Goal: Transaction & Acquisition: Purchase product/service

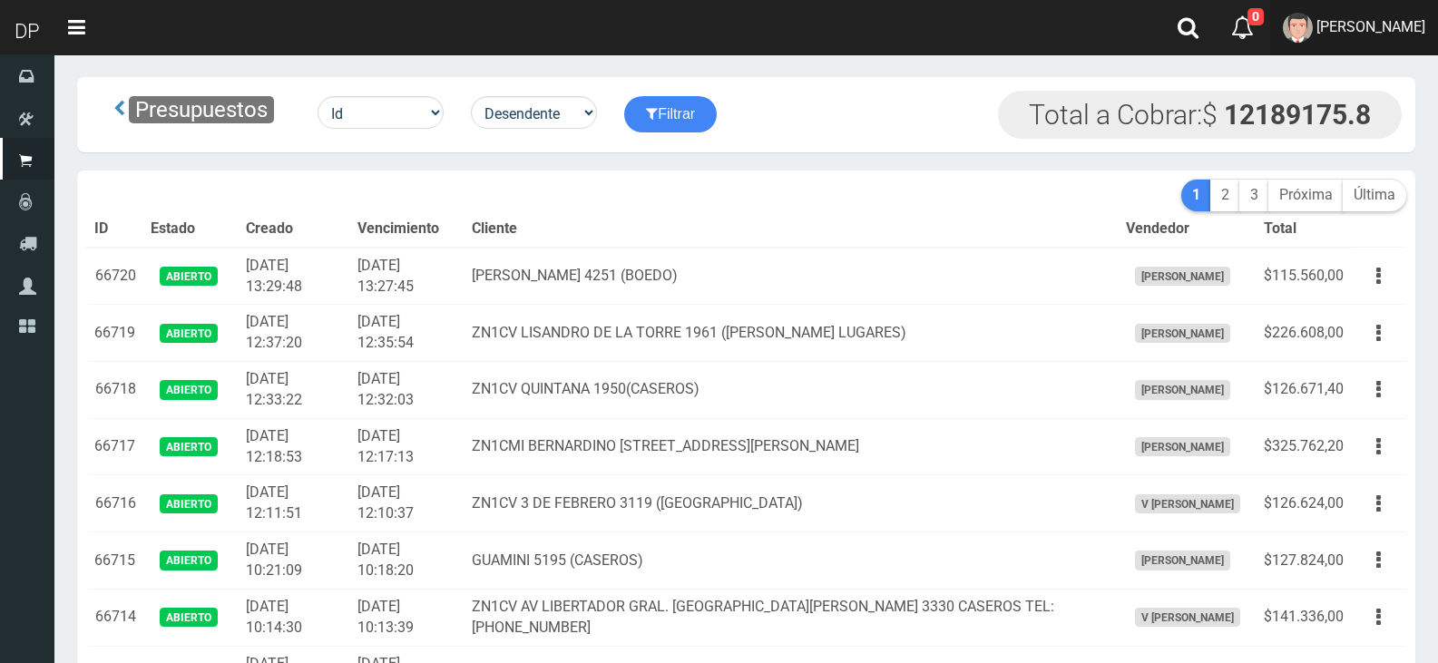
drag, startPoint x: 0, startPoint y: 0, endPoint x: 1321, endPoint y: 65, distance: 1322.4
click at [1317, 33] on span "MARCELO AVALOS" at bounding box center [1370, 26] width 109 height 17
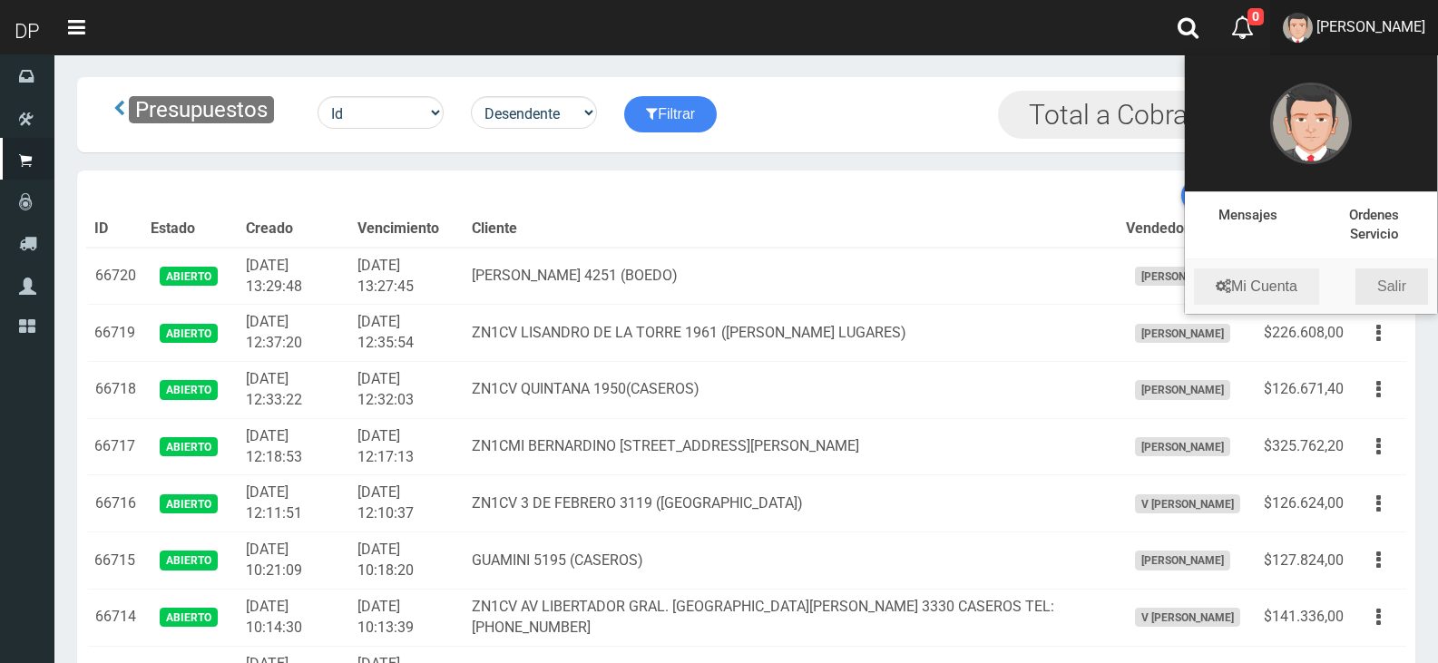
click at [1383, 269] on link "Salir" at bounding box center [1391, 287] width 73 height 36
click at [1383, 268] on button "button" at bounding box center [1378, 276] width 41 height 32
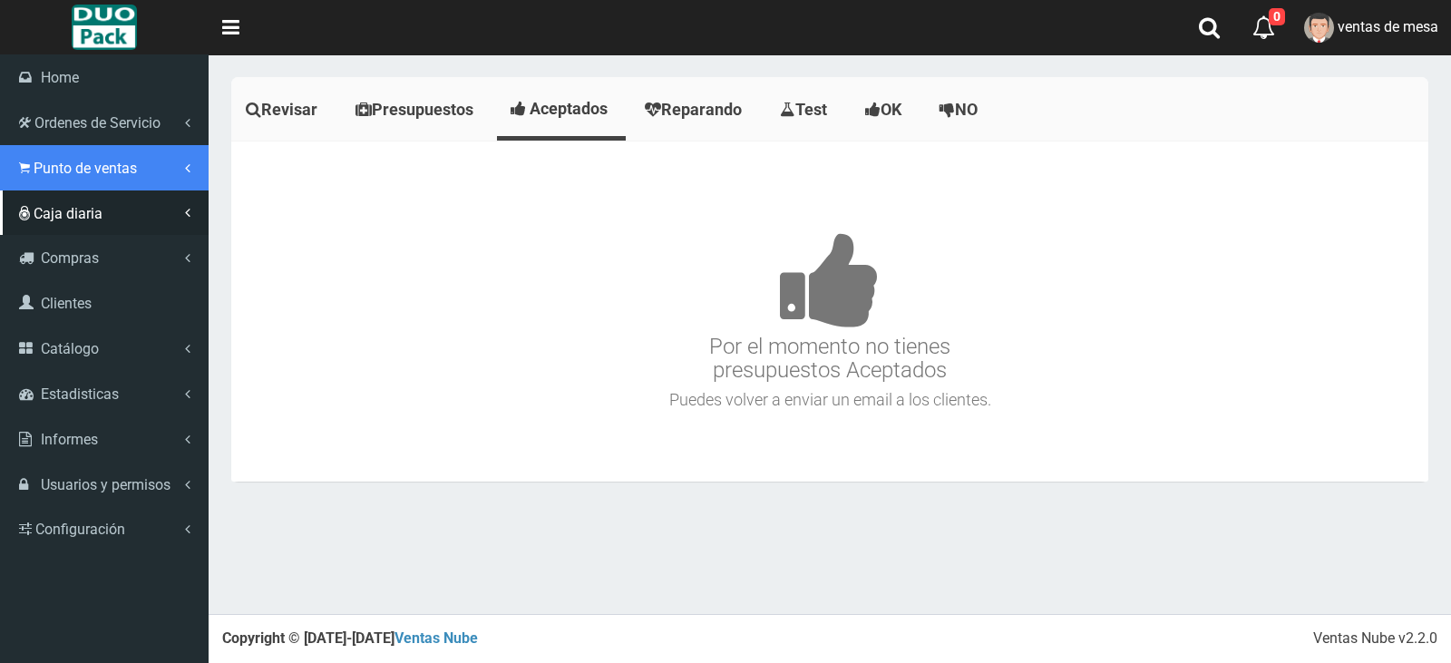
drag, startPoint x: 73, startPoint y: 172, endPoint x: 74, endPoint y: 197, distance: 24.6
click at [73, 172] on span "Punto de ventas" at bounding box center [85, 168] width 103 height 17
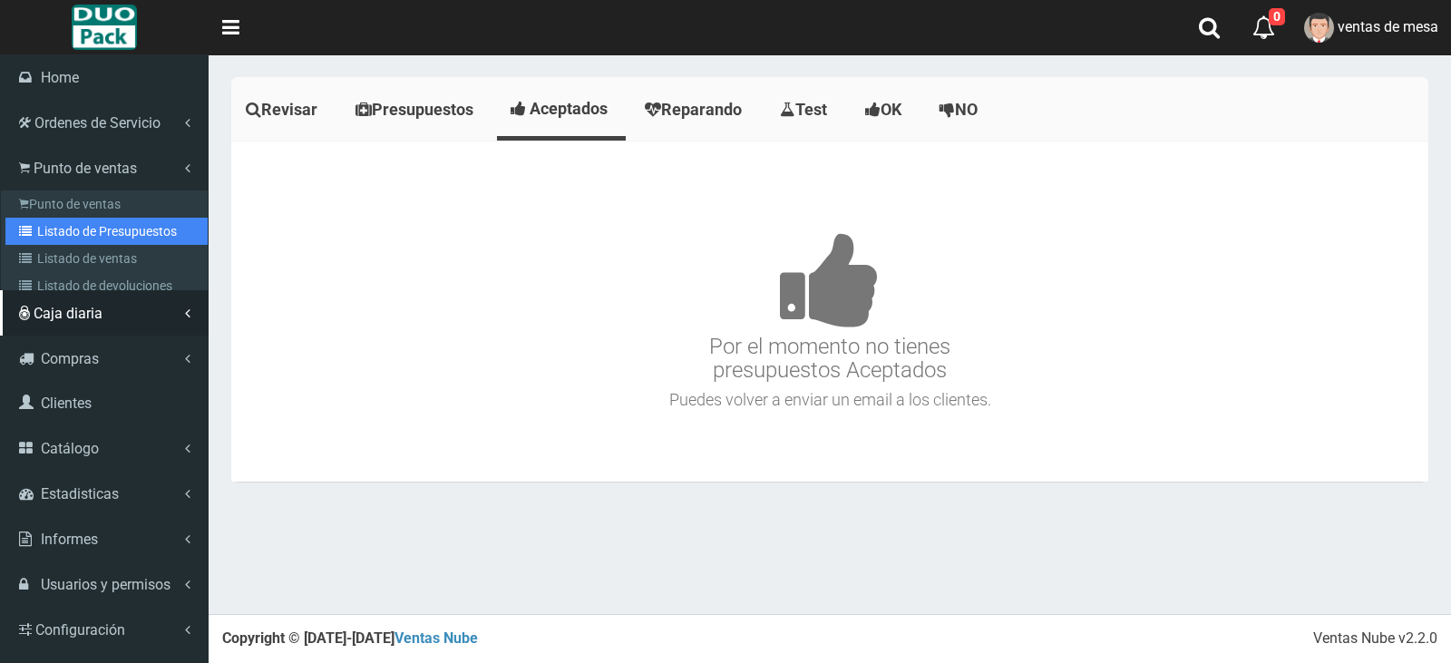
click at [89, 221] on link "Listado de Presupuestos" at bounding box center [106, 231] width 202 height 27
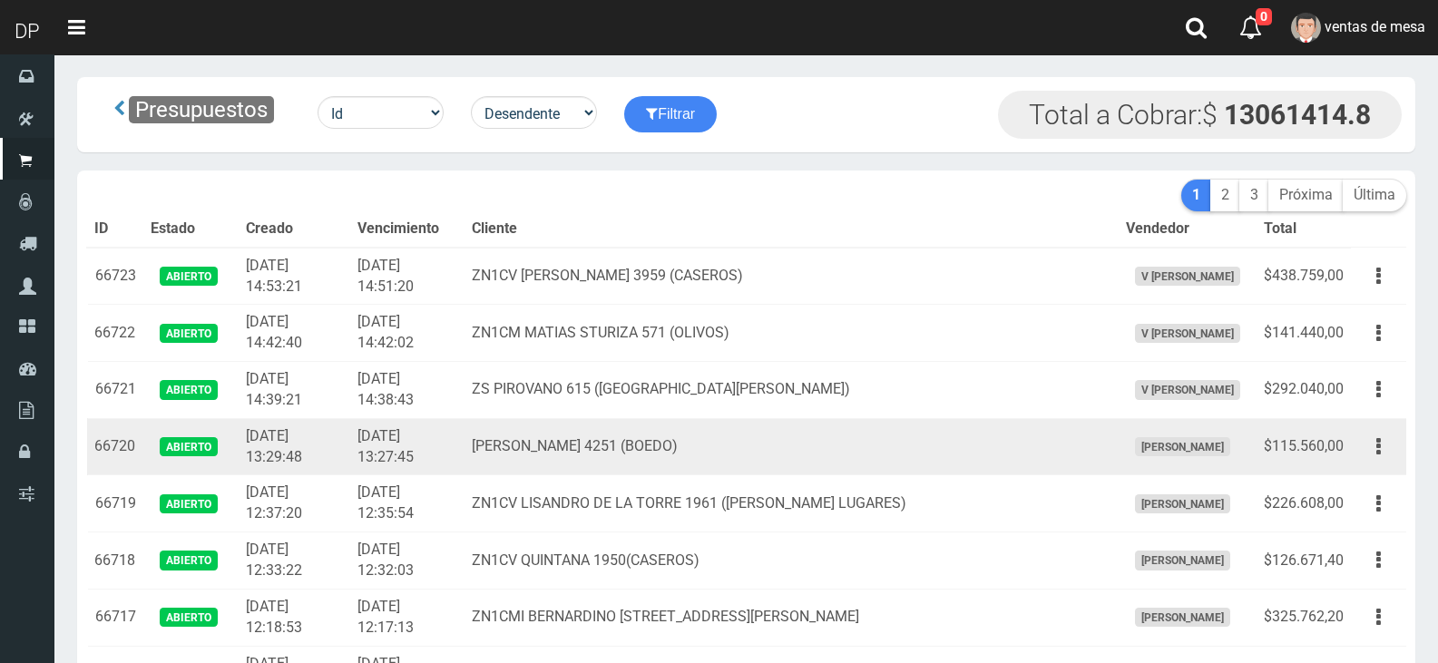
click at [350, 429] on td "[DATE] 13:29:48" at bounding box center [295, 446] width 112 height 57
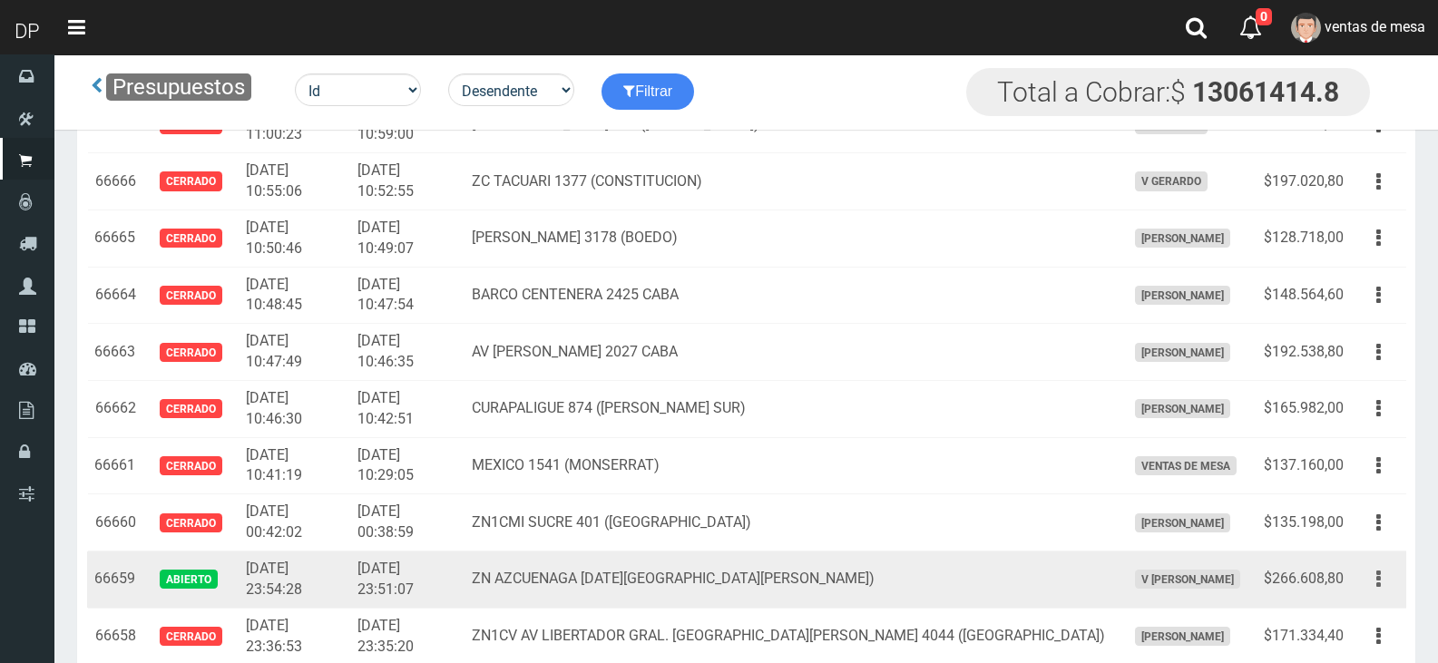
click at [1381, 590] on button "button" at bounding box center [1378, 579] width 41 height 32
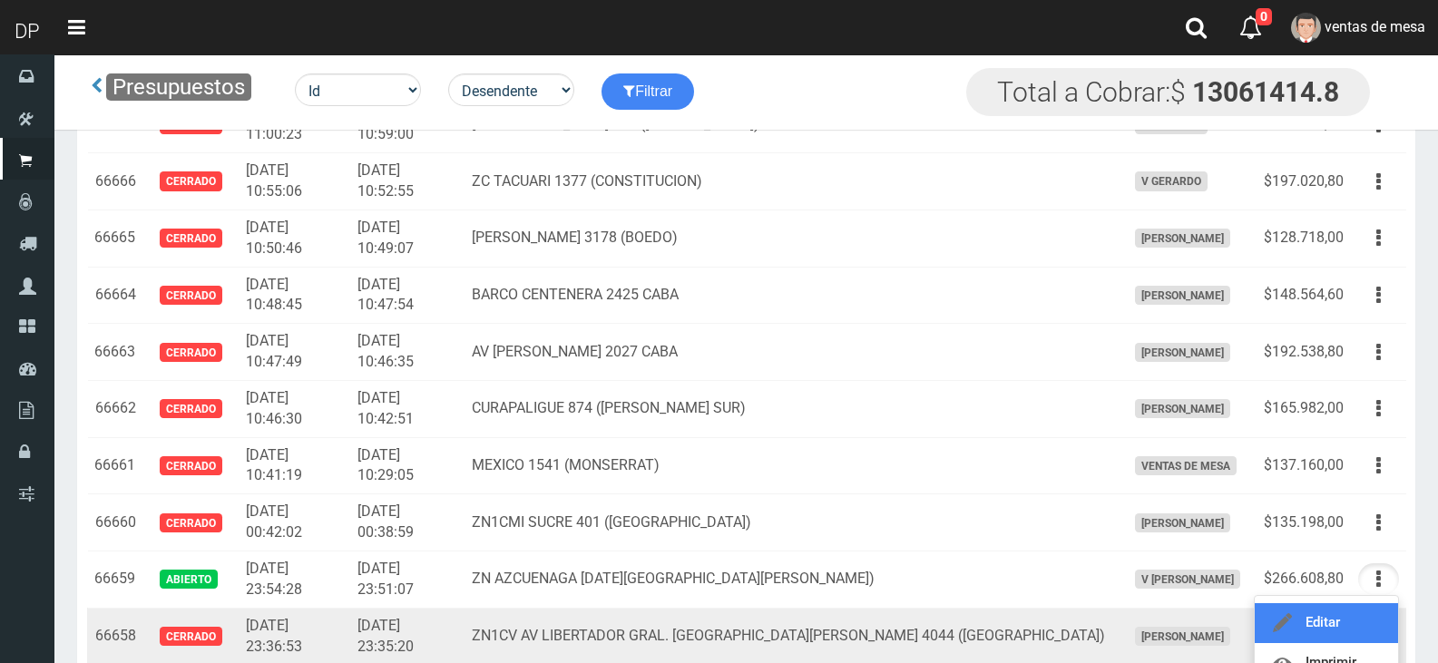
click at [1365, 617] on link "Editar" at bounding box center [1326, 623] width 143 height 40
click at [1365, 617] on td "Editar Imprimir Eliminar" at bounding box center [1378, 636] width 55 height 57
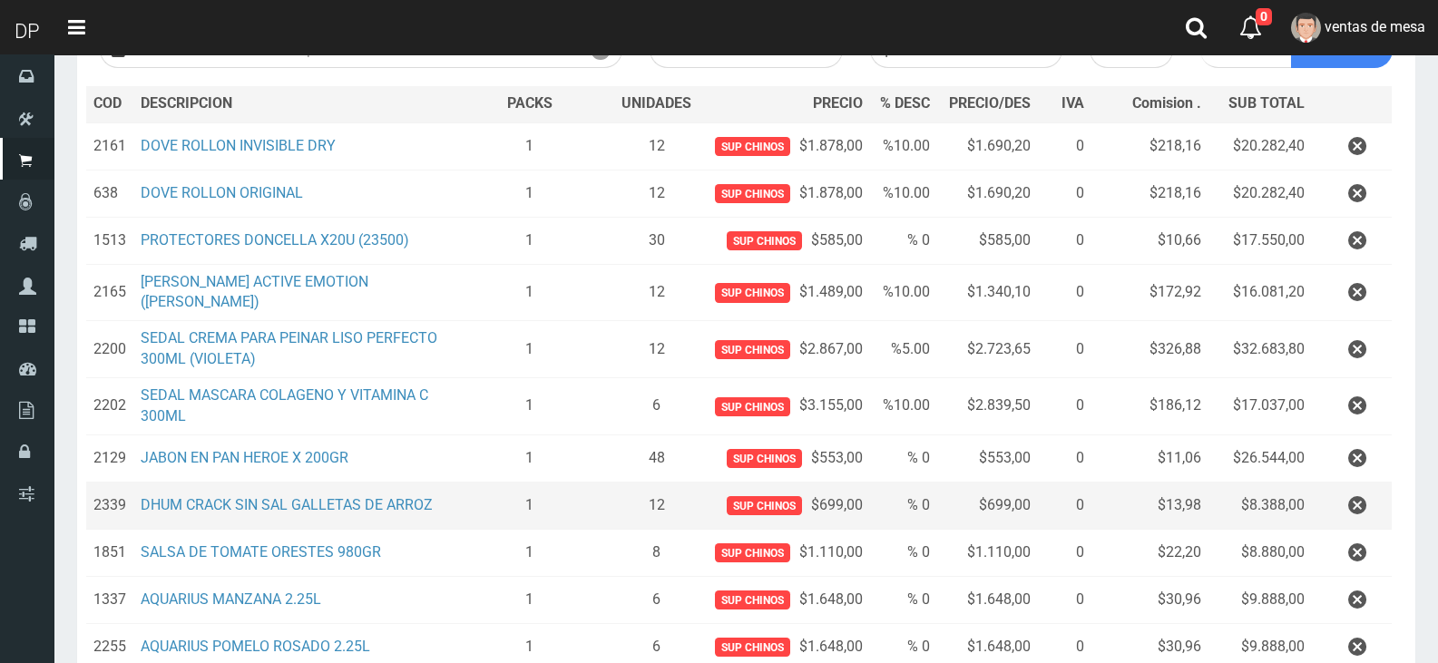
scroll to position [272, 0]
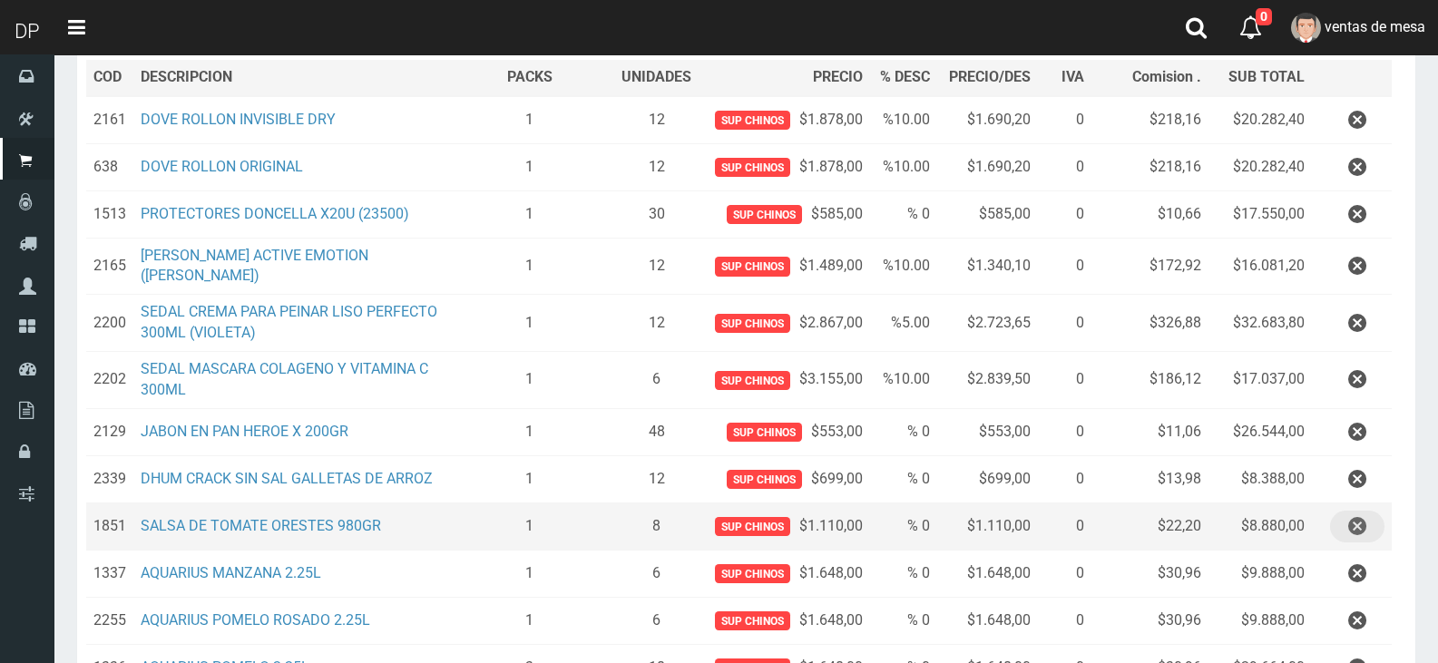
click at [1351, 524] on icon "button" at bounding box center [1357, 527] width 18 height 32
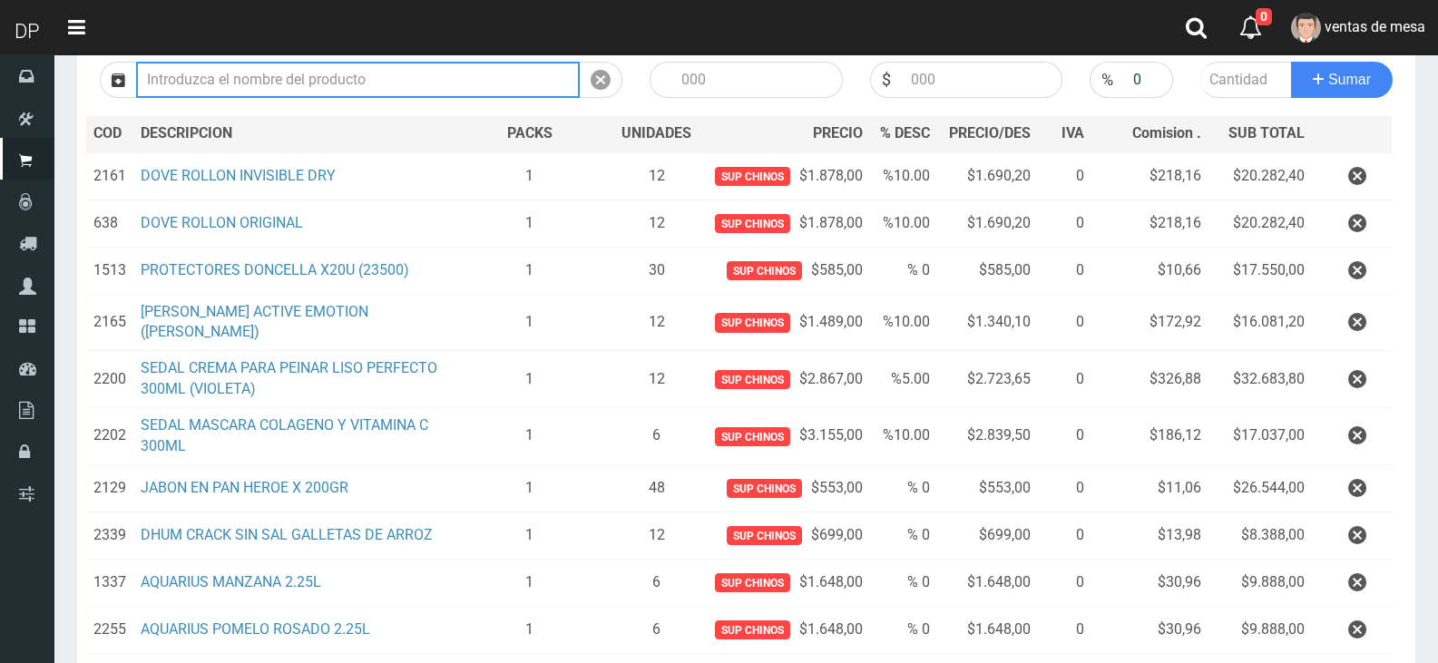
scroll to position [0, 0]
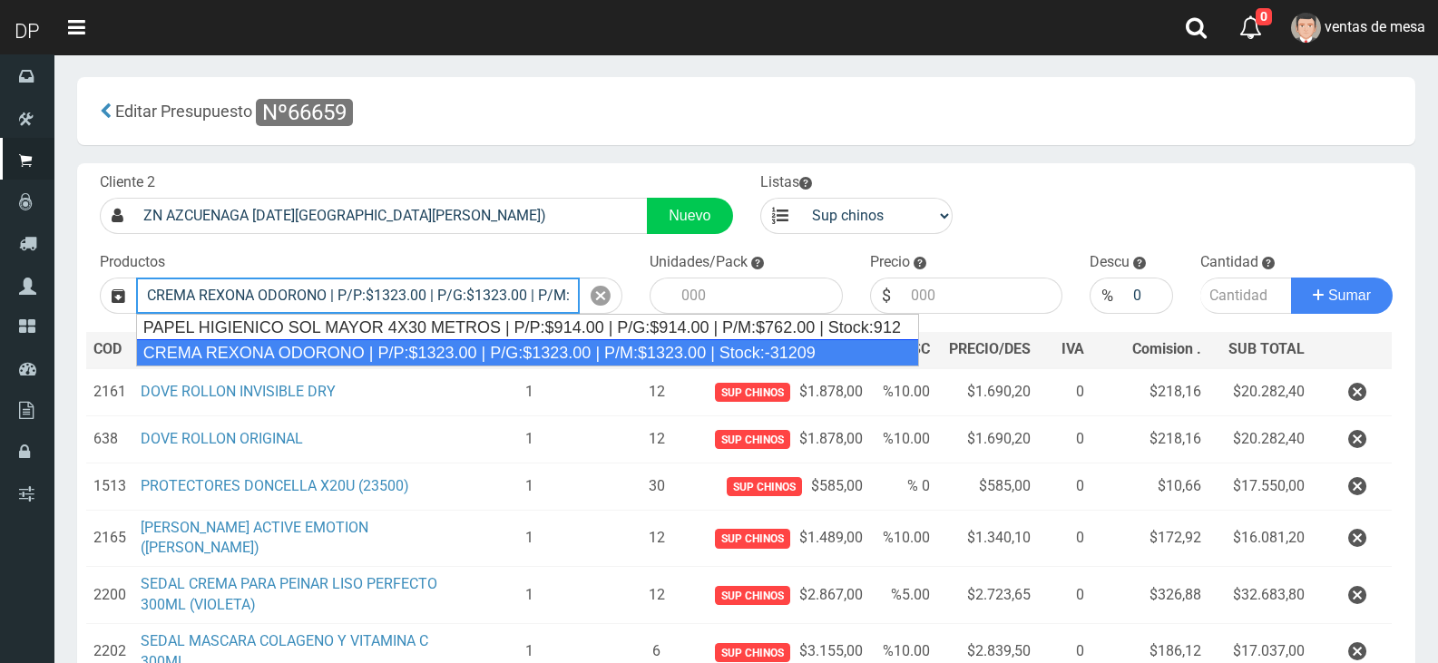
type input "CREMA REXONA ODORONO | P/P:$1323.00 | P/G:$1323.00 | P/M:$1323.00 | Stock:-31209"
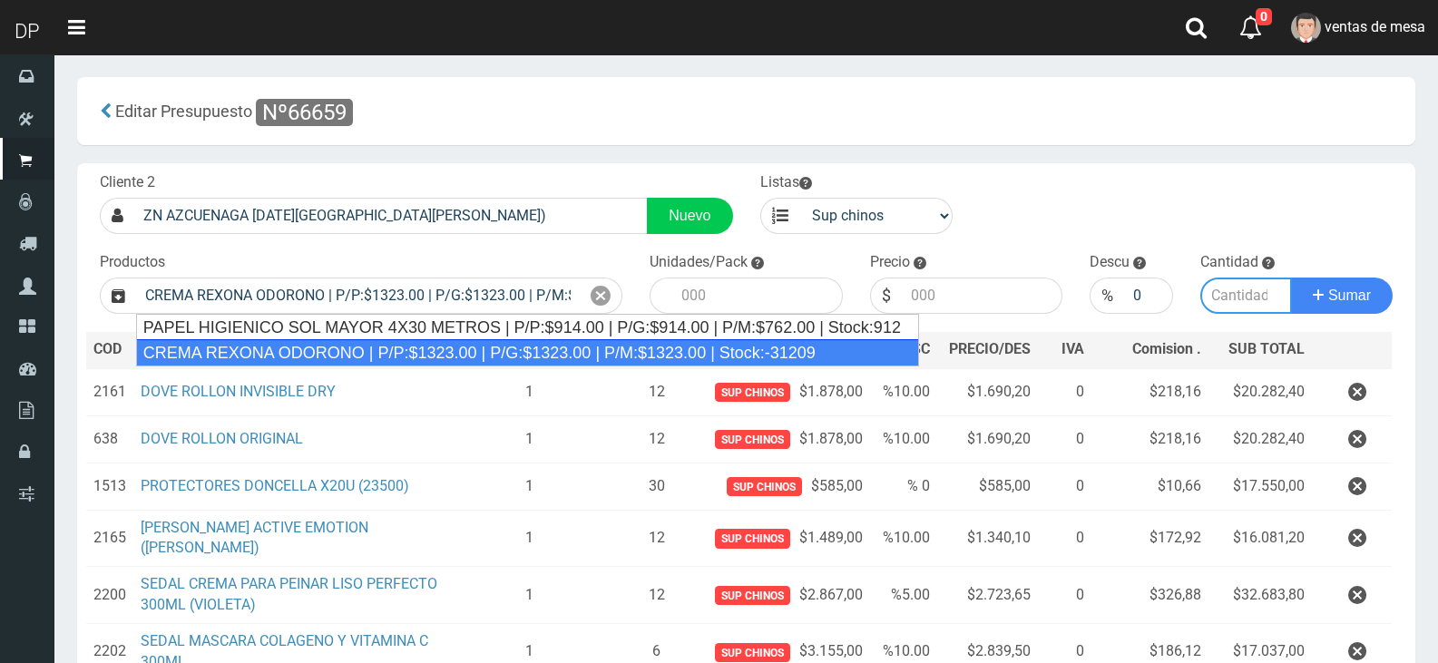
type input "12"
type input "1323.00"
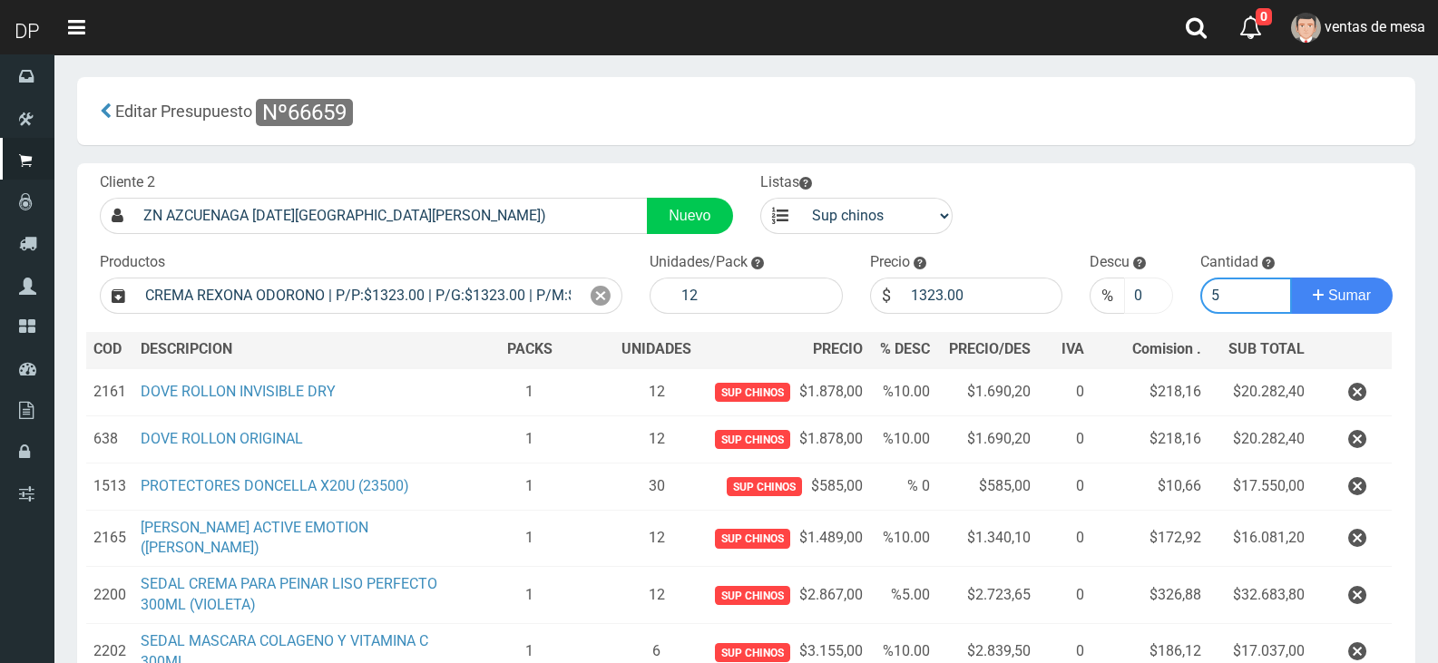
type input "5"
click at [1140, 299] on input "0" at bounding box center [1148, 296] width 48 height 36
type input "10"
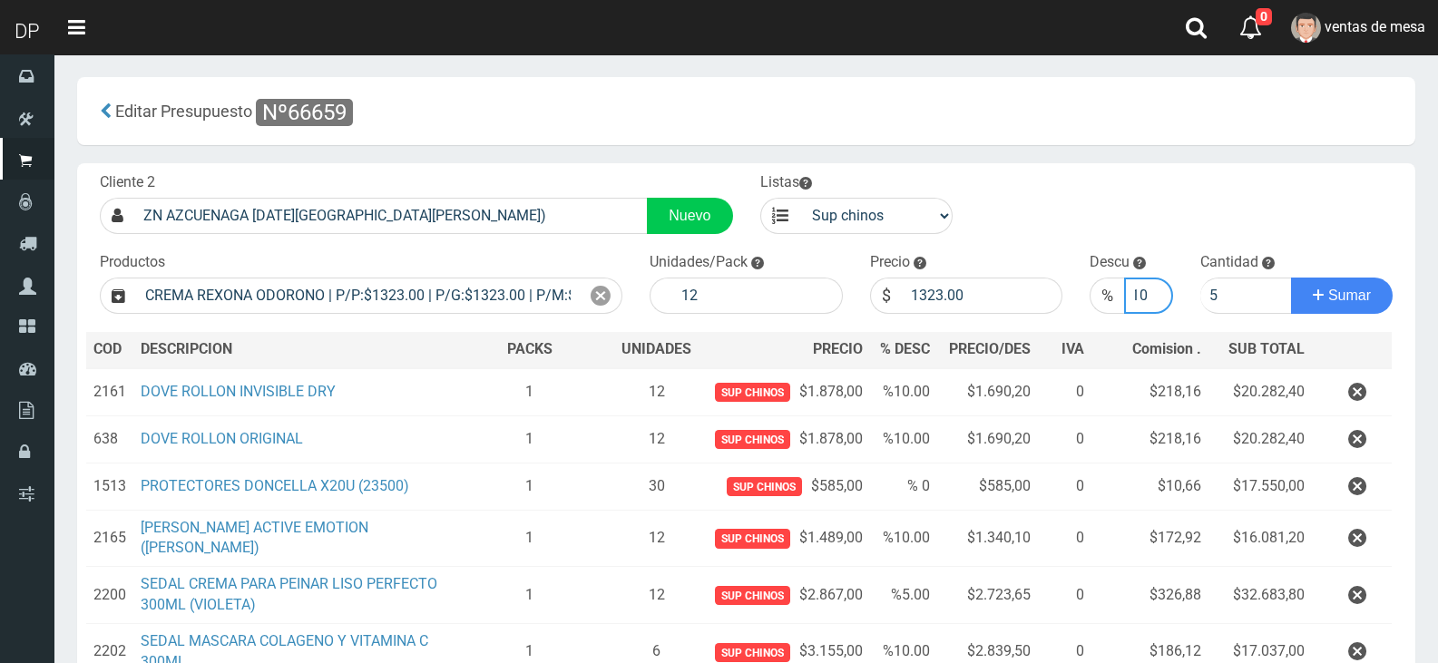
click at [1291, 278] on button "Sumar" at bounding box center [1342, 296] width 102 height 36
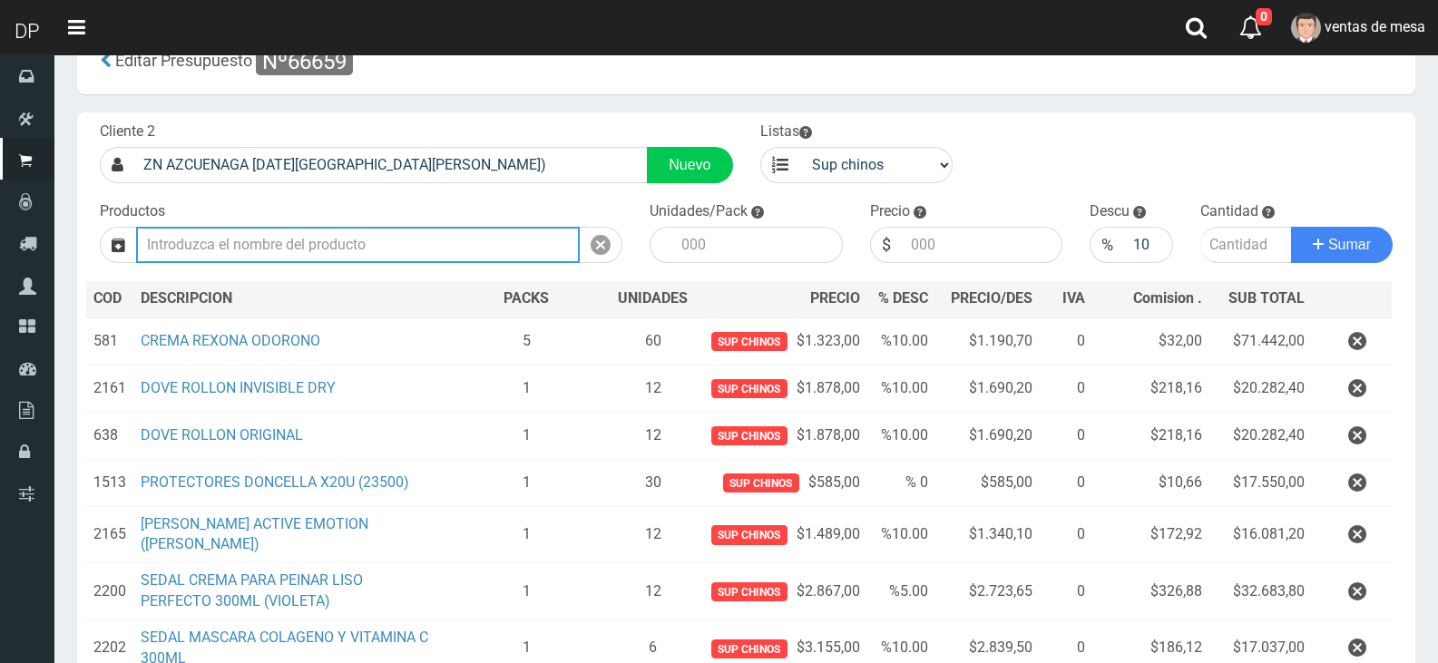
scroll to position [0, 0]
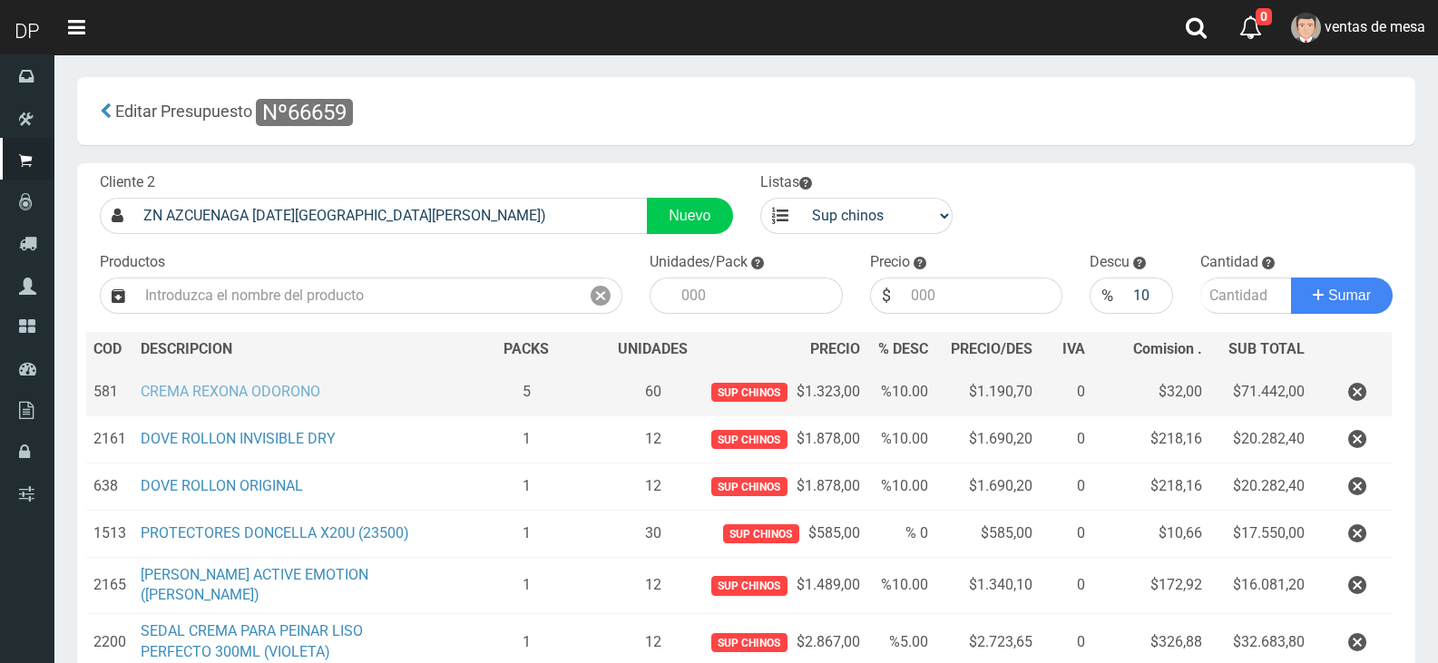
click at [280, 391] on link "CREMA REXONA ODORONO" at bounding box center [231, 391] width 180 height 17
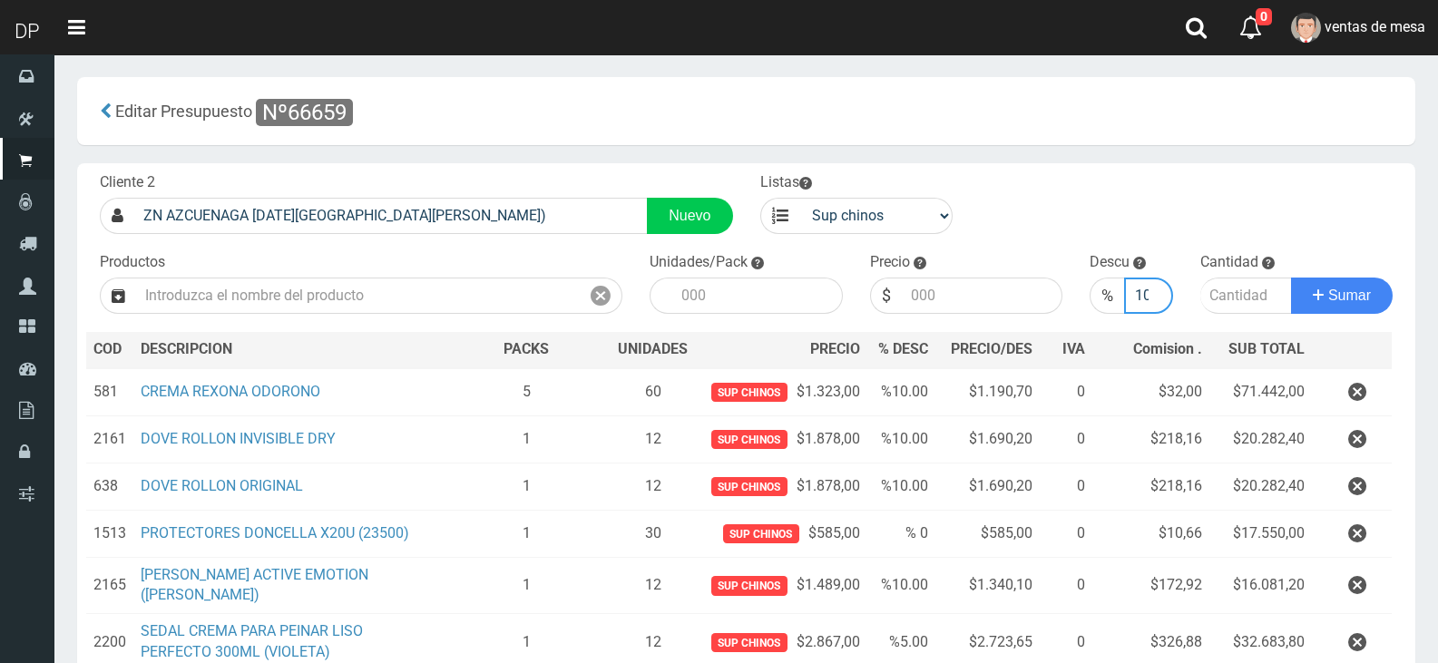
click at [1139, 291] on input "10" at bounding box center [1148, 296] width 48 height 36
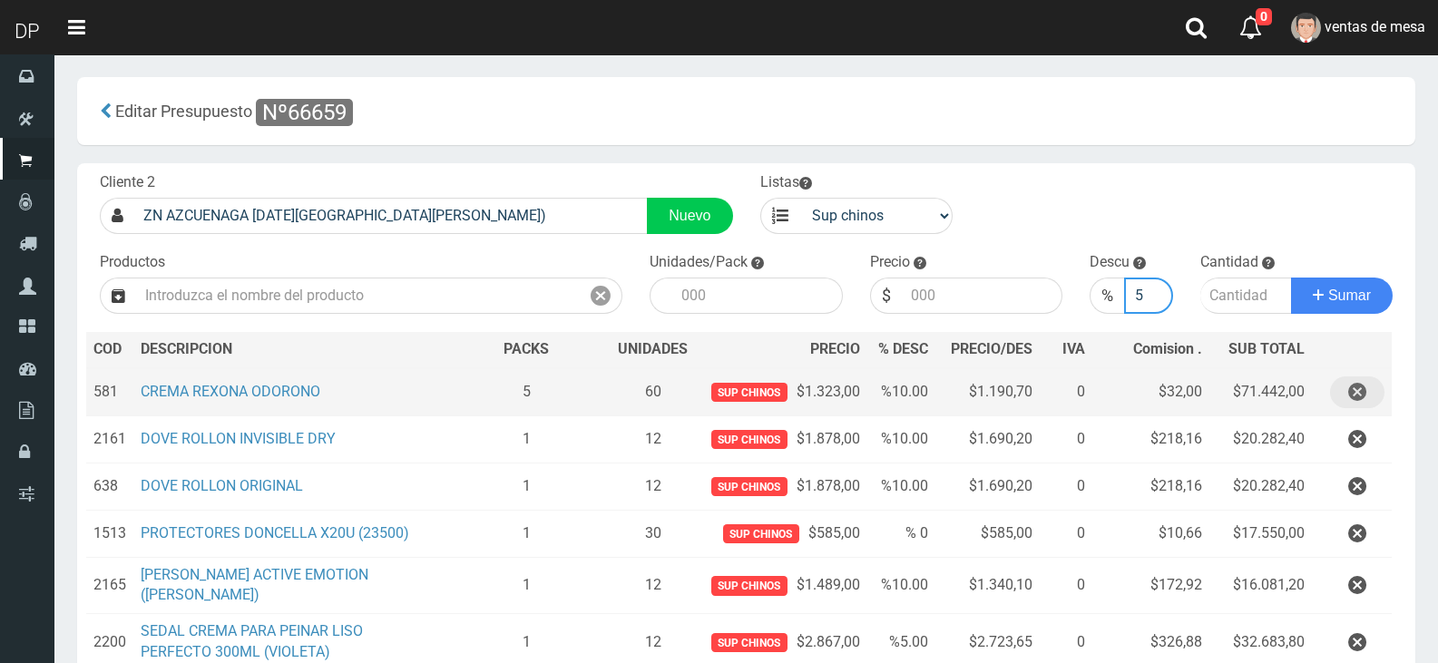
type input "5"
click at [1354, 386] on icon "button" at bounding box center [1357, 392] width 18 height 32
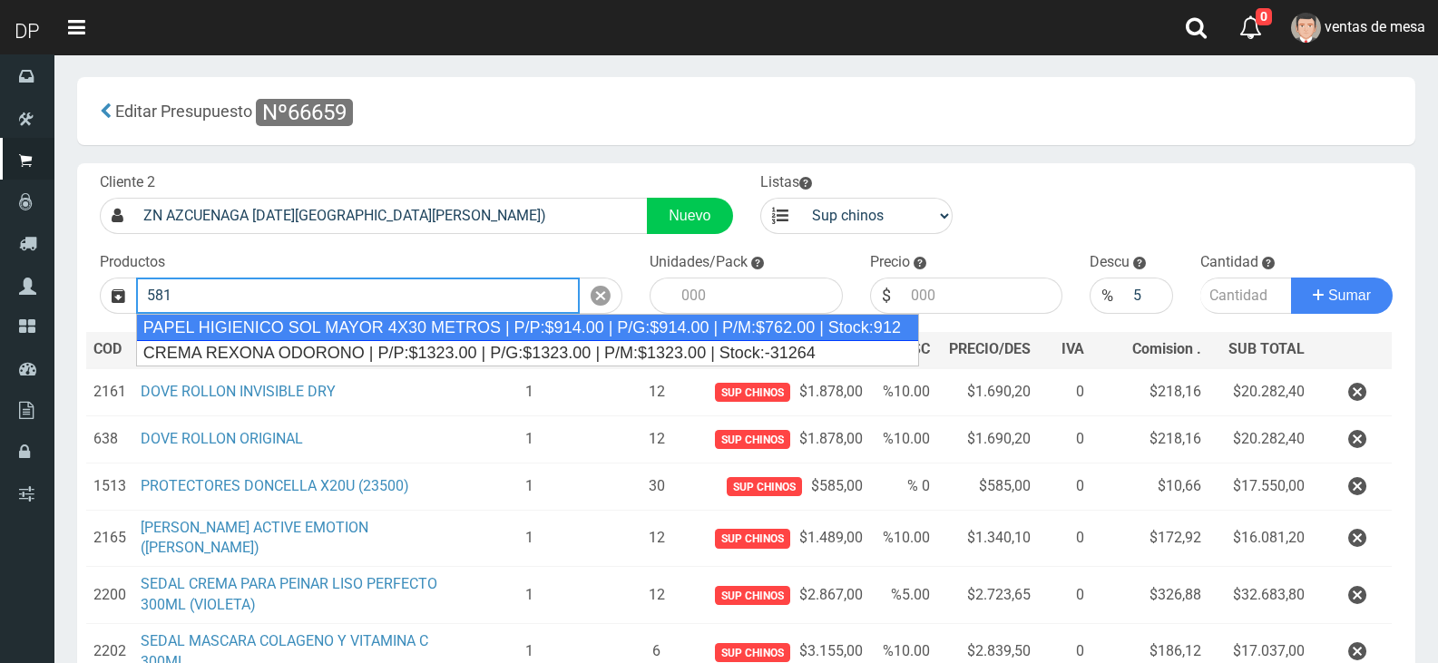
click at [352, 321] on div "PAPEL HIGIENICO SOL MAYOR 4X30 METROS | P/P:$914.00 | P/G:$914.00 | P/M:$762.00…" at bounding box center [527, 327] width 783 height 27
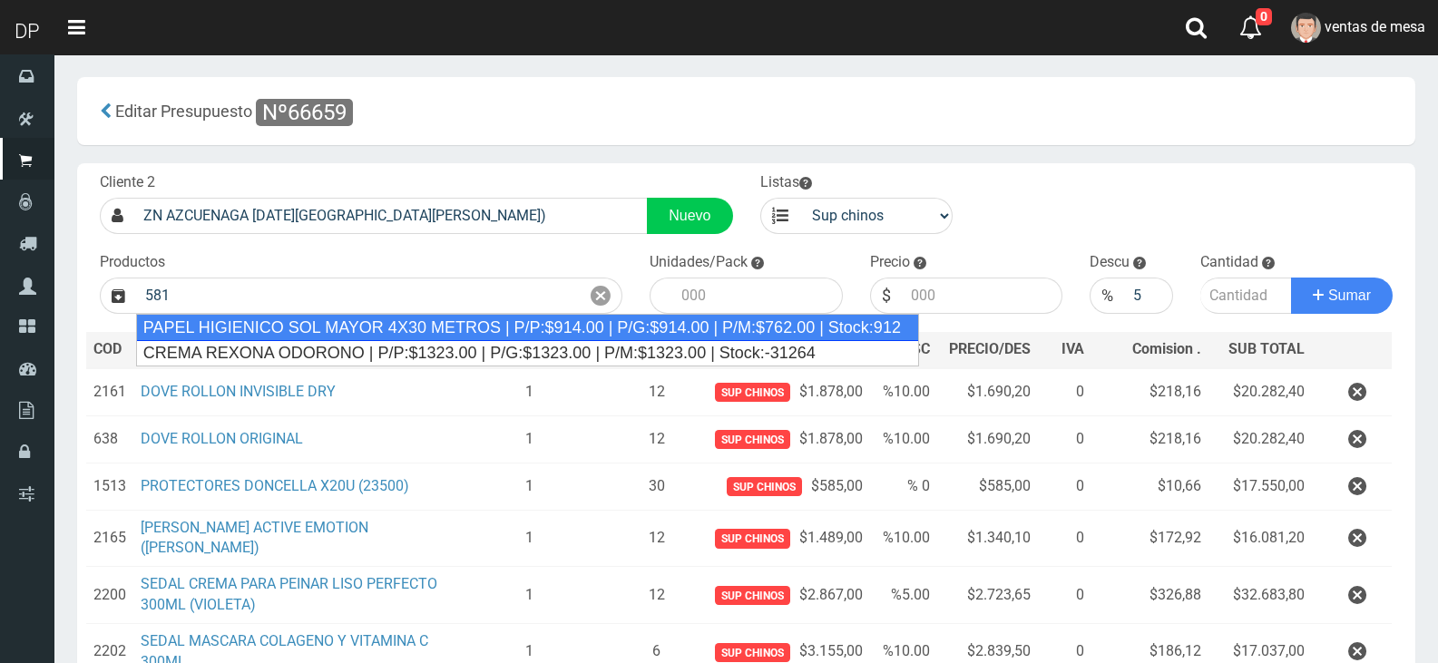
type input "PAPEL HIGIENICO SOL MAYOR 4X30 METROS | P/P:$914.00 | P/G:$914.00 | P/M:$762.00…"
type input "12"
type input "914.00"
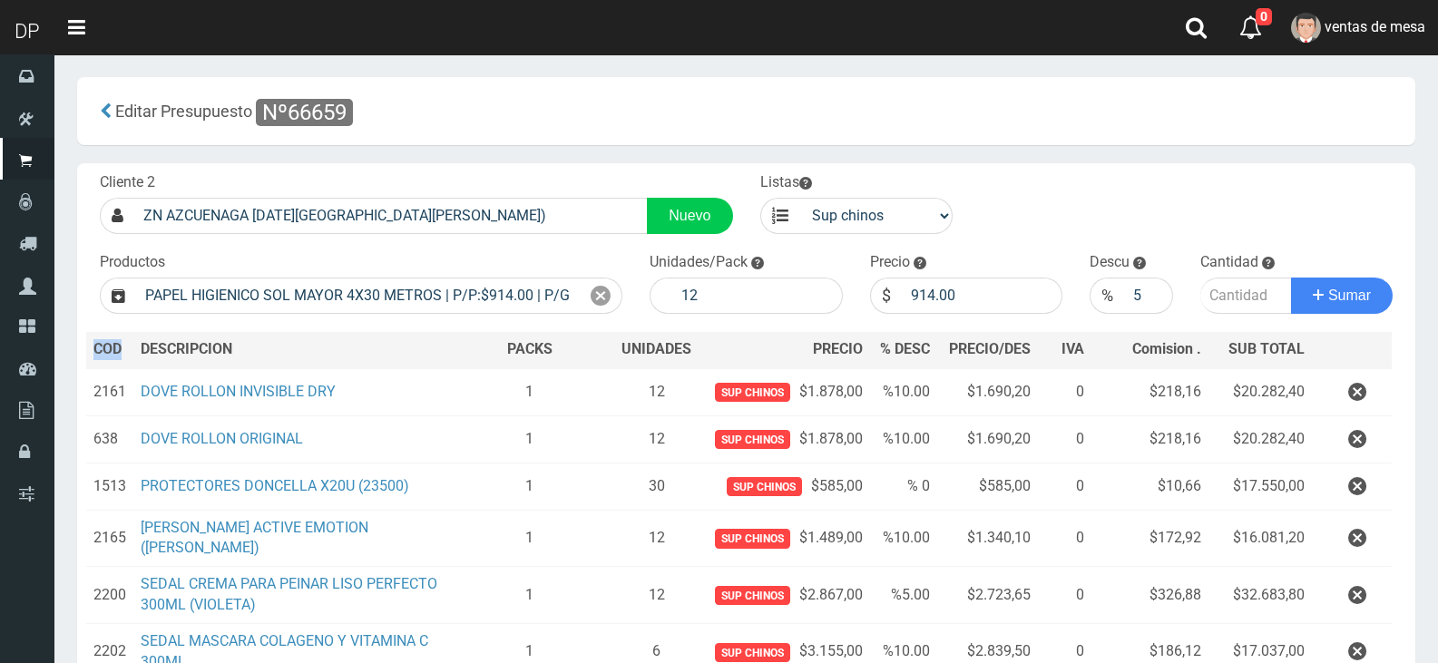
click at [352, 321] on div "Cliente 2 ZN AZCUENAGA 3563 (SAN MIGUEL) Nuevo Listas venta publico Sup chinos …" at bounding box center [746, 596] width 1338 height 867
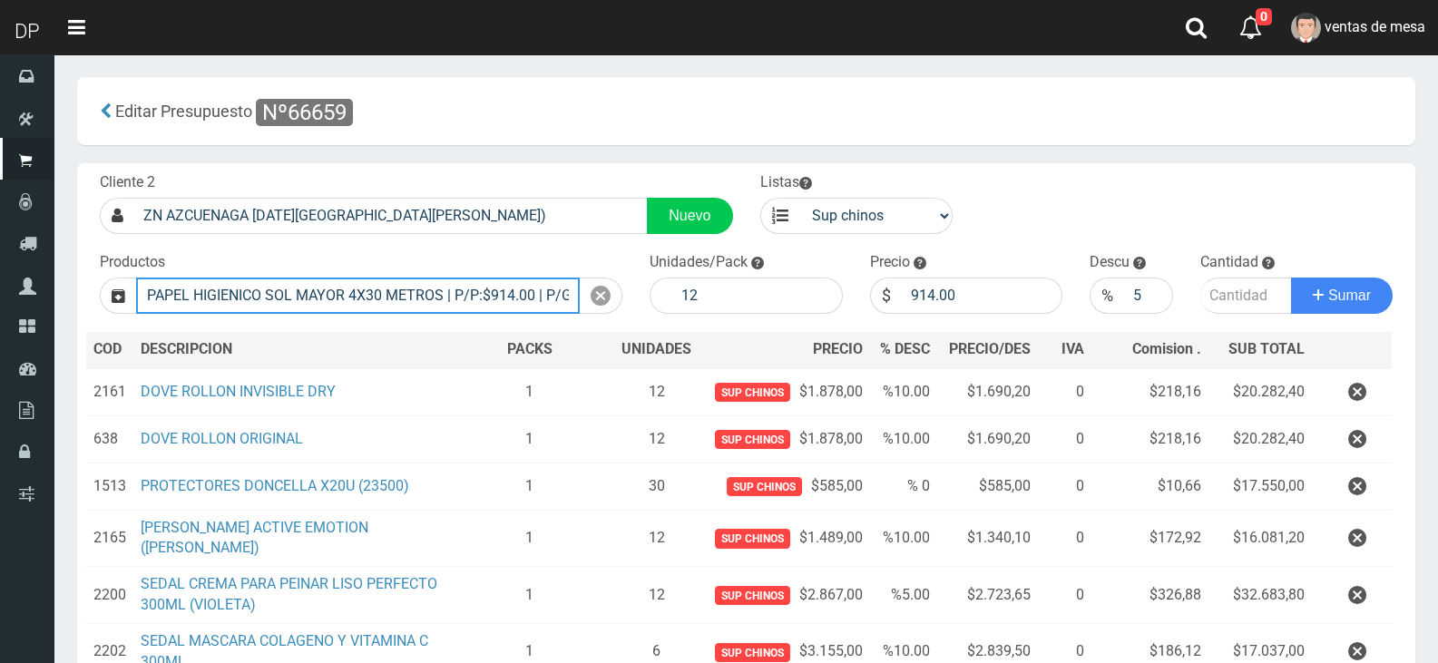
click at [352, 298] on input "PAPEL HIGIENICO SOL MAYOR 4X30 METROS | P/P:$914.00 | P/G:$914.00 | P/M:$762.00…" at bounding box center [358, 296] width 444 height 36
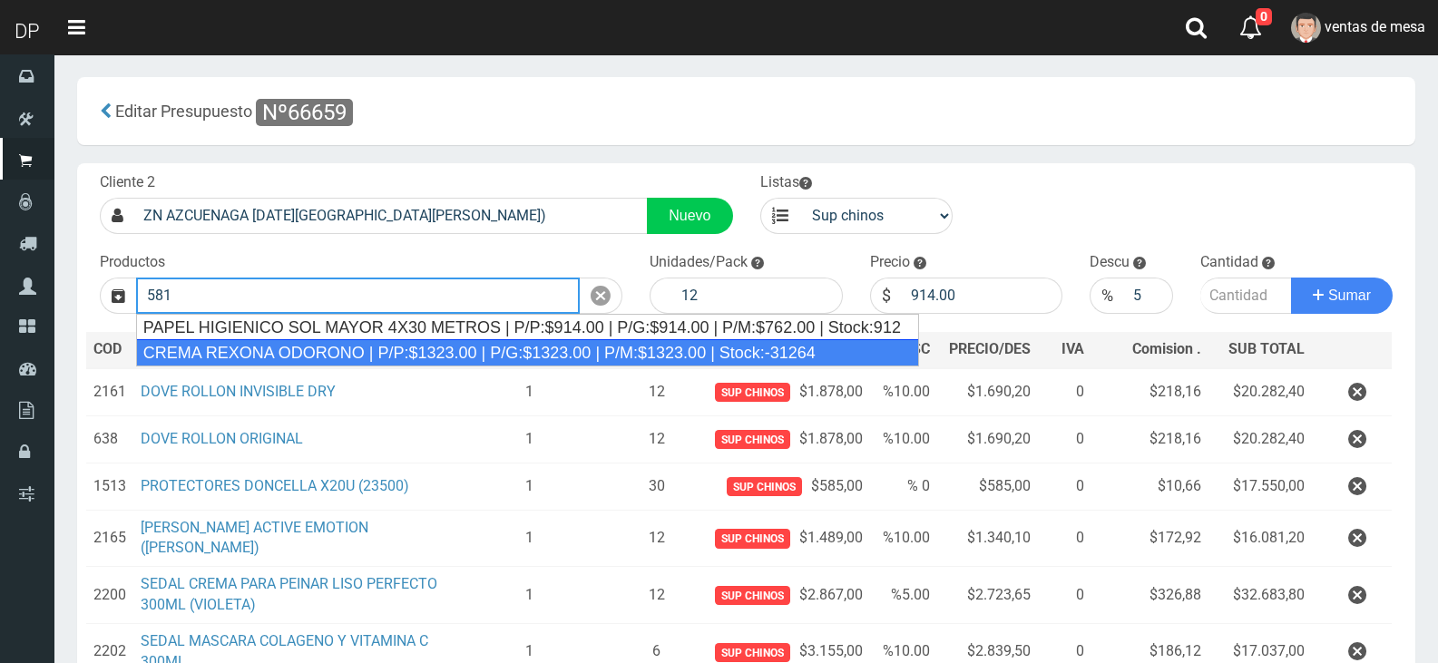
click at [356, 345] on div "CREMA REXONA ODORONO | P/P:$1323.00 | P/G:$1323.00 | P/M:$1323.00 | Stock:-31264" at bounding box center [527, 352] width 783 height 27
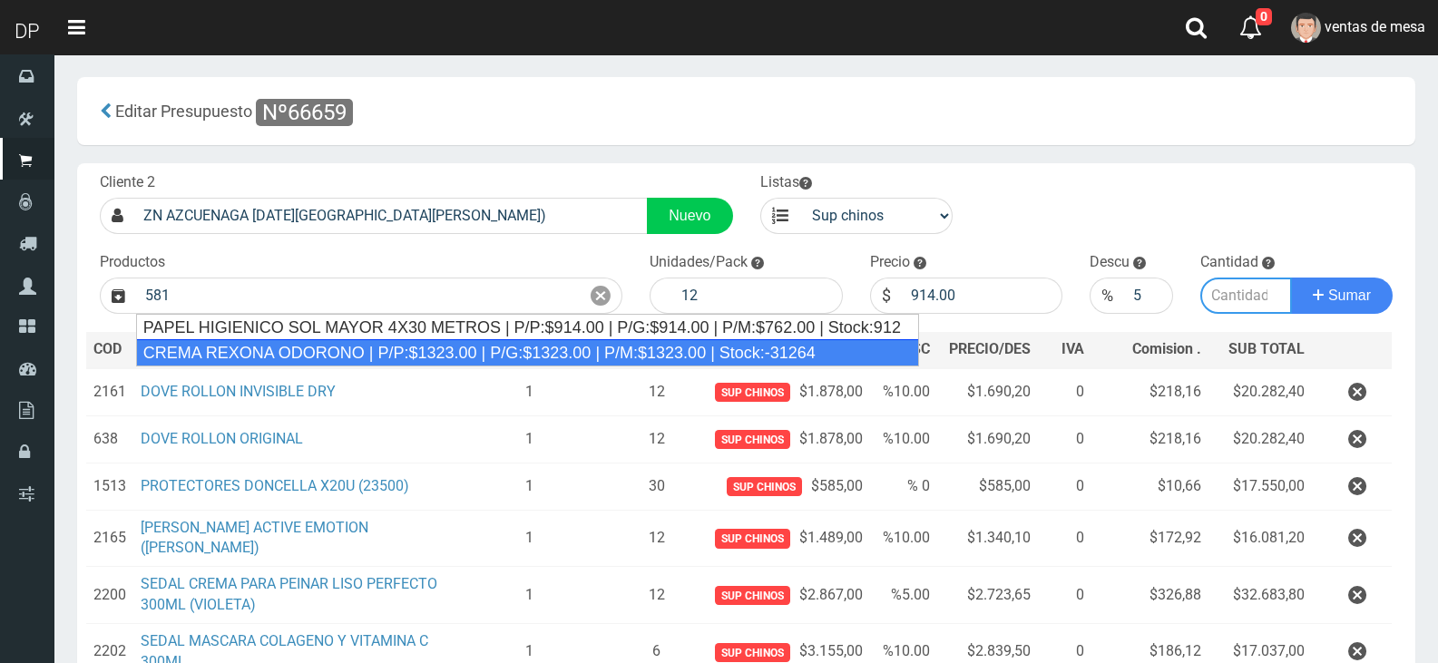
type input "CREMA REXONA ODORONO | P/P:$1323.00 | P/G:$1323.00 | P/M:$1323.00 | Stock:-31264"
type input "1323.00"
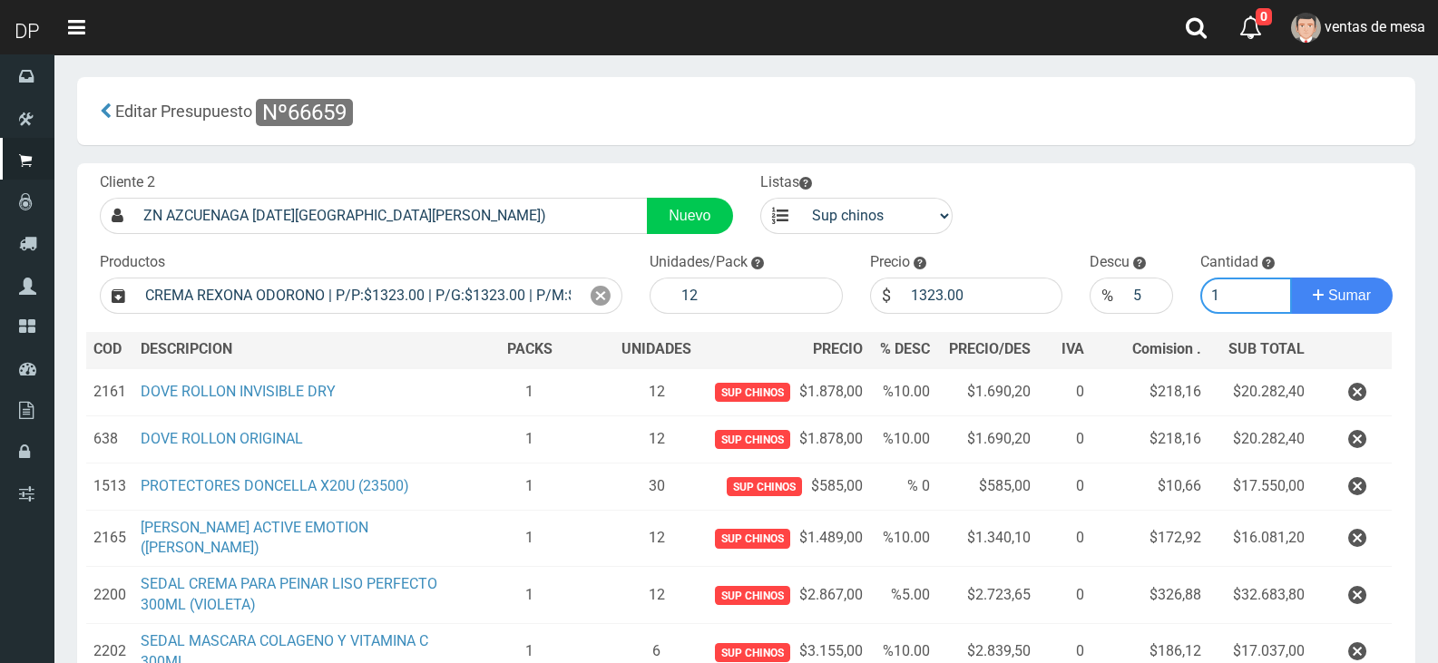
type input "1"
click at [1291, 278] on button "Sumar" at bounding box center [1342, 296] width 102 height 36
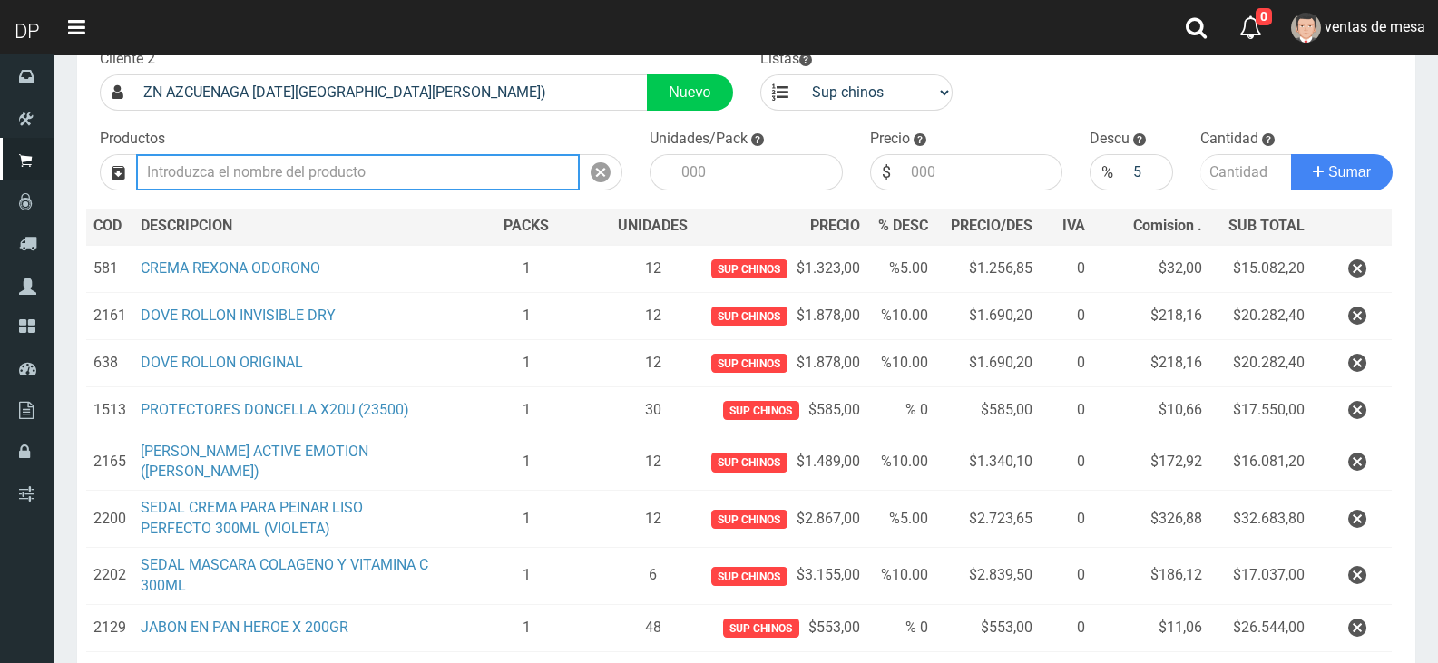
scroll to position [568, 0]
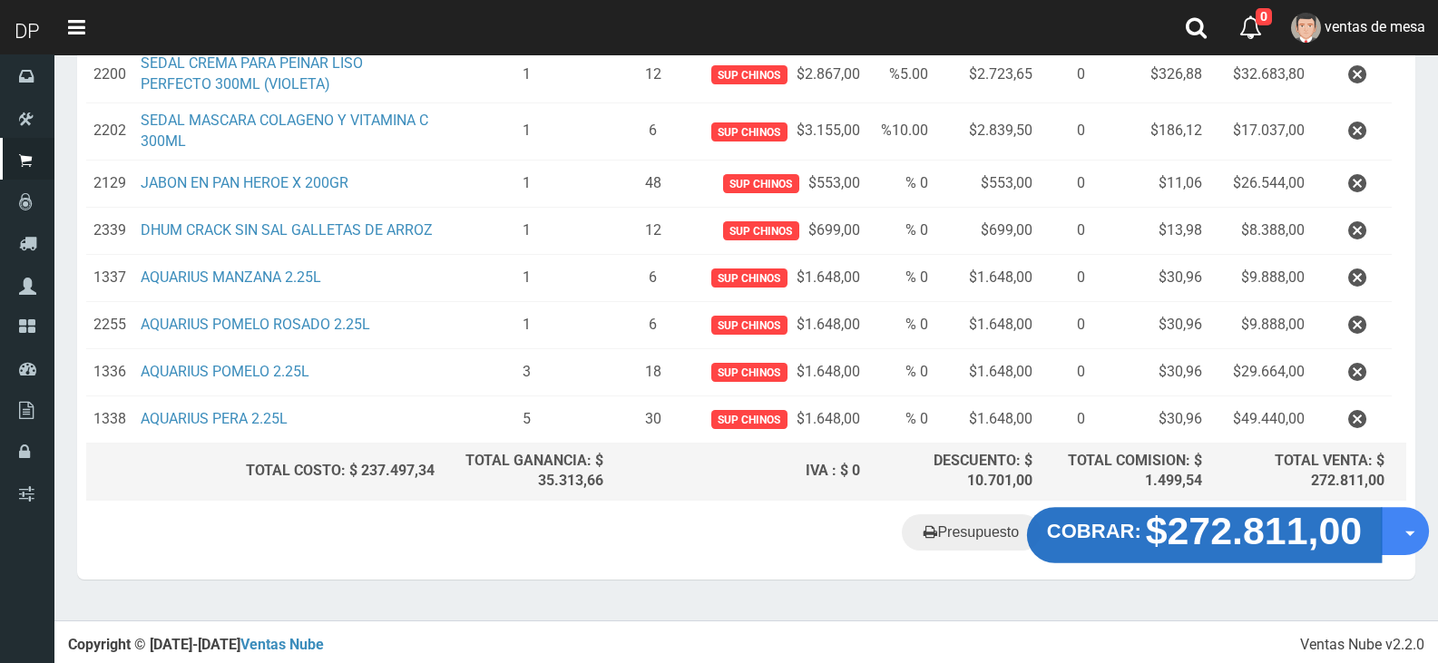
click at [1079, 542] on strong "COBRAR:" at bounding box center [1094, 532] width 94 height 22
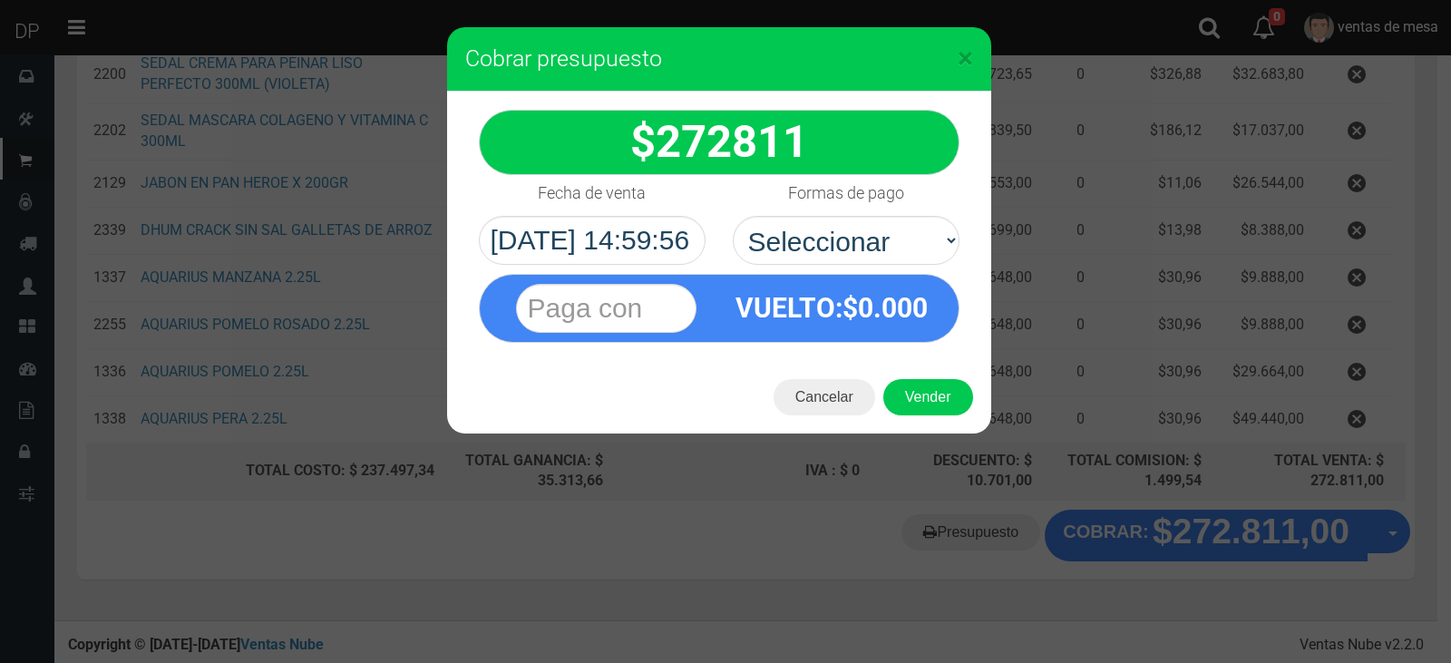
click at [864, 271] on div "VUELTO :$ 0.000" at bounding box center [719, 304] width 508 height 78
click at [876, 230] on select "Seleccionar Efectivo Tarjeta de Crédito Depósito Débito" at bounding box center [846, 240] width 227 height 49
select select "Efectivo"
click at [733, 216] on select "Seleccionar Efectivo Tarjeta de Crédito Depósito Débito" at bounding box center [846, 240] width 227 height 49
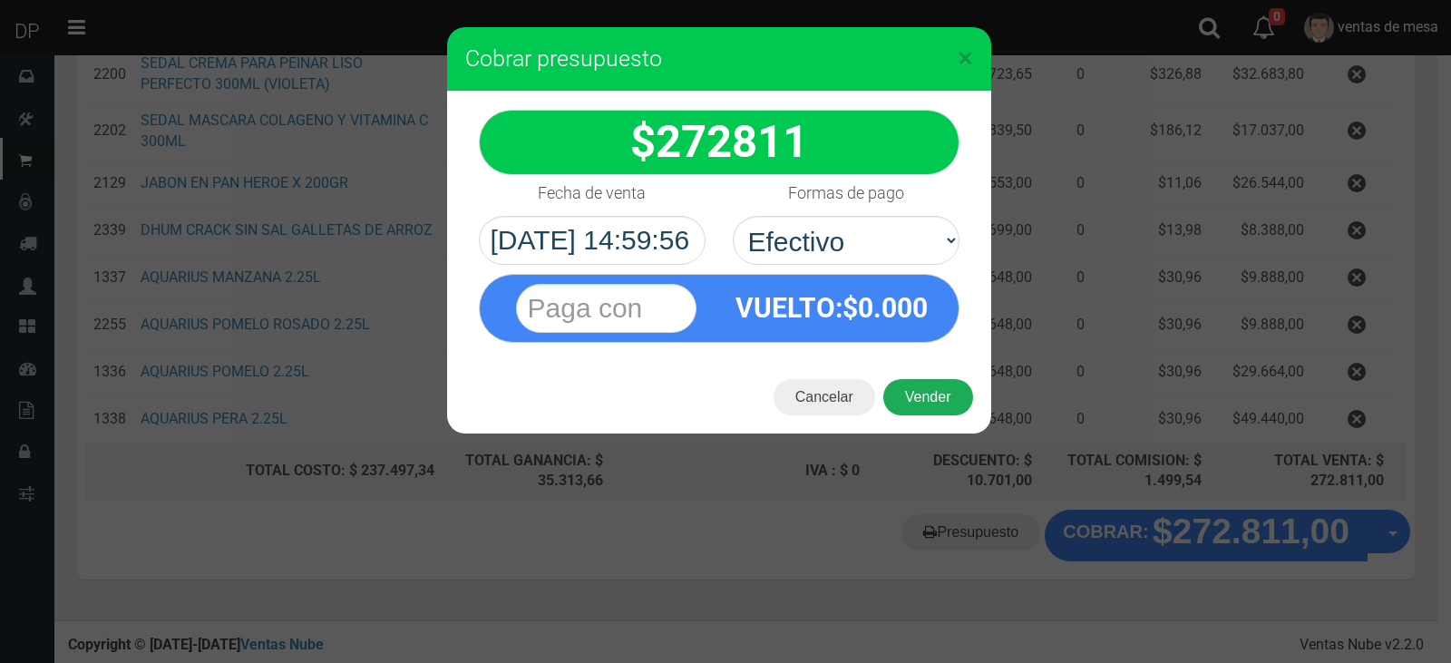
click at [934, 408] on button "Vender" at bounding box center [929, 397] width 90 height 36
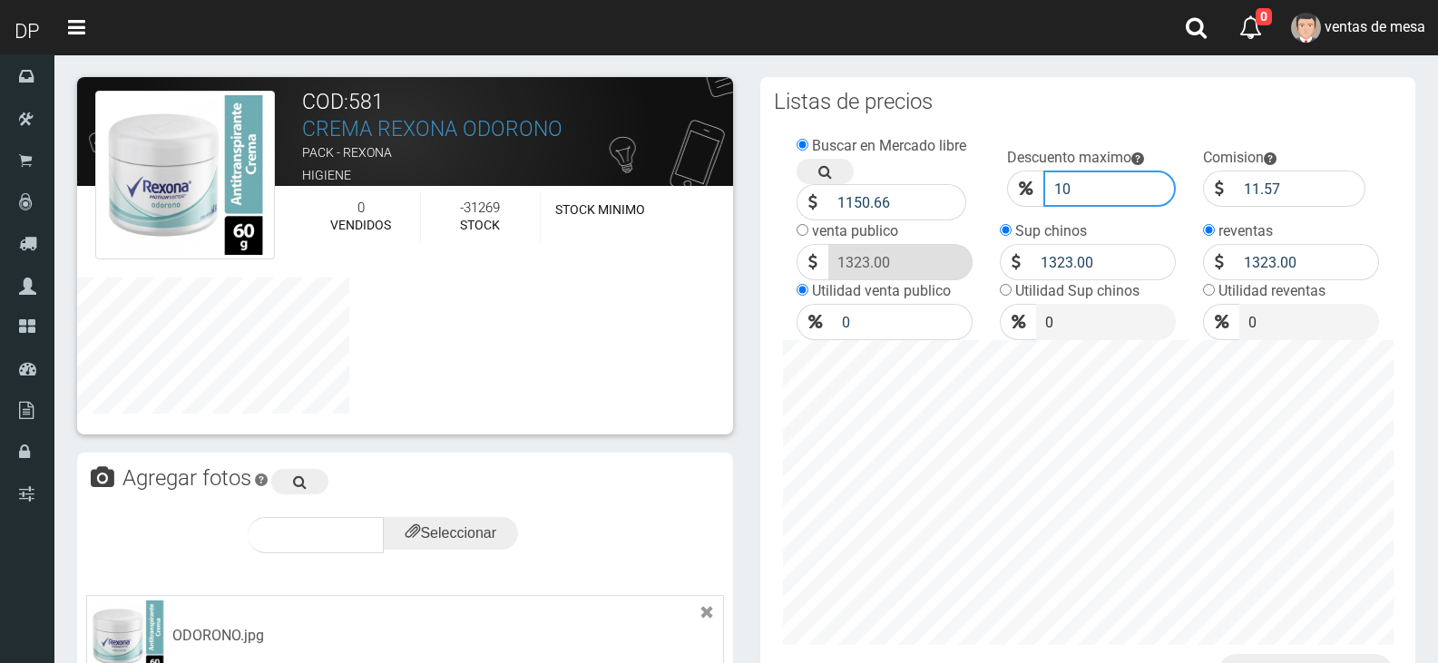
click at [1079, 175] on input "10" at bounding box center [1109, 189] width 133 height 36
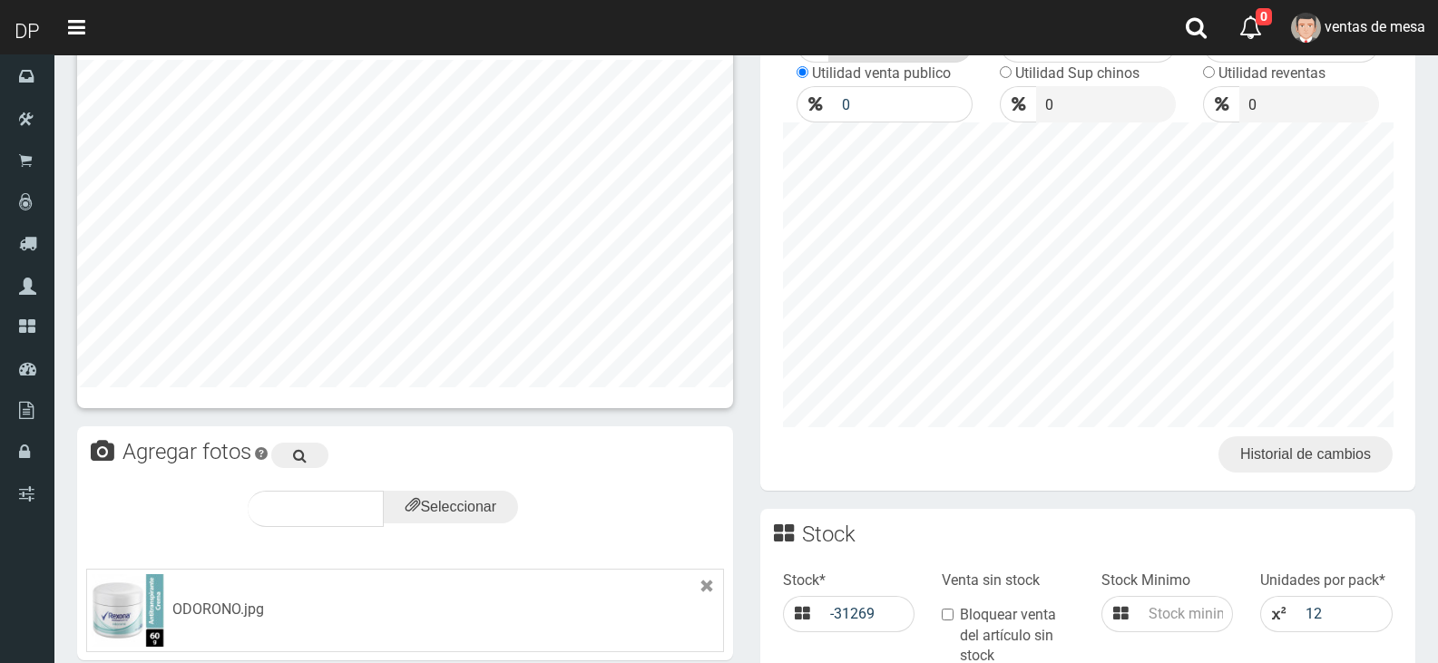
scroll to position [726, 0]
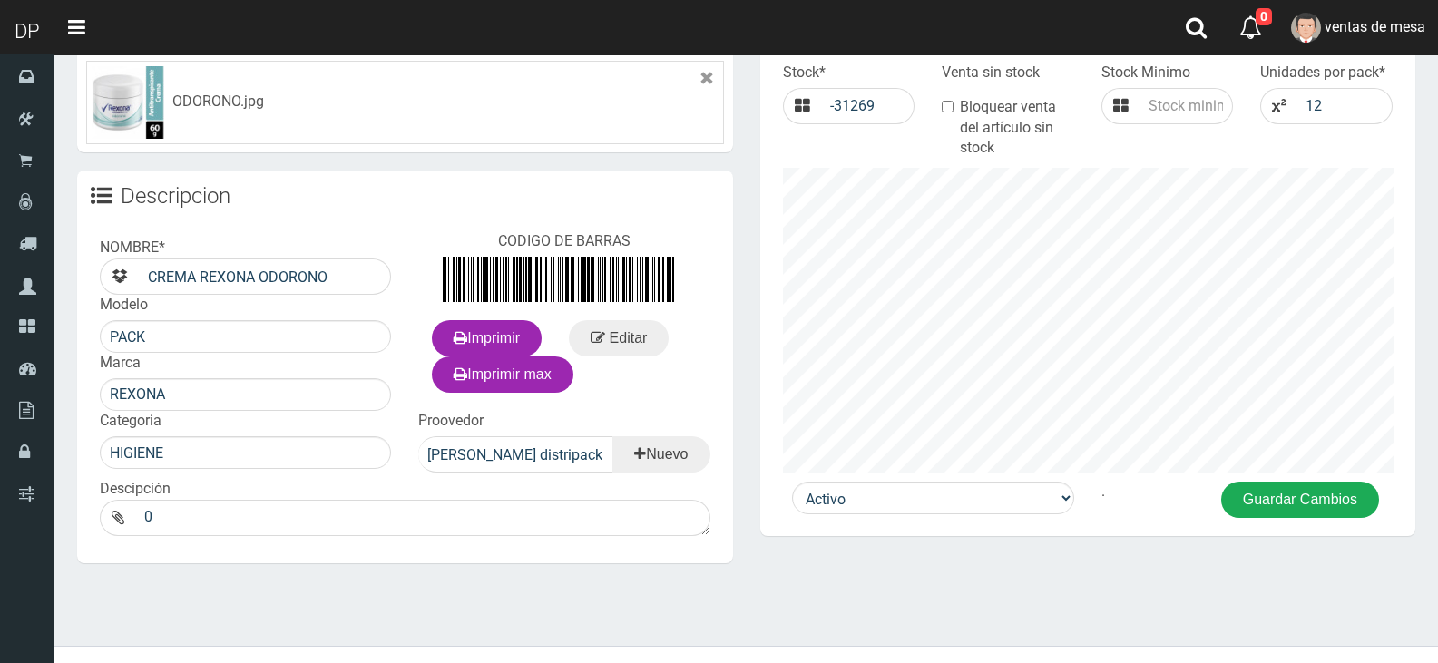
type input "5"
drag, startPoint x: 1242, startPoint y: 483, endPoint x: 1245, endPoint y: 495, distance: 12.1
click at [1243, 488] on button "Guardar Cambios" at bounding box center [1300, 500] width 158 height 36
click at [1245, 496] on button "Guardar Cambios" at bounding box center [1300, 500] width 158 height 36
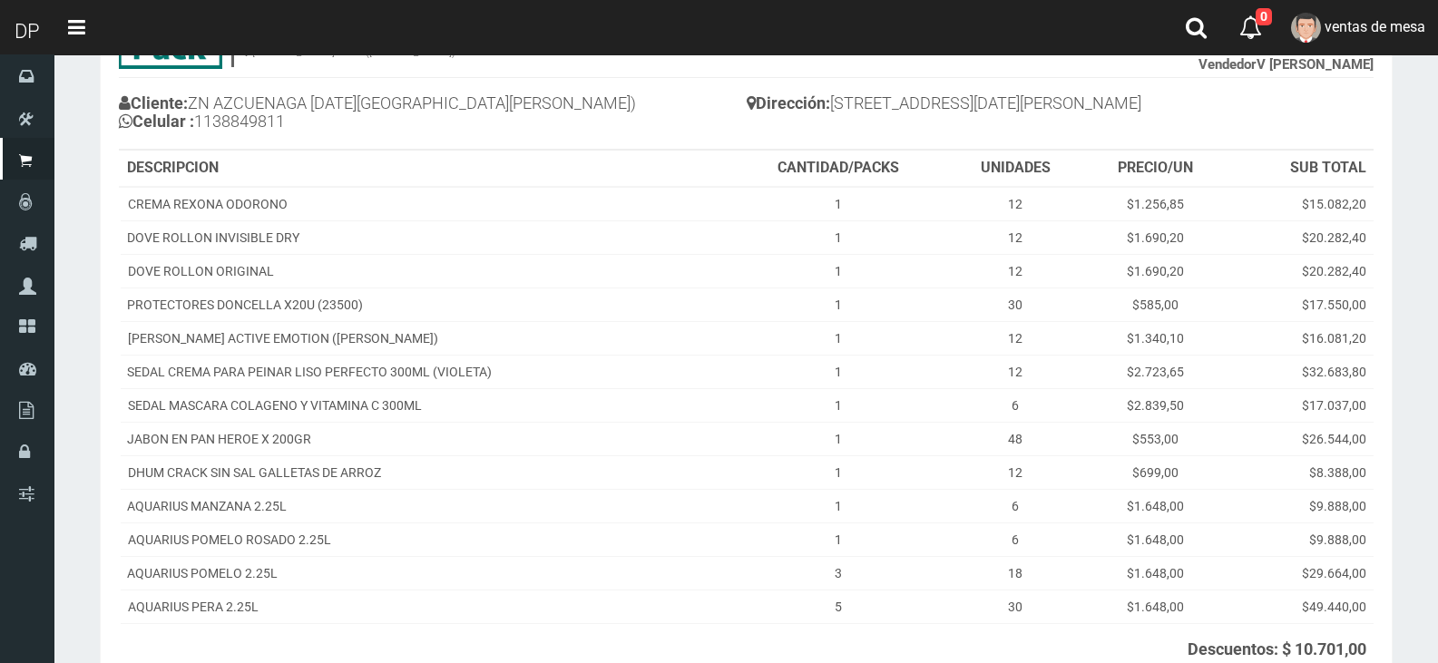
scroll to position [366, 0]
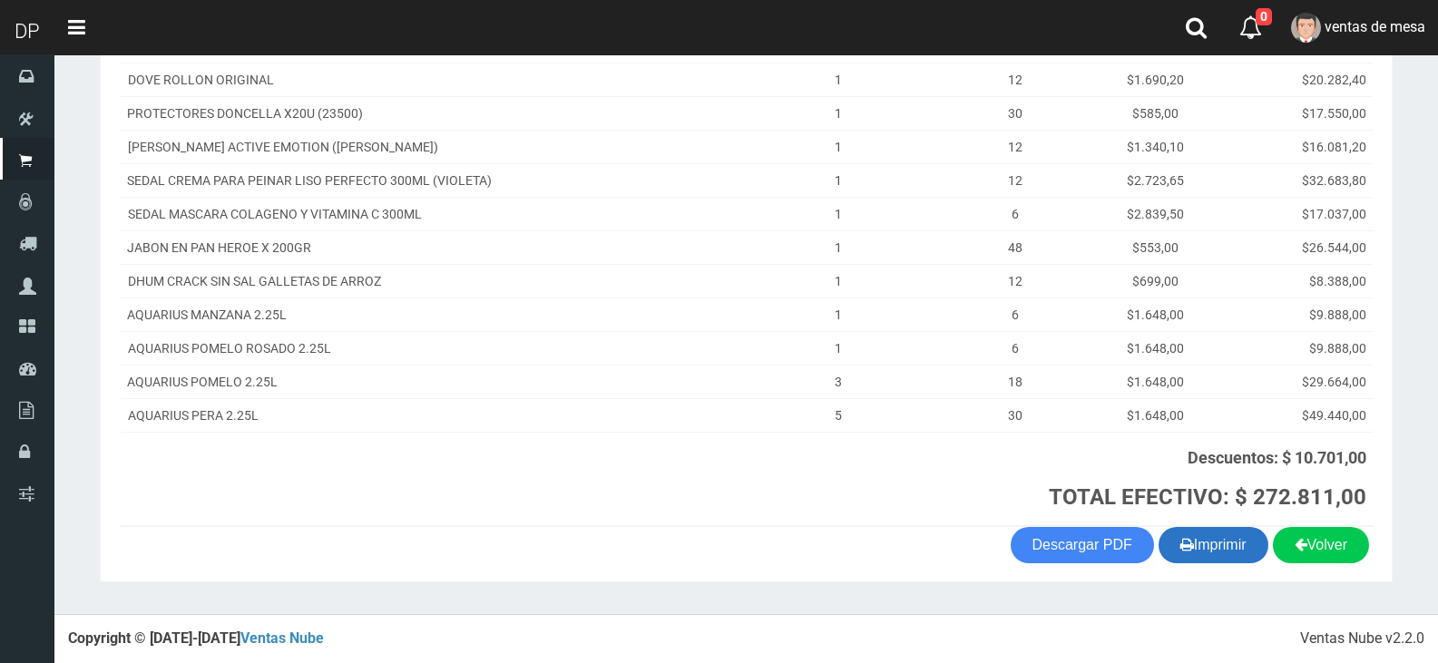
click at [1248, 555] on button "Imprimir" at bounding box center [1213, 545] width 110 height 36
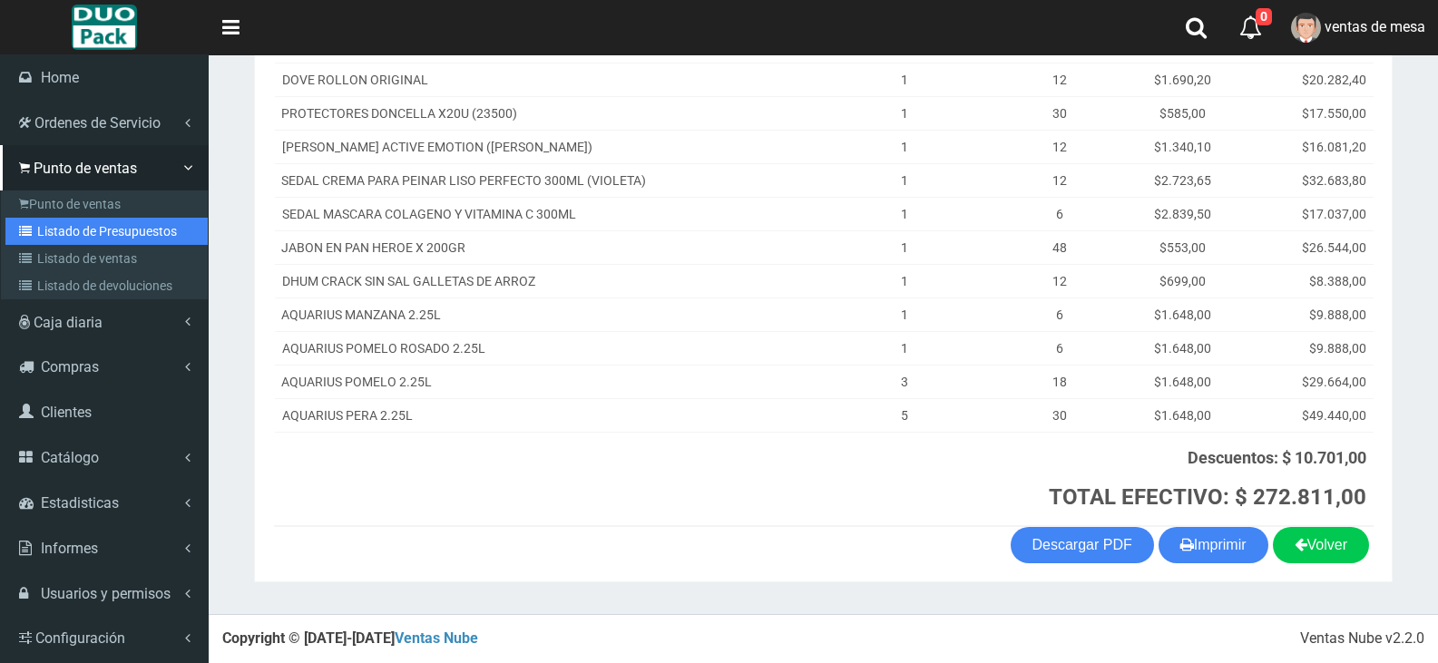
click at [69, 222] on link "Listado de Presupuestos" at bounding box center [106, 231] width 202 height 27
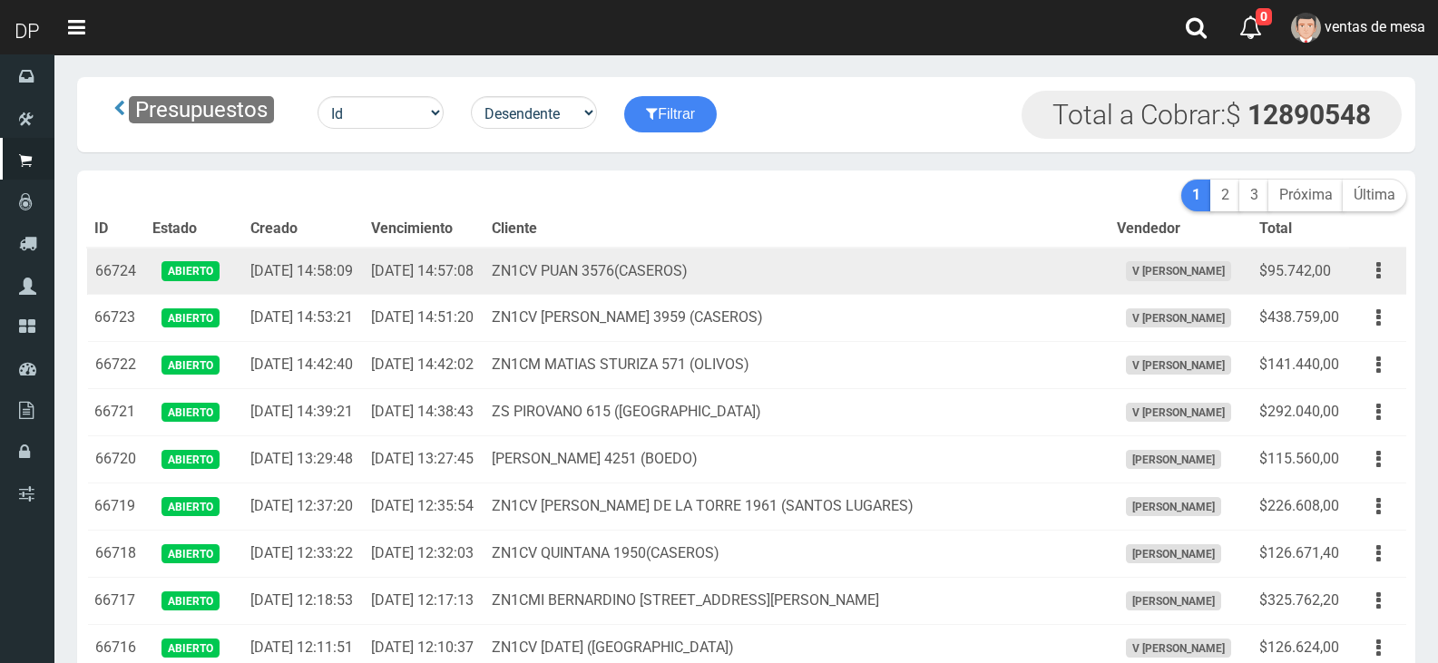
click at [709, 259] on td "ZN1CV PUAN 3576(CASEROS)" at bounding box center [796, 271] width 625 height 47
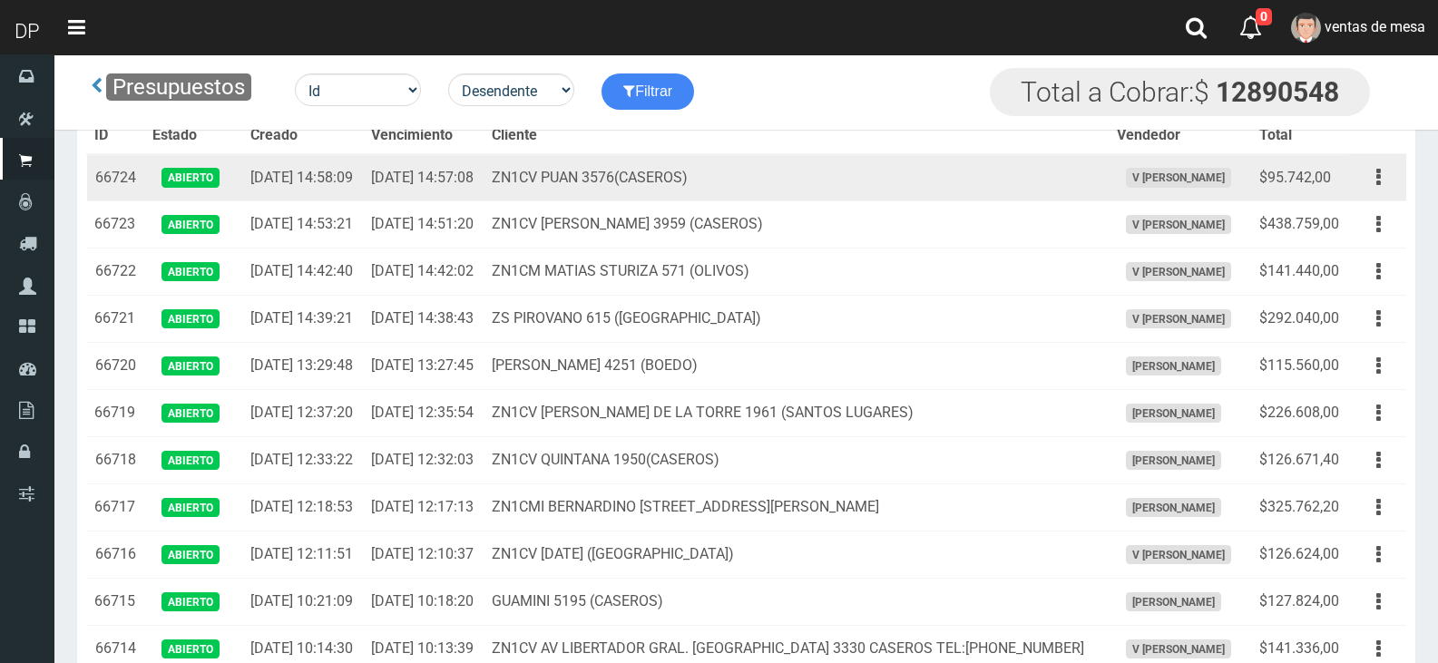
scroll to position [797, 0]
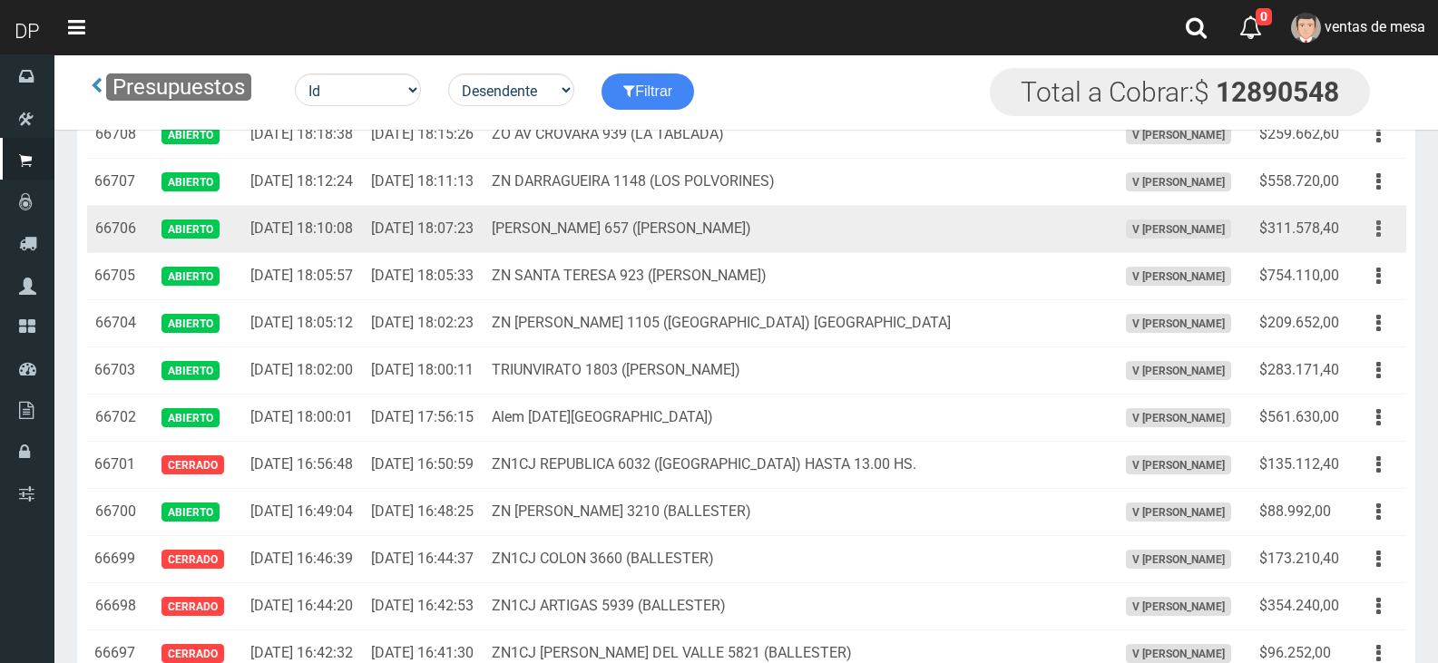
click at [1375, 245] on button "button" at bounding box center [1378, 229] width 41 height 32
click at [484, 253] on td "2025-09-18 18:07:23" at bounding box center [424, 229] width 121 height 47
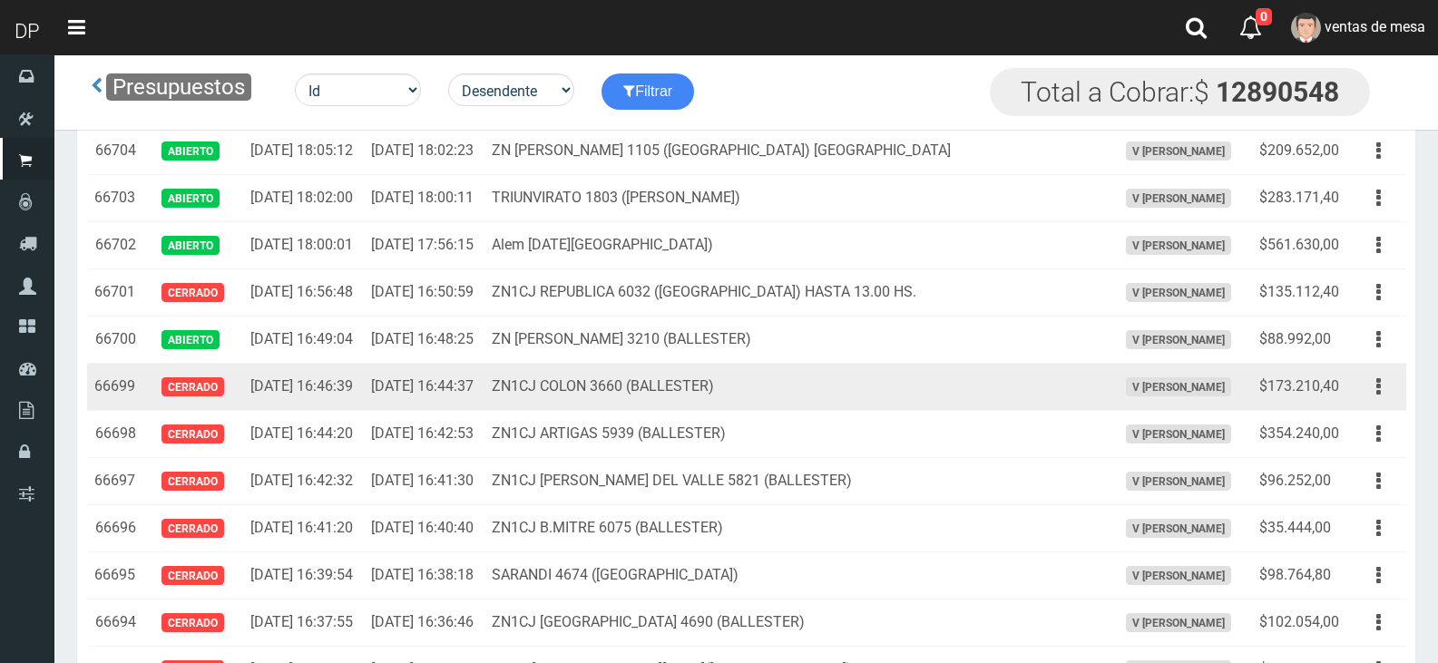
scroll to position [979, 0]
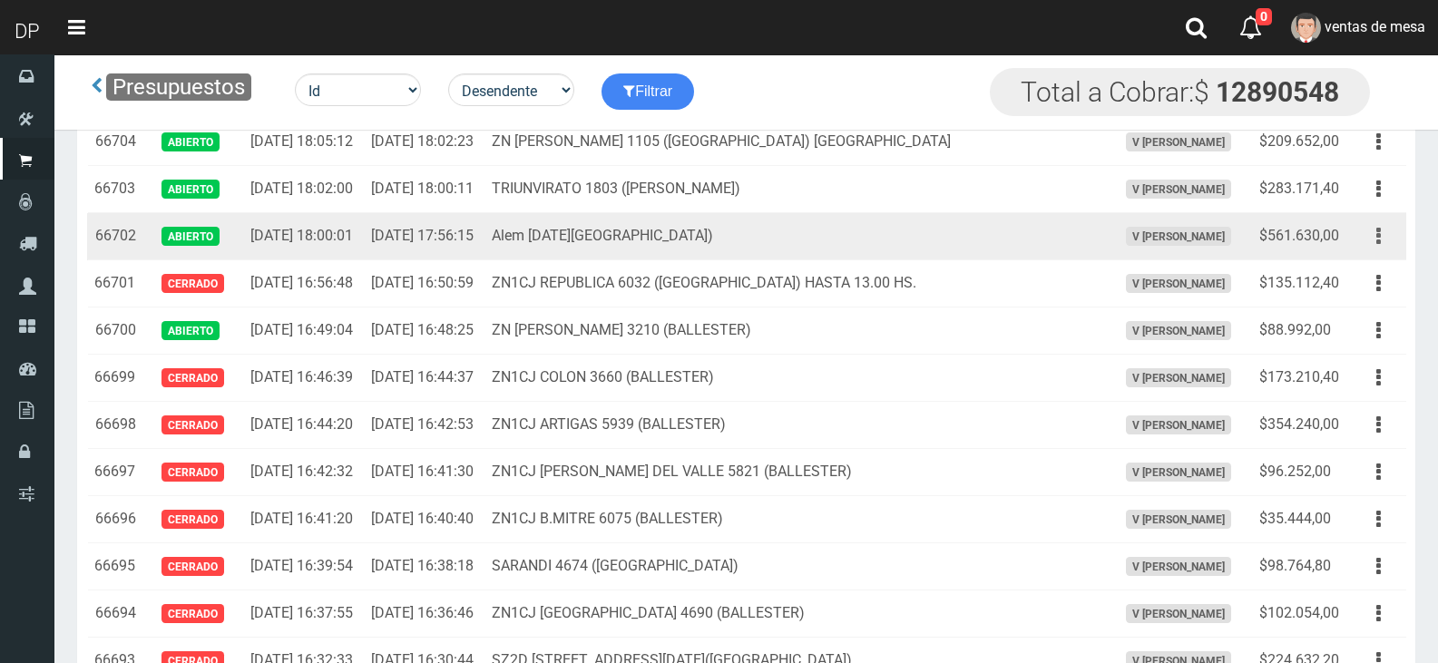
click at [1380, 252] on icon "button" at bounding box center [1378, 236] width 5 height 32
drag, startPoint x: 1380, startPoint y: 461, endPoint x: 1380, endPoint y: 484, distance: 23.6
click at [1380, 252] on icon "button" at bounding box center [1378, 236] width 5 height 32
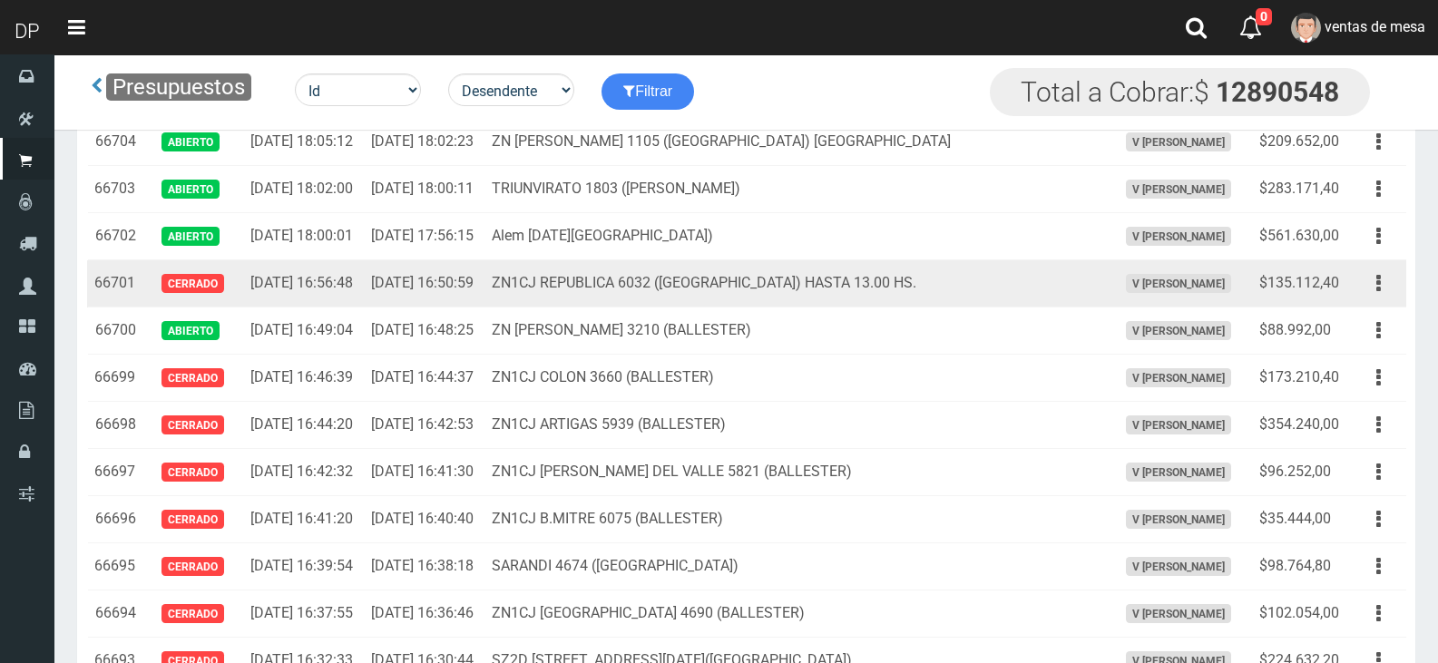
click at [1380, 308] on td "Editar Imprimir Eliminar" at bounding box center [1377, 283] width 57 height 47
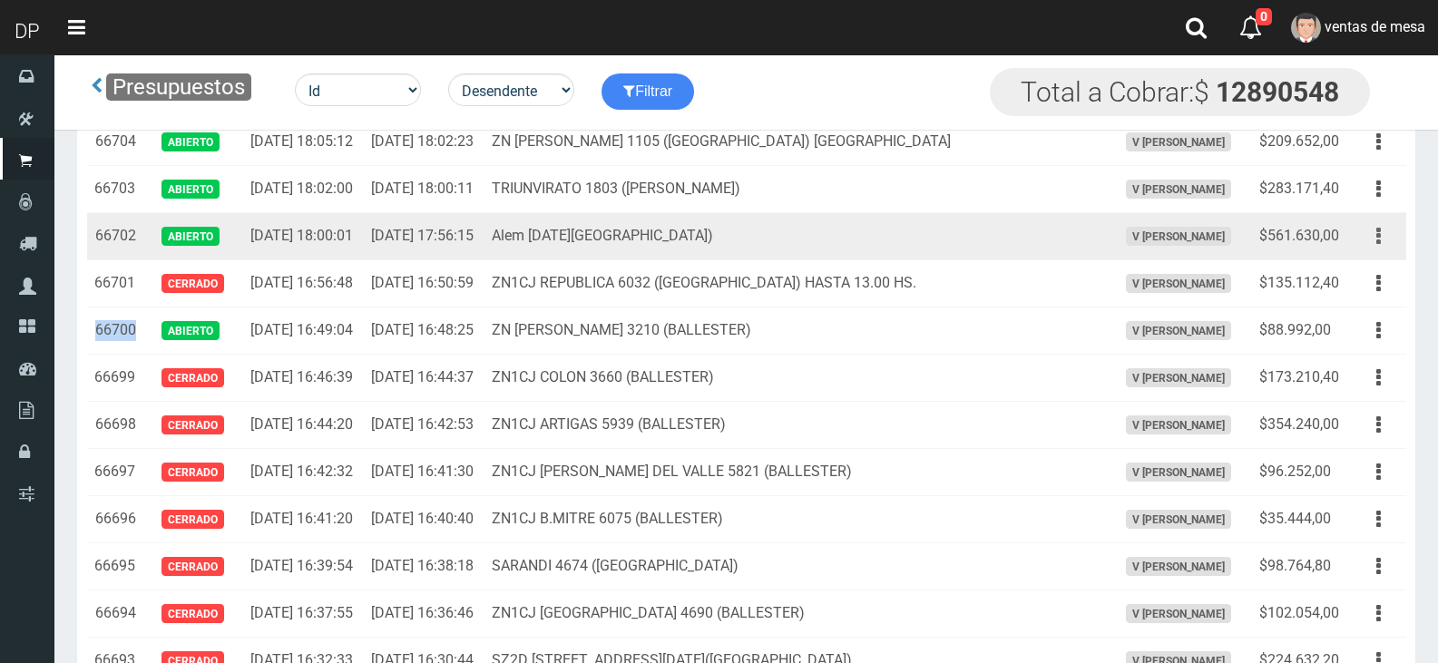
click at [1381, 252] on button "button" at bounding box center [1378, 236] width 41 height 32
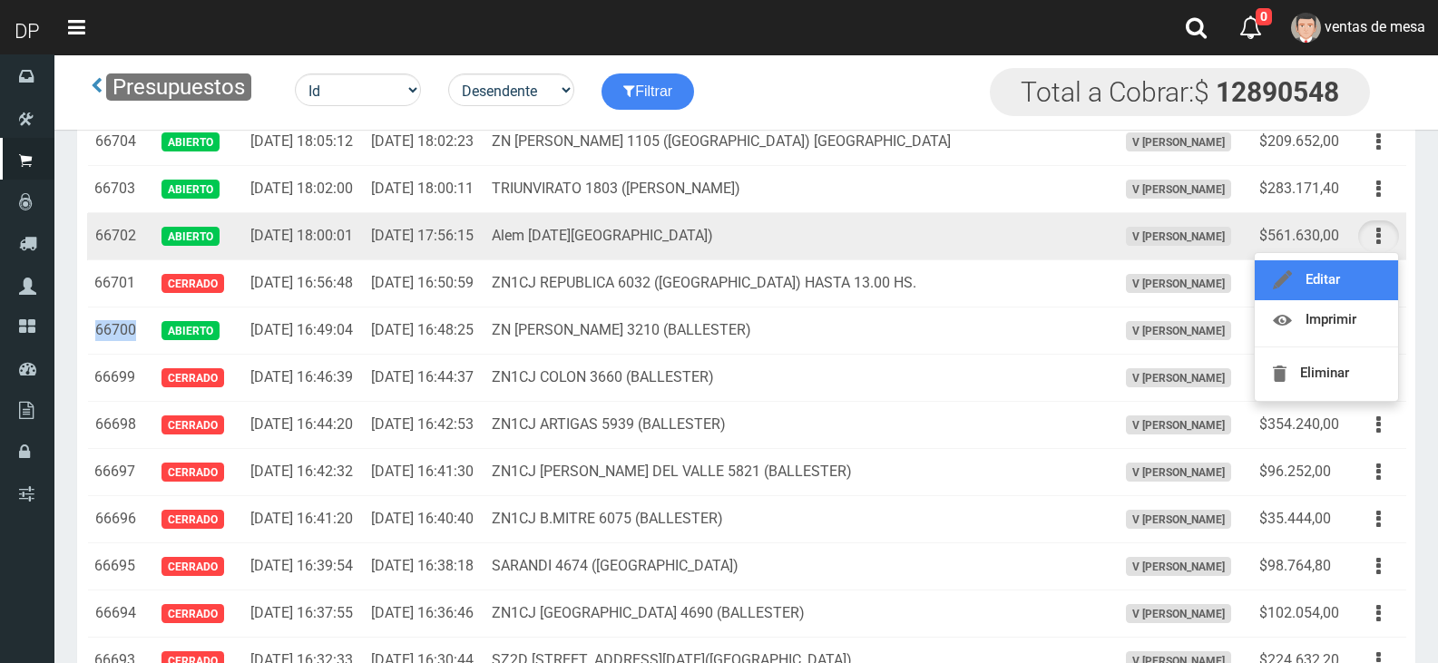
click at [1372, 300] on link "Editar" at bounding box center [1326, 280] width 143 height 40
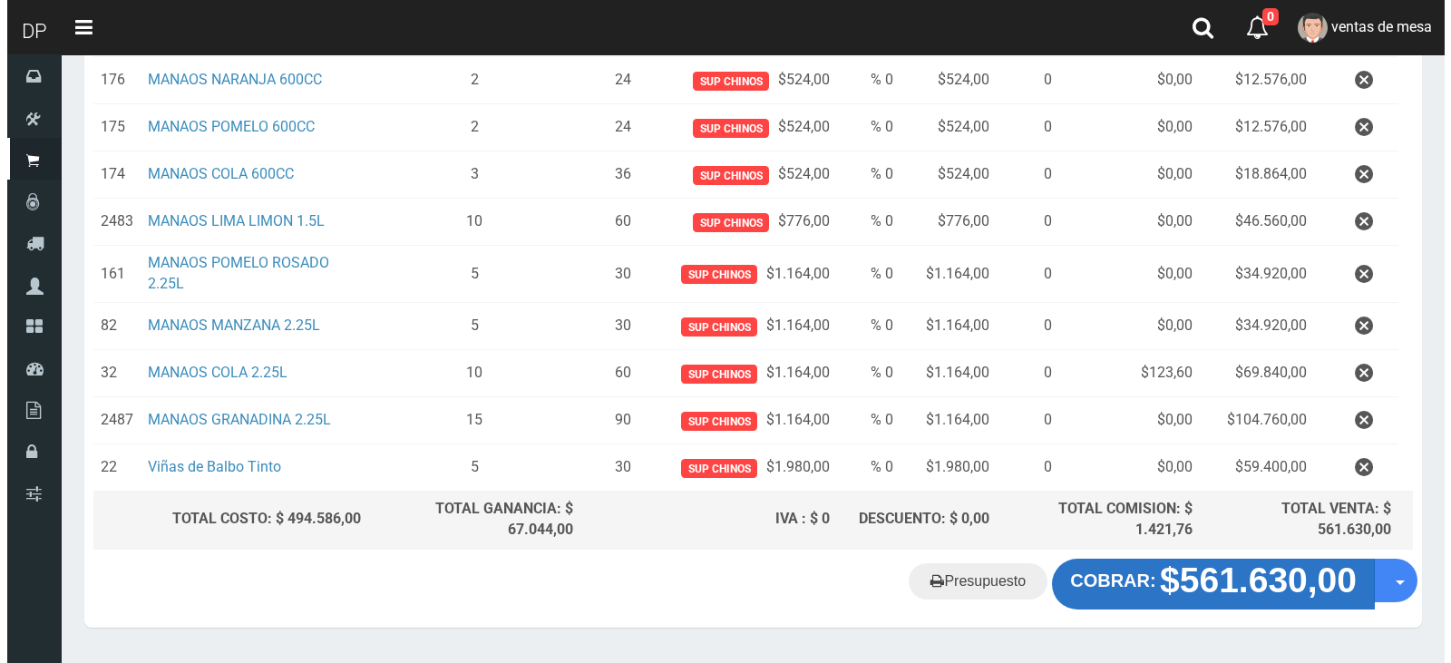
scroll to position [664, 0]
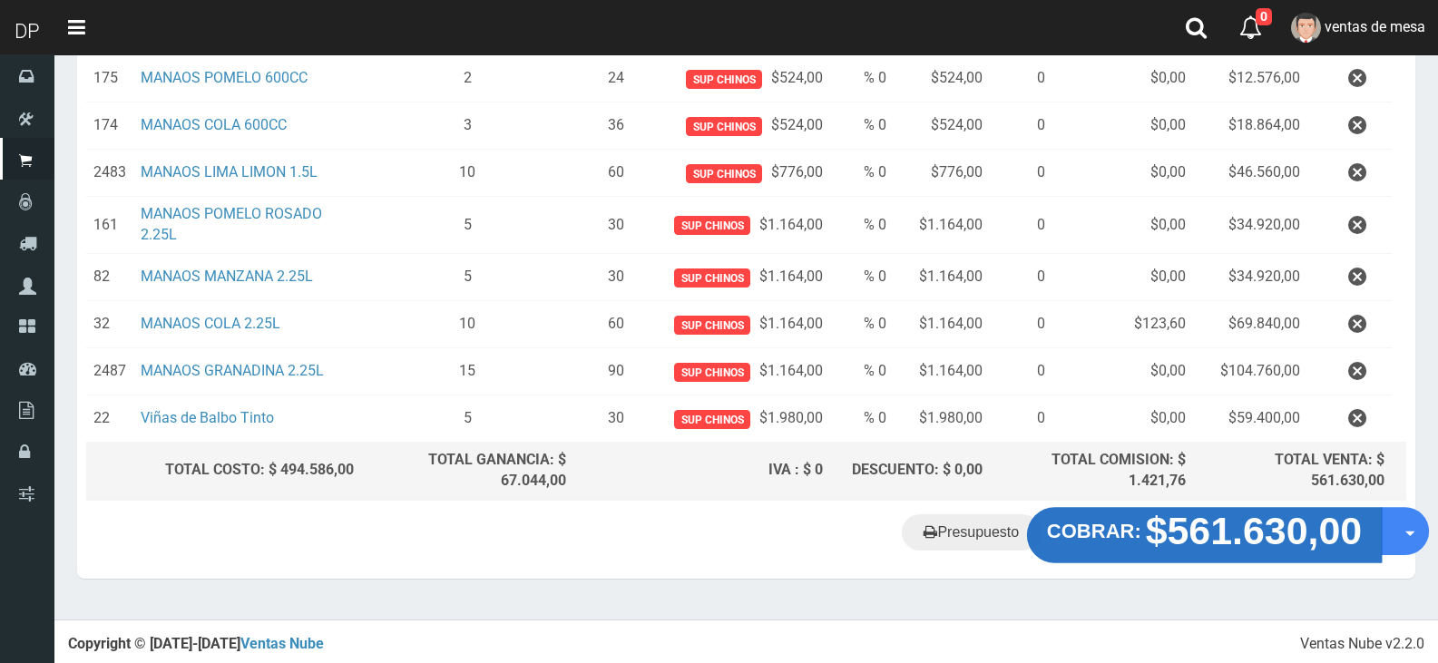
click at [1188, 540] on strong "$561.630,00" at bounding box center [1254, 530] width 217 height 43
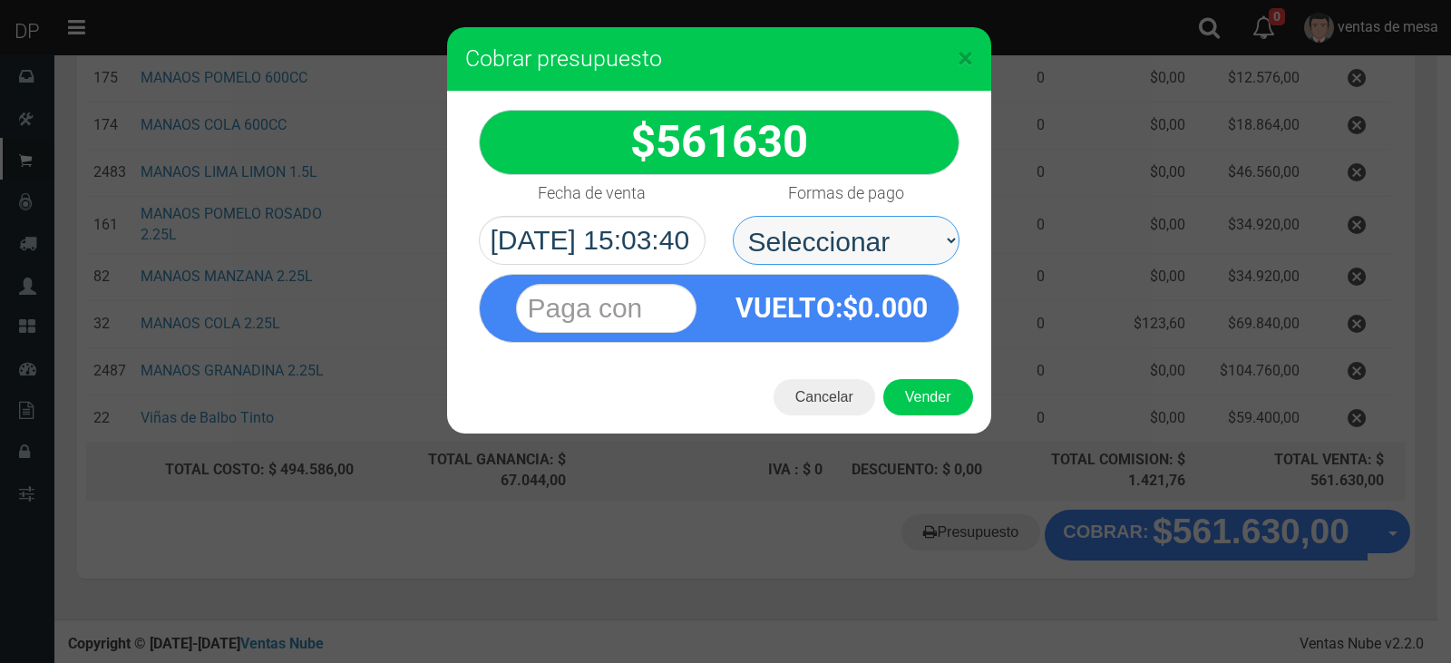
click at [914, 257] on select "Seleccionar Efectivo Tarjeta de Crédito Depósito Débito" at bounding box center [846, 240] width 227 height 49
select select "Efectivo"
click at [733, 216] on select "Seleccionar Efectivo Tarjeta de Crédito Depósito Débito" at bounding box center [846, 240] width 227 height 49
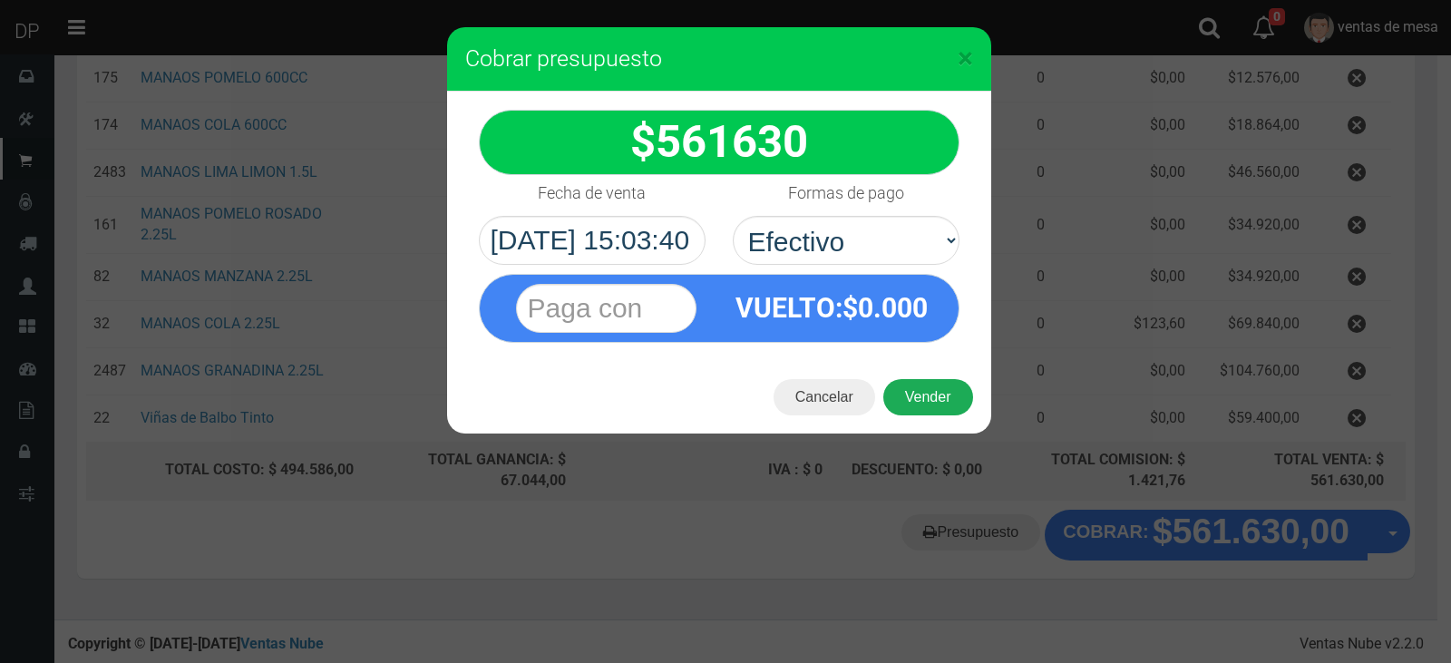
click at [935, 404] on button "Vender" at bounding box center [929, 397] width 90 height 36
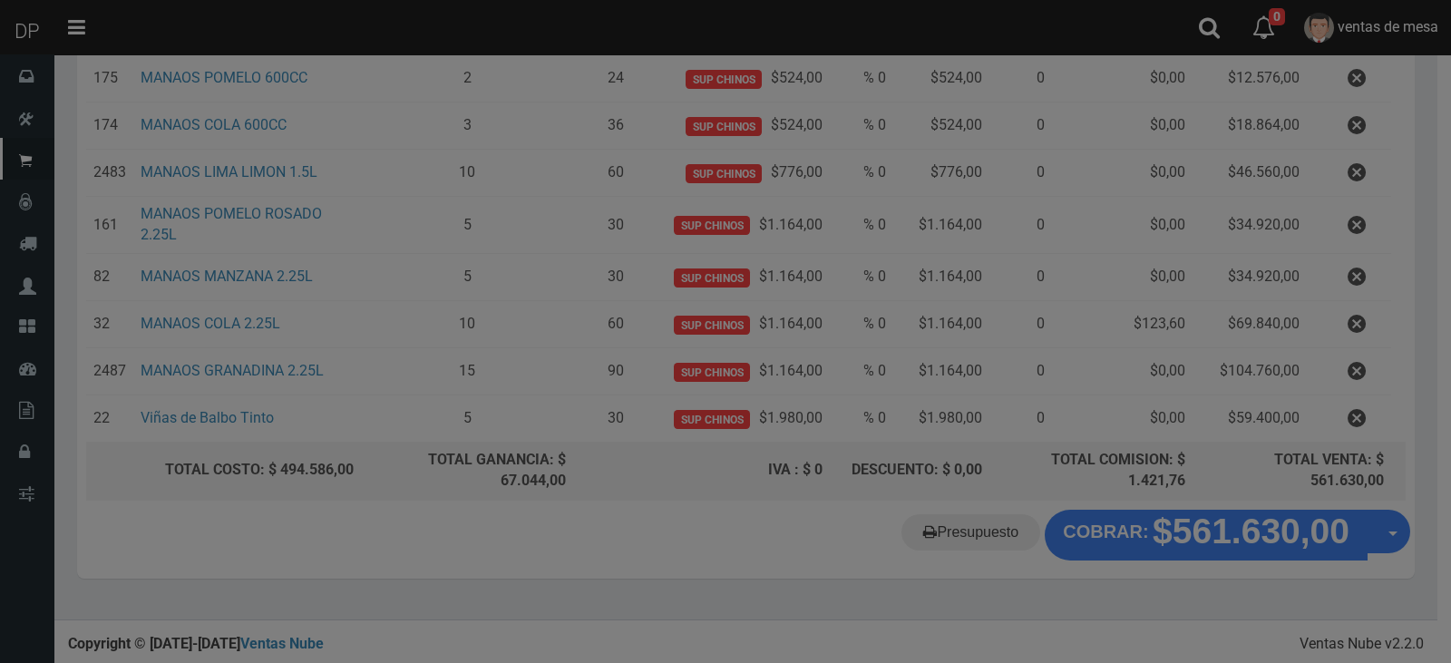
scroll to position [0, 0]
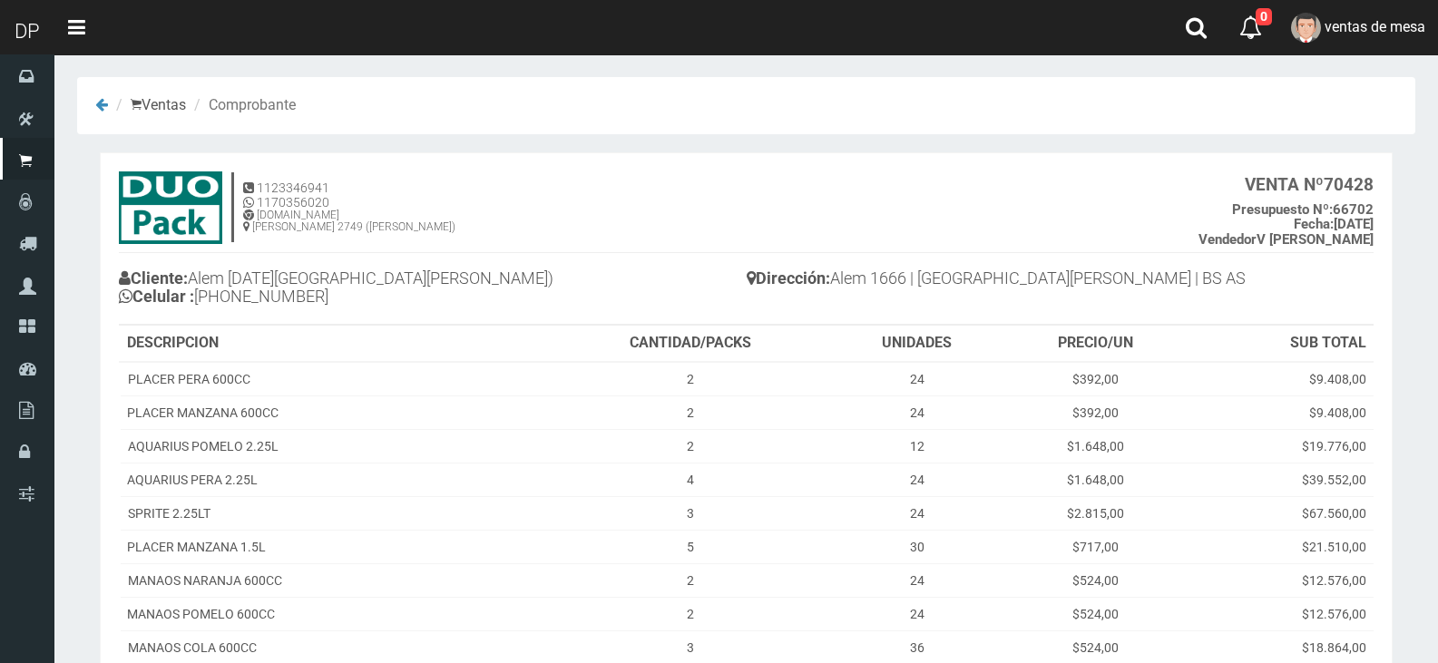
scroll to position [406, 0]
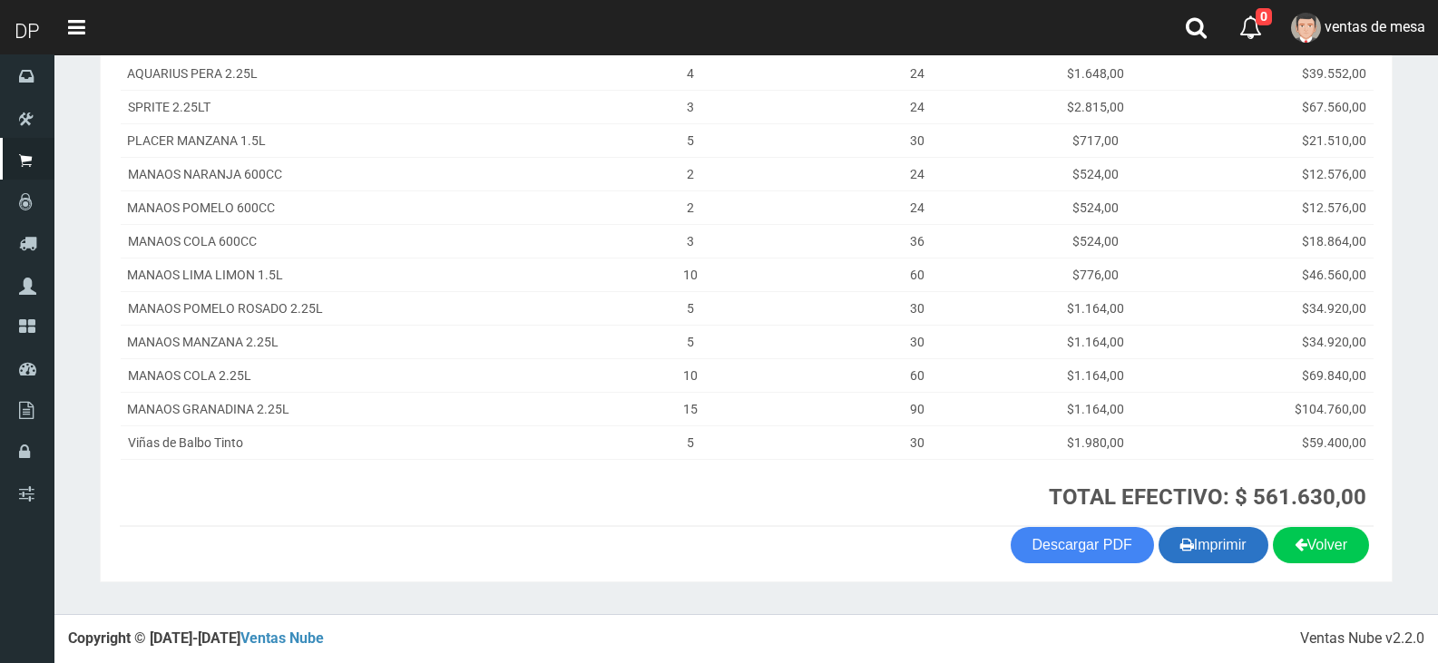
click at [1235, 549] on button "Imprimir" at bounding box center [1213, 545] width 110 height 36
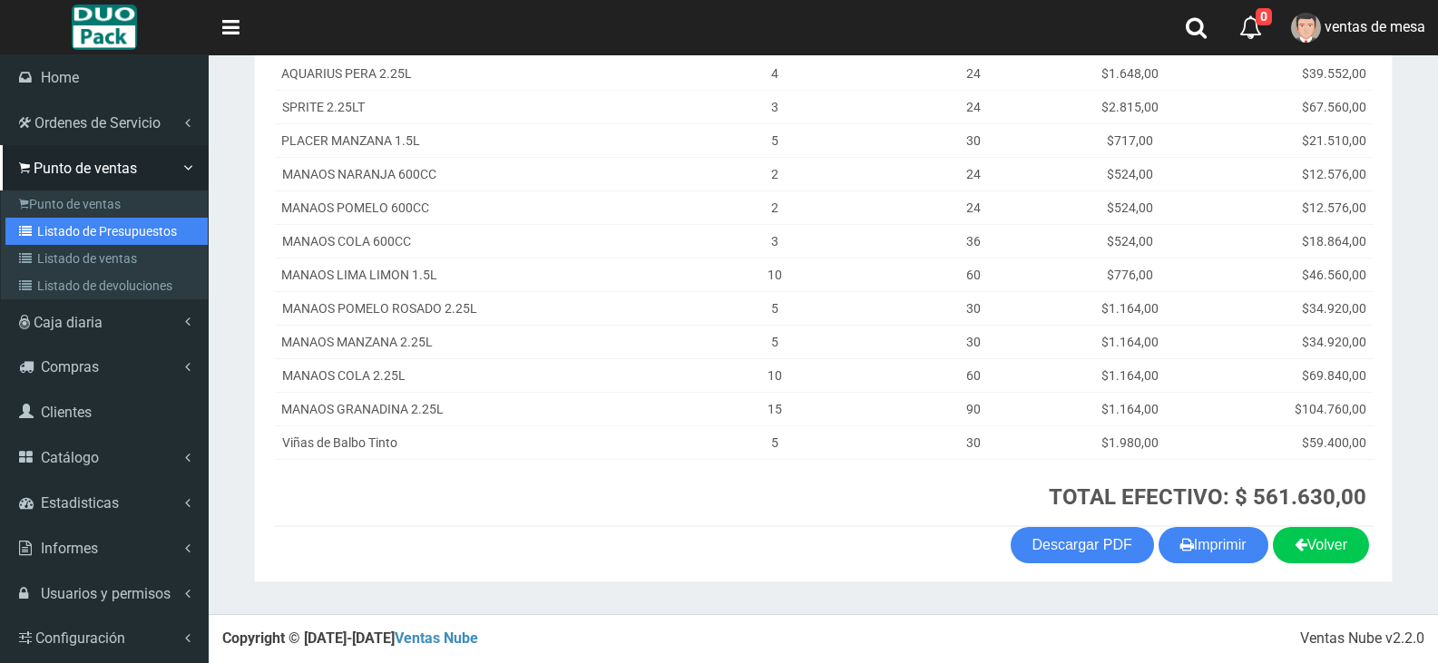
click at [42, 225] on link "Listado de Presupuestos" at bounding box center [106, 231] width 202 height 27
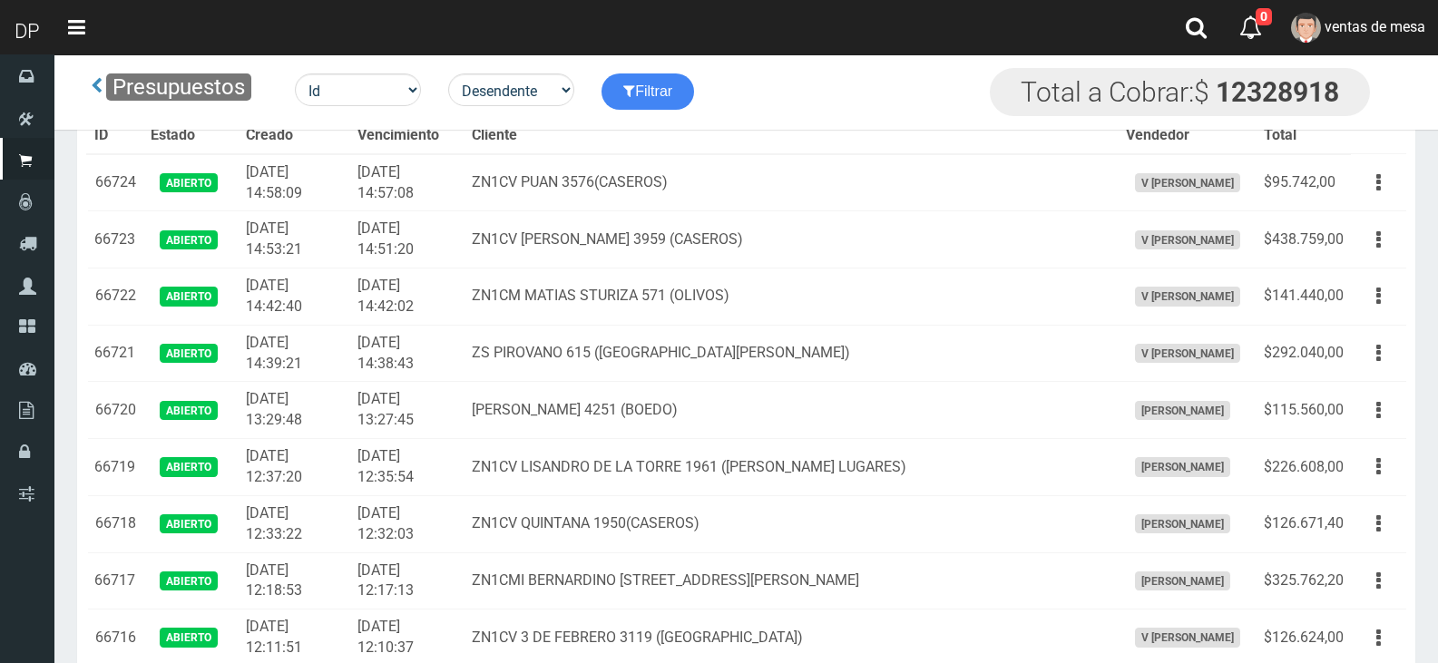
scroll to position [797, 0]
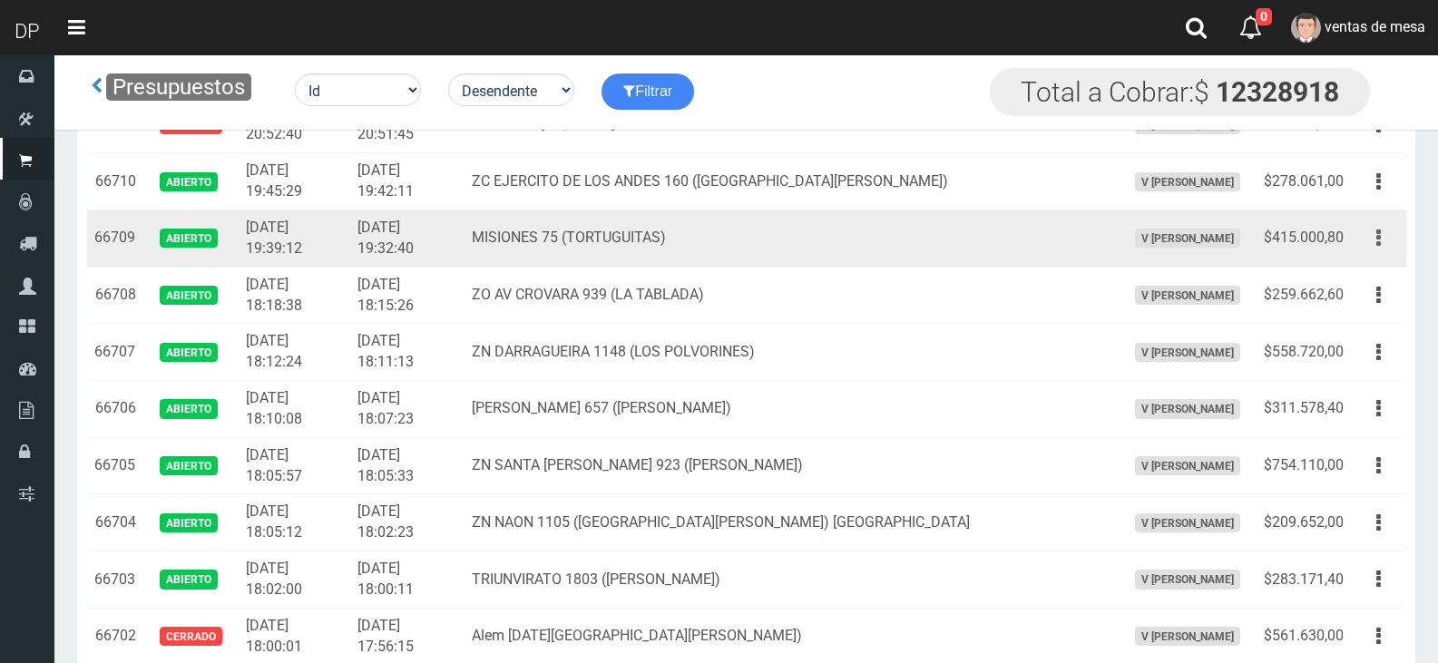
click at [1367, 245] on button "button" at bounding box center [1378, 238] width 41 height 32
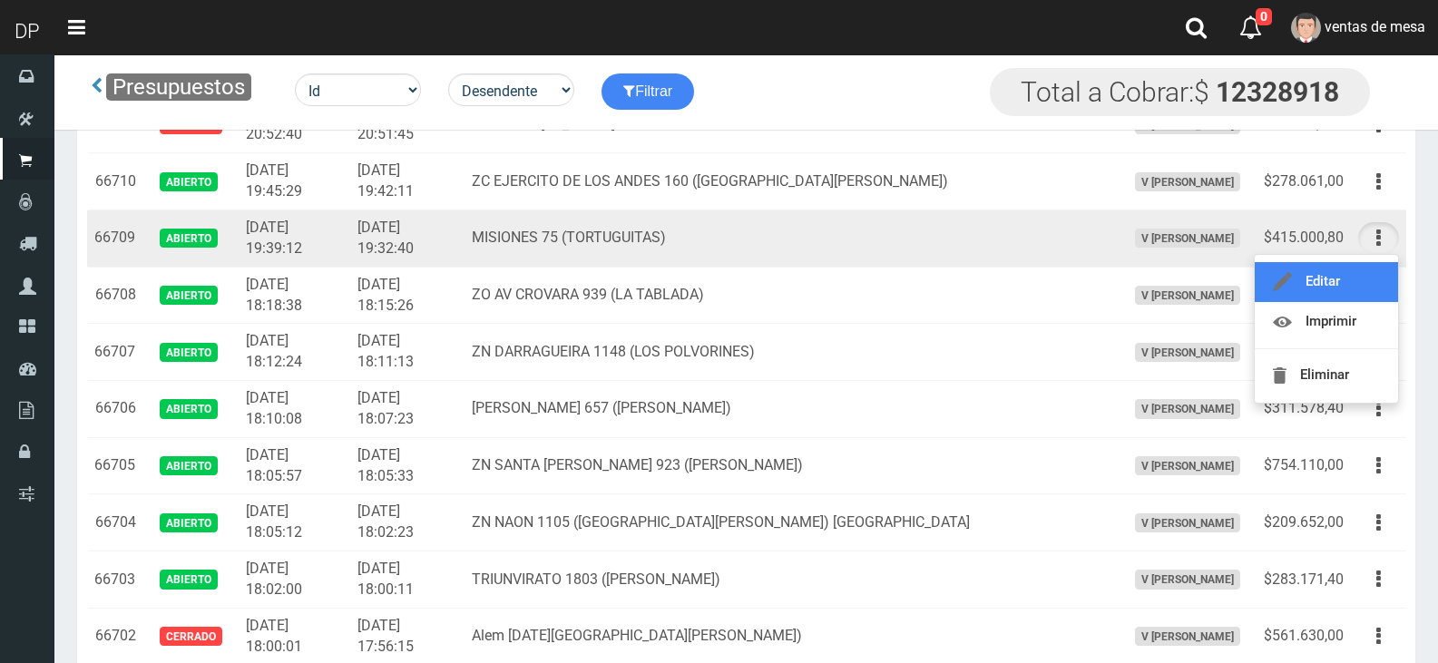
click at [1361, 278] on link "Editar" at bounding box center [1326, 282] width 143 height 40
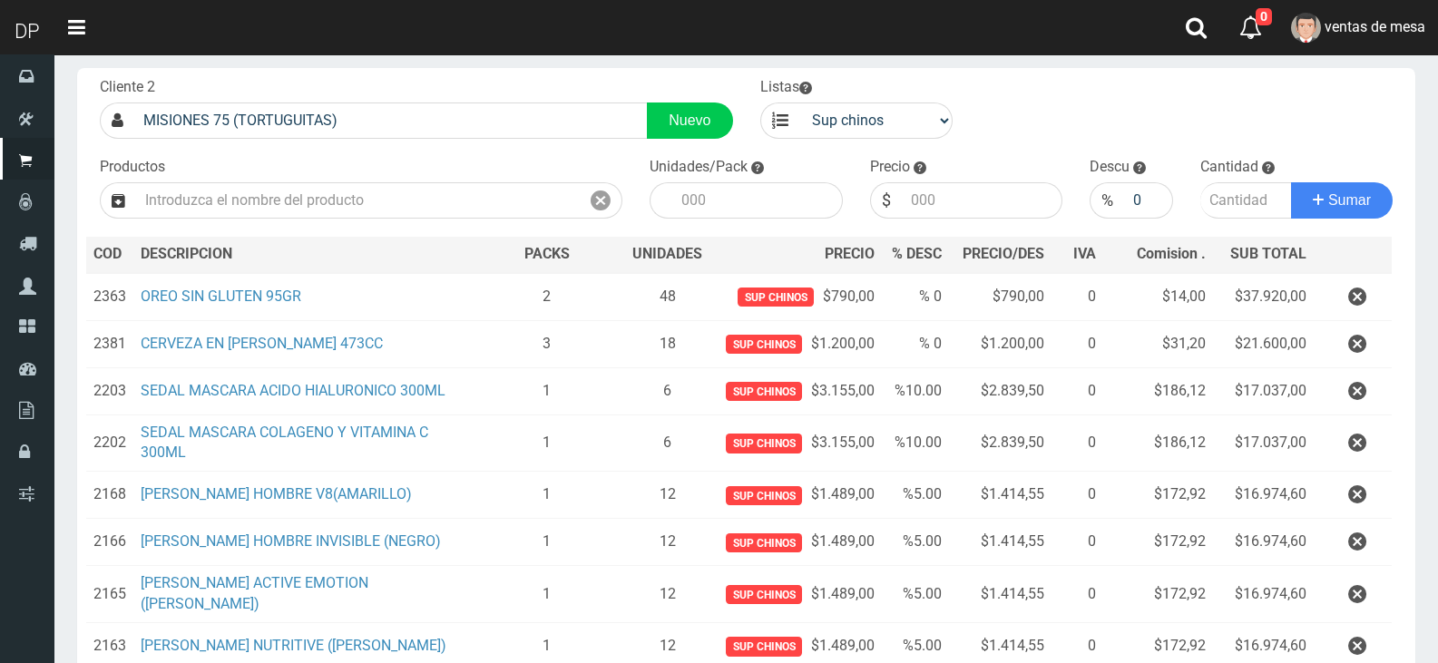
scroll to position [544, 0]
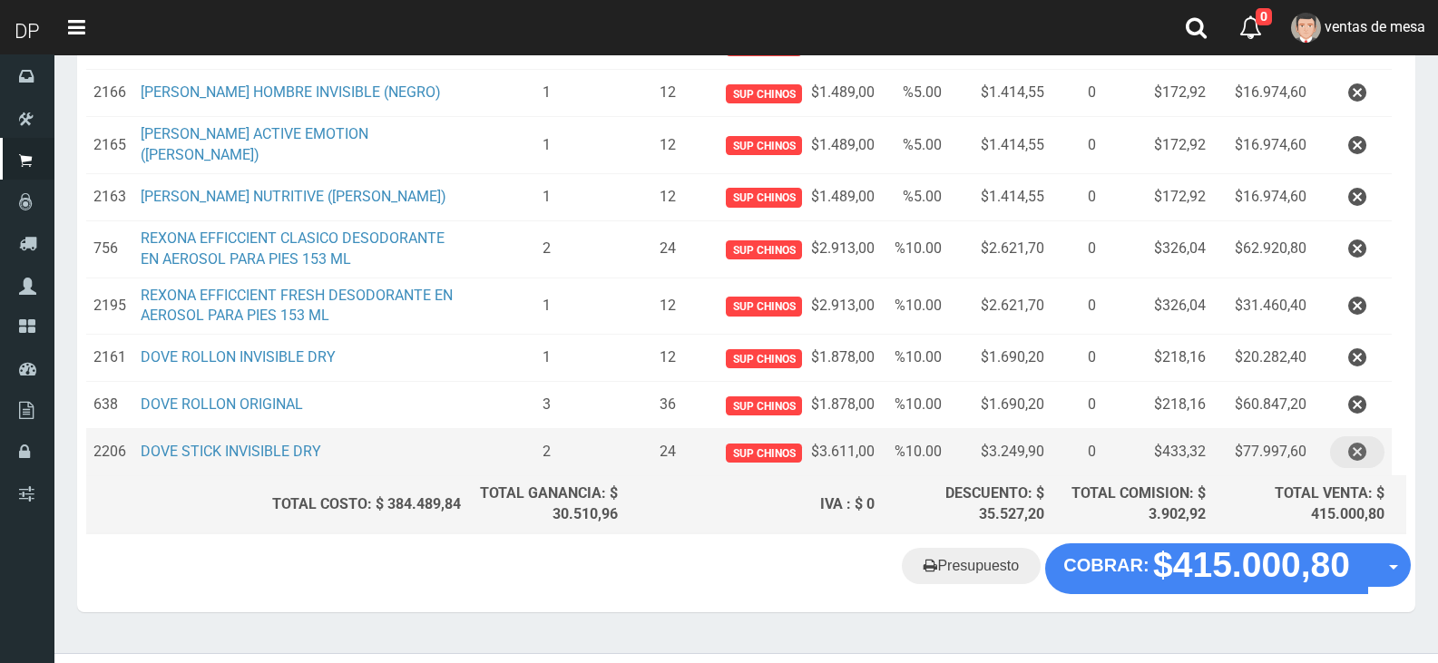
click at [1366, 458] on button "button" at bounding box center [1357, 452] width 54 height 32
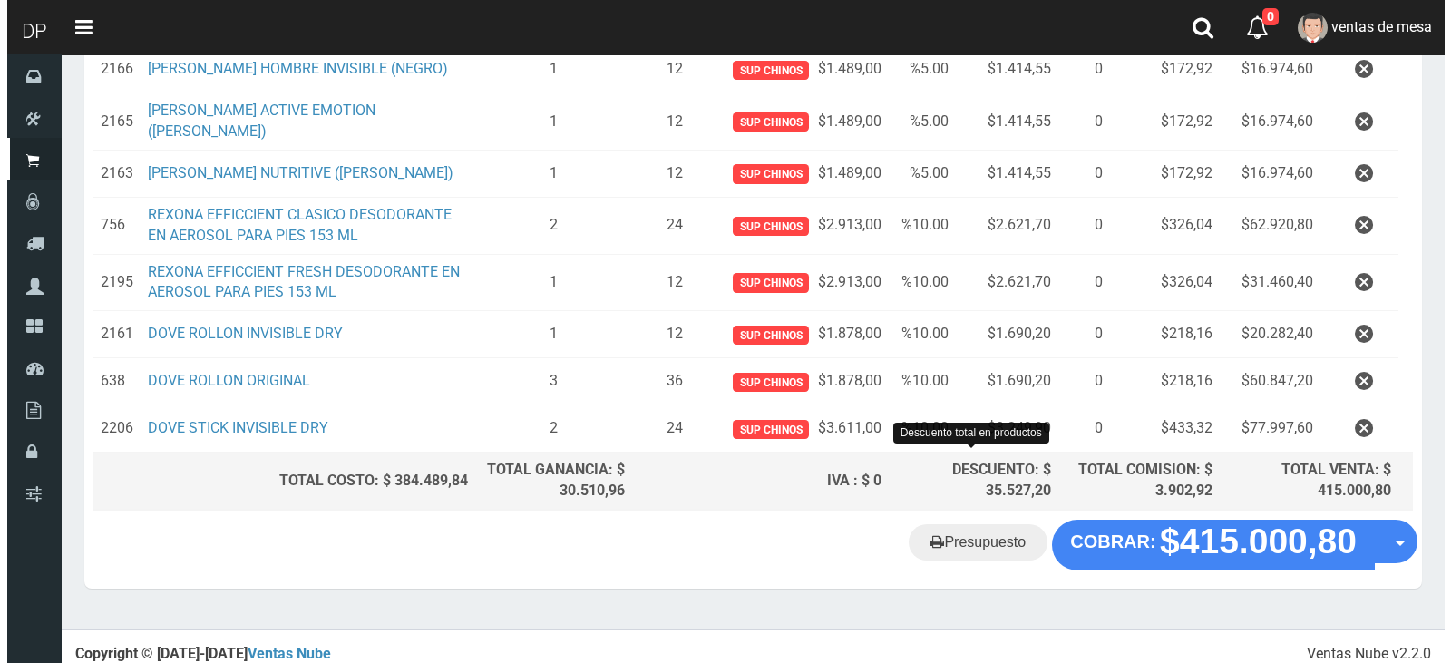
scroll to position [521, 0]
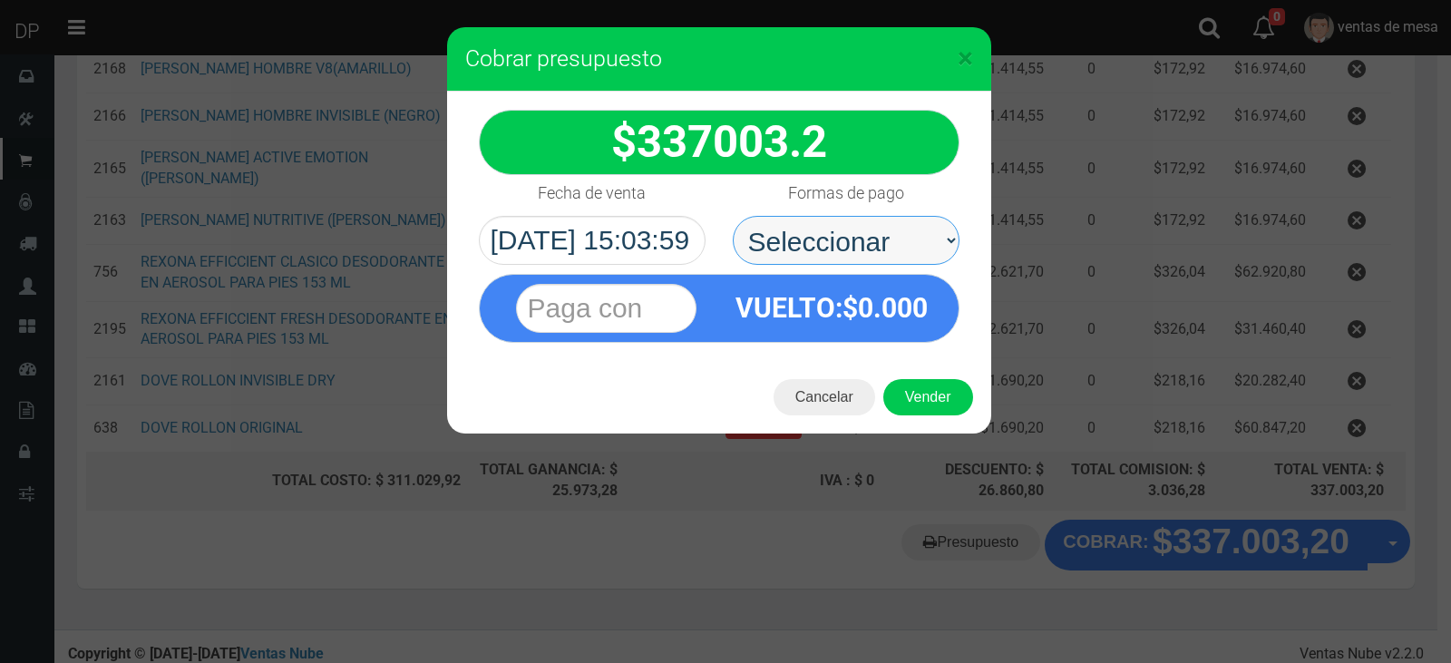
drag, startPoint x: 888, startPoint y: 245, endPoint x: 888, endPoint y: 256, distance: 10.9
click at [888, 245] on select "Seleccionar Efectivo Tarjeta de Crédito Depósito Débito" at bounding box center [846, 240] width 227 height 49
select select "Efectivo"
click at [733, 216] on select "Seleccionar Efectivo Tarjeta de Crédito Depósito Débito" at bounding box center [846, 240] width 227 height 49
click at [935, 425] on div "Cancelar Vender" at bounding box center [719, 397] width 544 height 73
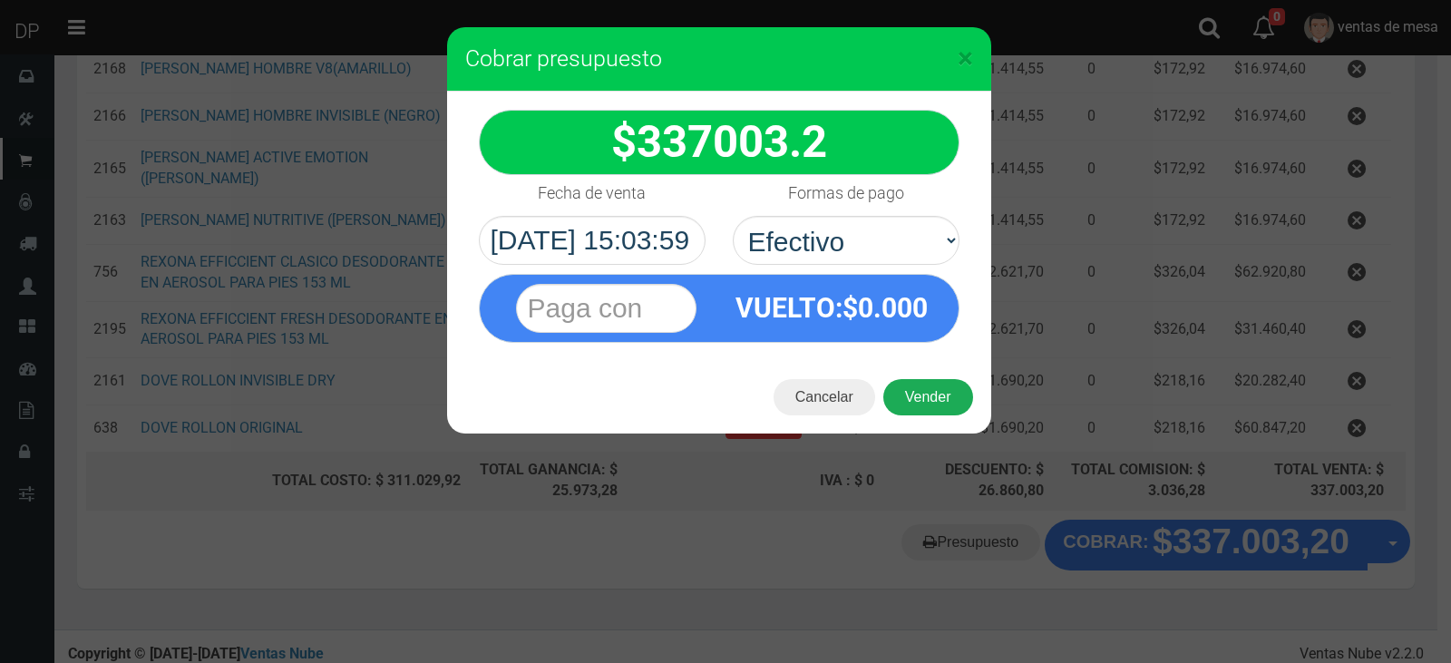
click at [939, 400] on button "Vender" at bounding box center [929, 397] width 90 height 36
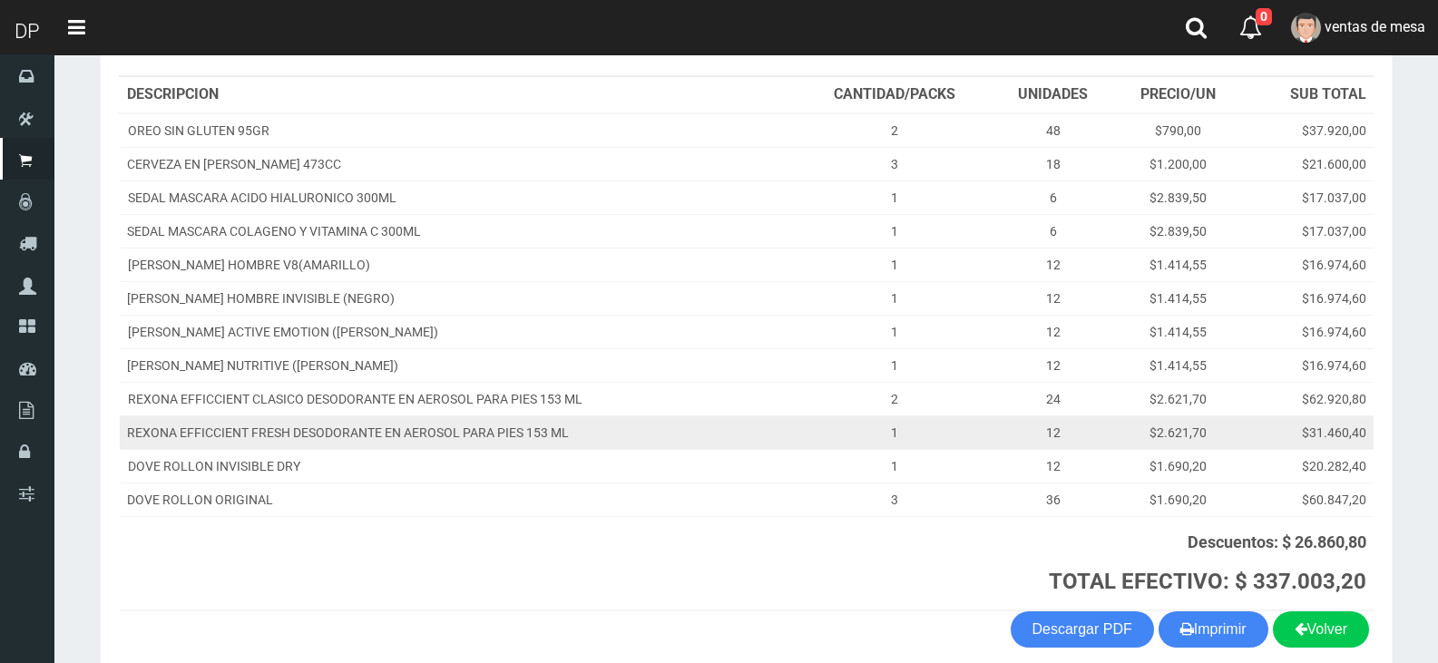
scroll to position [333, 0]
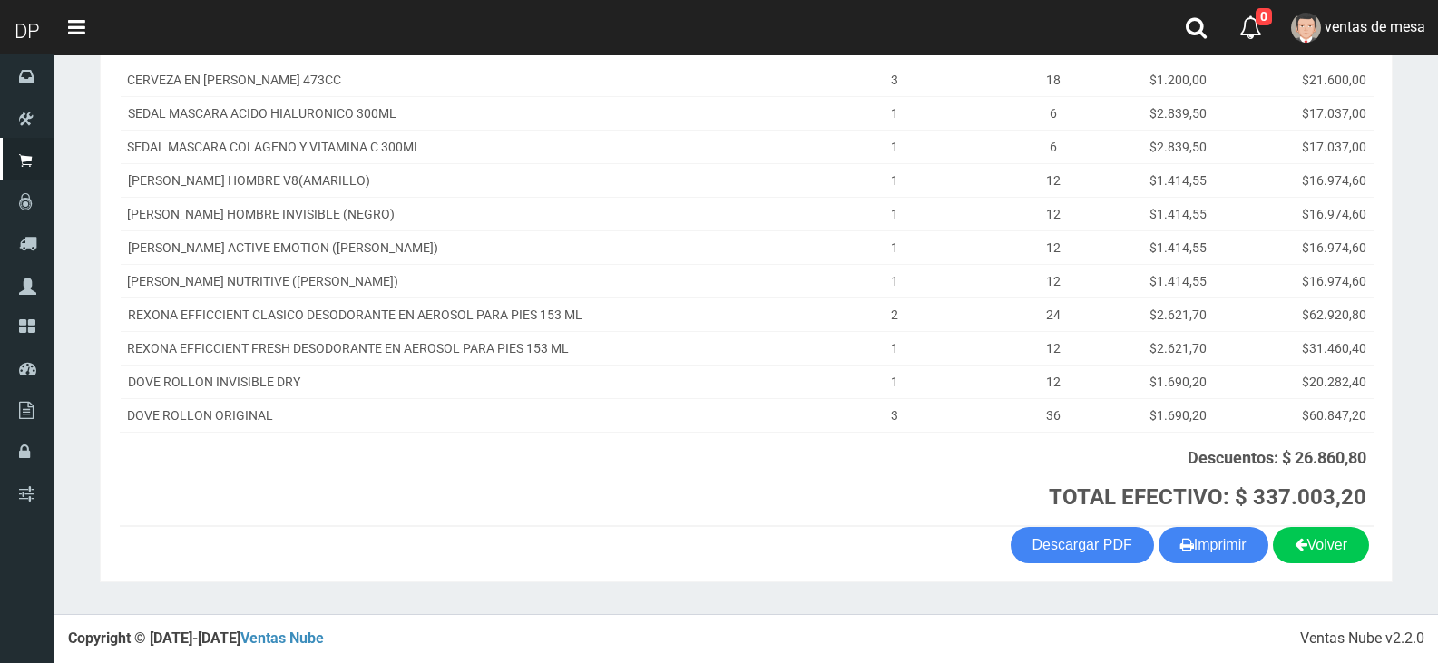
click at [1240, 570] on section "1123346941 1170356020 [DOMAIN_NAME] AV ADER 2749 ([PERSON_NAME]) VENTA Nº 70429…" at bounding box center [746, 200] width 1293 height 763
click at [1228, 544] on button "Imprimir" at bounding box center [1213, 545] width 110 height 36
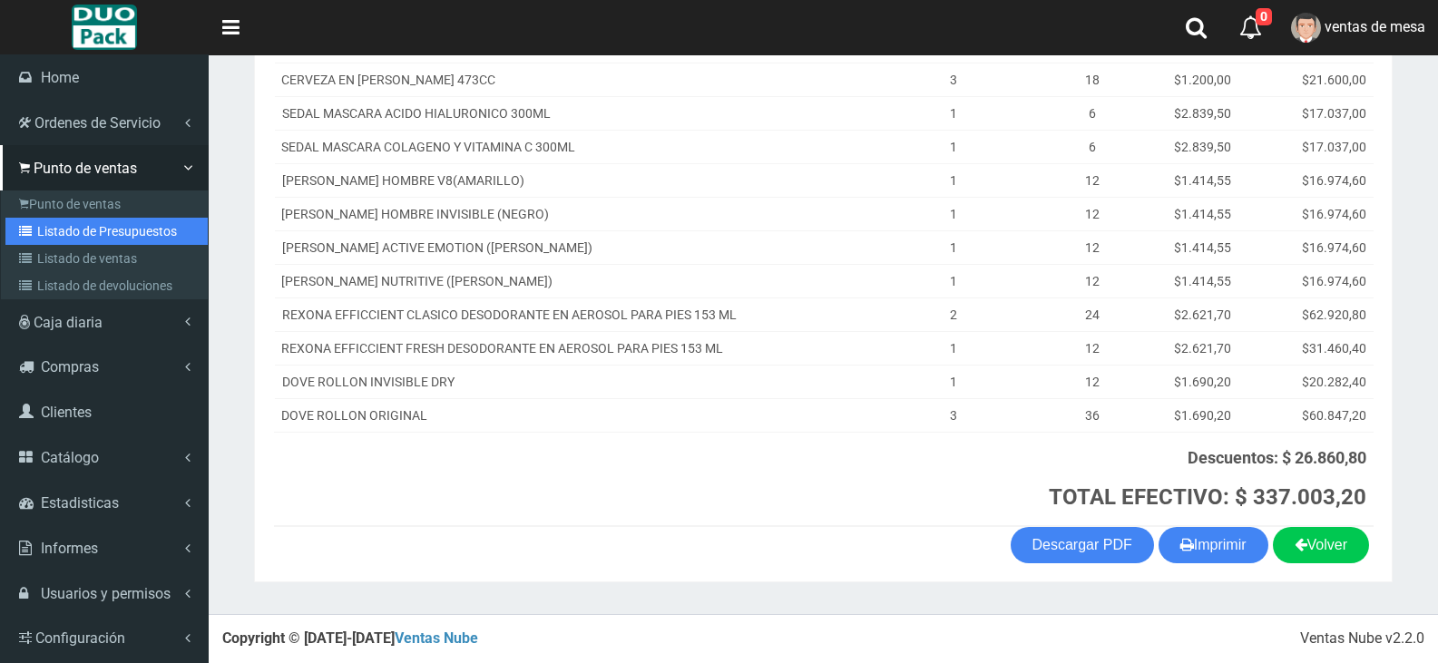
click at [37, 223] on link "Listado de Presupuestos" at bounding box center [106, 231] width 202 height 27
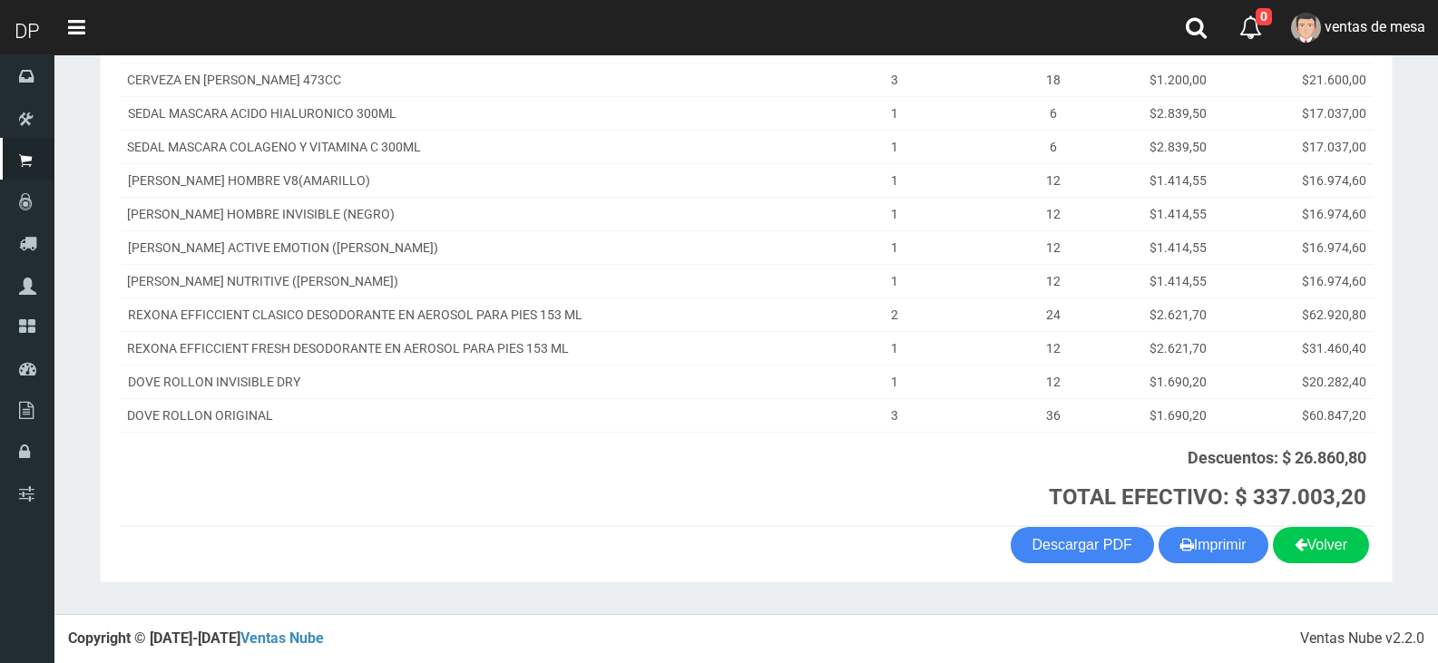
click at [638, 474] on th at bounding box center [458, 479] width 677 height 94
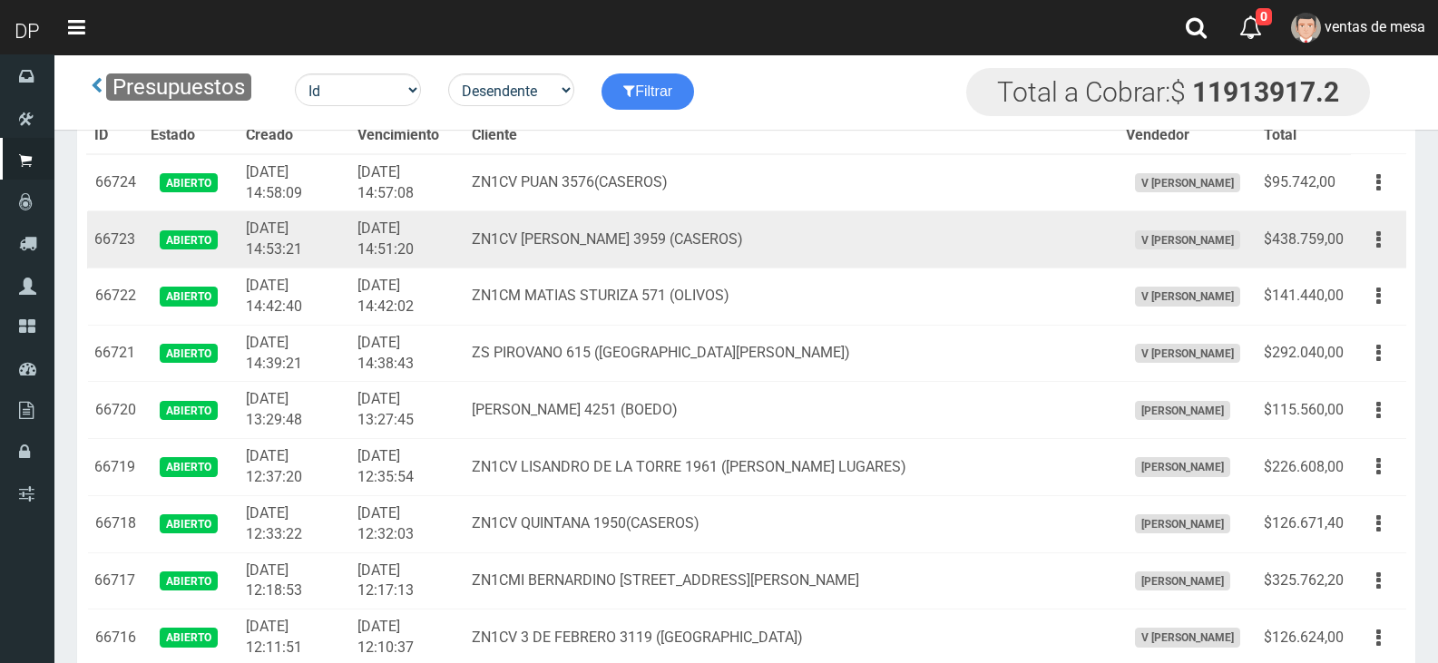
scroll to position [797, 0]
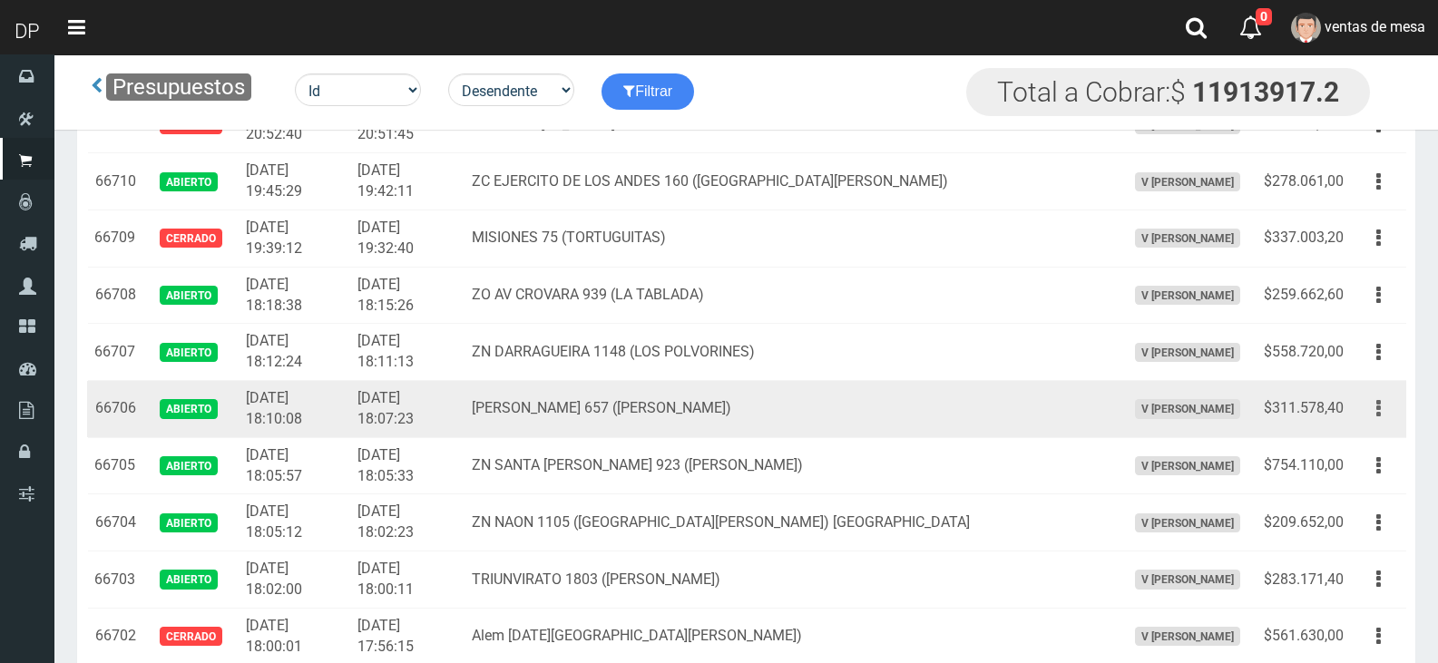
click at [1384, 413] on button "button" at bounding box center [1378, 409] width 41 height 32
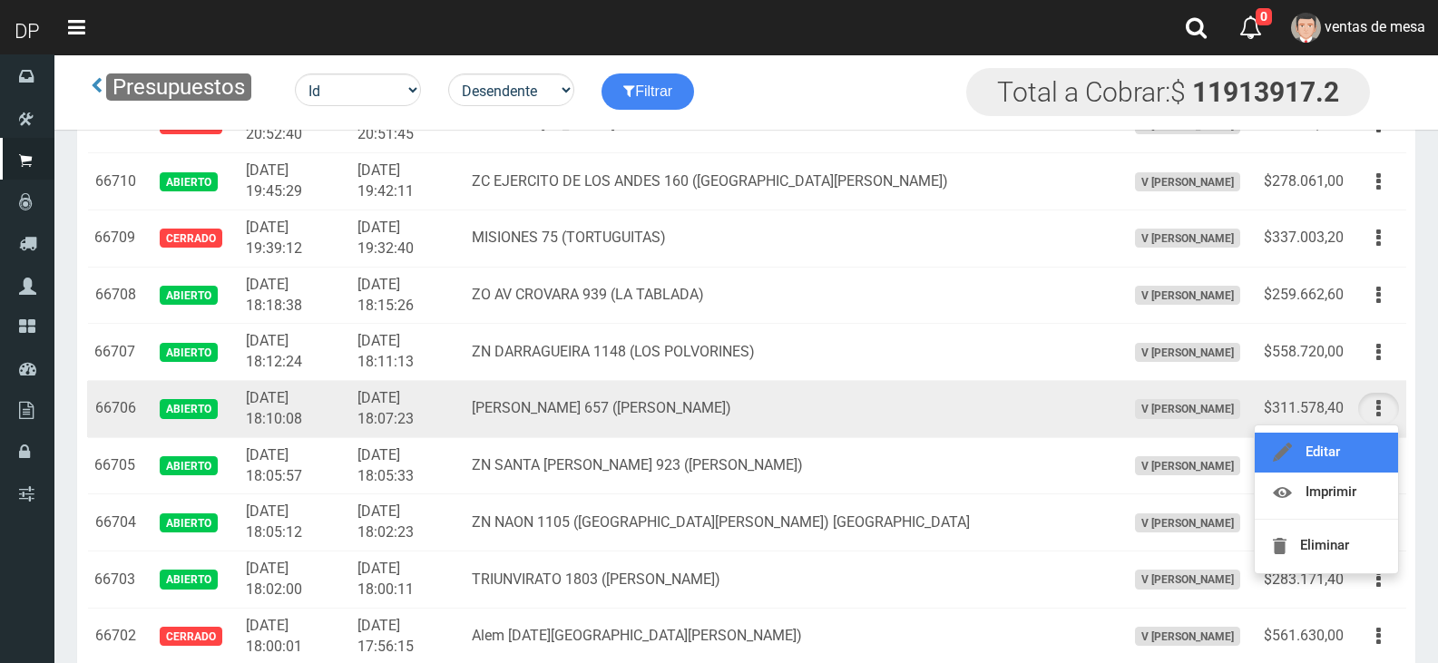
click at [1375, 445] on link "Editar" at bounding box center [1326, 453] width 143 height 40
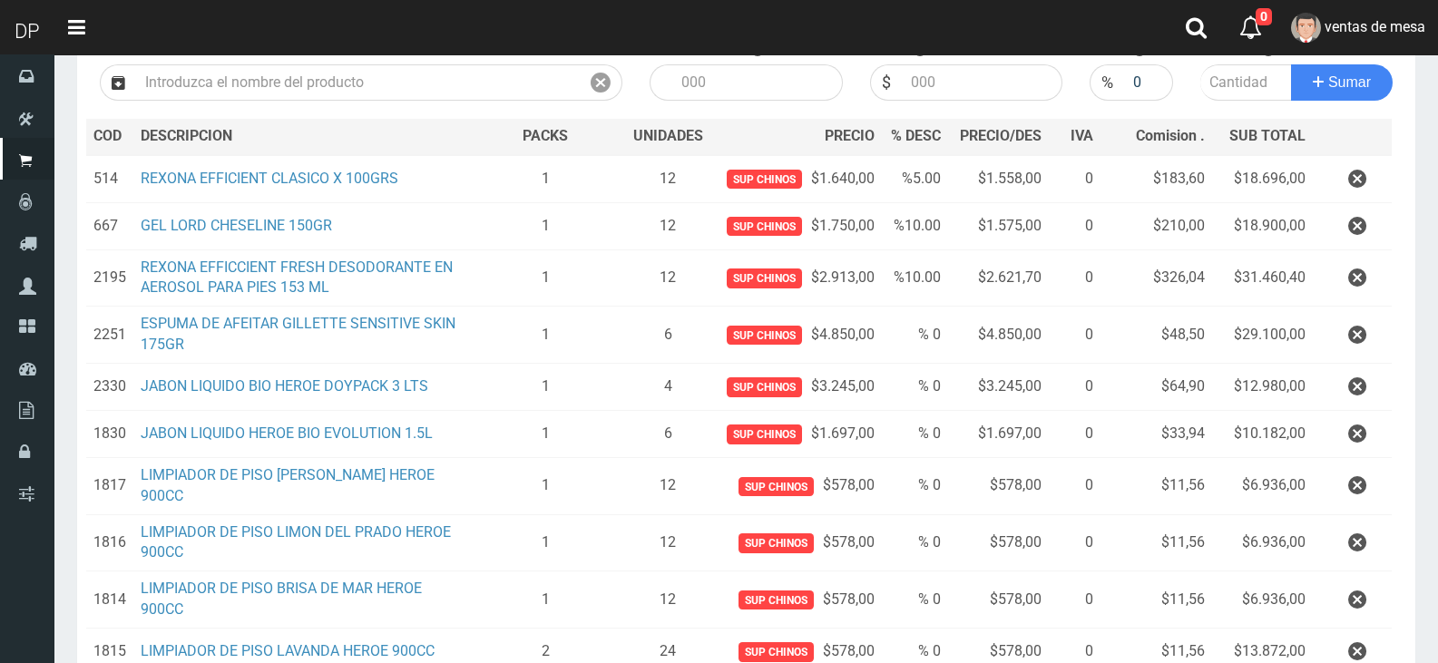
scroll to position [635, 0]
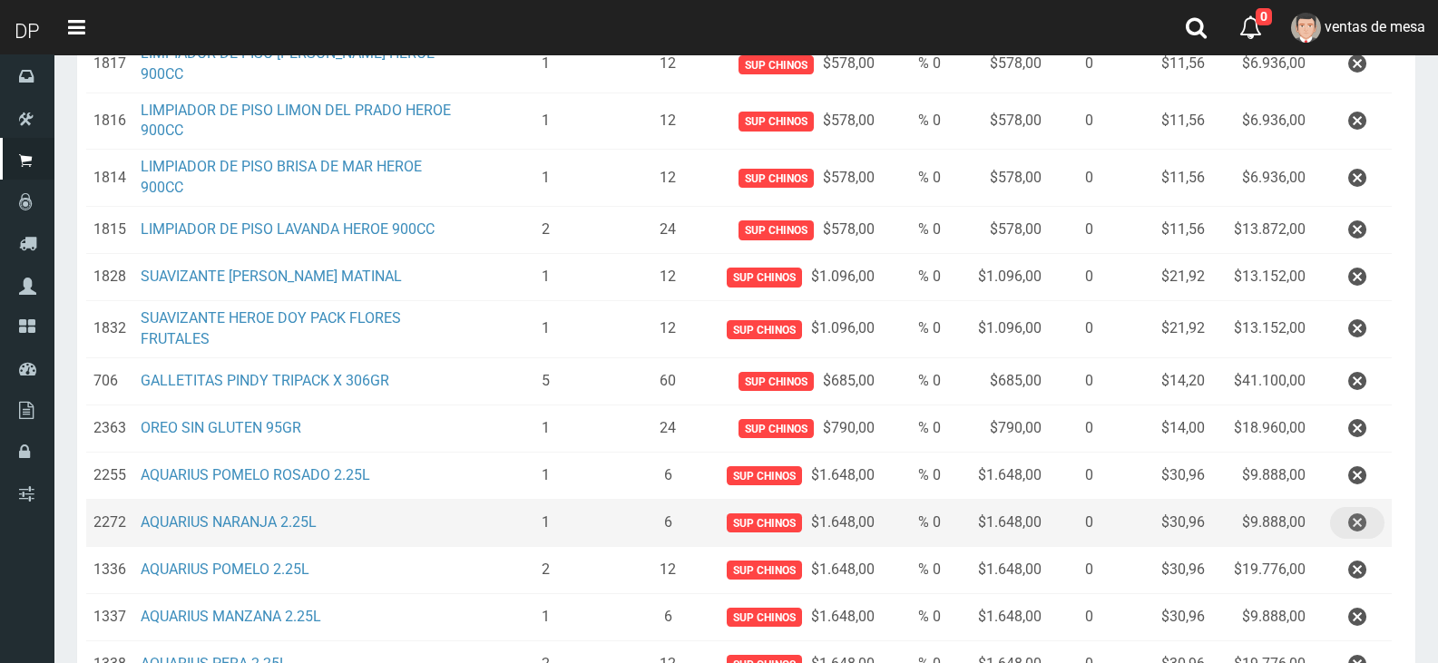
click at [1343, 530] on button "button" at bounding box center [1357, 523] width 54 height 32
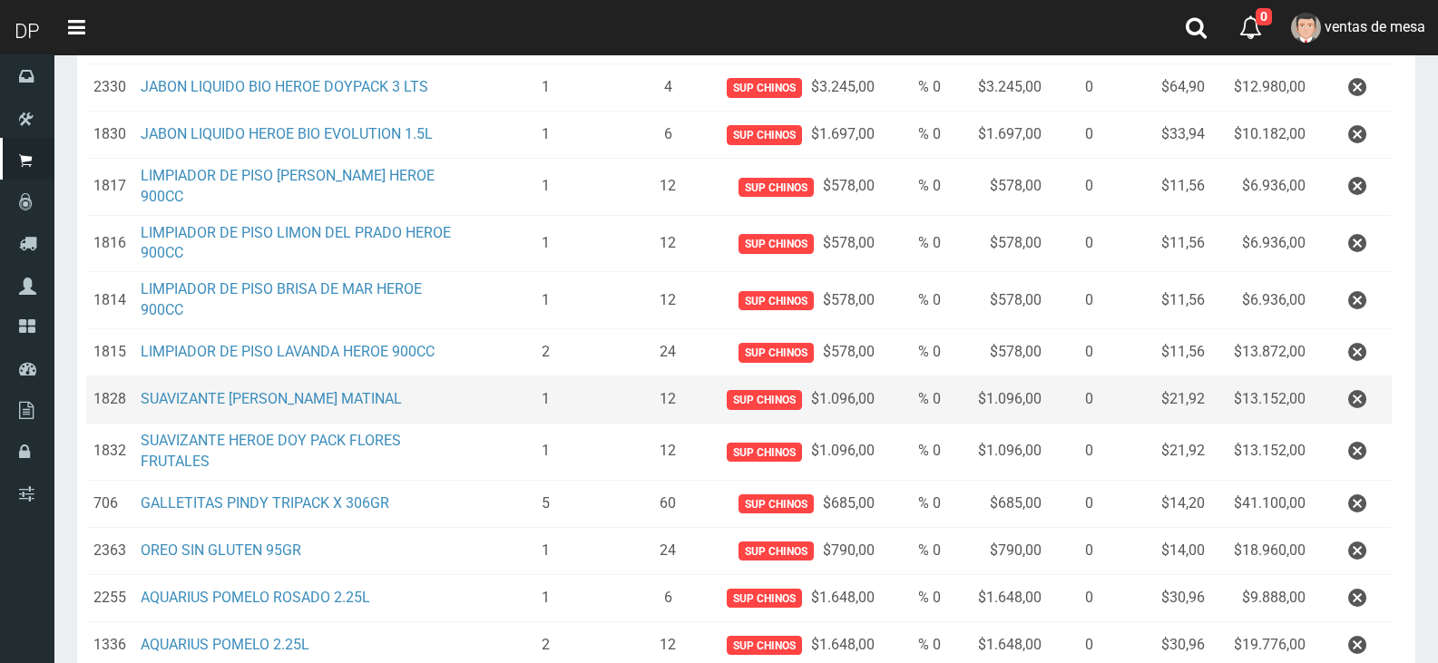
scroll to position [544, 0]
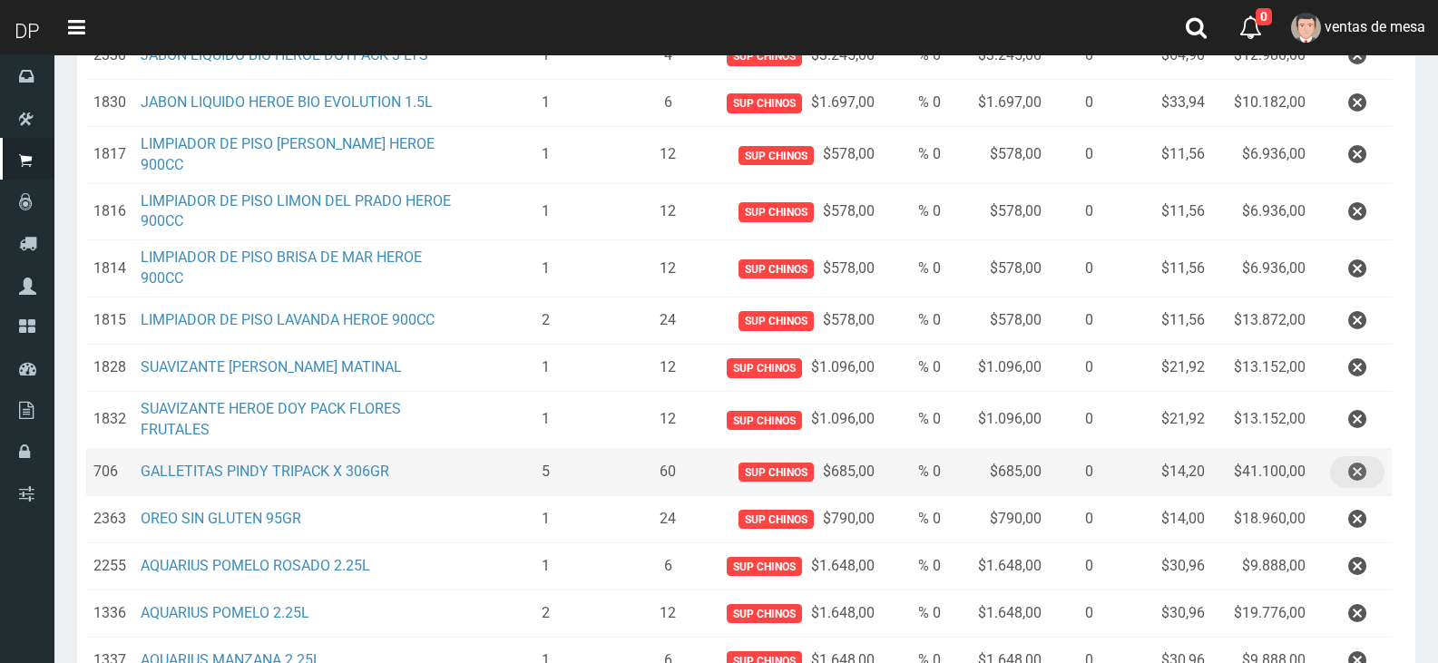
click at [1337, 468] on button "button" at bounding box center [1357, 472] width 54 height 32
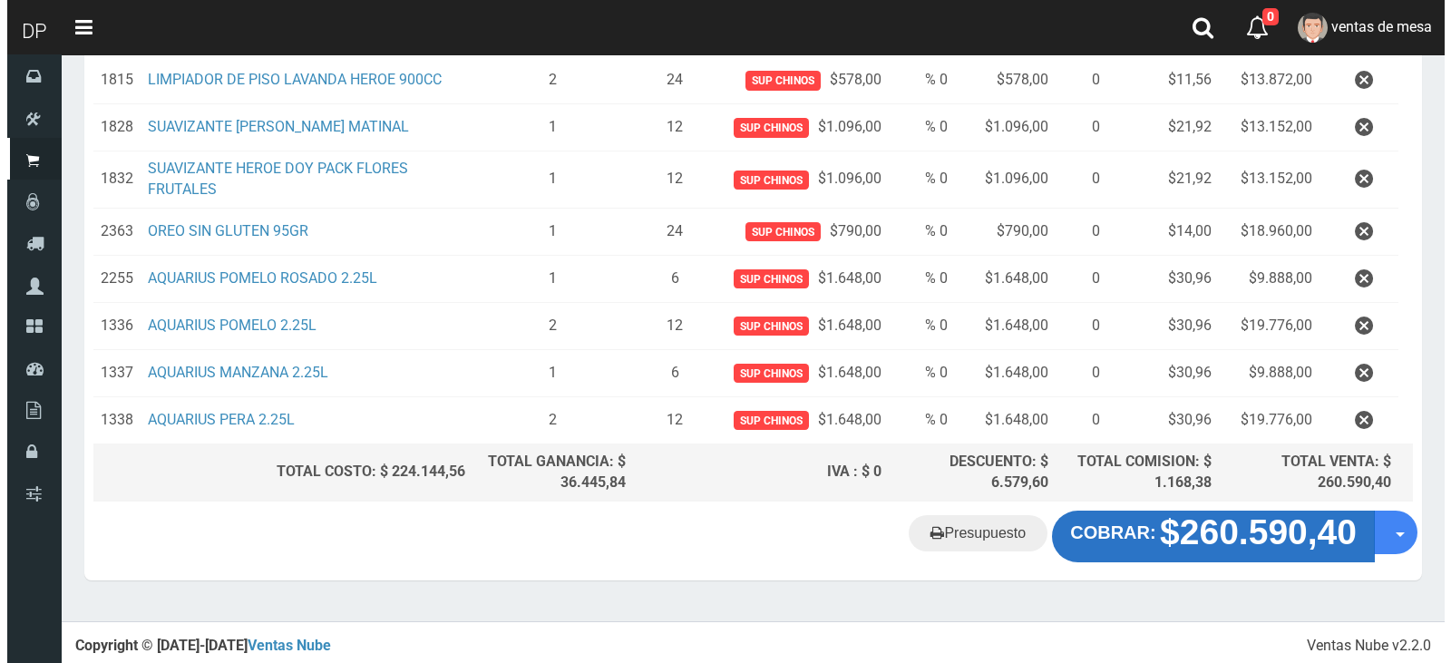
scroll to position [786, 0]
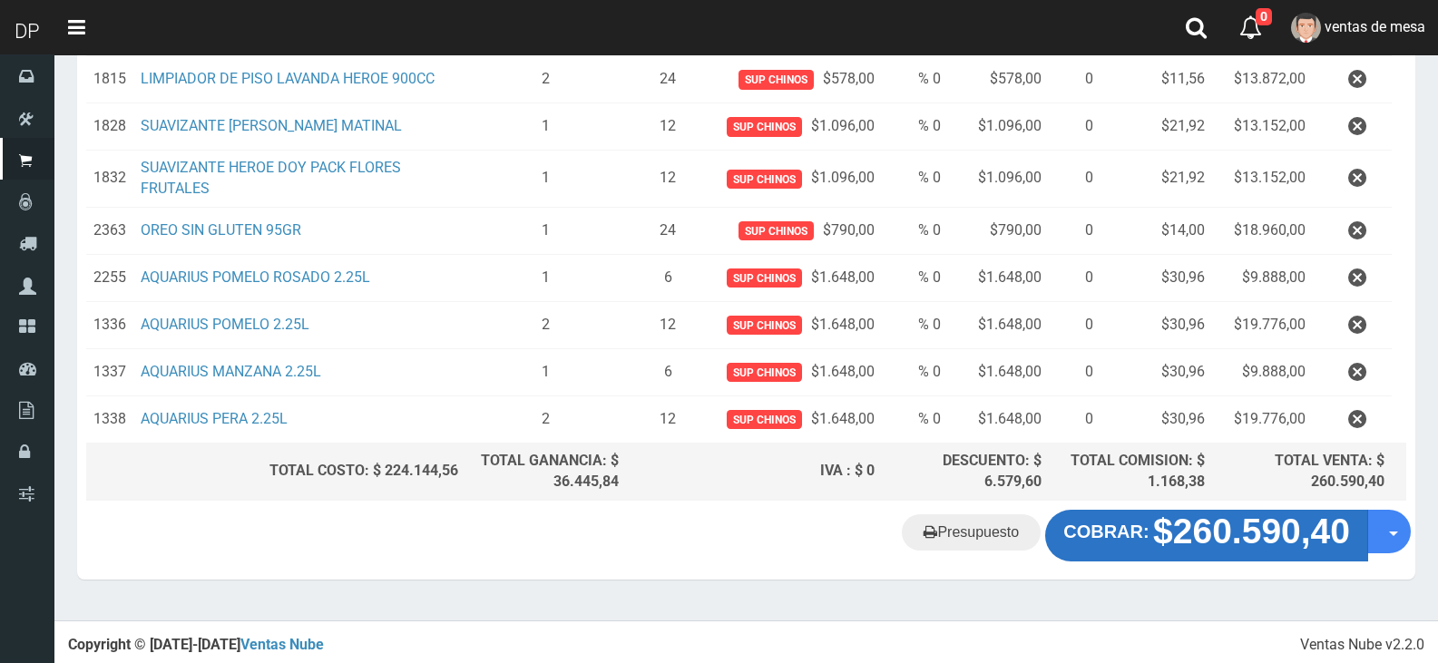
click at [1268, 553] on button "COBRAR: $260.590,40" at bounding box center [1206, 535] width 323 height 51
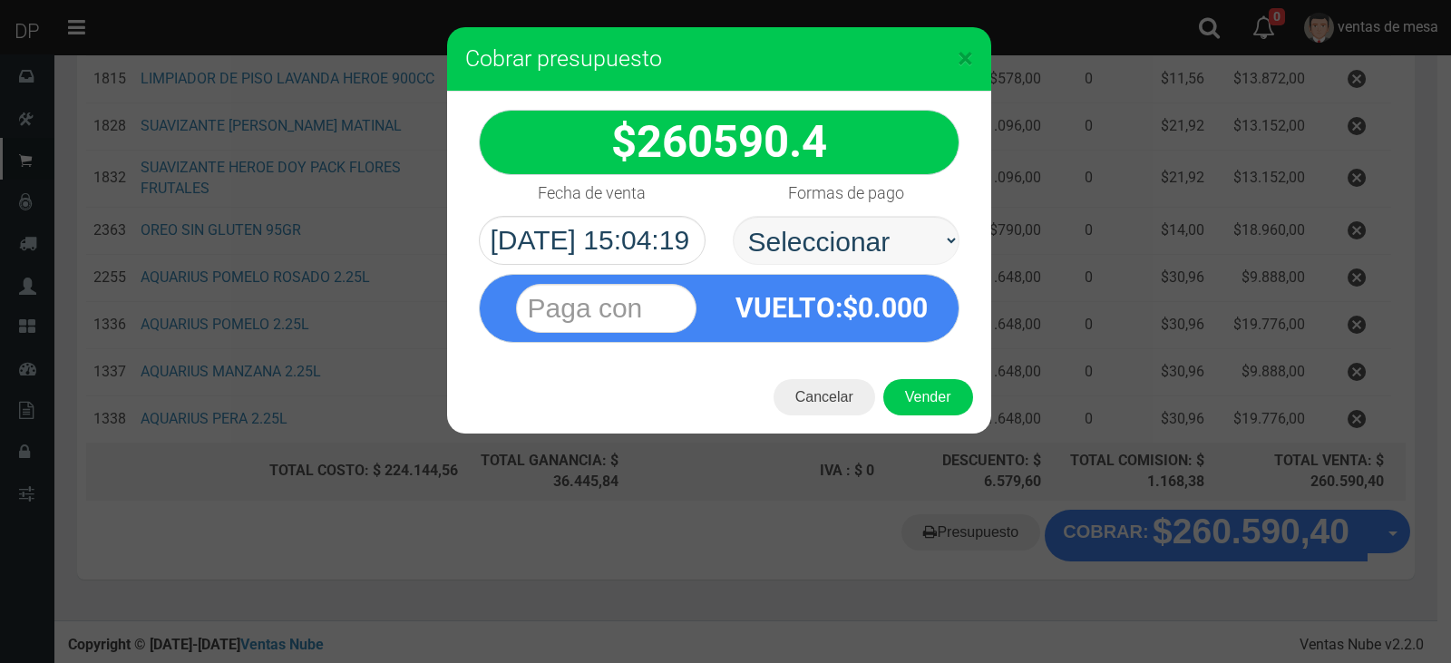
click at [821, 227] on select "Seleccionar Efectivo Tarjeta de Crédito Depósito Débito" at bounding box center [846, 240] width 227 height 49
click at [733, 216] on select "Seleccionar Efectivo Tarjeta de Crédito Depósito Débito" at bounding box center [846, 240] width 227 height 49
click at [905, 242] on select "Seleccionar Efectivo Tarjeta de Crédito Depósito Débito" at bounding box center [846, 240] width 227 height 49
select select "Efectivo"
click at [733, 216] on select "Seleccionar Efectivo Tarjeta de Crédito Depósito Débito" at bounding box center [846, 240] width 227 height 49
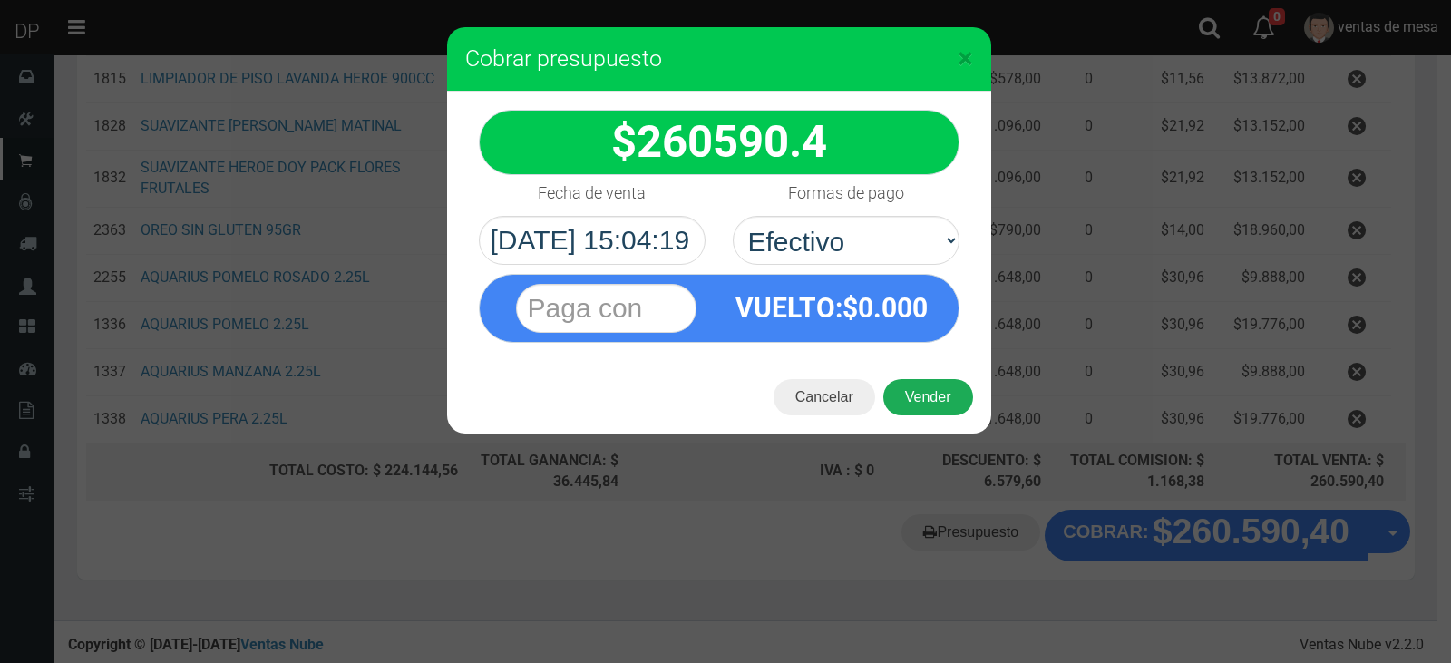
click at [935, 390] on button "Vender" at bounding box center [929, 397] width 90 height 36
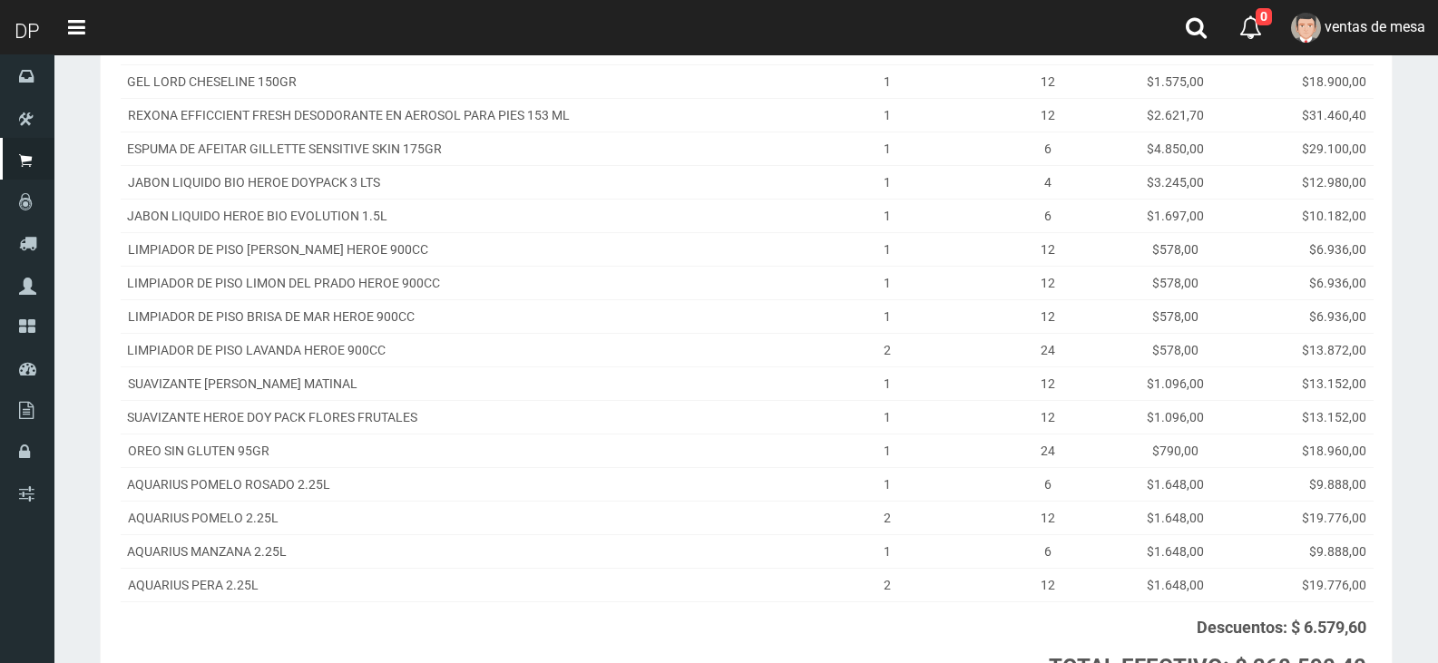
scroll to position [501, 0]
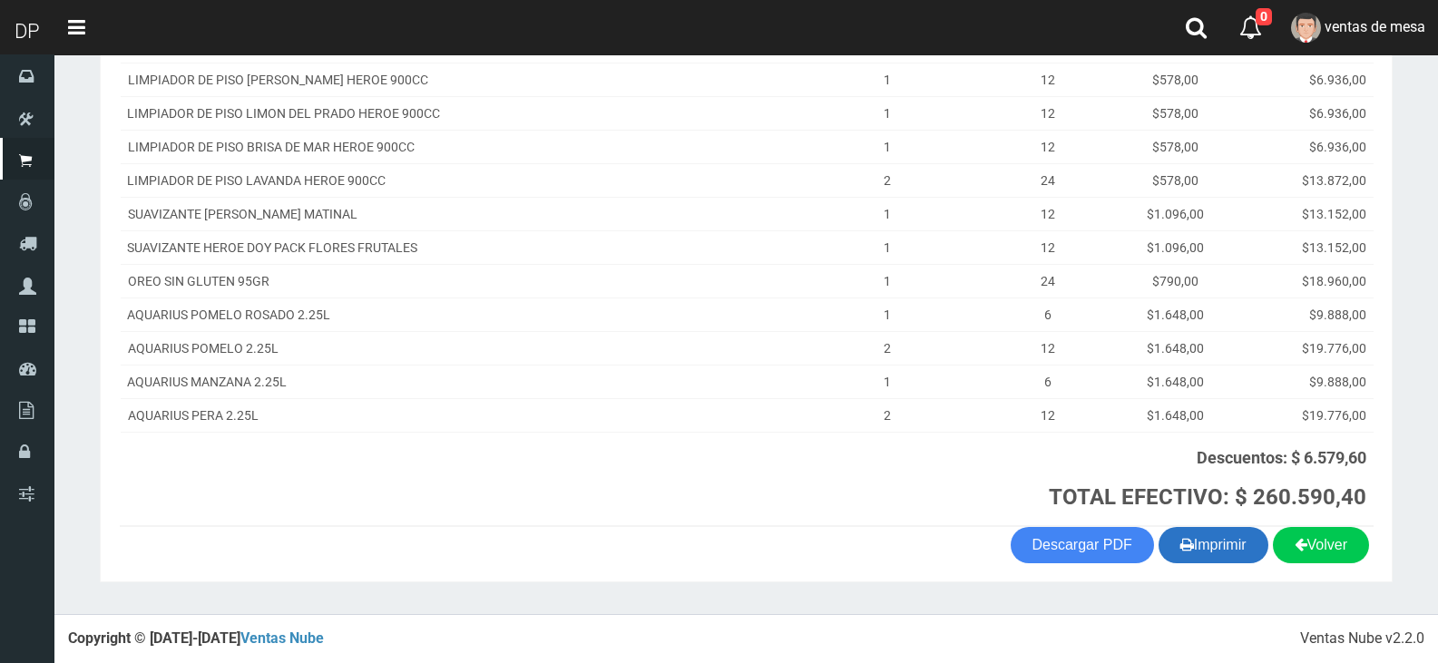
click at [1216, 523] on th "Descuentos: $ 6.579,60 TOTAL EFECTIVO: $ 260.590,40" at bounding box center [1080, 479] width 586 height 94
click at [1218, 537] on button "Imprimir" at bounding box center [1213, 545] width 110 height 36
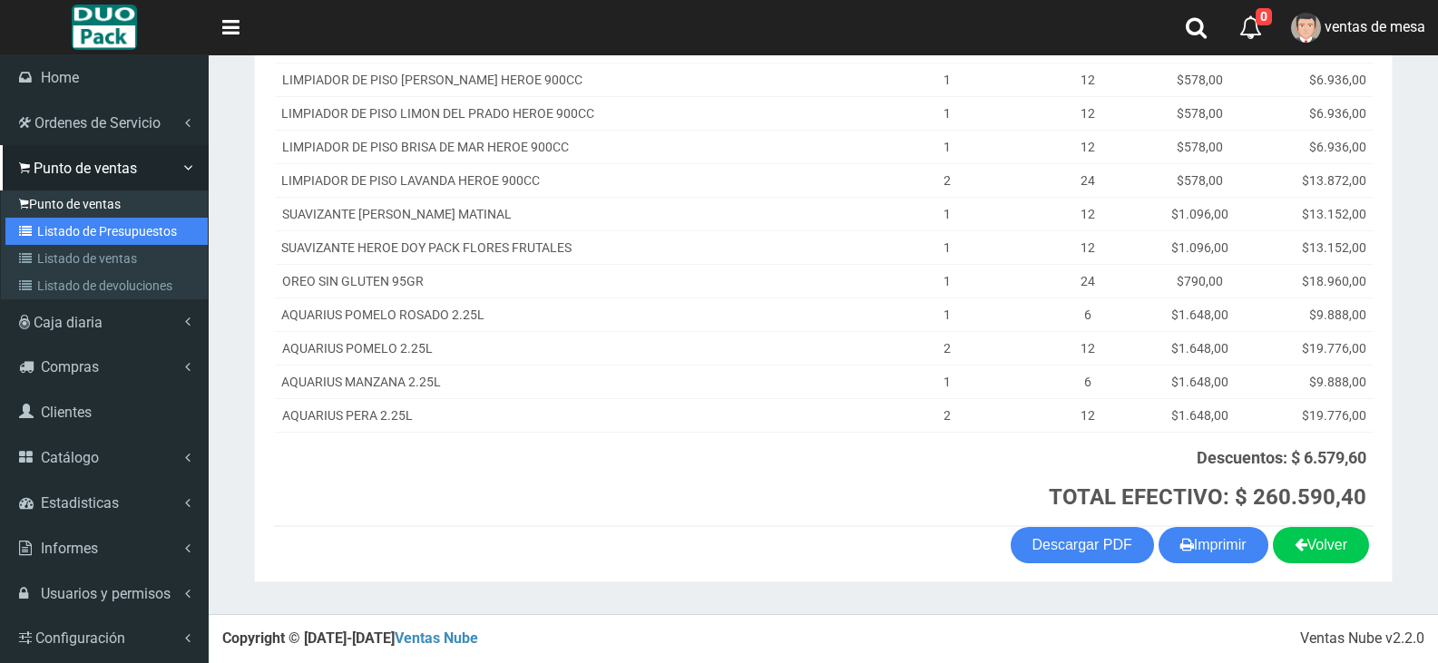
drag, startPoint x: 24, startPoint y: 219, endPoint x: 41, endPoint y: 197, distance: 27.8
click at [24, 219] on link "Listado de Presupuestos" at bounding box center [106, 231] width 202 height 27
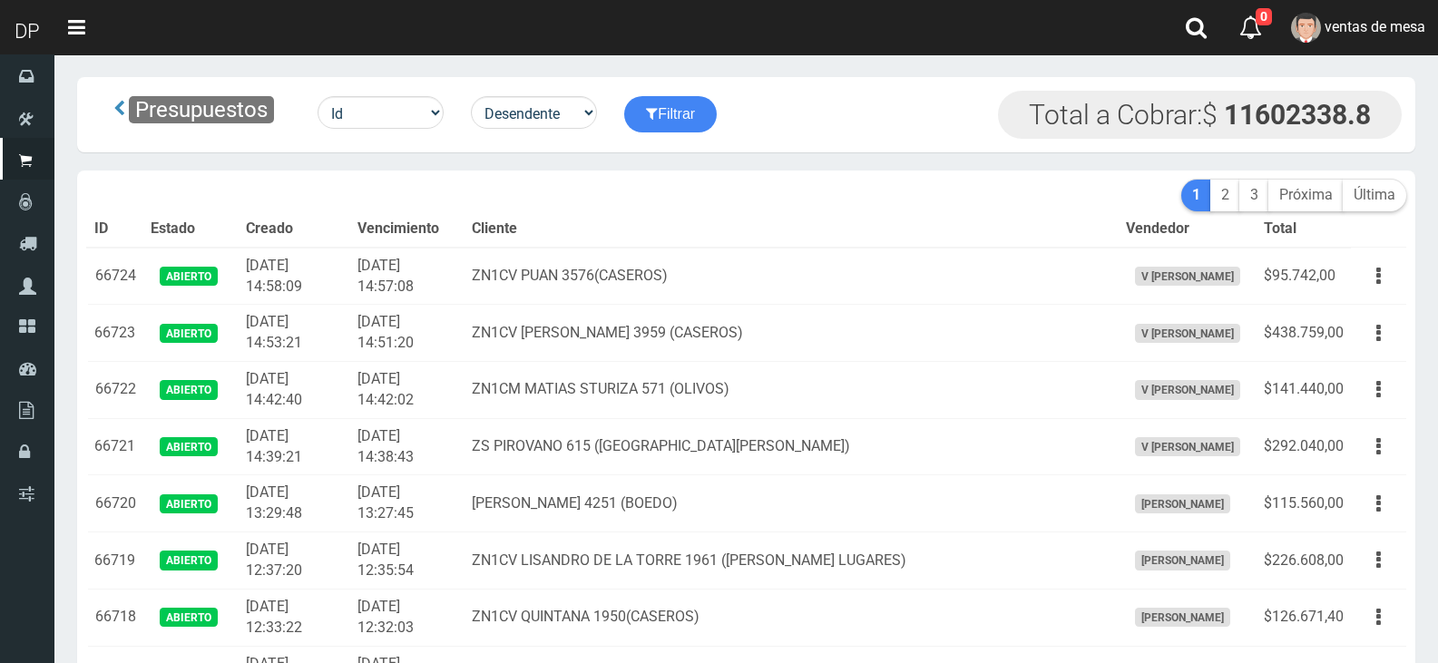
click at [603, 411] on td "ZN1CM MATIAS STURIZA 571 (OLIVOS)" at bounding box center [790, 390] width 653 height 57
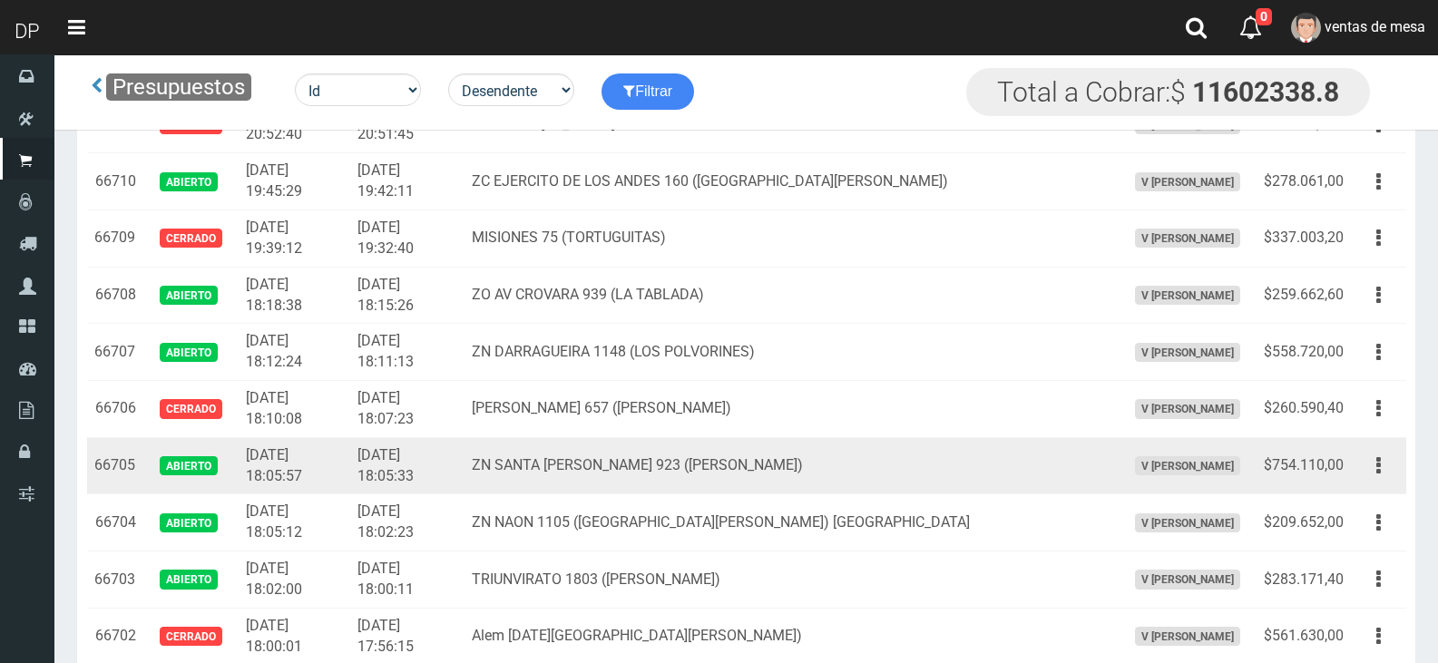
drag, startPoint x: 1364, startPoint y: 460, endPoint x: 1363, endPoint y: 492, distance: 31.8
click at [1365, 460] on button "button" at bounding box center [1378, 466] width 41 height 32
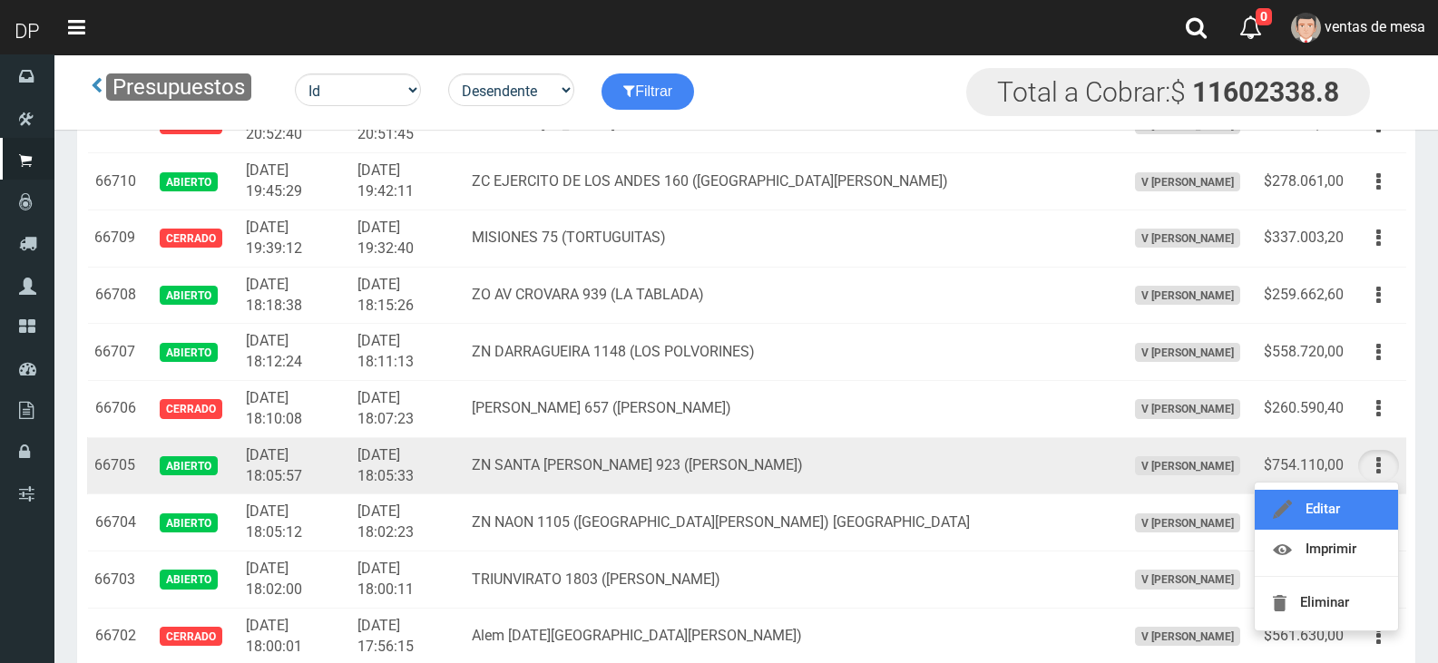
click at [1363, 500] on link "Editar" at bounding box center [1326, 510] width 143 height 40
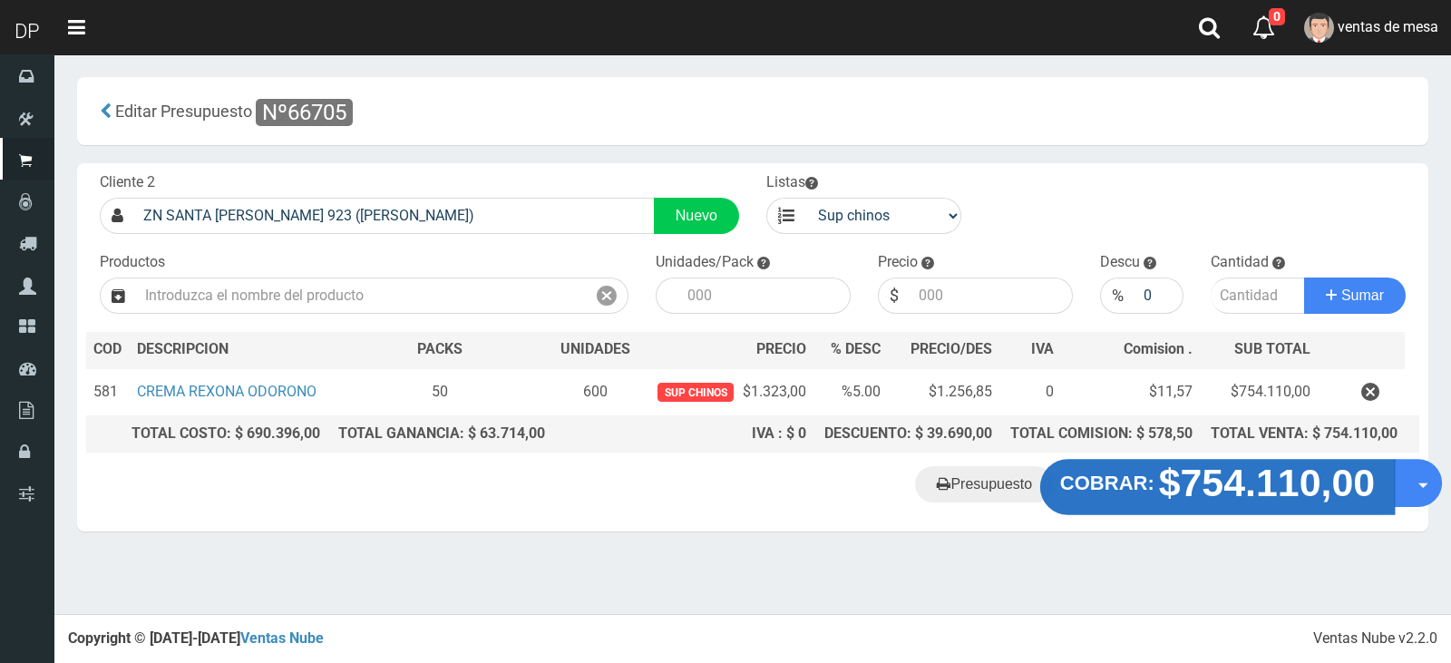
click at [1169, 487] on strong "$754.110,00" at bounding box center [1267, 483] width 217 height 43
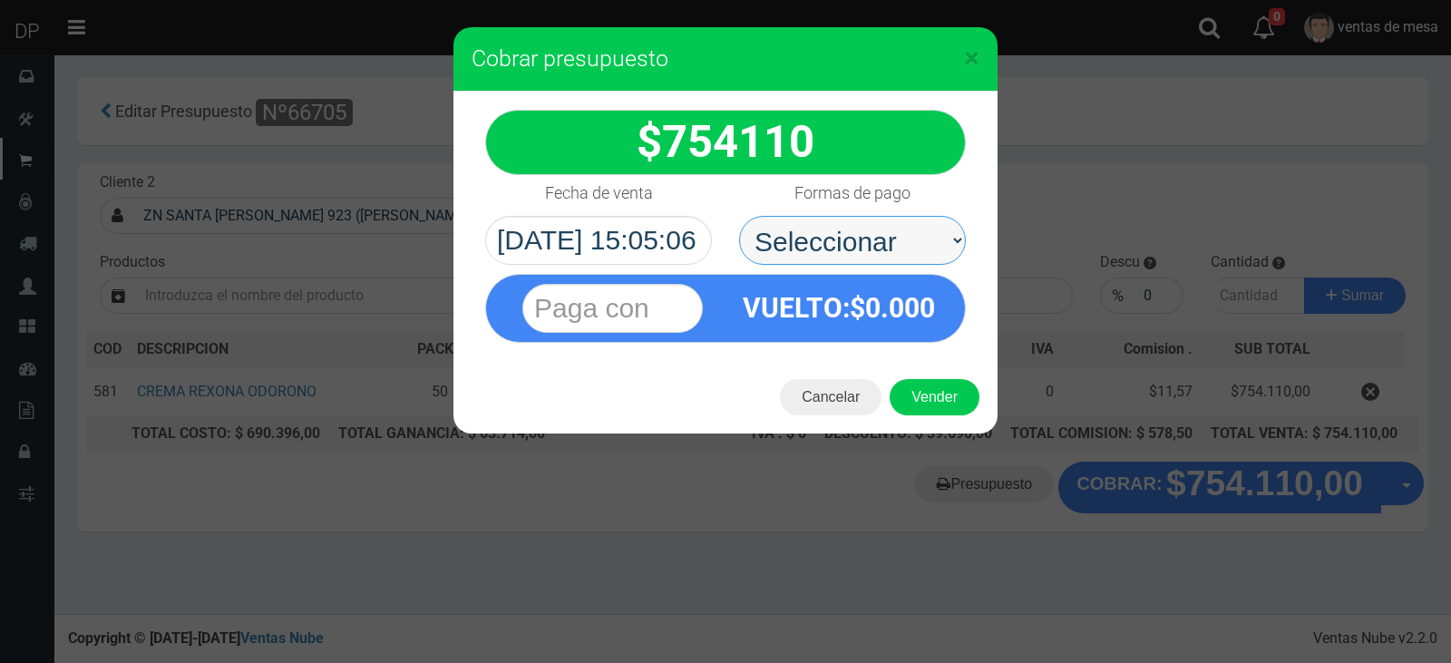
drag, startPoint x: 809, startPoint y: 254, endPoint x: 815, endPoint y: 263, distance: 11.1
click at [811, 254] on select "Seleccionar Efectivo Tarjeta de Crédito Depósito Débito" at bounding box center [852, 240] width 227 height 49
select select "Efectivo"
click at [739, 216] on select "Seleccionar Efectivo Tarjeta de Crédito Depósito Débito" at bounding box center [852, 240] width 227 height 49
click at [917, 404] on button "Vender" at bounding box center [935, 397] width 90 height 36
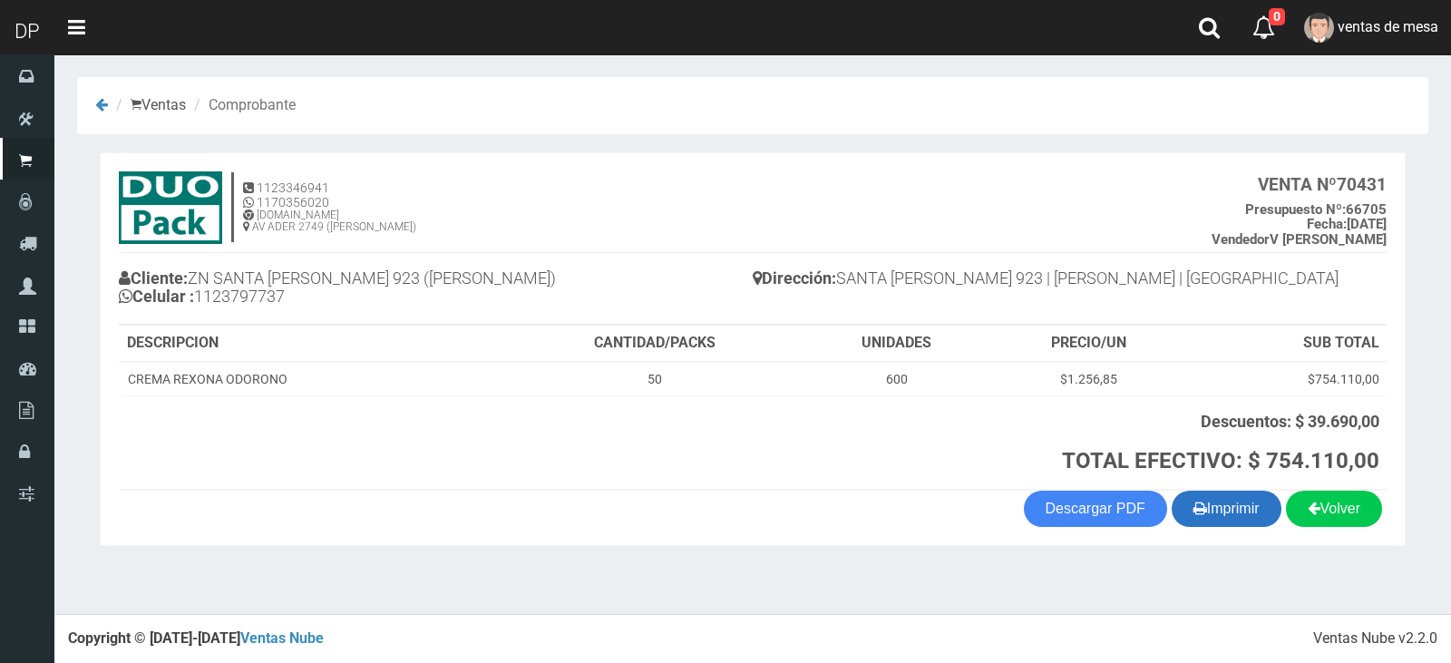
click at [1216, 516] on button "Imprimir" at bounding box center [1227, 509] width 110 height 36
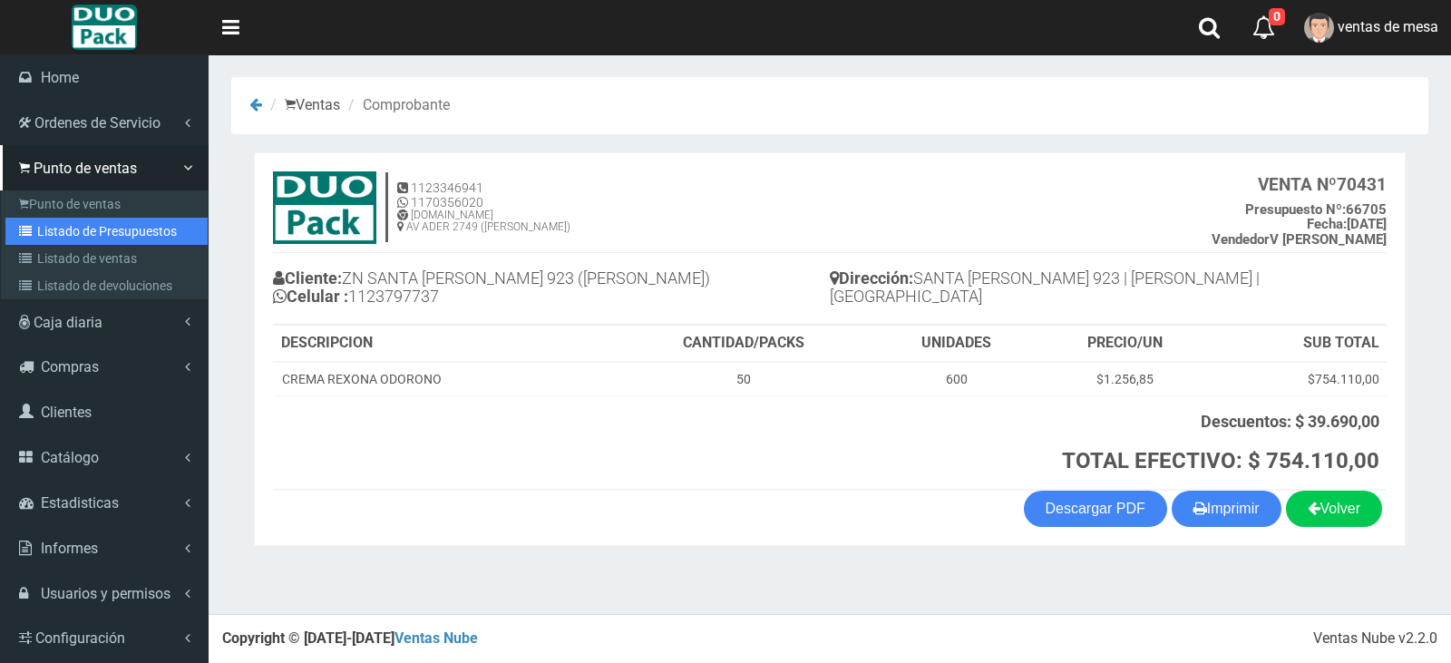
click at [53, 229] on link "Listado de Presupuestos" at bounding box center [106, 231] width 202 height 27
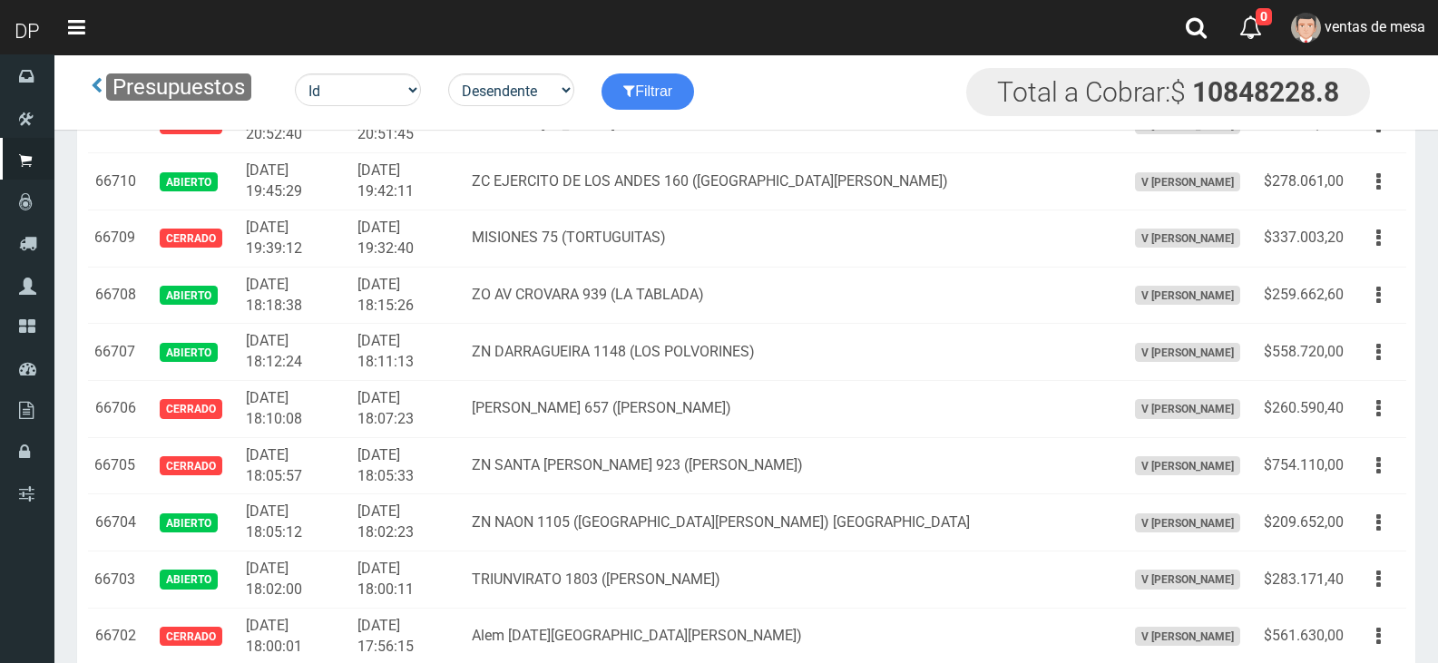
scroll to position [16569, 0]
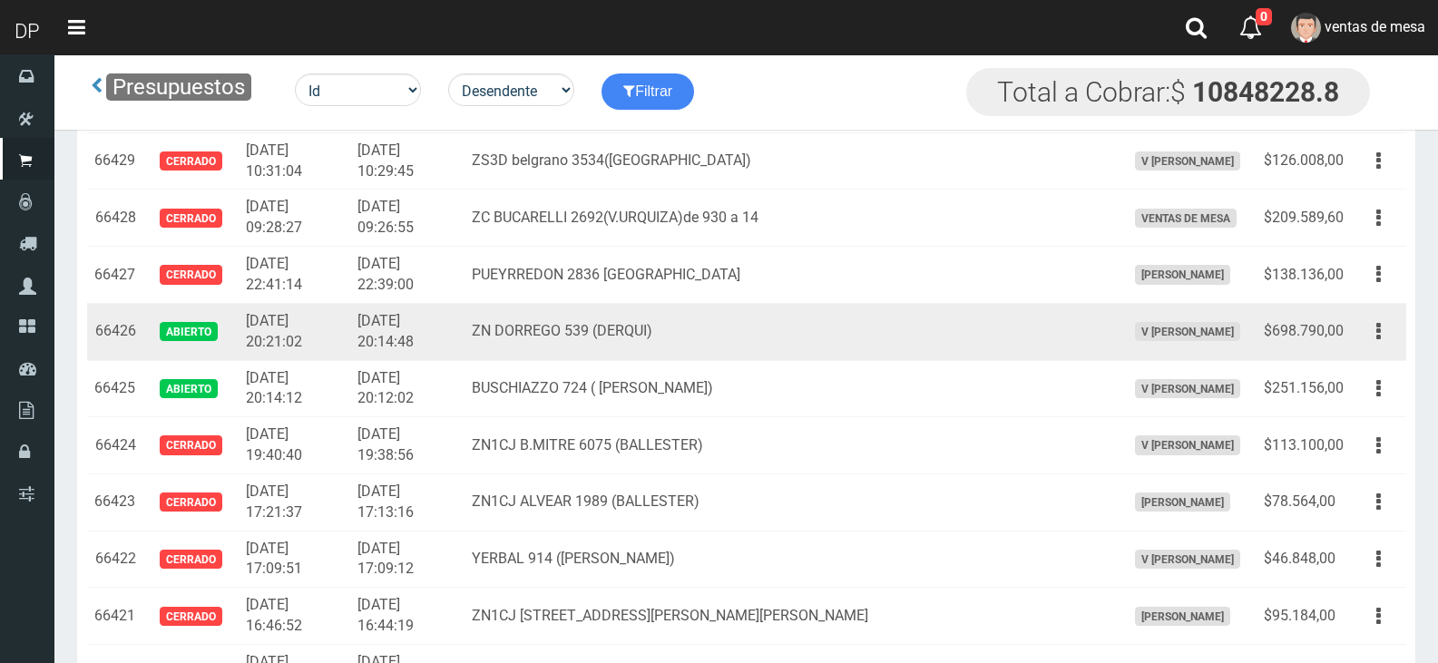
click at [1373, 333] on button "button" at bounding box center [1378, 332] width 41 height 32
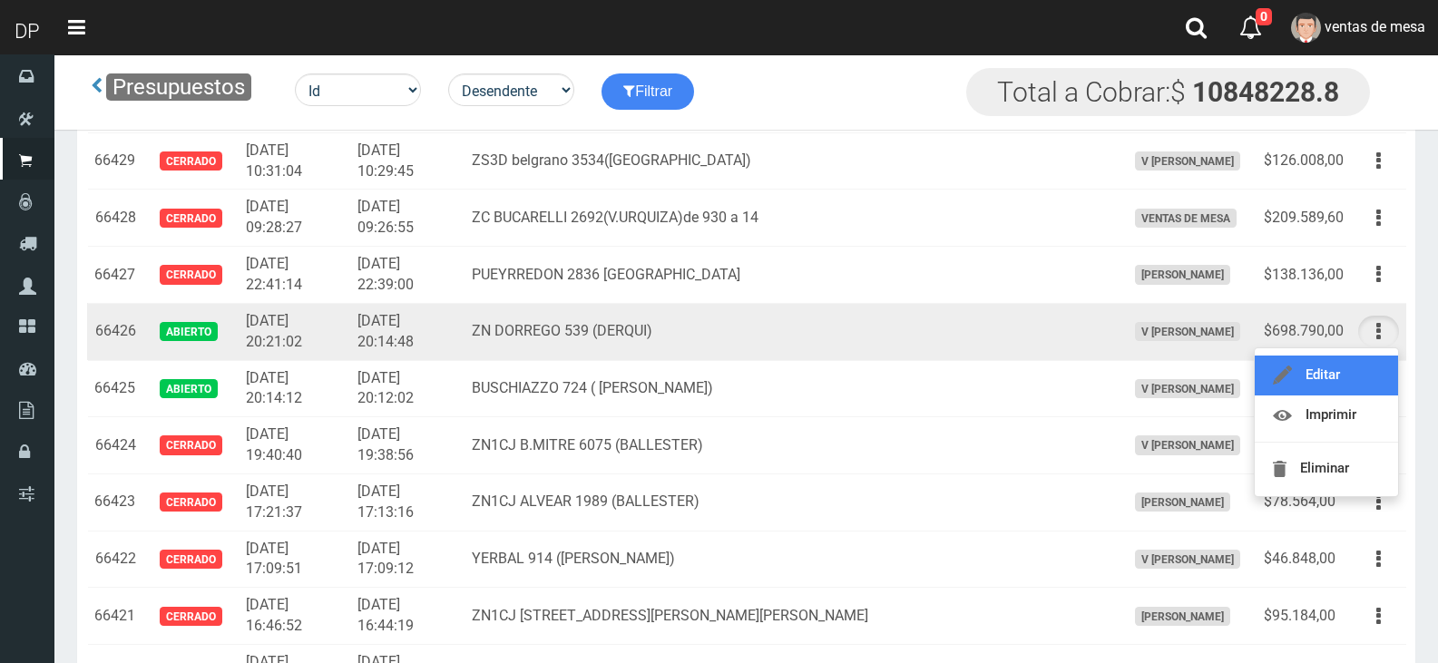
click at [1362, 385] on link "Editar" at bounding box center [1326, 376] width 143 height 40
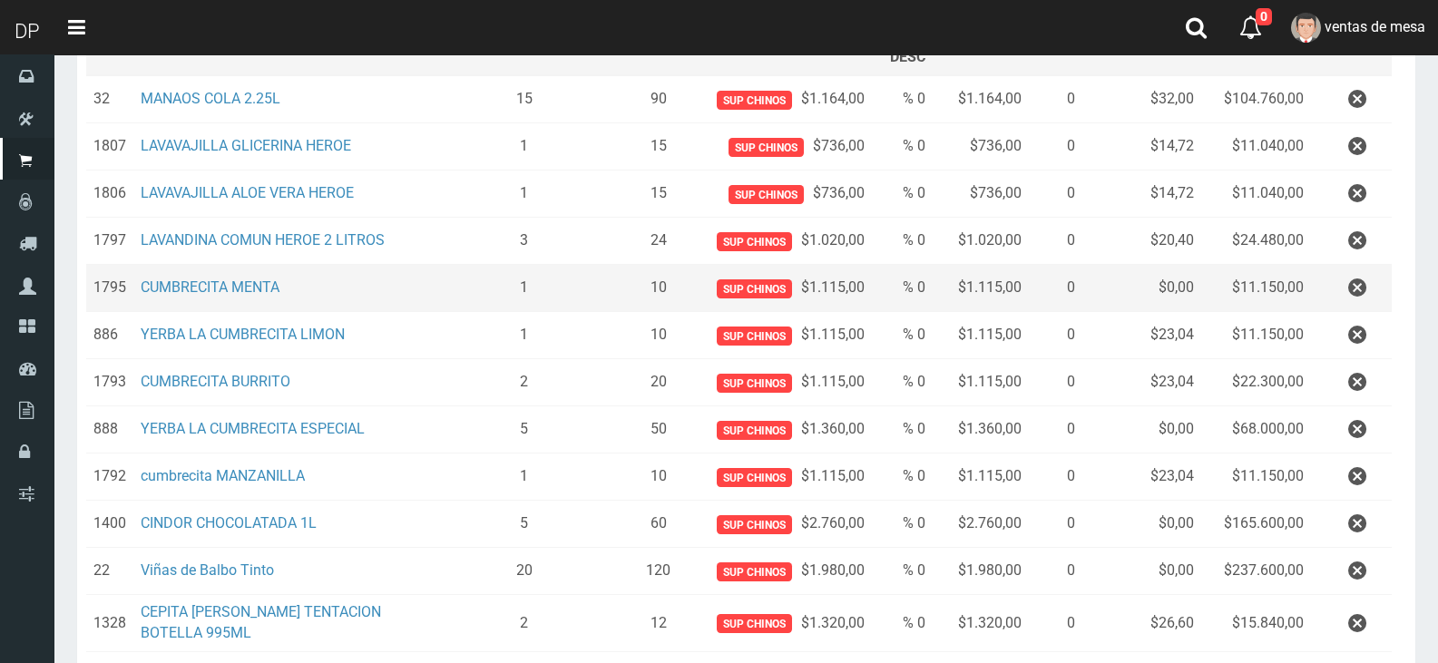
scroll to position [272, 0]
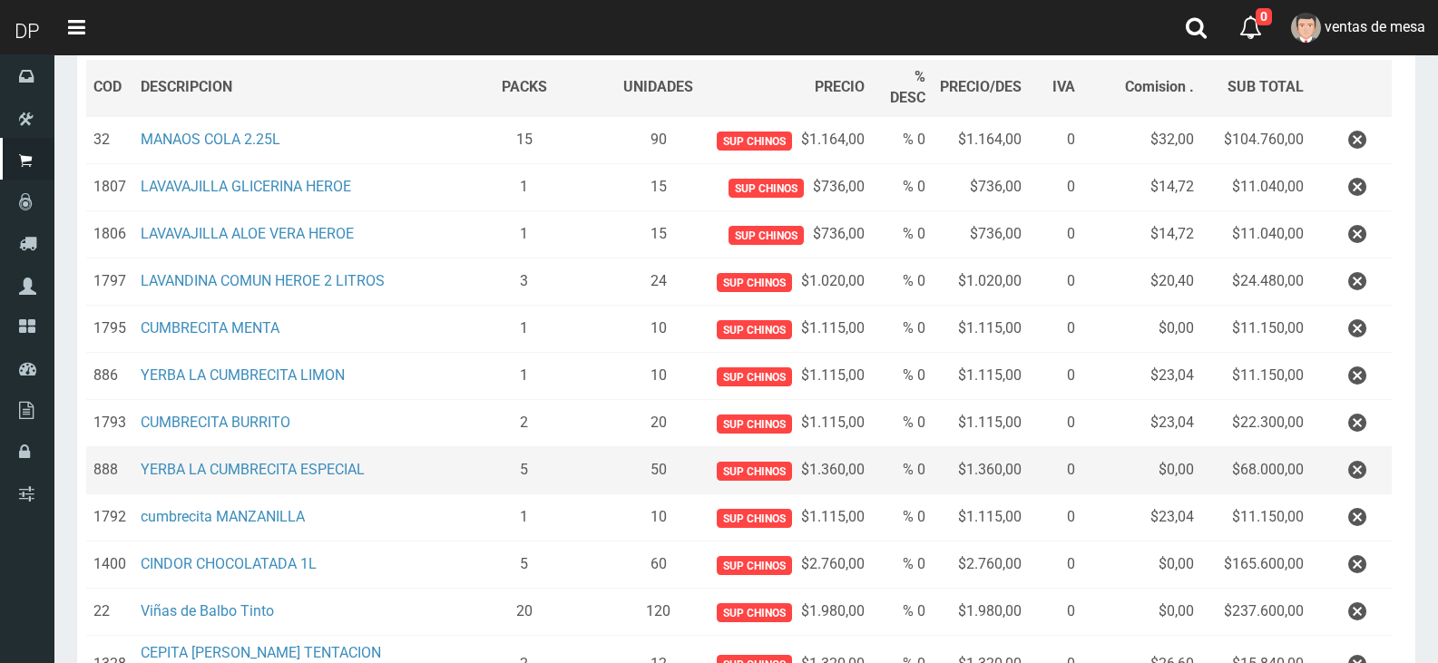
click at [1343, 489] on td at bounding box center [1351, 470] width 81 height 47
click at [1352, 481] on icon "button" at bounding box center [1357, 470] width 18 height 32
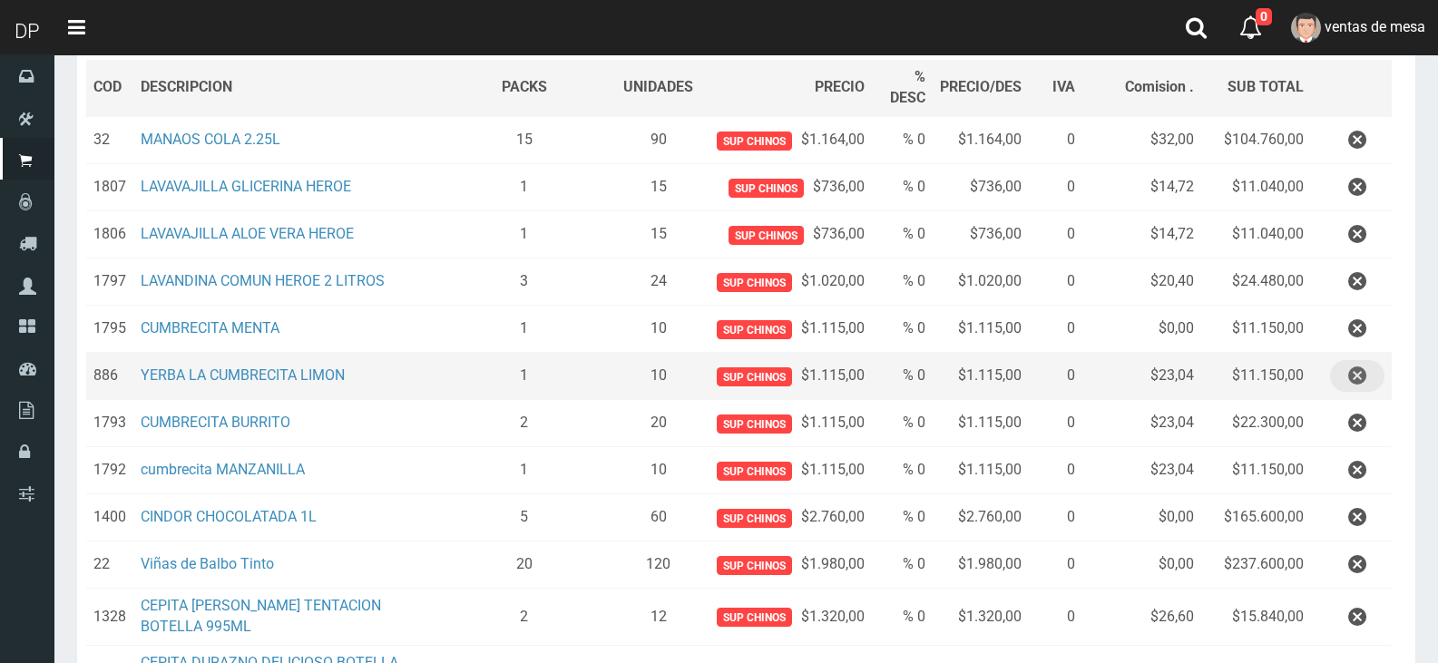
click at [1362, 376] on icon "button" at bounding box center [1357, 376] width 18 height 32
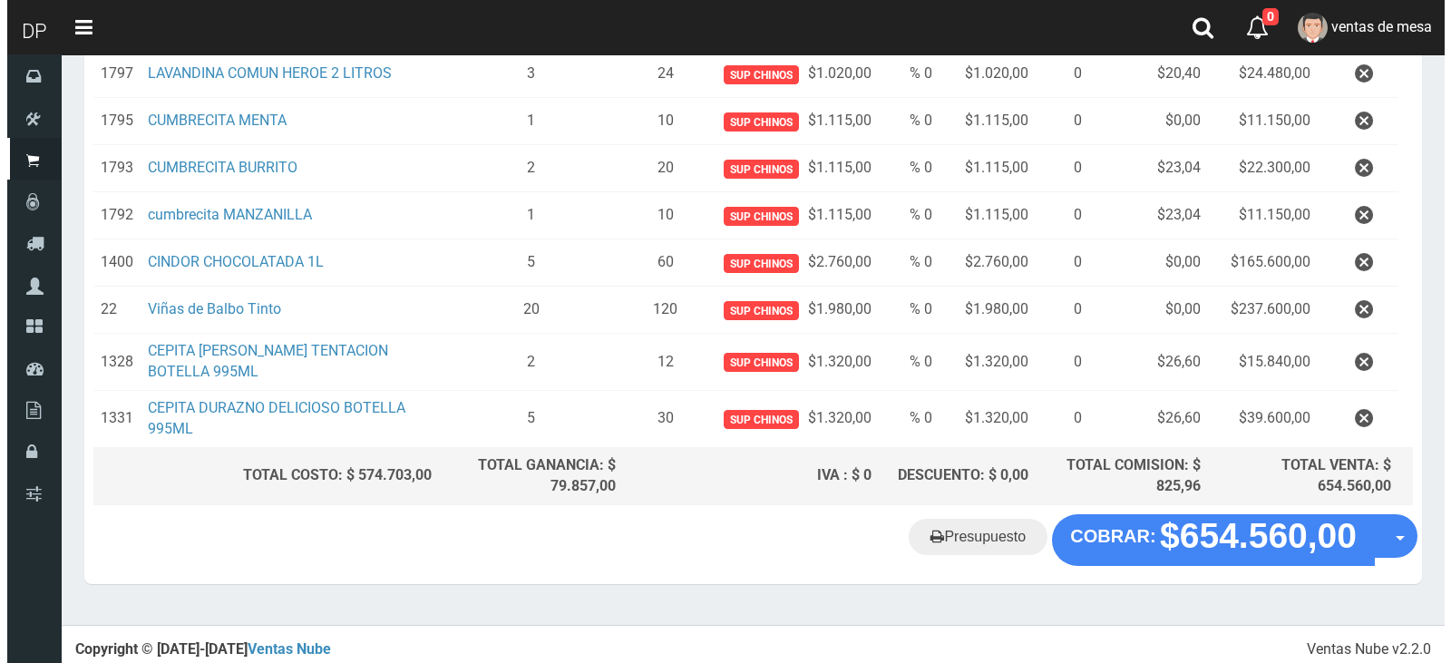
scroll to position [484, 0]
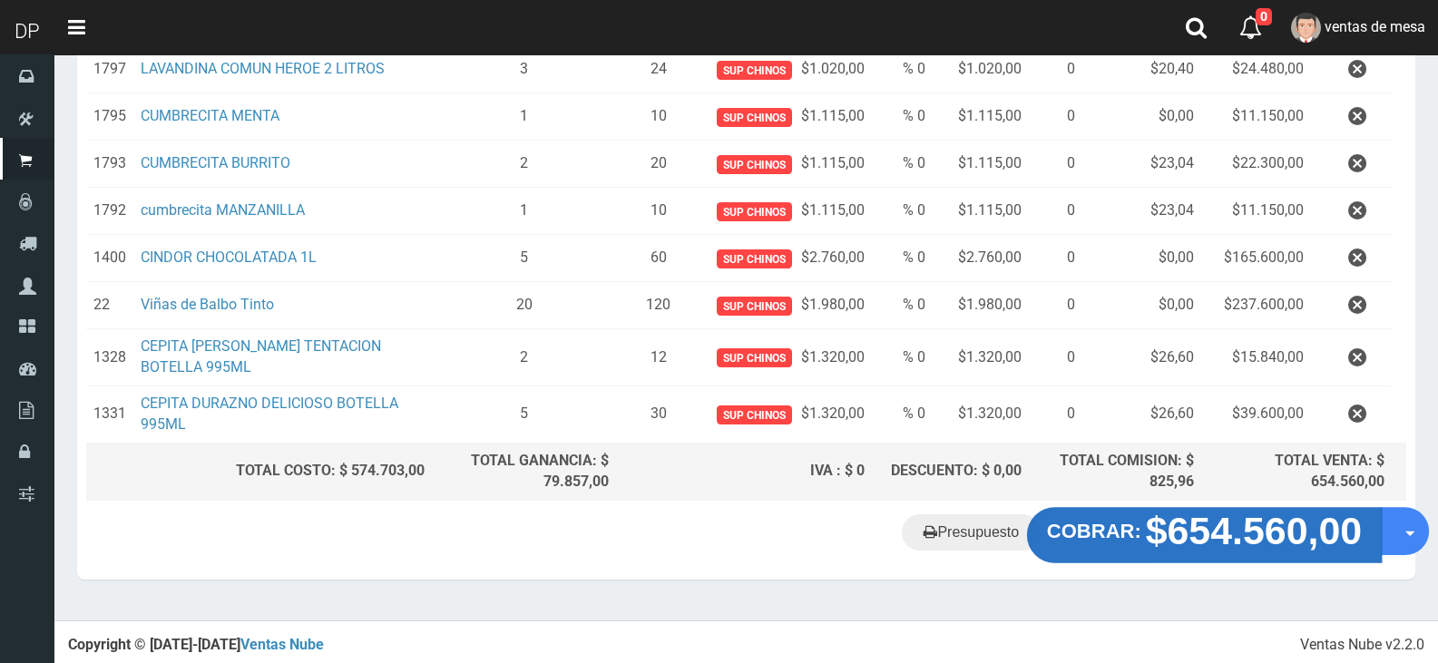
click at [1243, 539] on strong "$654.560,00" at bounding box center [1254, 531] width 217 height 43
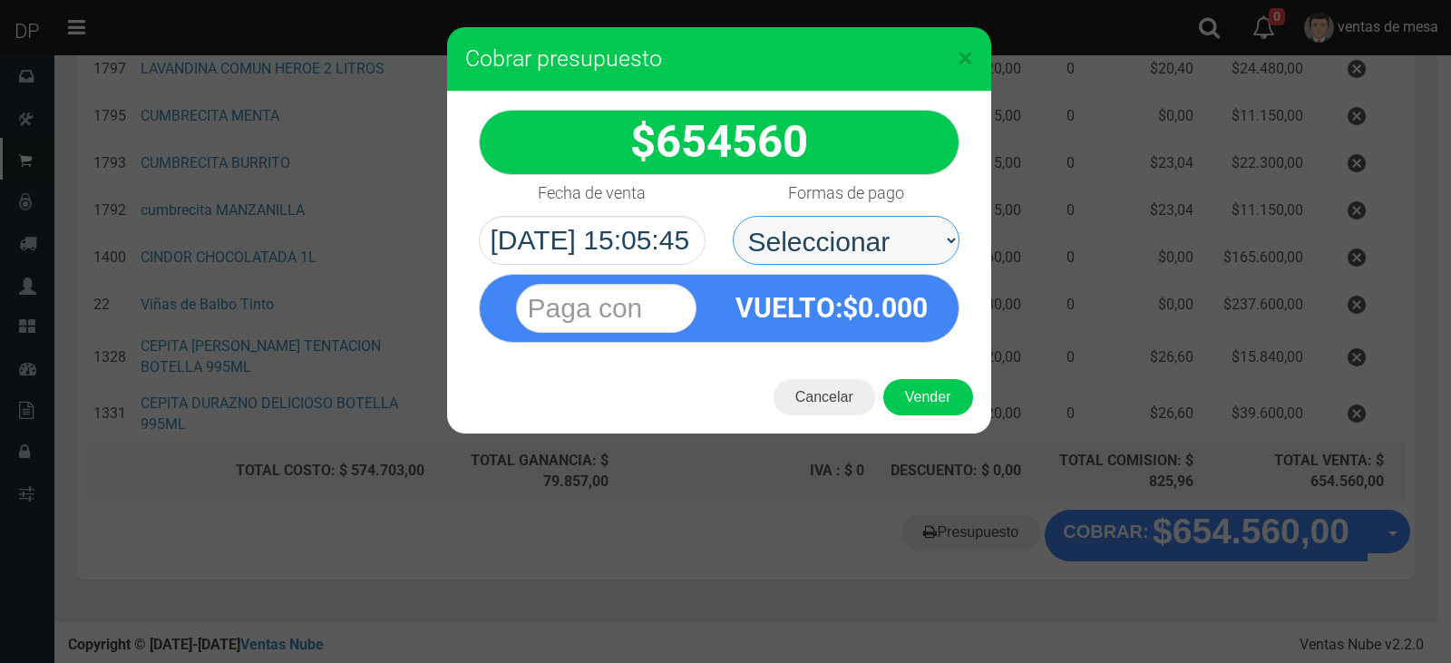
click at [875, 248] on select "Seleccionar Efectivo Tarjeta de Crédito Depósito Débito" at bounding box center [846, 240] width 227 height 49
select select "Efectivo"
click at [733, 216] on select "Seleccionar Efectivo Tarjeta de Crédito Depósito Débito" at bounding box center [846, 240] width 227 height 49
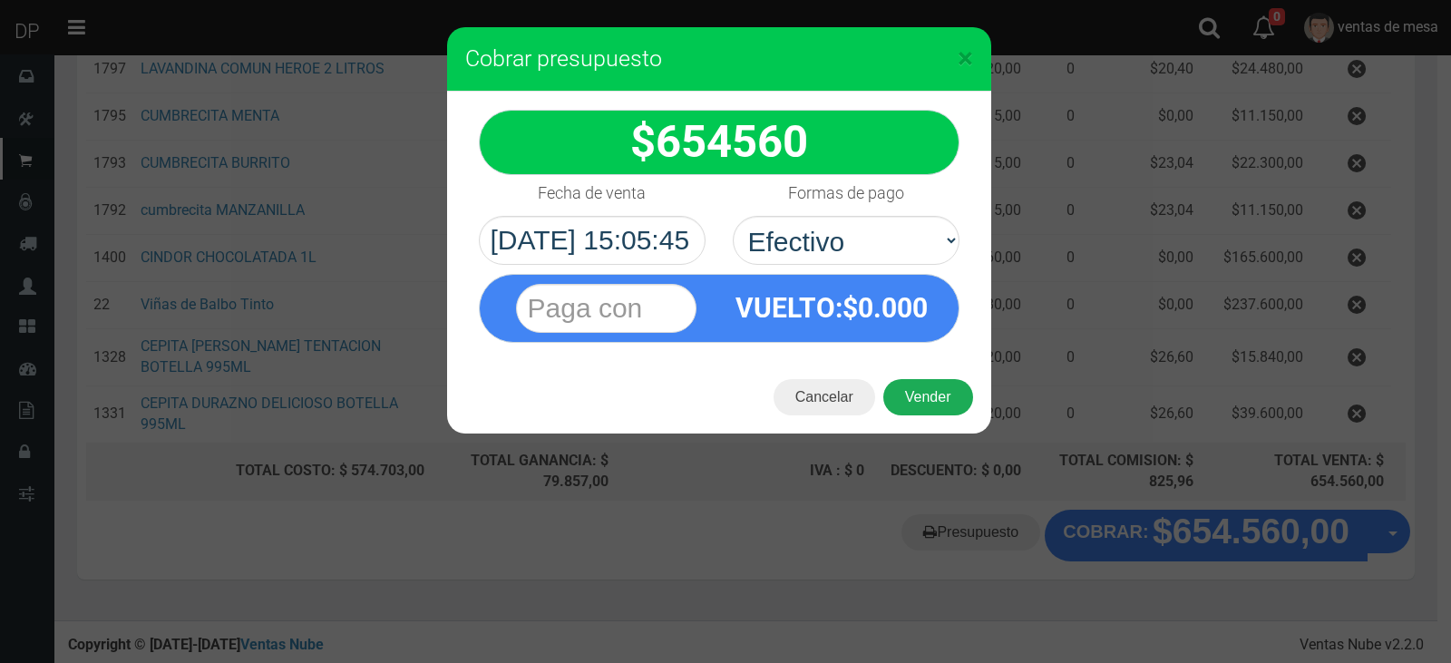
click at [913, 392] on button "Vender" at bounding box center [929, 397] width 90 height 36
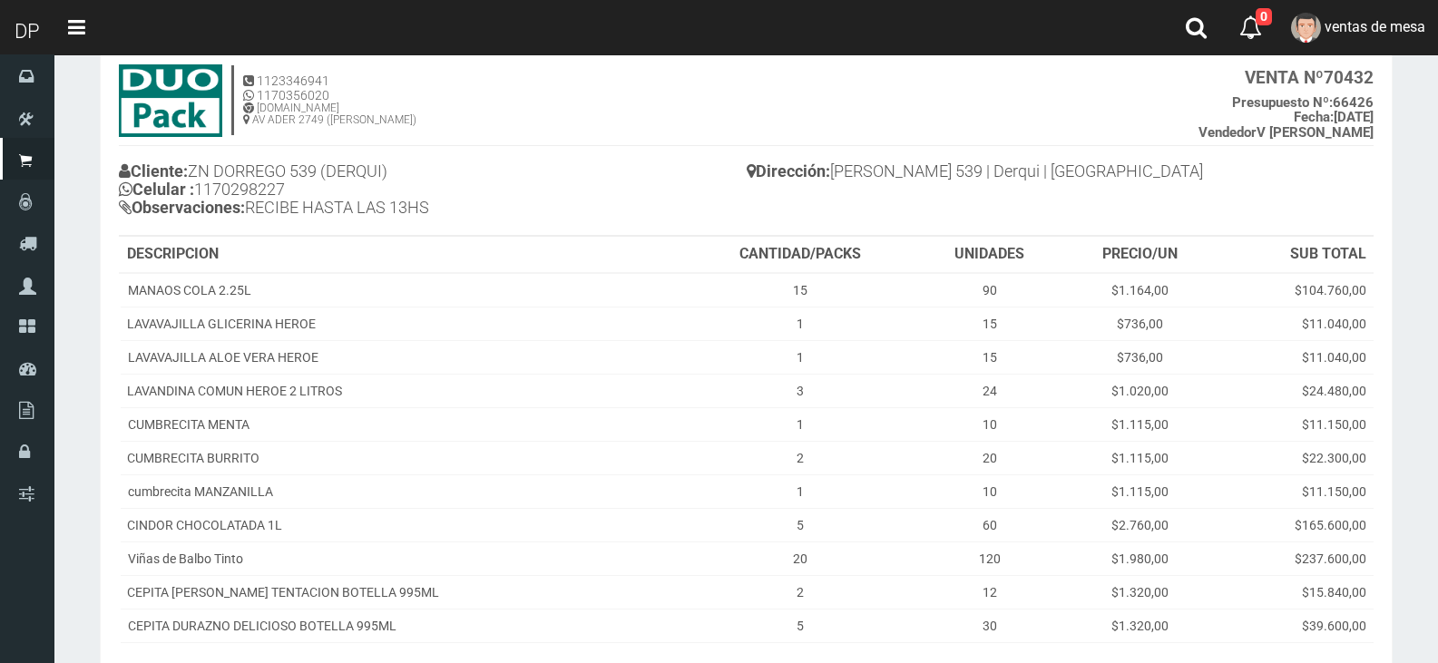
scroll to position [290, 0]
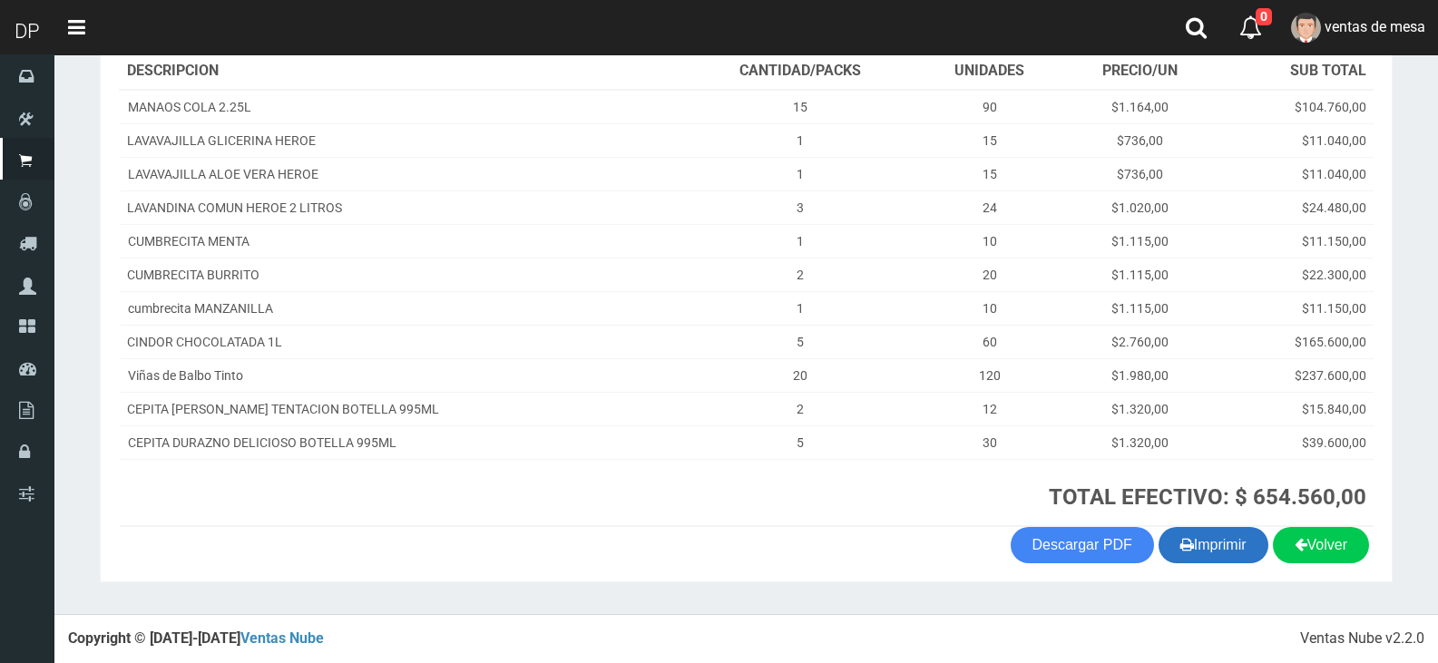
click at [1229, 564] on section "1123346941 1170356020 [DOMAIN_NAME] AV ADER 2749 ([PERSON_NAME]) VENTA Nº 70432…" at bounding box center [746, 222] width 1293 height 720
click at [1226, 557] on button "Imprimir" at bounding box center [1213, 545] width 110 height 36
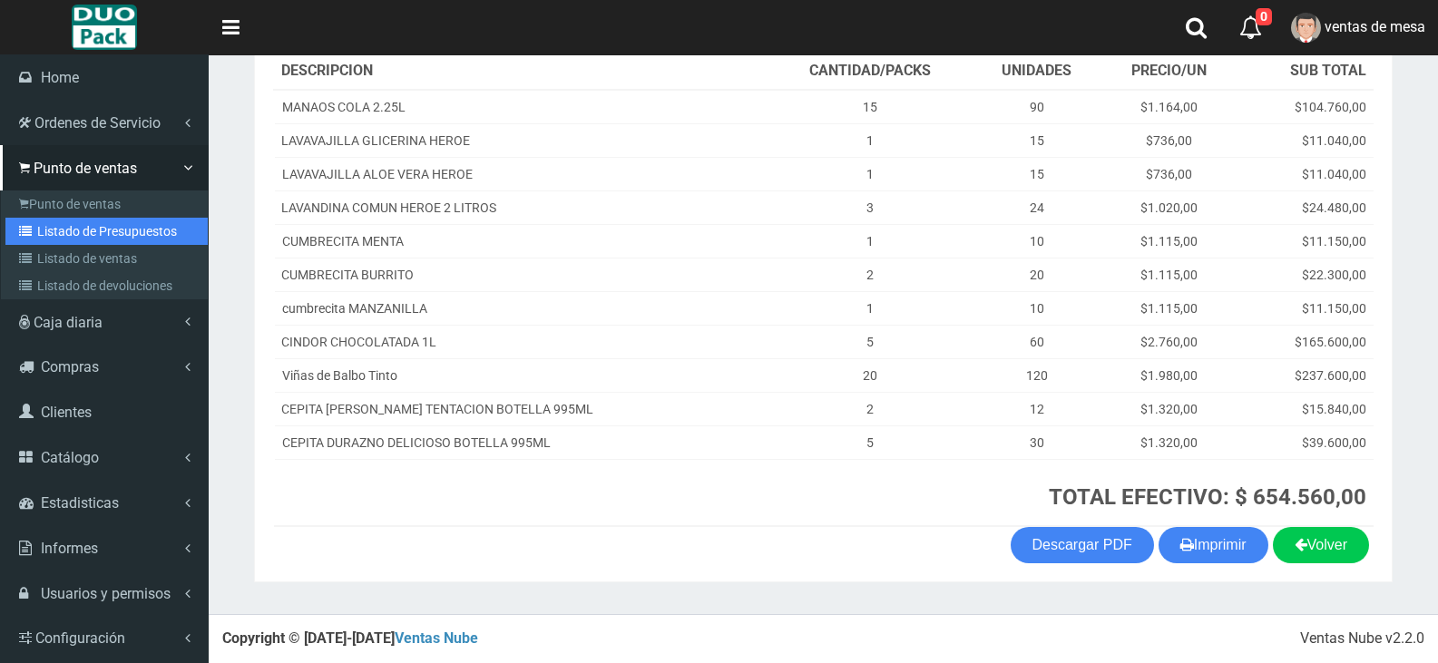
click at [27, 228] on icon at bounding box center [28, 231] width 18 height 13
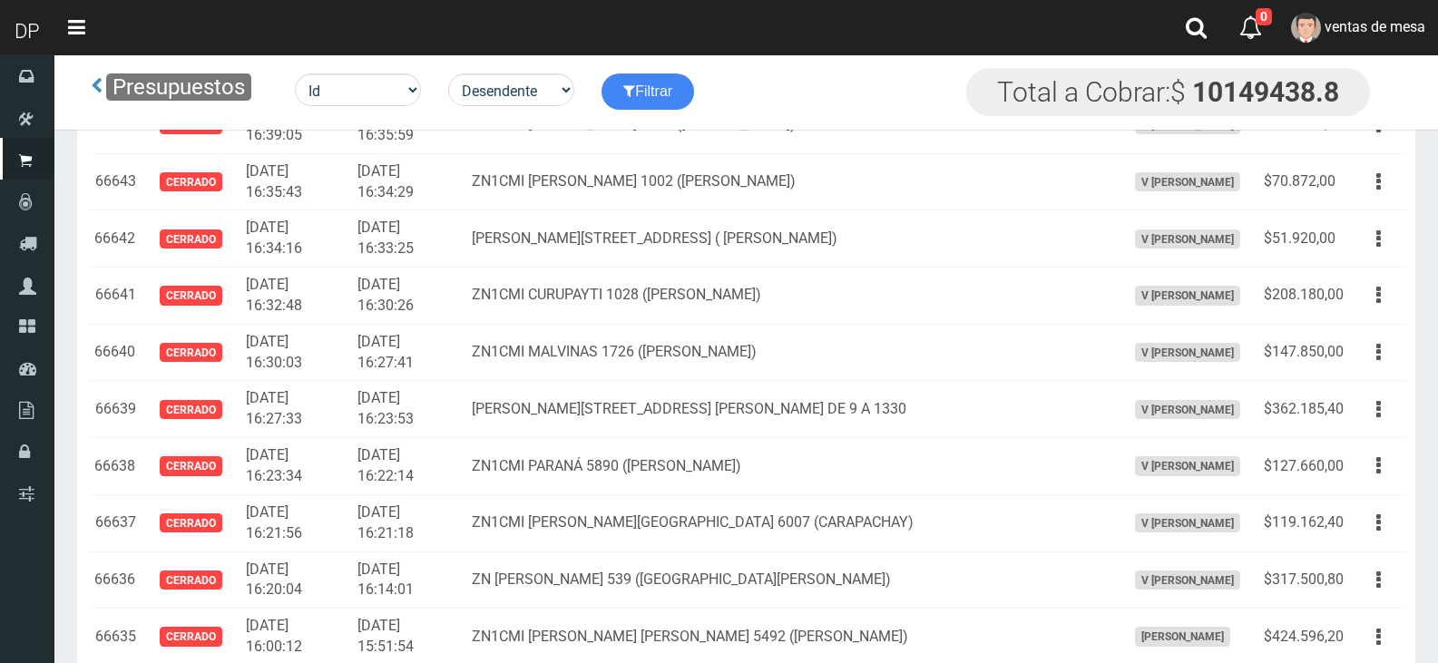
scroll to position [3661, 0]
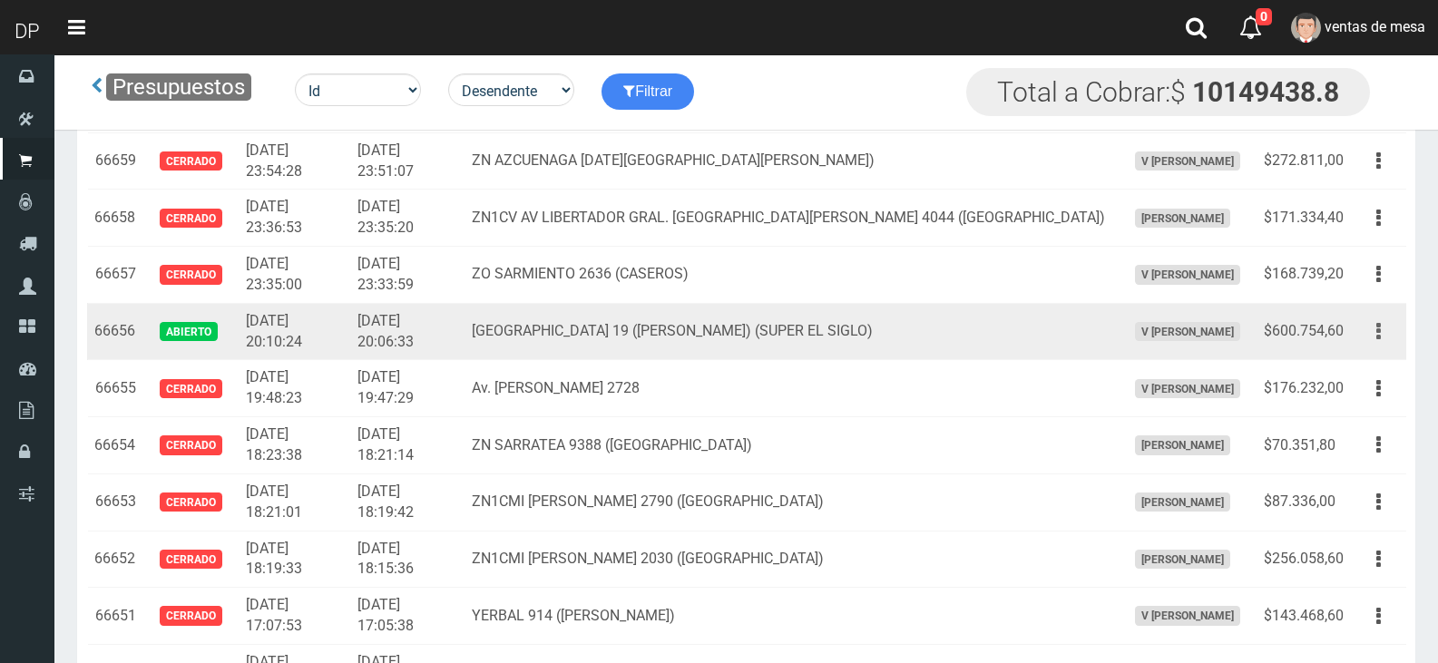
click at [1361, 330] on button "button" at bounding box center [1378, 332] width 41 height 32
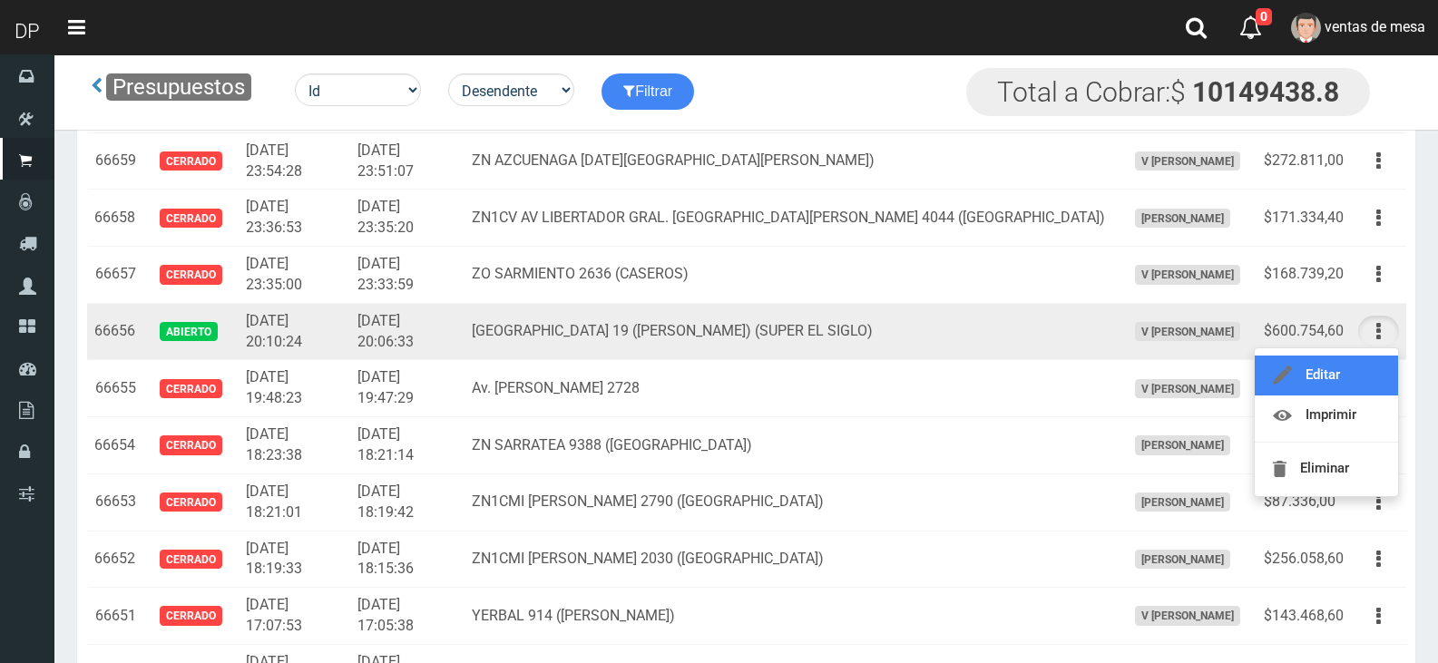
click at [1369, 369] on link "Editar" at bounding box center [1326, 376] width 143 height 40
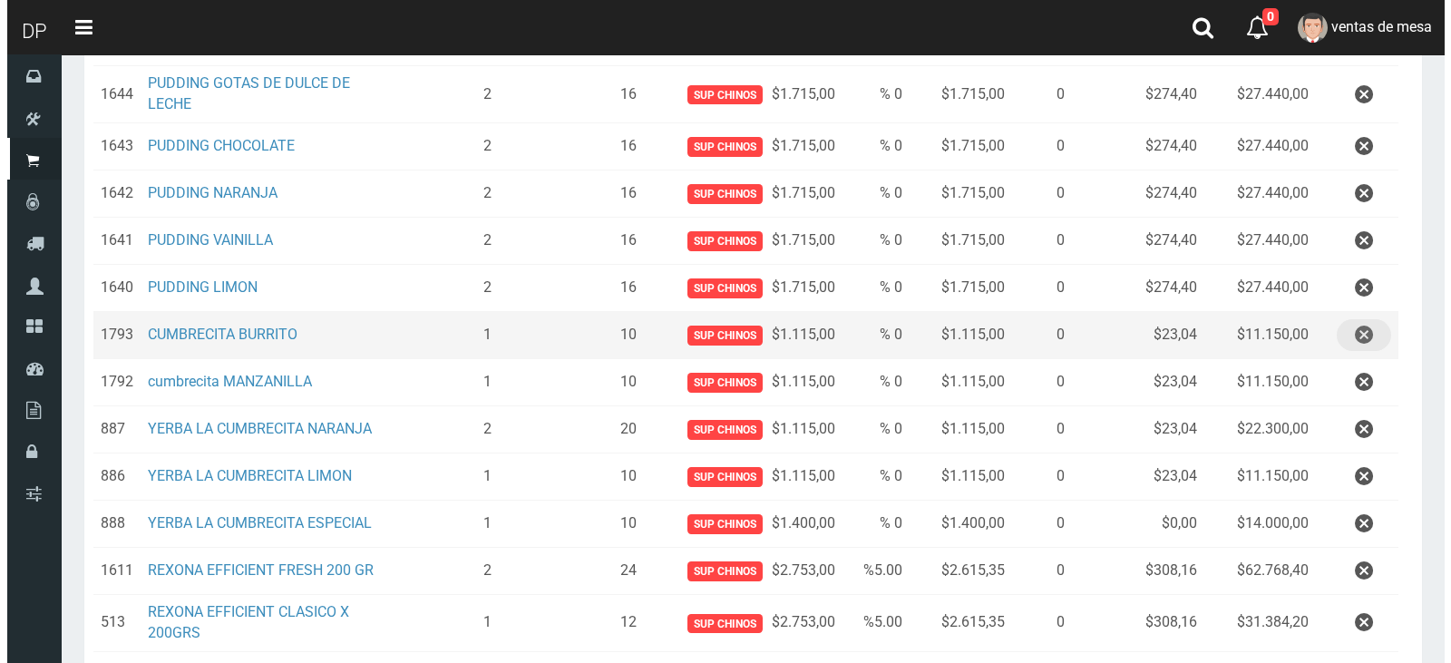
scroll to position [757, 0]
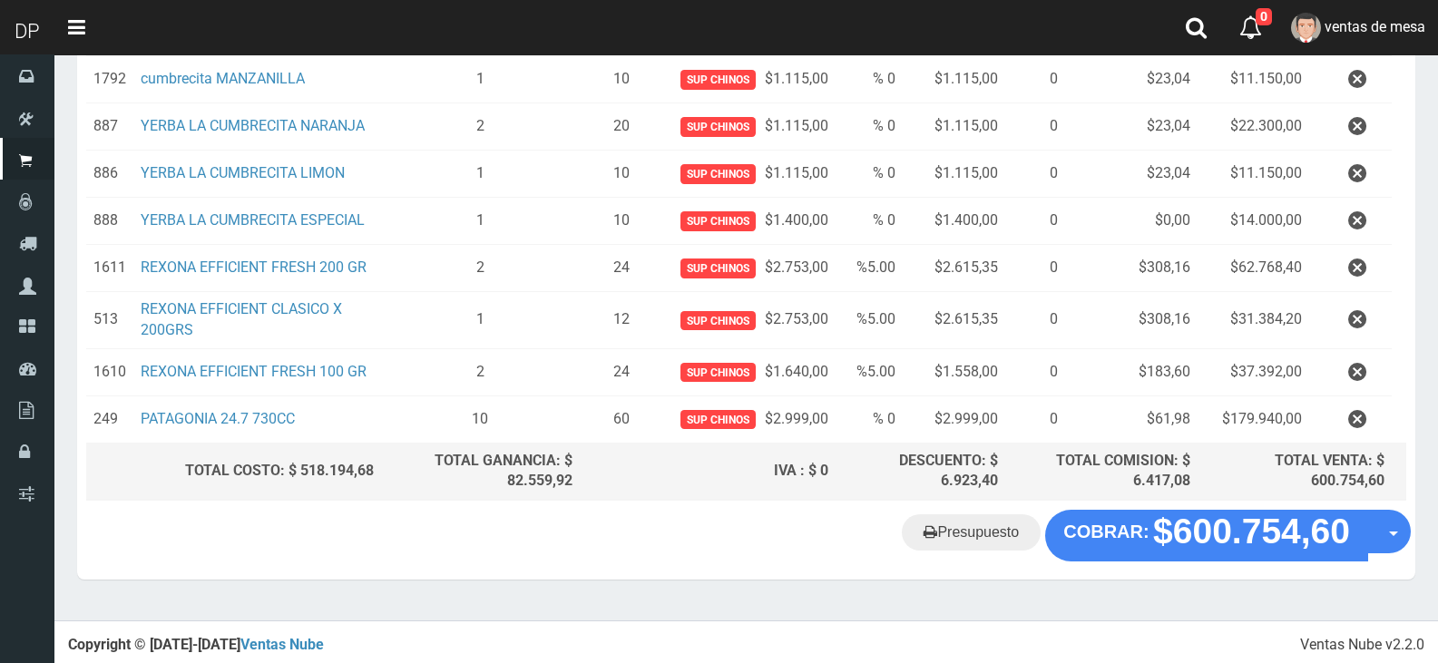
click at [1251, 570] on div "Presupuesto COBRAR: $600.754,60 Opciones" at bounding box center [746, 544] width 1338 height 69
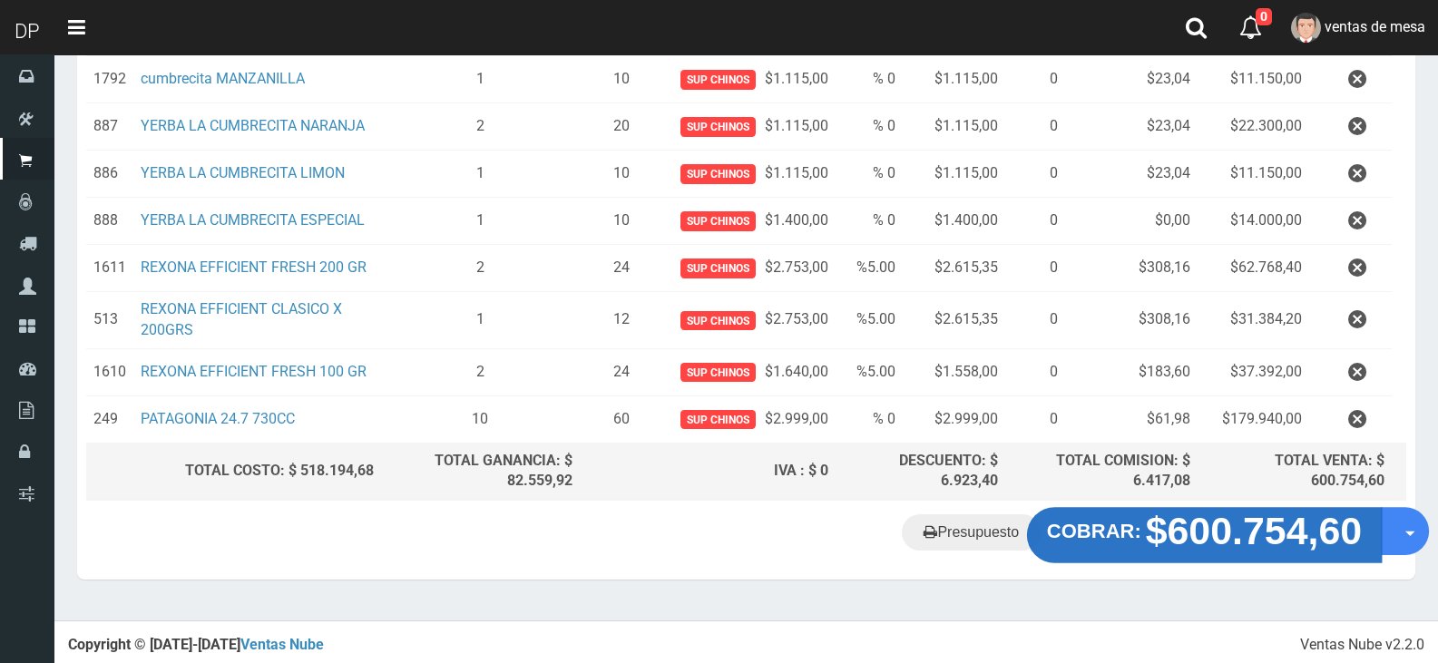
click at [1263, 538] on strong "$600.754,60" at bounding box center [1254, 531] width 217 height 43
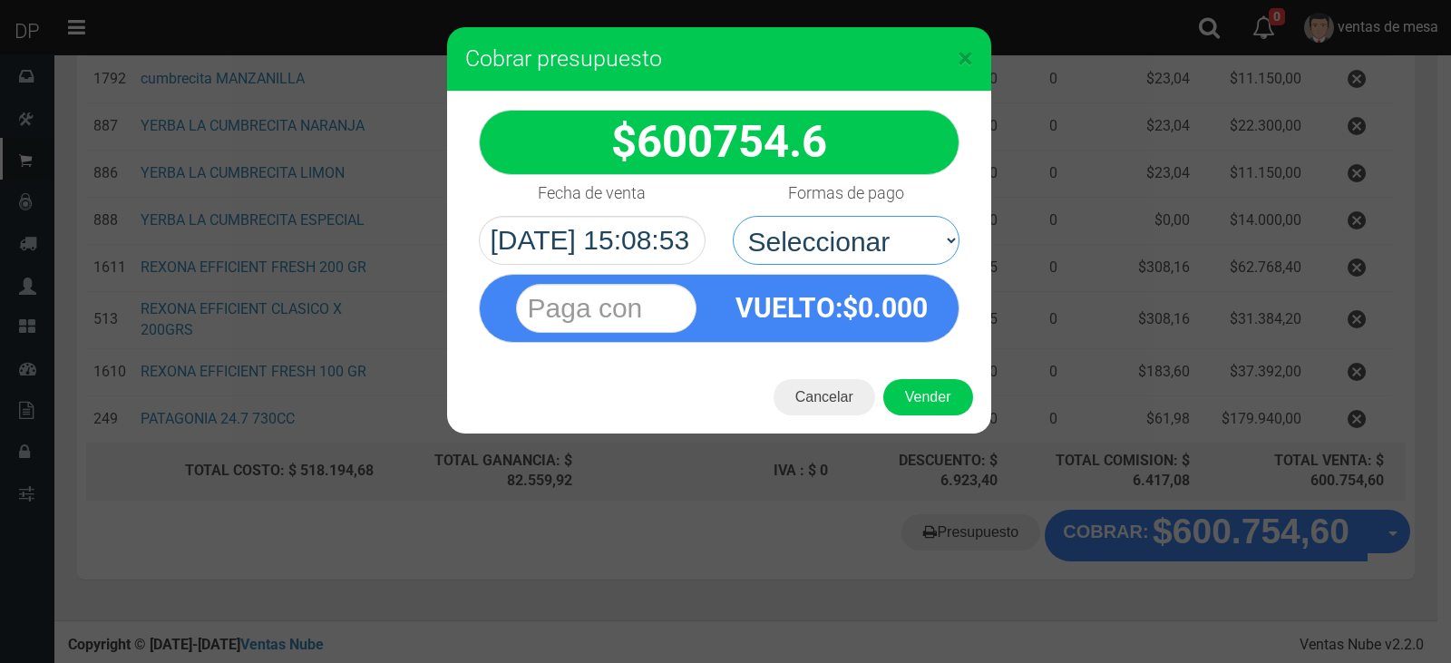
drag, startPoint x: 889, startPoint y: 220, endPoint x: 891, endPoint y: 293, distance: 72.6
click at [889, 220] on select "Seleccionar Efectivo Tarjeta de Crédito Depósito Débito" at bounding box center [846, 240] width 227 height 49
drag, startPoint x: 896, startPoint y: 248, endPoint x: 896, endPoint y: 262, distance: 14.5
click at [896, 248] on select "Seleccionar Efectivo Tarjeta de Crédito Depósito Débito" at bounding box center [846, 240] width 227 height 49
select select "Efectivo"
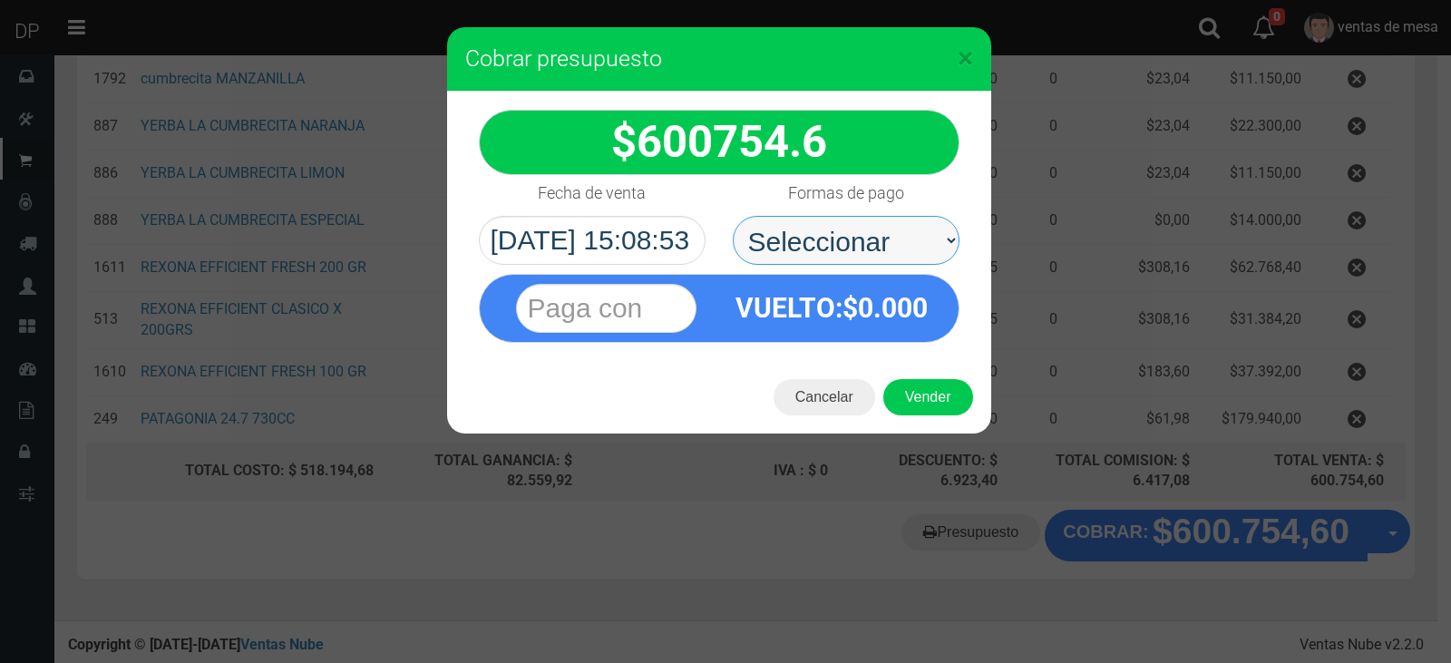
click at [733, 216] on select "Seleccionar Efectivo Tarjeta de Crédito Depósito Débito" at bounding box center [846, 240] width 227 height 49
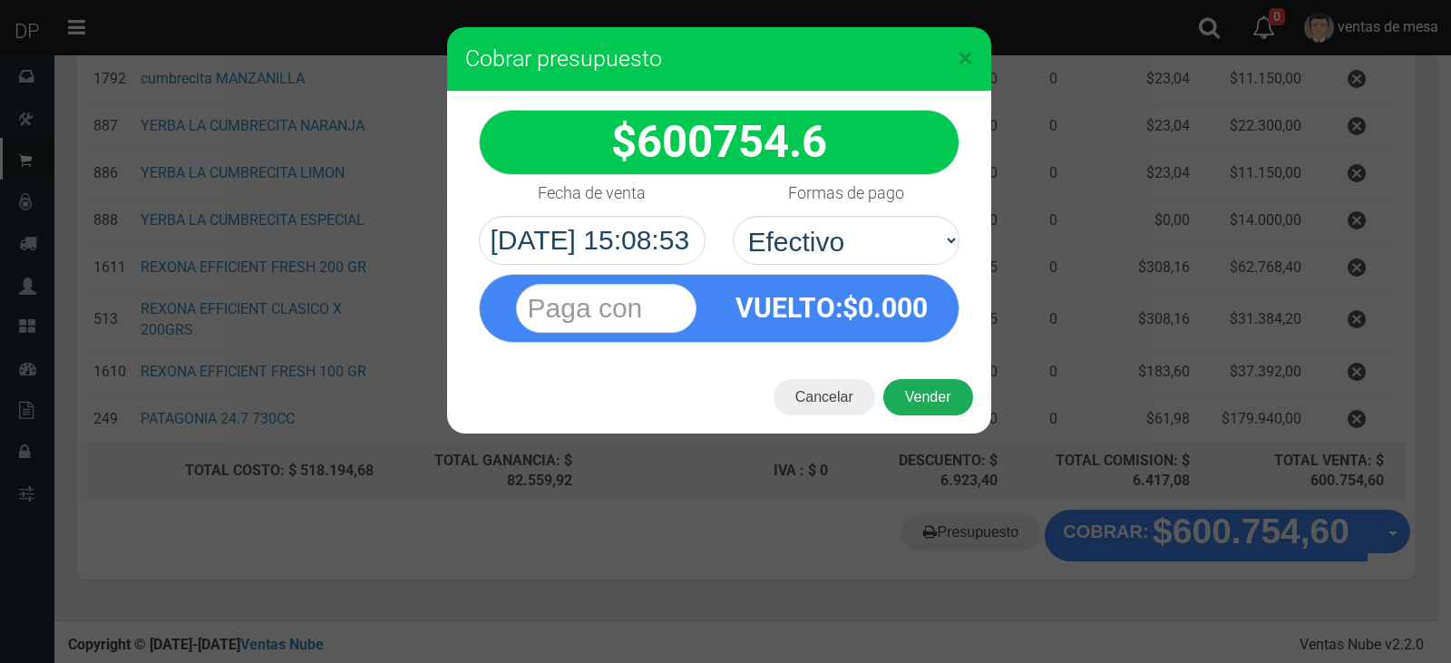
click at [936, 410] on button "Vender" at bounding box center [929, 397] width 90 height 36
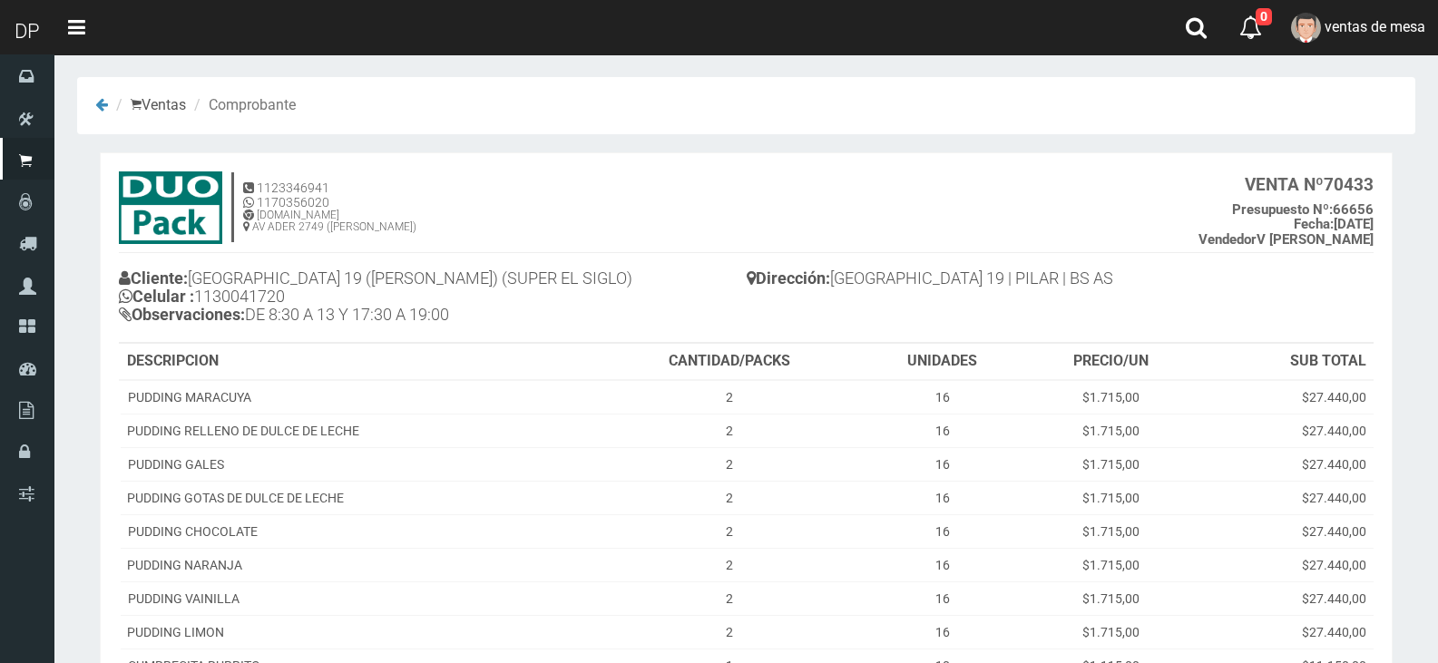
scroll to position [519, 0]
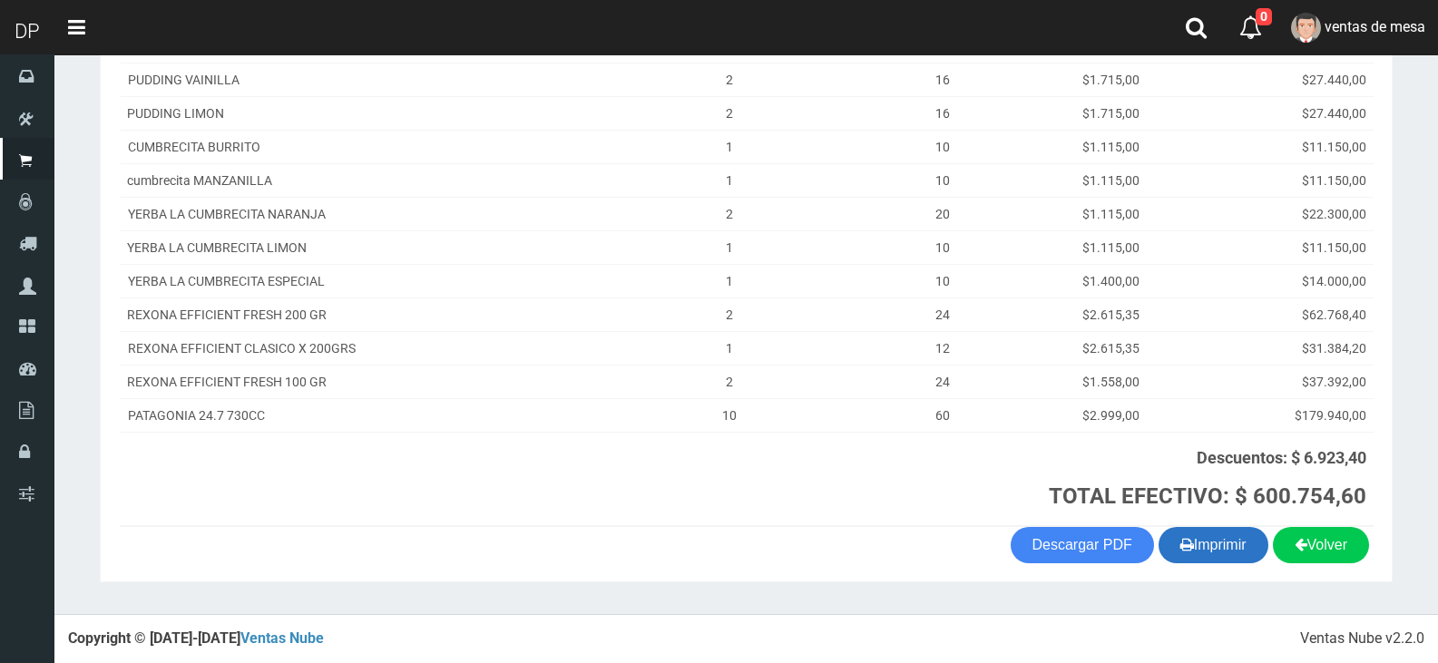
click at [1222, 552] on button "Imprimir" at bounding box center [1213, 545] width 110 height 36
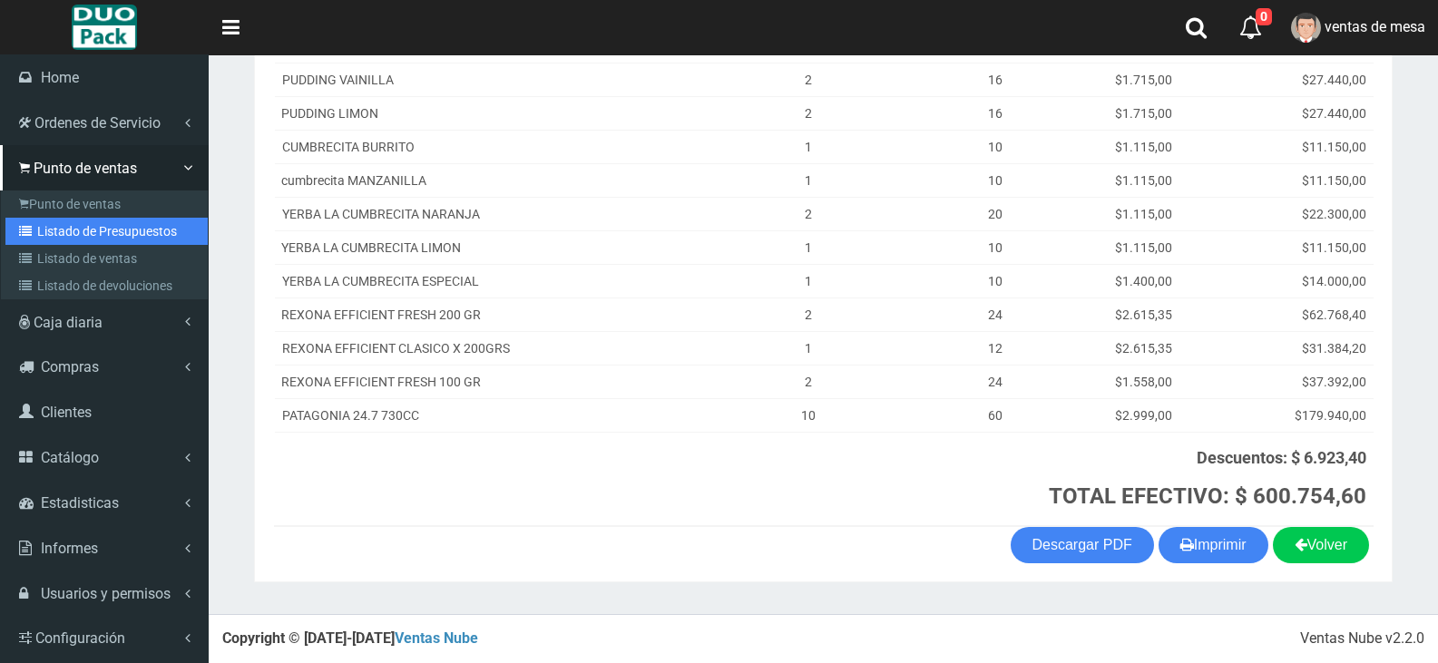
drag, startPoint x: 48, startPoint y: 240, endPoint x: 190, endPoint y: 184, distance: 152.3
click at [49, 239] on link "Listado de Presupuestos" at bounding box center [106, 231] width 202 height 27
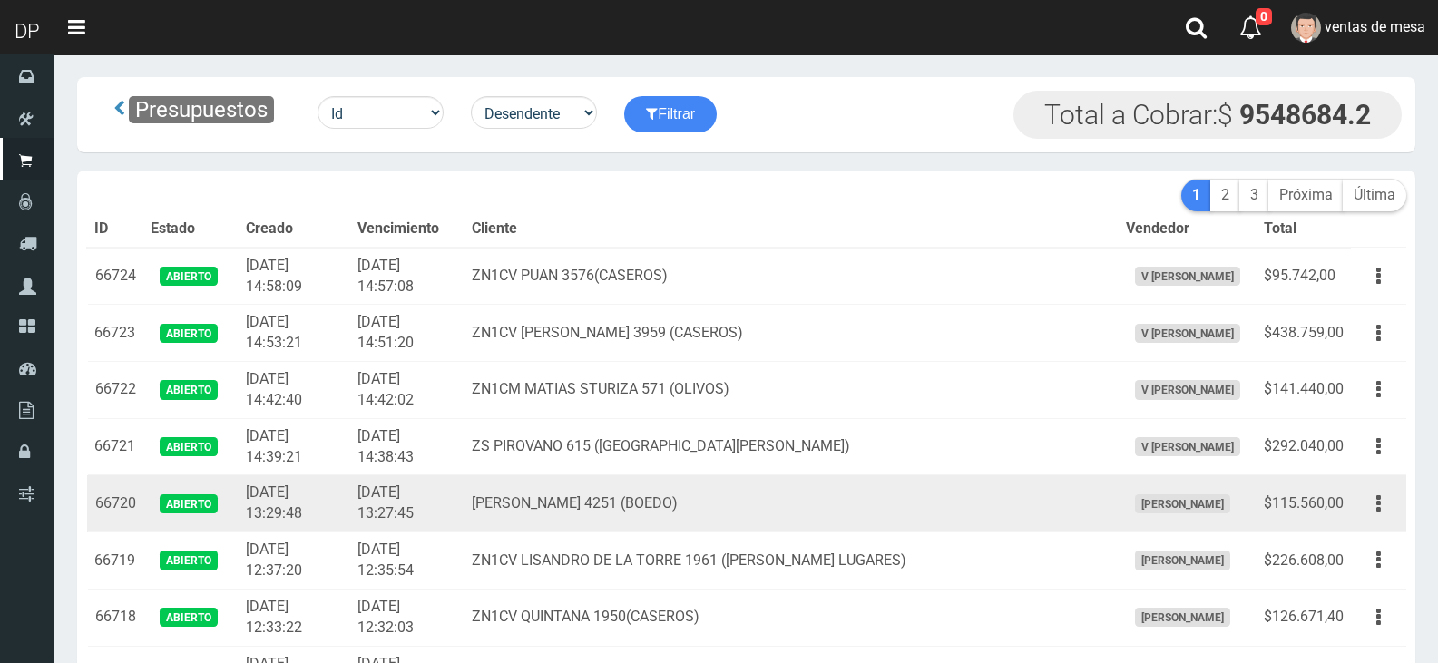
scroll to position [797, 0]
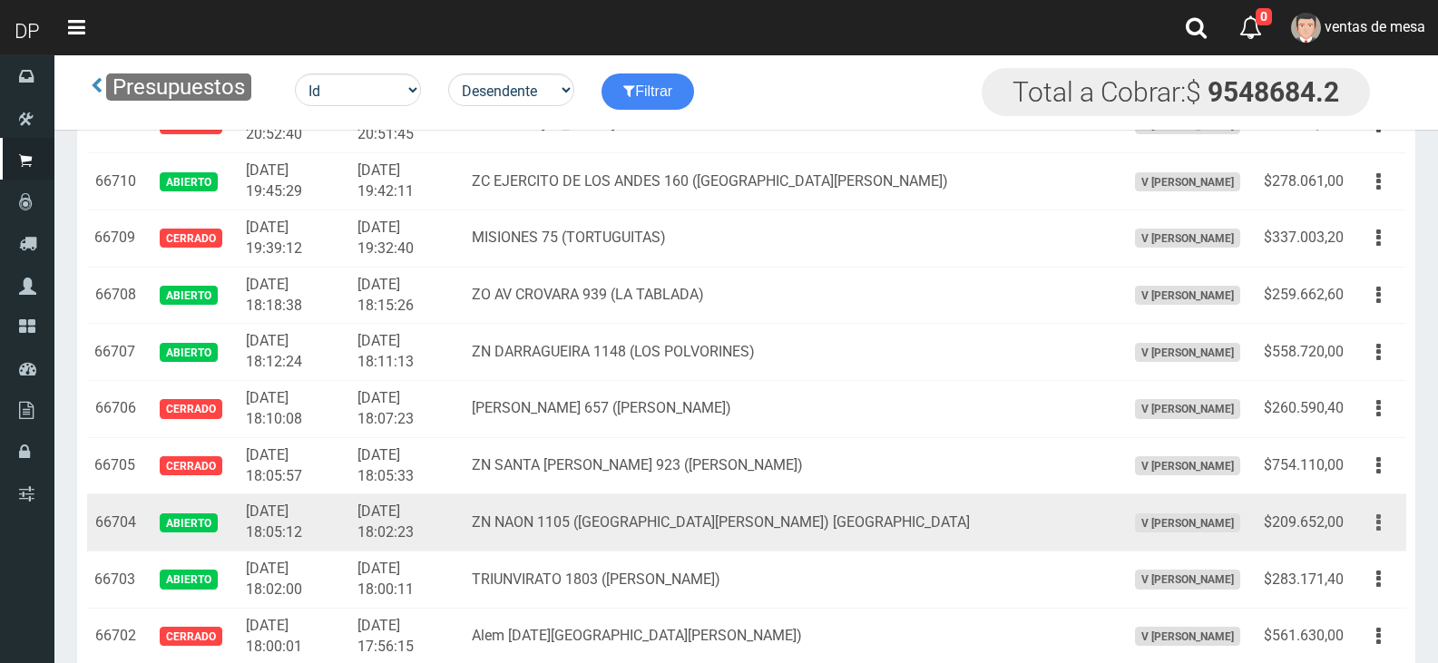
click at [1384, 522] on button "button" at bounding box center [1378, 523] width 41 height 32
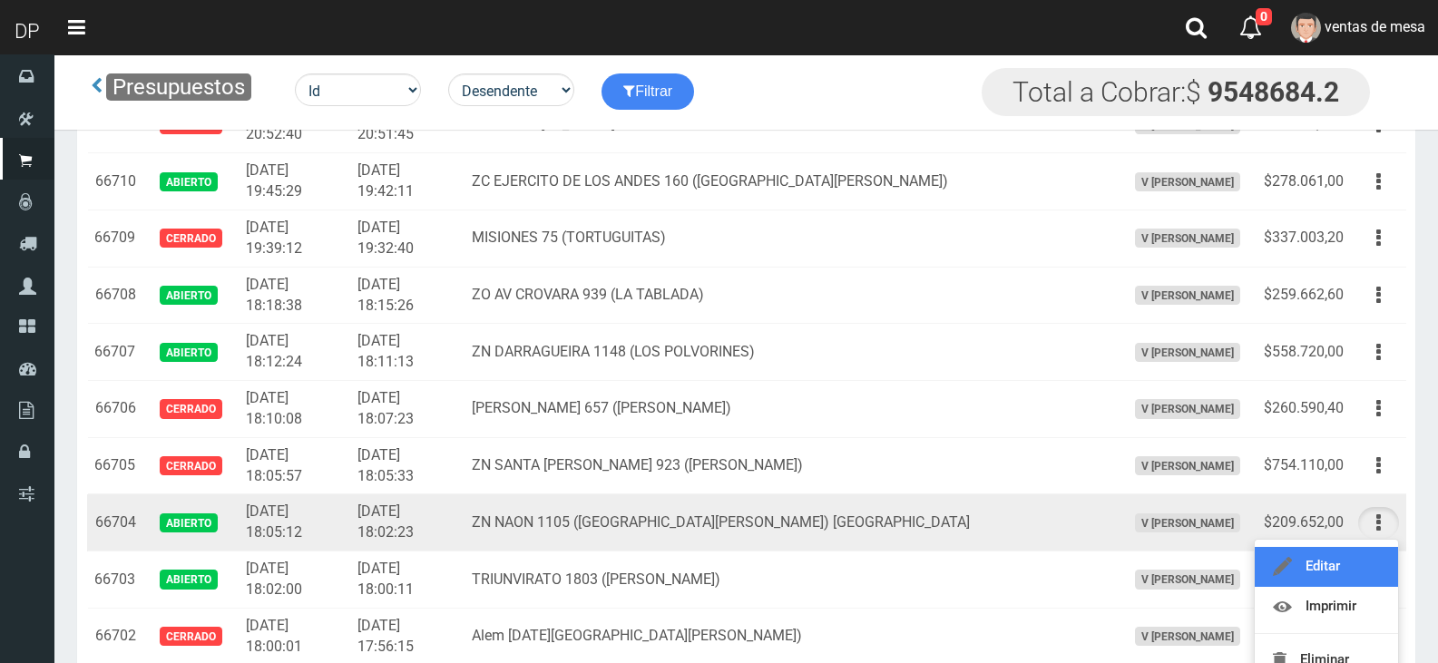
click at [1355, 553] on link "Editar" at bounding box center [1326, 567] width 143 height 40
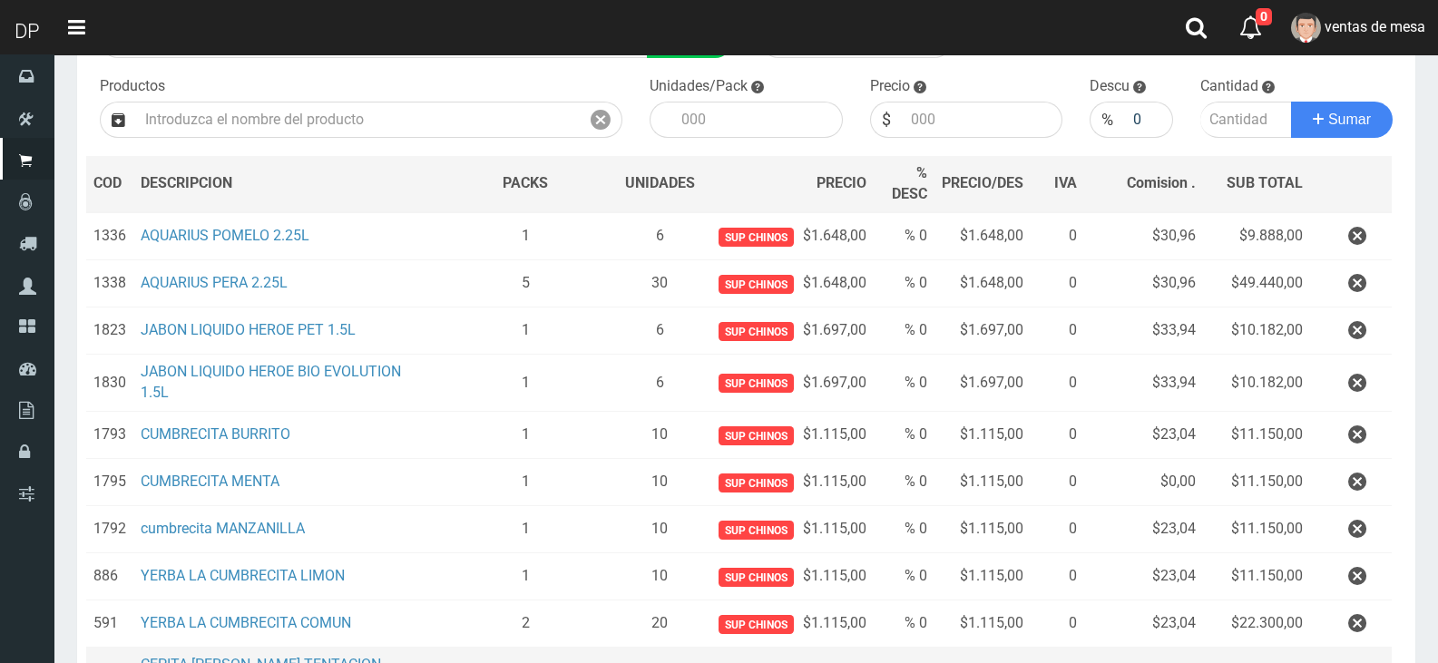
scroll to position [181, 0]
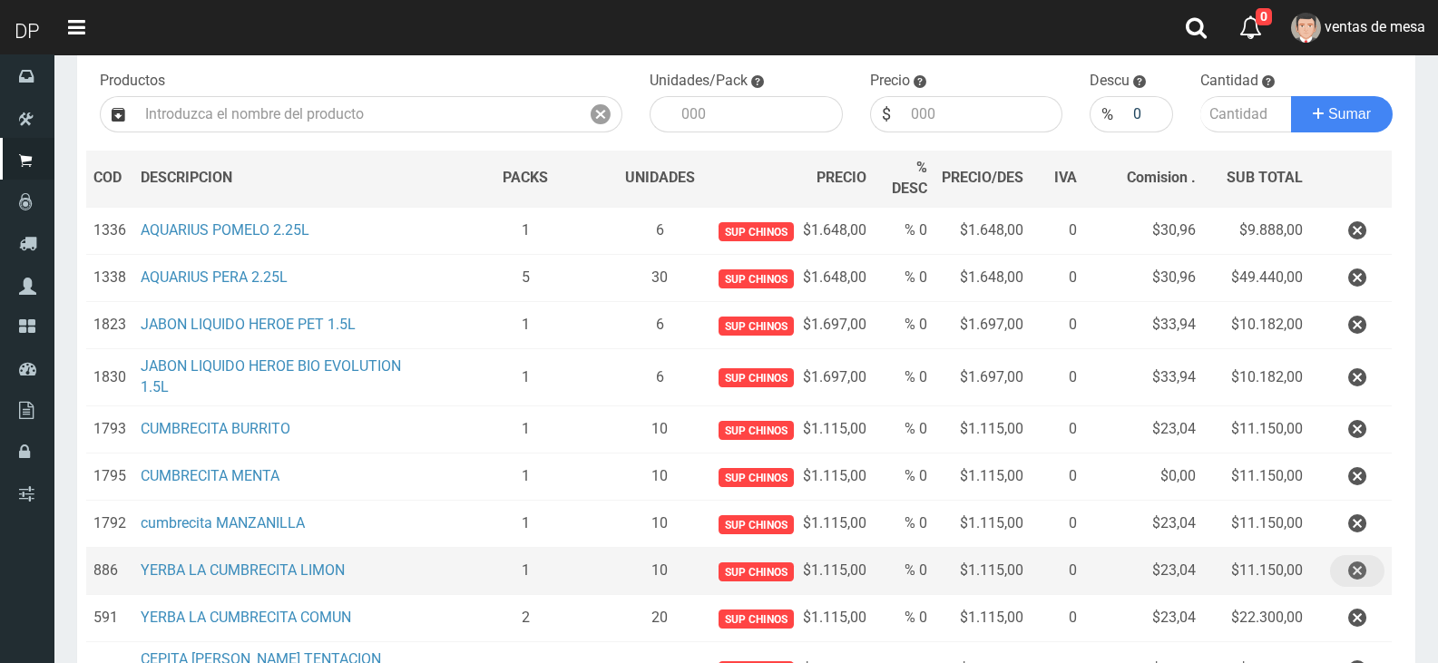
click at [1365, 559] on icon "button" at bounding box center [1357, 571] width 18 height 32
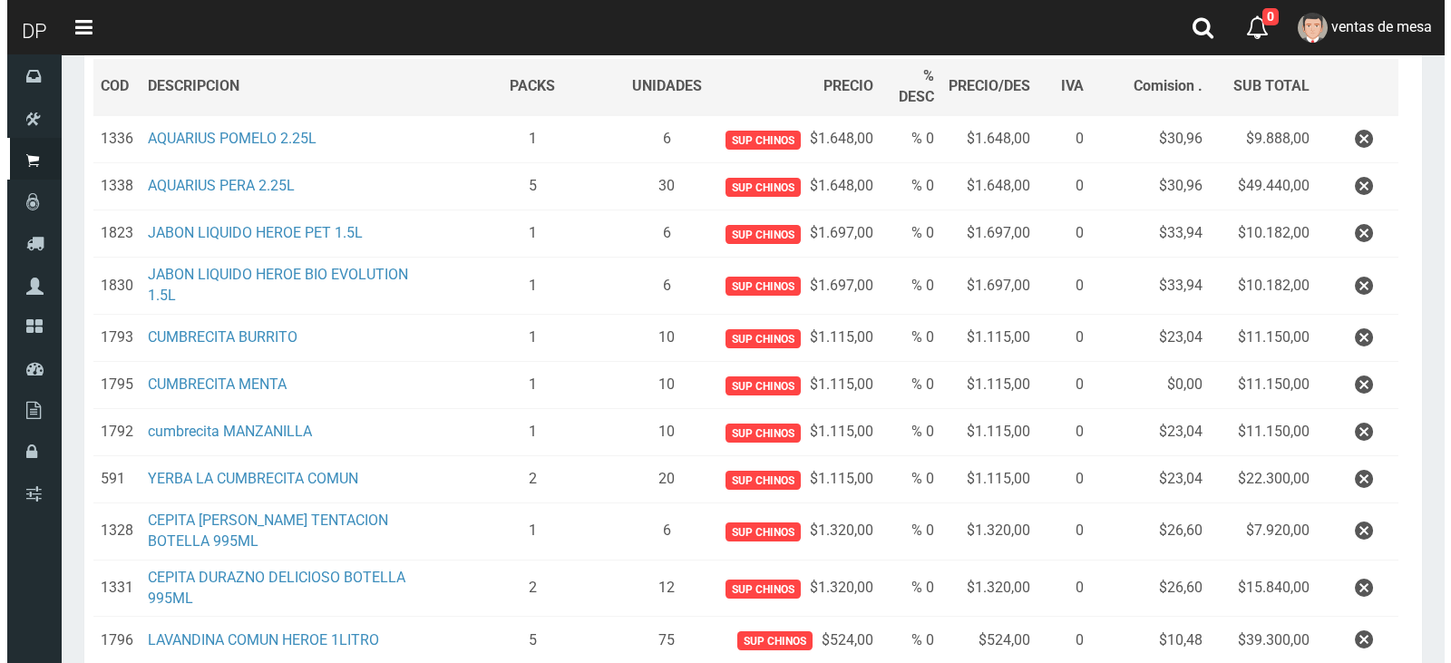
scroll to position [494, 0]
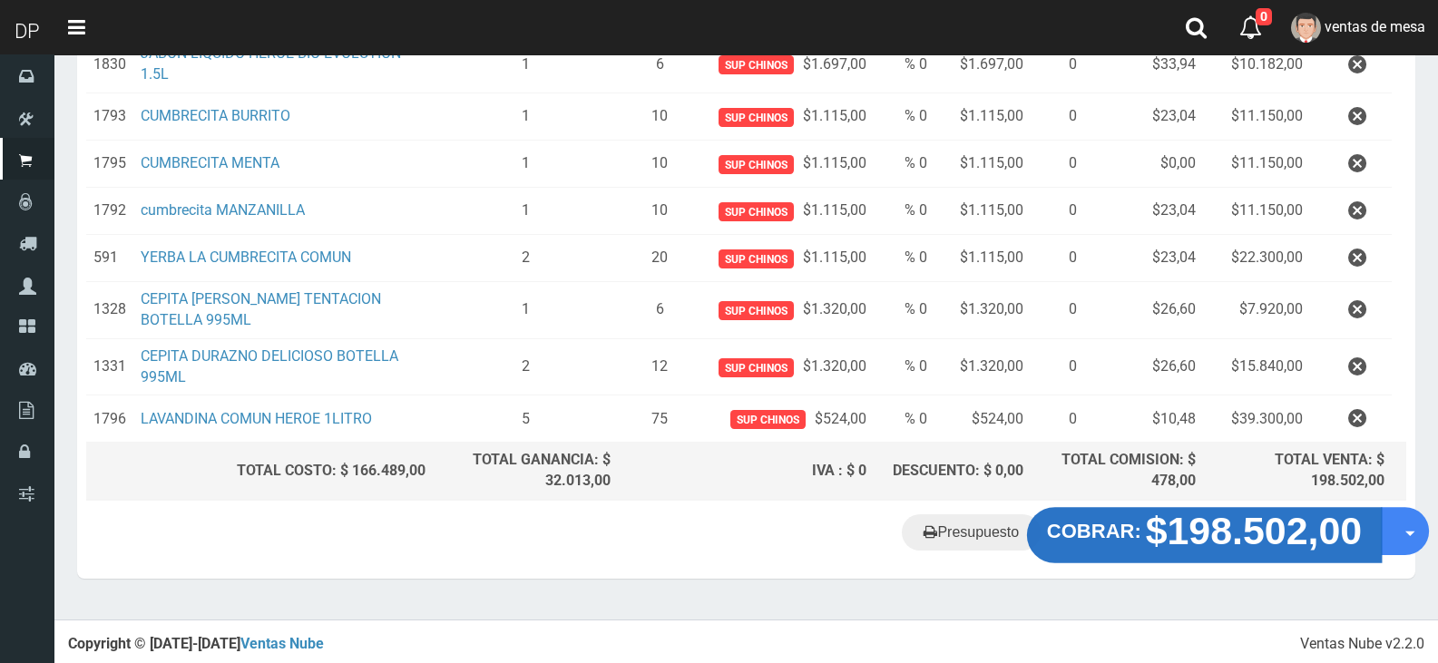
click at [1151, 537] on strong "$198.502,00" at bounding box center [1254, 531] width 217 height 43
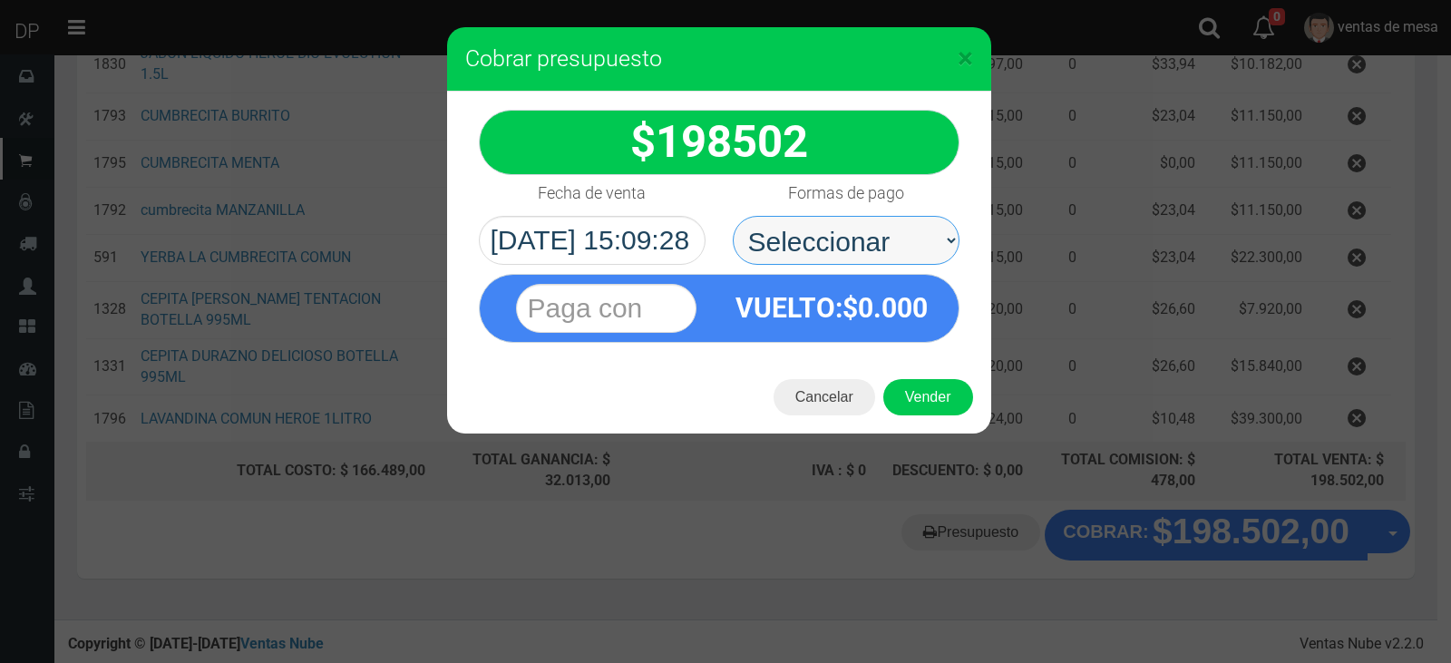
drag, startPoint x: 877, startPoint y: 217, endPoint x: 885, endPoint y: 251, distance: 35.4
click at [877, 217] on select "Seleccionar Efectivo Tarjeta de Crédito Depósito Débito" at bounding box center [846, 240] width 227 height 49
select select "Efectivo"
click at [733, 216] on select "Seleccionar Efectivo Tarjeta de Crédito Depósito Débito" at bounding box center [846, 240] width 227 height 49
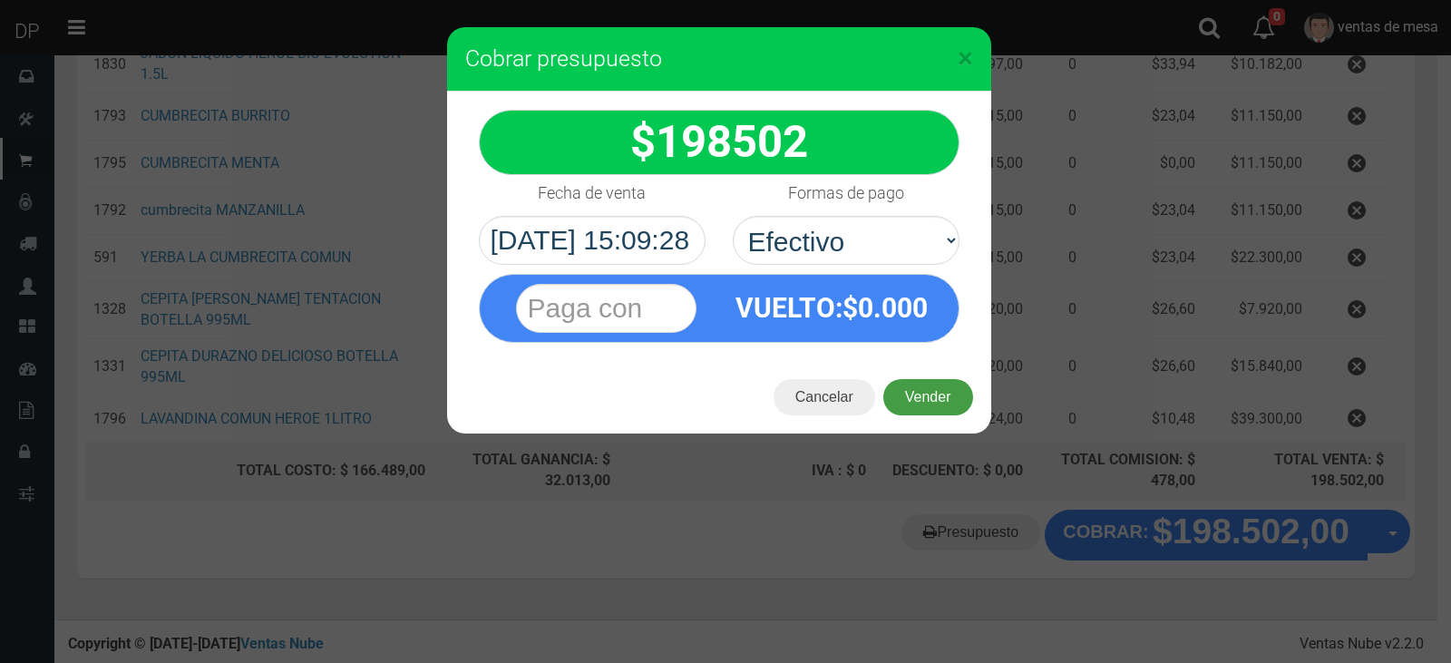
click at [936, 386] on button "Vender" at bounding box center [929, 397] width 90 height 36
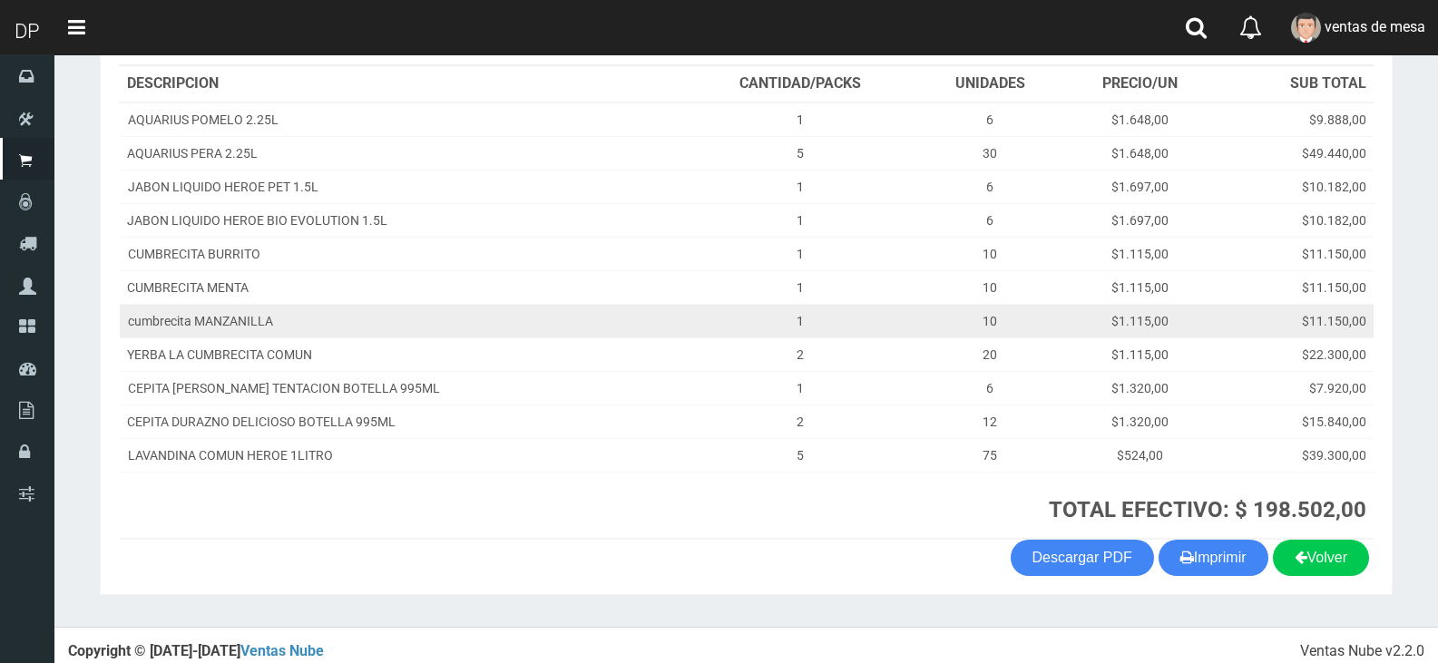
scroll to position [272, 0]
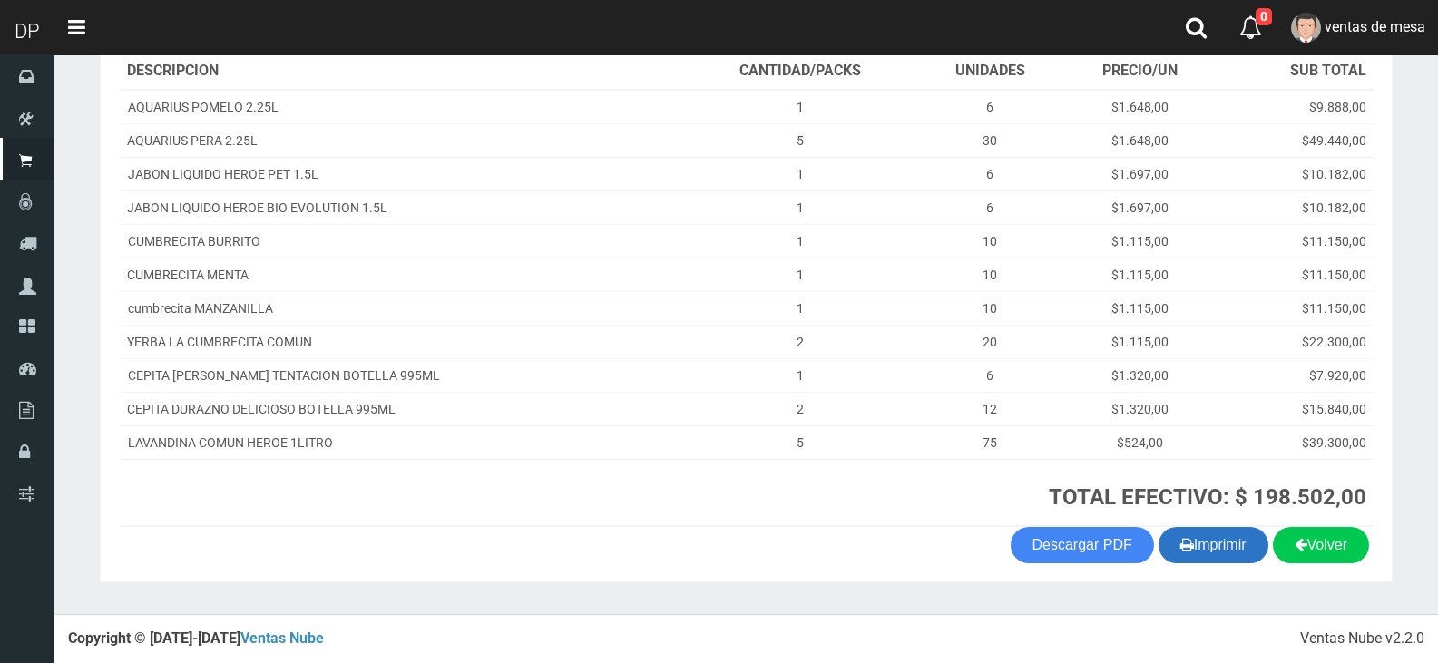
click at [1225, 555] on button "Imprimir" at bounding box center [1213, 545] width 110 height 36
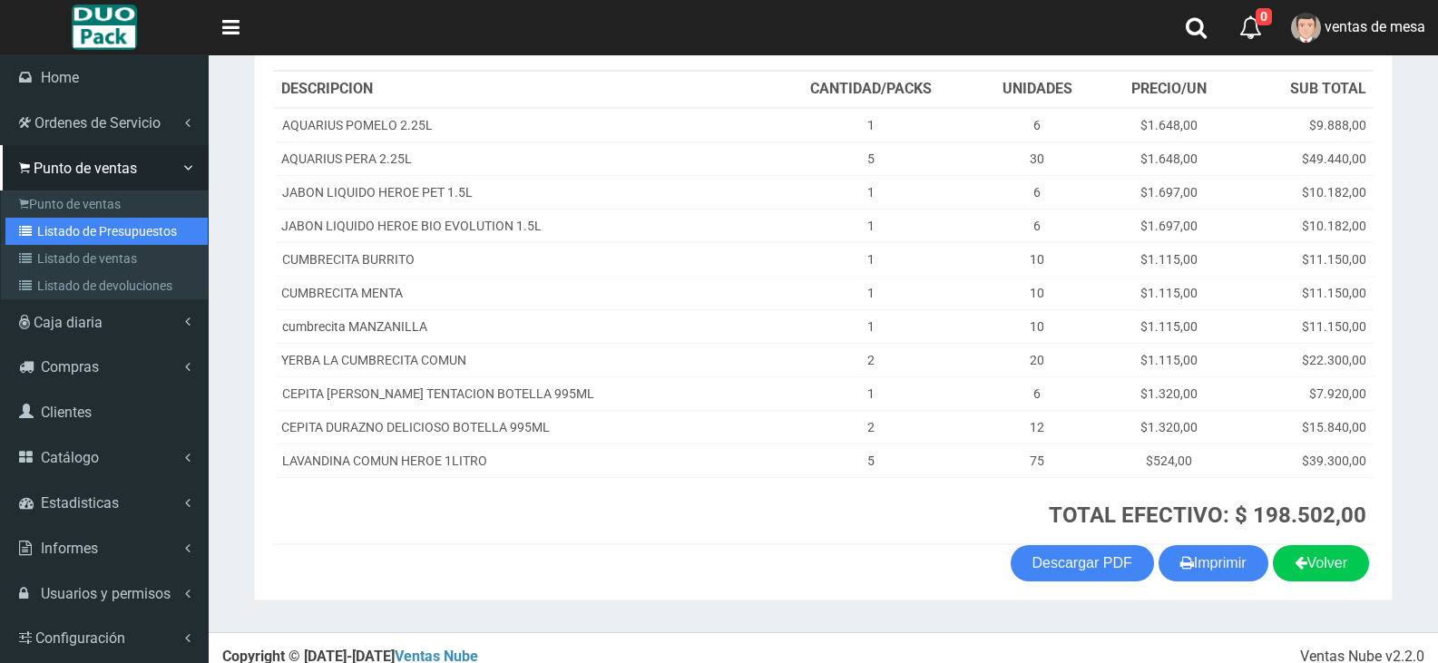
click at [103, 220] on link "Listado de Presupuestos" at bounding box center [106, 231] width 202 height 27
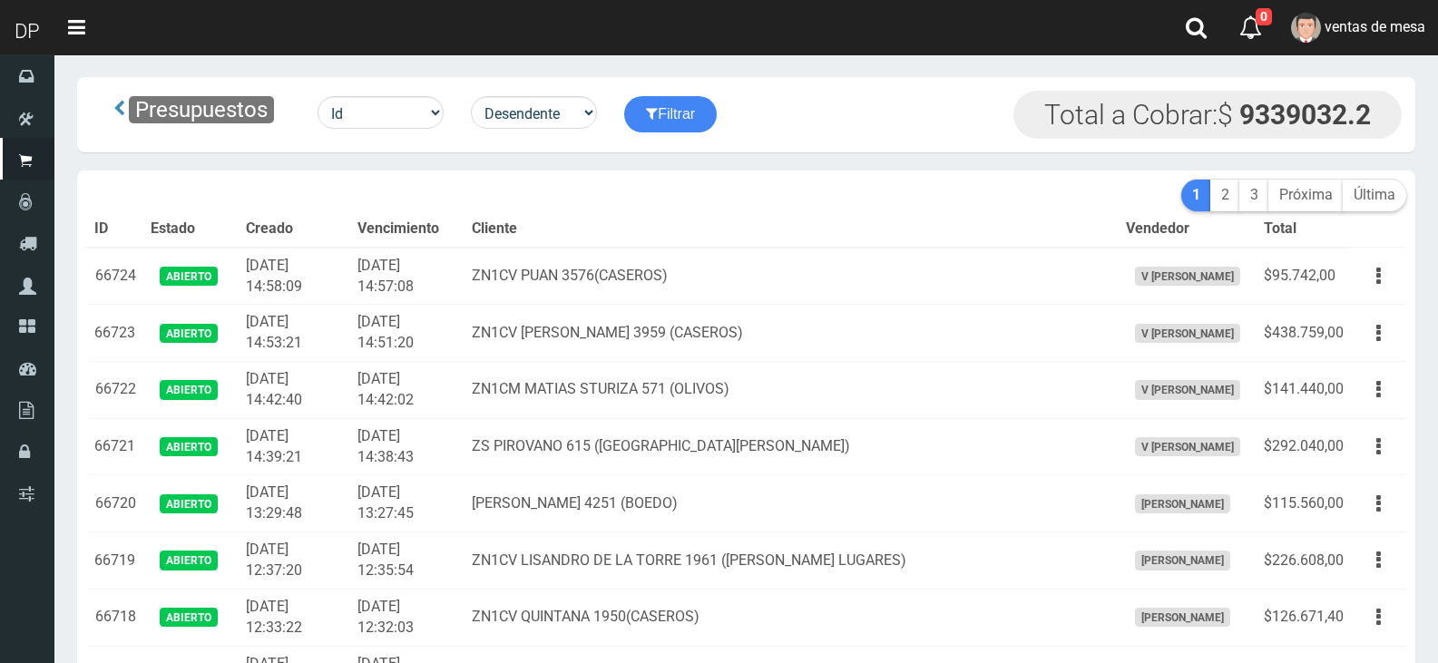
click at [675, 226] on th "Cliente" at bounding box center [790, 229] width 653 height 36
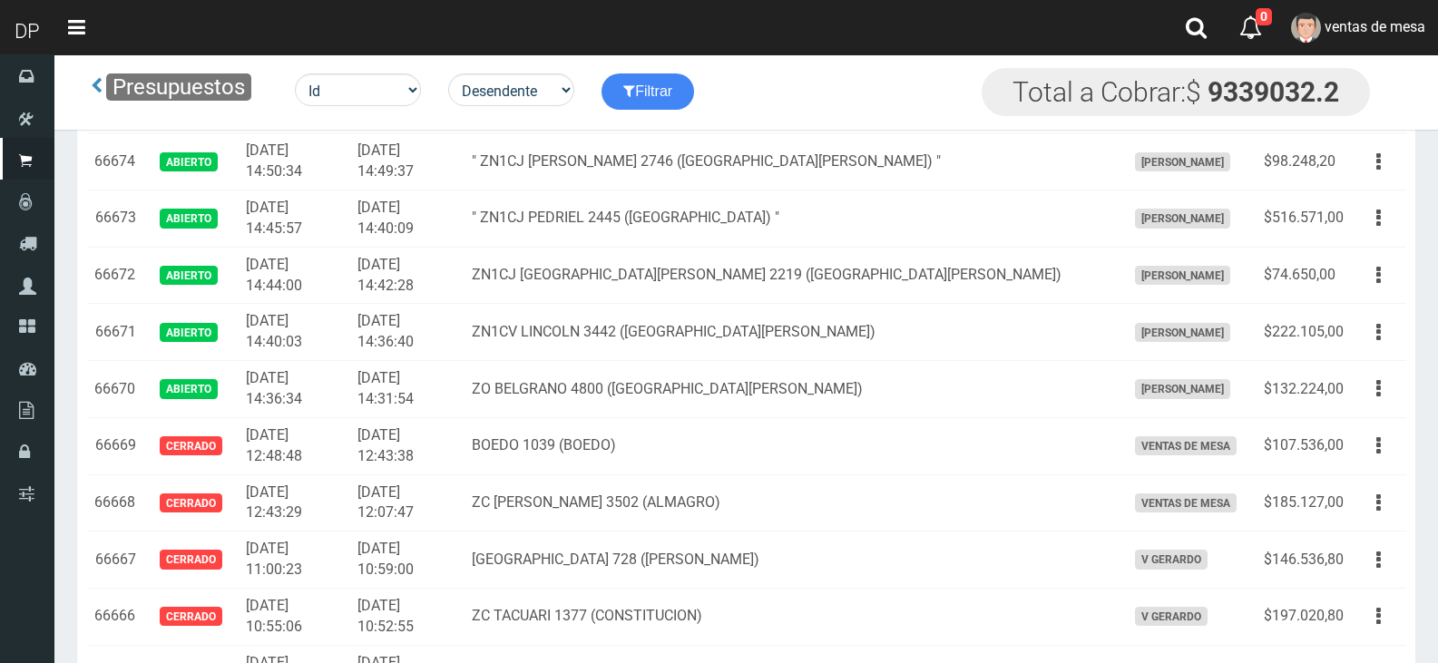
scroll to position [533, 0]
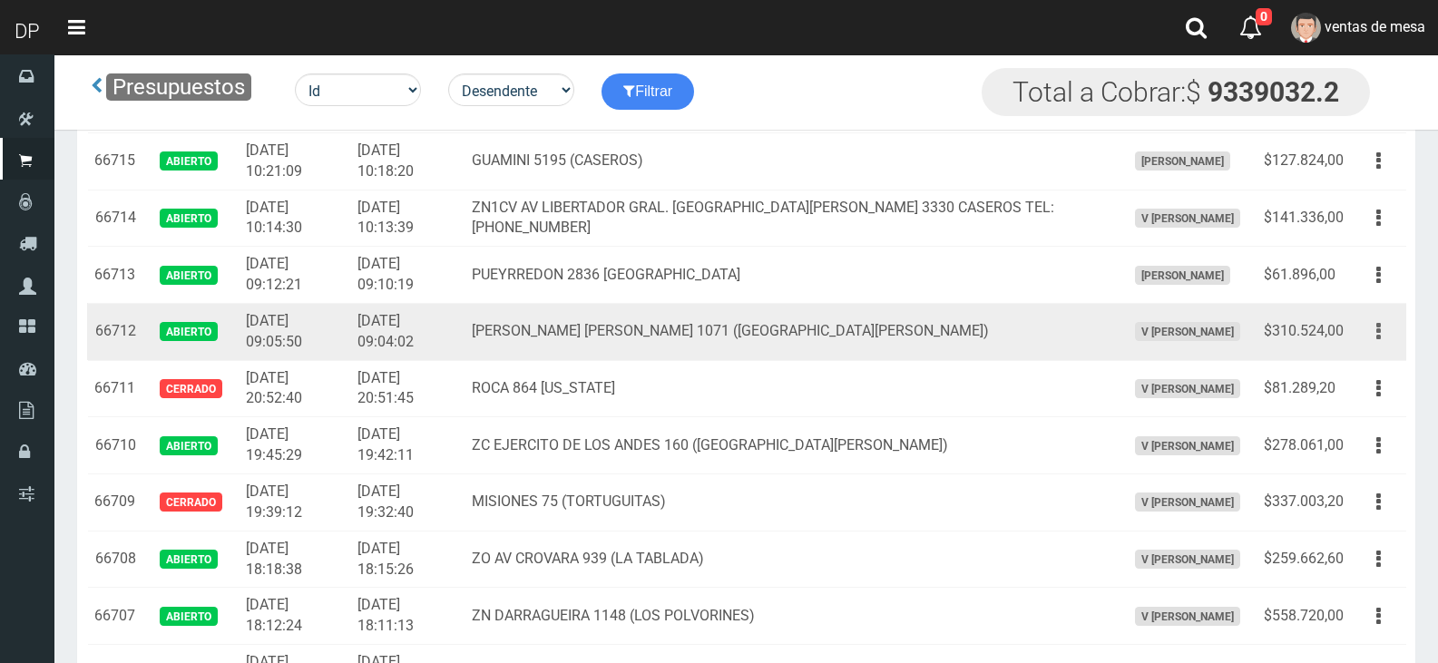
click at [1386, 337] on button "button" at bounding box center [1378, 332] width 41 height 32
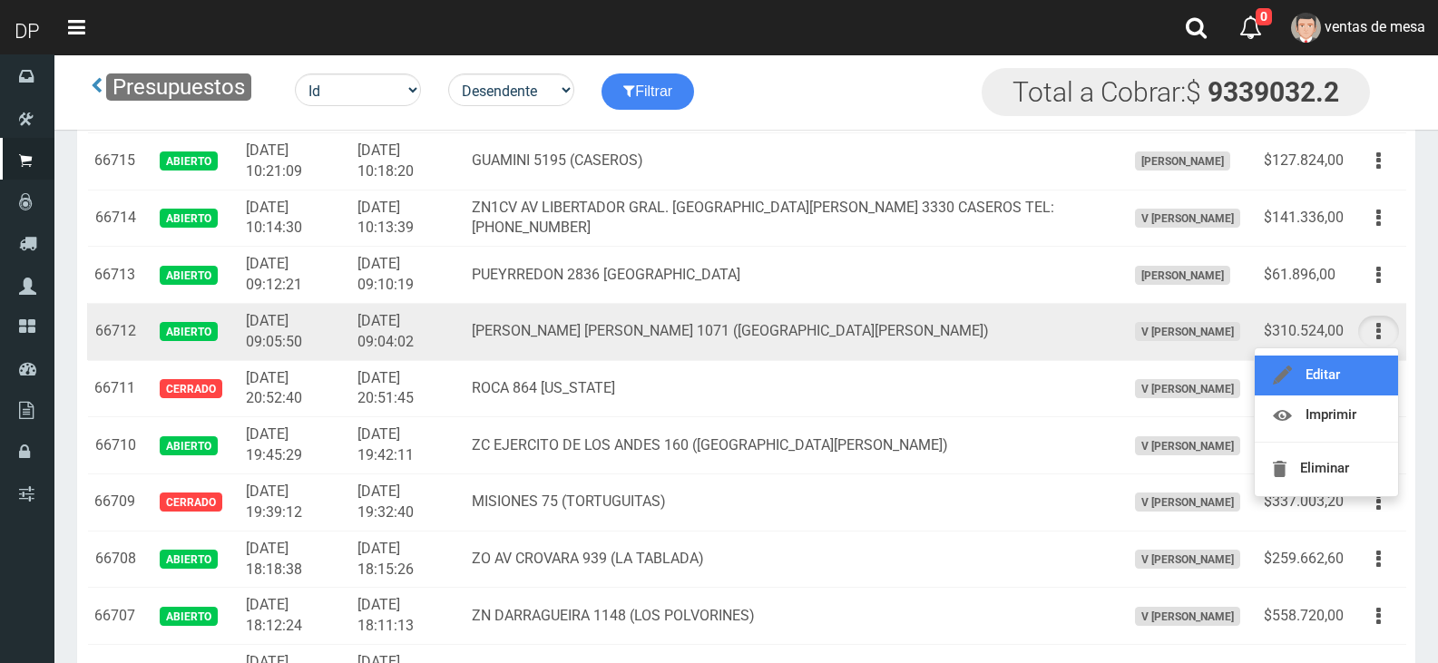
click at [1362, 359] on link "Editar" at bounding box center [1326, 376] width 143 height 40
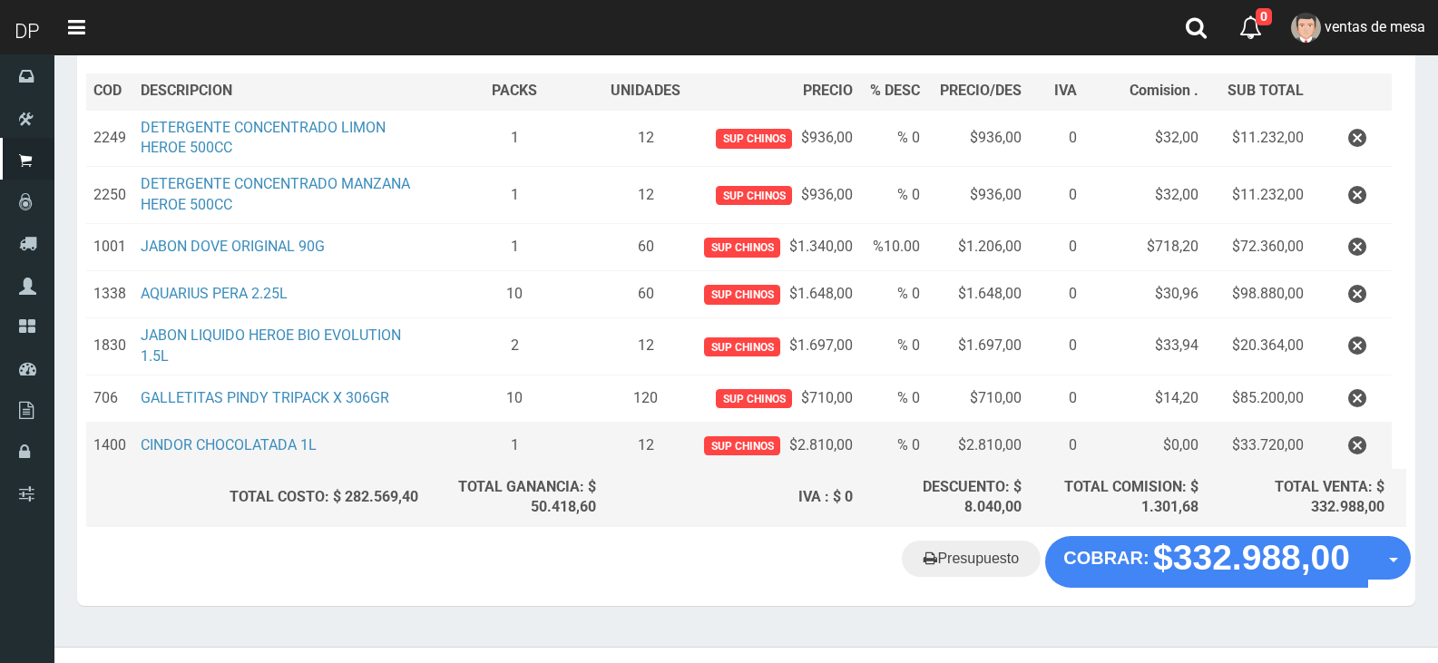
scroll to position [272, 0]
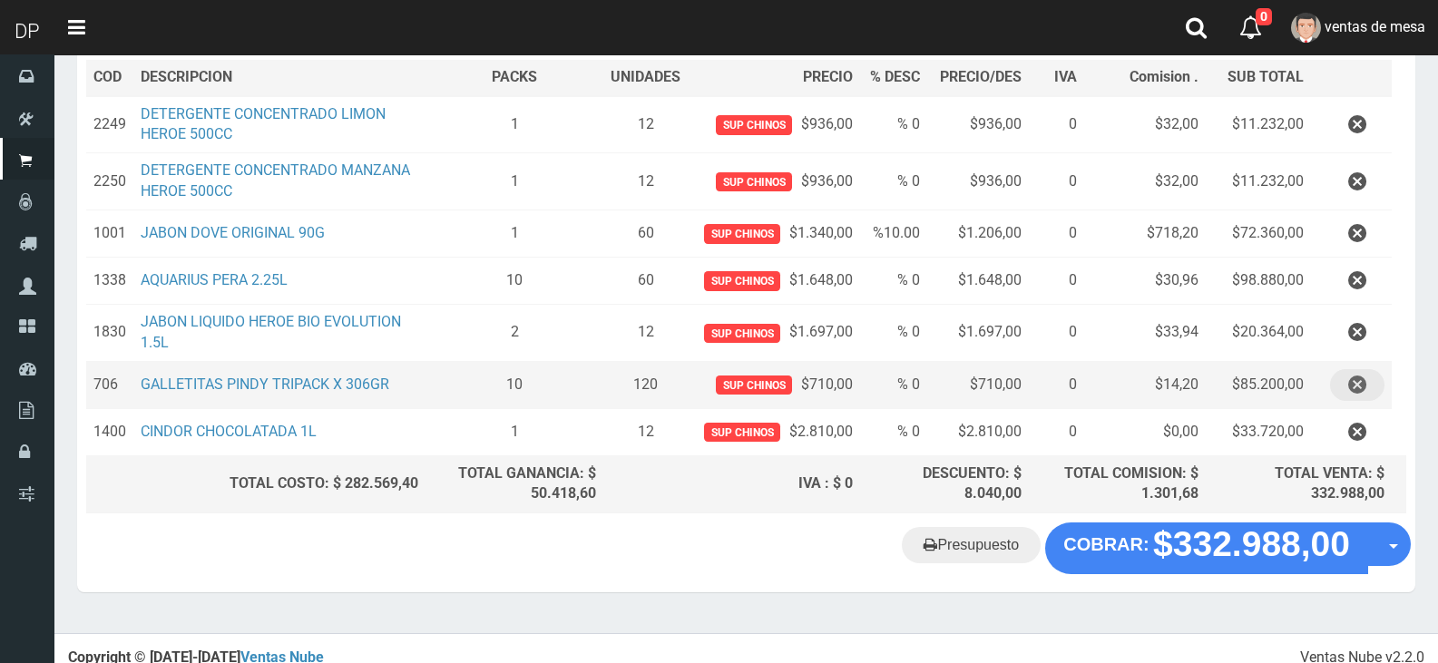
click at [1350, 388] on icon "button" at bounding box center [1357, 385] width 18 height 32
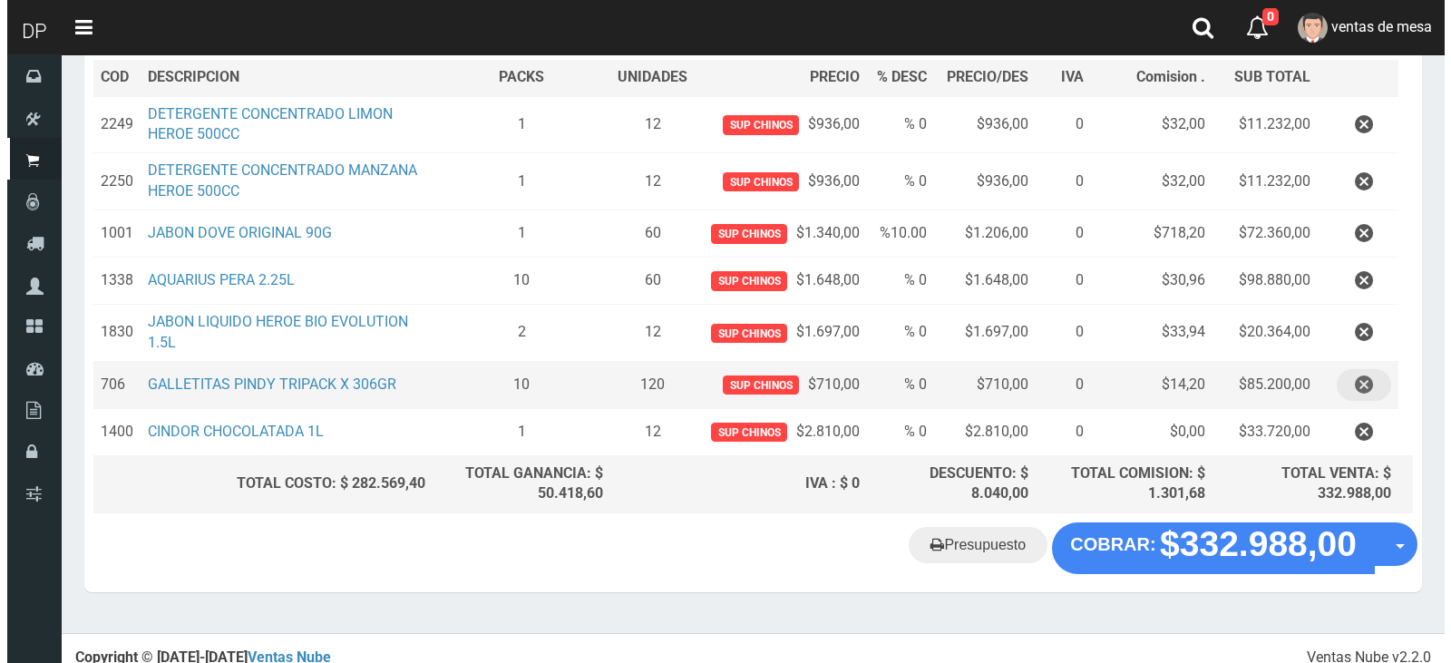
scroll to position [238, 0]
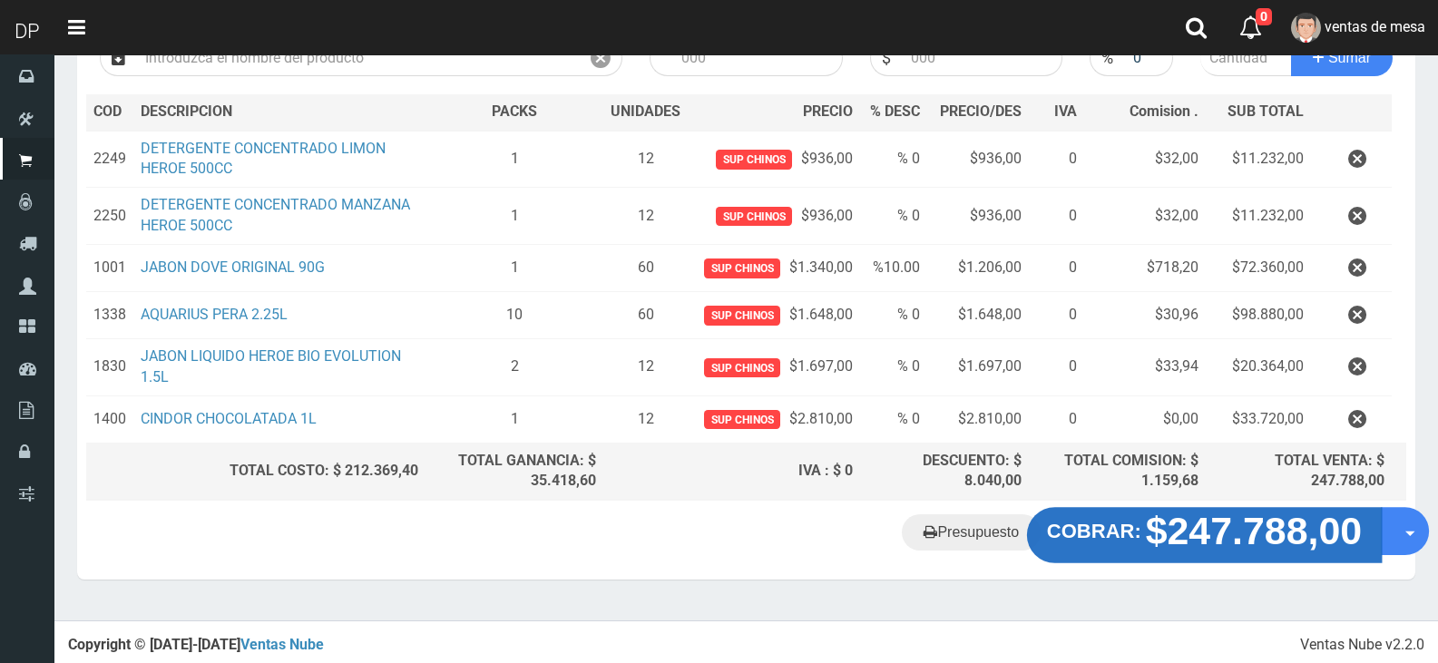
click at [1242, 522] on strong "$247.788,00" at bounding box center [1254, 531] width 217 height 43
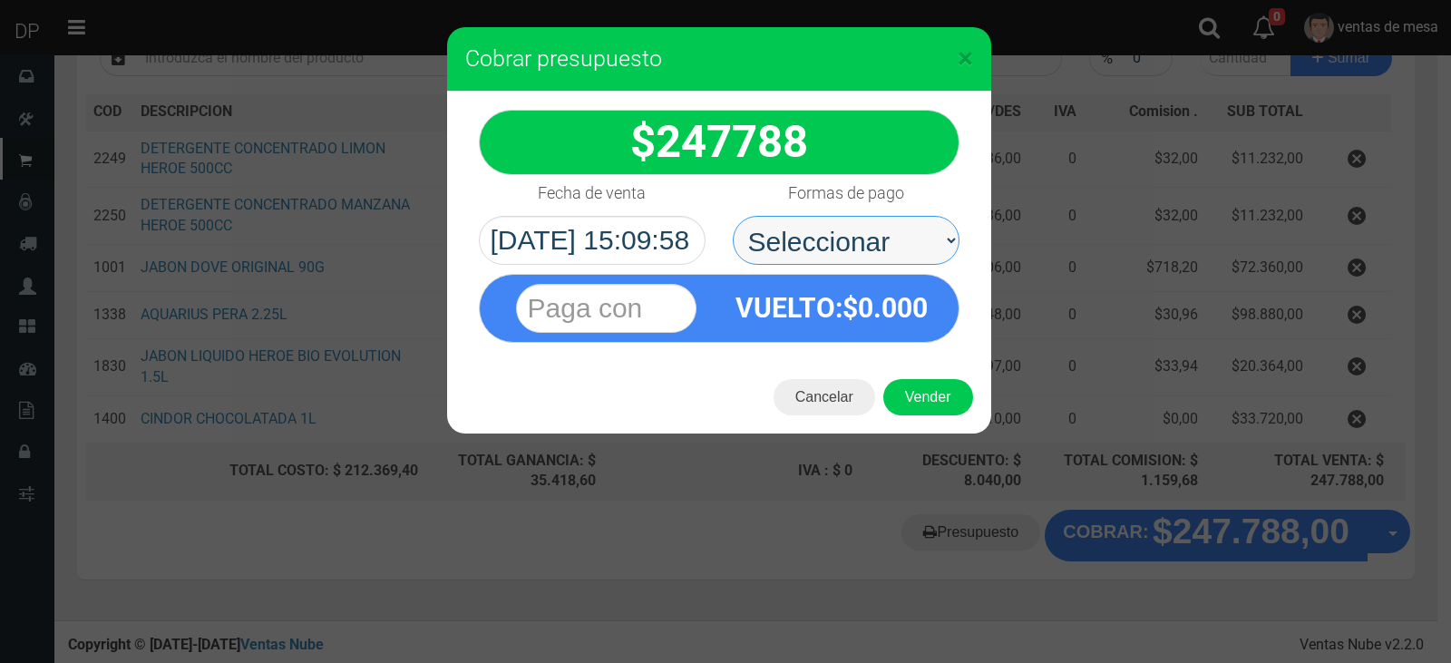
click at [932, 245] on select "Seleccionar Efectivo Tarjeta de Crédito Depósito Débito" at bounding box center [846, 240] width 227 height 49
select select "Efectivo"
click at [733, 216] on select "Seleccionar Efectivo Tarjeta de Crédito Depósito Débito" at bounding box center [846, 240] width 227 height 49
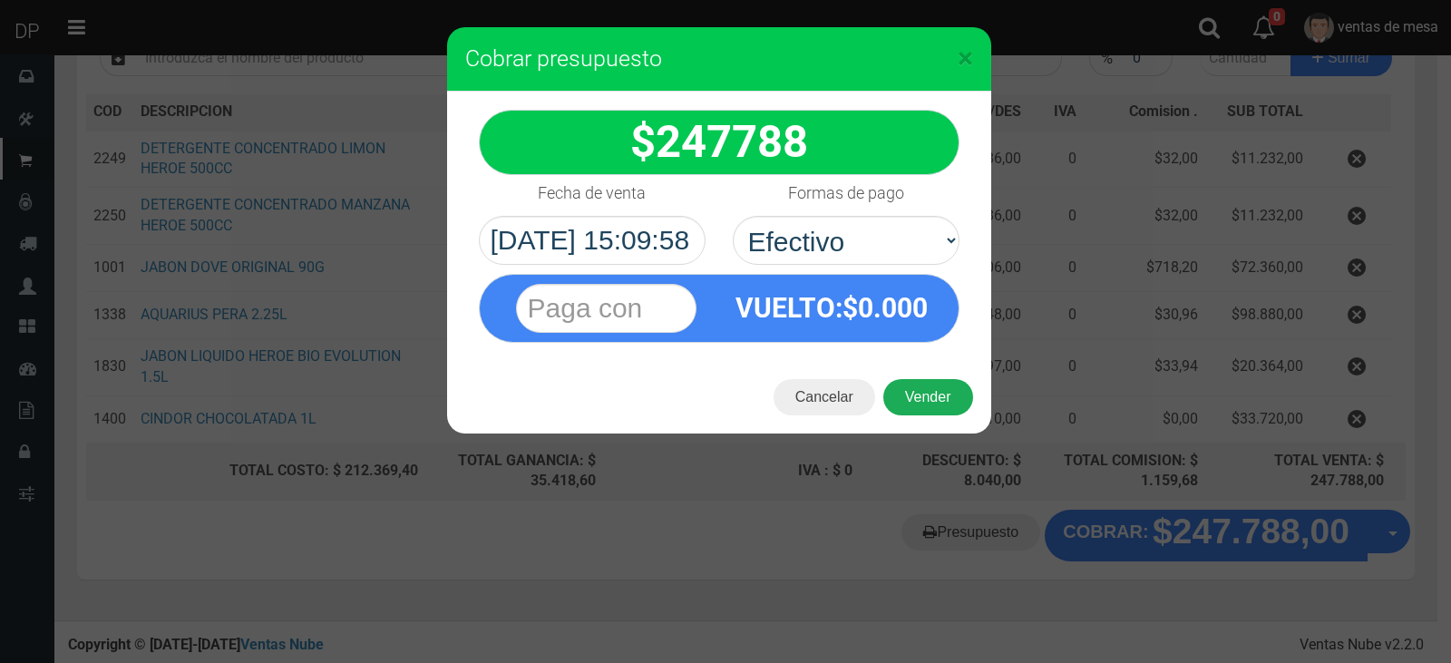
click at [918, 386] on button "Vender" at bounding box center [929, 397] width 90 height 36
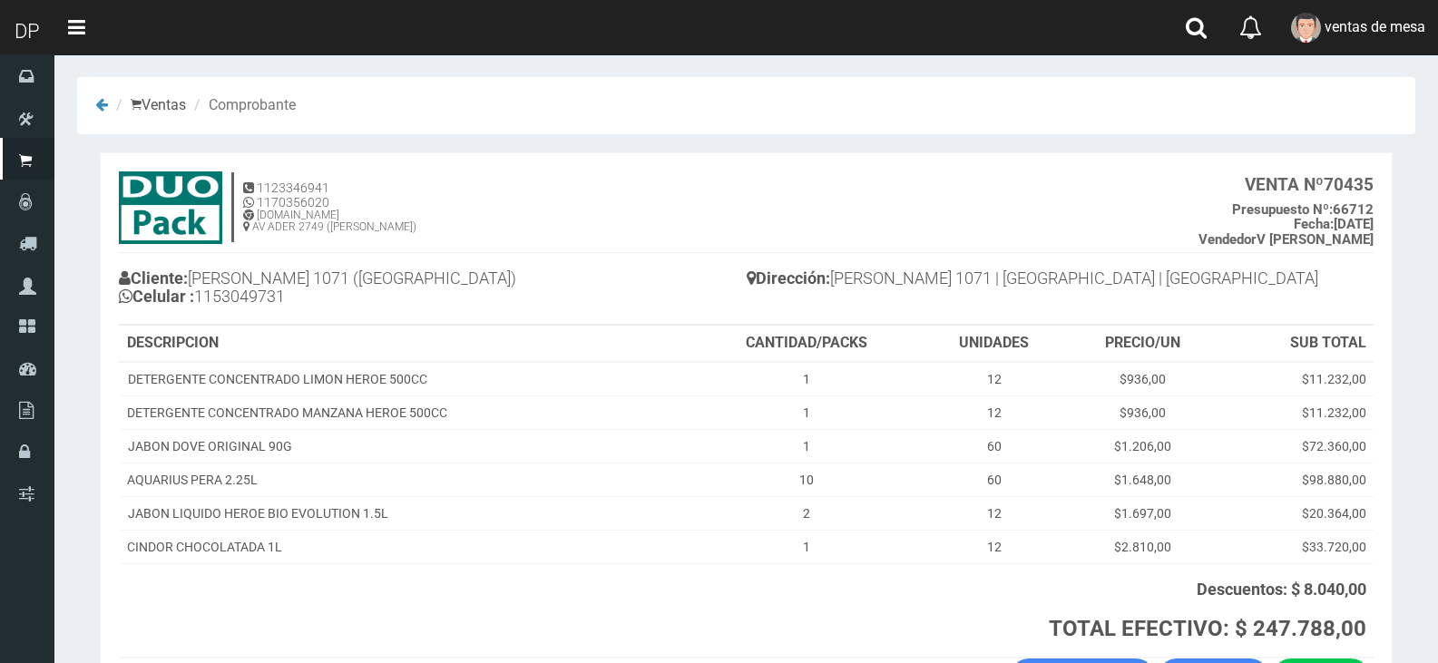
scroll to position [132, 0]
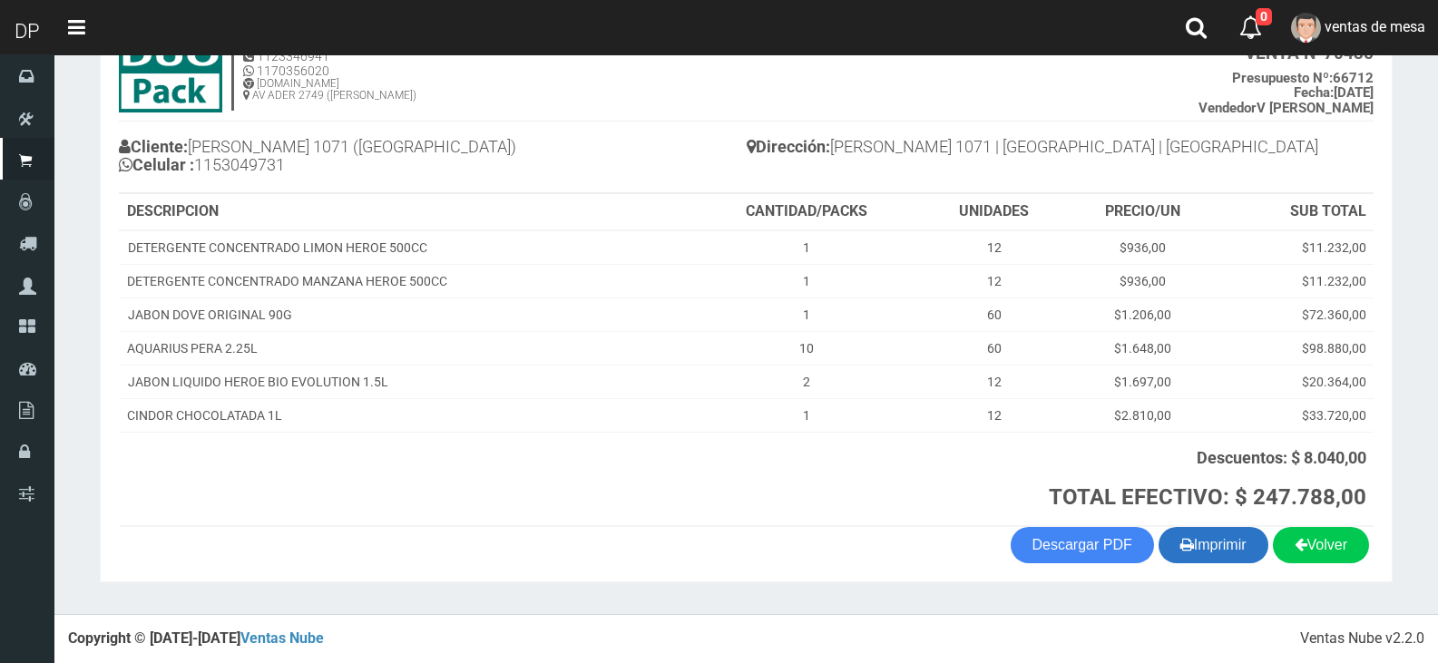
click at [1201, 542] on button "Imprimir" at bounding box center [1213, 545] width 110 height 36
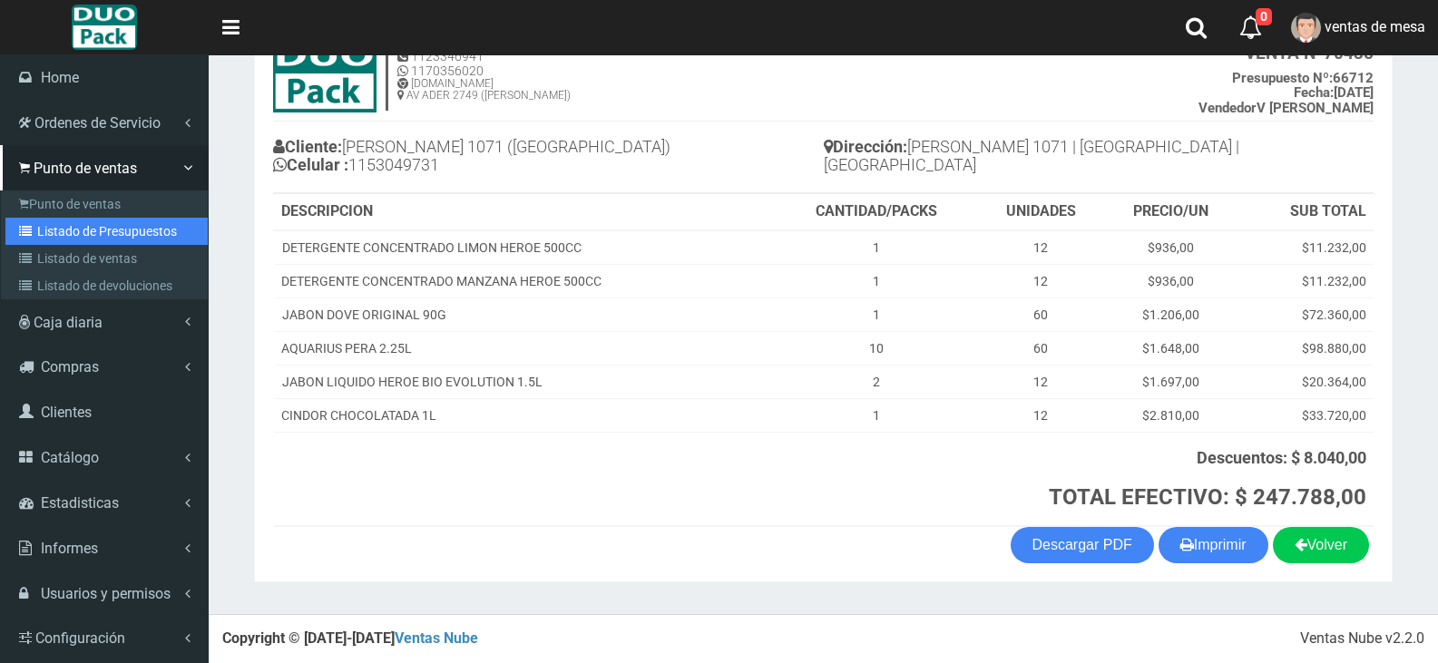
click at [65, 224] on link "Listado de Presupuestos" at bounding box center [106, 231] width 202 height 27
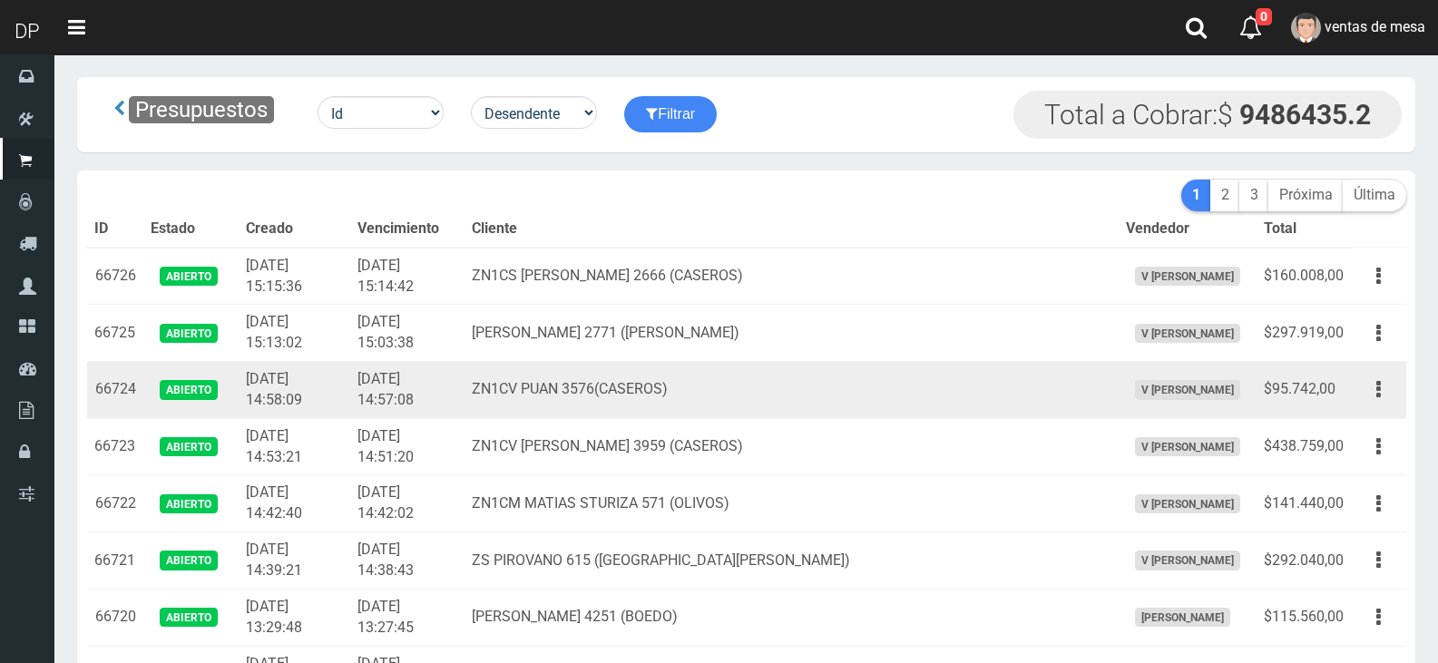
click at [576, 378] on td "ZN1CV PUAN 3576(CASEROS)" at bounding box center [790, 390] width 653 height 57
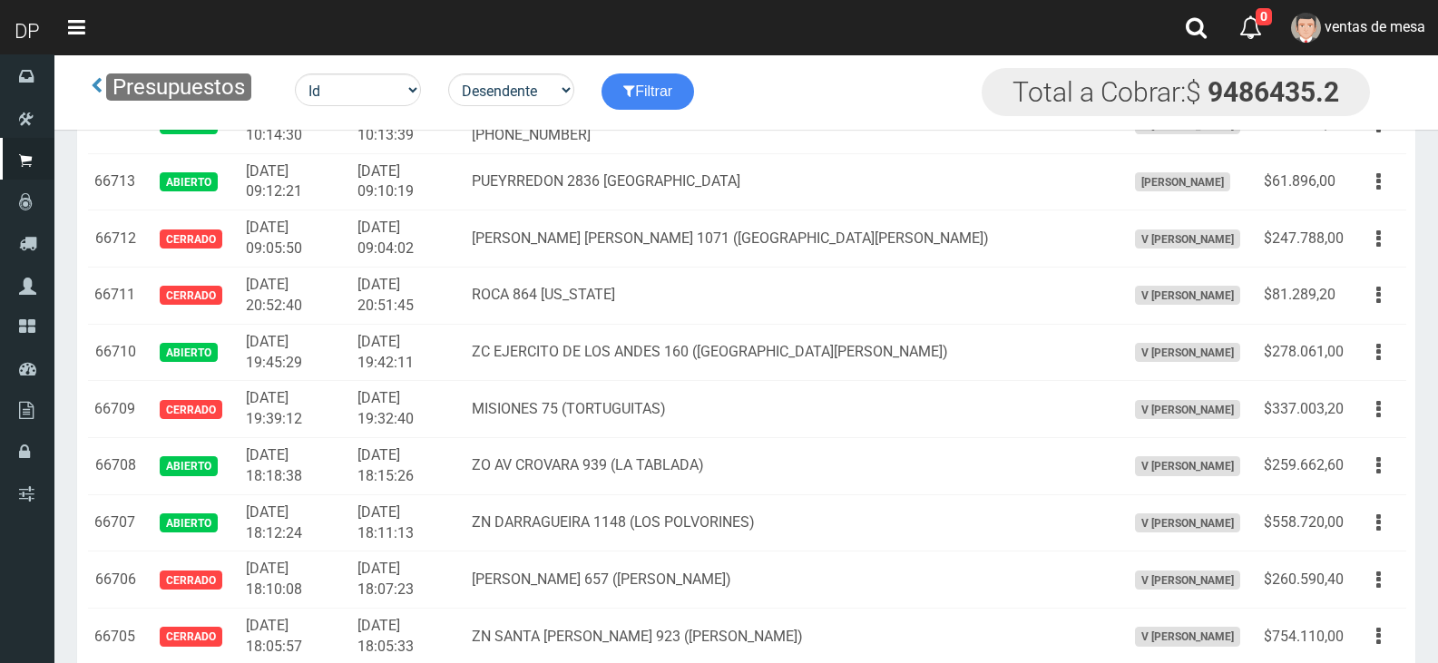
scroll to position [1955, 0]
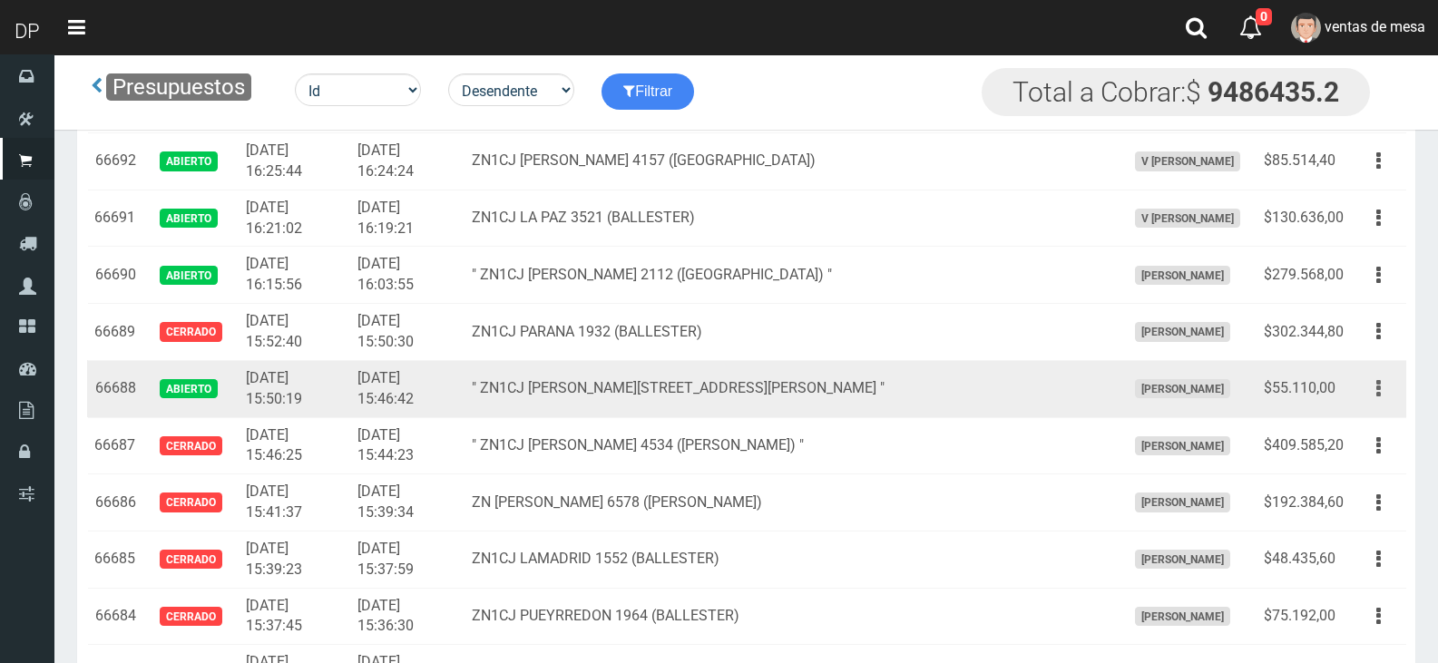
click at [1386, 392] on button "button" at bounding box center [1378, 389] width 41 height 32
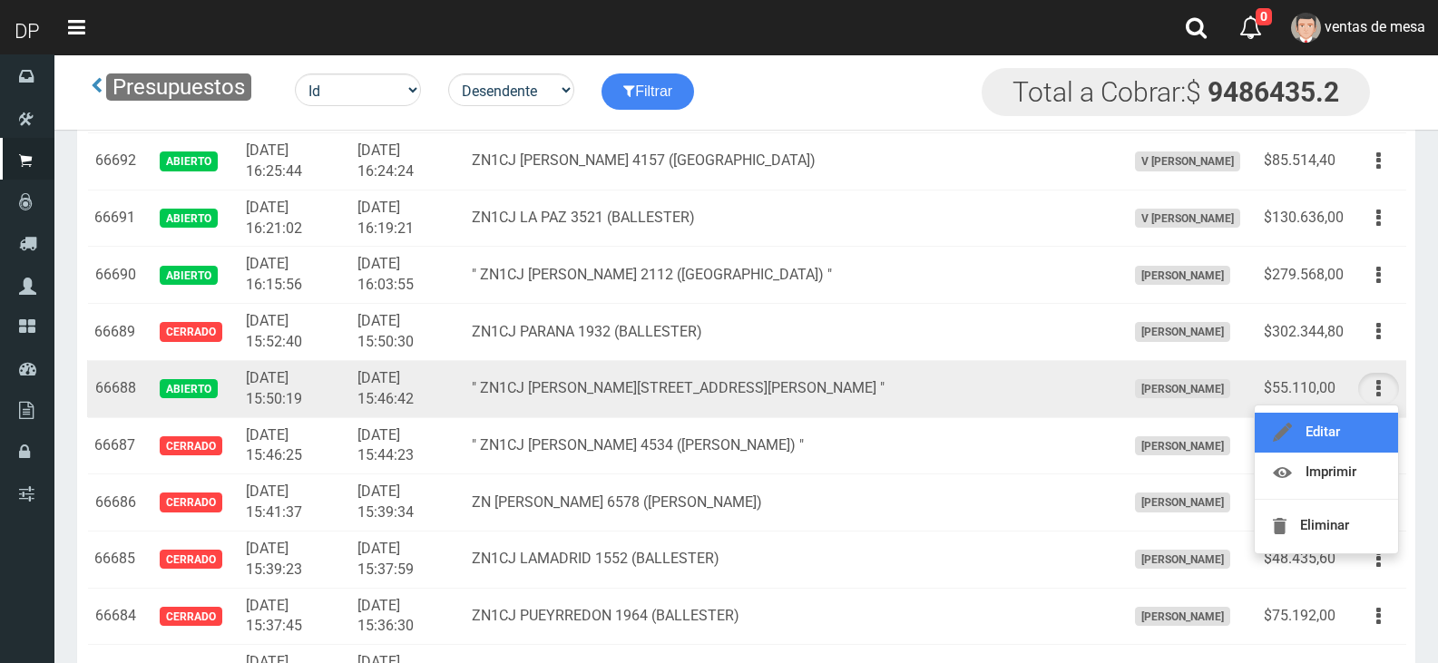
click at [1364, 416] on link "Editar" at bounding box center [1326, 433] width 143 height 40
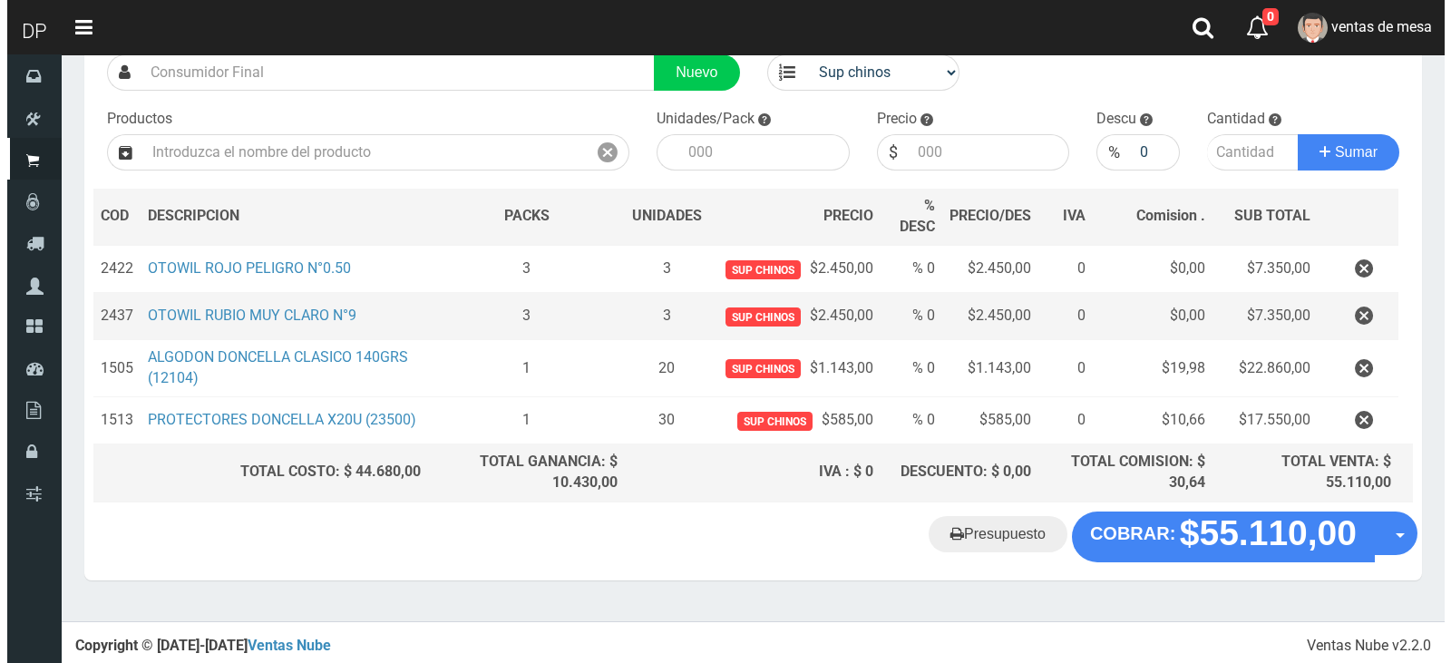
scroll to position [145, 0]
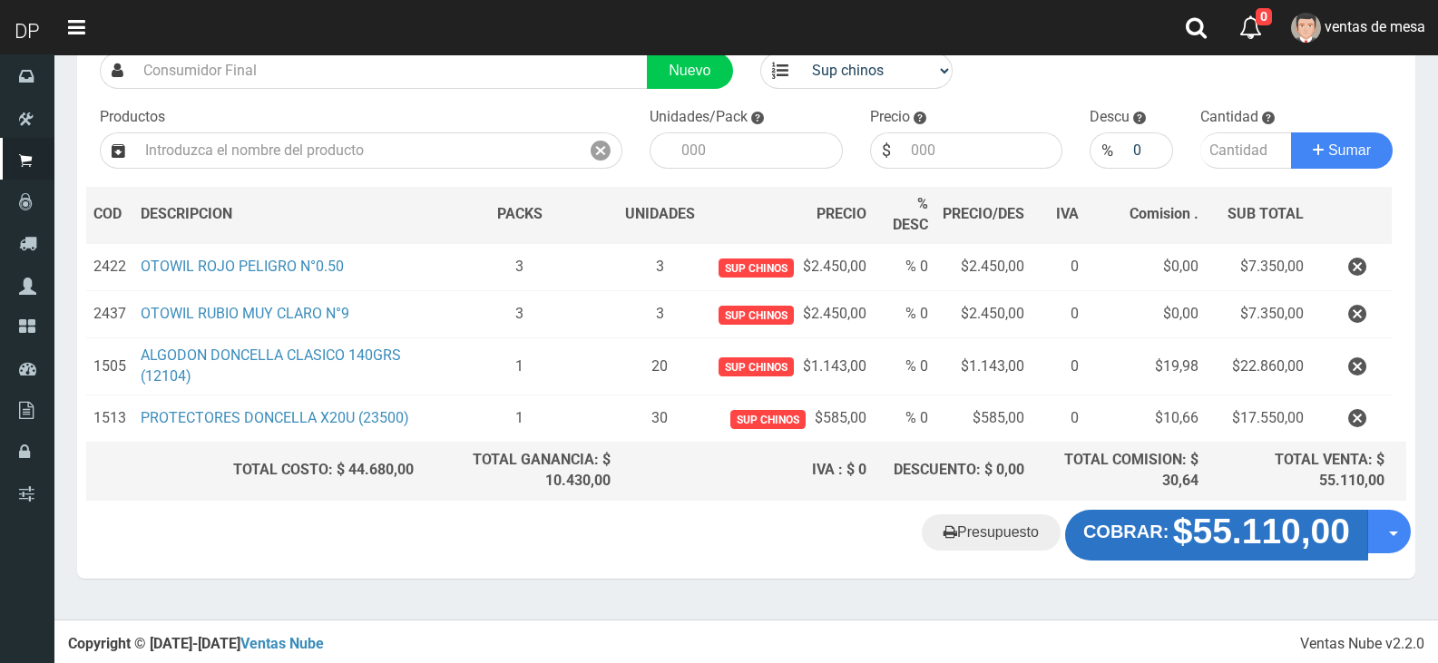
click at [1147, 524] on strong "COBRAR:" at bounding box center [1125, 532] width 85 height 20
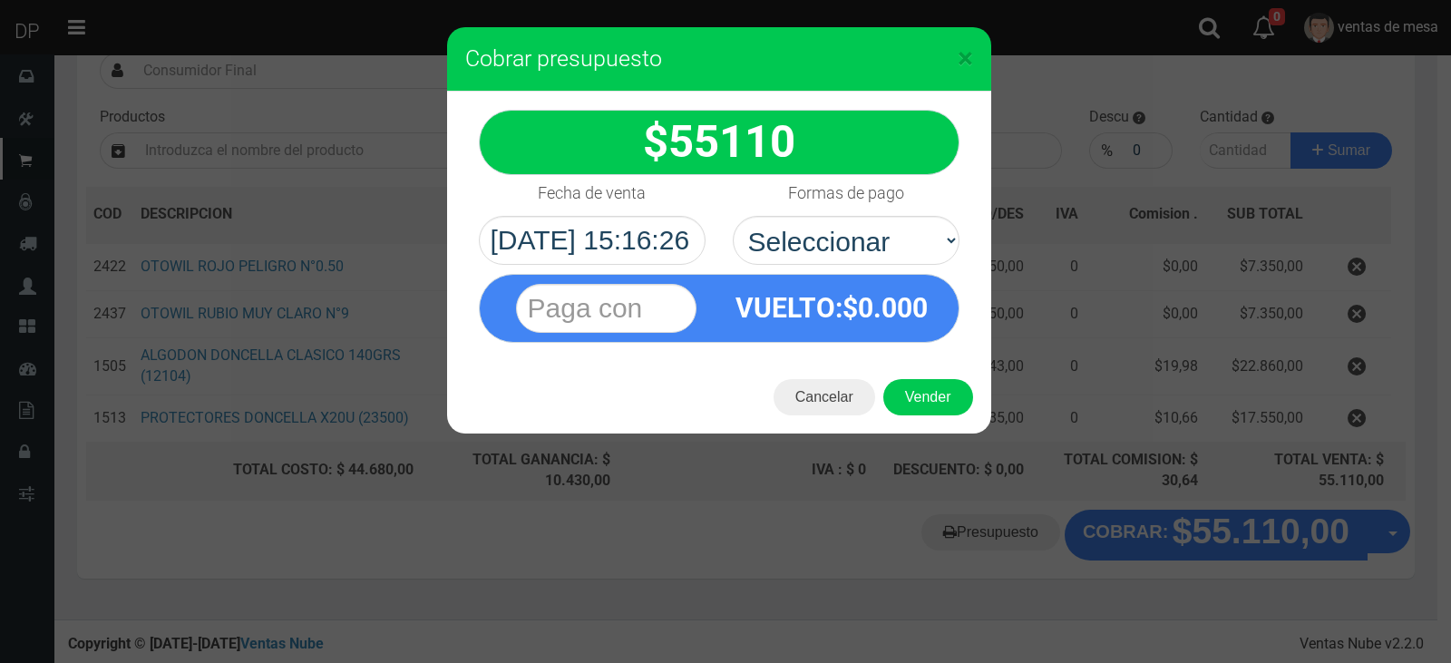
click at [840, 274] on div "VUELTO :$ 0.000" at bounding box center [719, 308] width 481 height 69
drag, startPoint x: 852, startPoint y: 240, endPoint x: 853, endPoint y: 263, distance: 22.7
click at [852, 240] on select "Seleccionar Efectivo Tarjeta de Crédito Depósito Débito" at bounding box center [846, 240] width 227 height 49
click at [733, 216] on select "Seleccionar Efectivo Tarjeta de Crédito Depósito Débito" at bounding box center [846, 240] width 227 height 49
drag, startPoint x: 885, startPoint y: 239, endPoint x: 884, endPoint y: 261, distance: 21.8
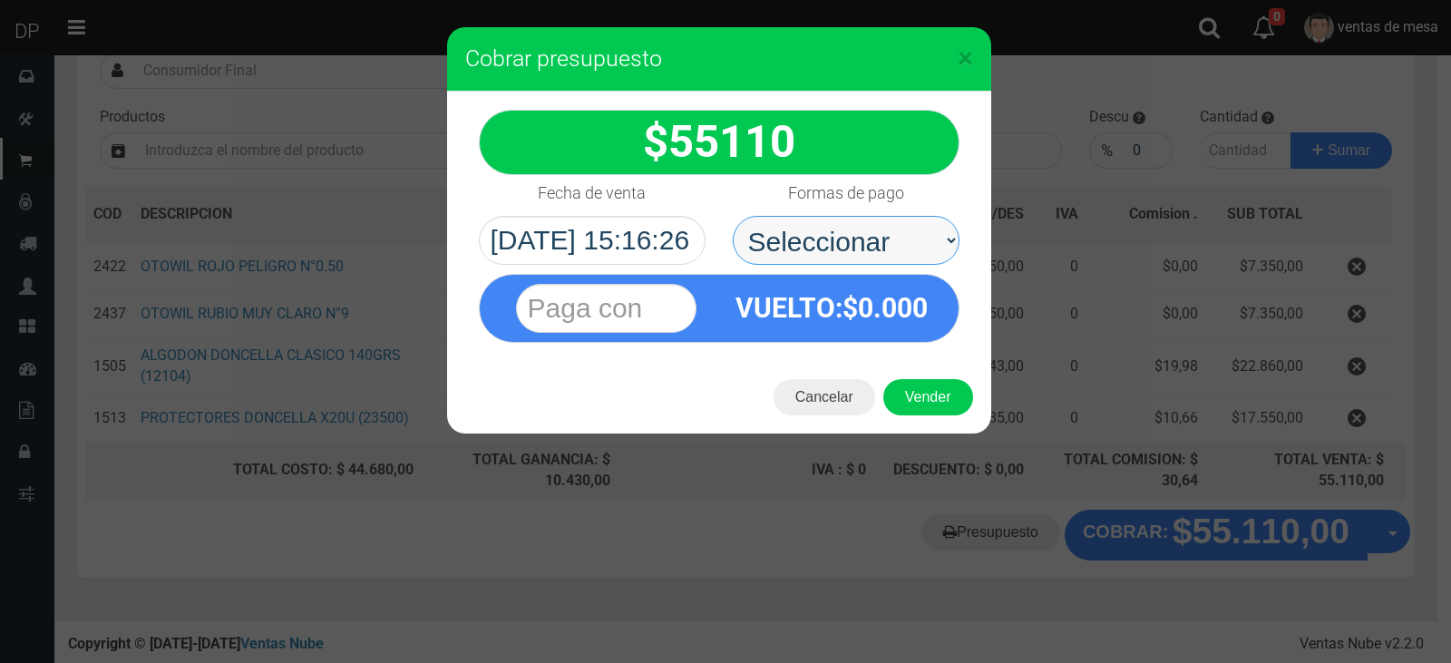
click at [885, 239] on select "Seleccionar Efectivo Tarjeta de Crédito Depósito Débito" at bounding box center [846, 240] width 227 height 49
select select "Efectivo"
click at [733, 216] on select "Seleccionar Efectivo Tarjeta de Crédito Depósito Débito" at bounding box center [846, 240] width 227 height 49
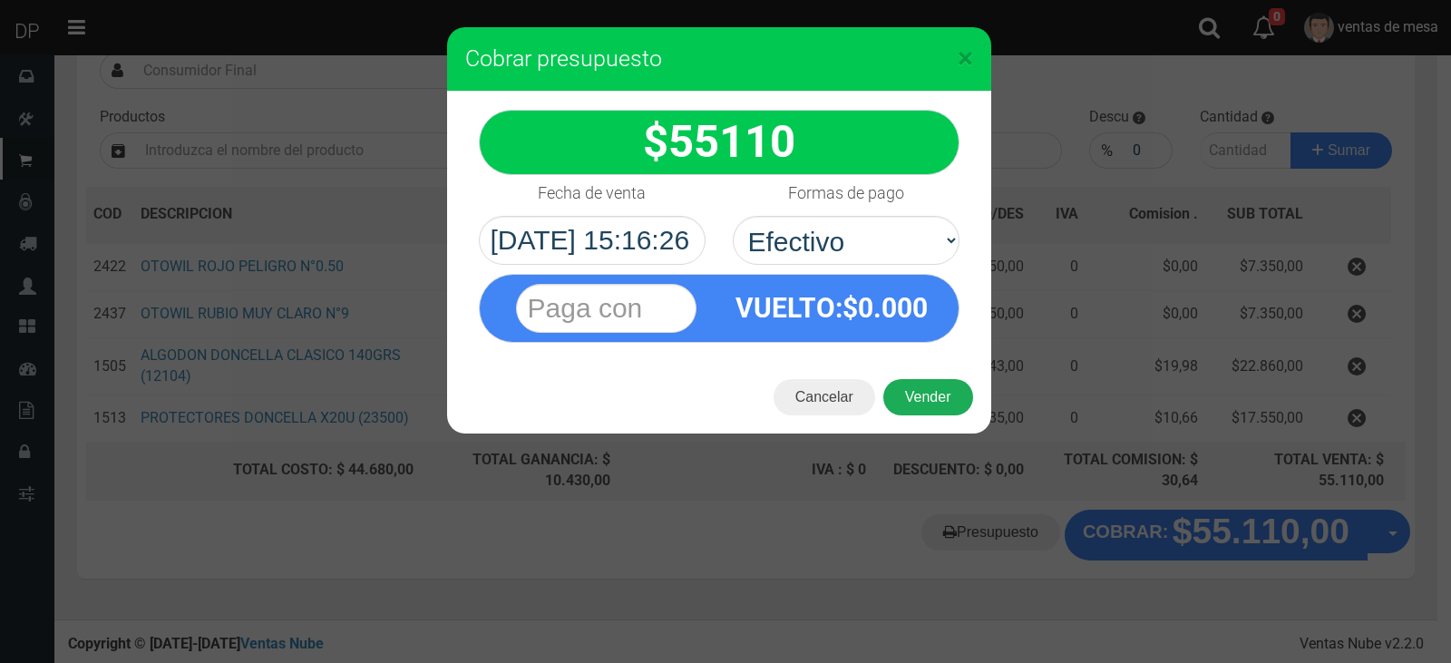
click at [920, 384] on button "Vender" at bounding box center [929, 397] width 90 height 36
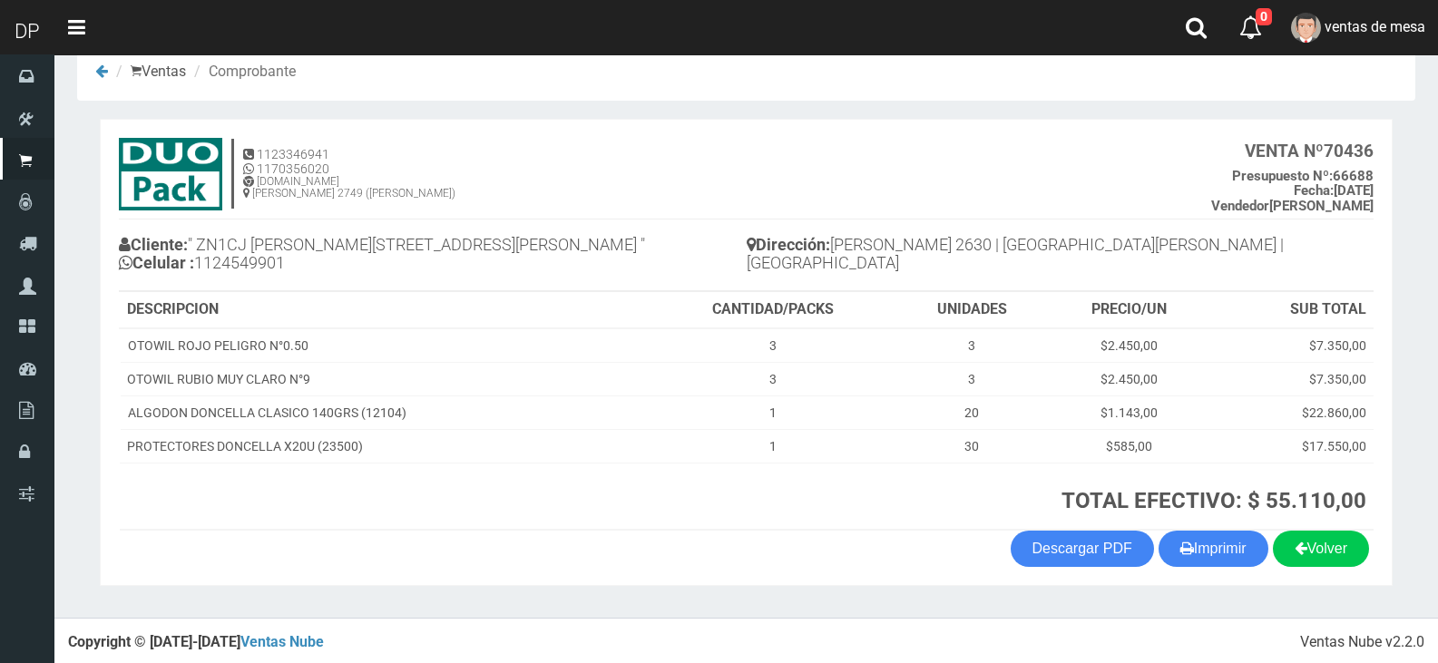
scroll to position [37, 0]
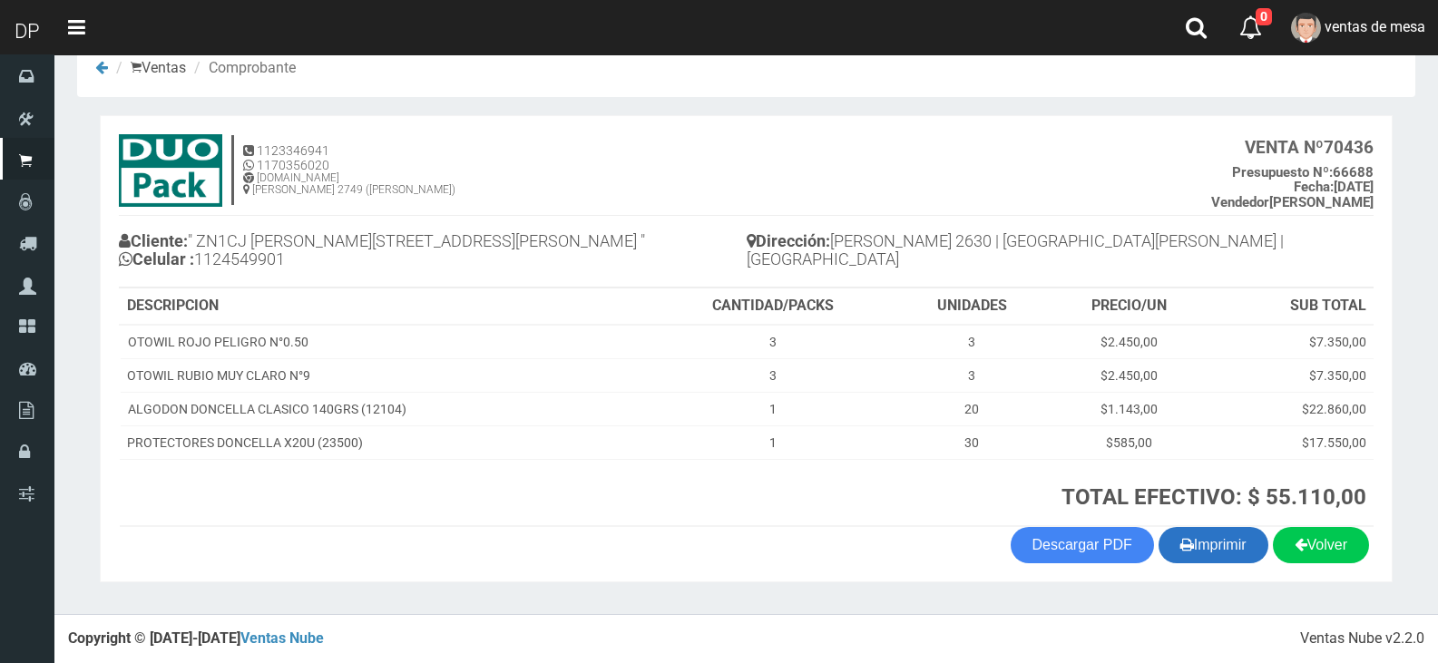
click at [1202, 552] on button "Imprimir" at bounding box center [1213, 545] width 110 height 36
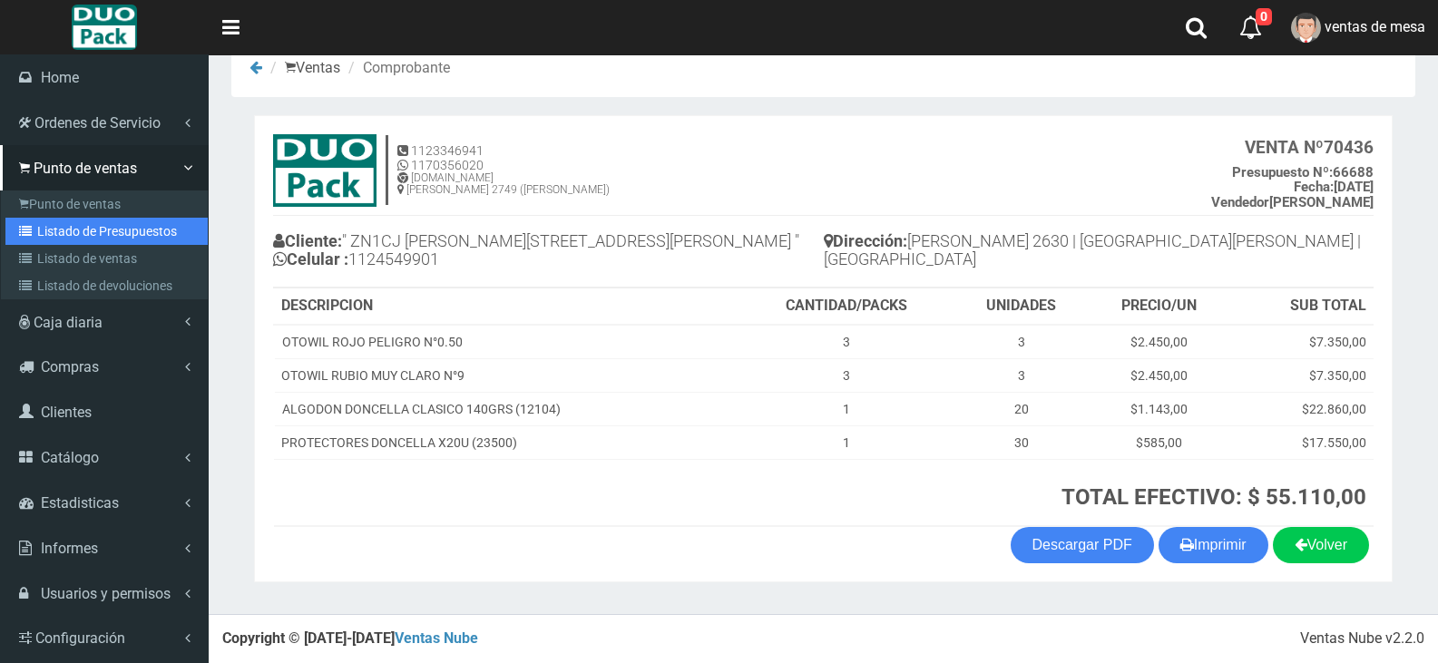
drag, startPoint x: 24, startPoint y: 239, endPoint x: 305, endPoint y: 43, distance: 342.7
click at [24, 239] on link "Listado de Presupuestos" at bounding box center [106, 231] width 202 height 27
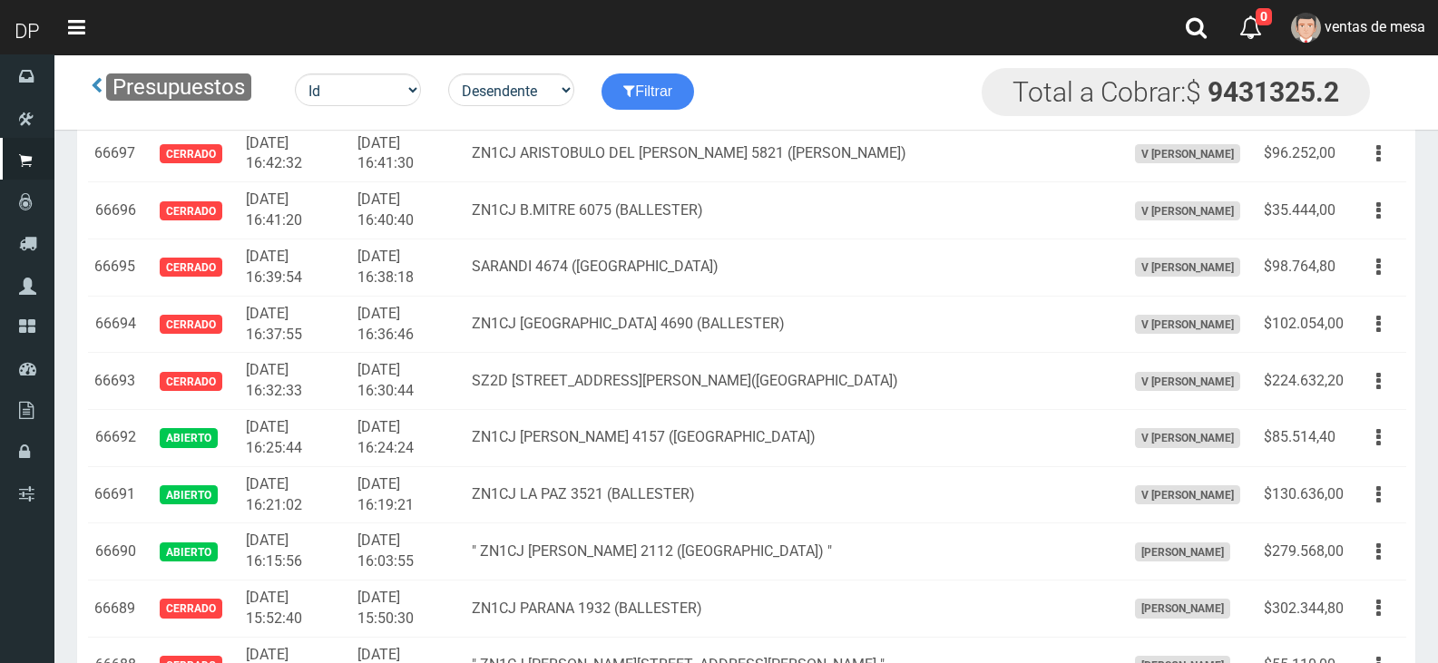
scroll to position [1584, 0]
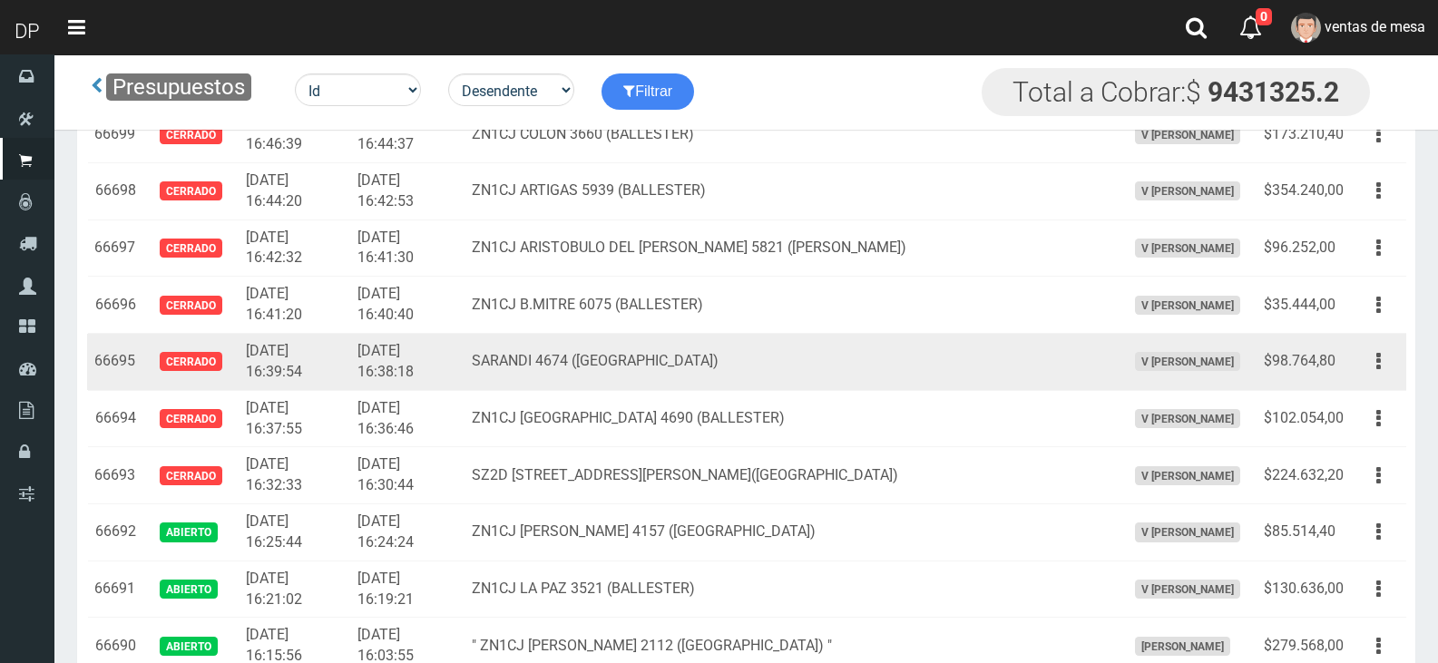
click at [557, 378] on td "SARANDI 4674 (VILLA BALLESTER)" at bounding box center [790, 362] width 653 height 57
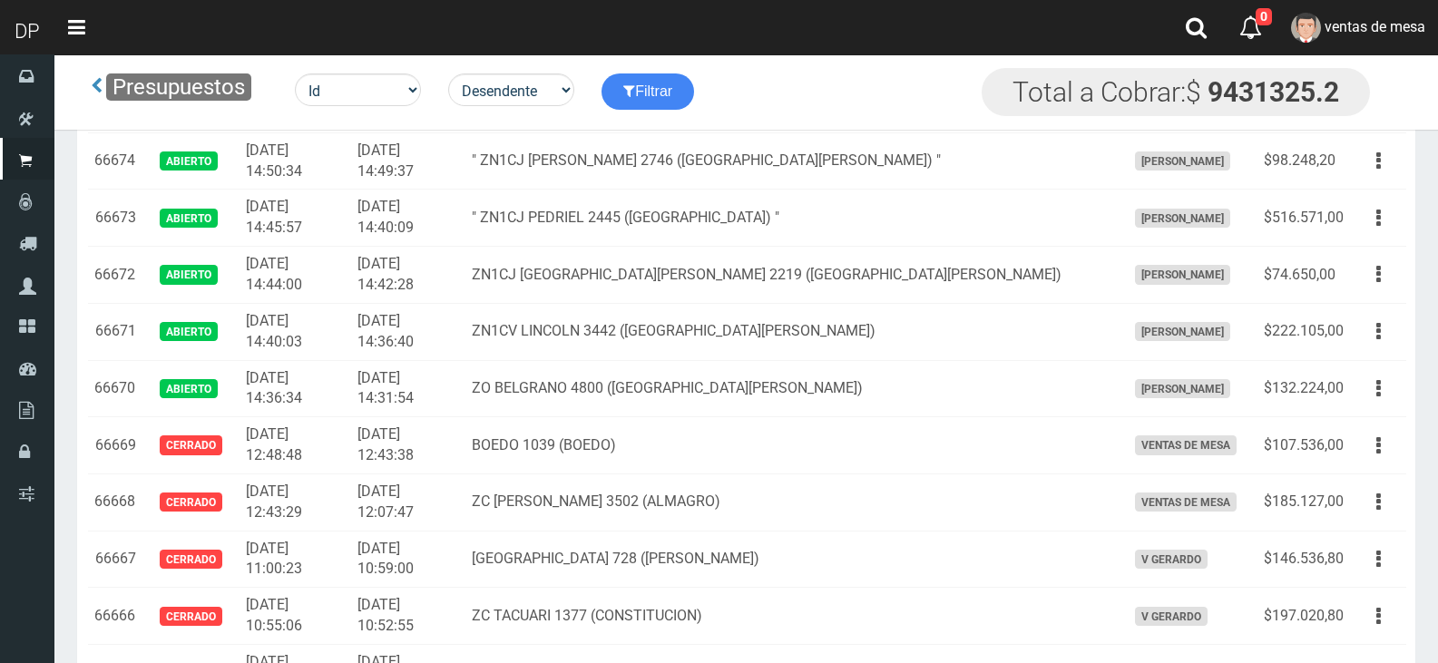
scroll to position [591, 0]
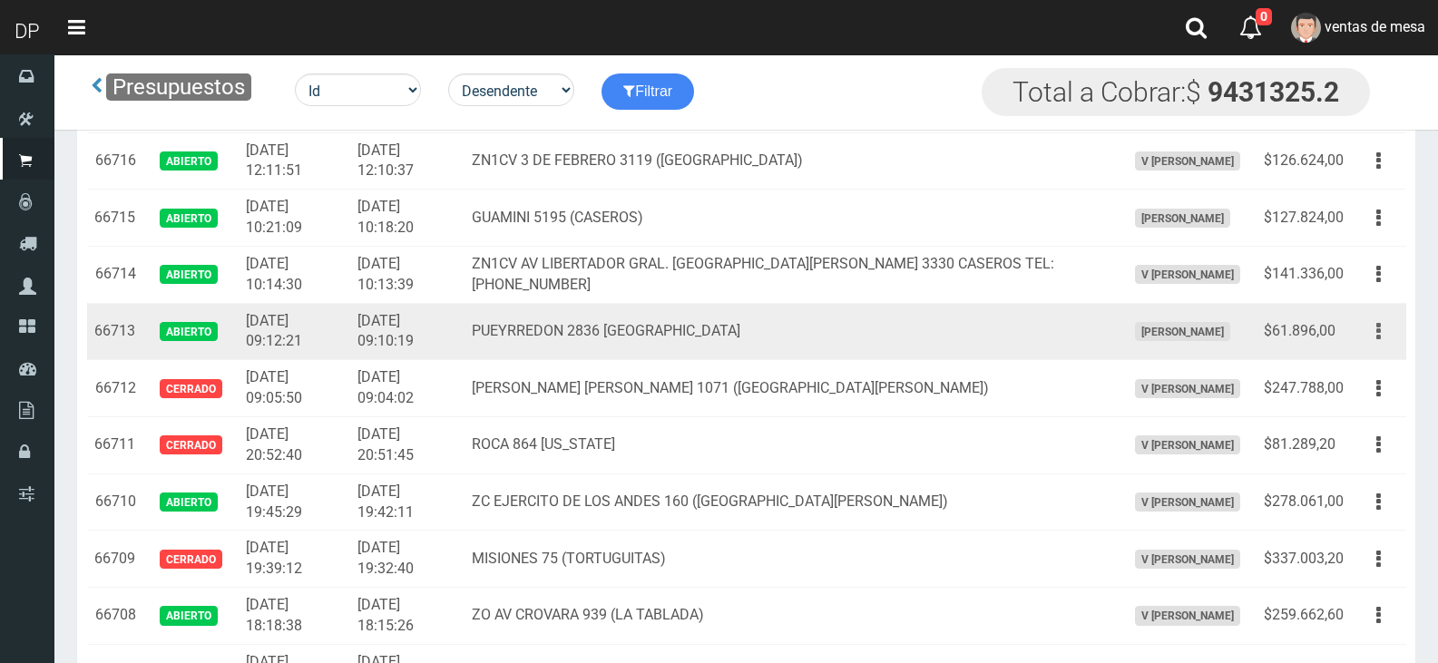
click at [1374, 341] on button "button" at bounding box center [1378, 332] width 41 height 32
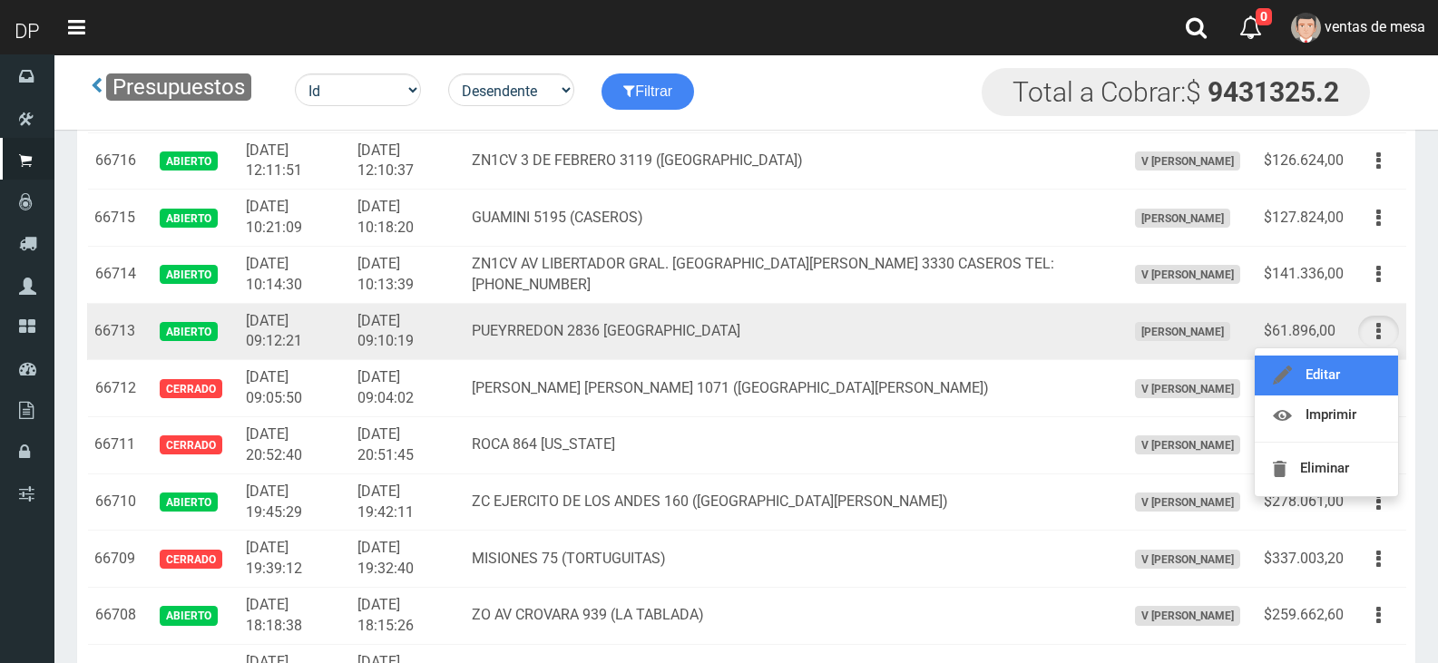
click at [1362, 382] on link "Editar" at bounding box center [1326, 376] width 143 height 40
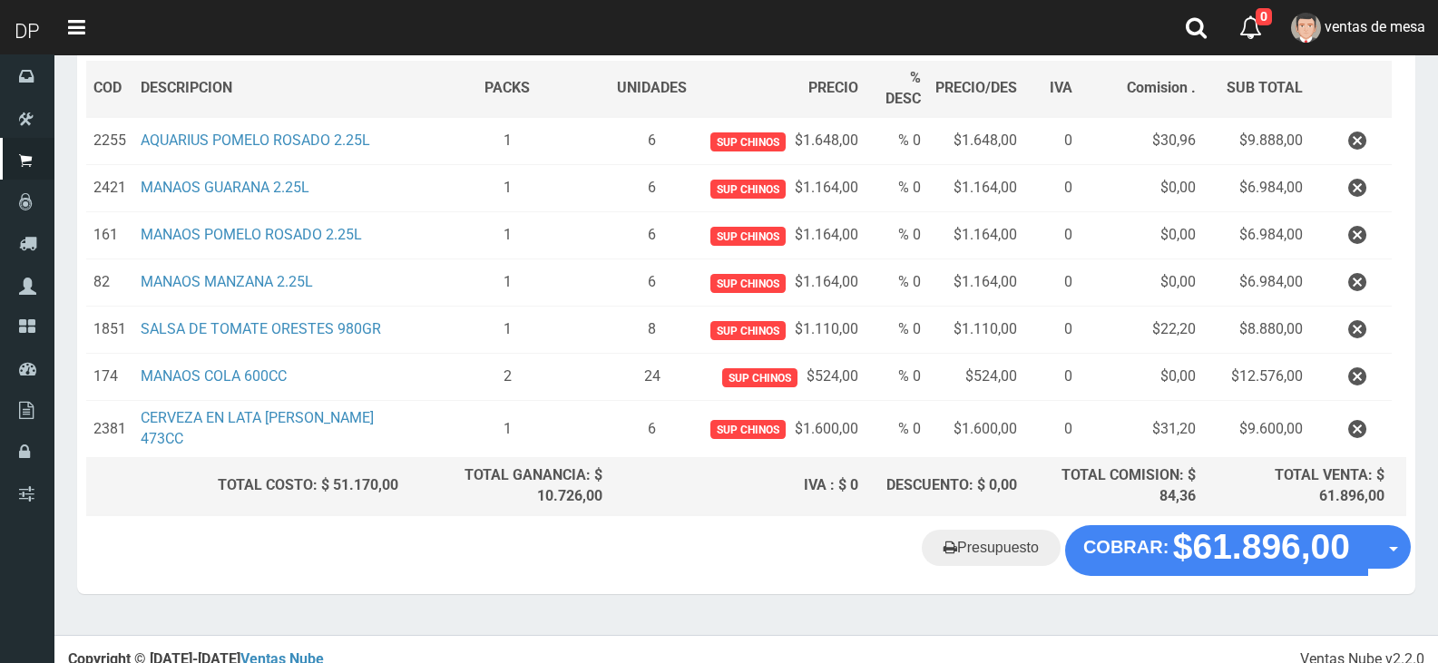
scroll to position [272, 0]
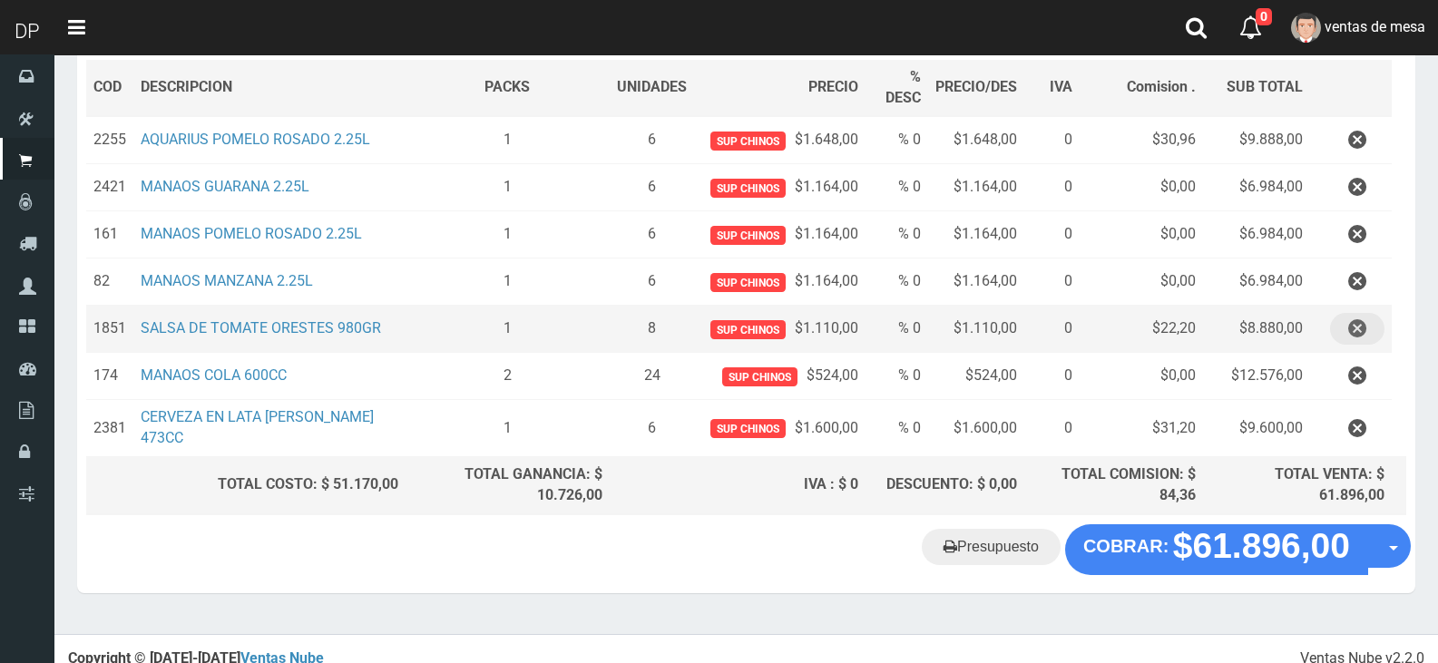
click at [1354, 332] on icon "button" at bounding box center [1357, 329] width 18 height 32
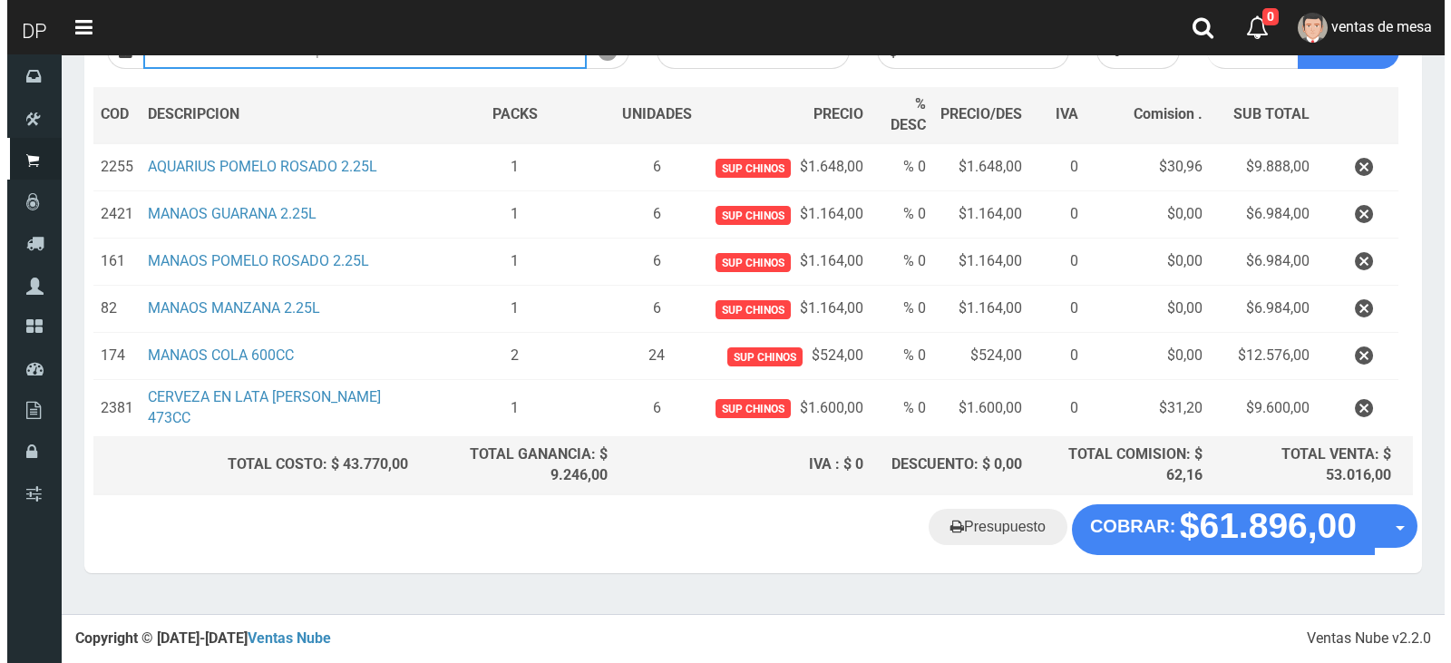
scroll to position [239, 0]
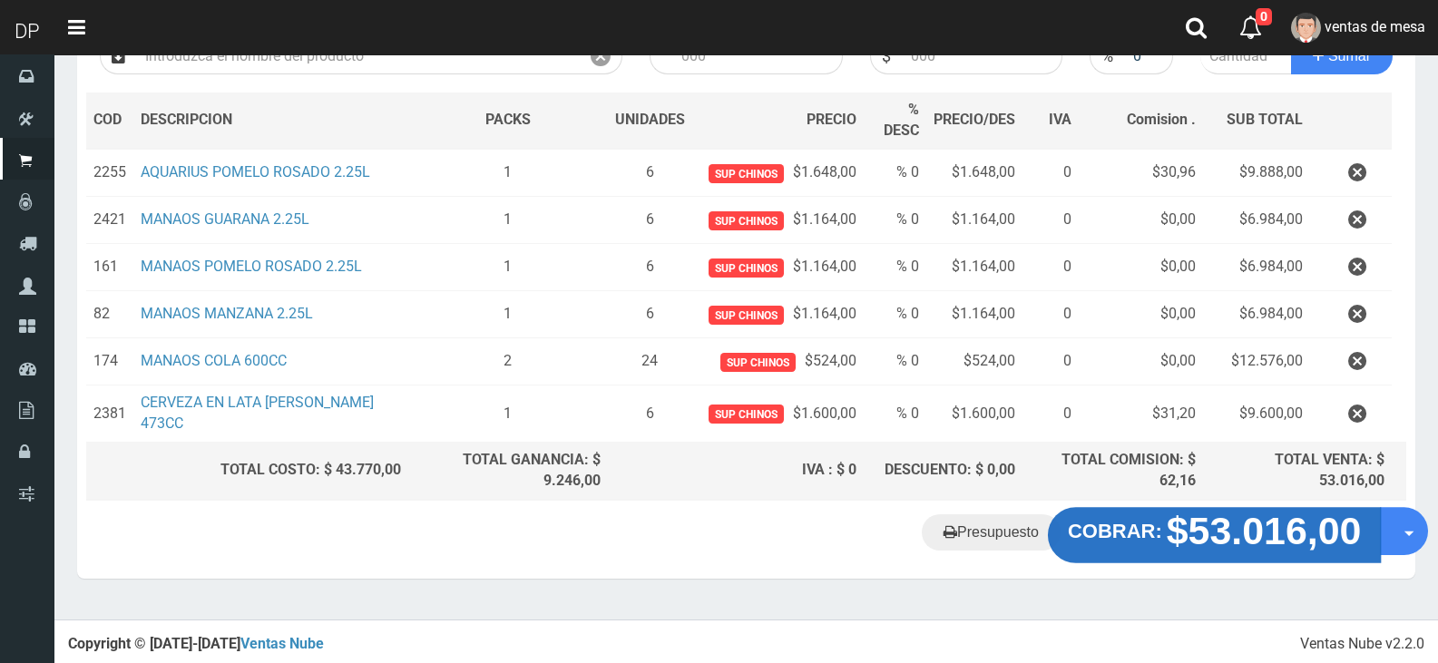
click at [1213, 522] on strong "$53.016,00" at bounding box center [1264, 530] width 195 height 43
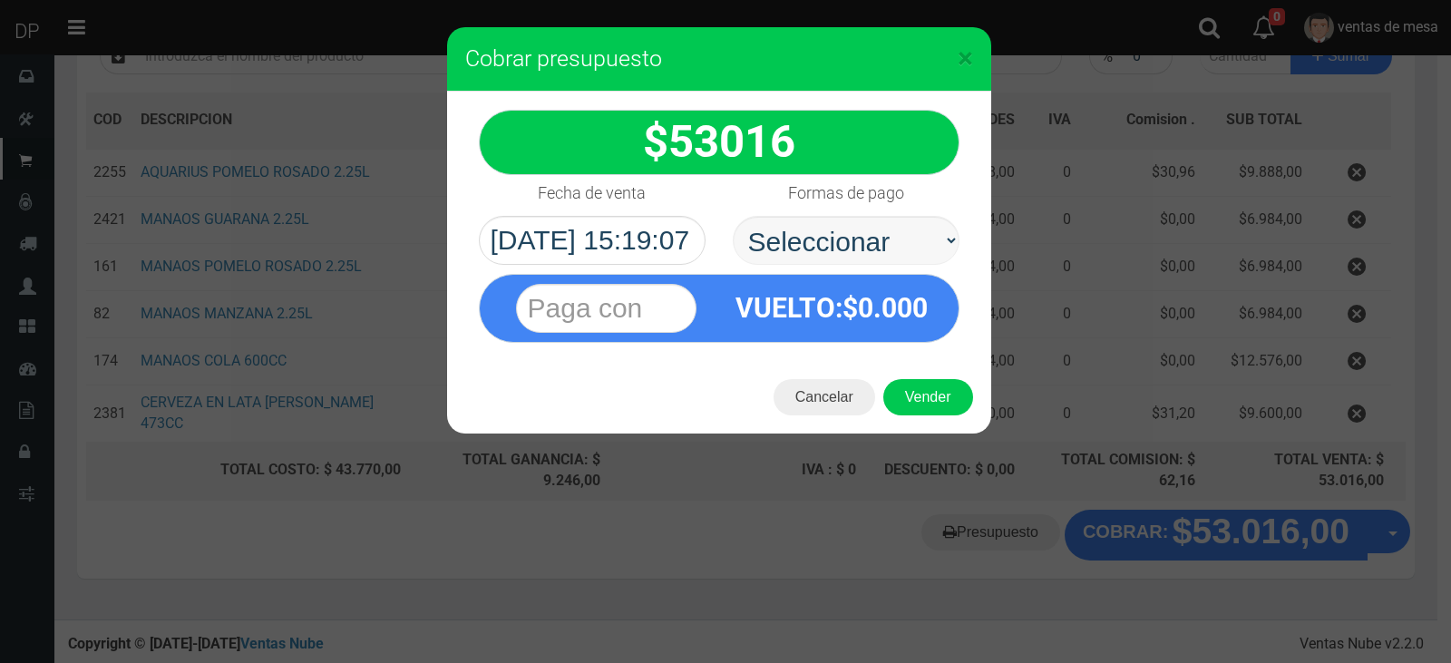
click at [902, 212] on div "Formas de pago Seleccionar Efectivo Tarjeta de Crédito Depósito Débito" at bounding box center [846, 220] width 254 height 90
drag, startPoint x: 902, startPoint y: 212, endPoint x: 901, endPoint y: 263, distance: 50.8
click at [900, 247] on select "Seleccionar Efectivo Tarjeta de Crédito Depósito Débito" at bounding box center [846, 240] width 227 height 49
select select "Efectivo"
click at [733, 216] on select "Seleccionar Efectivo Tarjeta de Crédito Depósito Débito" at bounding box center [846, 240] width 227 height 49
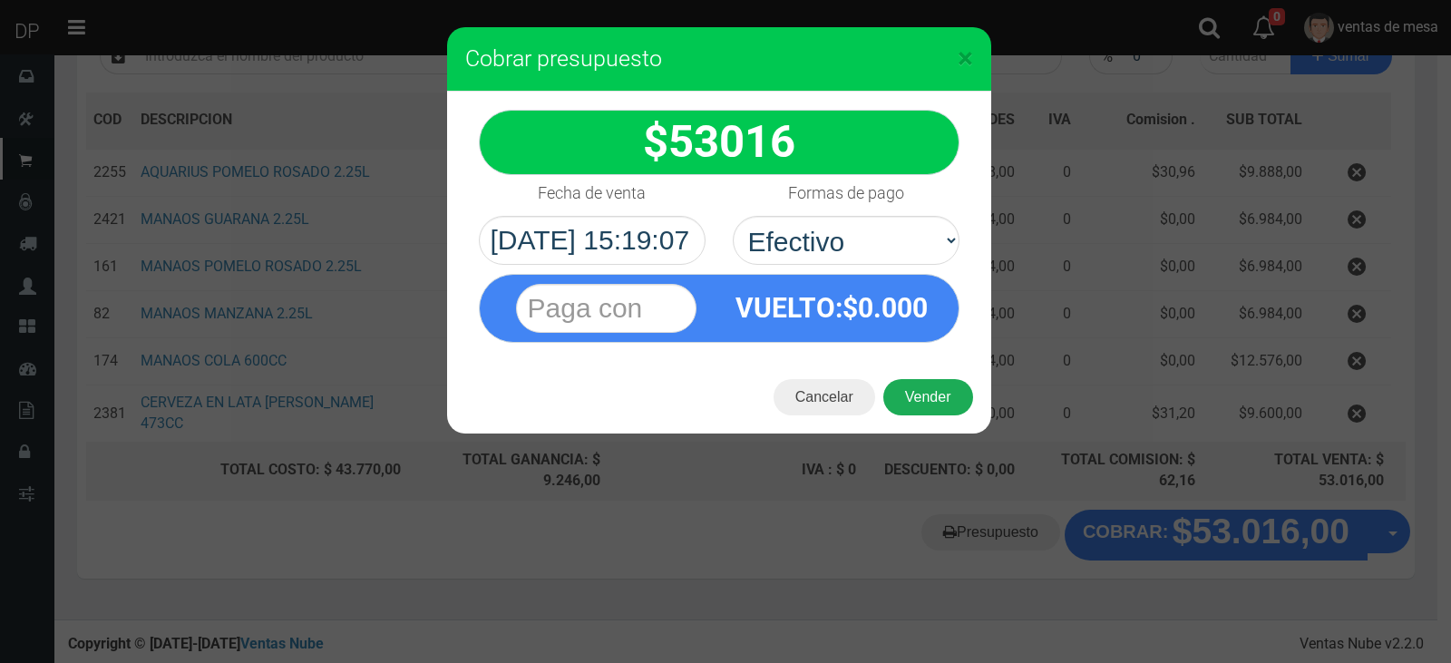
click at [934, 386] on button "Vender" at bounding box center [929, 397] width 90 height 36
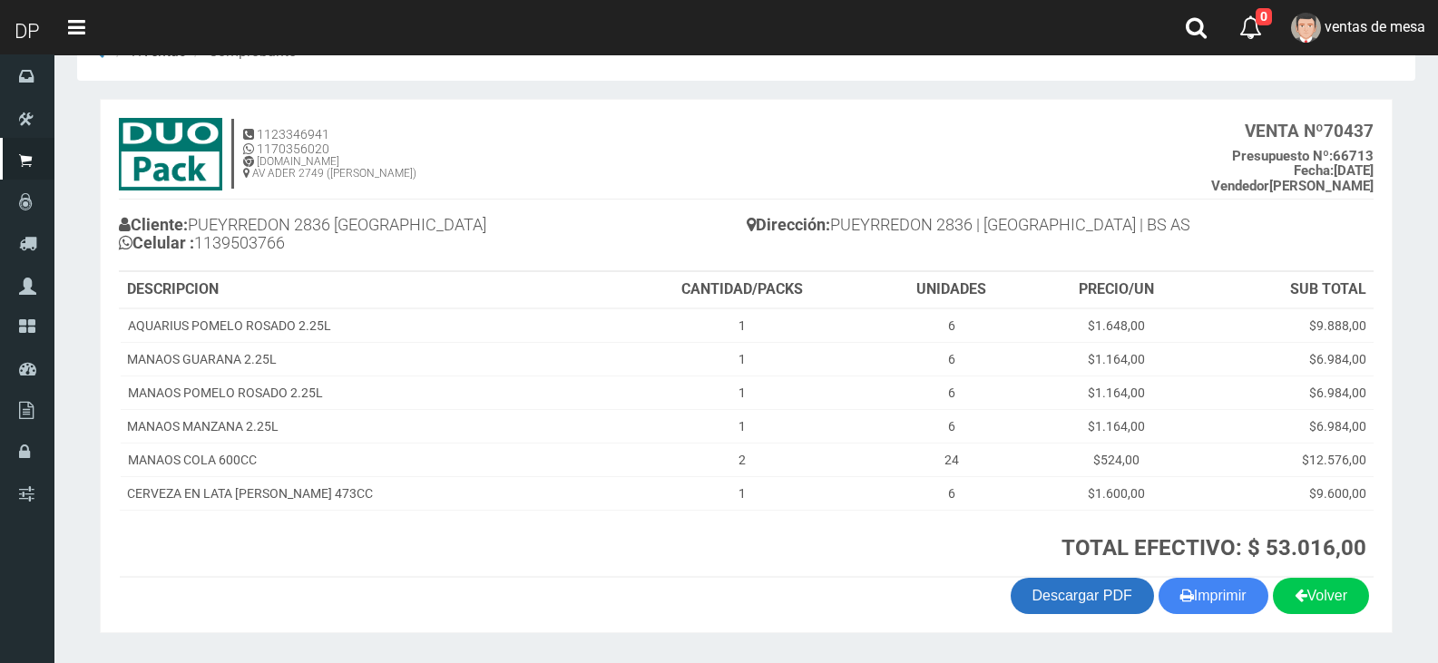
scroll to position [104, 0]
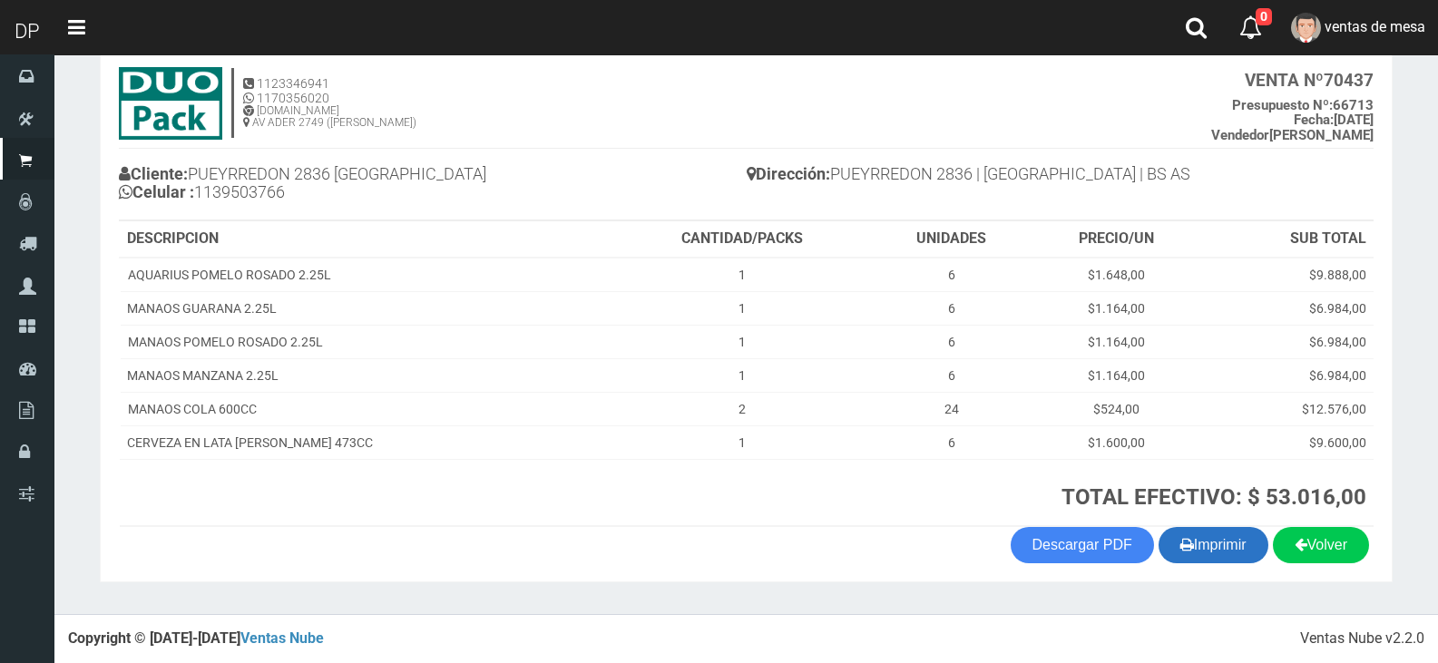
click at [1226, 551] on button "Imprimir" at bounding box center [1213, 545] width 110 height 36
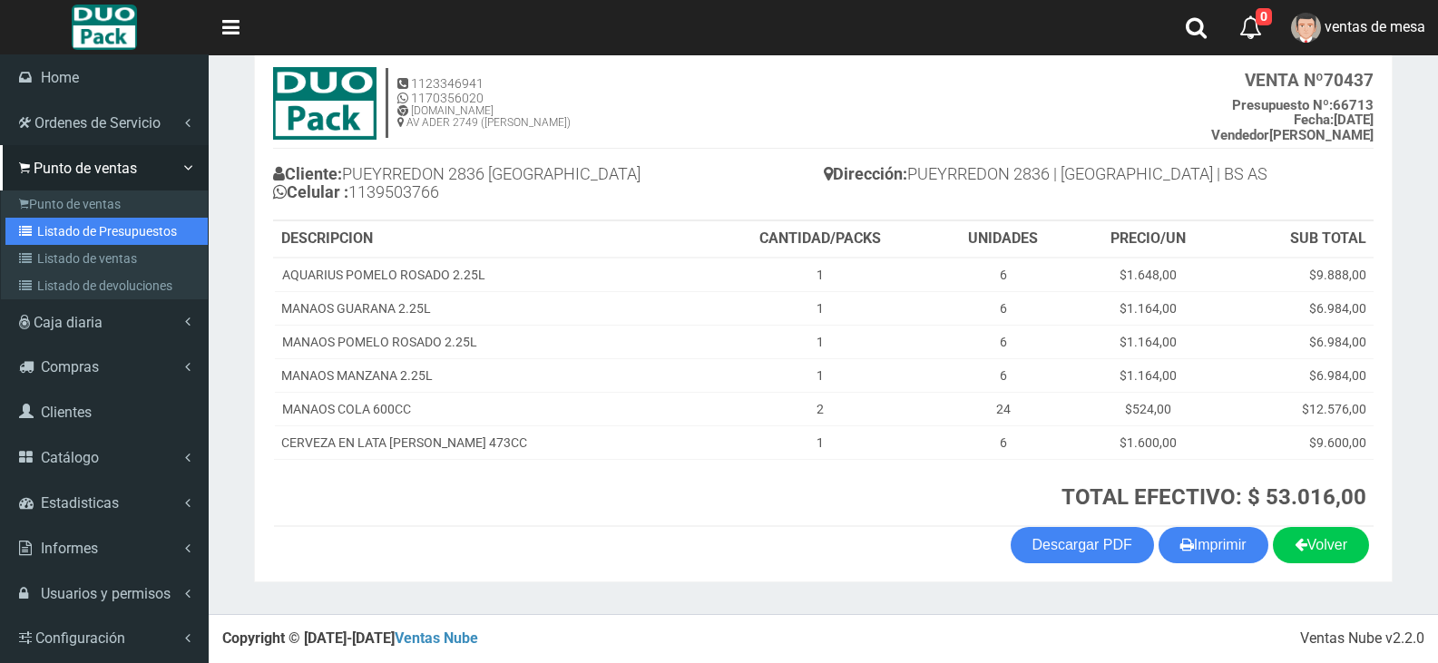
click at [84, 242] on link "Listado de Presupuestos" at bounding box center [106, 231] width 202 height 27
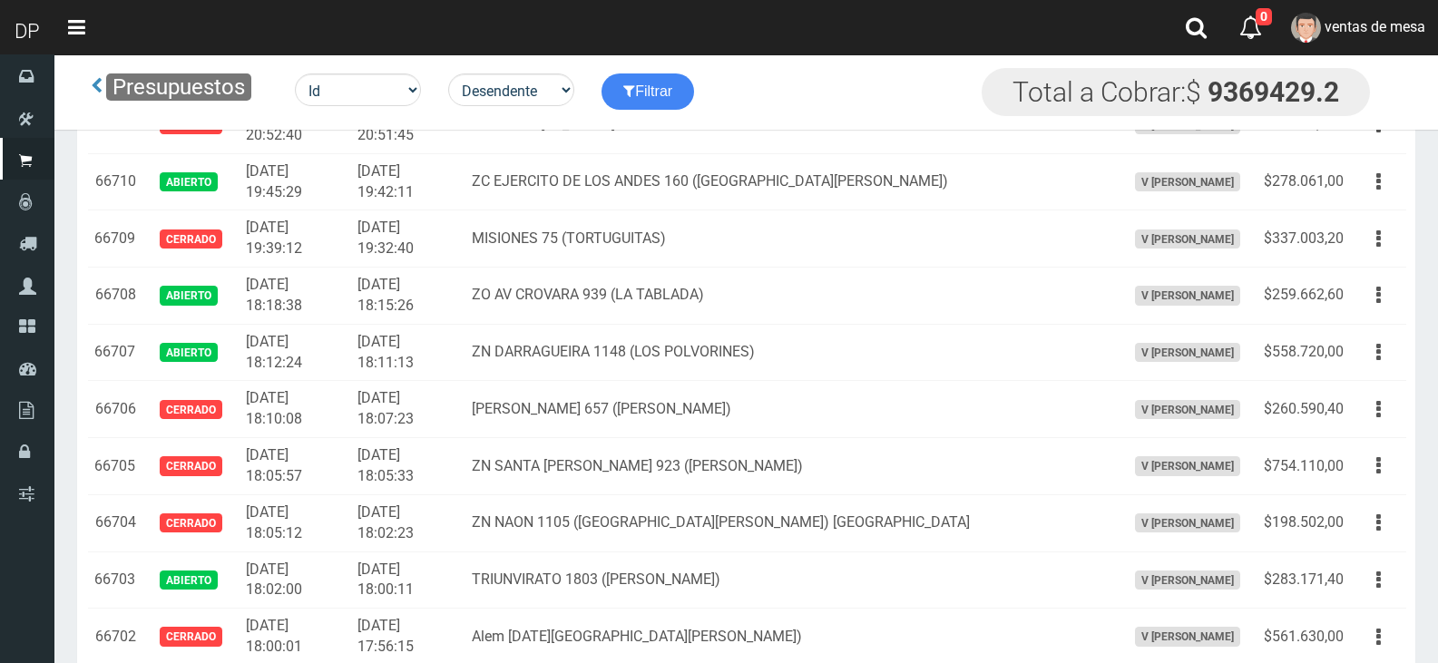
scroll to position [1329, 0]
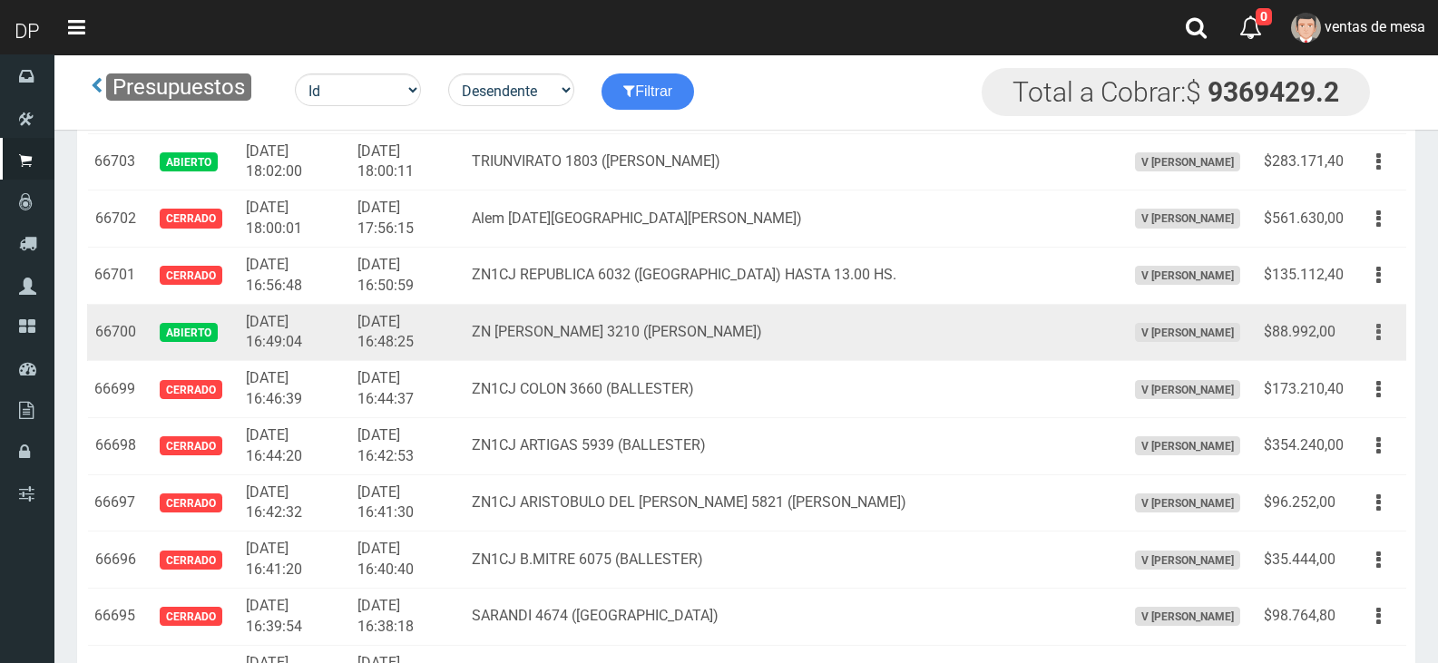
click at [1392, 326] on button "button" at bounding box center [1378, 333] width 41 height 32
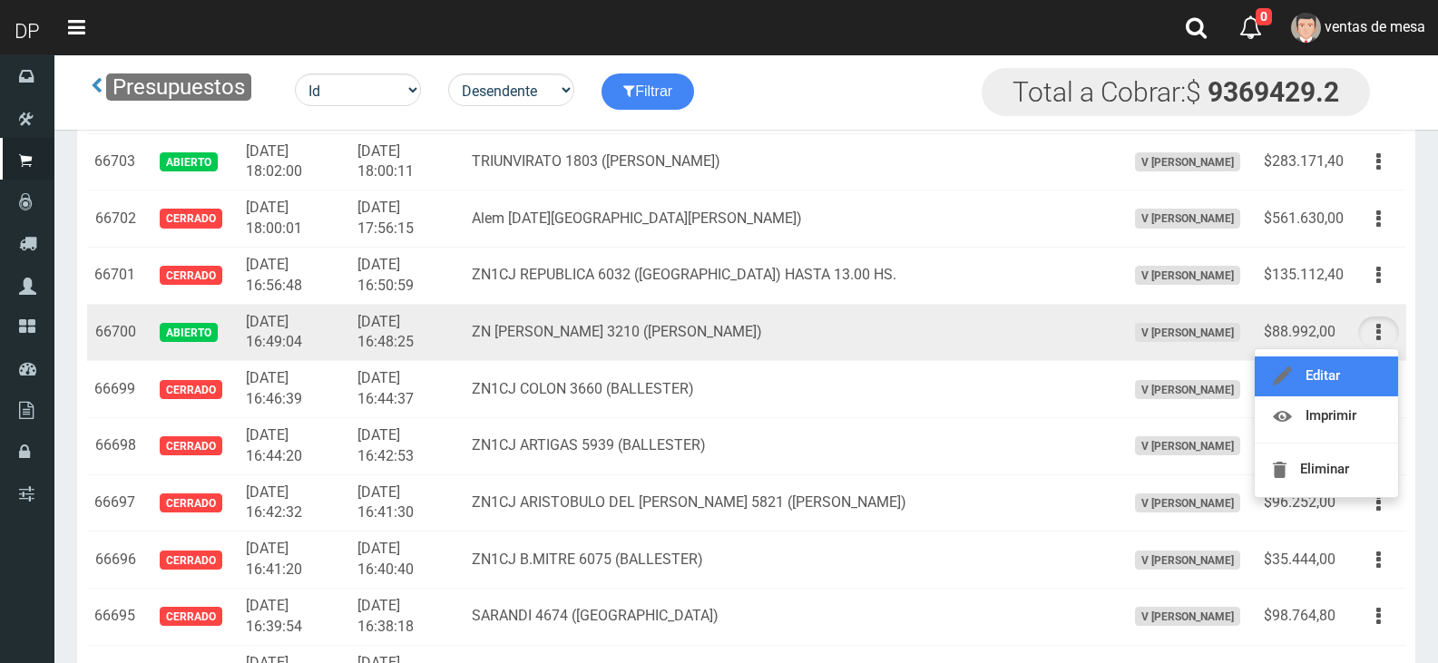
click at [1378, 365] on link "Editar" at bounding box center [1326, 376] width 143 height 40
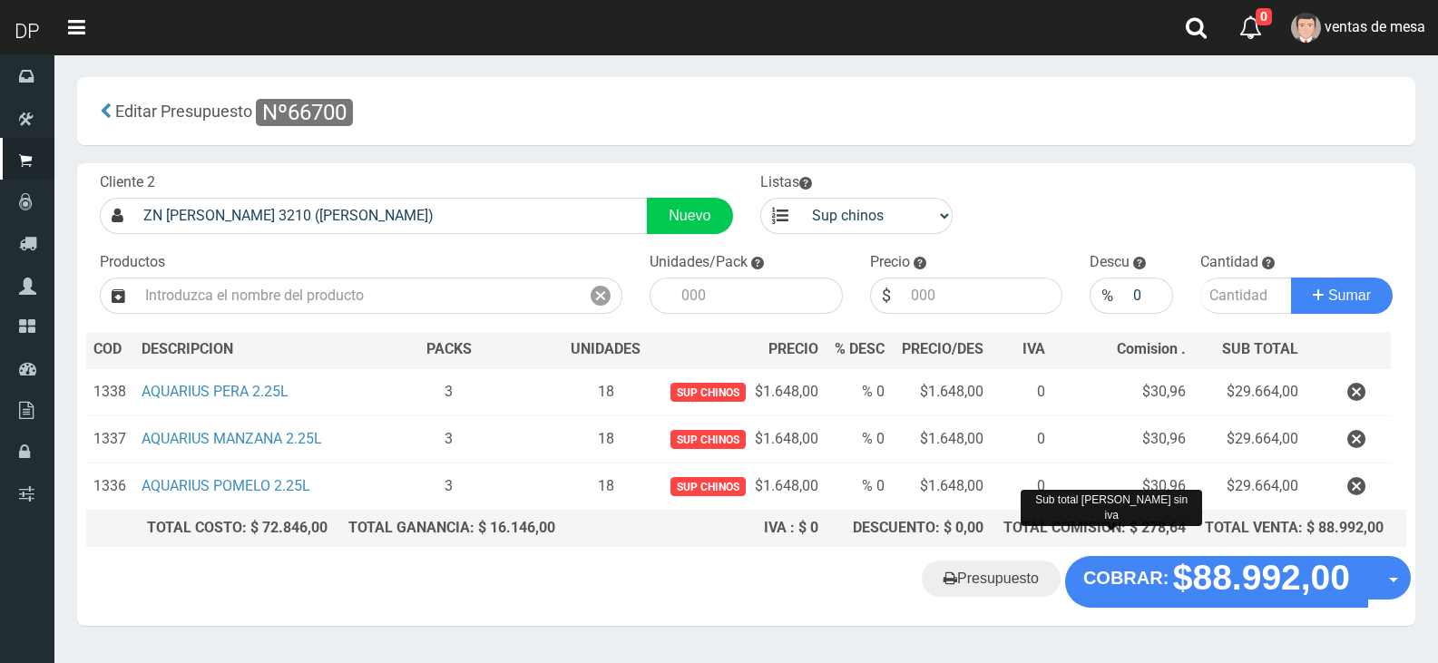
scroll to position [46, 0]
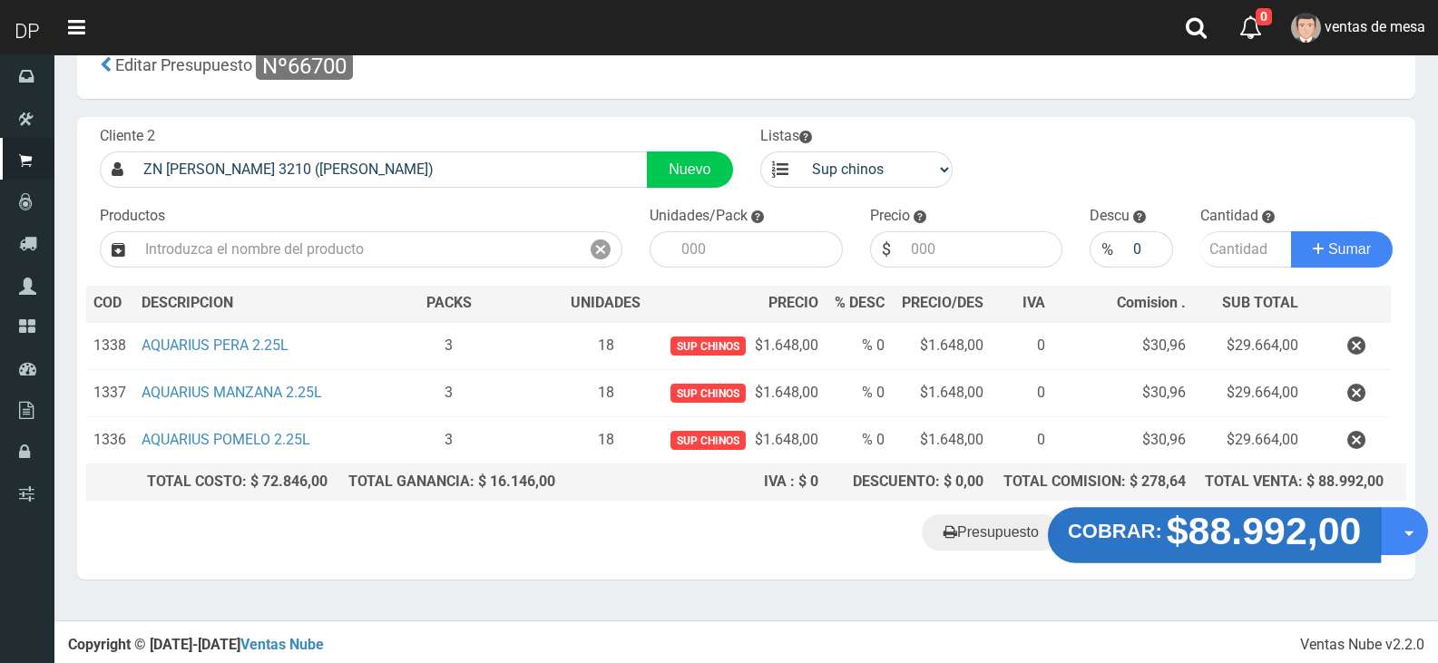
click at [1104, 527] on strong "COBRAR:" at bounding box center [1115, 532] width 94 height 22
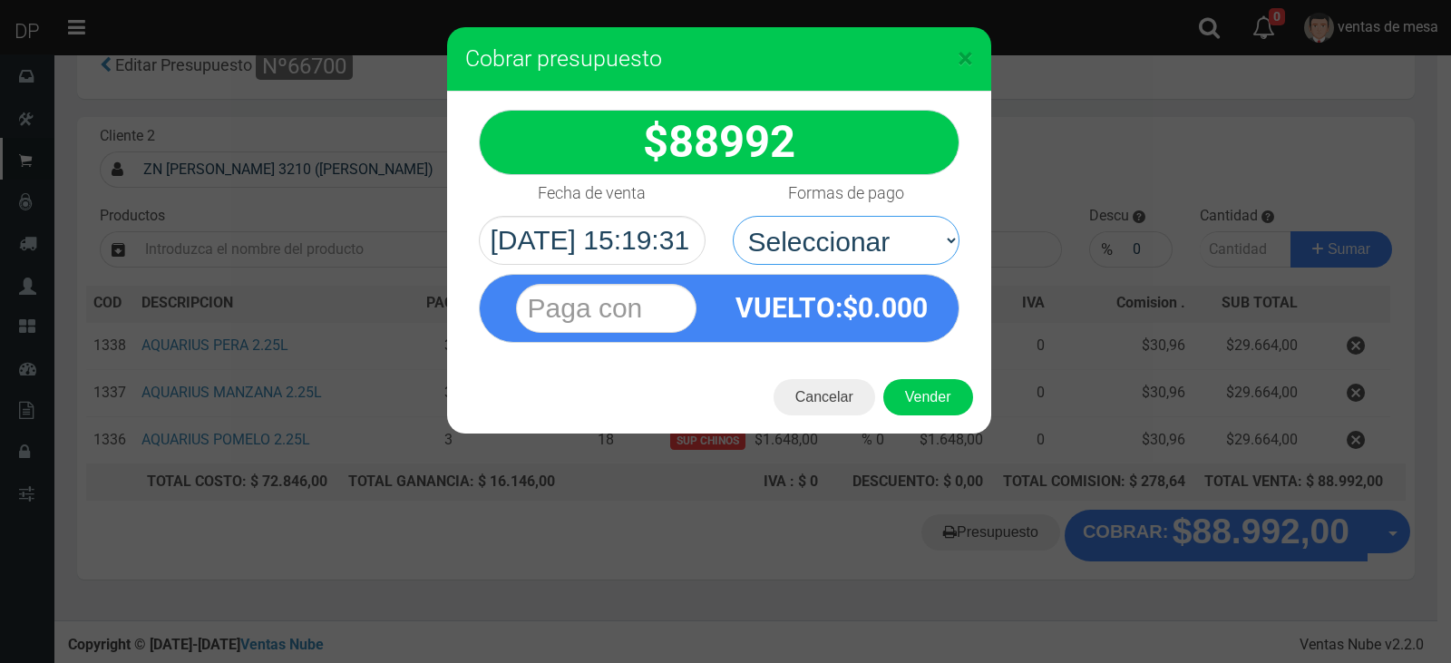
drag, startPoint x: 805, startPoint y: 231, endPoint x: 806, endPoint y: 264, distance: 32.7
click at [805, 242] on select "Seleccionar Efectivo Tarjeta de Crédito Depósito Débito" at bounding box center [846, 240] width 227 height 49
select select "Efectivo"
click at [733, 216] on select "Seleccionar Efectivo Tarjeta de Crédito Depósito Débito" at bounding box center [846, 240] width 227 height 49
click at [900, 370] on div "Cancelar Vender" at bounding box center [719, 397] width 544 height 73
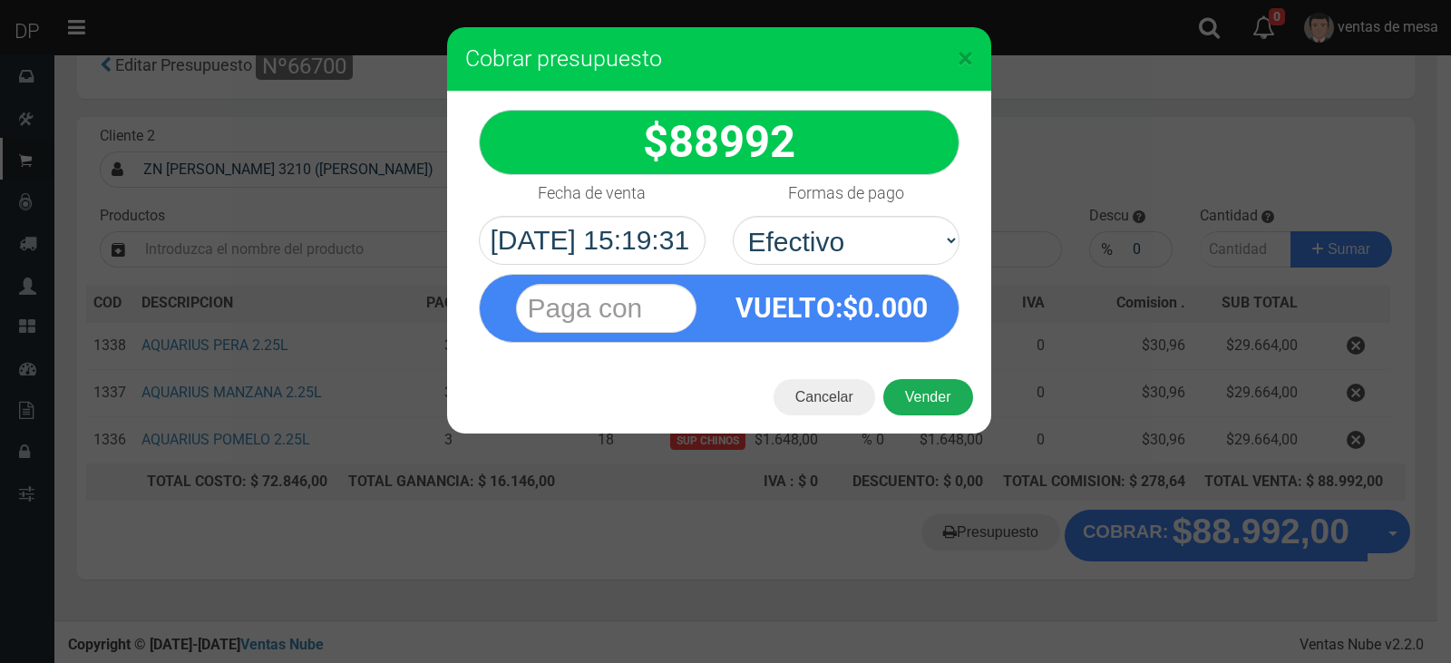
click at [939, 413] on button "Vender" at bounding box center [929, 397] width 90 height 36
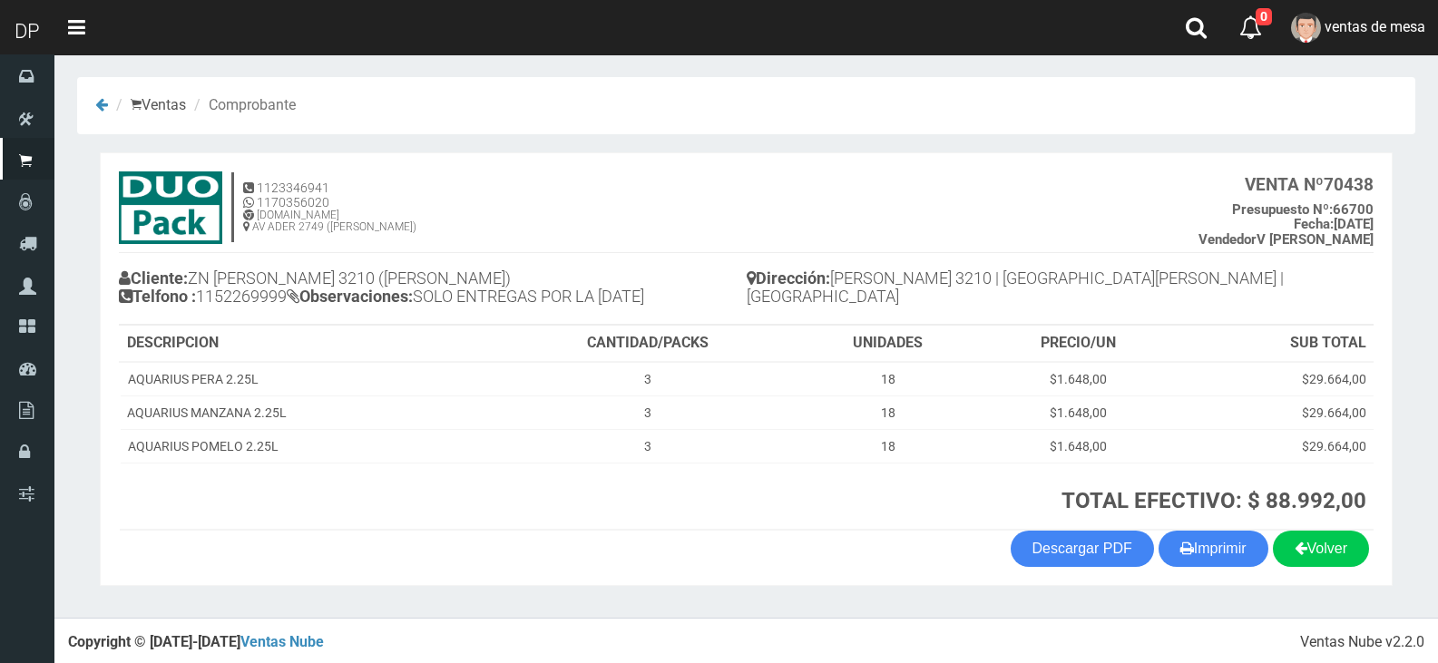
scroll to position [4, 0]
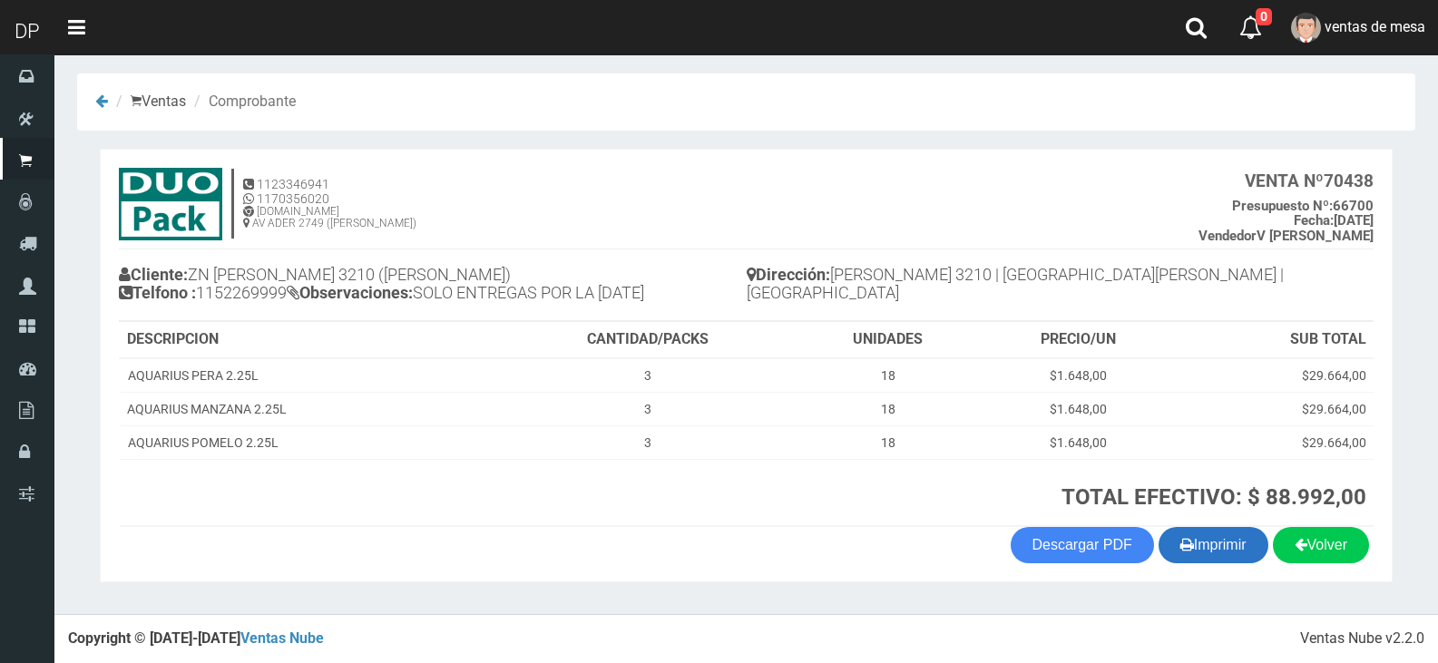
click at [1235, 558] on button "Imprimir" at bounding box center [1213, 545] width 110 height 36
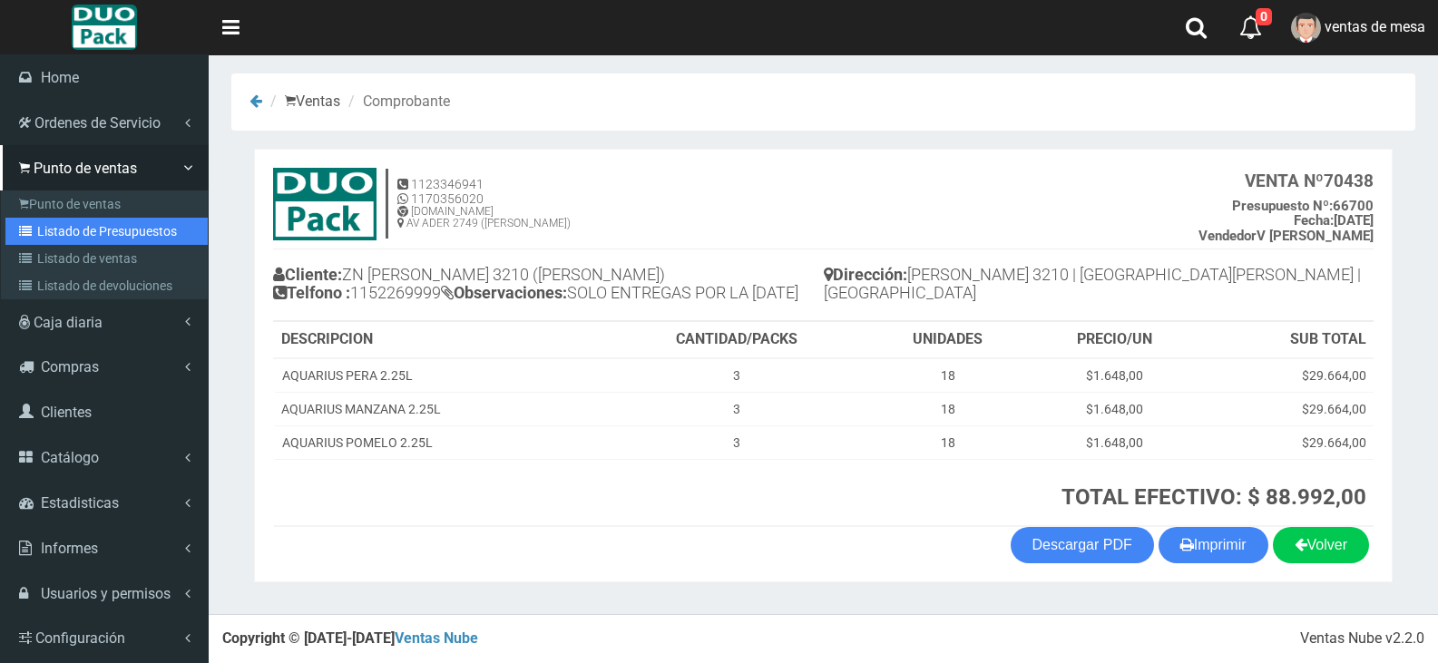
click at [73, 237] on link "Listado de Presupuestos" at bounding box center [106, 231] width 202 height 27
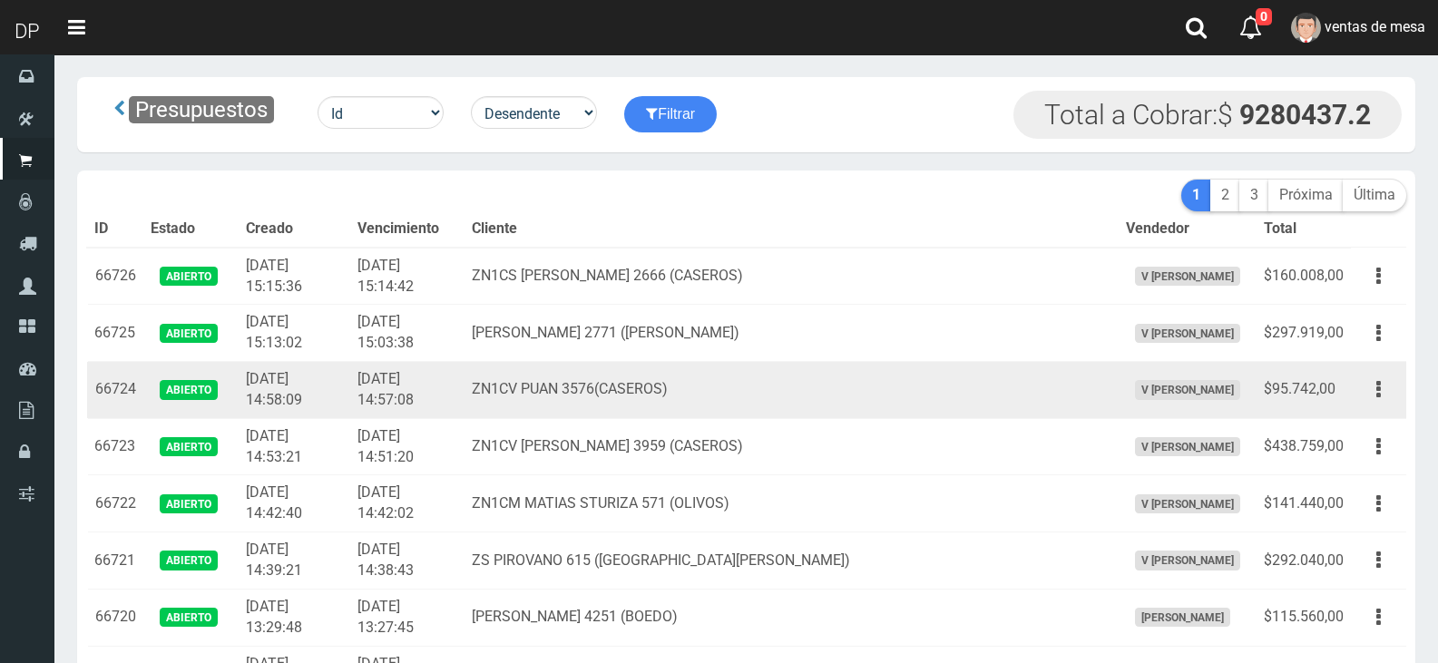
click at [551, 394] on td "ZN1CV PUAN 3576(CASEROS)" at bounding box center [790, 390] width 653 height 57
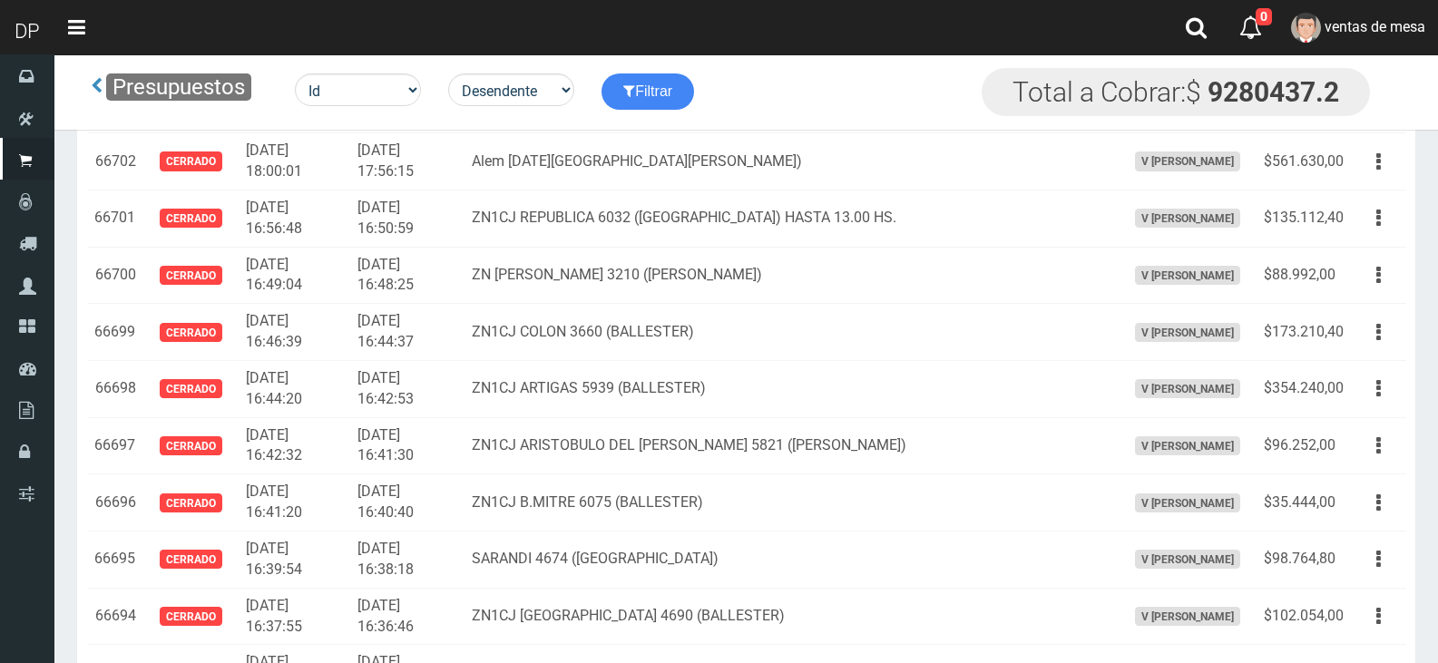
scroll to position [1841, 0]
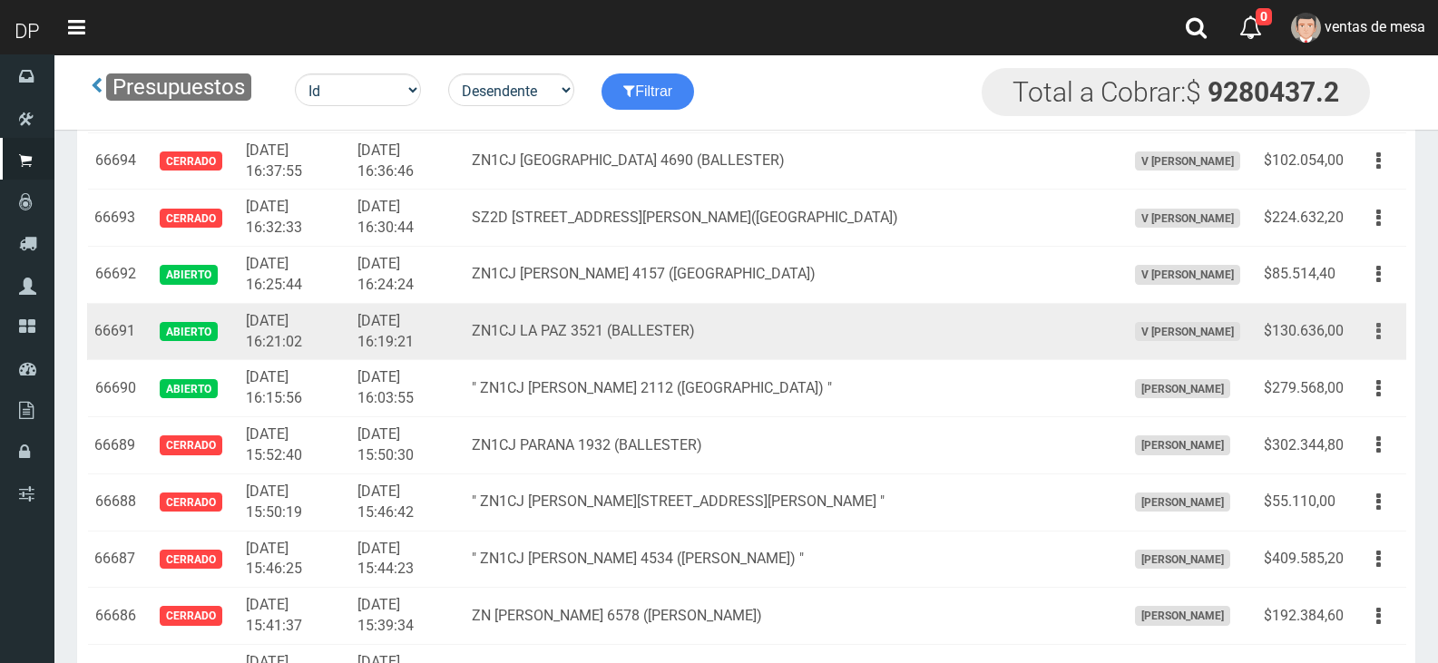
click at [1366, 334] on button "button" at bounding box center [1378, 332] width 41 height 32
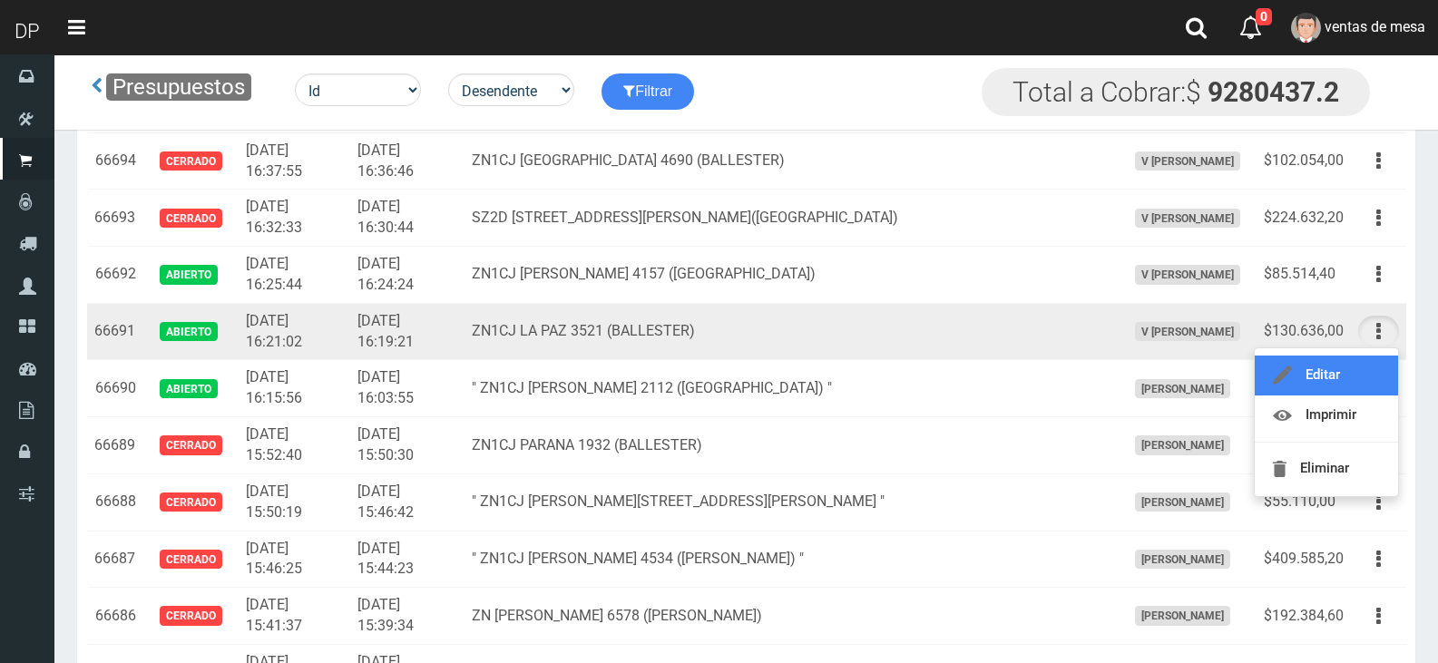
click at [1357, 368] on link "Editar" at bounding box center [1326, 376] width 143 height 40
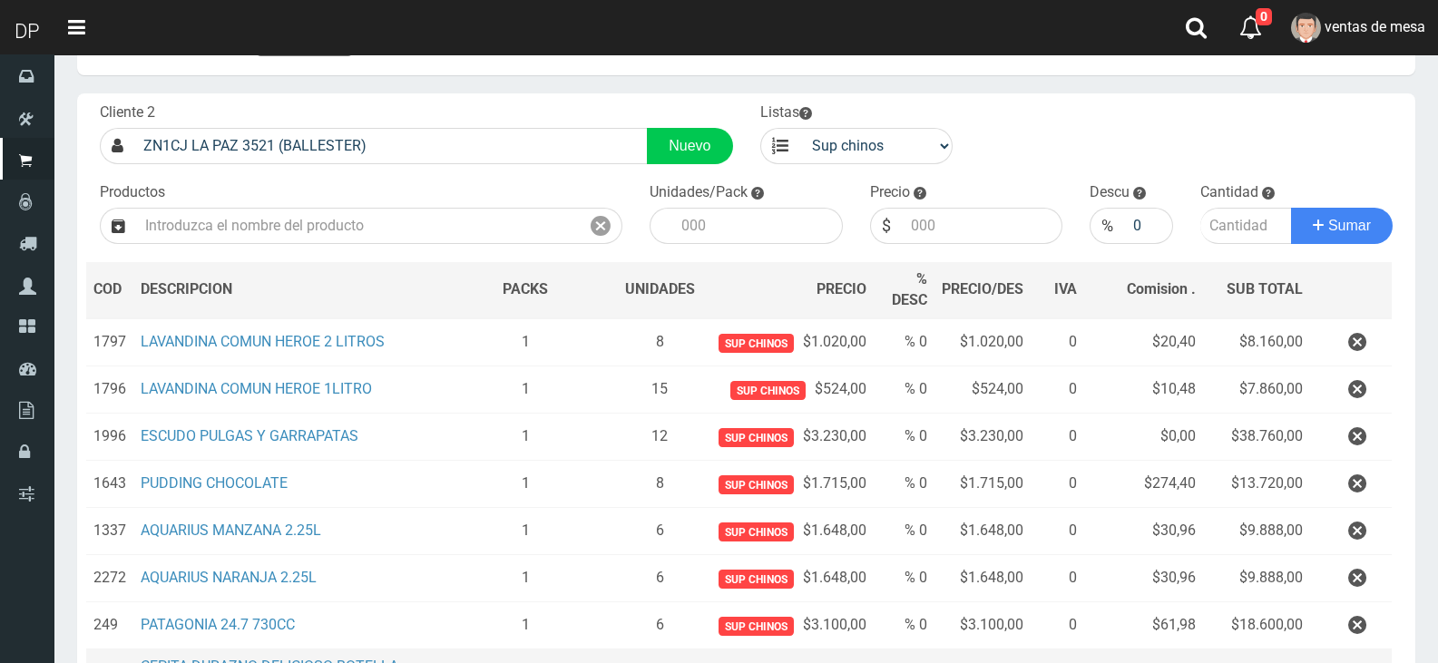
scroll to position [181, 0]
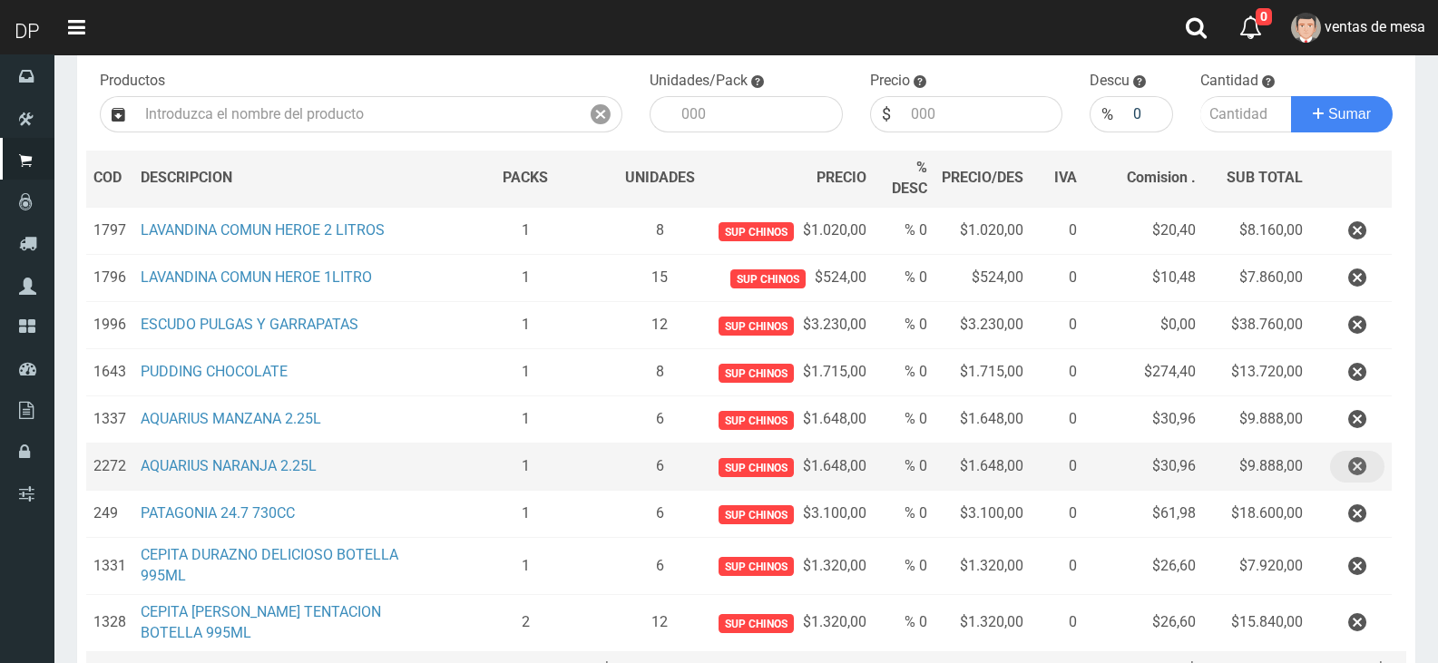
click at [1350, 463] on icon "button" at bounding box center [1357, 467] width 18 height 32
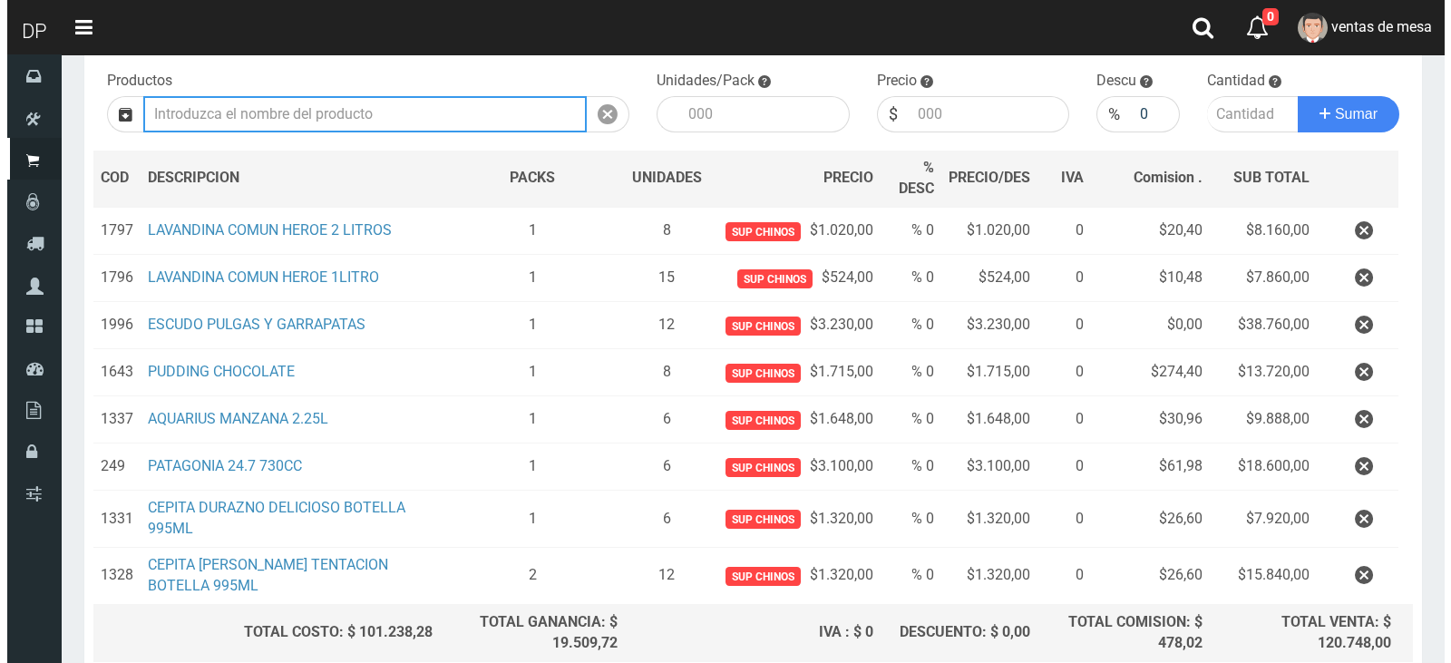
scroll to position [343, 0]
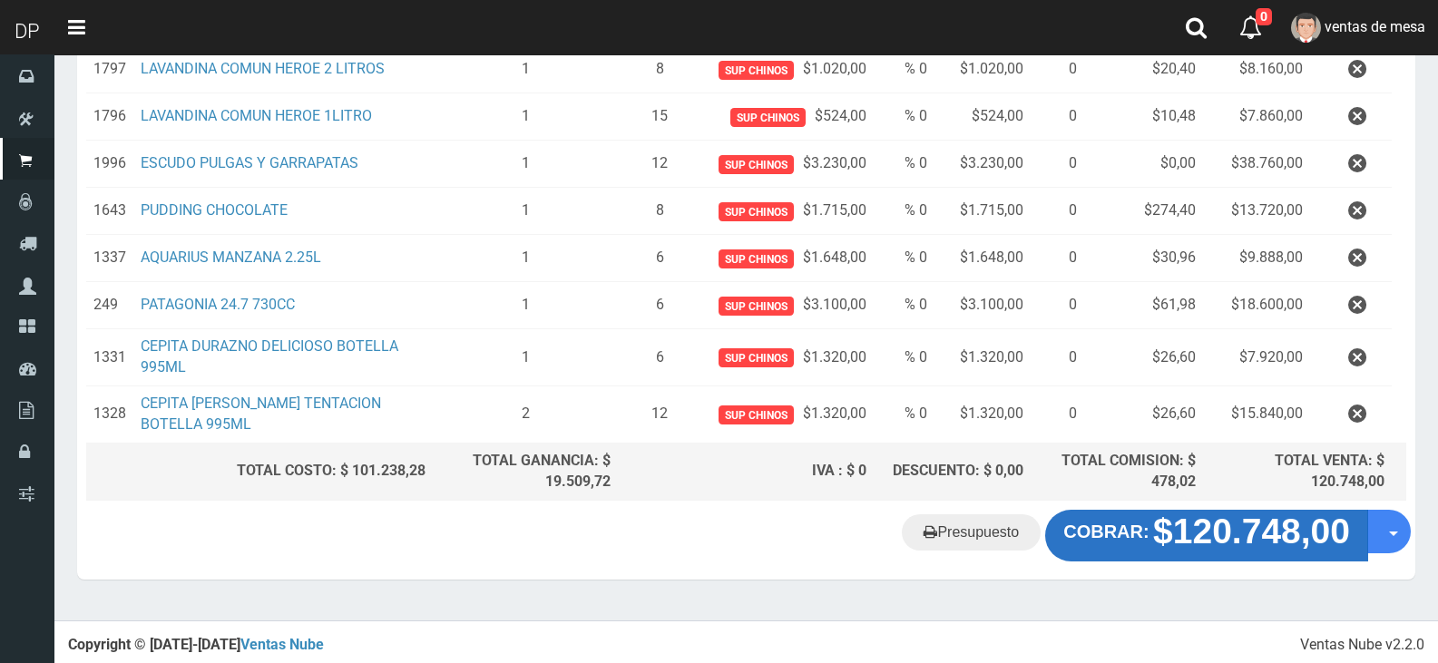
click at [1225, 523] on strong "$120.748,00" at bounding box center [1251, 532] width 197 height 39
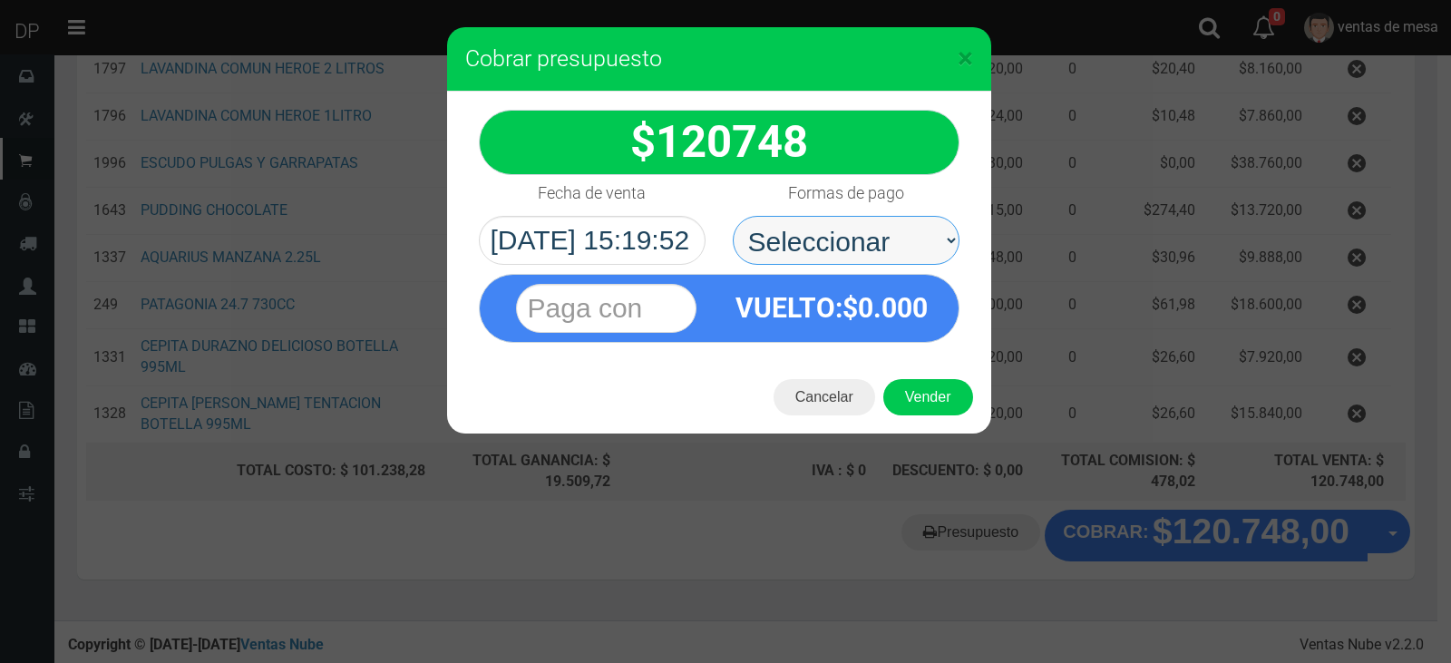
click at [828, 246] on select "Seleccionar Efectivo Tarjeta de Crédito Depósito Débito" at bounding box center [846, 240] width 227 height 49
select select "Efectivo"
click at [733, 216] on select "Seleccionar Efectivo Tarjeta de Crédito Depósito Débito" at bounding box center [846, 240] width 227 height 49
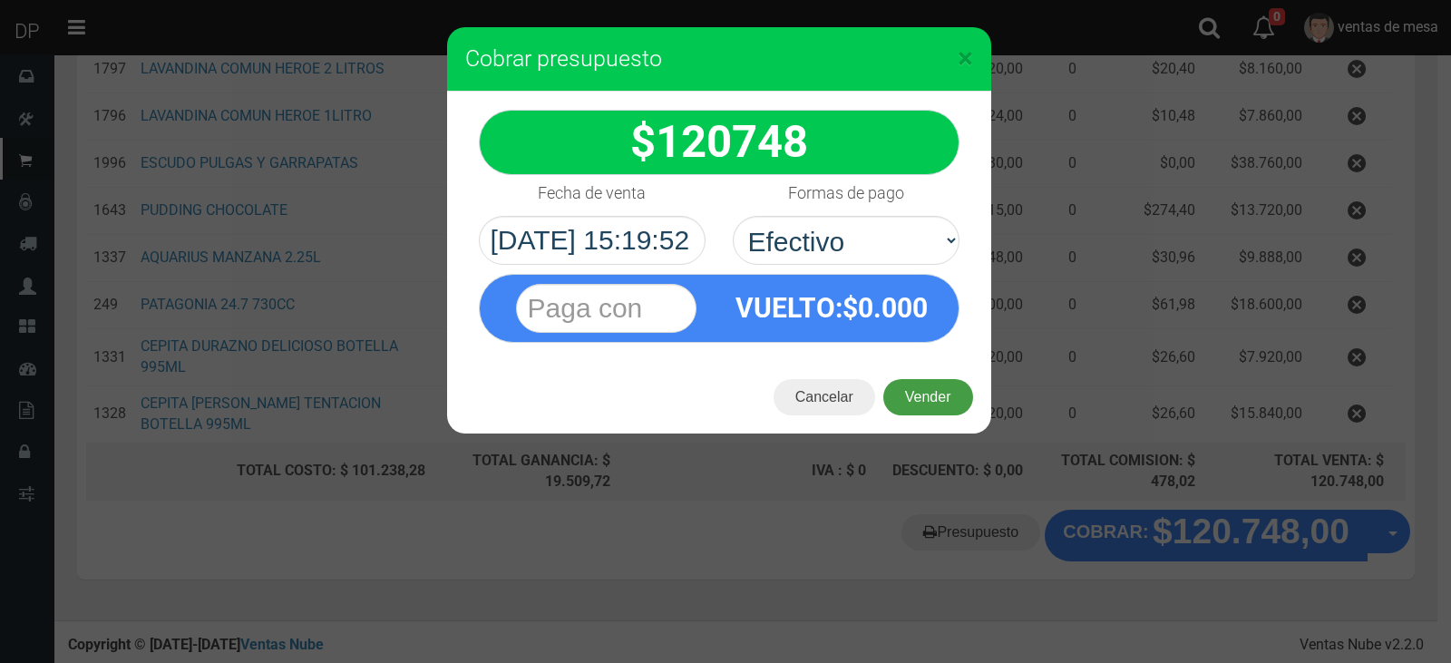
click at [907, 382] on button "Vender" at bounding box center [929, 397] width 90 height 36
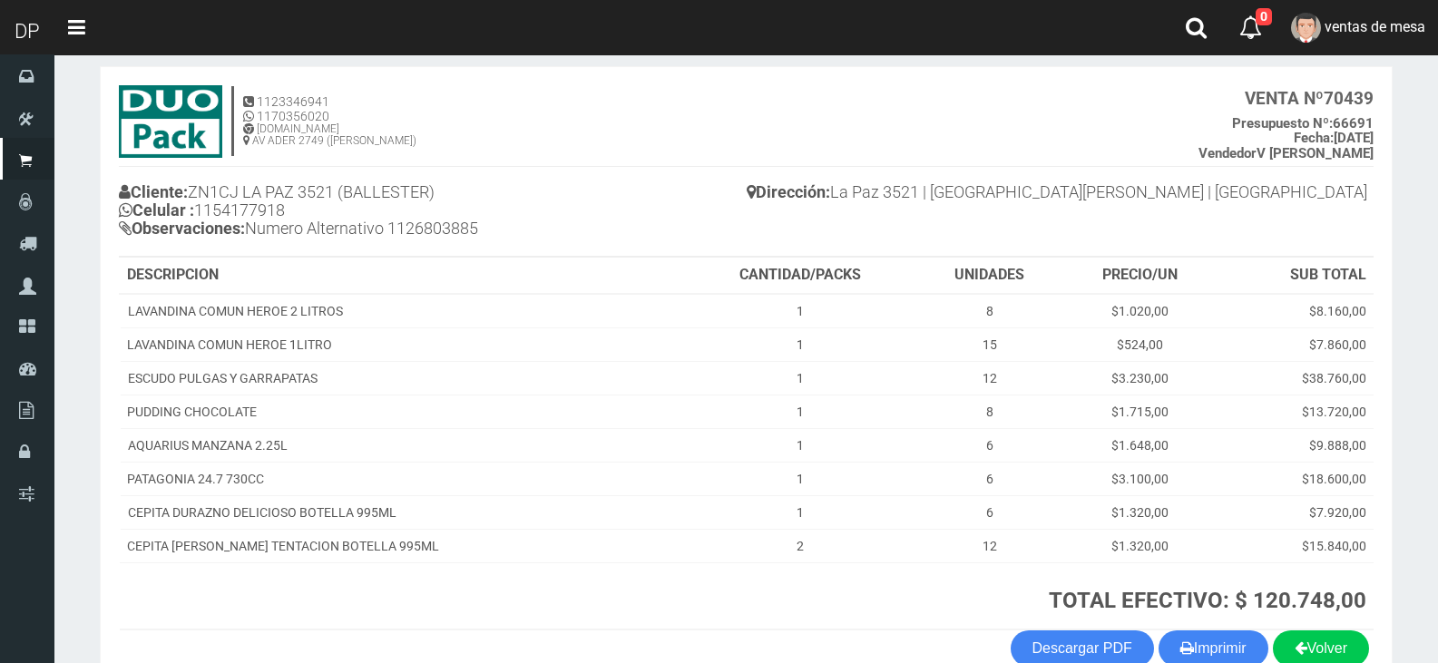
scroll to position [190, 0]
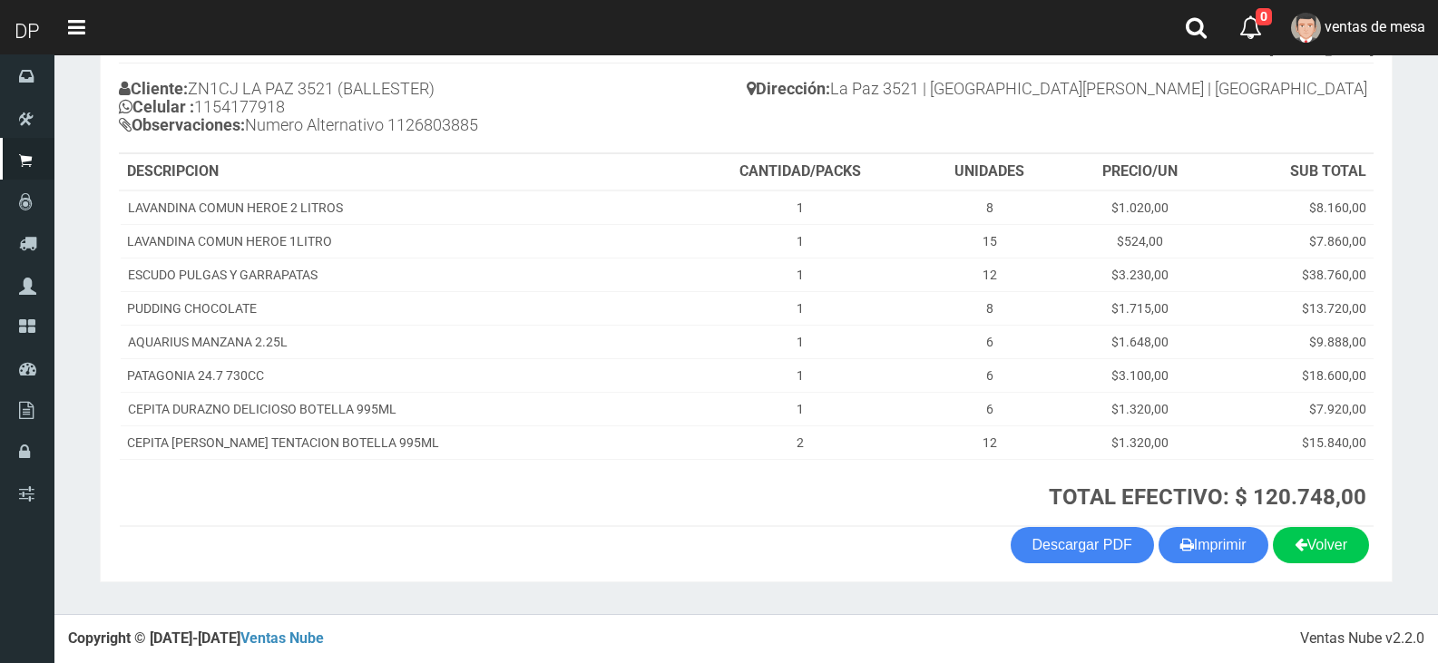
click at [1243, 566] on section "1123346941 1170356020 WWW.DUOPACKS.COM.AR AV ADER 2749 (MUNRO) VENTA Nº 70439 P…" at bounding box center [746, 273] width 1293 height 620
click at [1242, 563] on section "1123346941 1170356020 WWW.DUOPACKS.COM.AR AV ADER 2749 (MUNRO) VENTA Nº 70439 P…" at bounding box center [746, 273] width 1293 height 620
click at [1238, 552] on button "Imprimir" at bounding box center [1213, 545] width 110 height 36
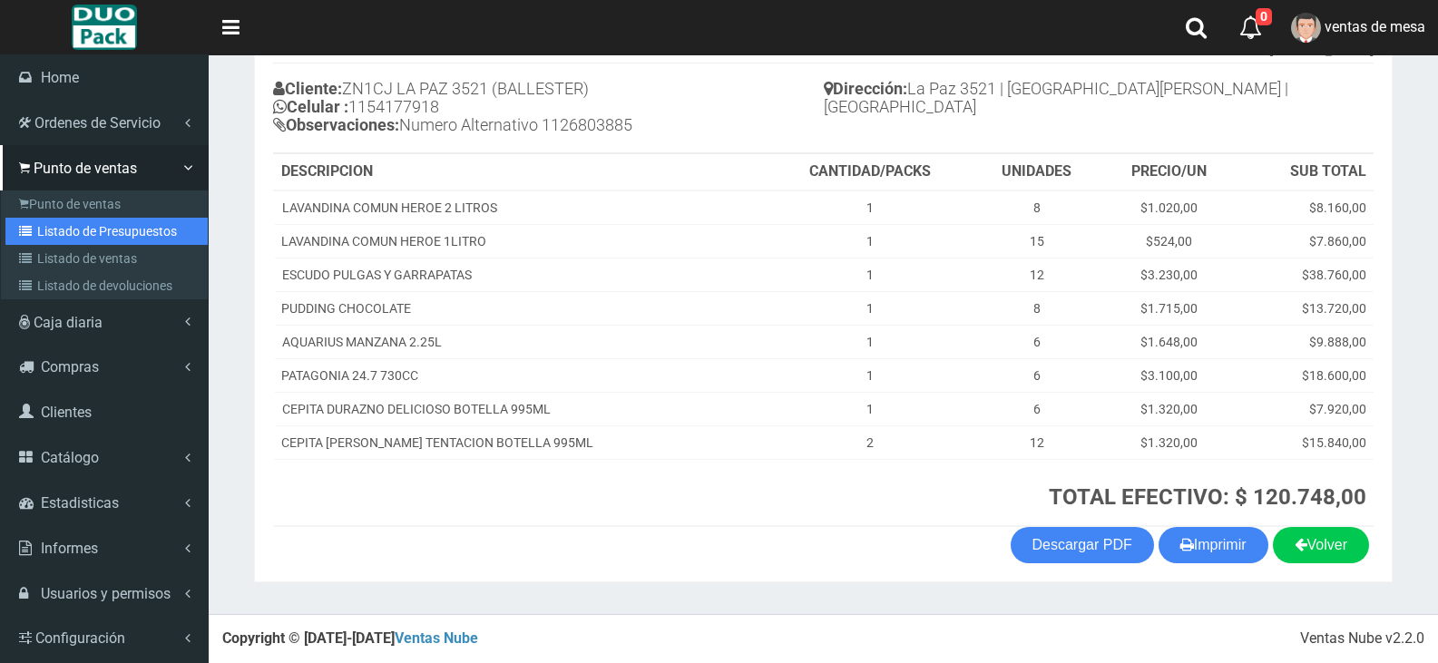
click at [48, 220] on link "Listado de Presupuestos" at bounding box center [106, 231] width 202 height 27
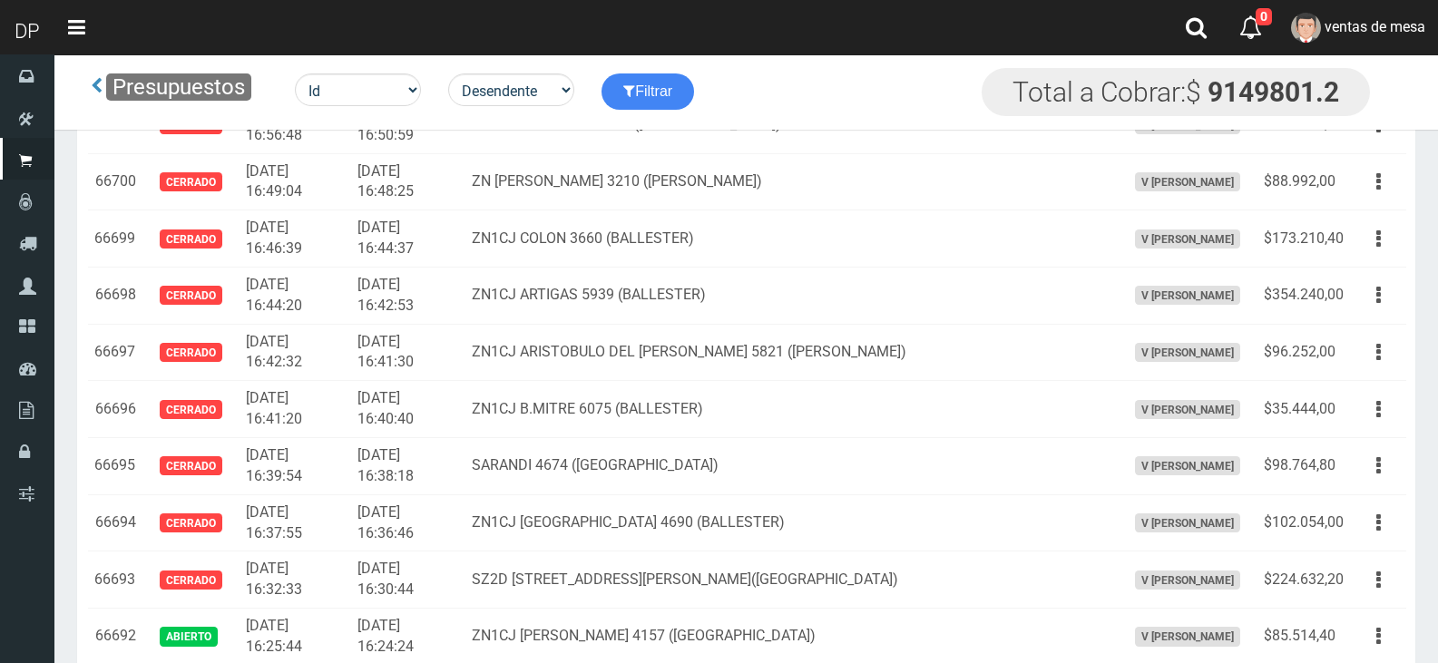
scroll to position [1898, 0]
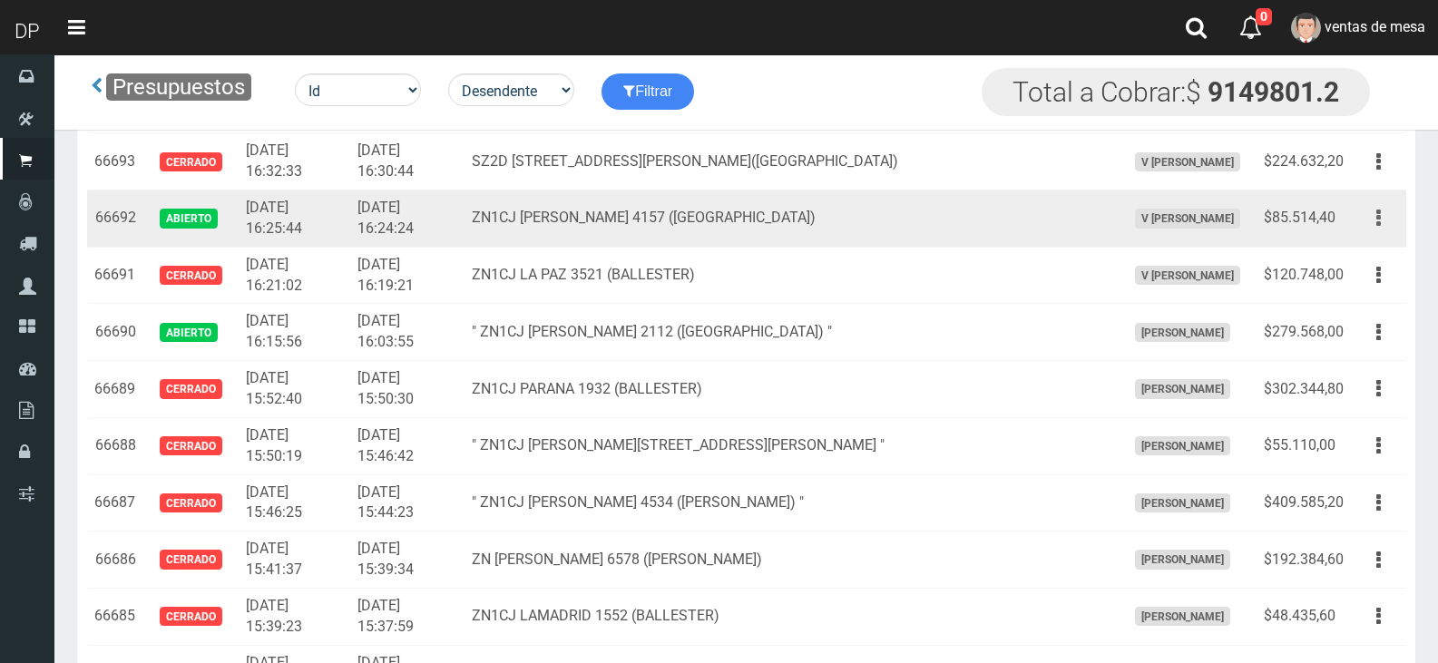
click at [1364, 230] on button "button" at bounding box center [1378, 218] width 41 height 32
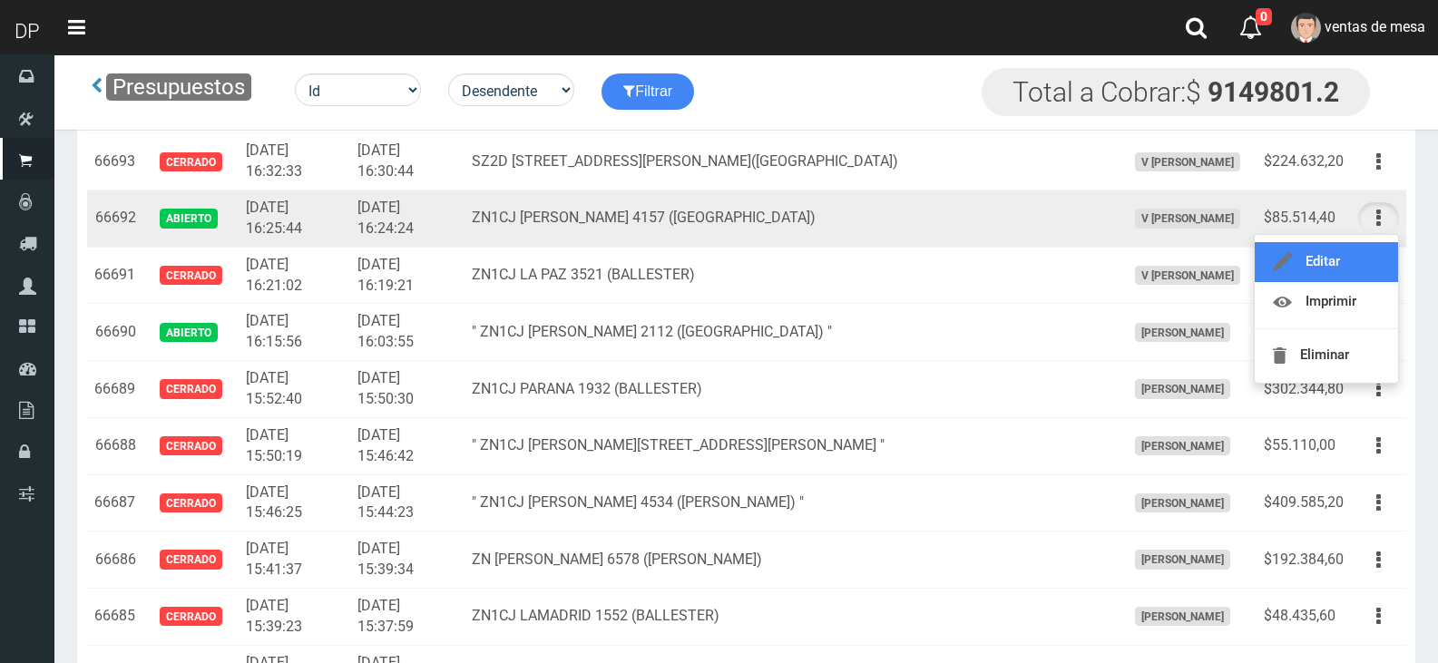
click at [1356, 253] on link "Editar" at bounding box center [1326, 262] width 143 height 40
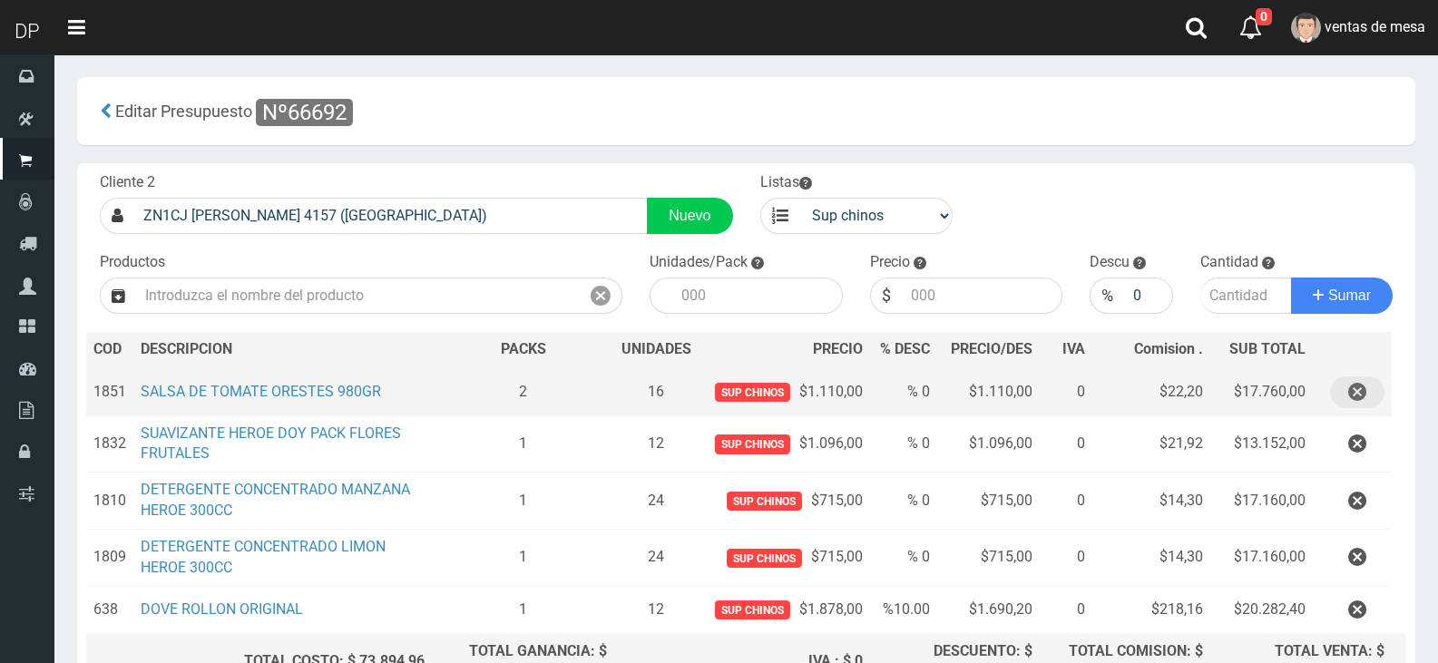
click at [1367, 386] on button "button" at bounding box center [1357, 392] width 54 height 32
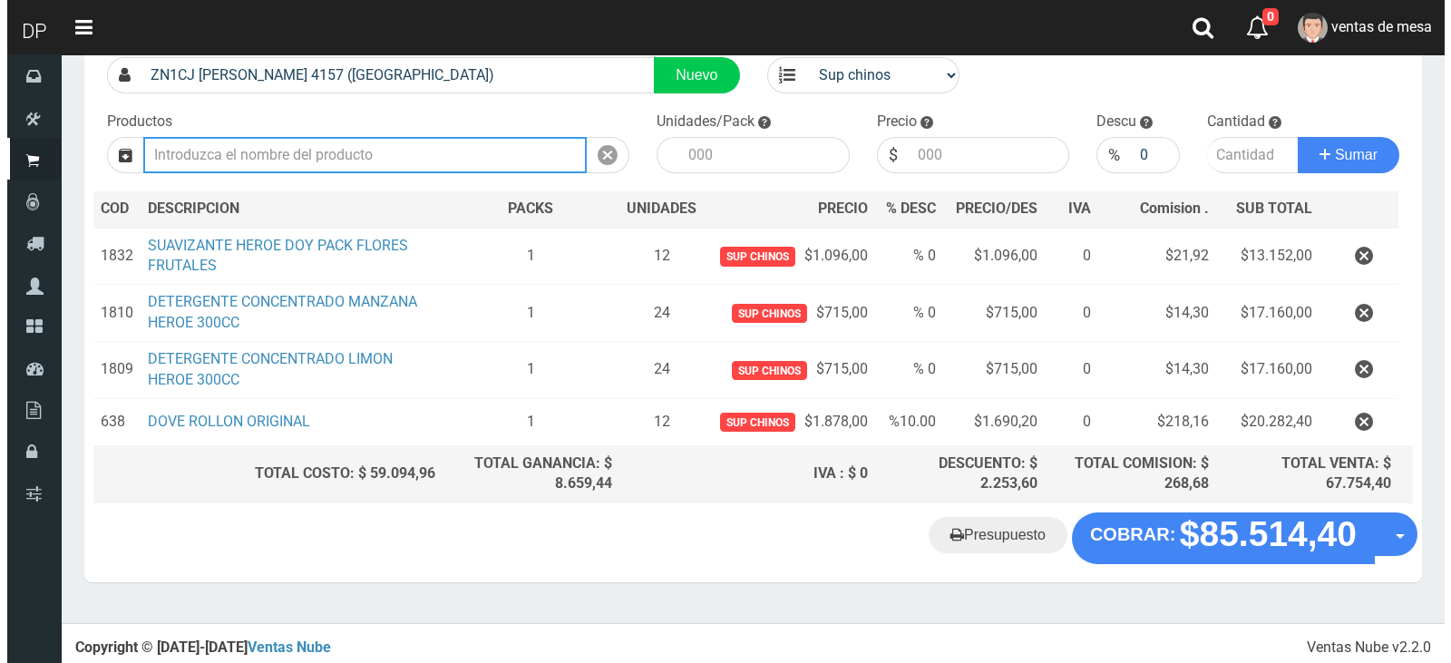
scroll to position [143, 0]
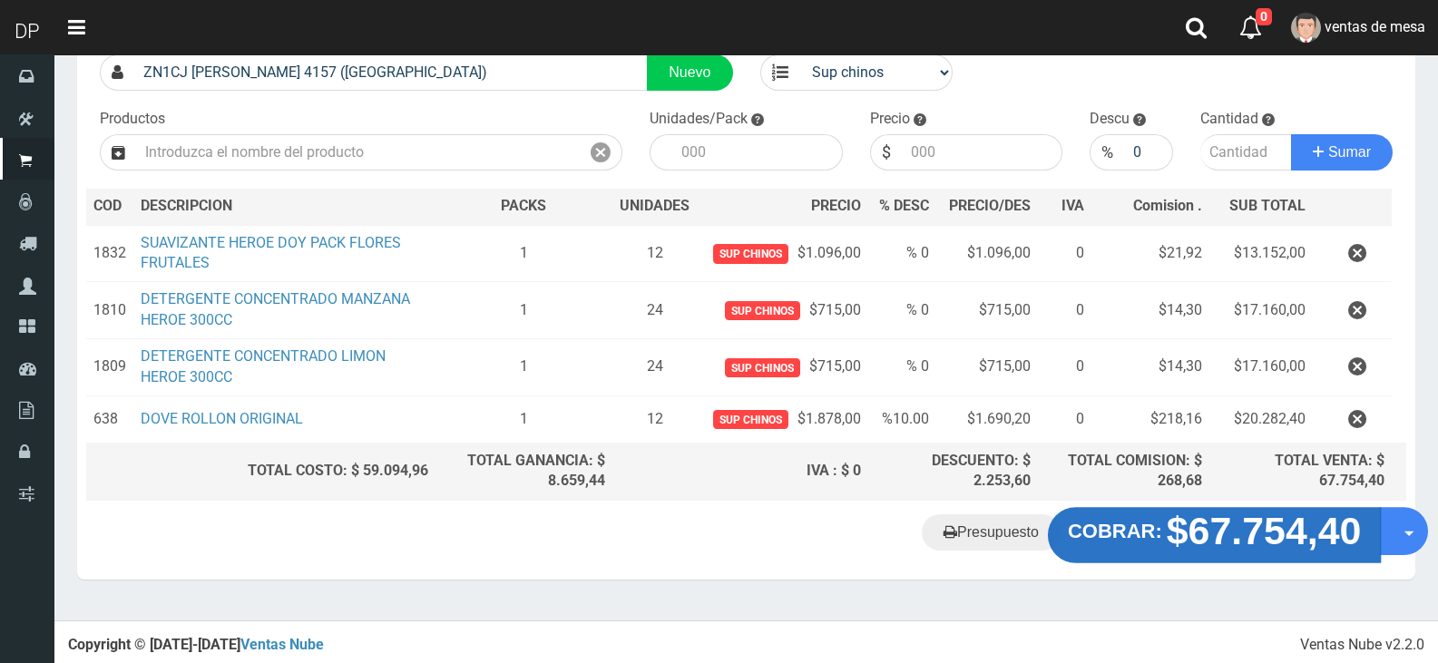
click at [1186, 554] on button "COBRAR: $67.754,40" at bounding box center [1215, 535] width 334 height 56
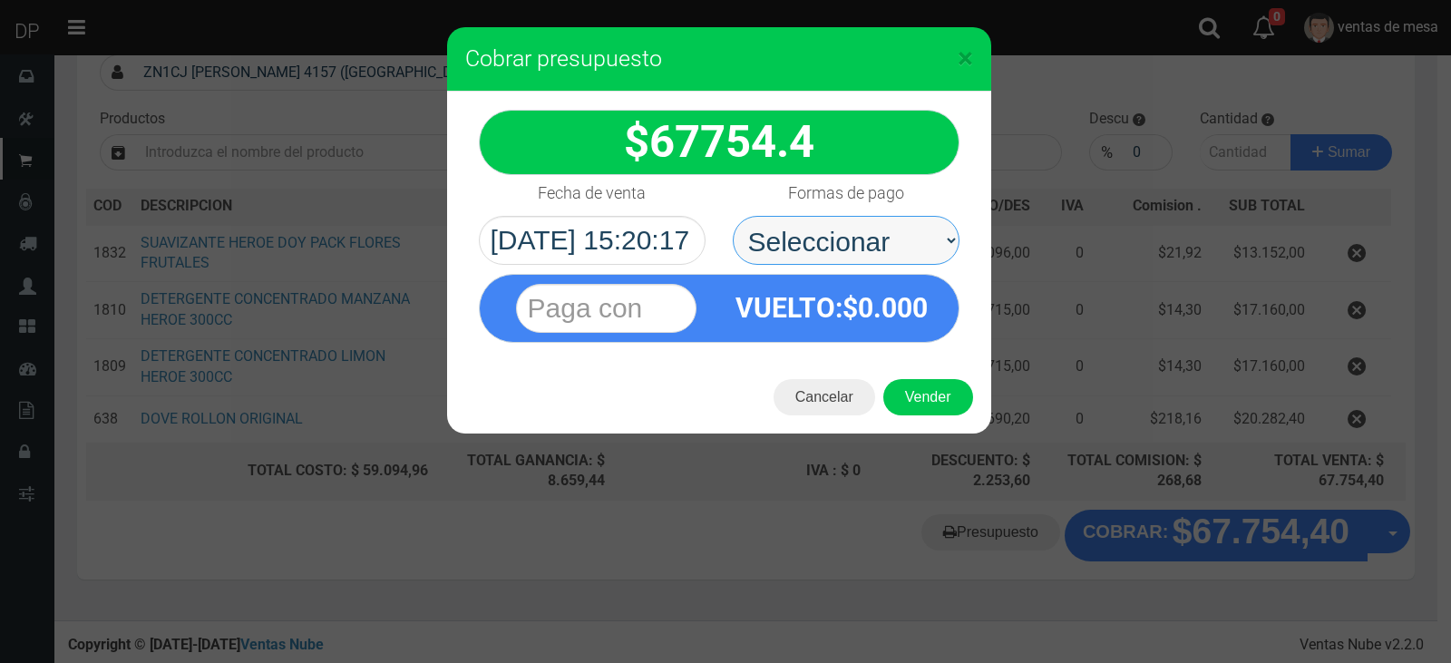
drag, startPoint x: 890, startPoint y: 238, endPoint x: 889, endPoint y: 255, distance: 17.3
click at [890, 238] on select "Seleccionar Efectivo Tarjeta de Crédito Depósito Débito" at bounding box center [846, 240] width 227 height 49
select select "Efectivo"
click at [733, 216] on select "Seleccionar Efectivo Tarjeta de Crédito Depósito Débito" at bounding box center [846, 240] width 227 height 49
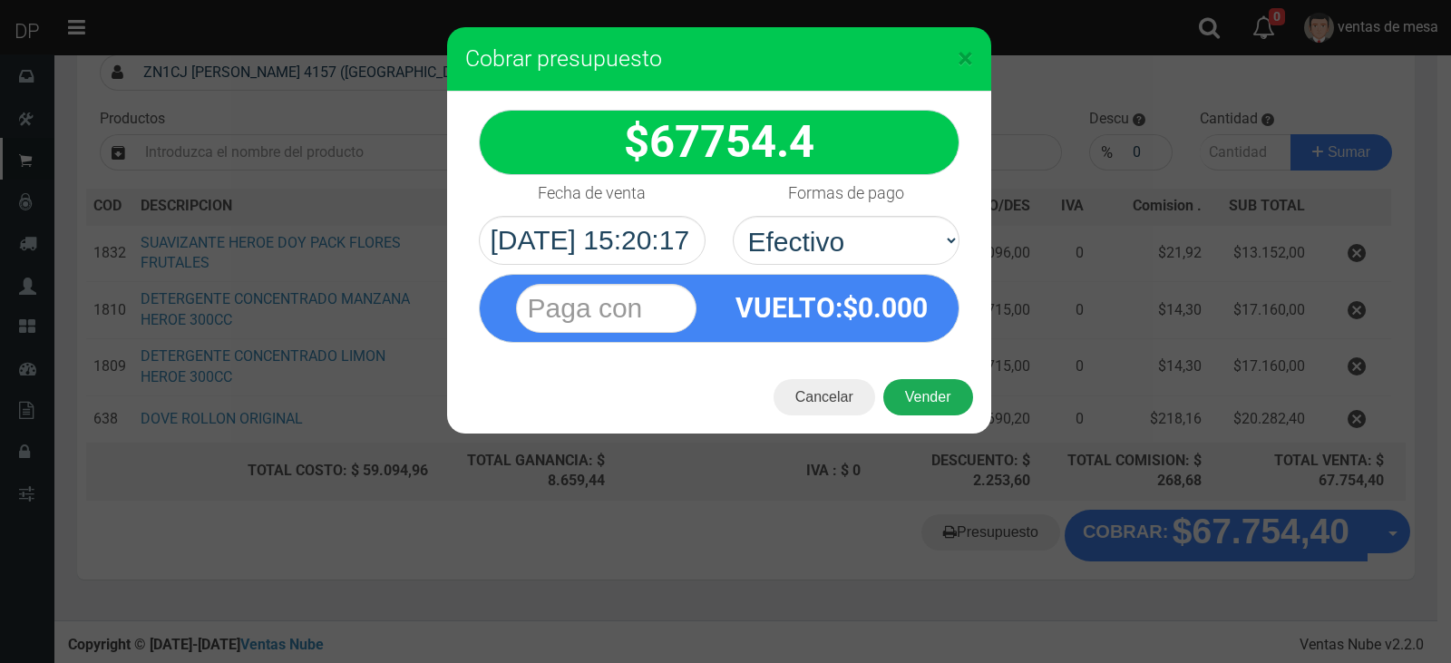
click at [937, 401] on button "Vender" at bounding box center [929, 397] width 90 height 36
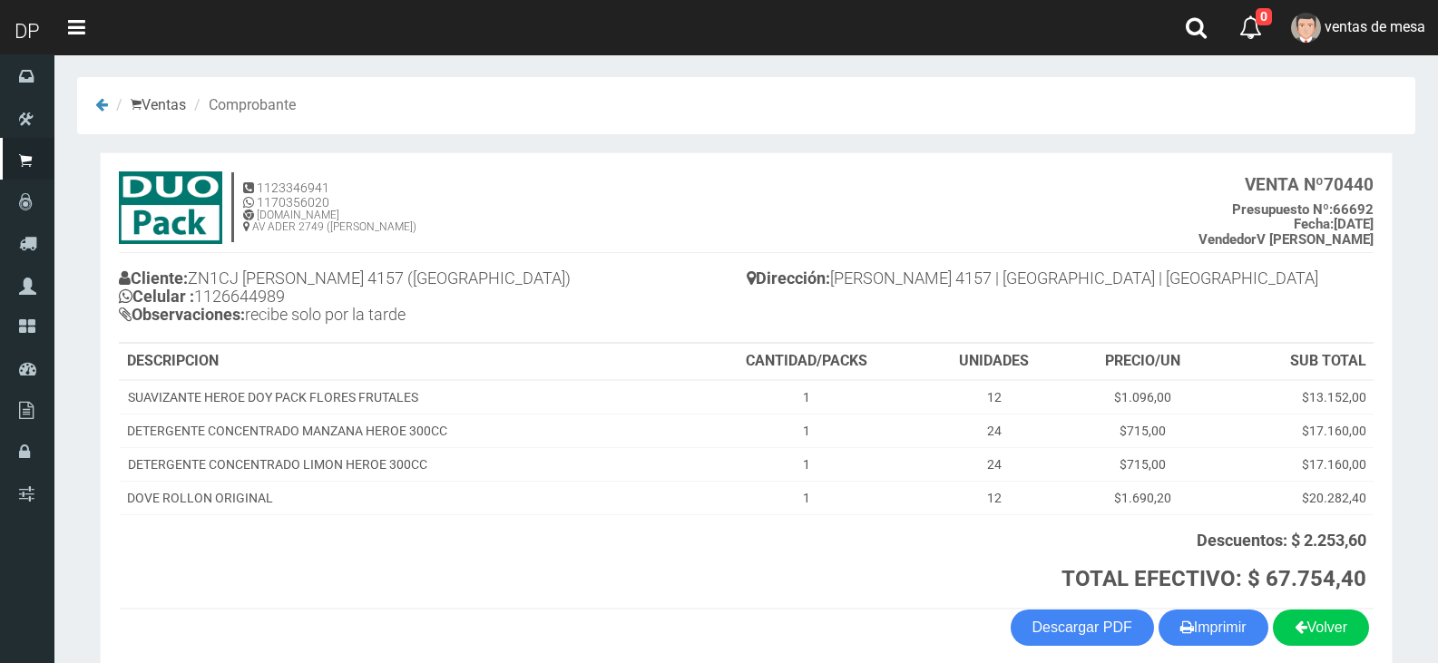
scroll to position [83, 0]
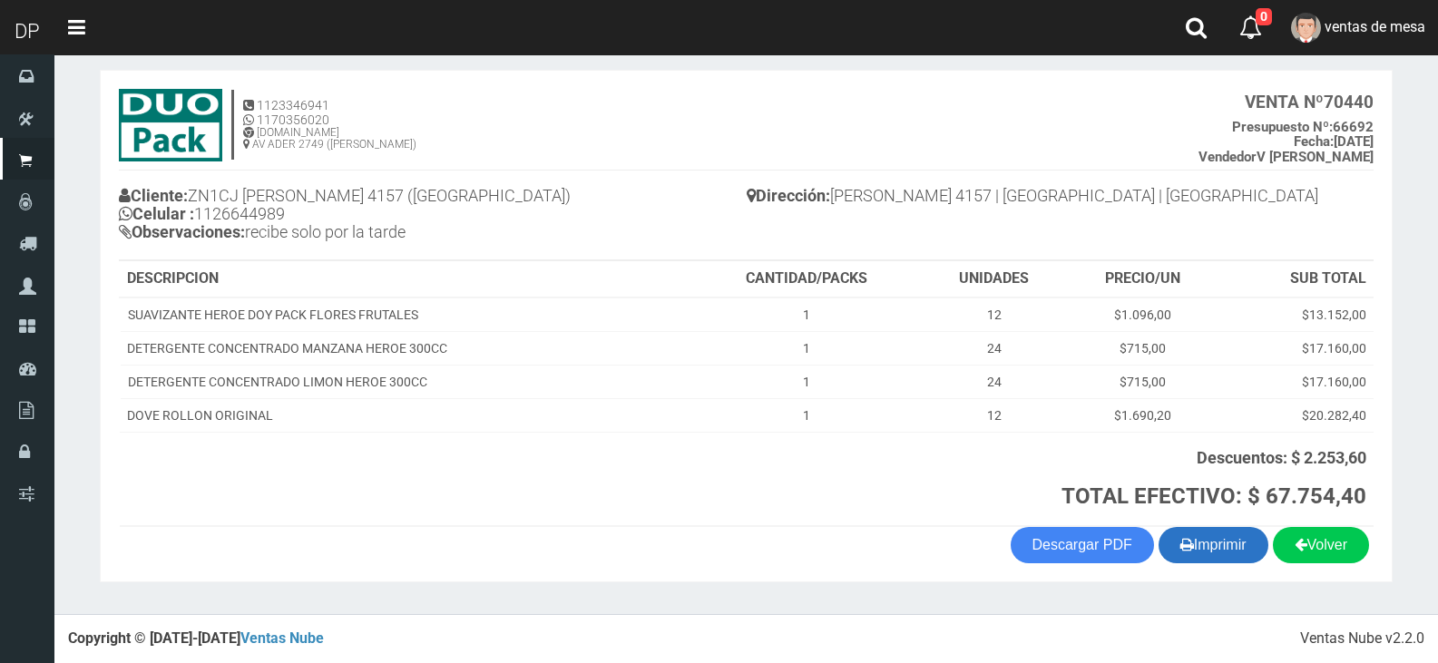
click at [1186, 536] on icon "button" at bounding box center [1187, 544] width 14 height 25
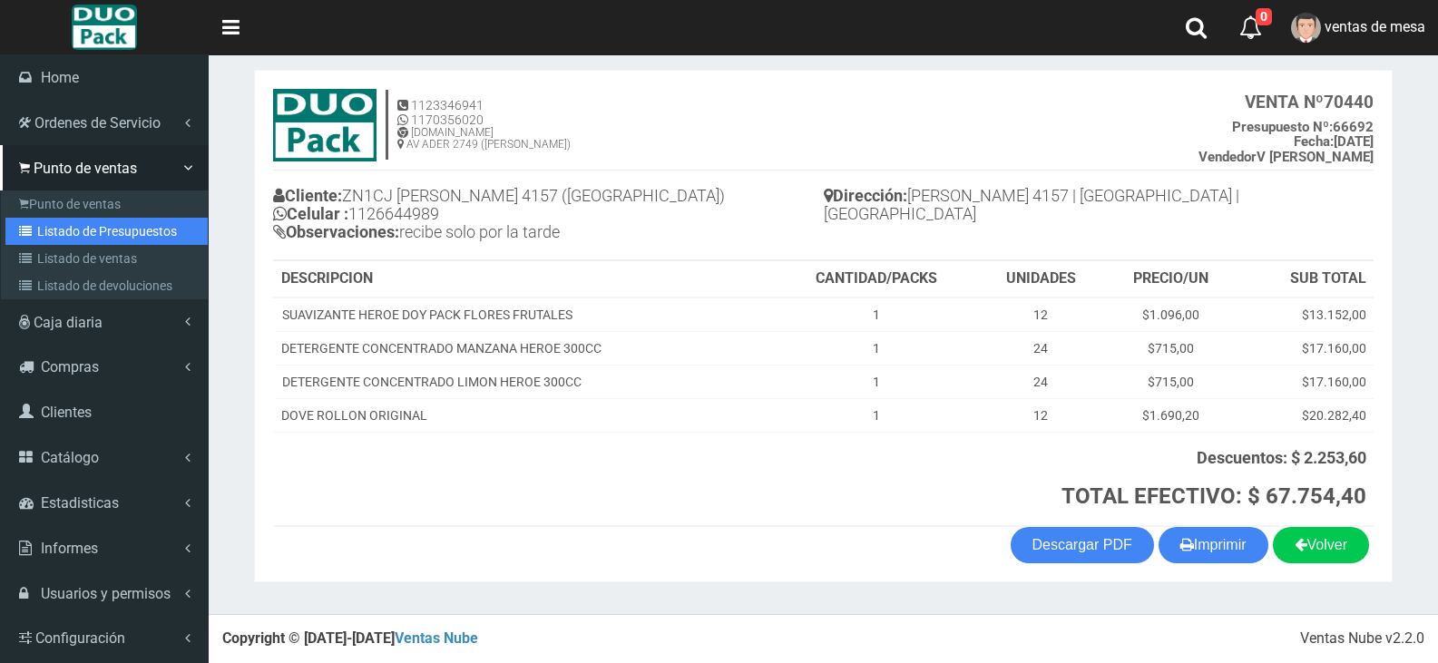
click at [46, 224] on link "Listado de Presupuestos" at bounding box center [106, 231] width 202 height 27
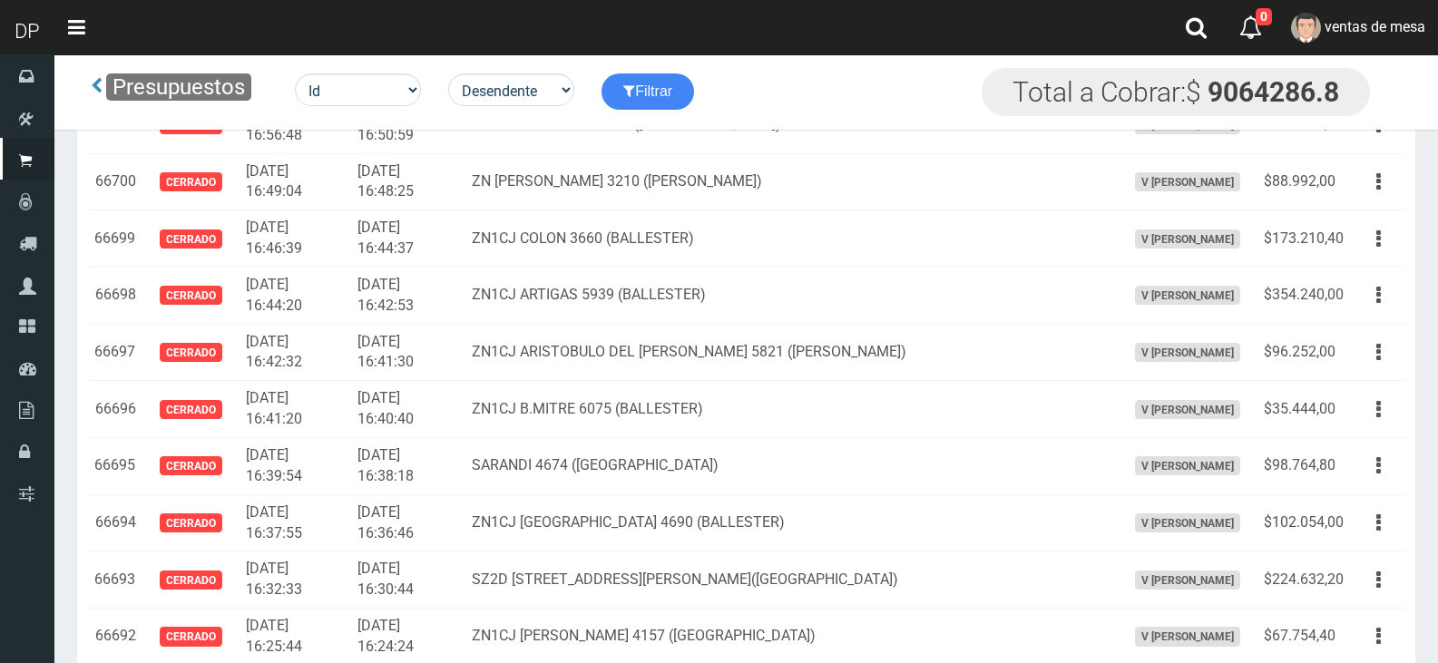
scroll to position [2466, 0]
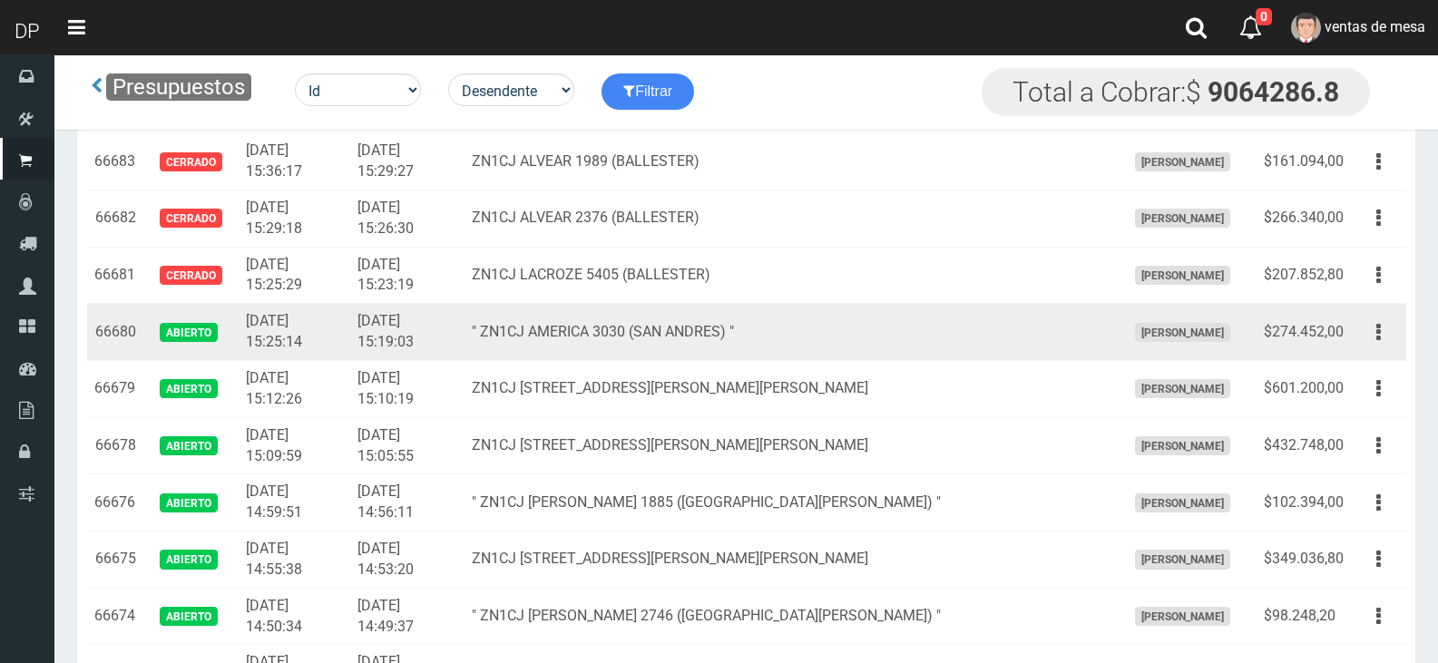
drag, startPoint x: 1389, startPoint y: 329, endPoint x: 1382, endPoint y: 361, distance: 32.6
click at [1383, 330] on button "button" at bounding box center [1378, 333] width 41 height 32
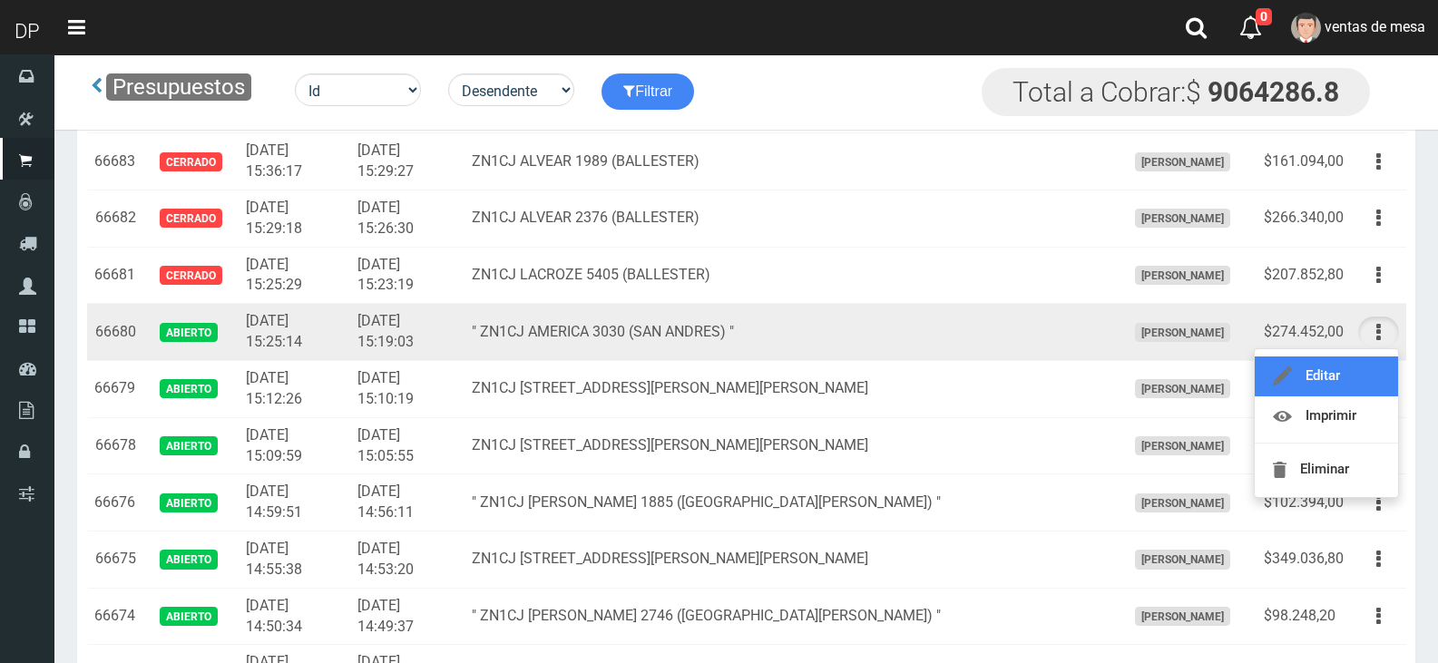
click at [1379, 382] on link "Editar" at bounding box center [1326, 376] width 143 height 40
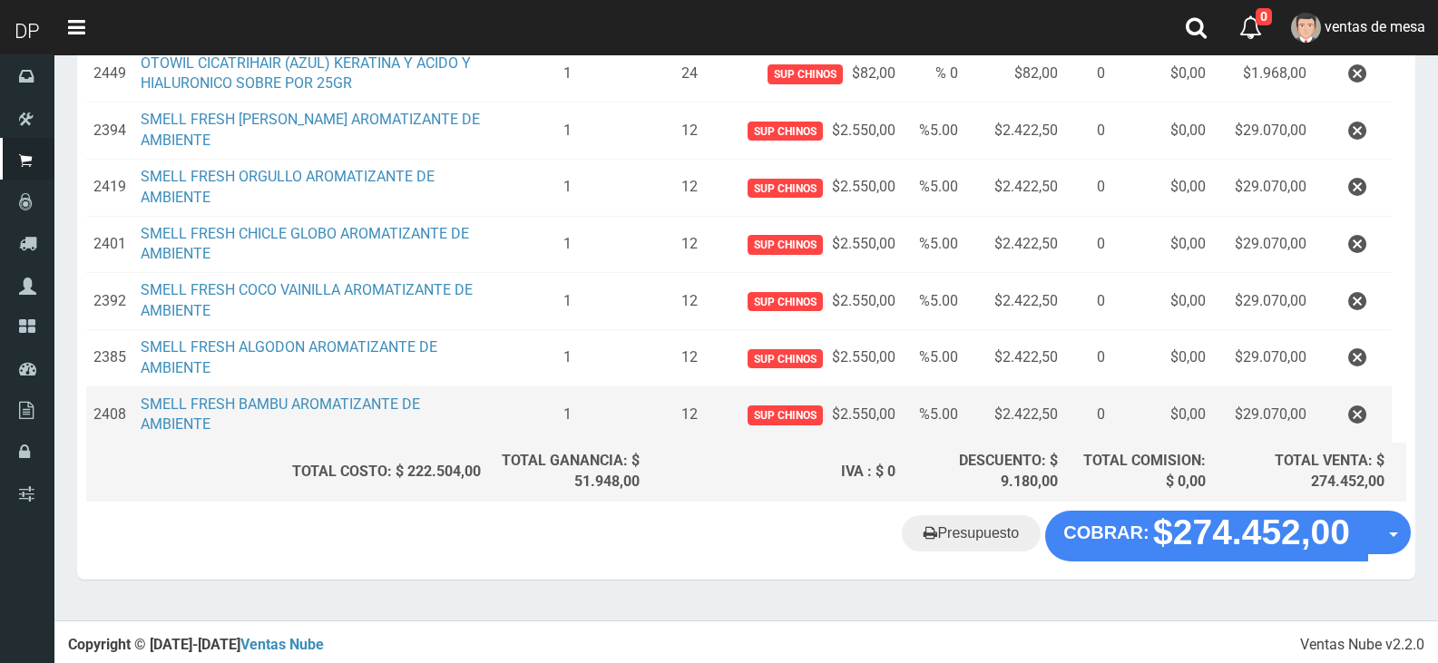
scroll to position [733, 0]
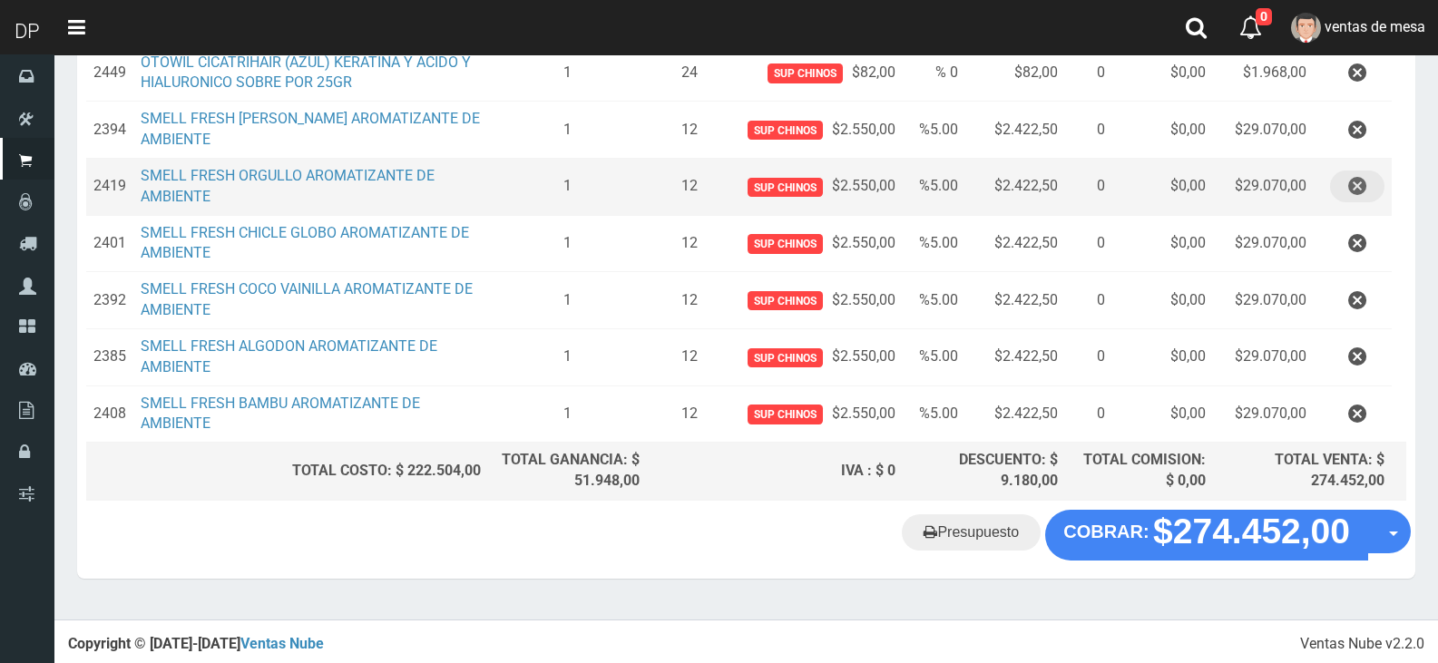
click at [1348, 189] on icon "button" at bounding box center [1357, 187] width 18 height 32
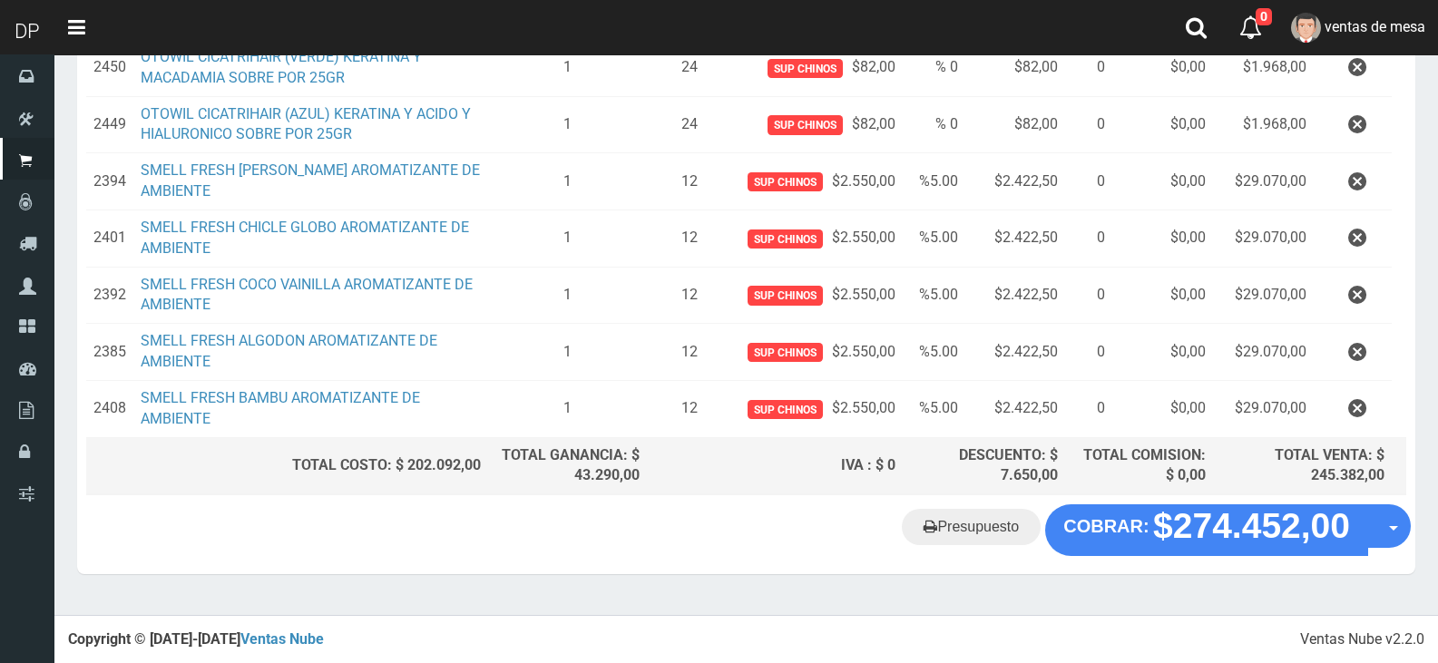
scroll to position [676, 0]
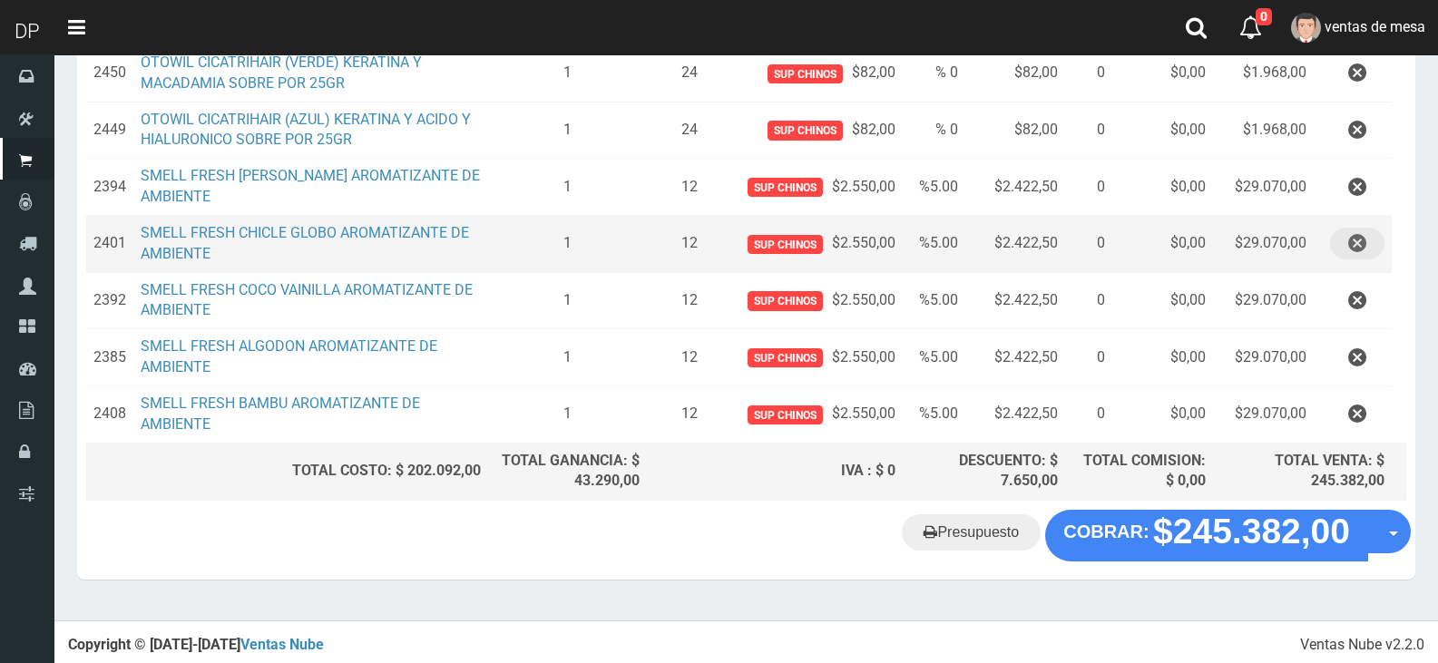
click at [1356, 230] on icon "button" at bounding box center [1357, 244] width 18 height 32
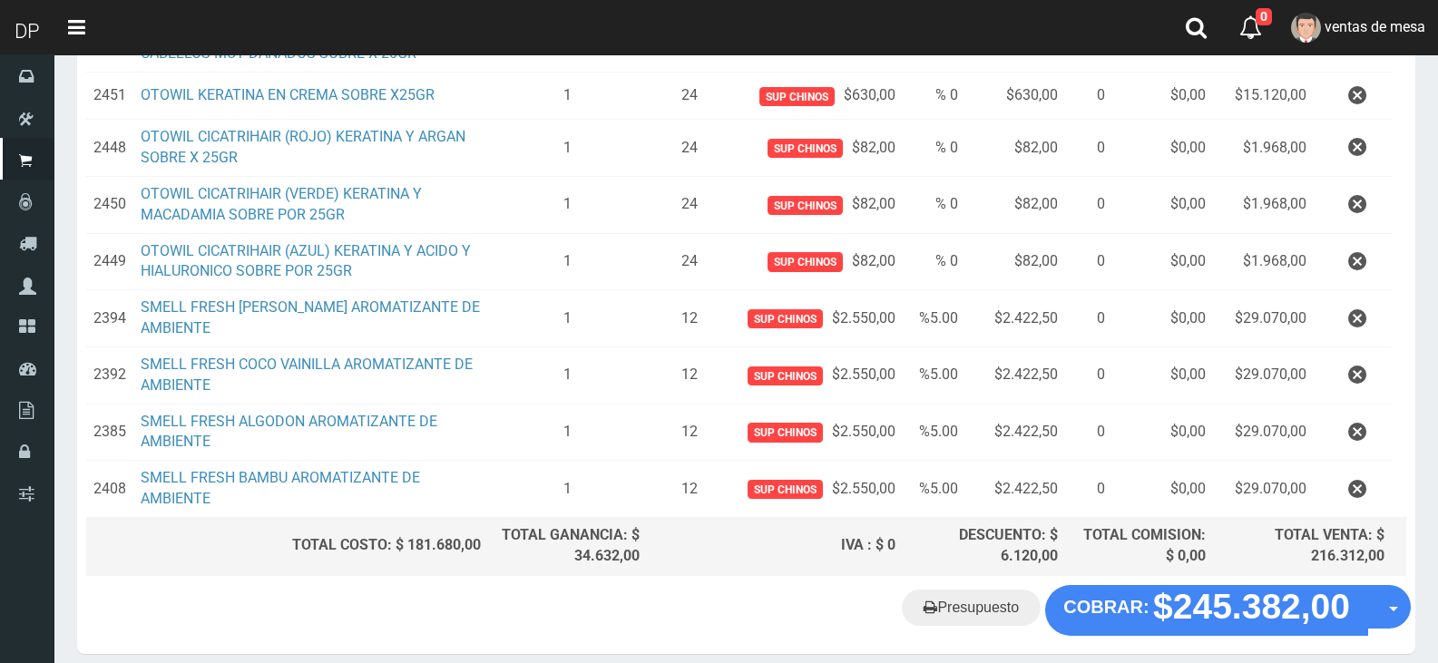
scroll to position [619, 0]
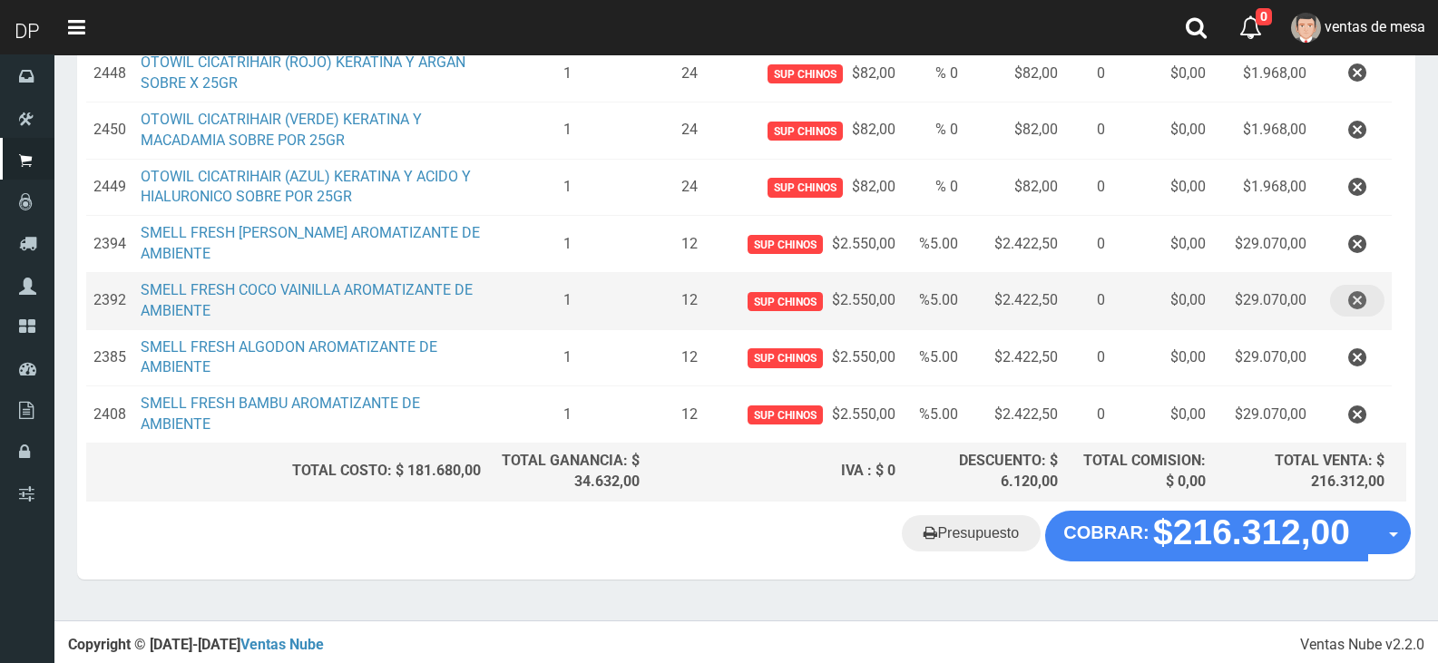
click at [1368, 297] on button "button" at bounding box center [1357, 301] width 54 height 32
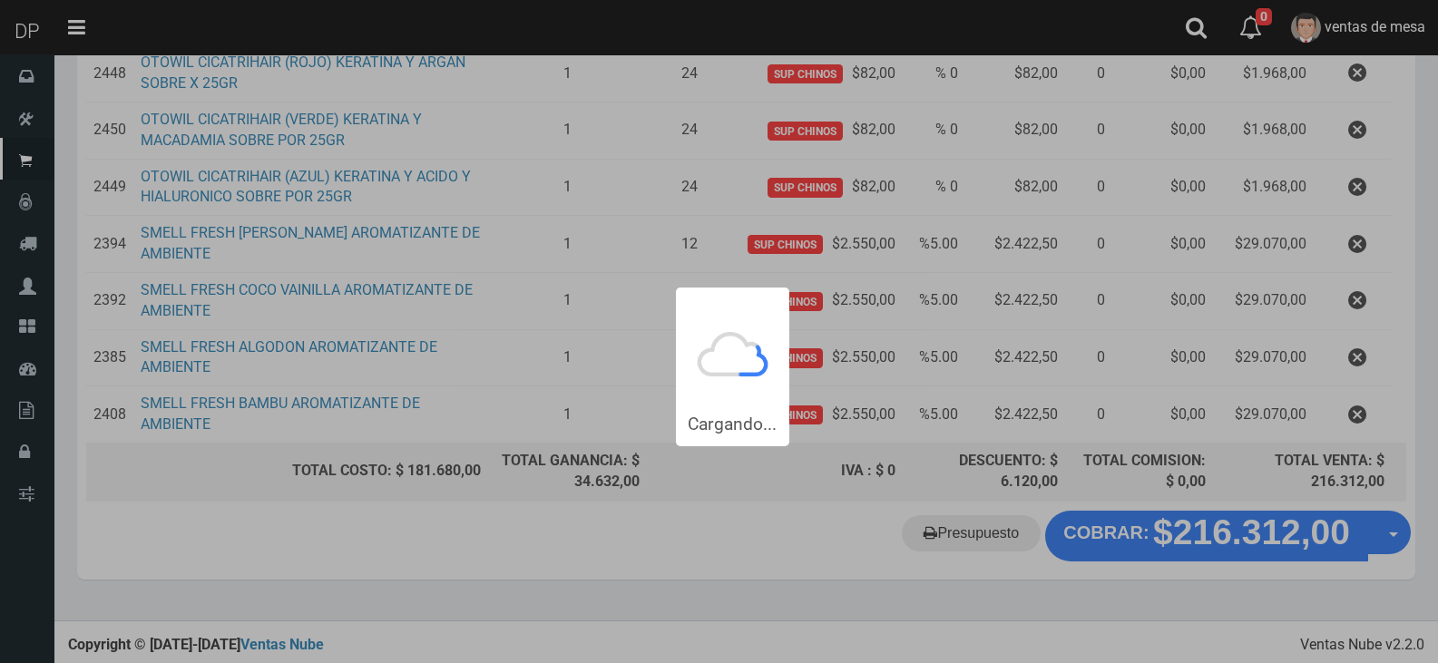
scroll to position [0, 0]
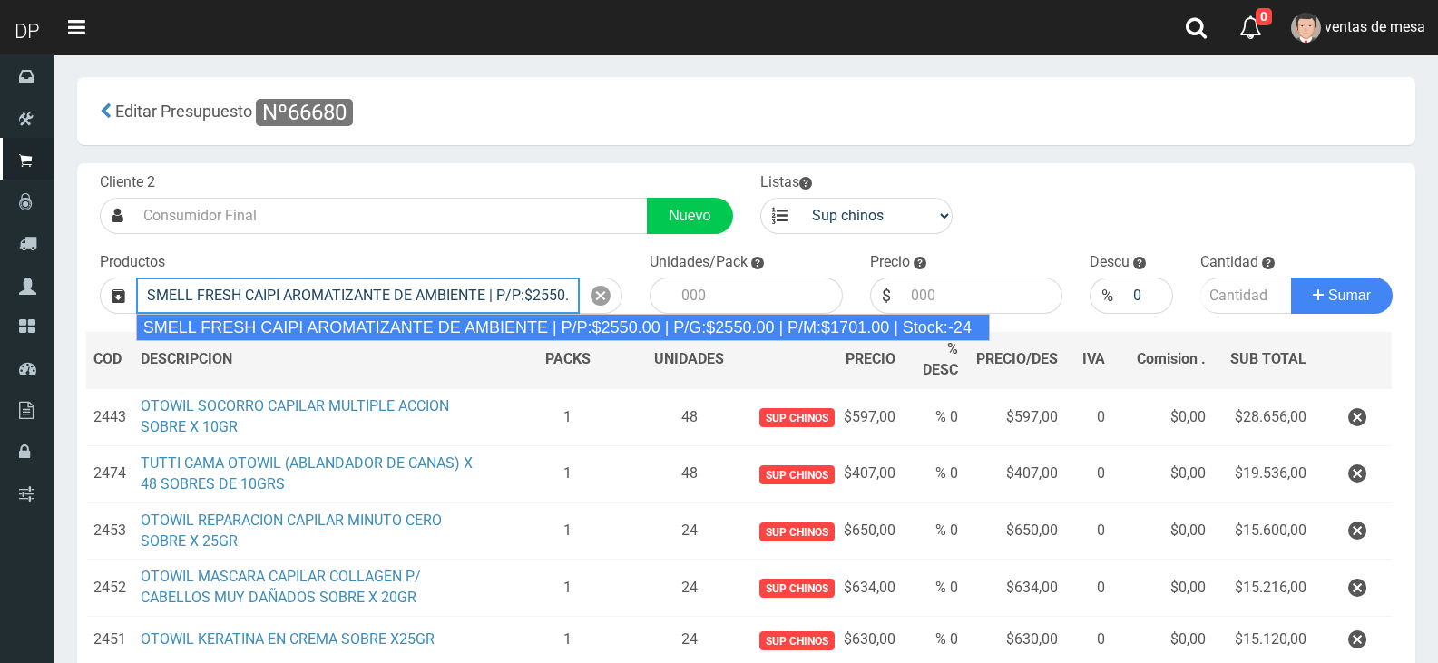
type input "SMELL FRESH CAIPI AROMATIZANTE DE AMBIENTE | P/P:$2550.00 | P/G:$2550.00 | P/M:…"
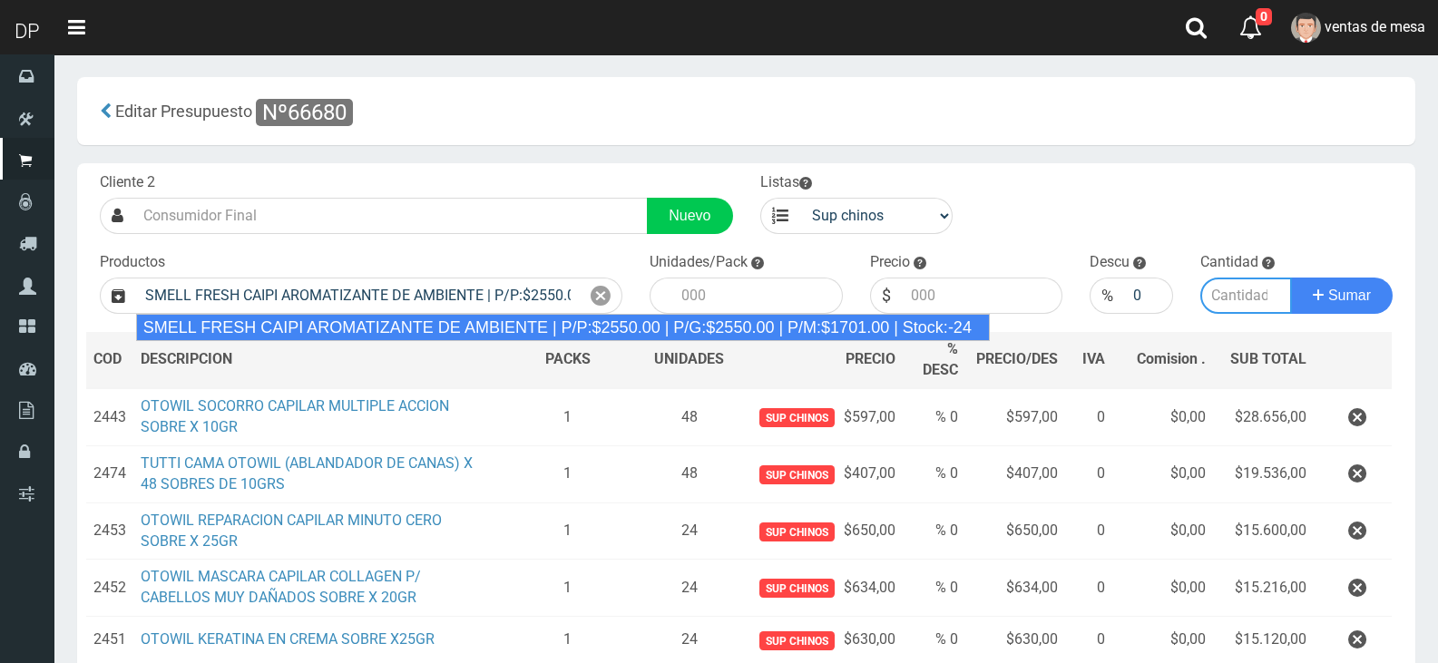
type input "12"
type input "2550.00"
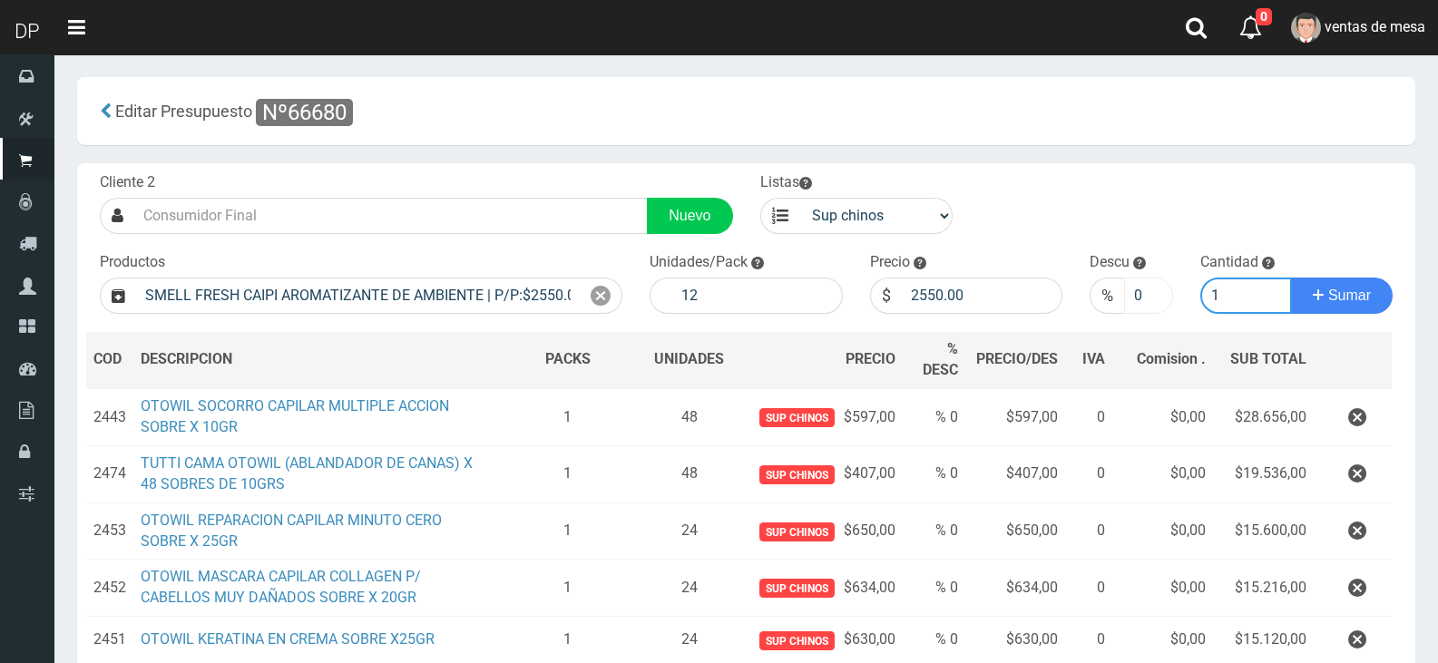
type input "1"
drag, startPoint x: 1129, startPoint y: 298, endPoint x: 1150, endPoint y: 299, distance: 20.9
click at [1150, 299] on input "0" at bounding box center [1148, 296] width 48 height 36
type input "5"
click at [1291, 278] on button "Sumar" at bounding box center [1342, 296] width 102 height 36
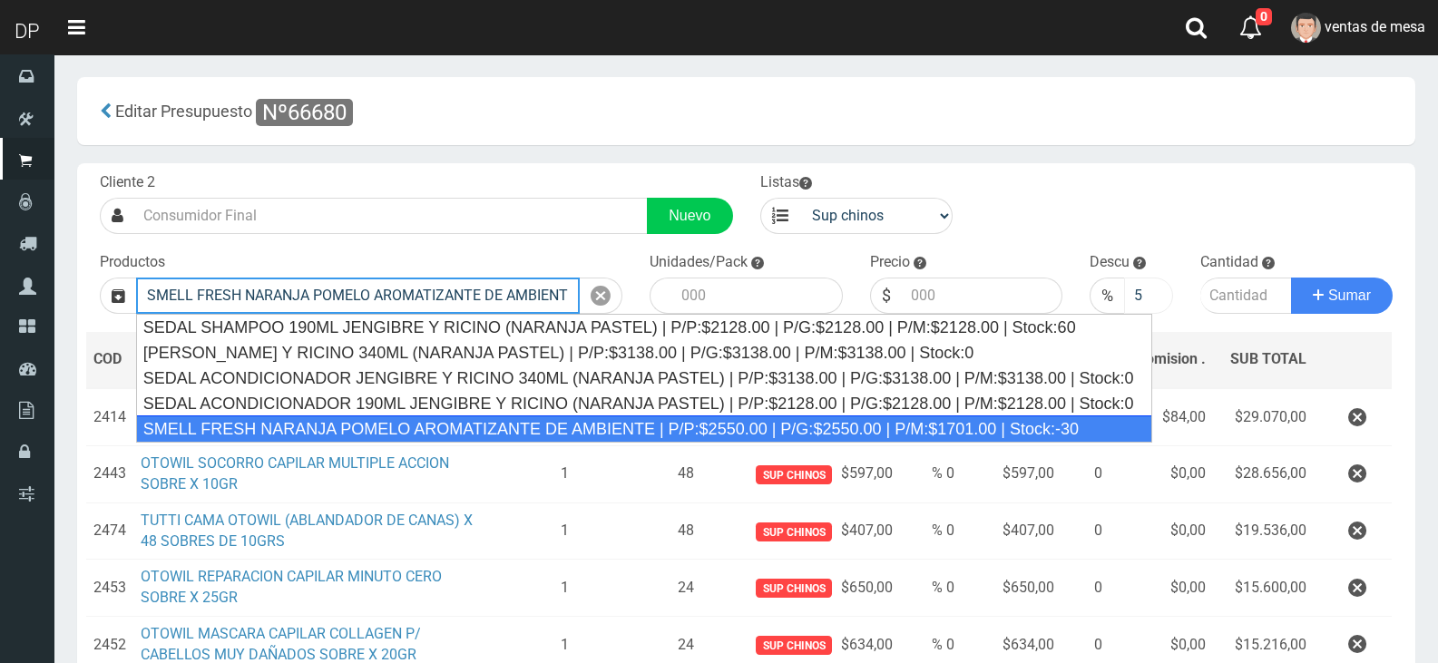
type input "SMELL FRESH NARANJA POMELO AROMATIZANTE DE AMBIENTE | P/P:$2550.00 | P/G:$2550.…"
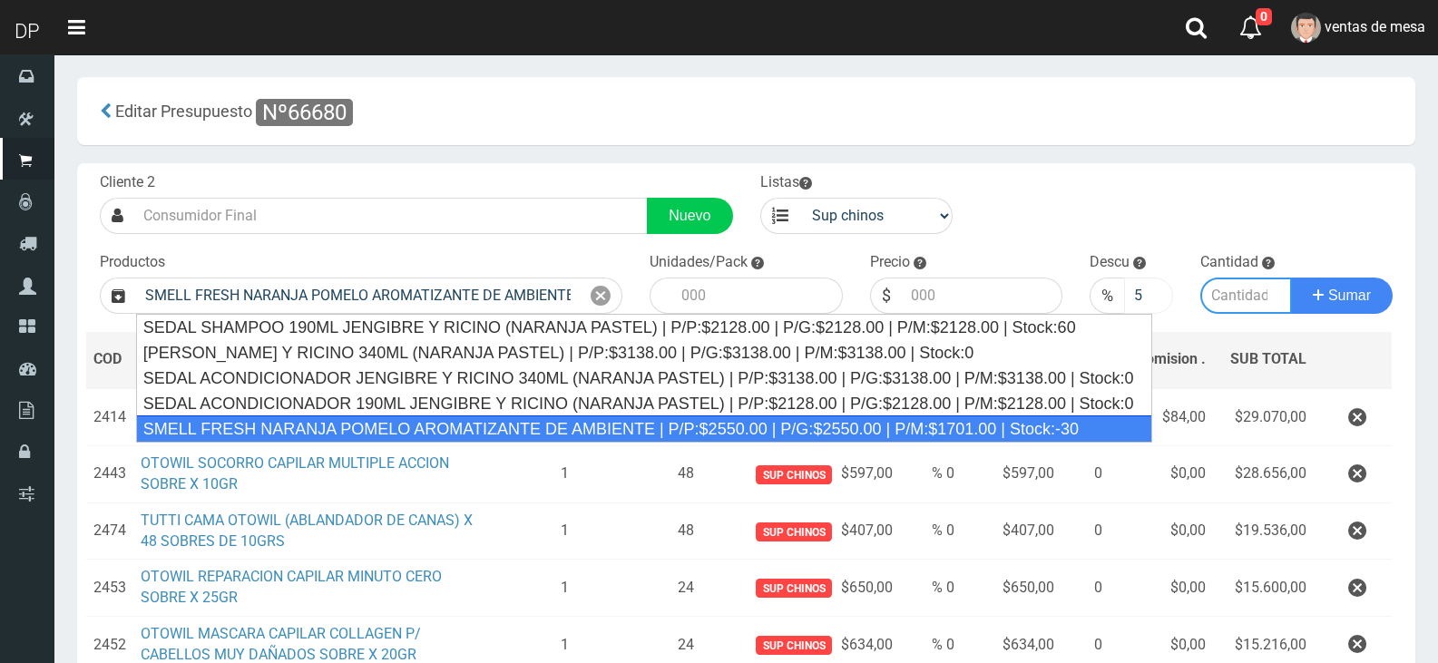
type input "12"
type input "2550.00"
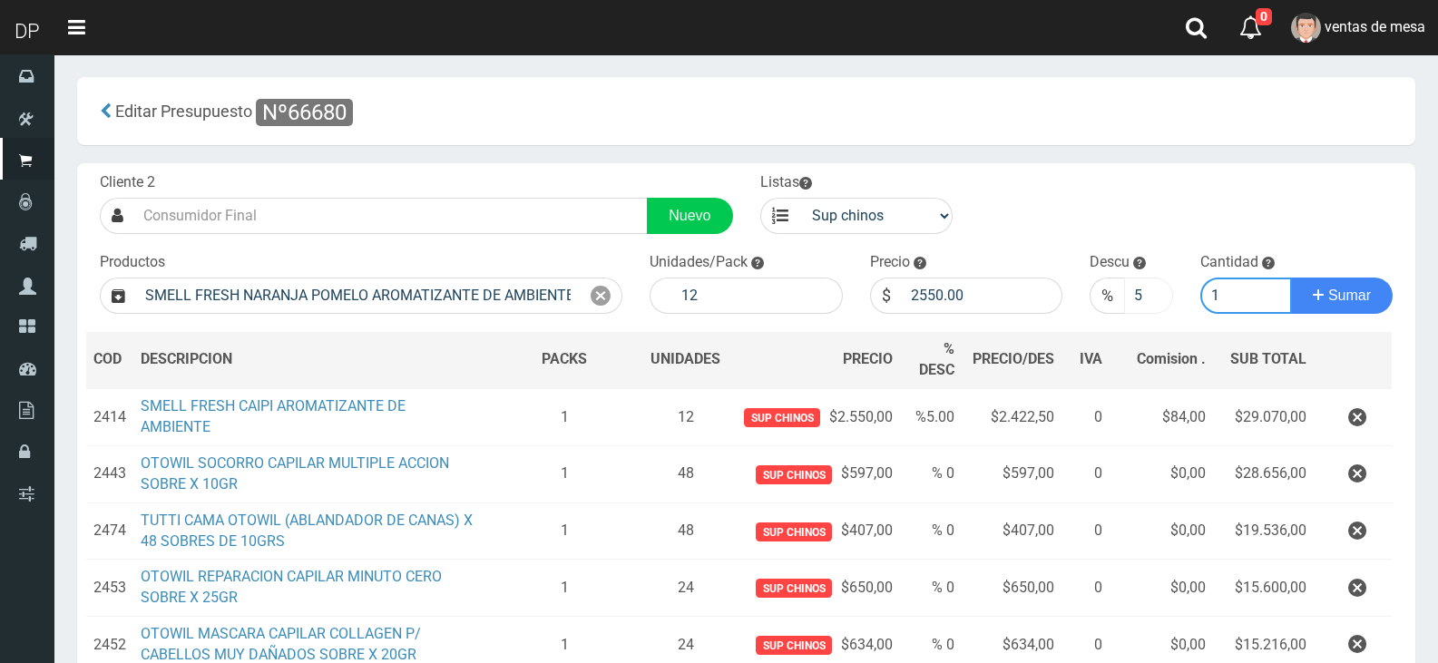
type input "1"
click at [1291, 278] on button "Sumar" at bounding box center [1342, 296] width 102 height 36
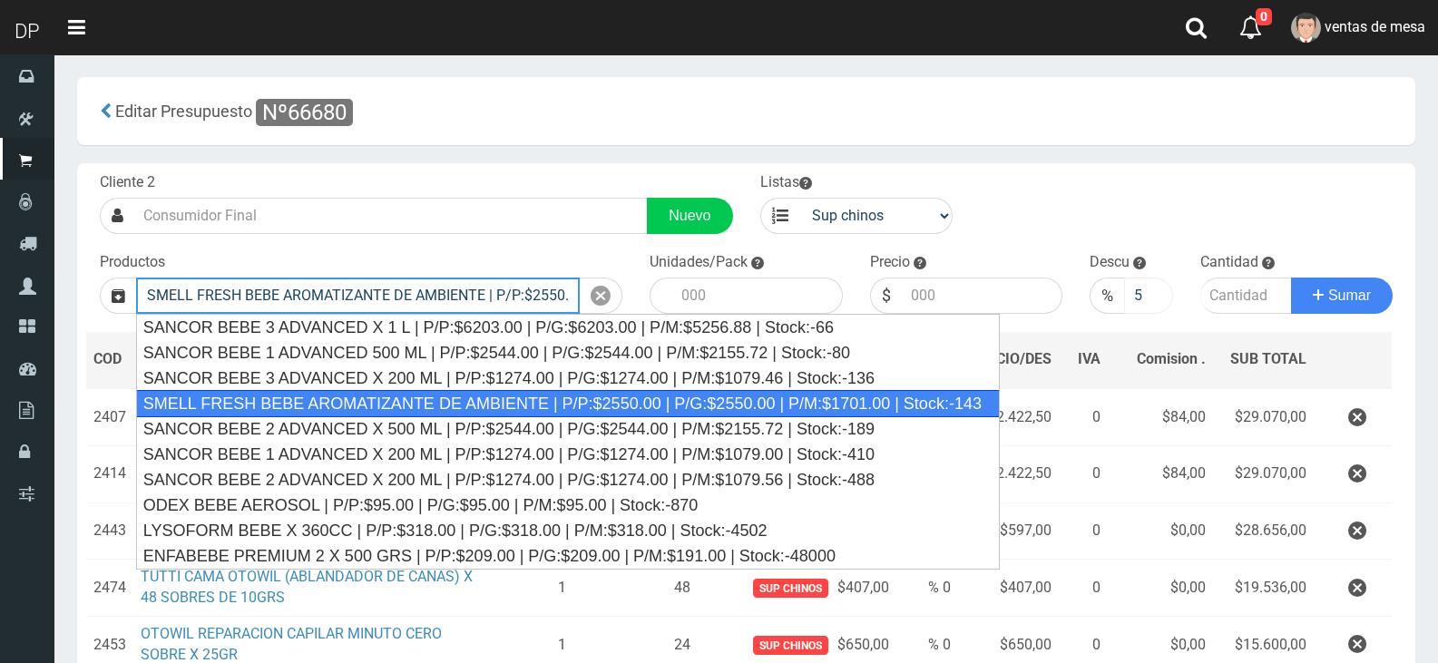
type input "SMELL FRESH BEBE AROMATIZANTE DE AMBIENTE | P/P:$2550.00 | P/G:$2550.00 | P/M:$…"
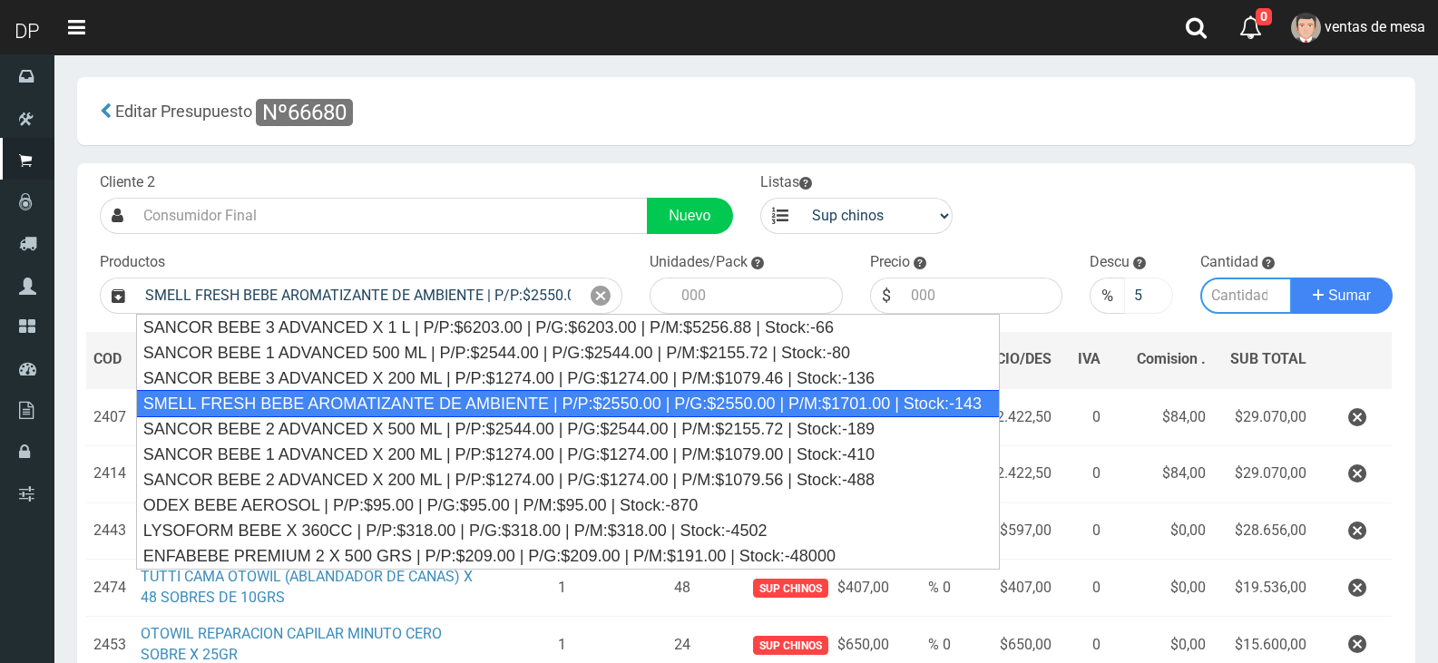
type input "12"
type input "2550.00"
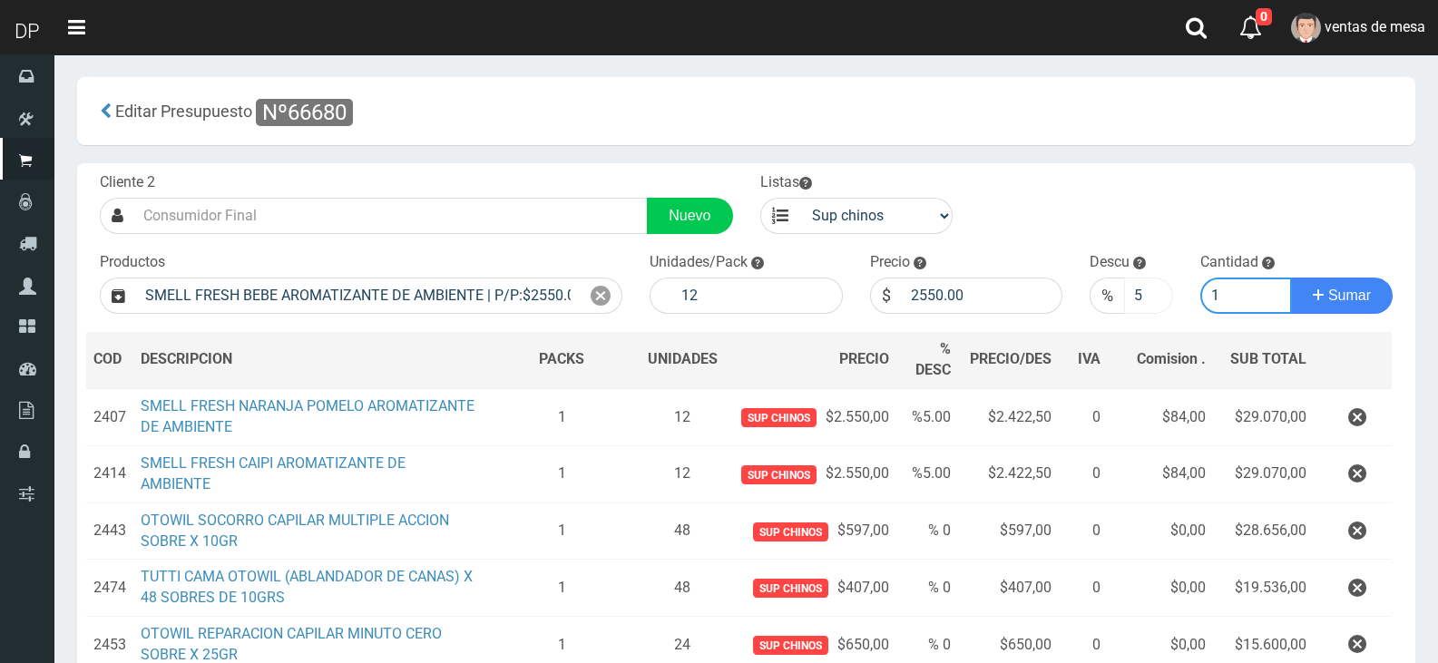
type input "1"
click at [1291, 278] on button "Sumar" at bounding box center [1342, 296] width 102 height 36
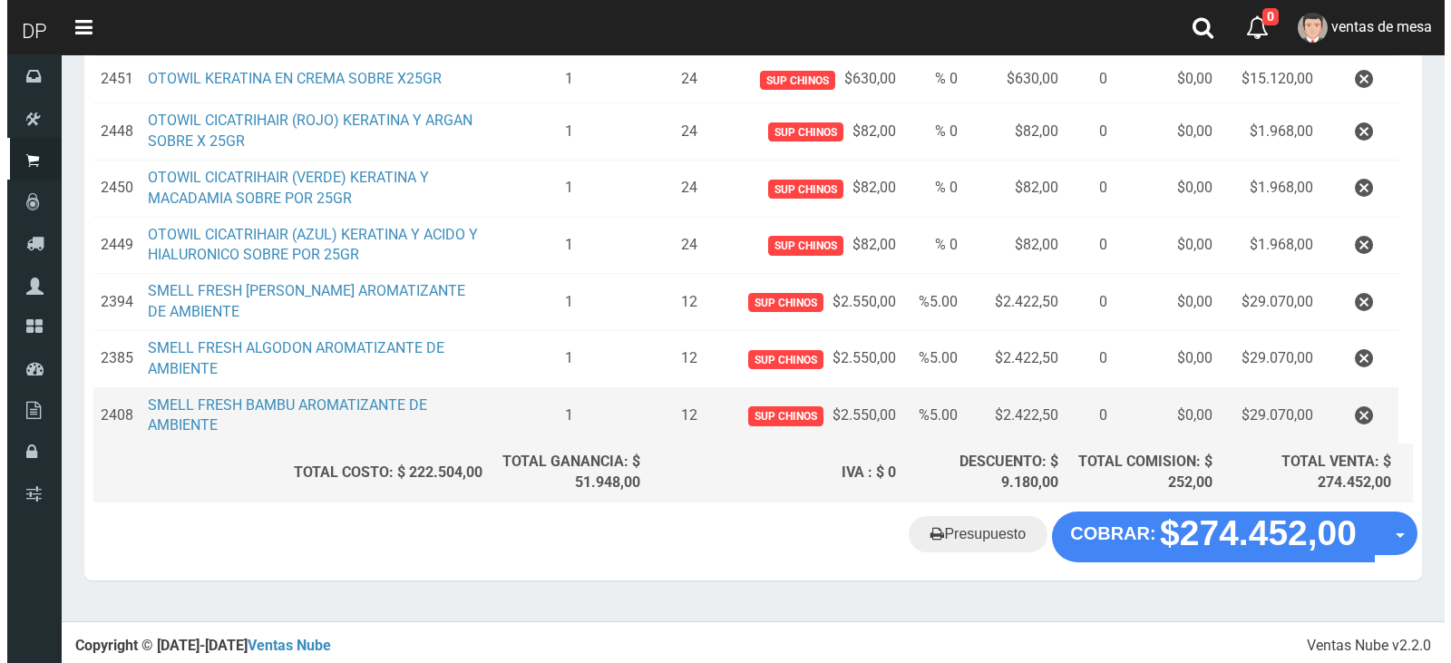
scroll to position [733, 0]
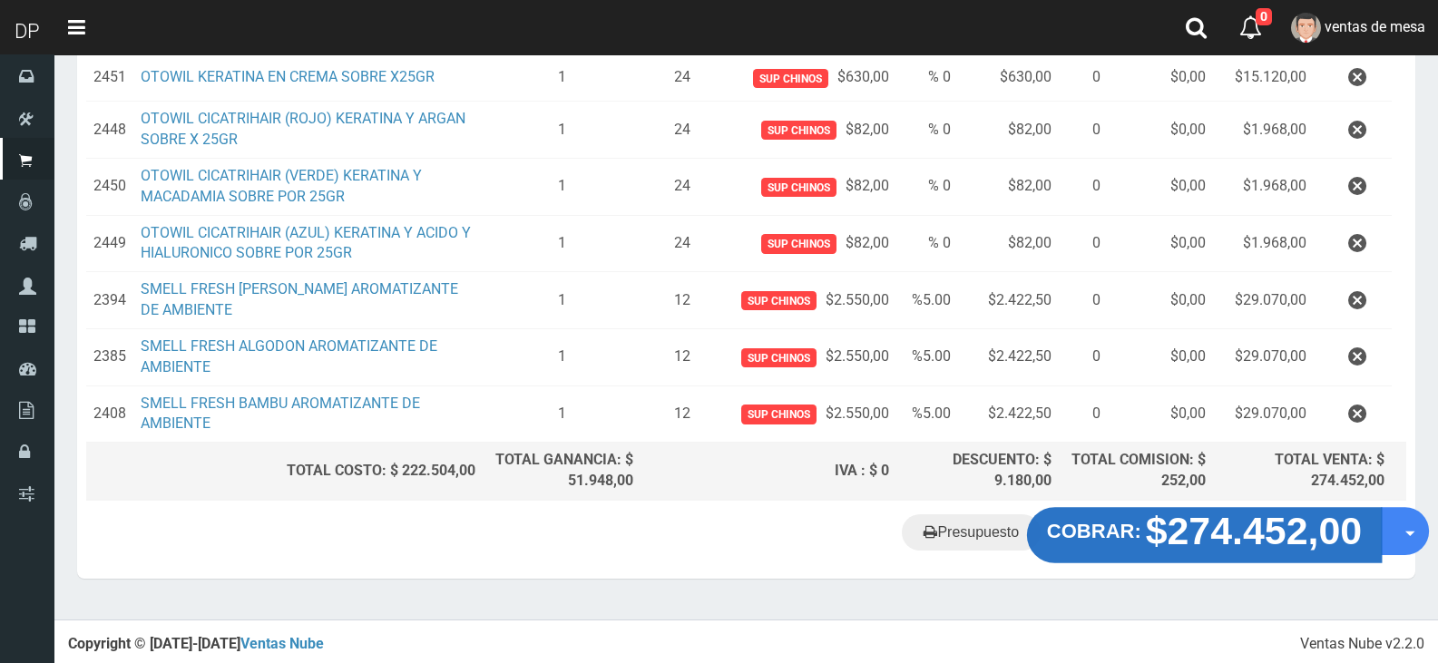
click at [1100, 548] on button "COBRAR: $274.452,00" at bounding box center [1204, 535] width 355 height 56
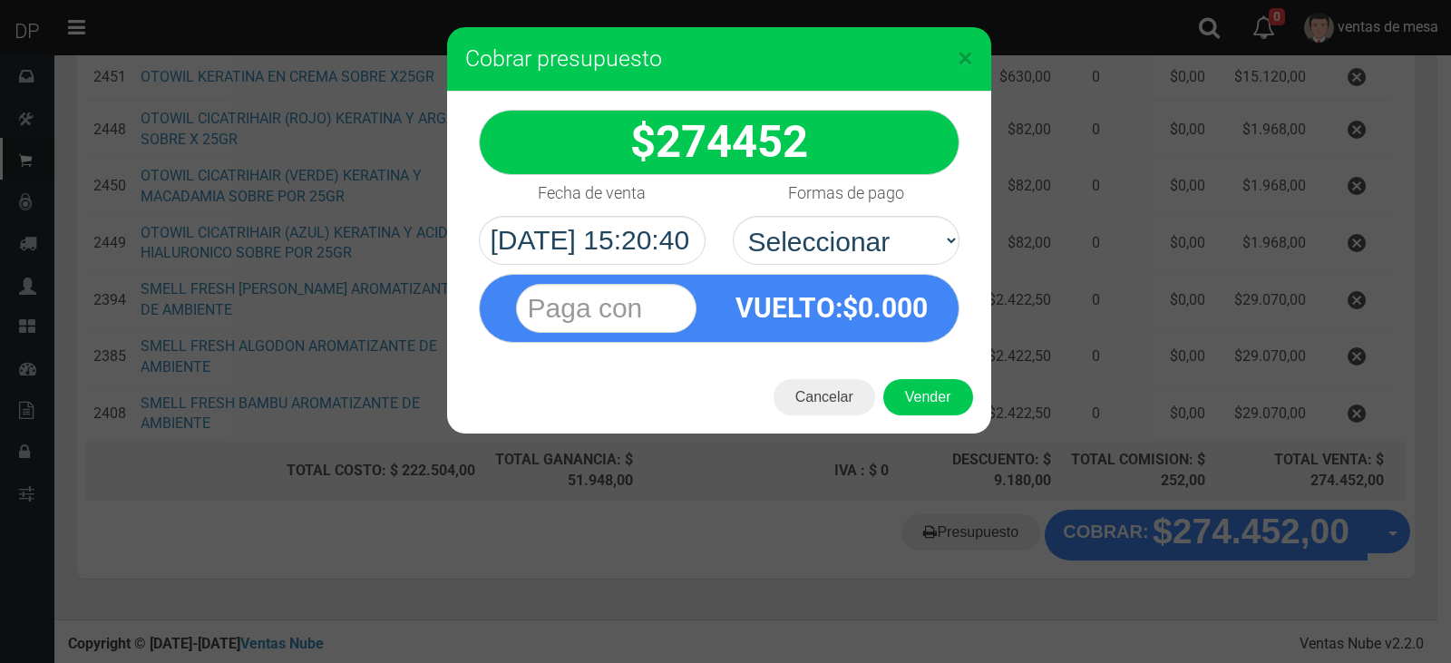
select select "Efectivo"
click at [733, 216] on select "Seleccionar Efectivo Tarjeta de Crédito Depósito Débito" at bounding box center [846, 240] width 227 height 49
click at [955, 415] on button "Vender" at bounding box center [929, 397] width 90 height 36
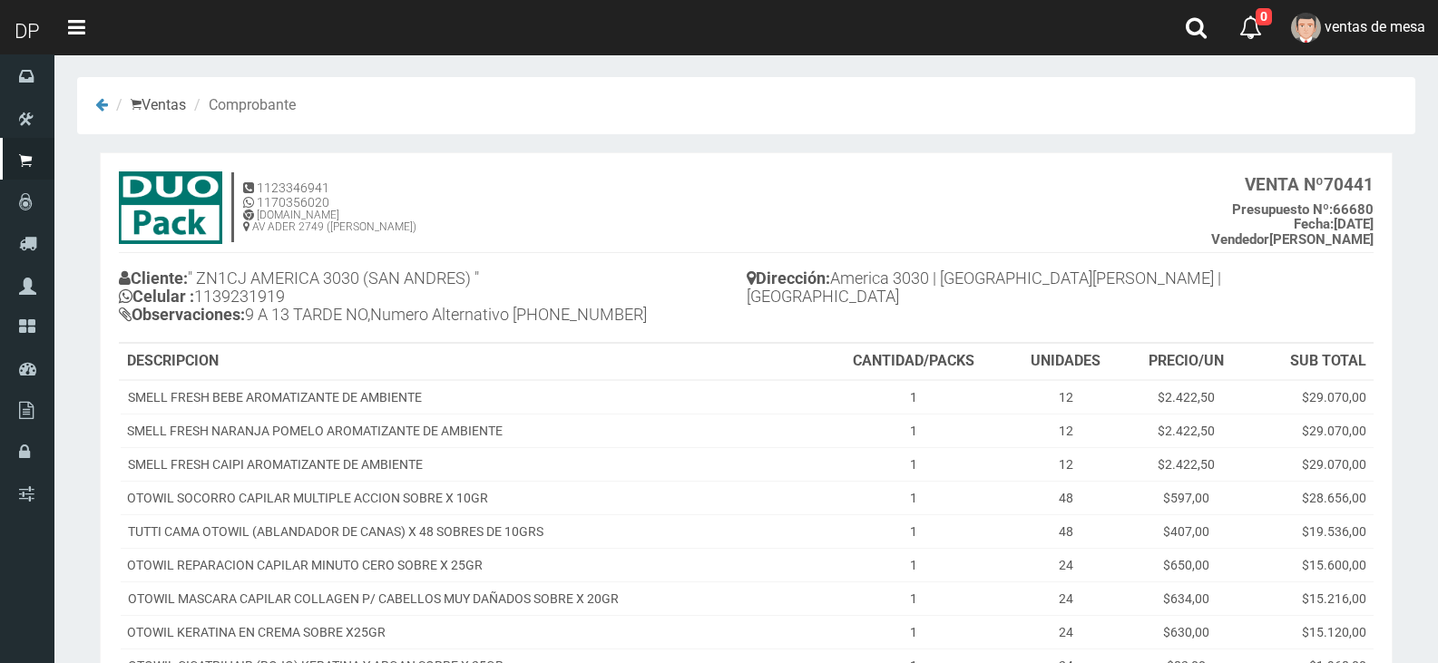
scroll to position [418, 0]
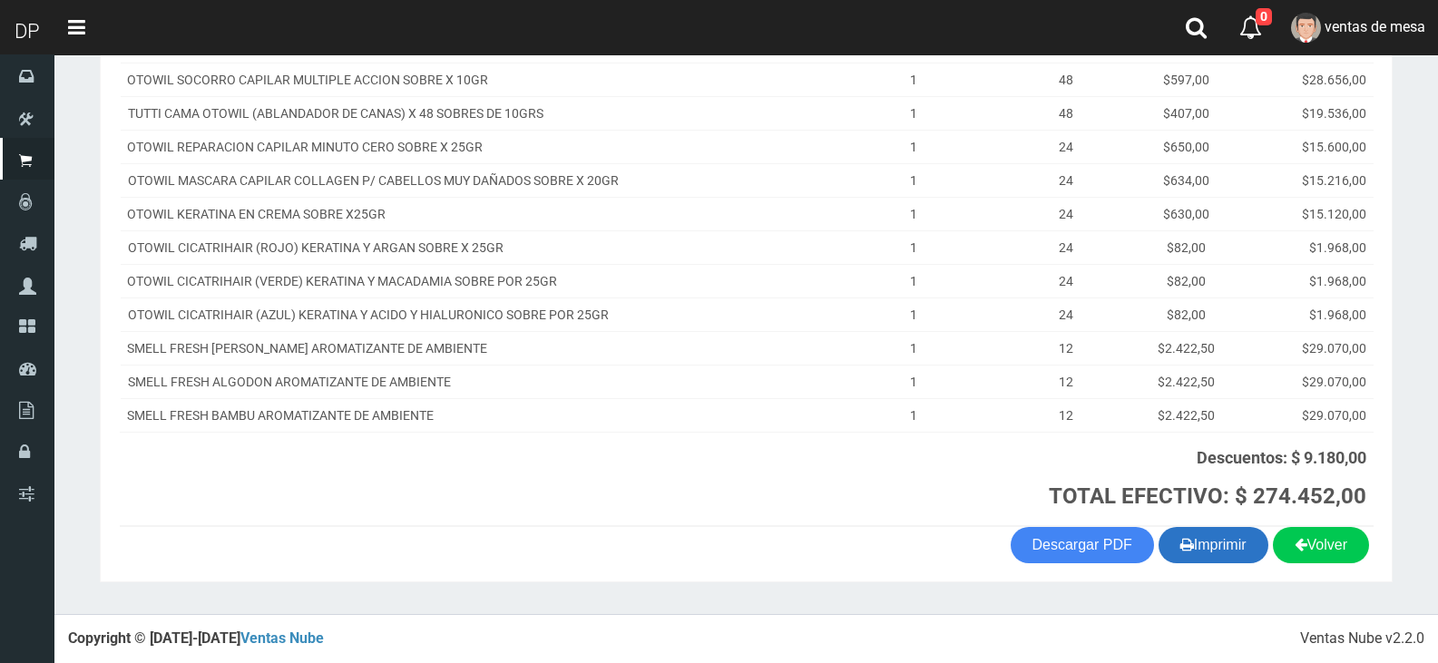
click at [1235, 551] on button "Imprimir" at bounding box center [1213, 545] width 110 height 36
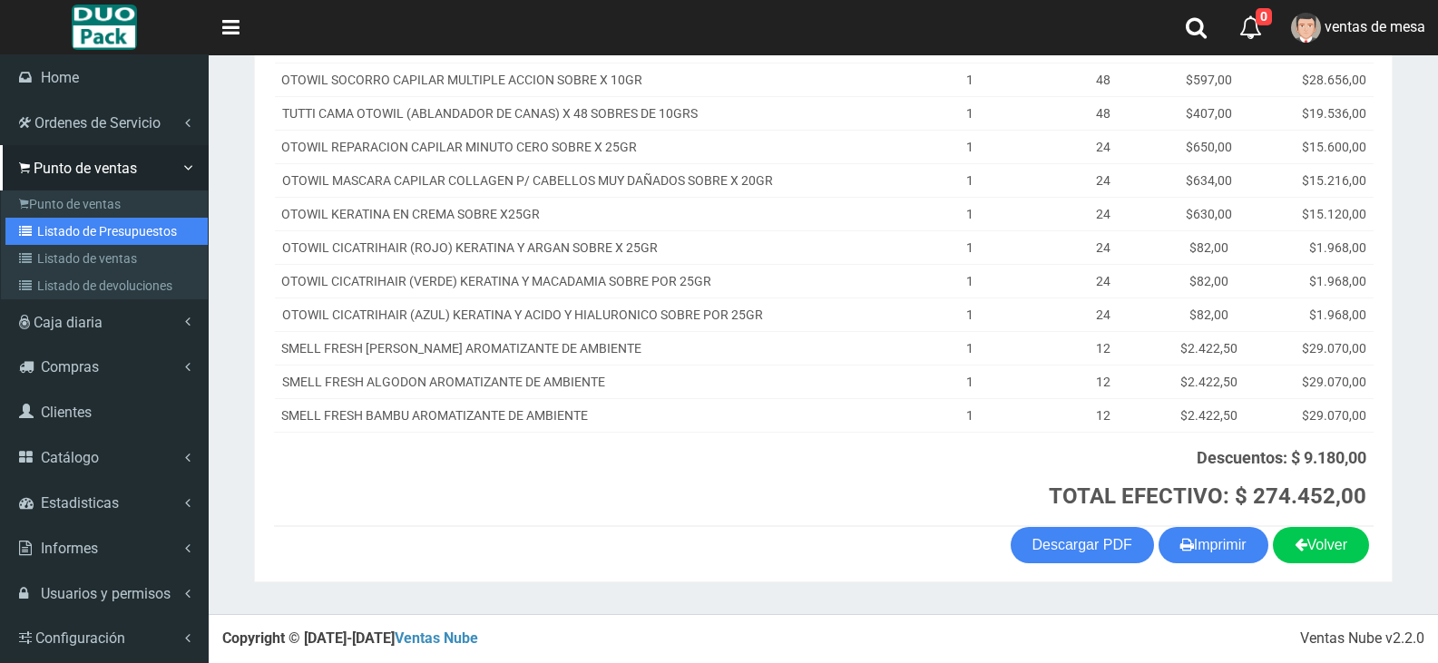
click at [155, 233] on link "Listado de Presupuestos" at bounding box center [106, 231] width 202 height 27
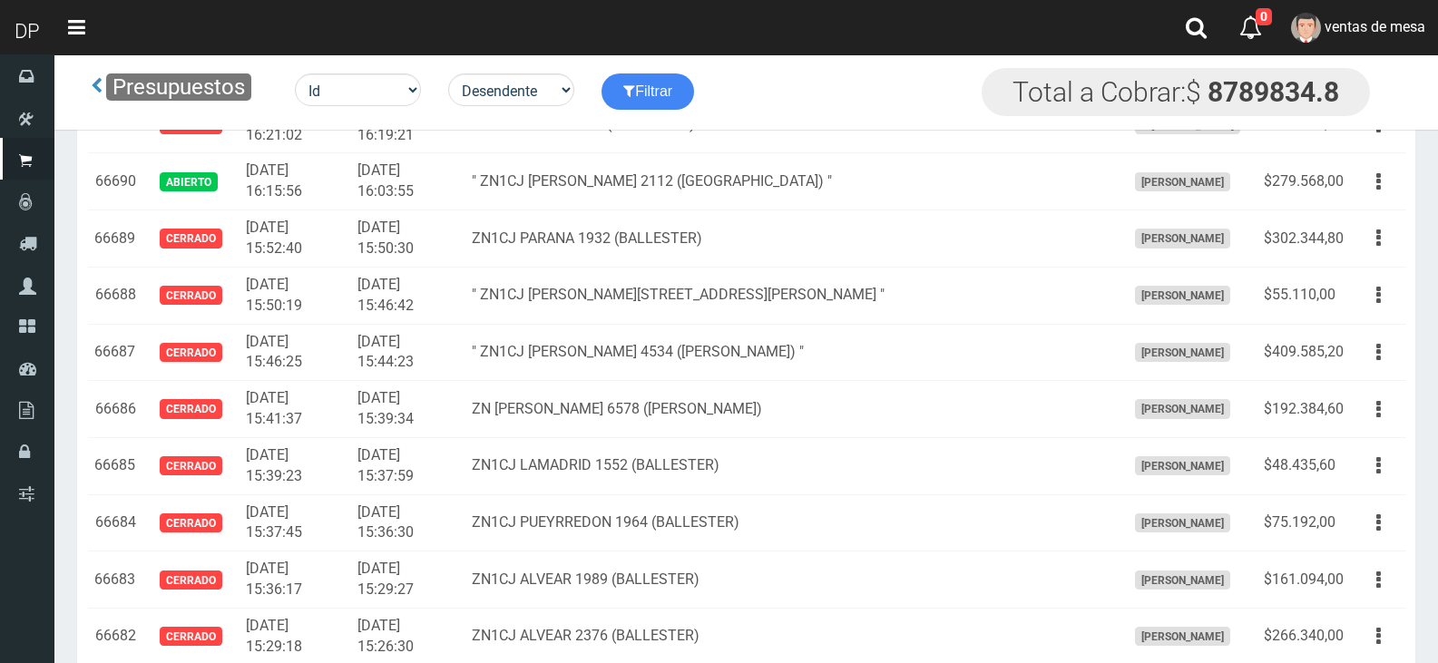
scroll to position [2524, 0]
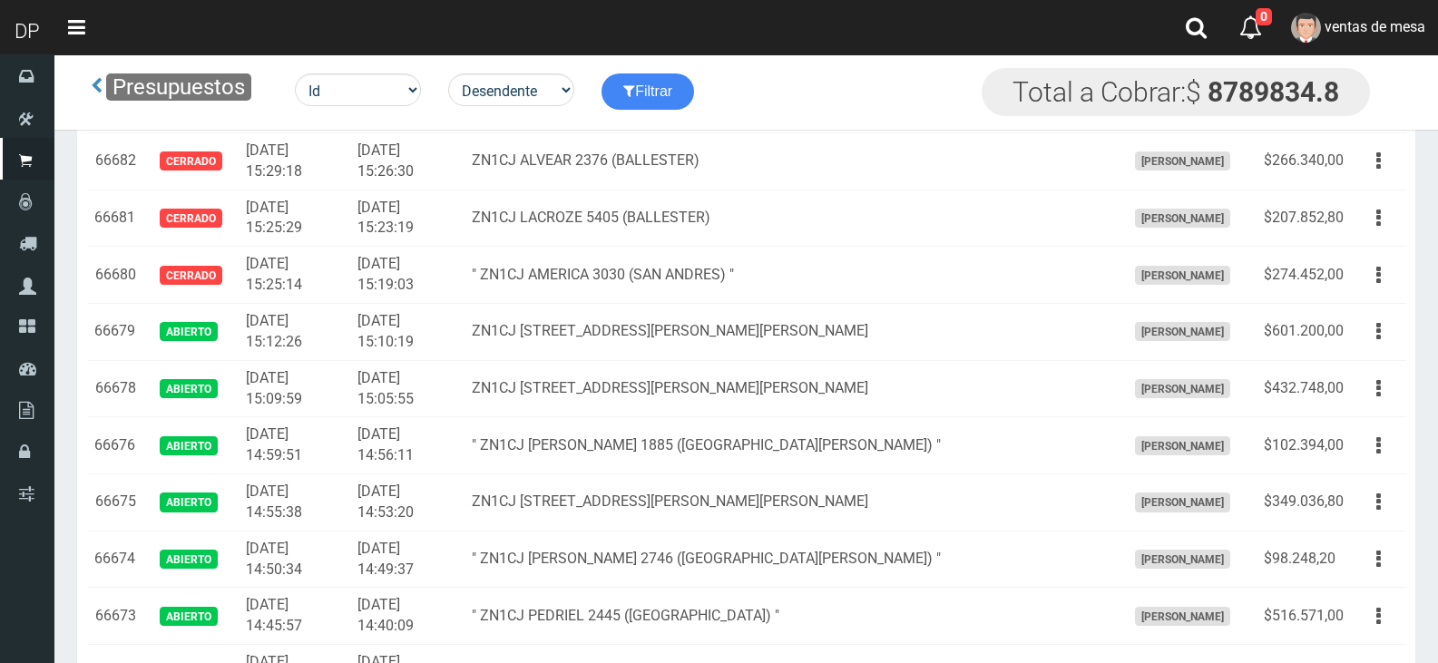
click at [723, 188] on td "ZN1CJ ALVEAR 2376 (BALLESTER)" at bounding box center [790, 160] width 653 height 57
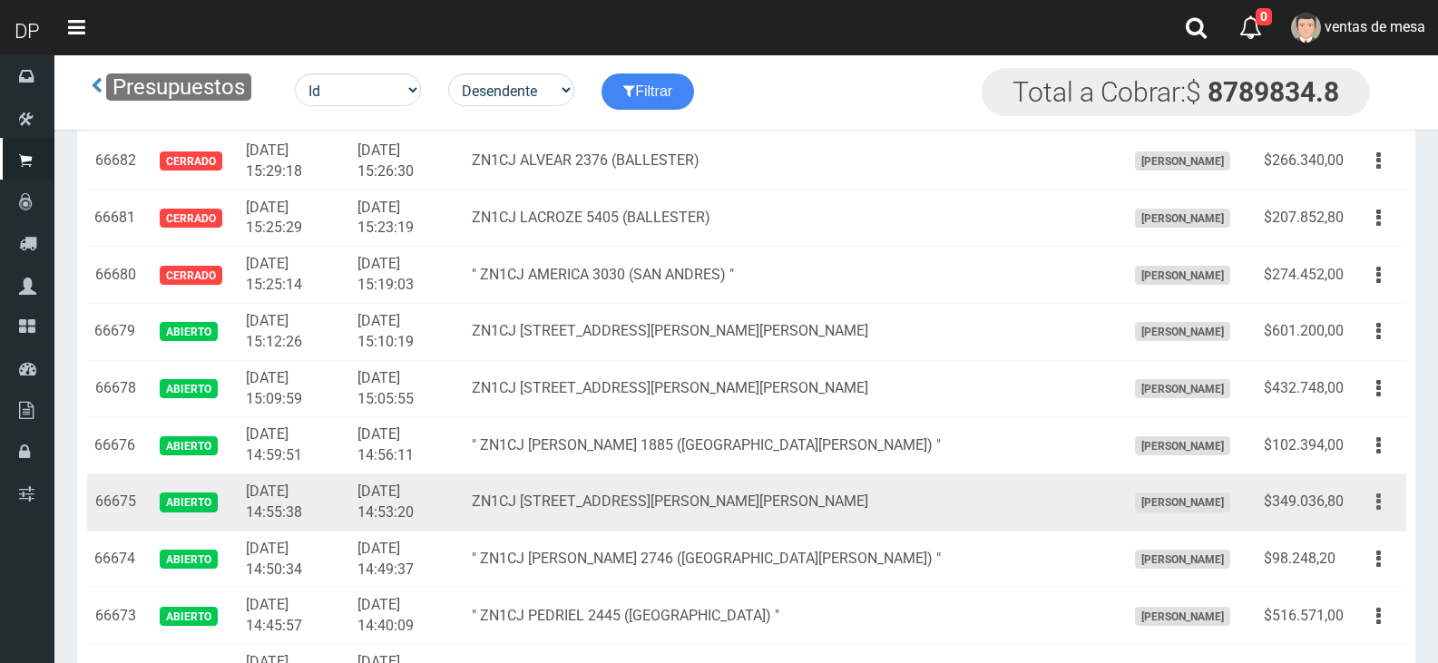
click at [1389, 509] on button "button" at bounding box center [1378, 502] width 41 height 32
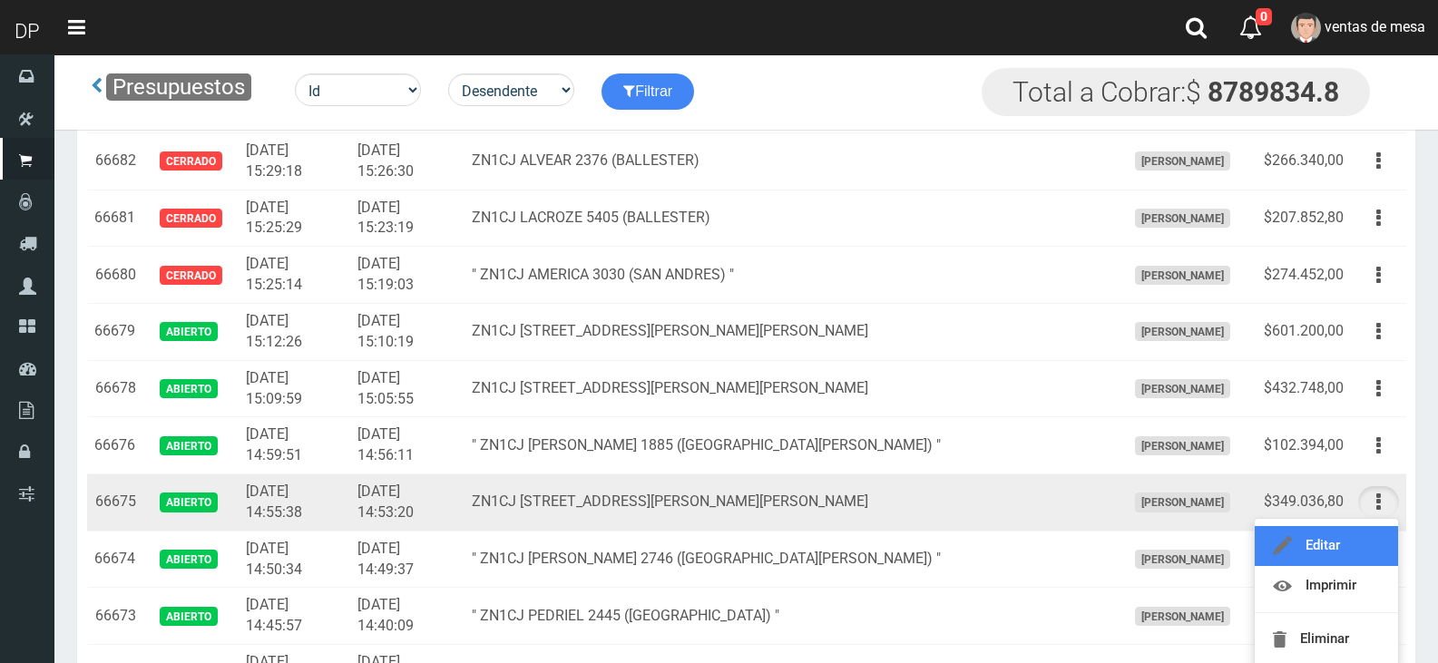
click at [1365, 543] on link "Editar" at bounding box center [1326, 546] width 143 height 40
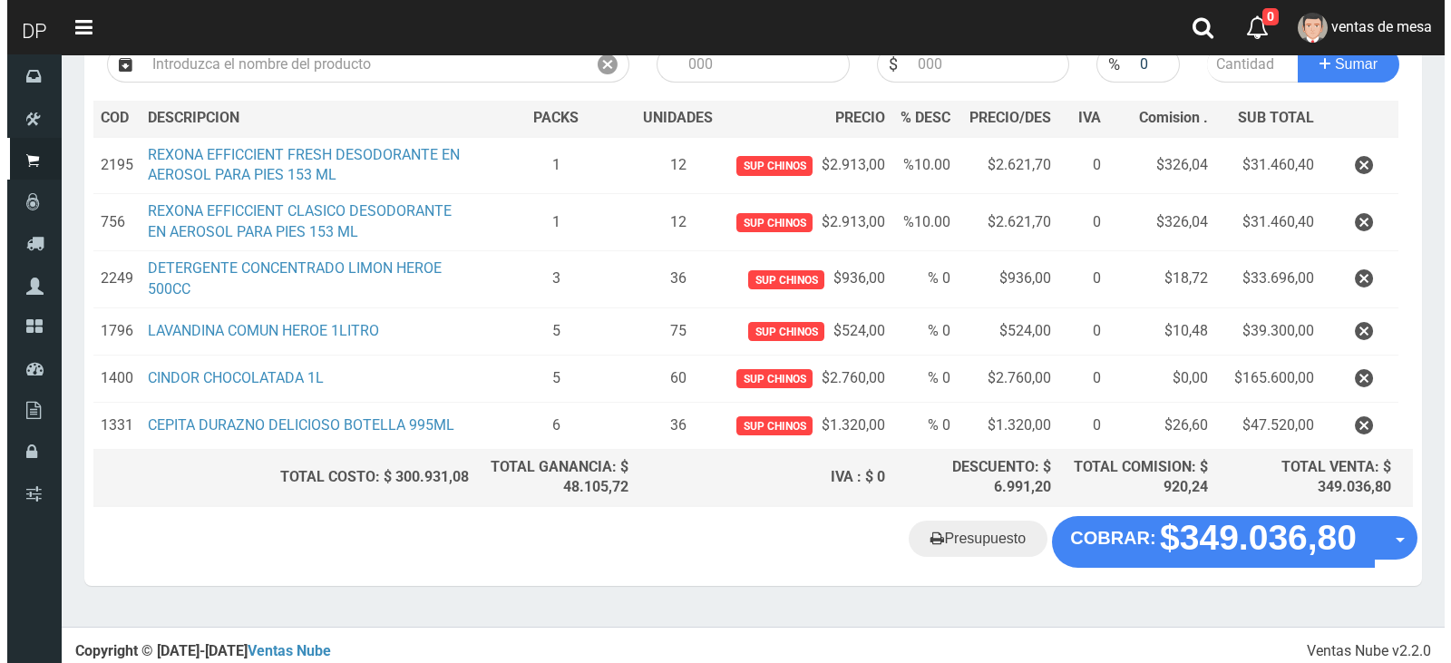
scroll to position [238, 0]
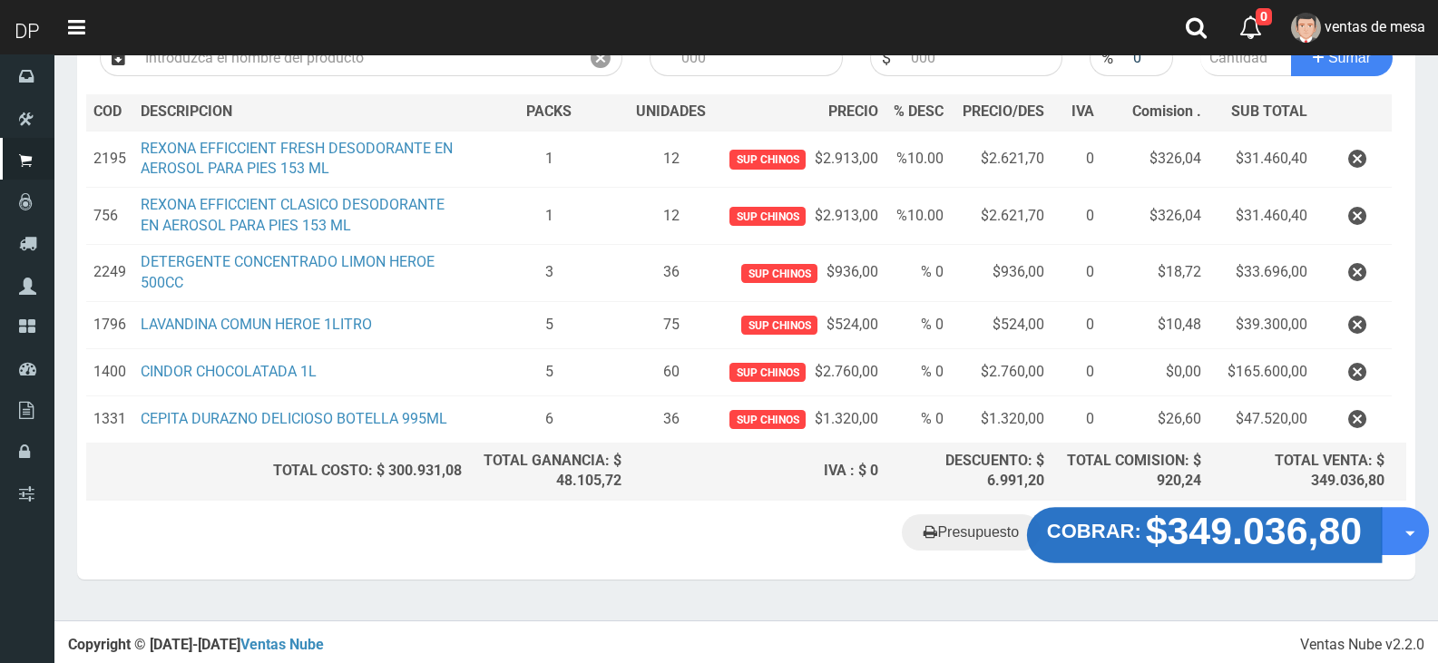
click at [1147, 548] on button "COBRAR: $349.036,80" at bounding box center [1204, 535] width 355 height 56
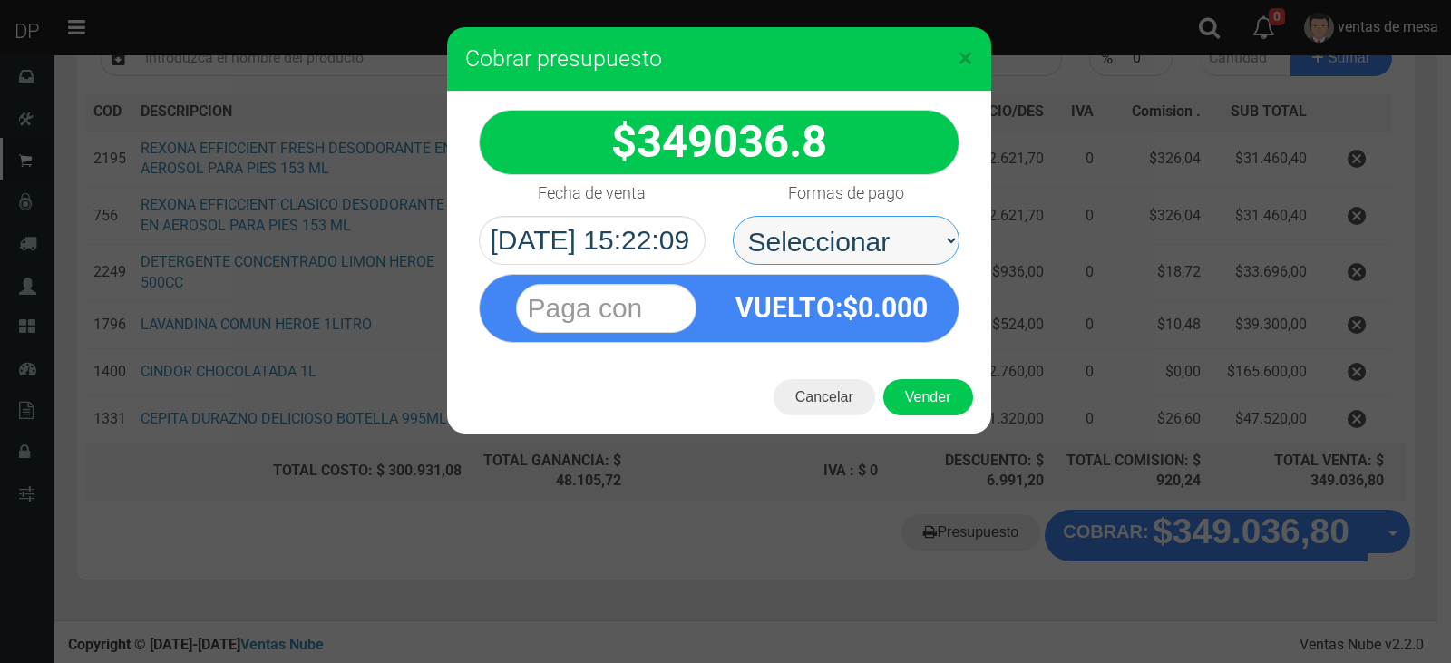
click at [877, 244] on select "Seleccionar Efectivo Tarjeta de Crédito Depósito Débito" at bounding box center [846, 240] width 227 height 49
select select "Efectivo"
click at [733, 216] on select "Seleccionar Efectivo Tarjeta de Crédito Depósito Débito" at bounding box center [846, 240] width 227 height 49
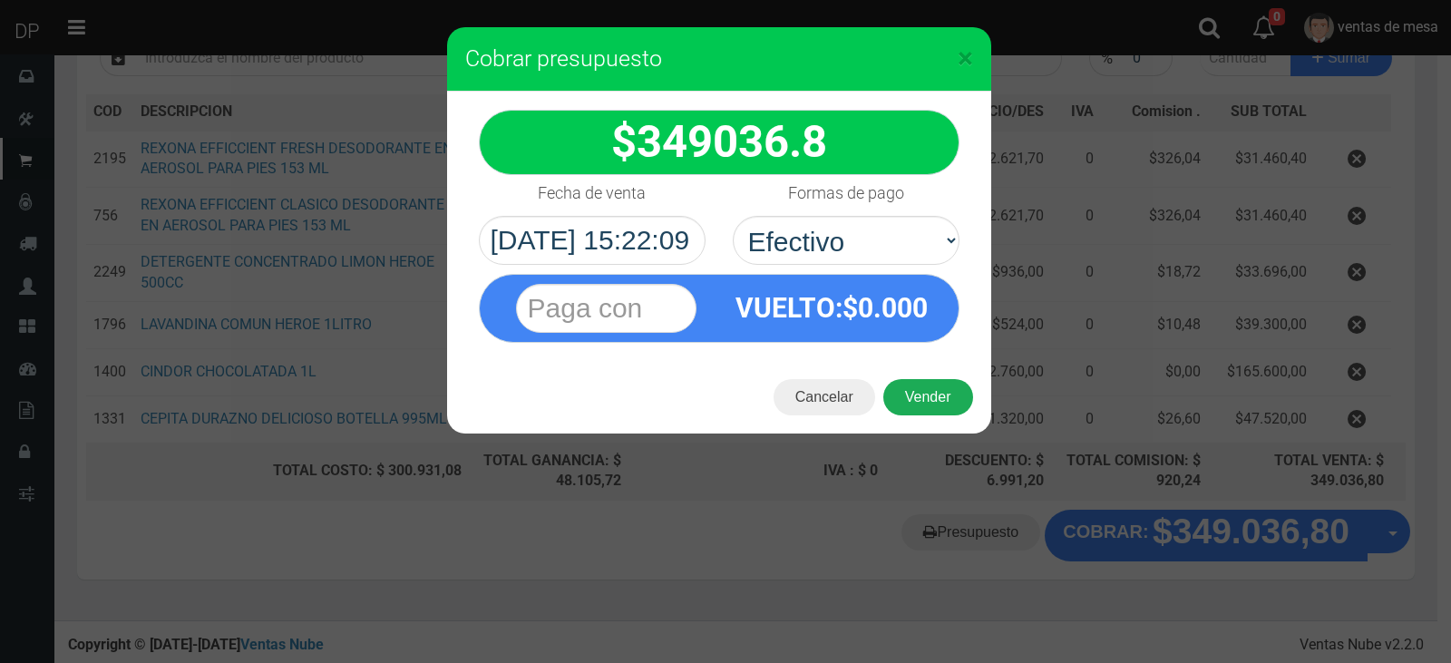
click at [939, 384] on button "Vender" at bounding box center [929, 397] width 90 height 36
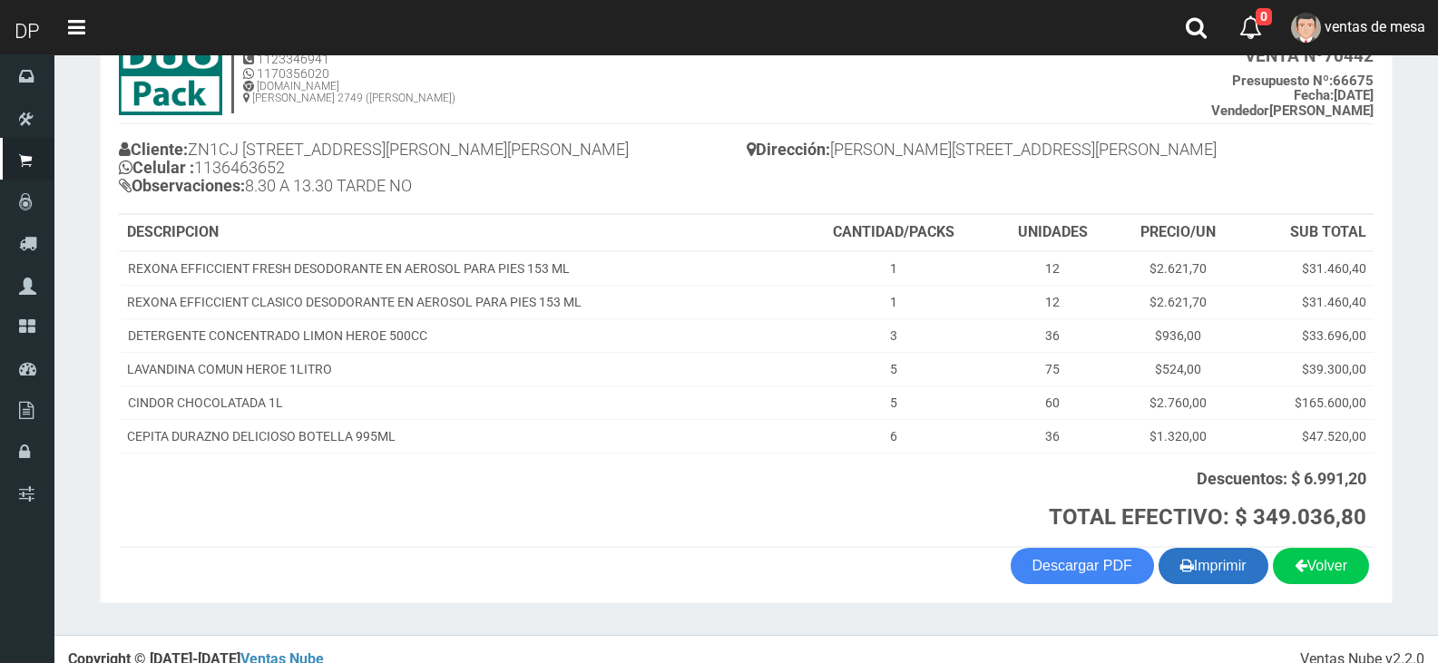
scroll to position [150, 0]
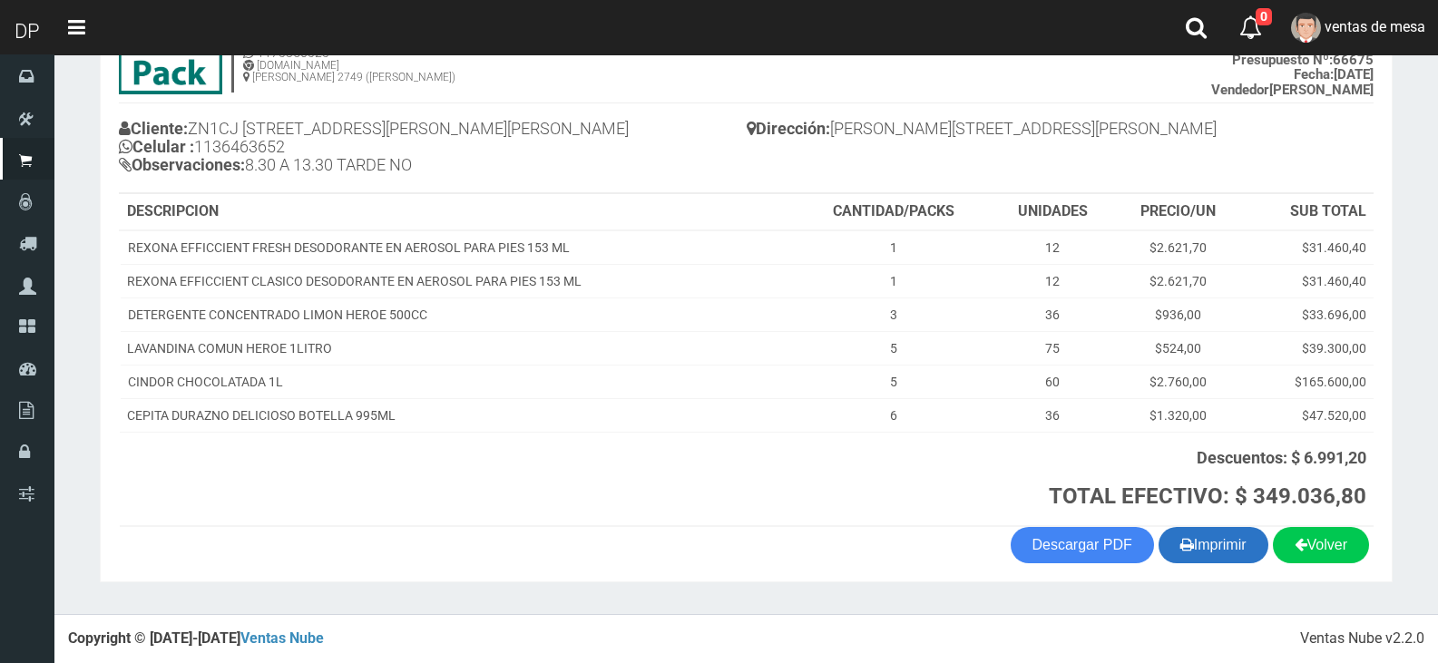
click at [1194, 539] on button "Imprimir" at bounding box center [1213, 545] width 110 height 36
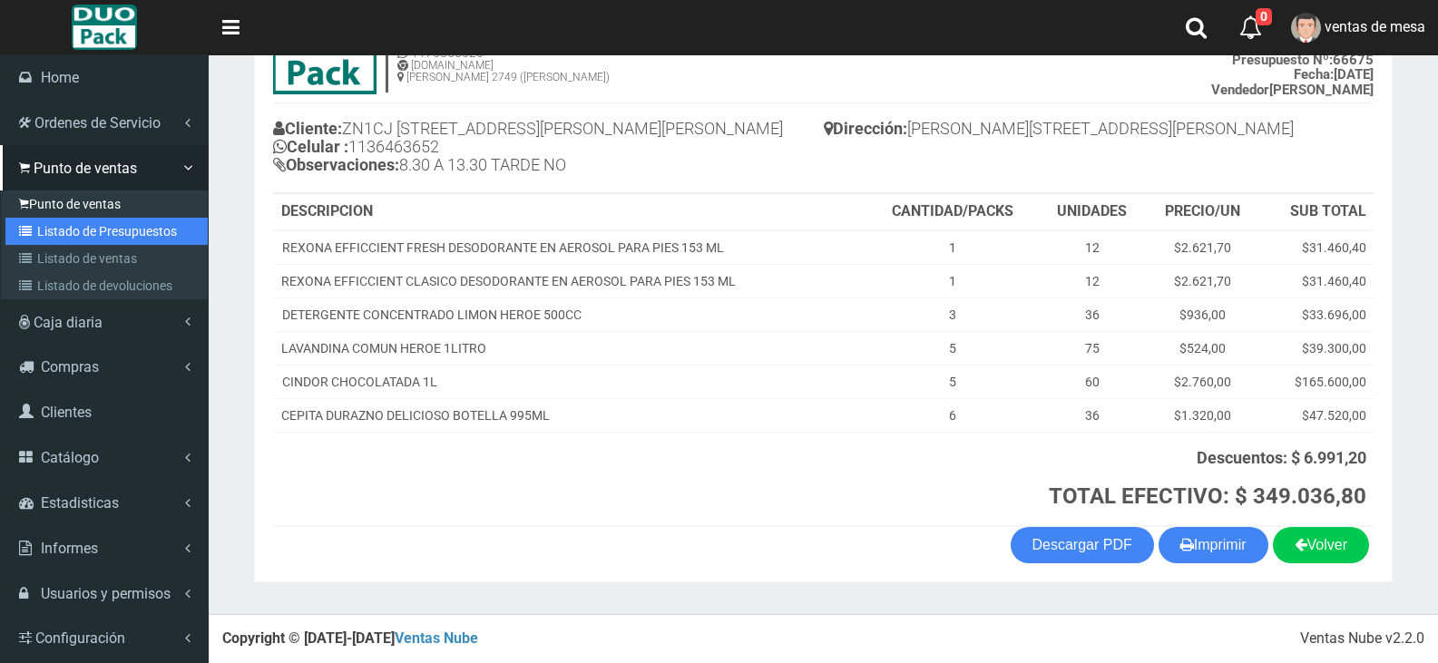
drag, startPoint x: 87, startPoint y: 234, endPoint x: 148, endPoint y: 211, distance: 64.9
click at [87, 234] on link "Listado de Presupuestos" at bounding box center [106, 231] width 202 height 27
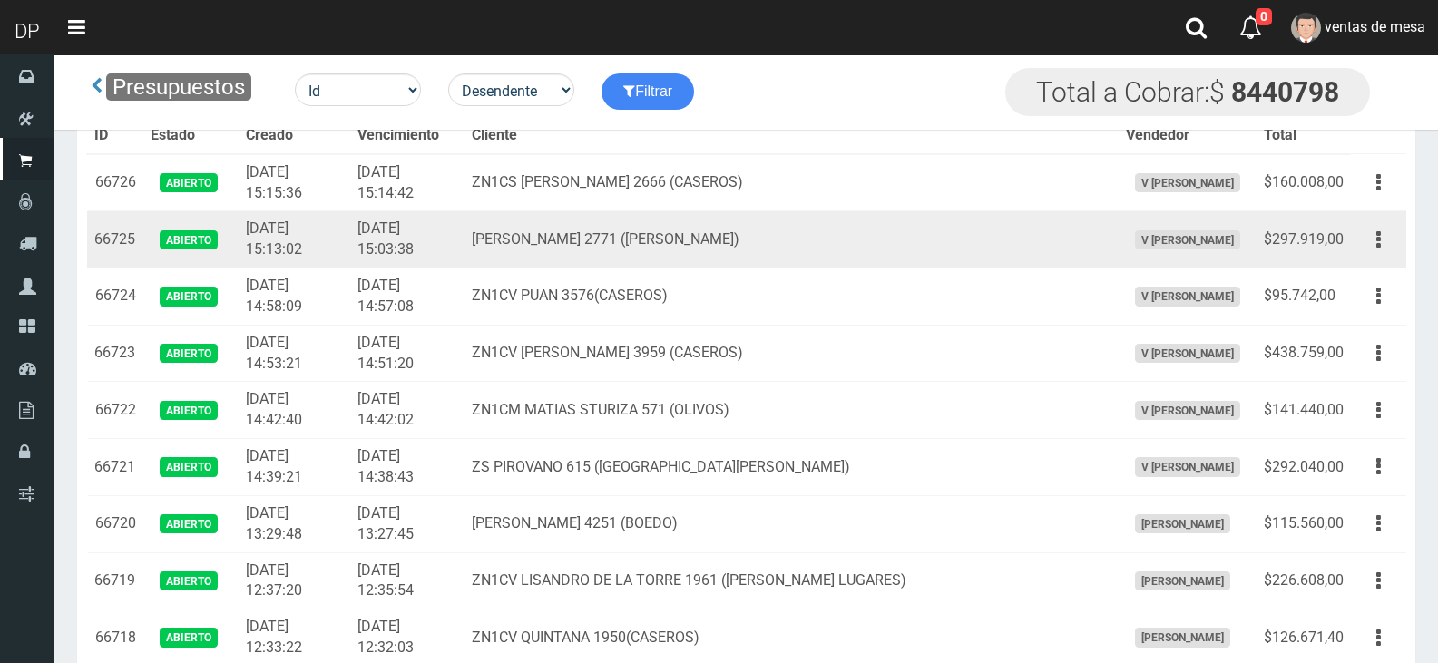
scroll to position [2617, 0]
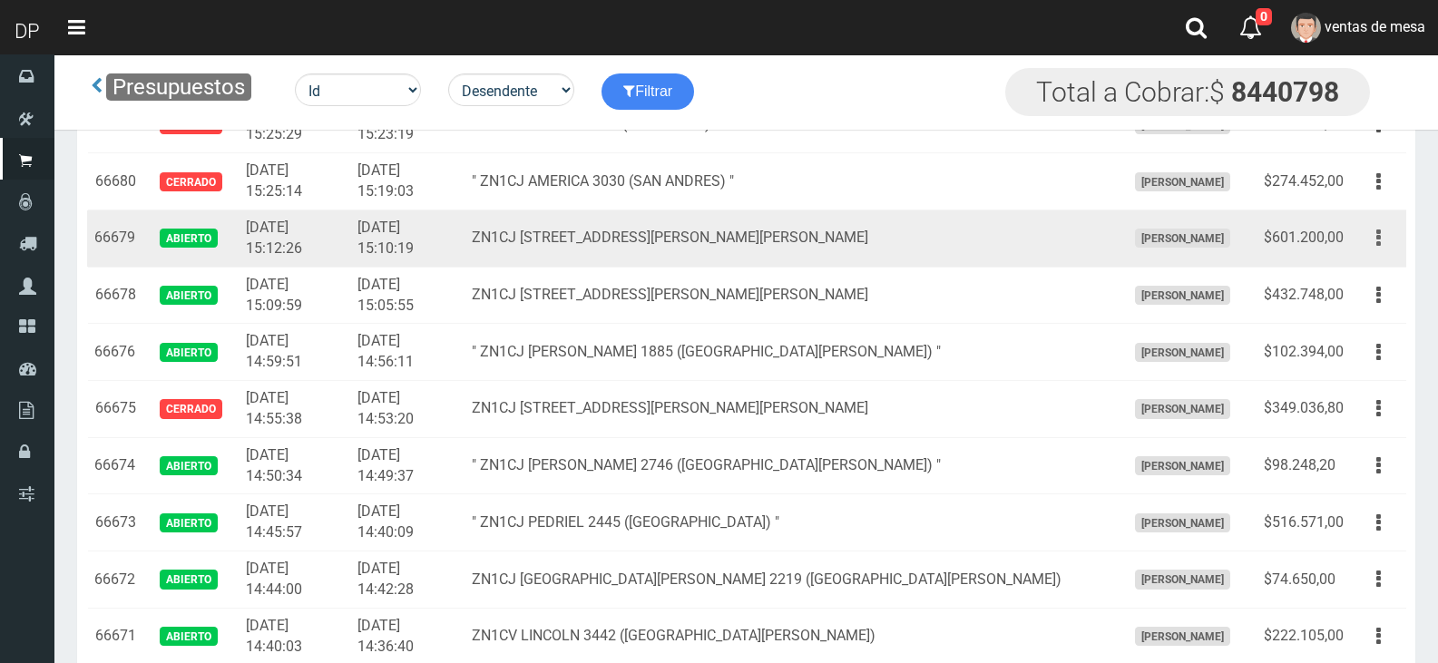
click at [1385, 235] on button "button" at bounding box center [1378, 238] width 41 height 32
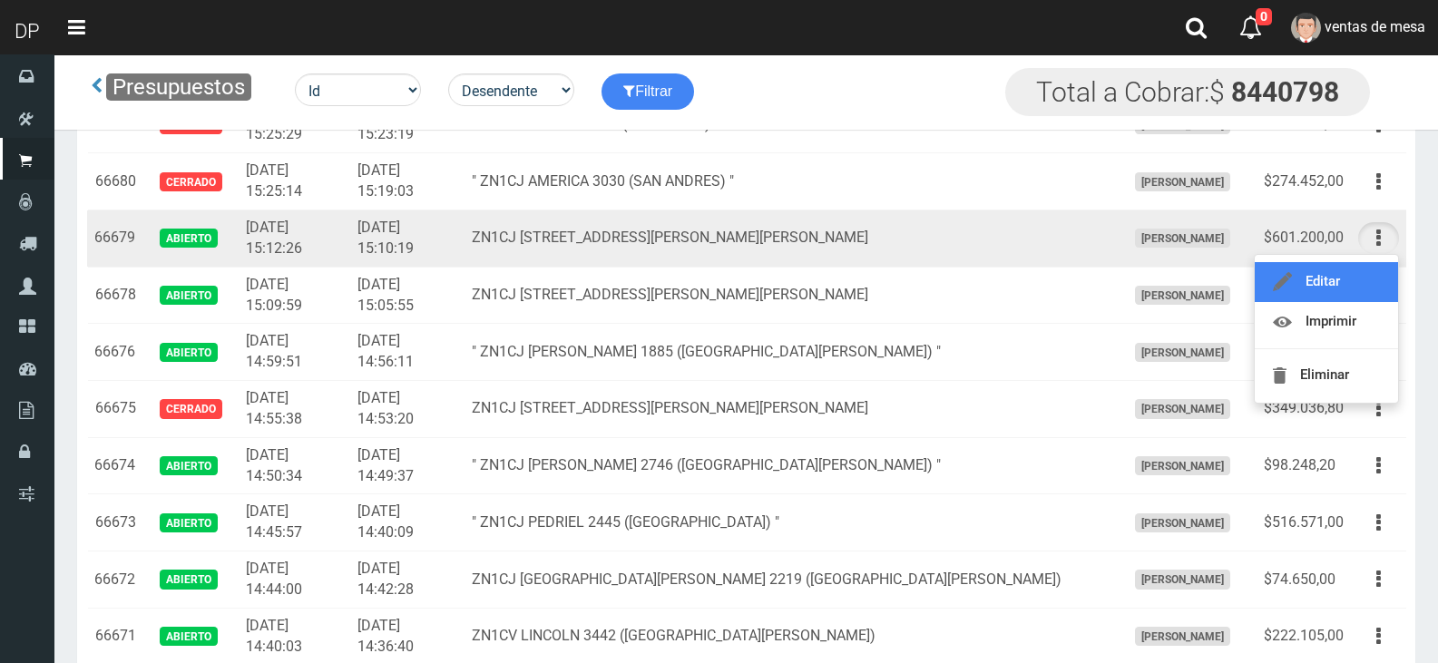
click at [1379, 274] on link "Editar" at bounding box center [1326, 282] width 143 height 40
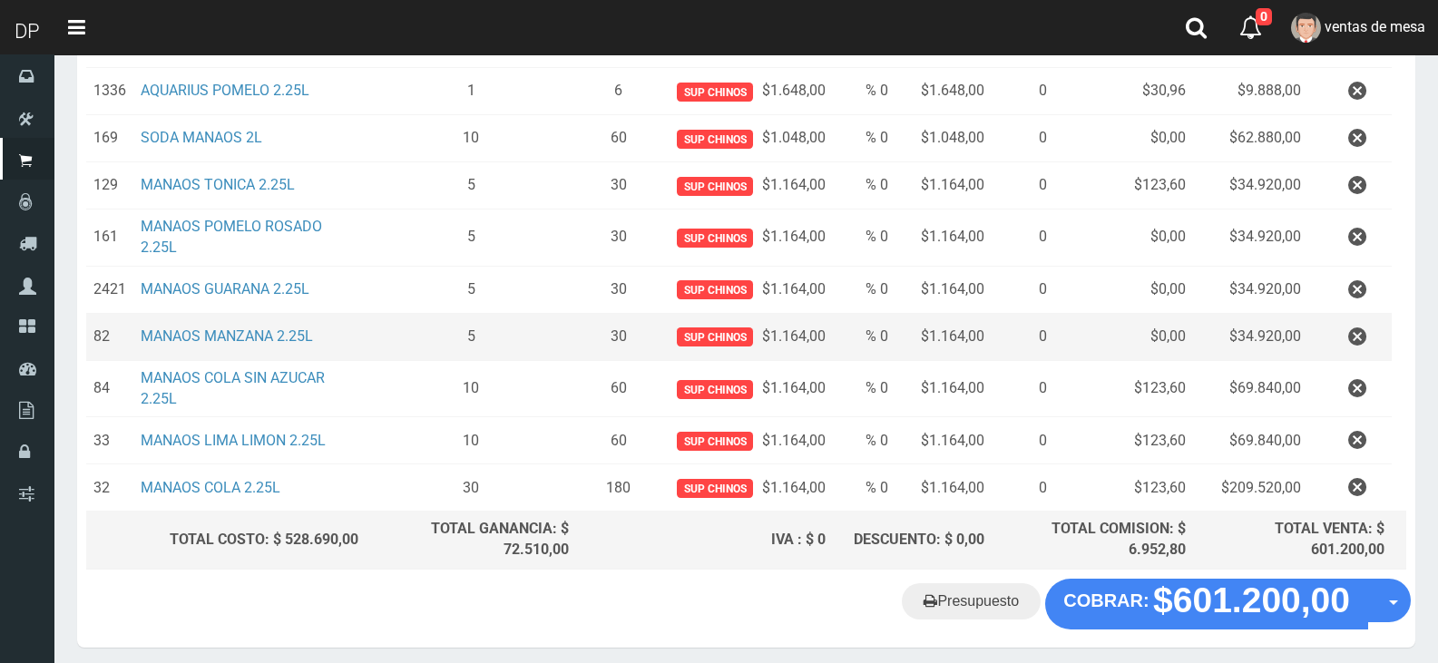
scroll to position [589, 0]
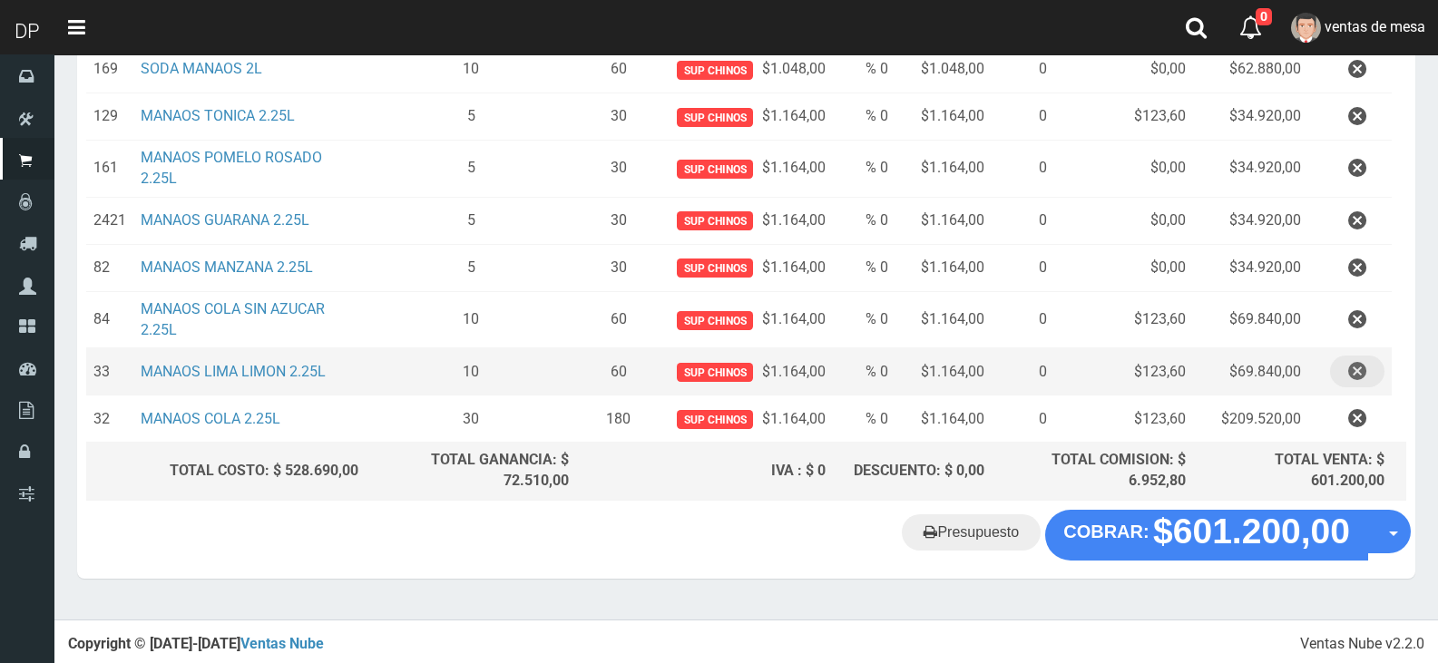
click at [1362, 368] on icon "button" at bounding box center [1357, 372] width 18 height 32
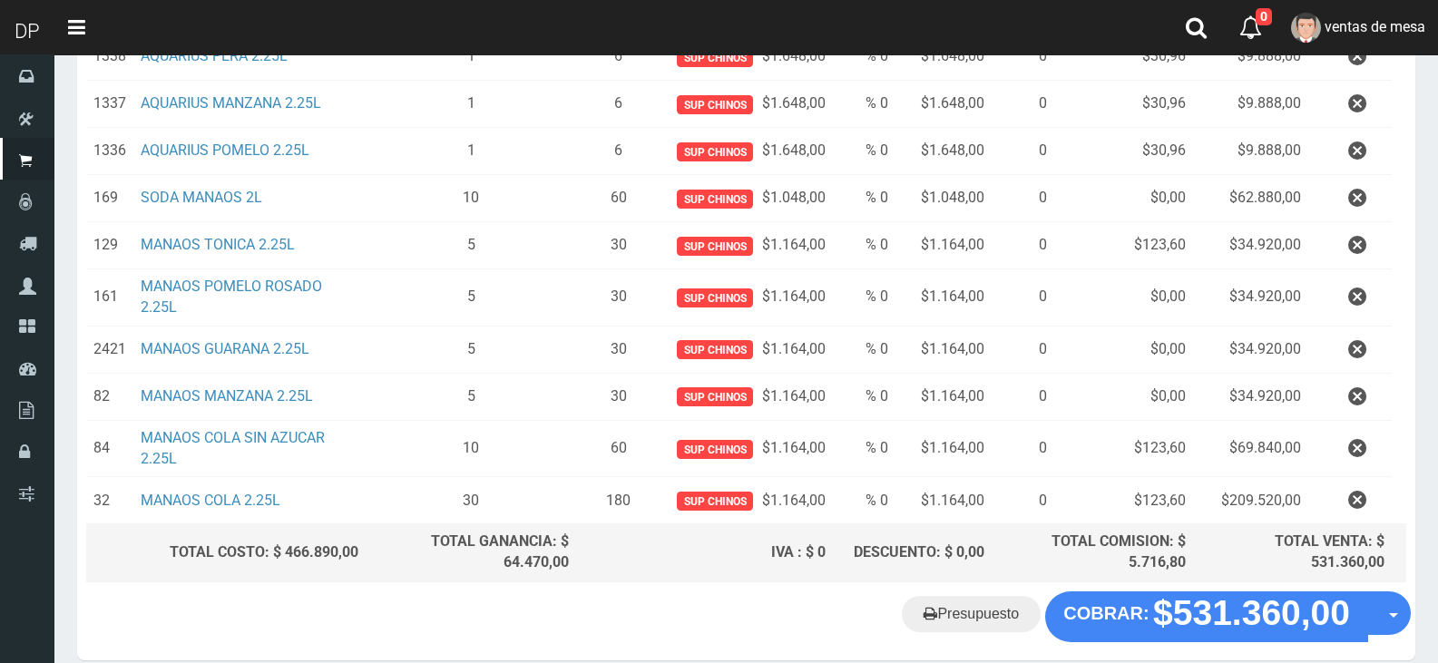
scroll to position [542, 0]
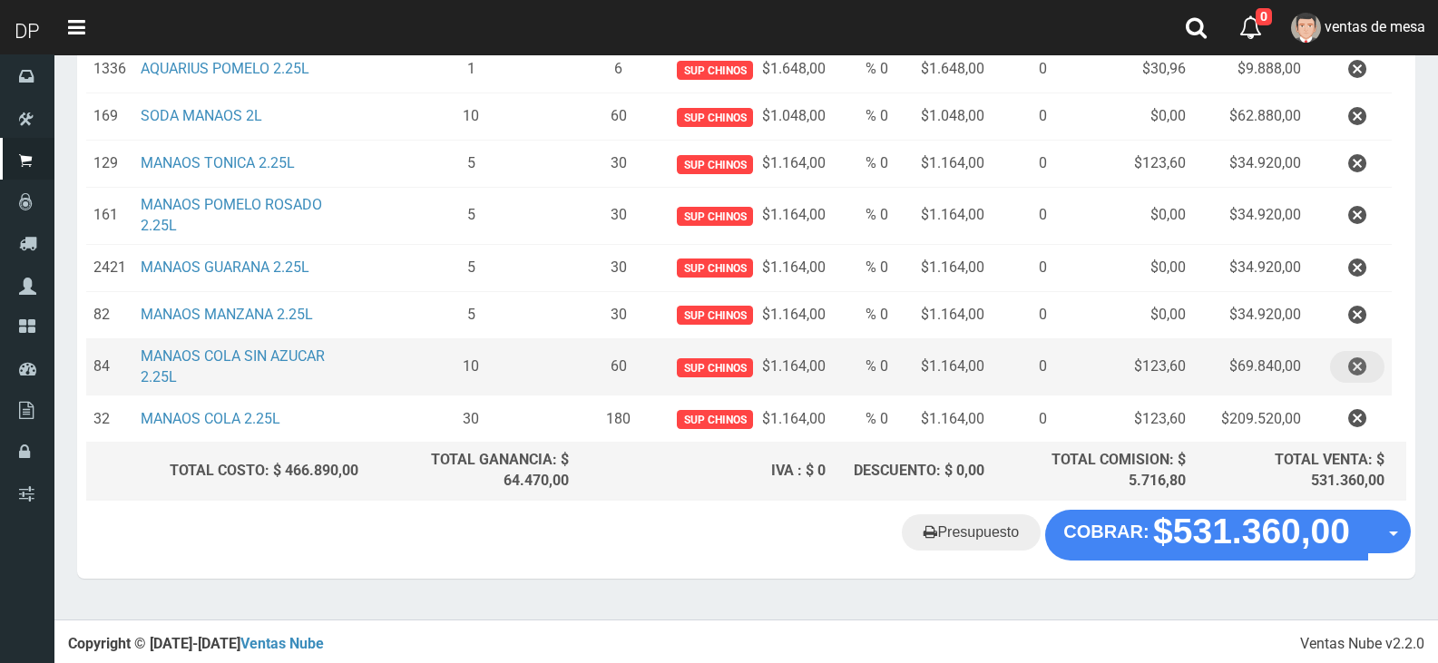
click at [1365, 375] on icon "button" at bounding box center [1357, 367] width 18 height 32
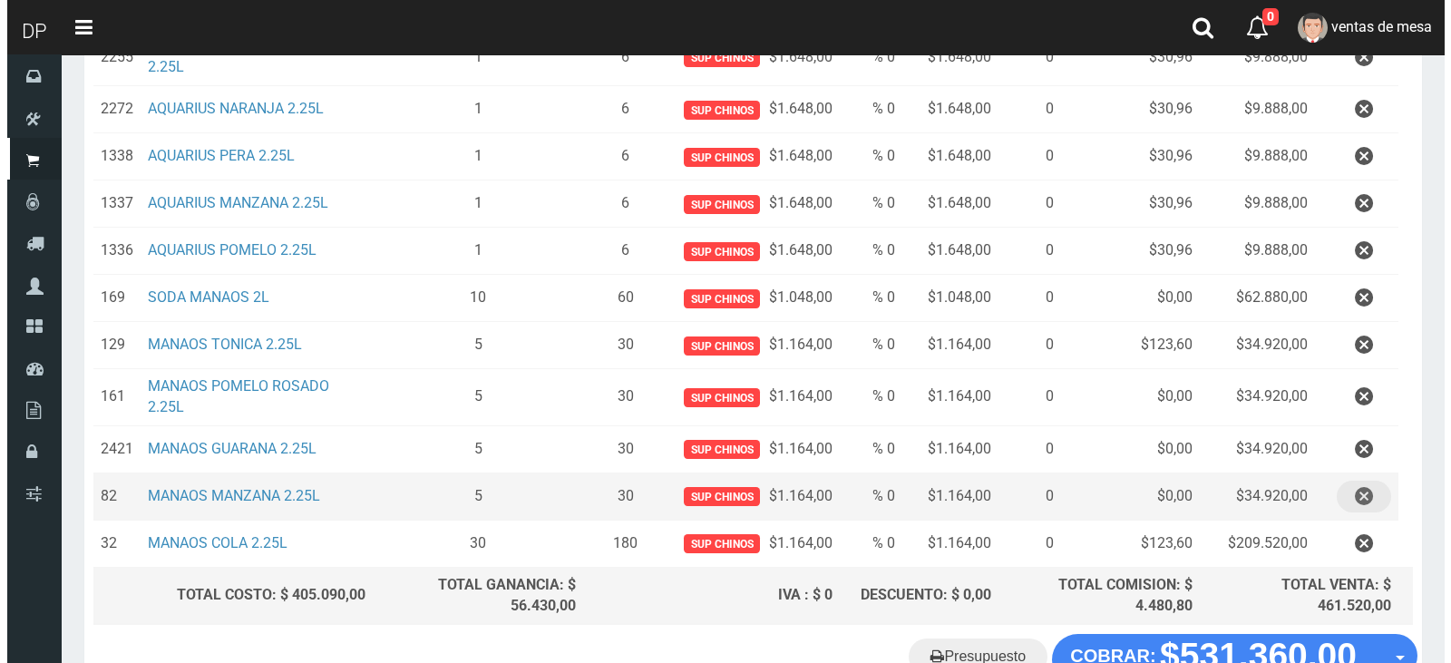
scroll to position [484, 0]
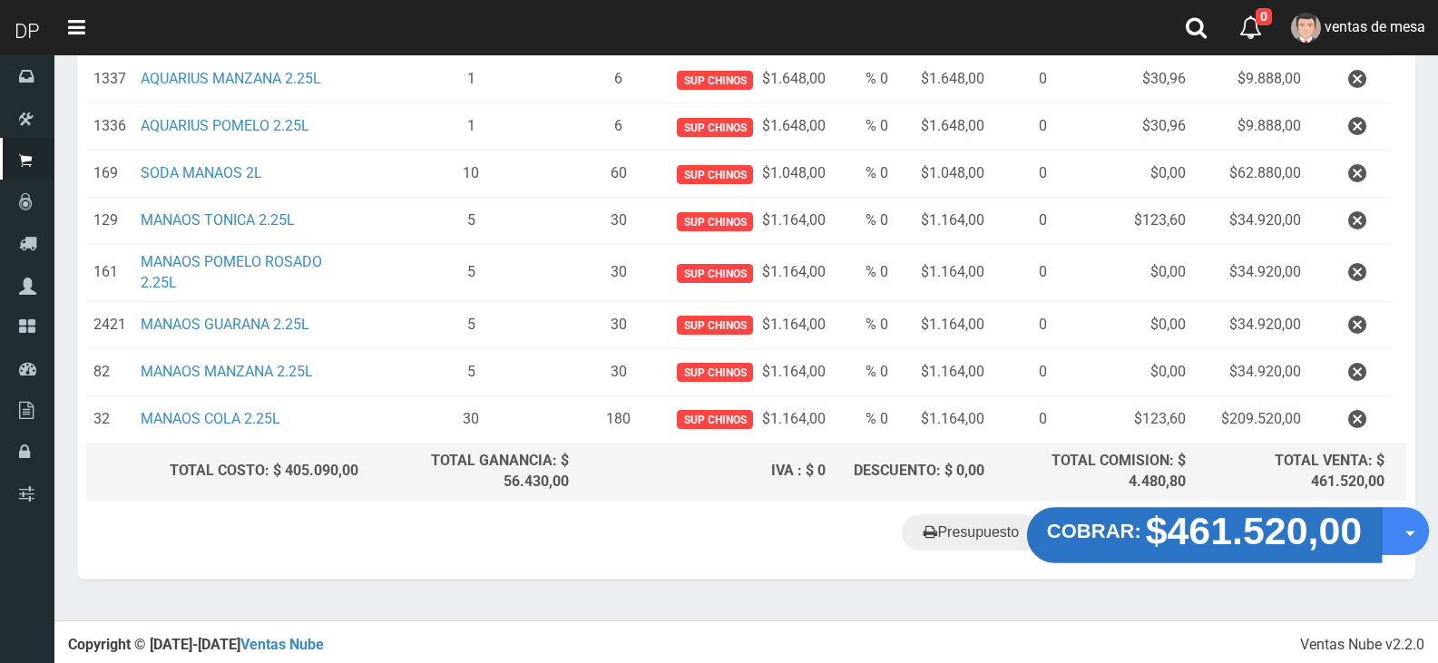
click at [1218, 526] on strong "$461.520,00" at bounding box center [1254, 531] width 217 height 43
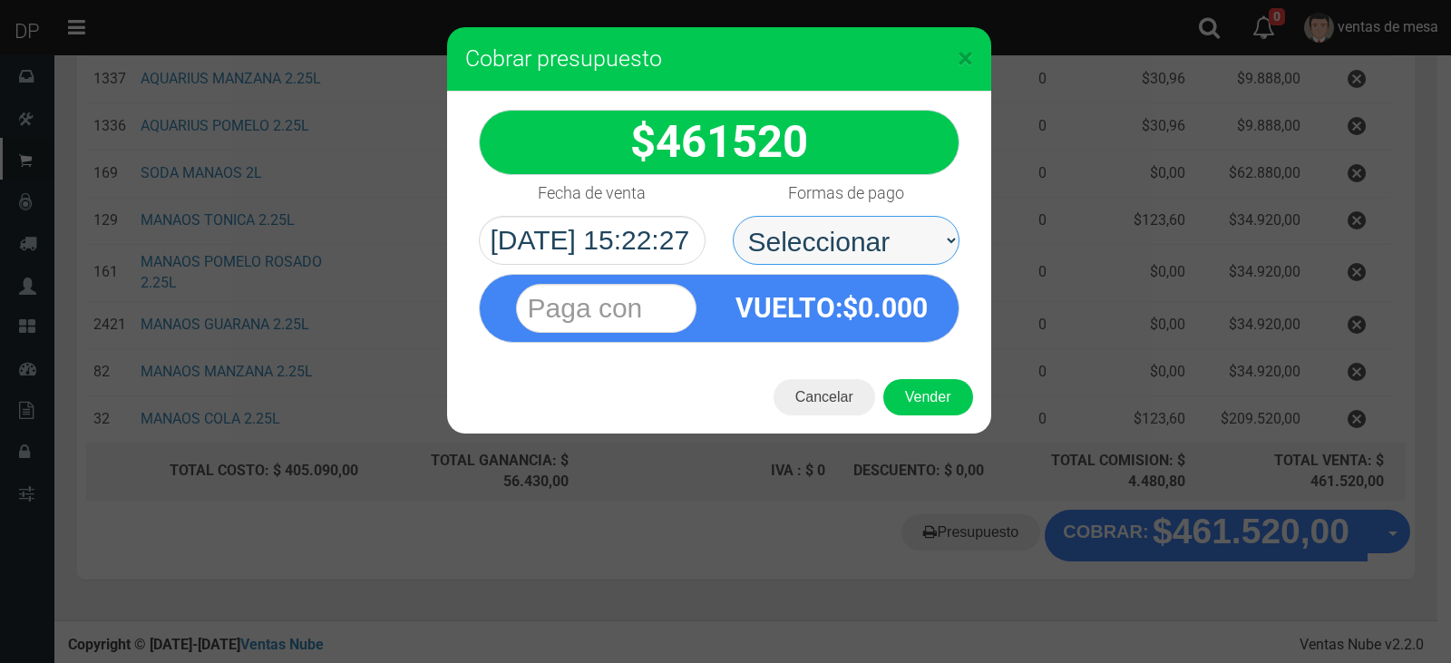
click at [816, 242] on select "Seleccionar Efectivo Tarjeta de Crédito Depósito Débito" at bounding box center [846, 240] width 227 height 49
select select "Efectivo"
click at [733, 216] on select "Seleccionar Efectivo Tarjeta de Crédito Depósito Débito" at bounding box center [846, 240] width 227 height 49
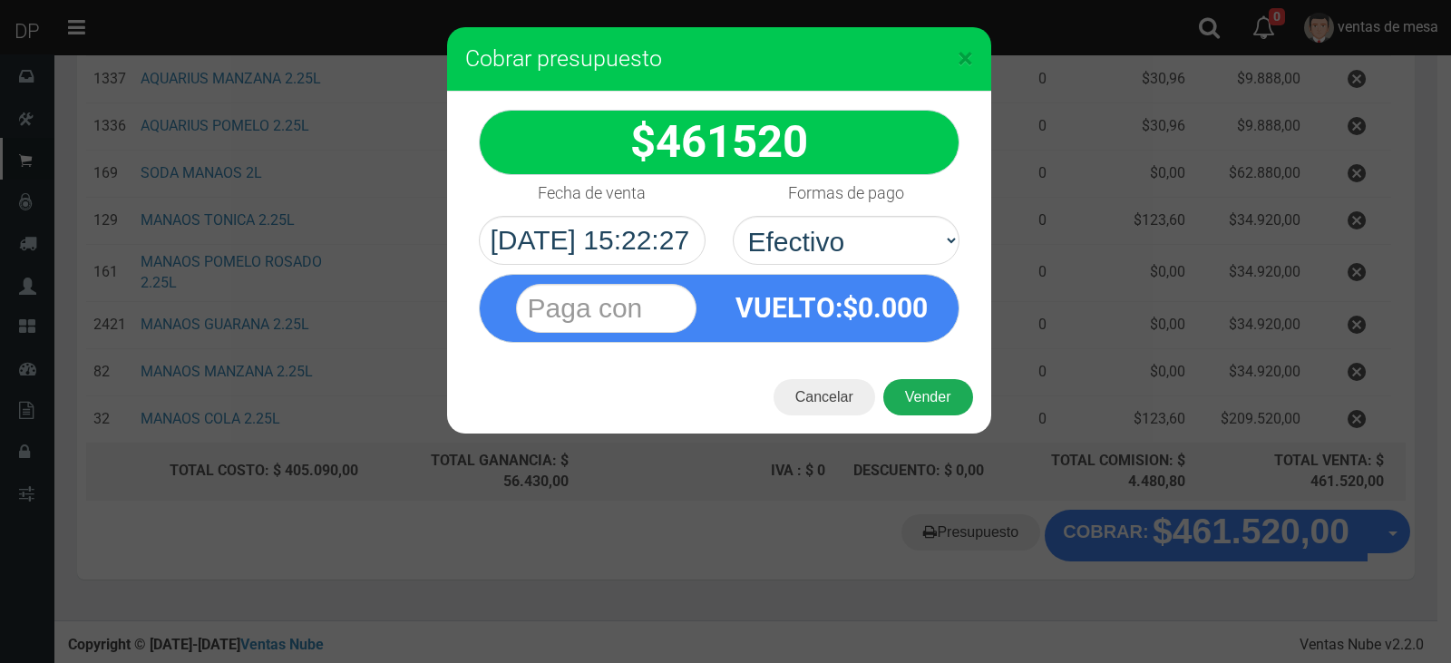
click at [918, 400] on button "Vender" at bounding box center [929, 397] width 90 height 36
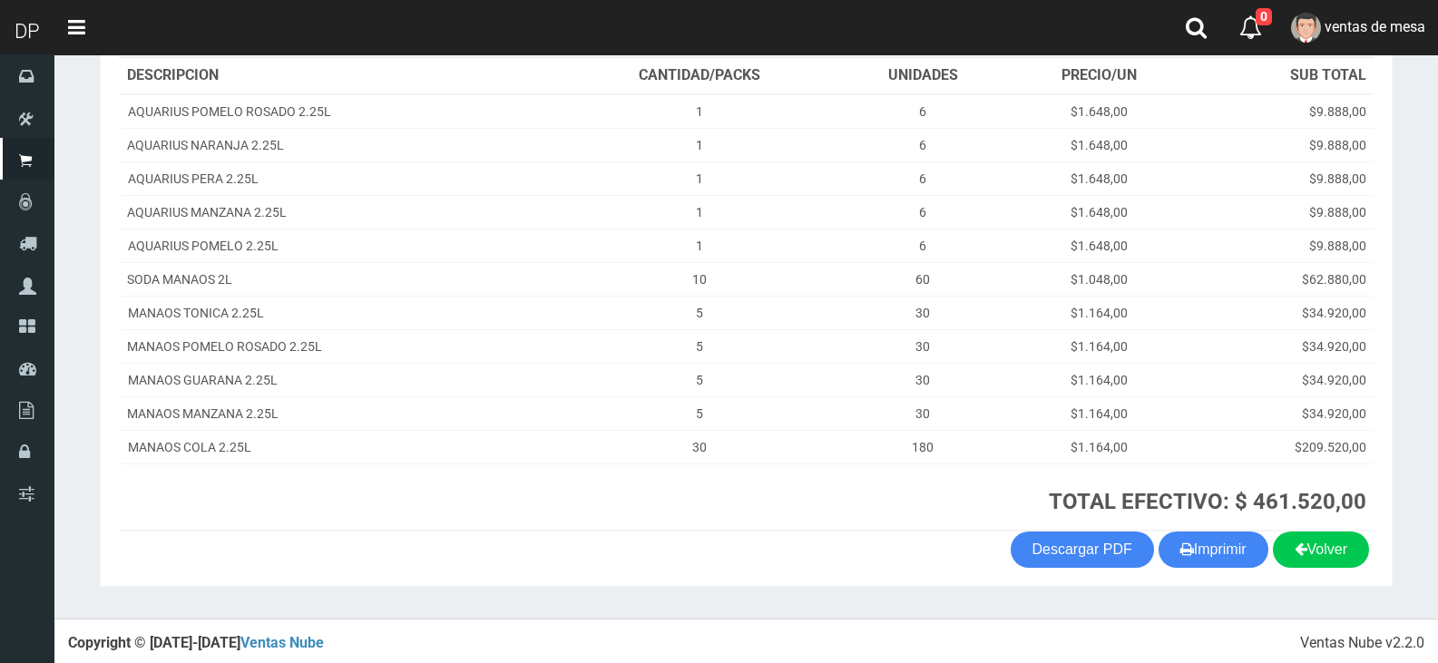
scroll to position [290, 0]
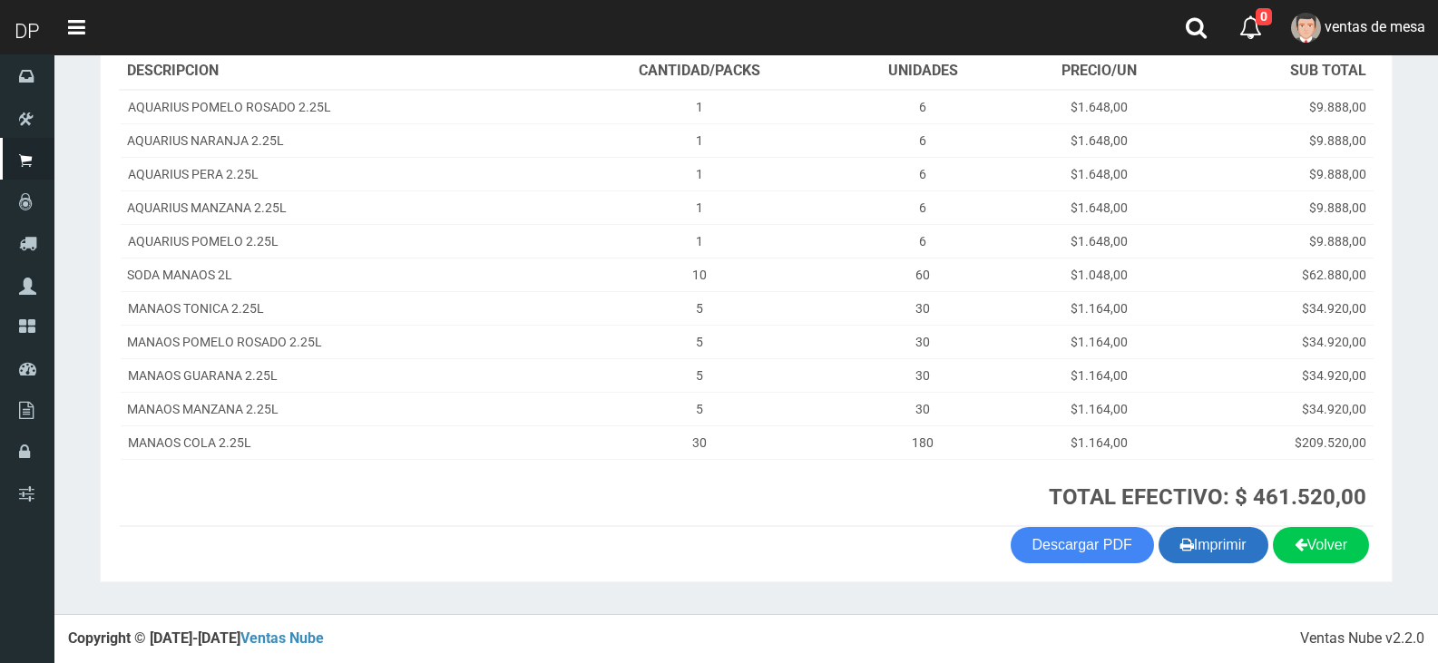
click at [1209, 541] on button "Imprimir" at bounding box center [1213, 545] width 110 height 36
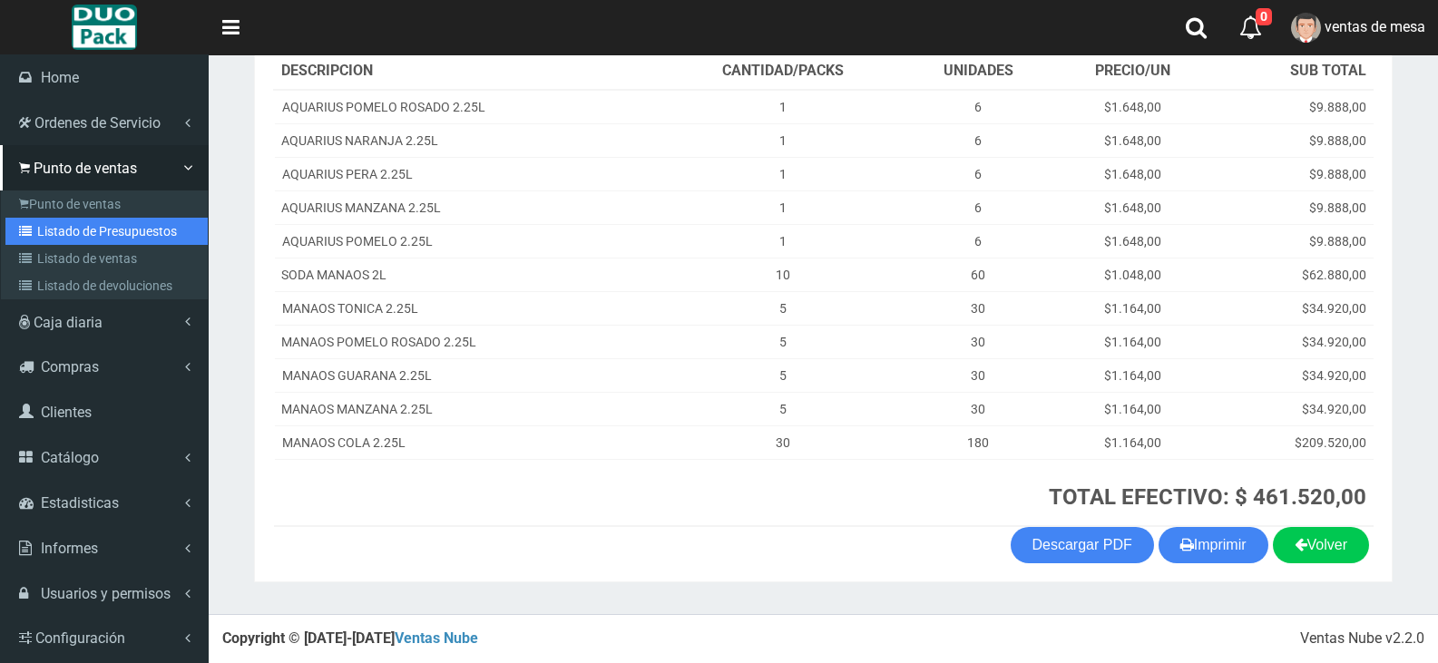
drag, startPoint x: 81, startPoint y: 236, endPoint x: 93, endPoint y: 226, distance: 15.4
click at [83, 236] on link "Listado de Presupuestos" at bounding box center [106, 231] width 202 height 27
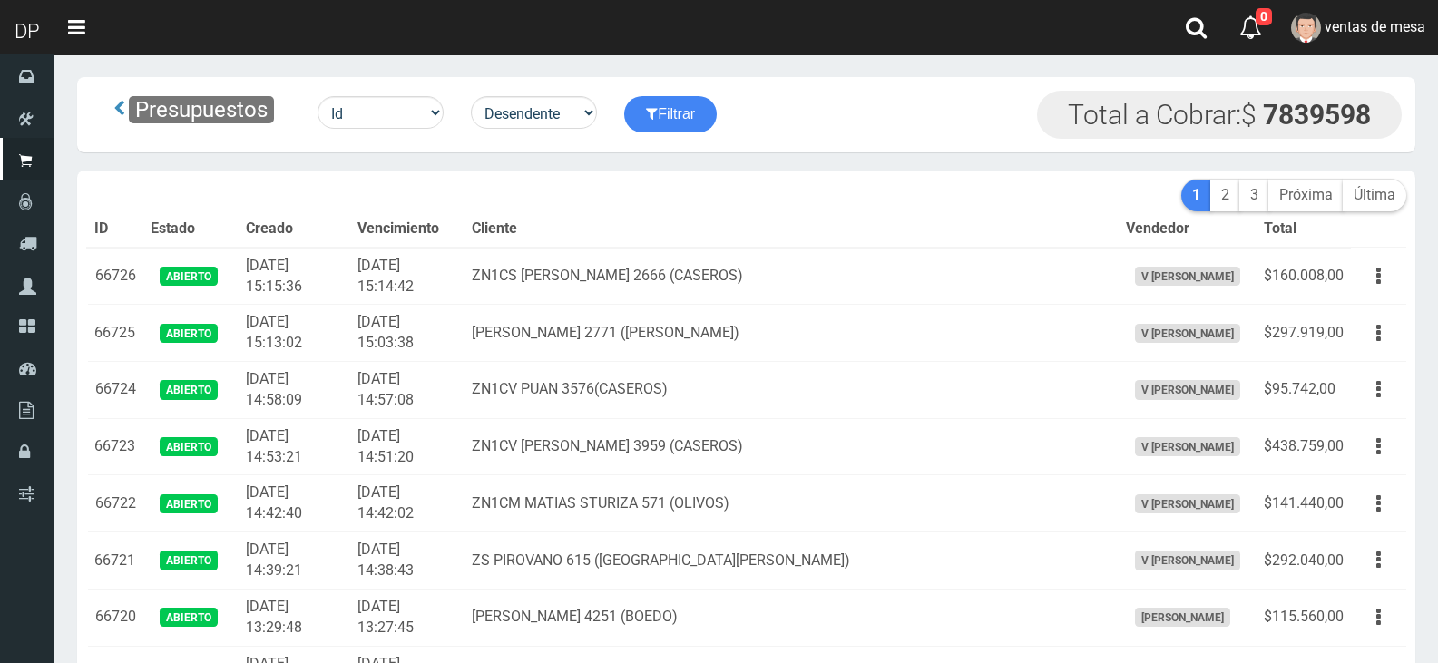
scroll to position [2617, 0]
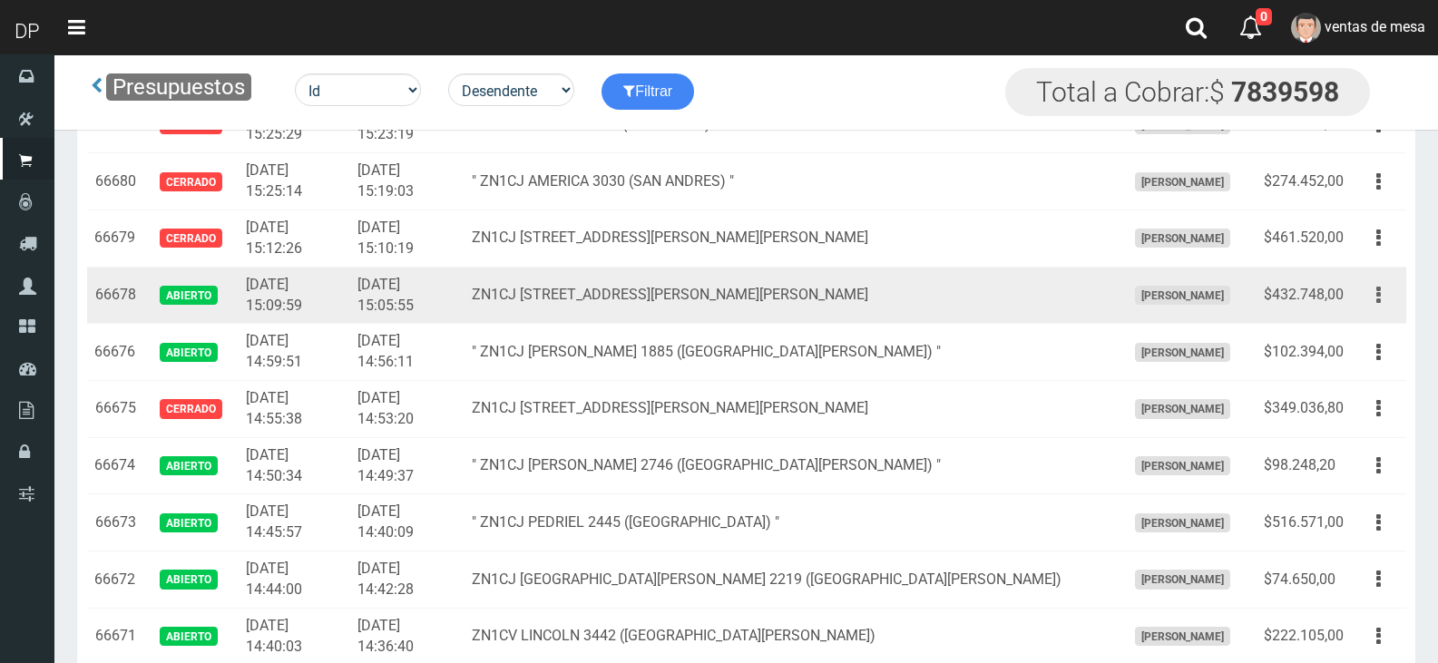
click at [1372, 304] on button "button" at bounding box center [1378, 295] width 41 height 32
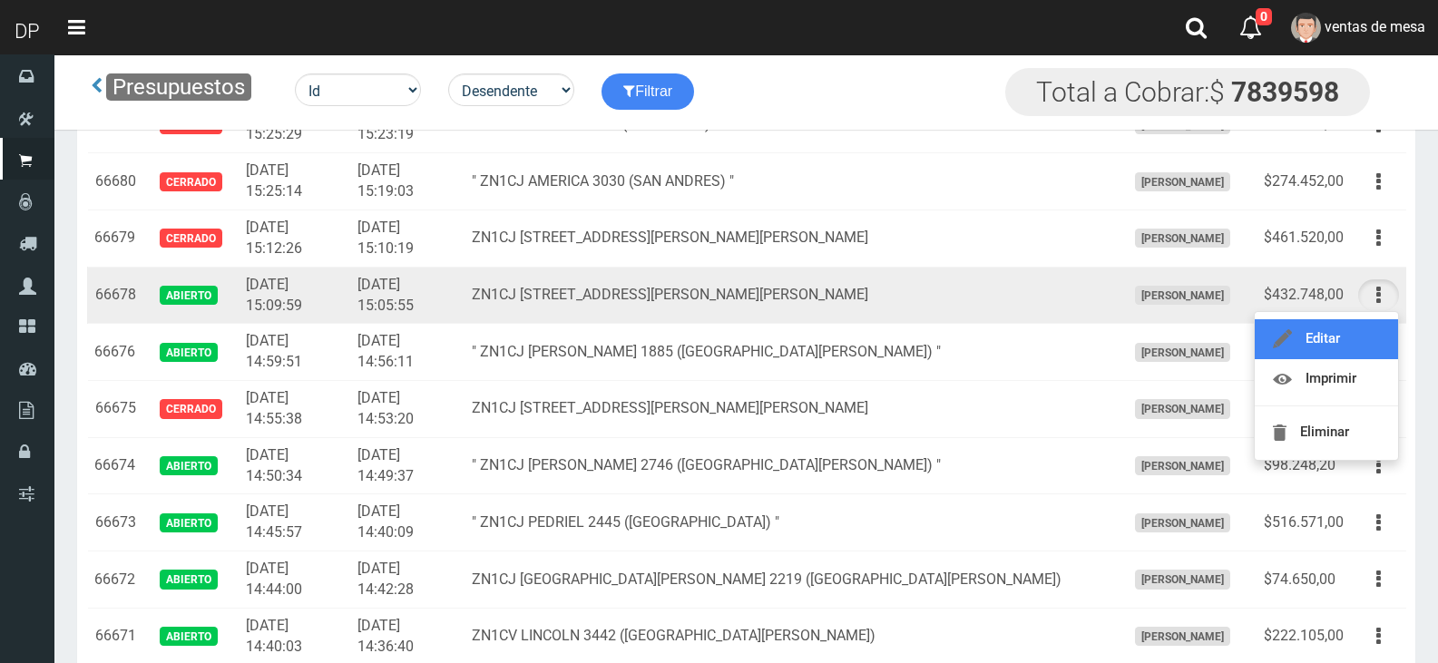
click at [1368, 329] on link "Editar" at bounding box center [1326, 339] width 143 height 40
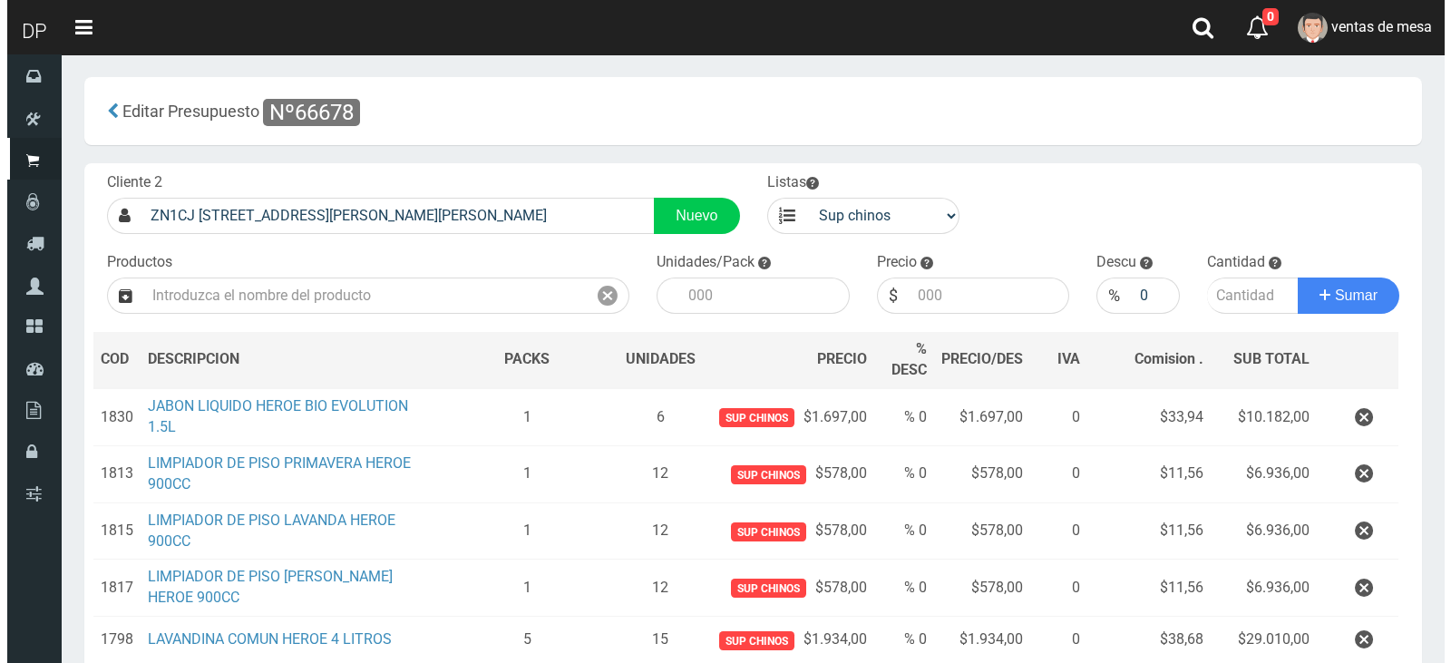
scroll to position [901, 0]
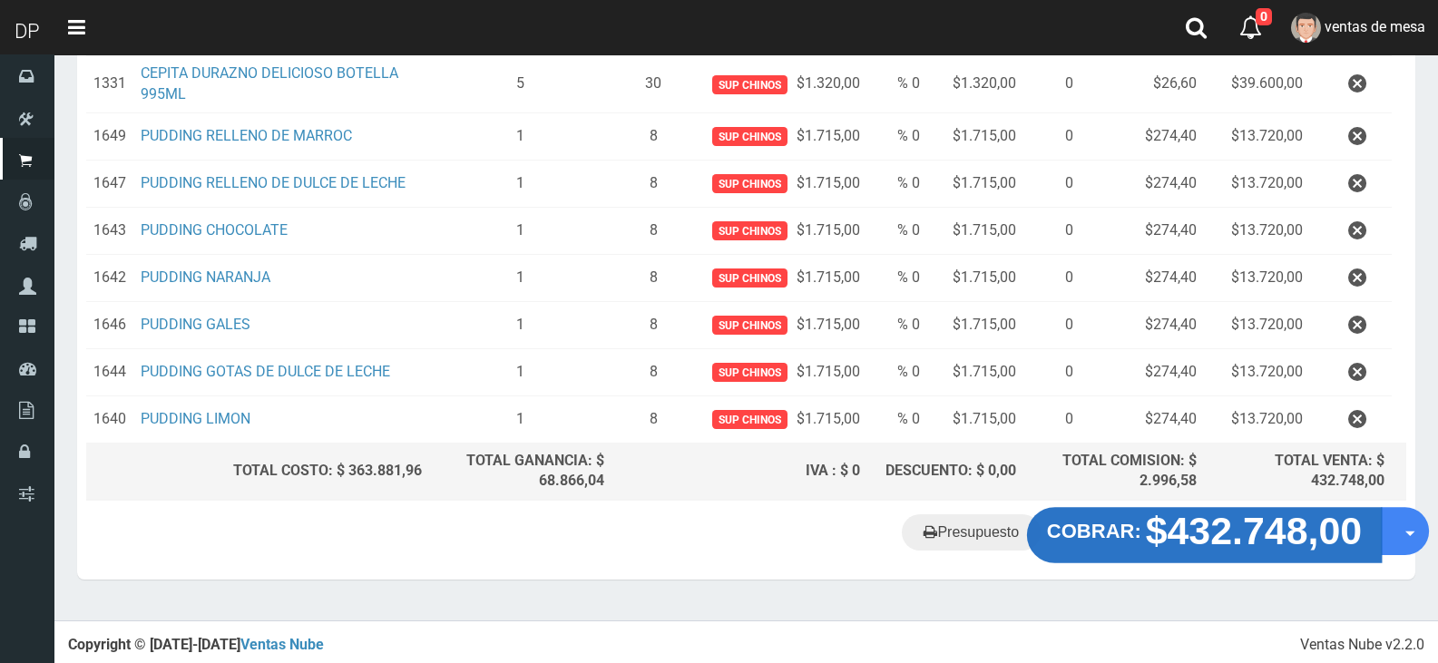
click at [1186, 522] on strong "$432.748,00" at bounding box center [1254, 531] width 217 height 43
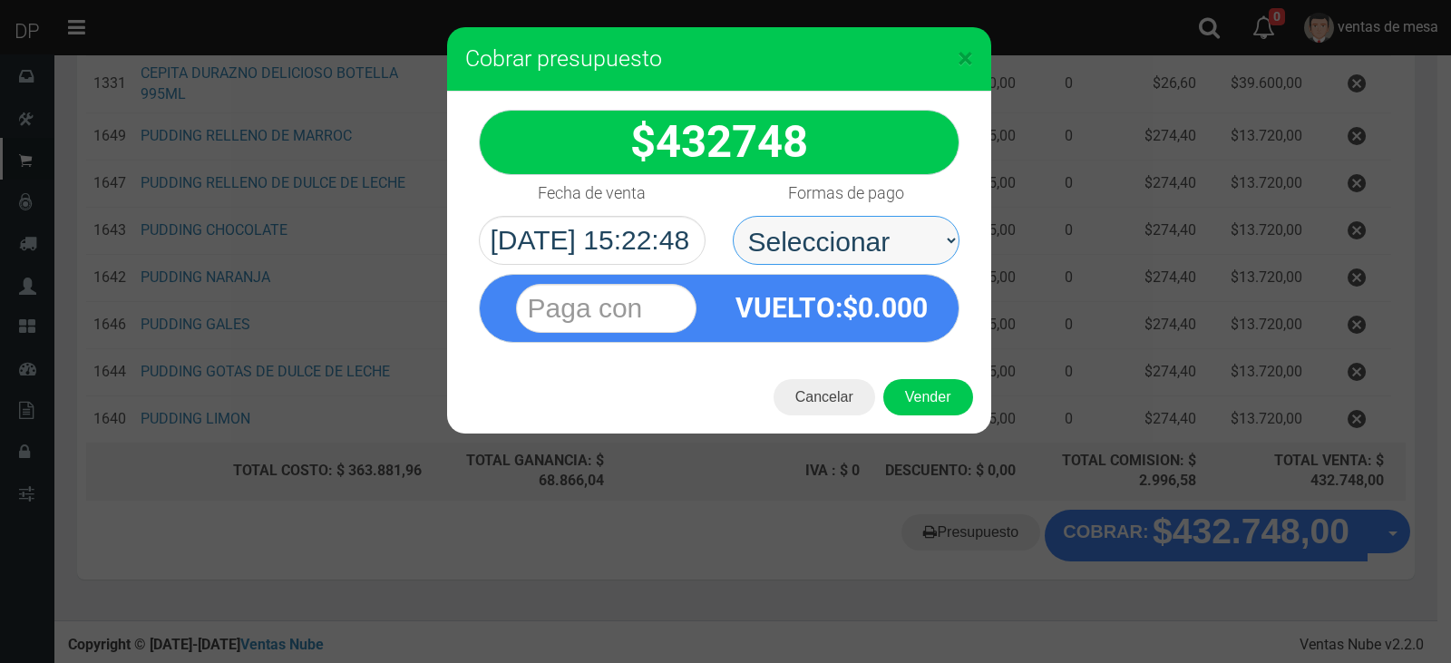
click at [815, 240] on select "Seleccionar Efectivo Tarjeta de Crédito Depósito Débito" at bounding box center [846, 240] width 227 height 49
select select "Efectivo"
click at [733, 216] on select "Seleccionar Efectivo Tarjeta de Crédito Depósito Débito" at bounding box center [846, 240] width 227 height 49
click at [910, 374] on div "Cancelar Vender" at bounding box center [719, 397] width 544 height 73
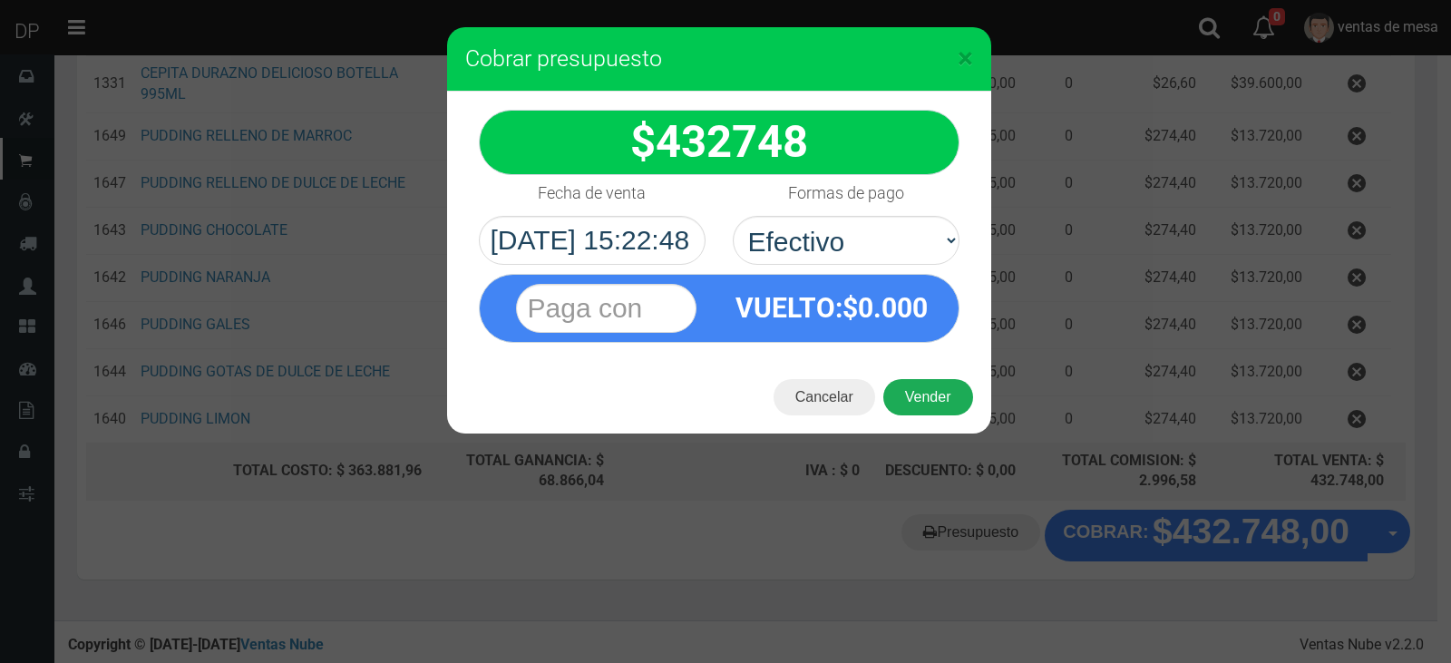
click at [931, 401] on button "Vender" at bounding box center [929, 397] width 90 height 36
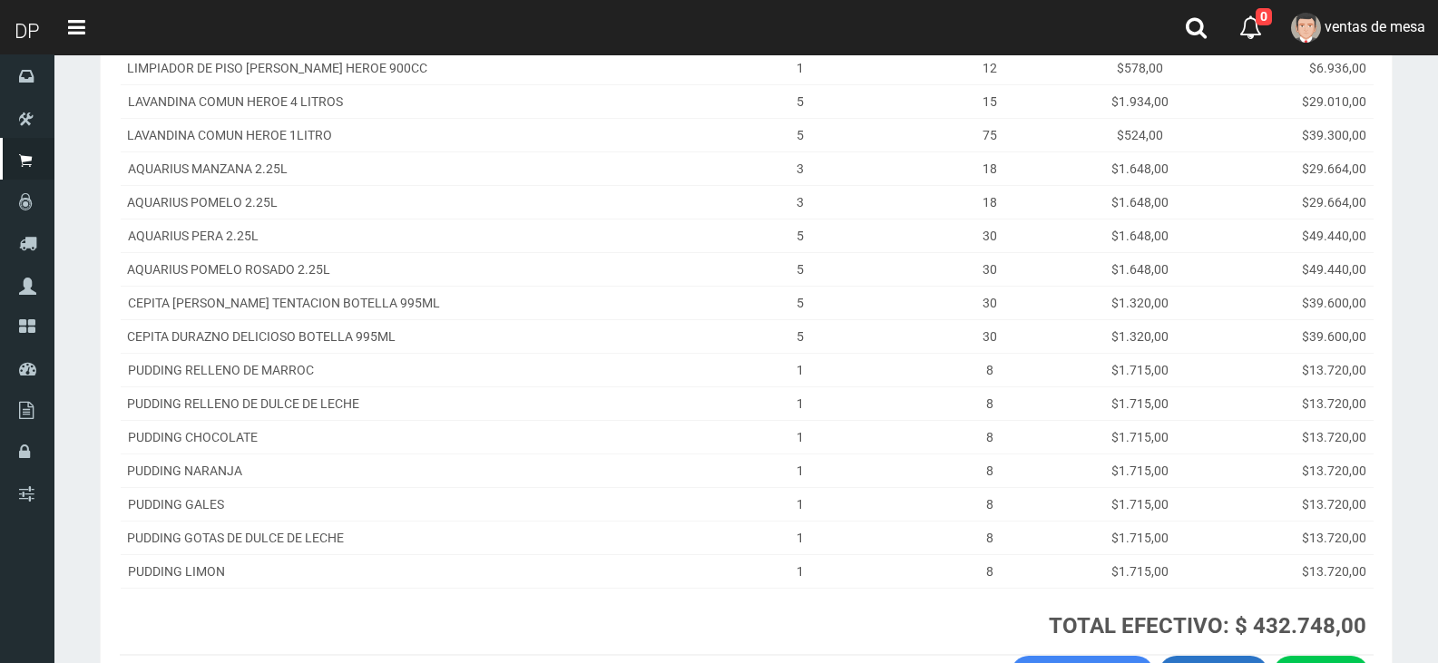
scroll to position [559, 0]
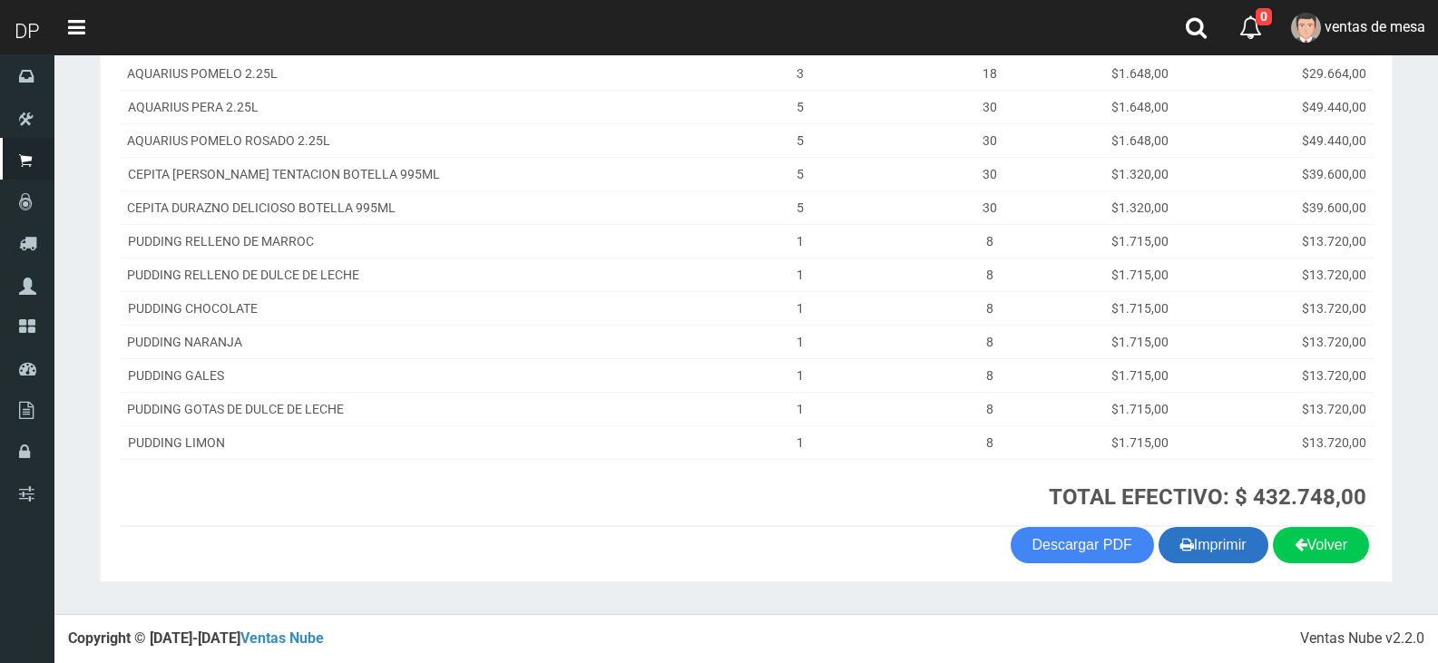
click at [1182, 552] on icon "button" at bounding box center [1187, 544] width 14 height 25
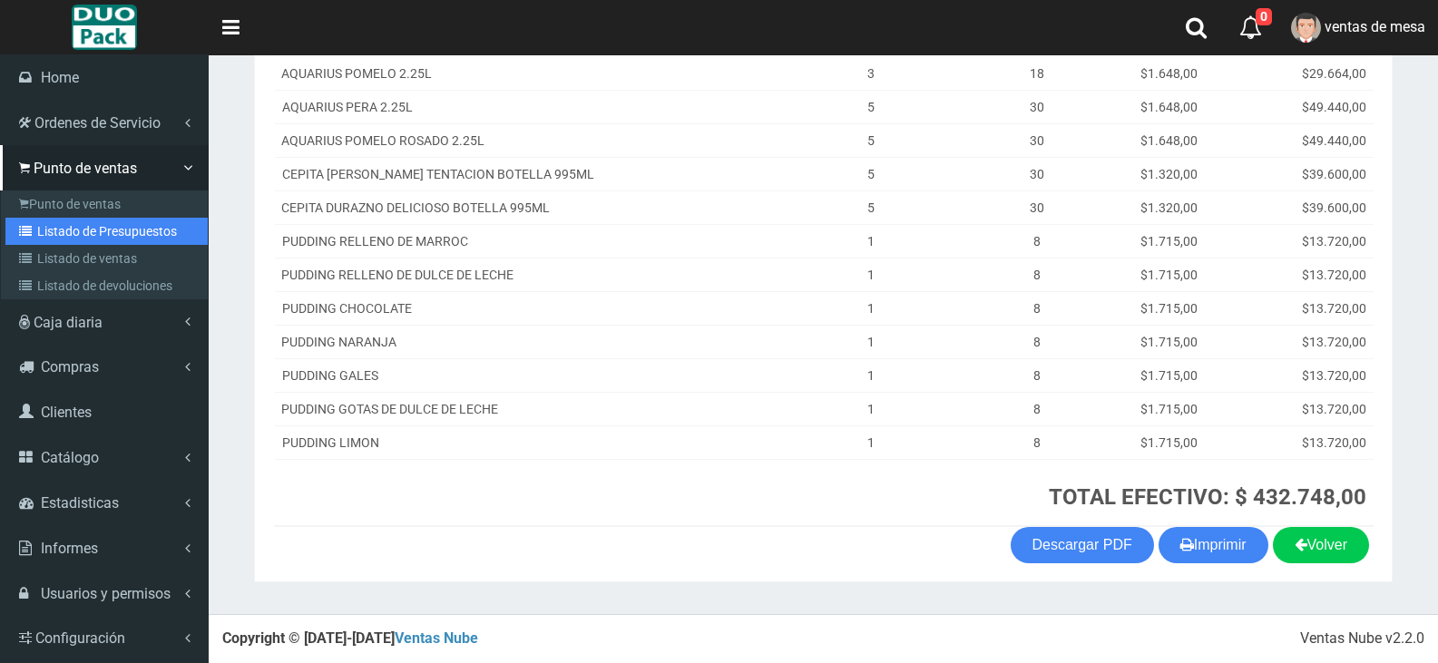
click at [50, 220] on link "Listado de Presupuestos" at bounding box center [106, 231] width 202 height 27
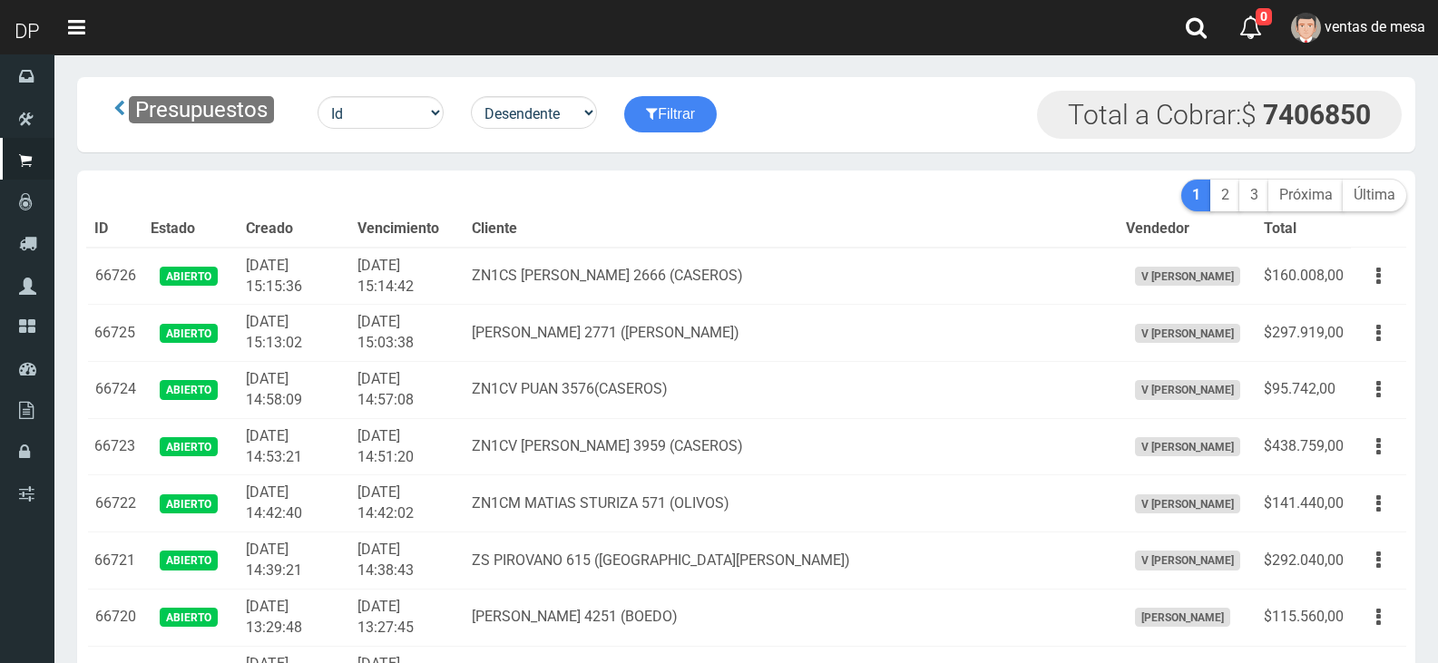
click at [720, 301] on td "ZN1CS [PERSON_NAME] 2666 (CASEROS)" at bounding box center [790, 276] width 653 height 57
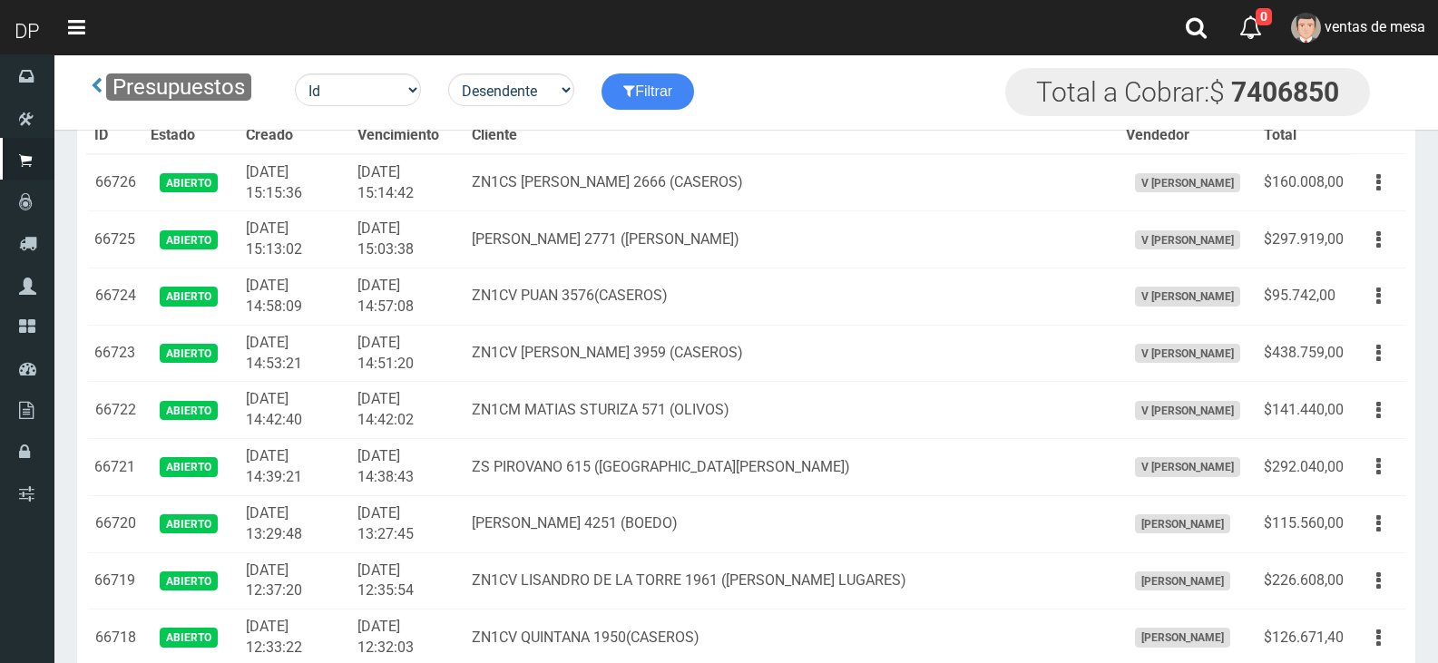
scroll to position [2617, 0]
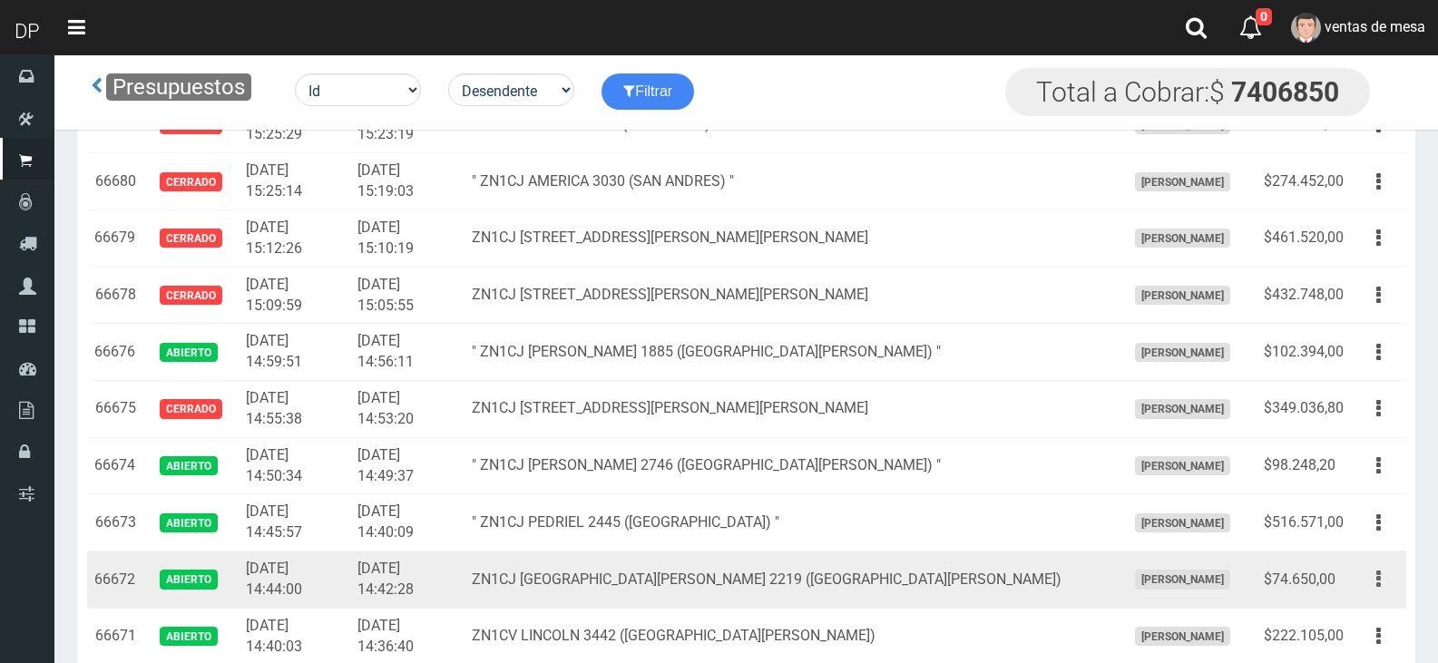
click at [1387, 589] on button "button" at bounding box center [1378, 579] width 41 height 32
click at [1366, 631] on link "Editar" at bounding box center [1326, 623] width 143 height 40
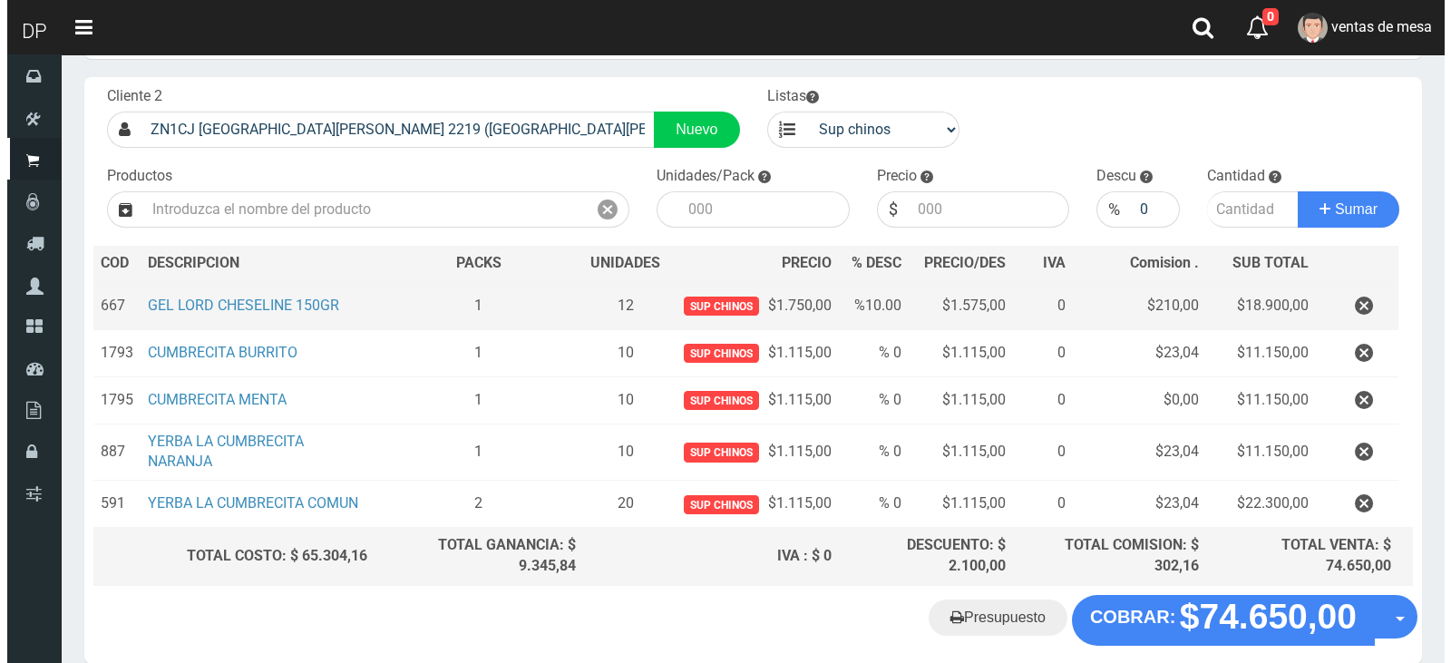
scroll to position [91, 0]
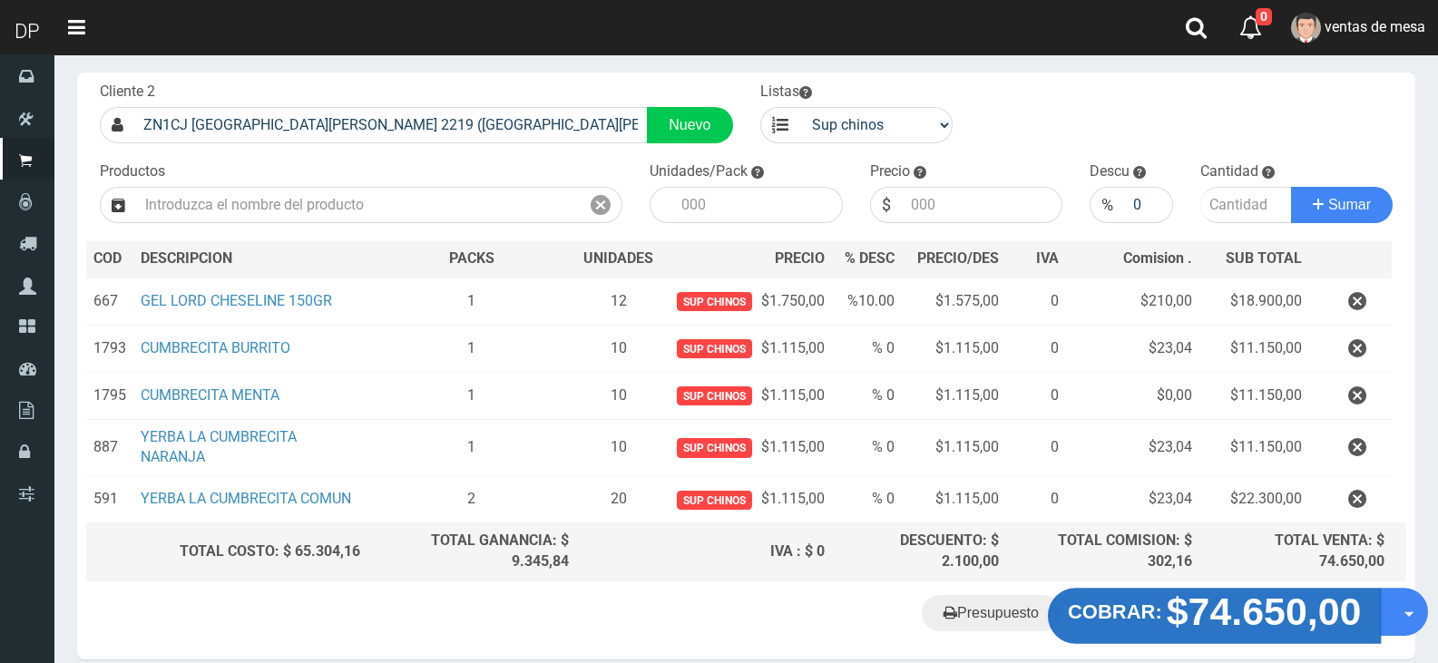
click at [1222, 623] on strong "$74.650,00" at bounding box center [1264, 612] width 195 height 43
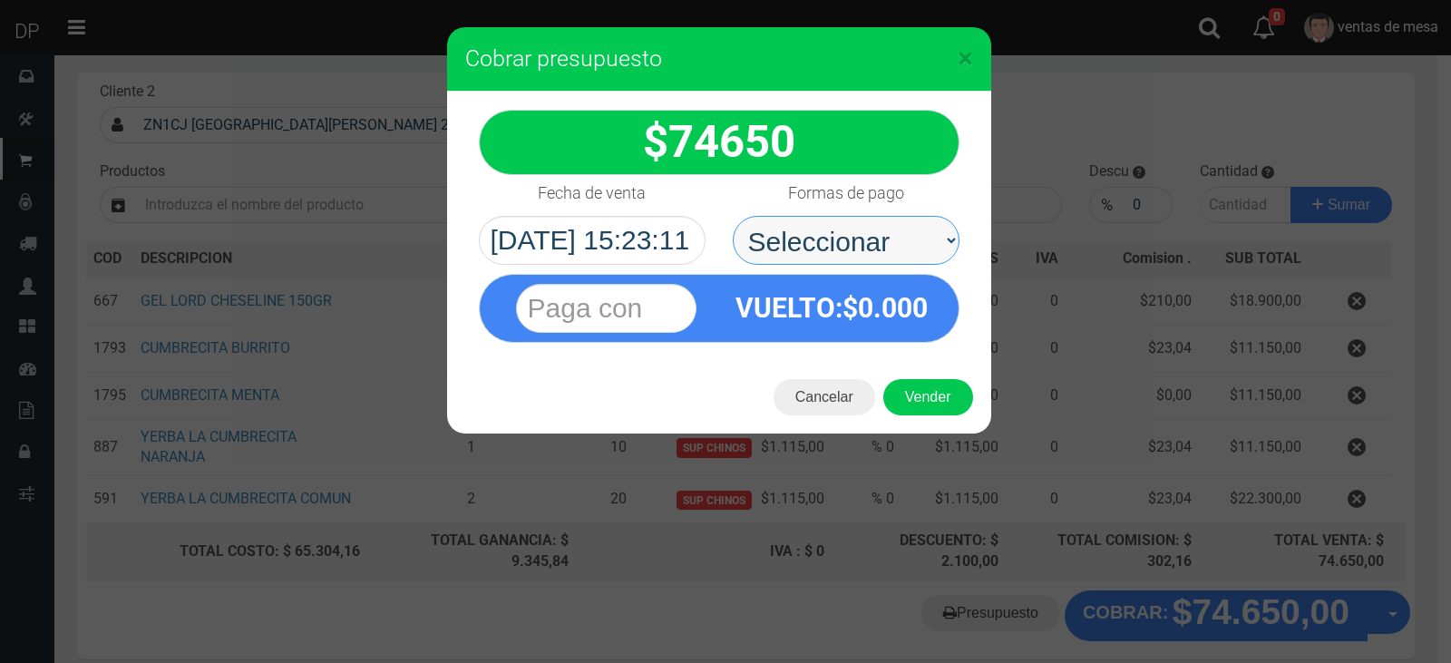
click at [915, 250] on select "Seleccionar Efectivo Tarjeta de Crédito Depósito Débito" at bounding box center [846, 240] width 227 height 49
select select "Efectivo"
click at [733, 216] on select "Seleccionar Efectivo Tarjeta de Crédito Depósito Débito" at bounding box center [846, 240] width 227 height 49
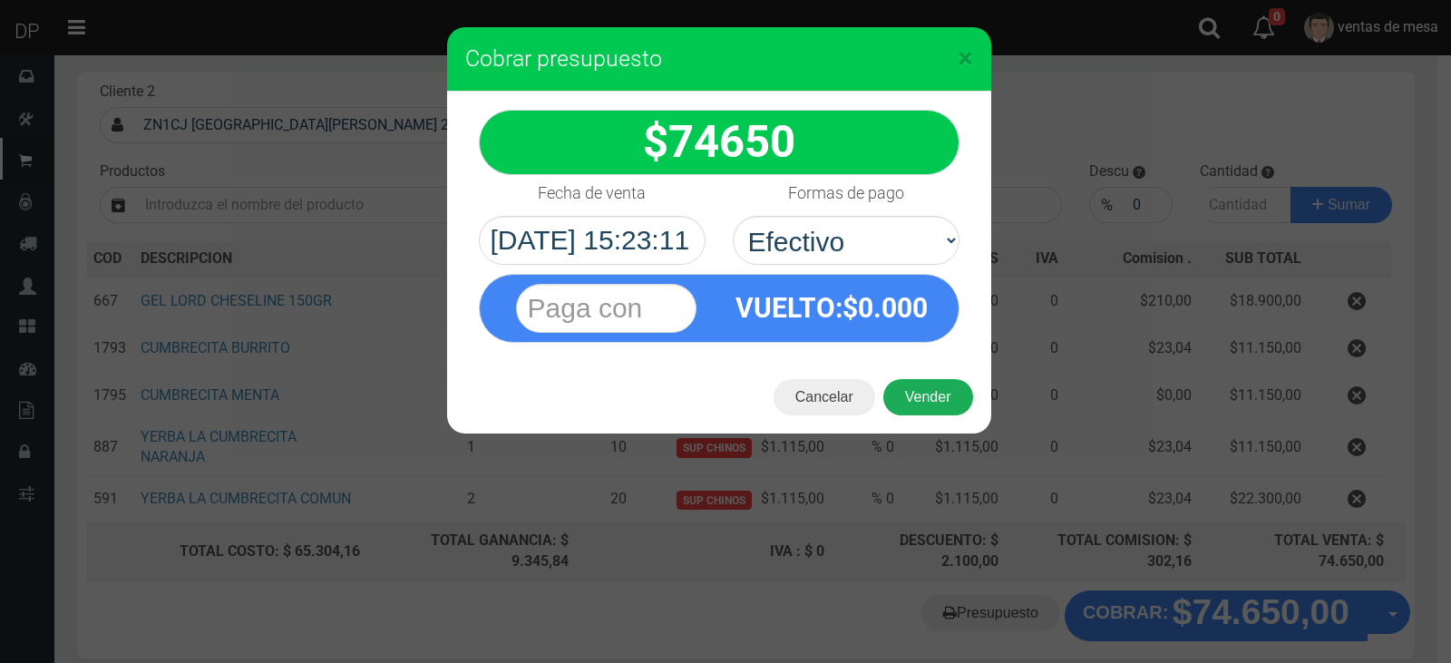
click at [908, 397] on button "Vender" at bounding box center [929, 397] width 90 height 36
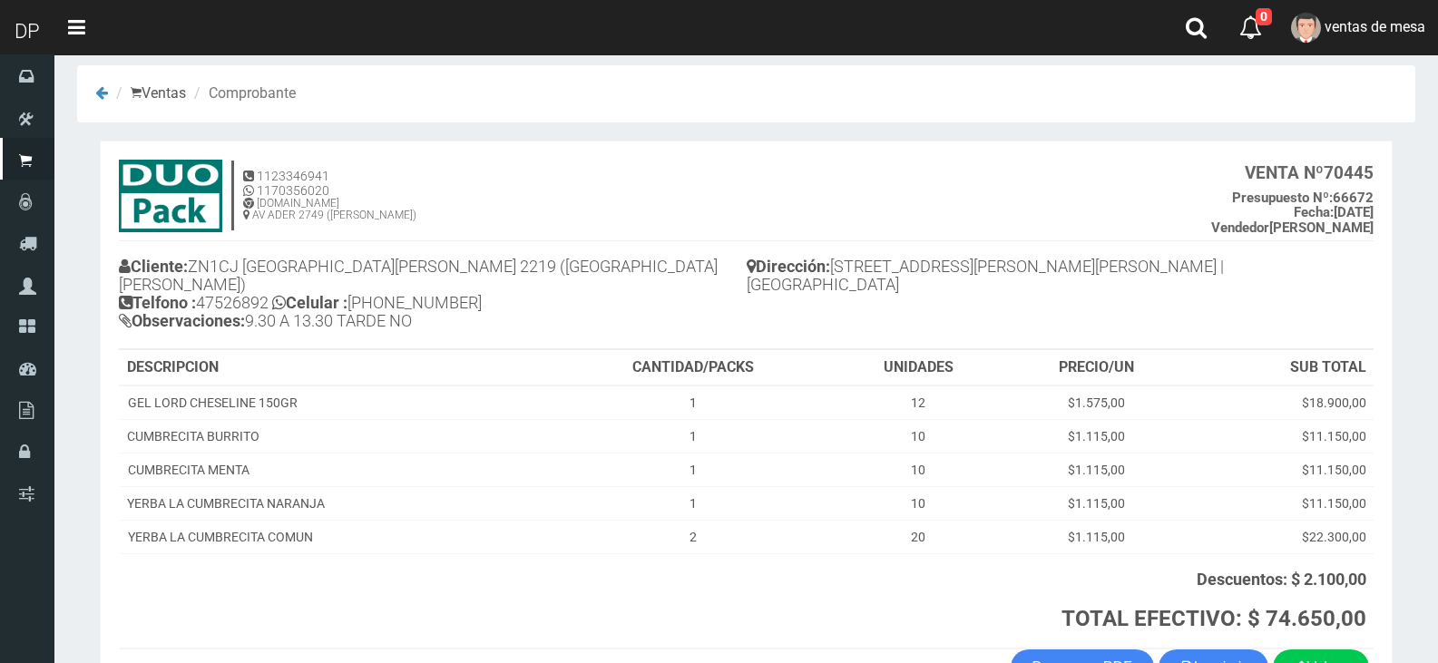
scroll to position [116, 0]
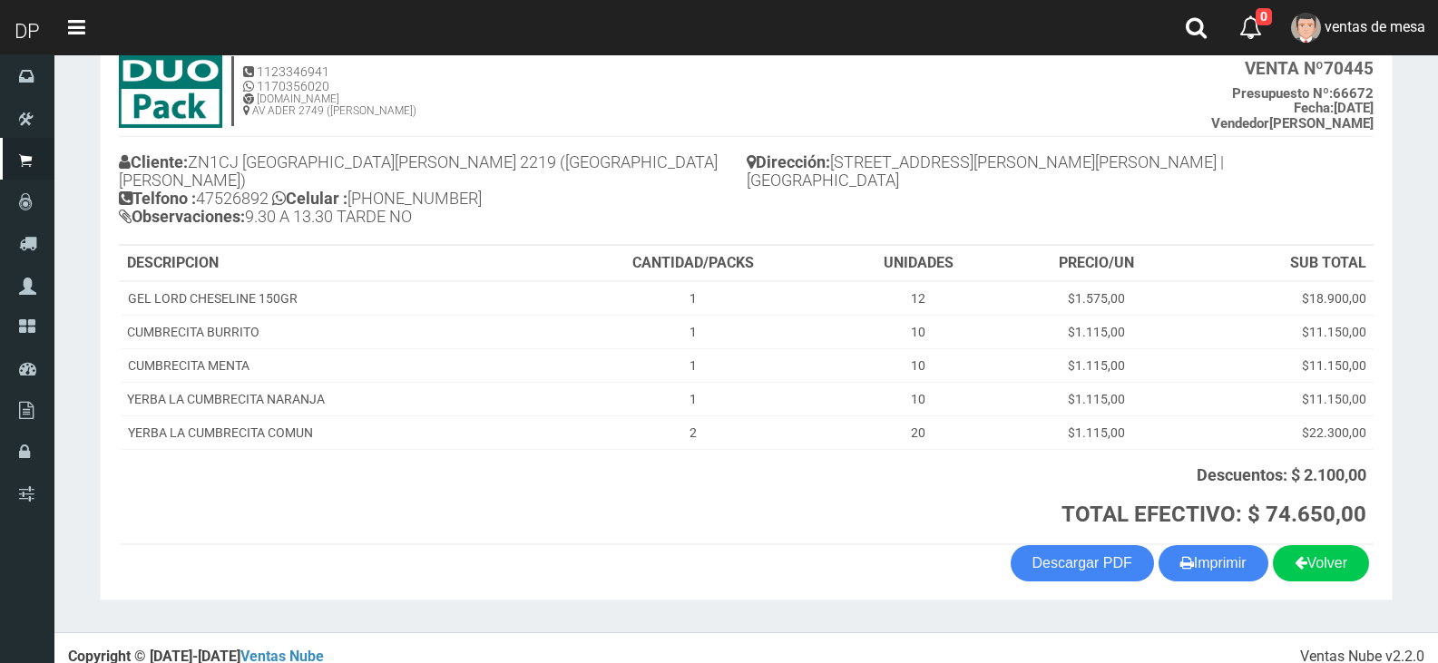
click at [1246, 570] on section "1123346941 1170356020 WWW.DUOPACKS.COM.AR AV ADER 2749 (MUNRO) VENTA Nº 70445 P…" at bounding box center [746, 318] width 1293 height 564
click at [1245, 561] on button "Imprimir" at bounding box center [1213, 563] width 110 height 36
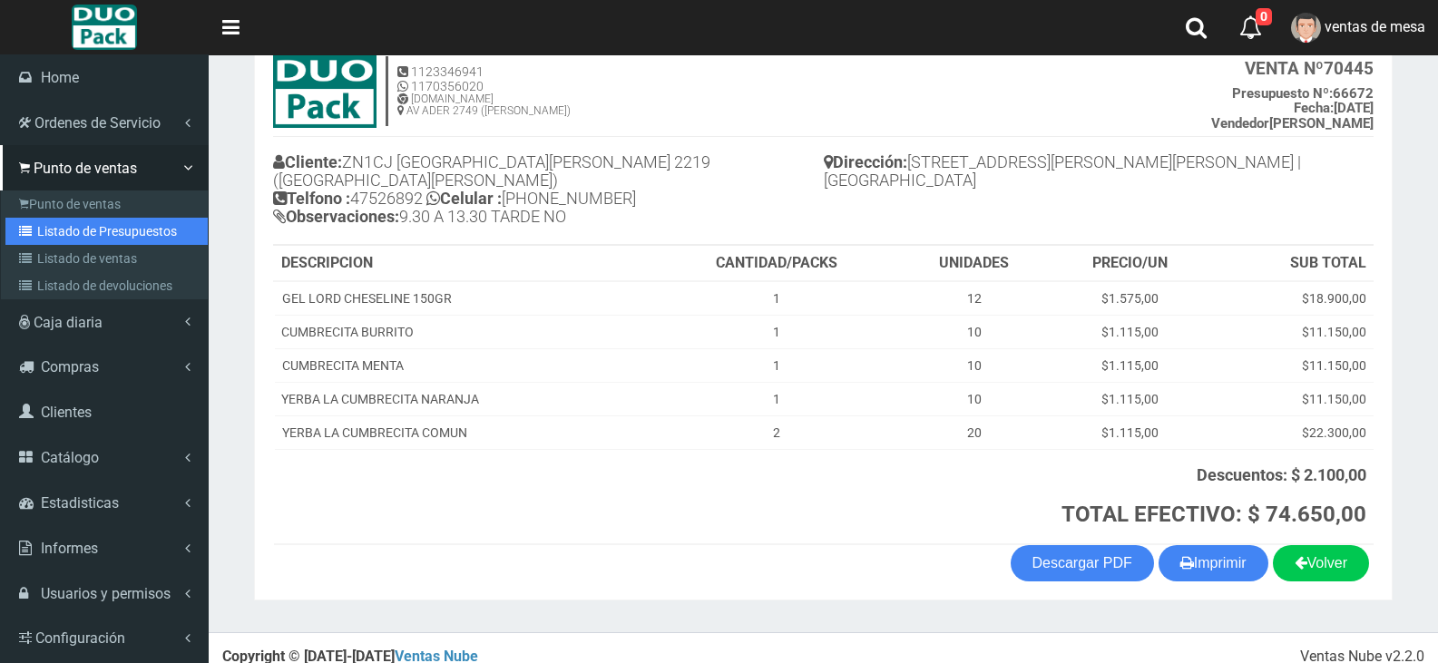
click at [68, 229] on link "Listado de Presupuestos" at bounding box center [106, 231] width 202 height 27
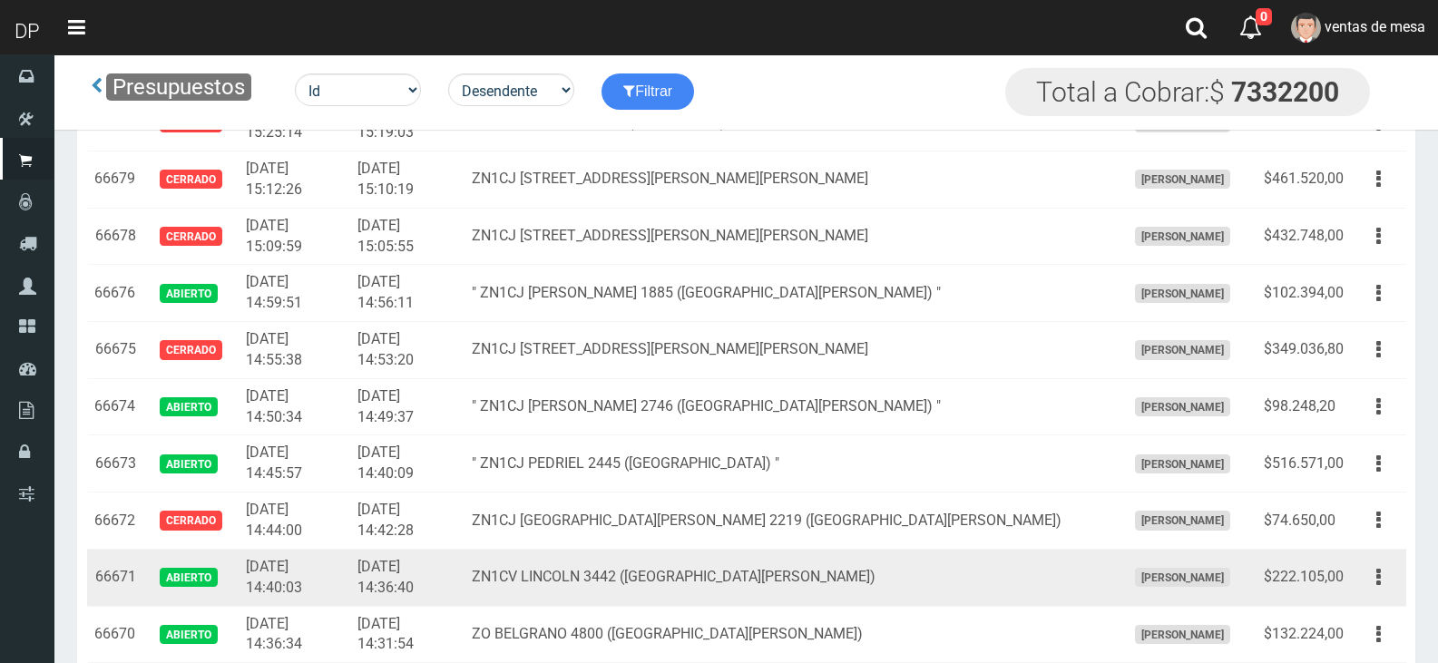
scroll to position [2708, 0]
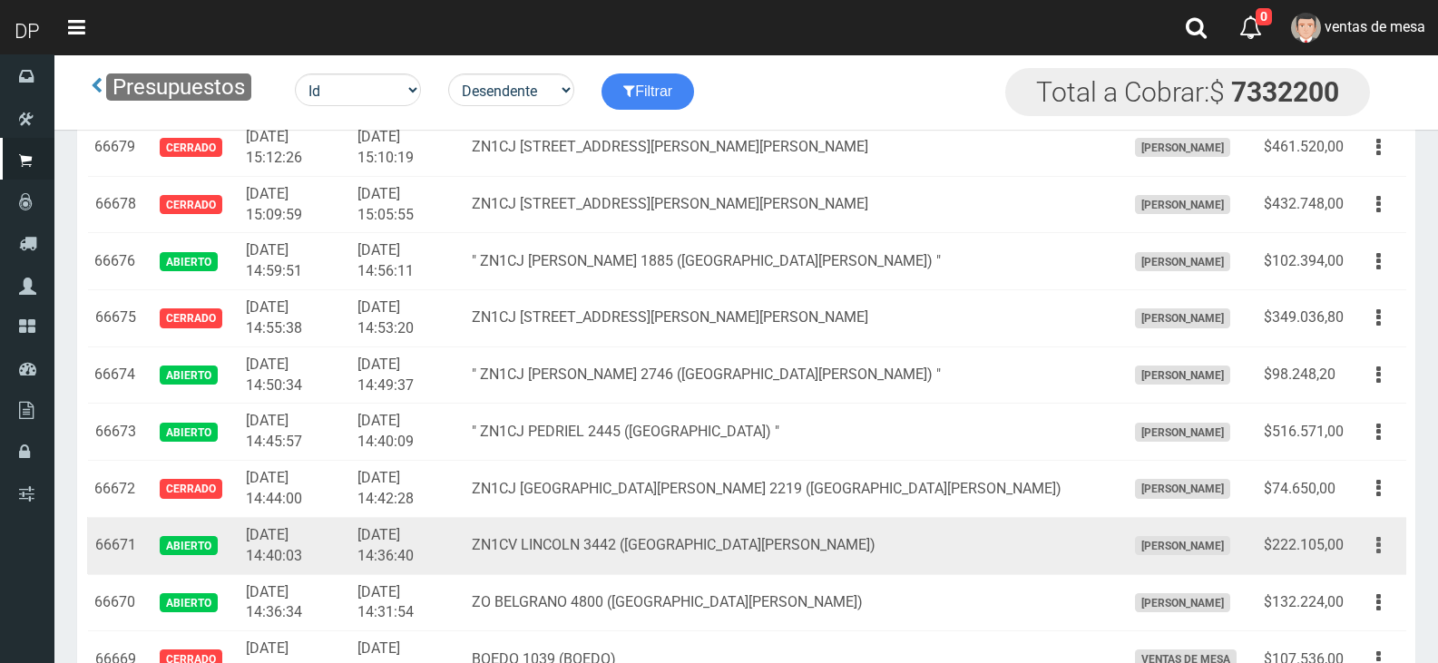
click at [1369, 553] on button "button" at bounding box center [1378, 546] width 41 height 32
click at [1365, 570] on link "Editar" at bounding box center [1326, 590] width 143 height 40
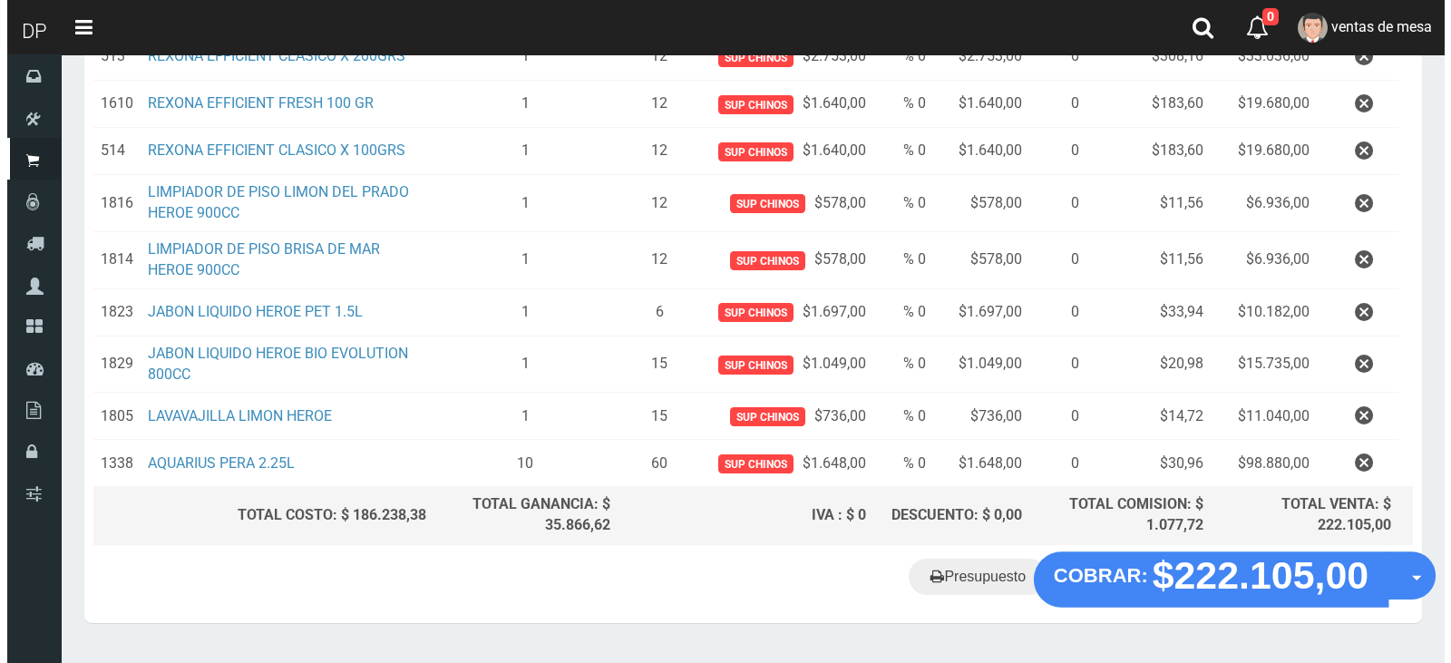
scroll to position [400, 0]
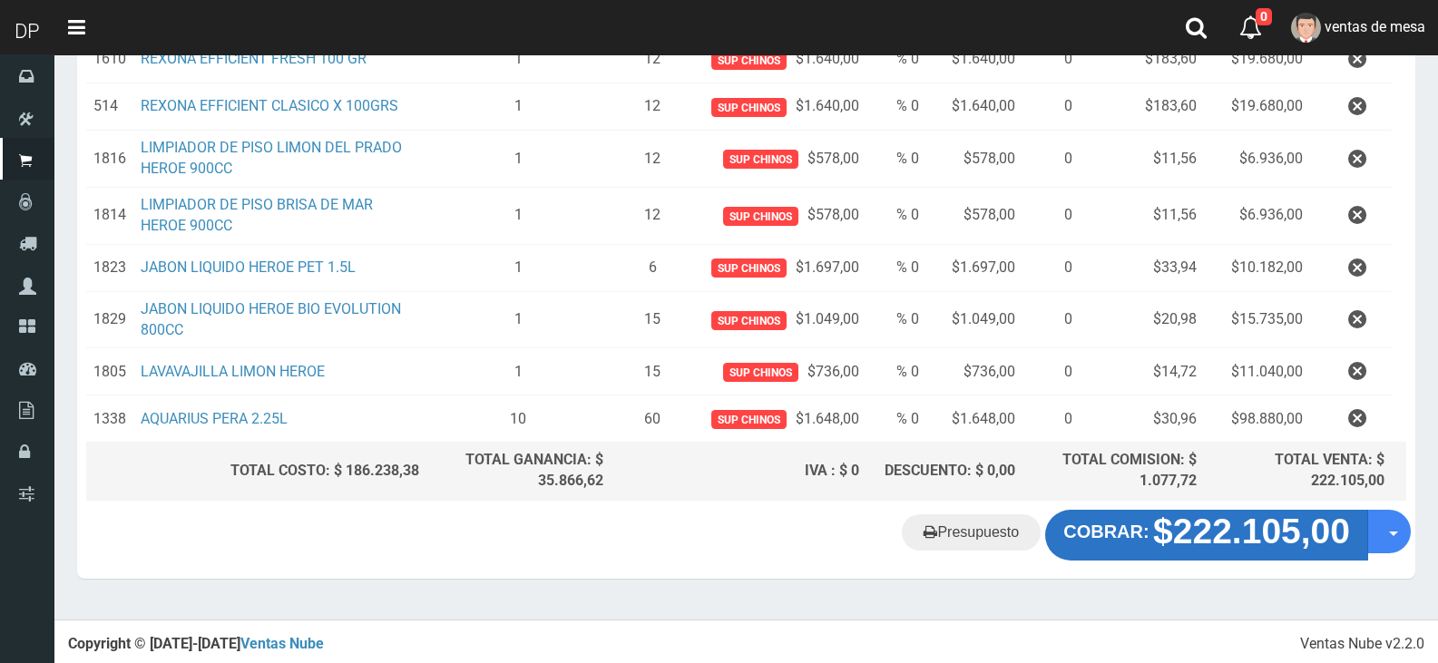
click at [1235, 512] on strong "$222.105,00" at bounding box center [1251, 531] width 197 height 39
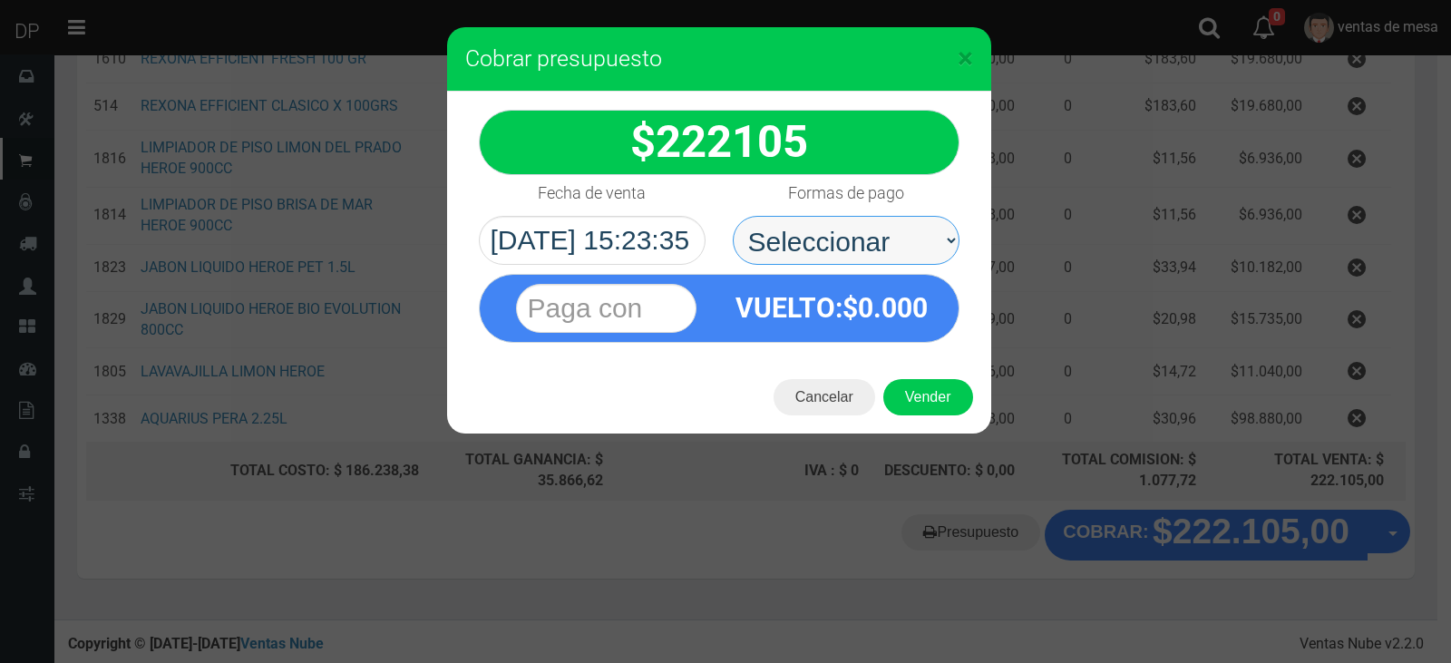
click at [842, 244] on select "Seleccionar Efectivo Tarjeta de Crédito Depósito Débito" at bounding box center [846, 240] width 227 height 49
select select "Efectivo"
click at [733, 216] on select "Seleccionar Efectivo Tarjeta de Crédito Depósito Débito" at bounding box center [846, 240] width 227 height 49
drag, startPoint x: 872, startPoint y: 244, endPoint x: 874, endPoint y: 255, distance: 11.2
click at [872, 244] on select "Seleccionar Efectivo Tarjeta de Crédito Depósito Débito" at bounding box center [846, 240] width 227 height 49
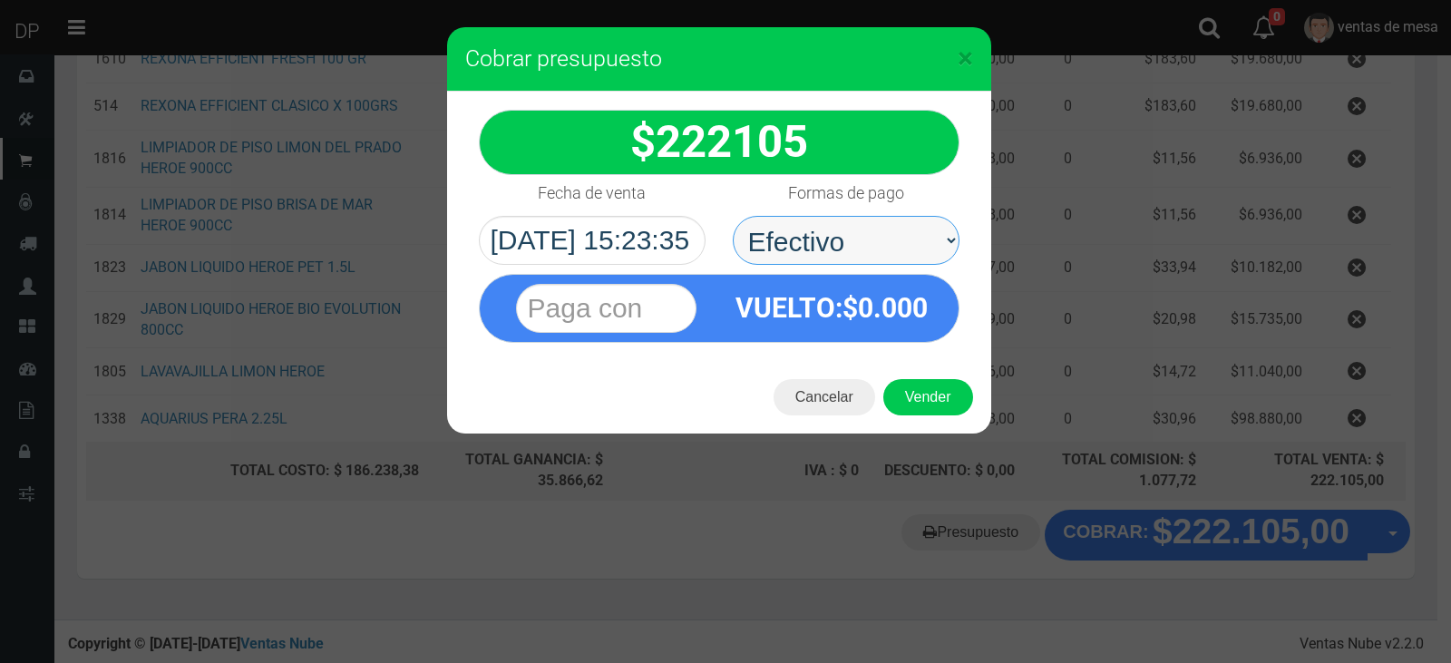
click at [733, 216] on select "Seleccionar Efectivo Tarjeta de Crédito Depósito Débito" at bounding box center [846, 240] width 227 height 49
click at [929, 382] on button "Vender" at bounding box center [929, 397] width 90 height 36
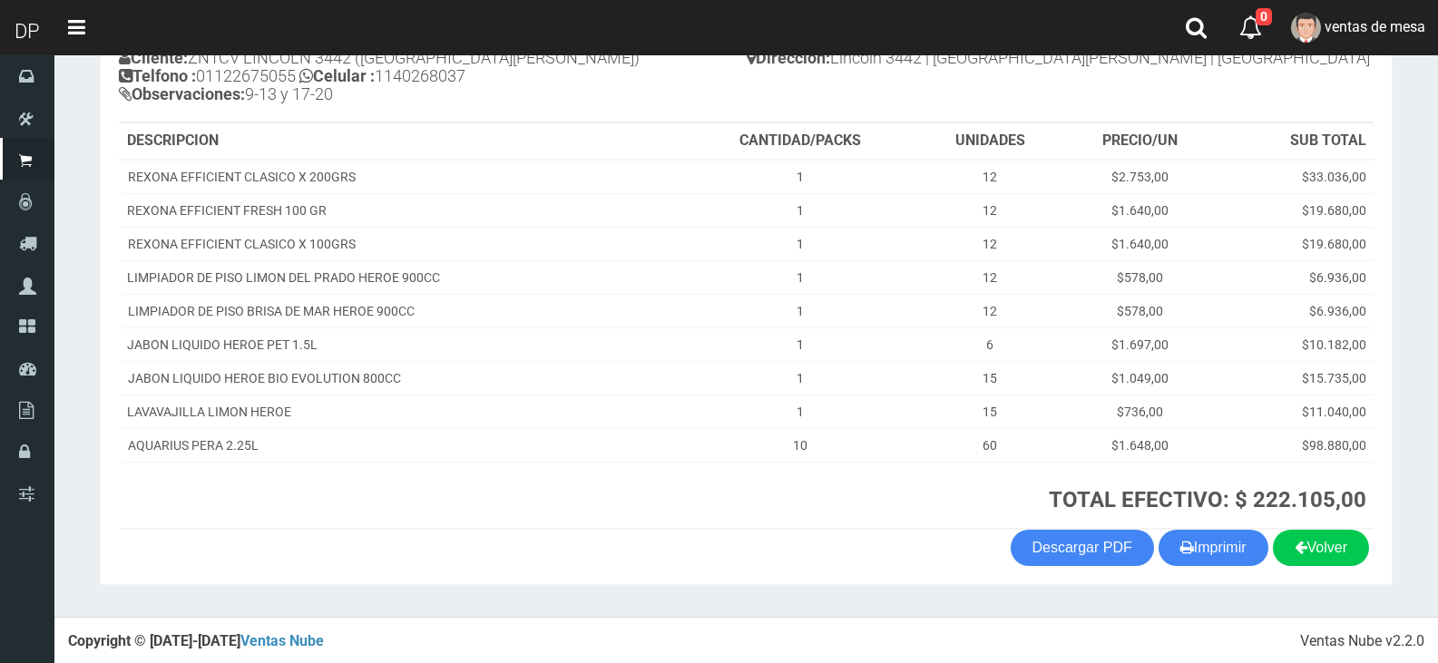
scroll to position [223, 0]
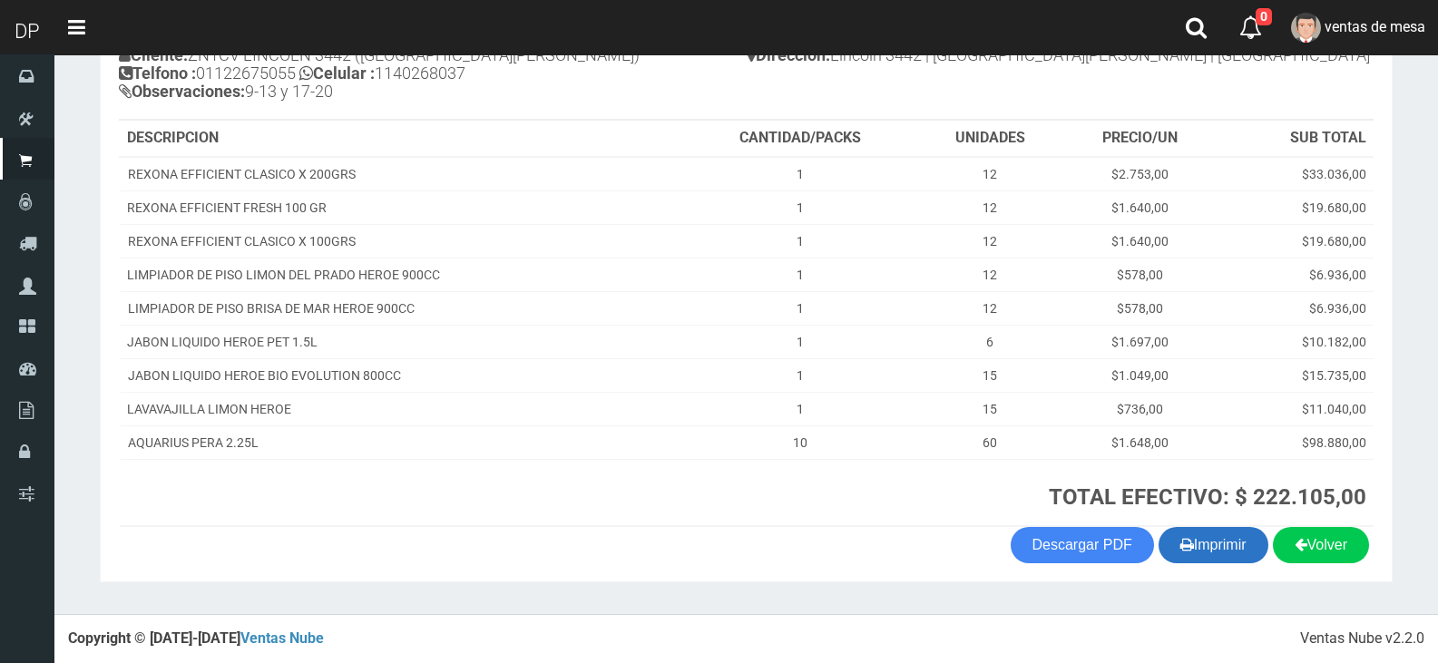
click at [1225, 542] on button "Imprimir" at bounding box center [1213, 545] width 110 height 36
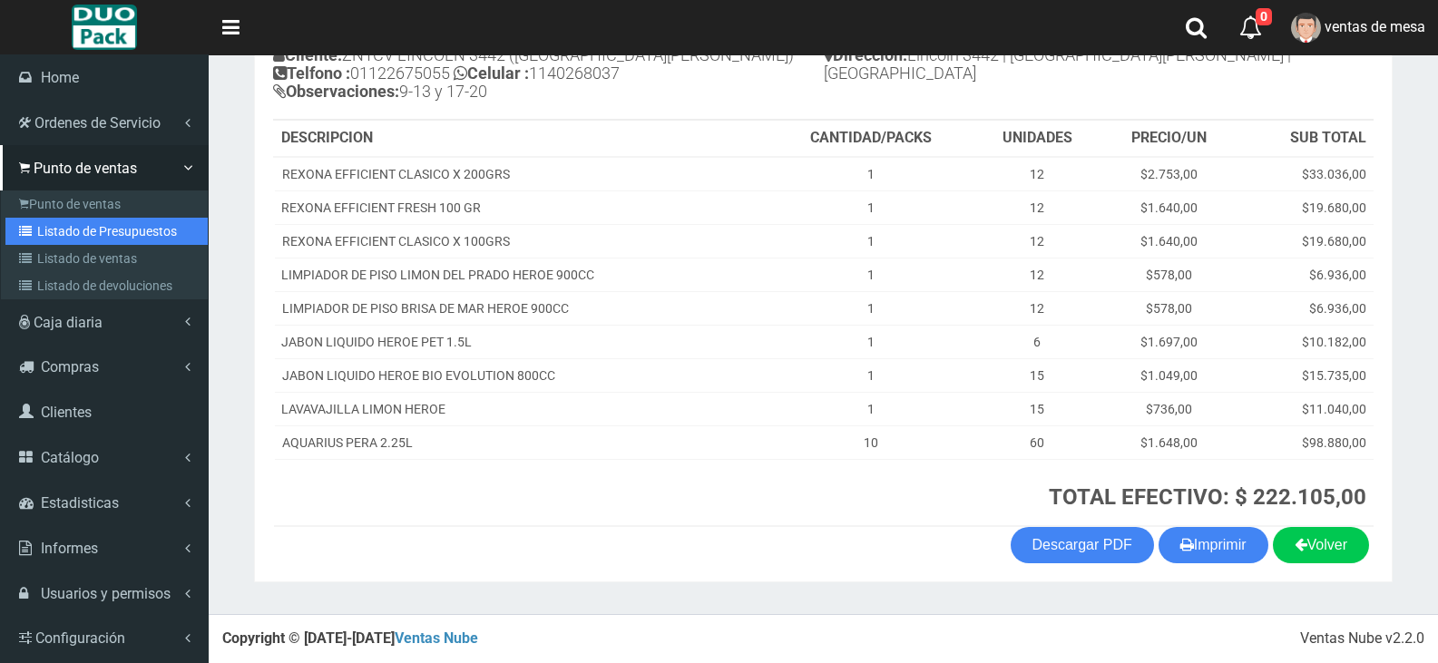
click at [23, 232] on icon at bounding box center [28, 231] width 18 height 13
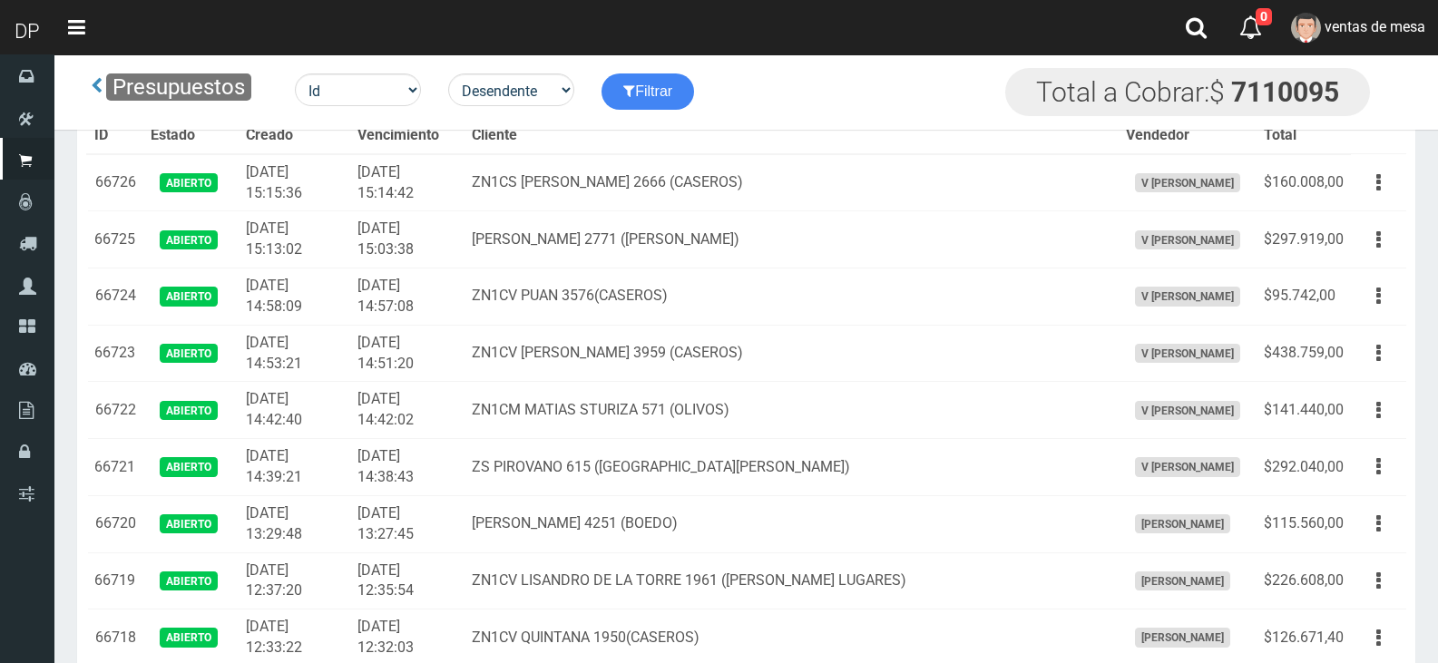
scroll to position [2617, 0]
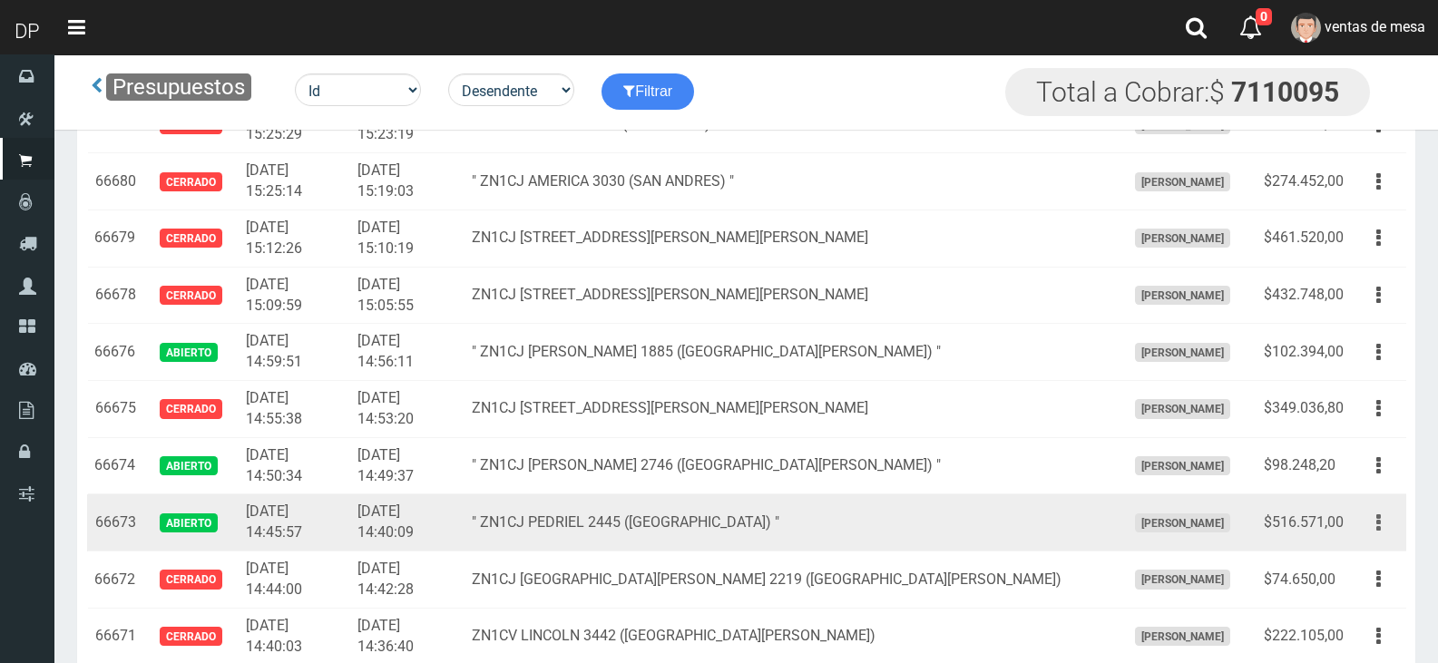
click at [1367, 523] on button "button" at bounding box center [1378, 523] width 41 height 32
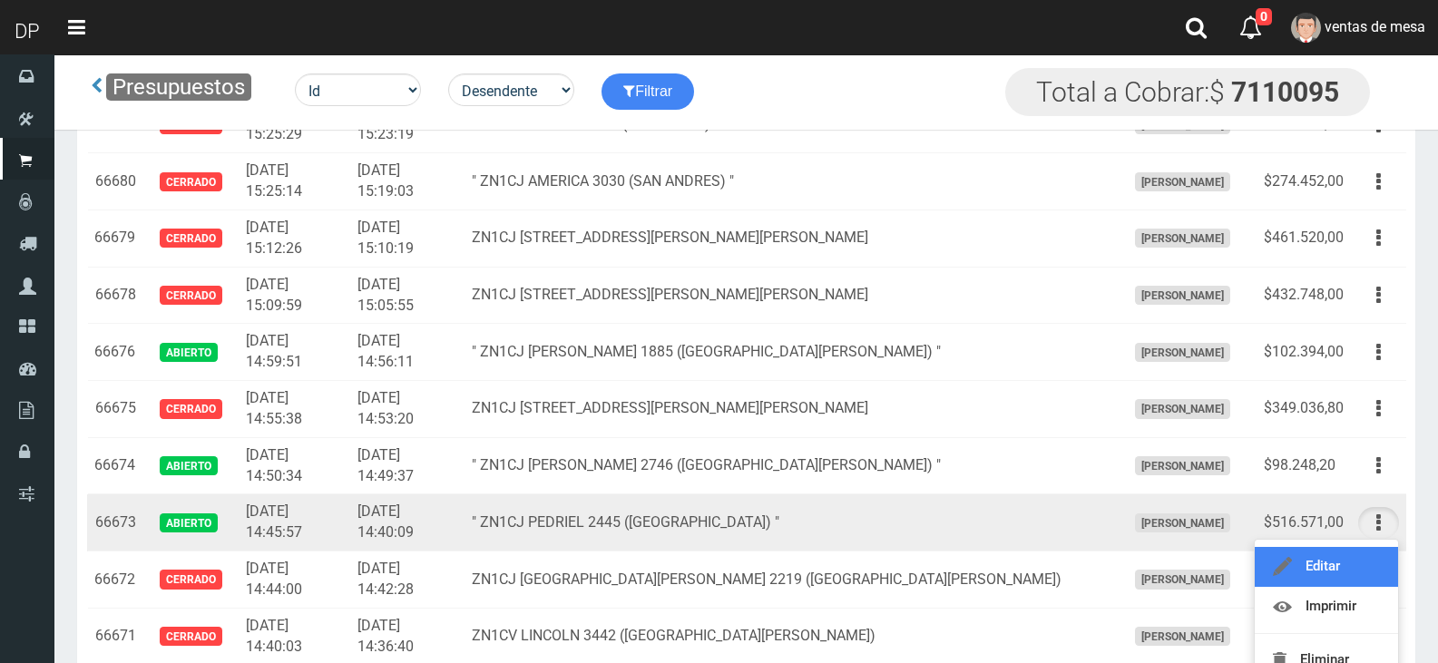
click at [1350, 560] on link "Editar" at bounding box center [1326, 567] width 143 height 40
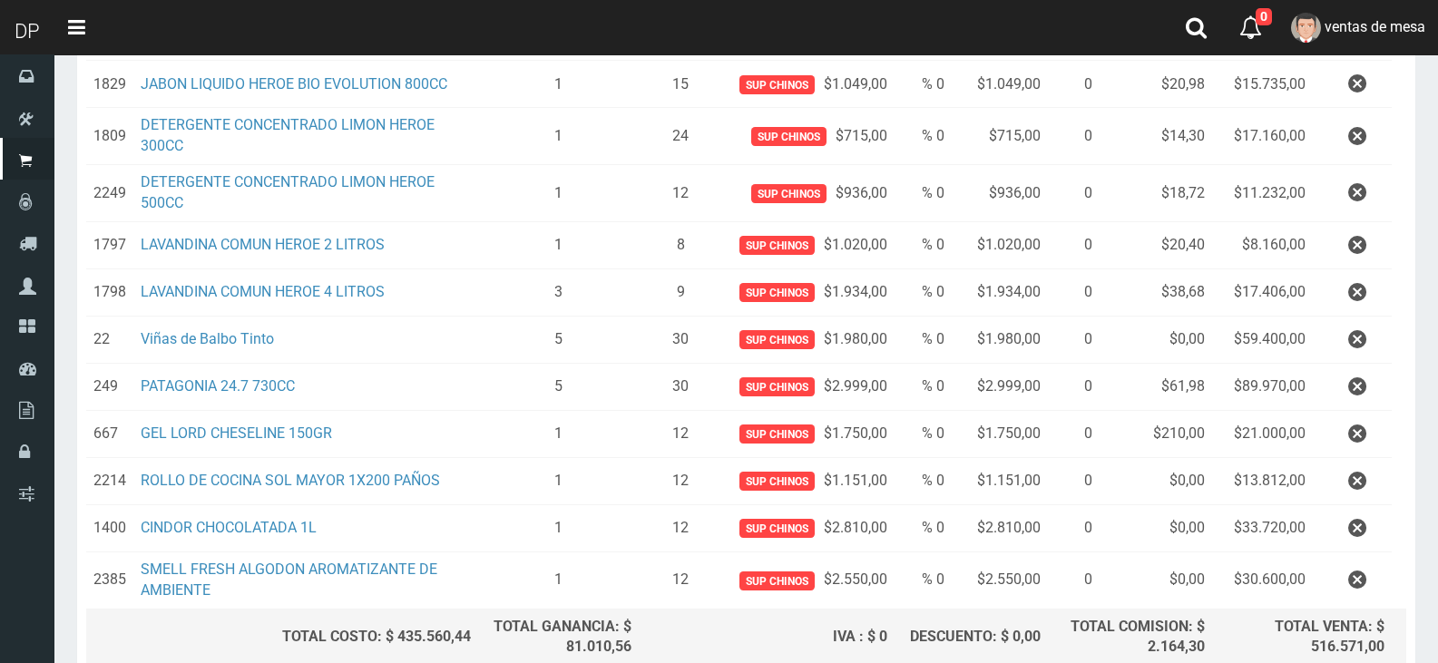
scroll to position [891, 0]
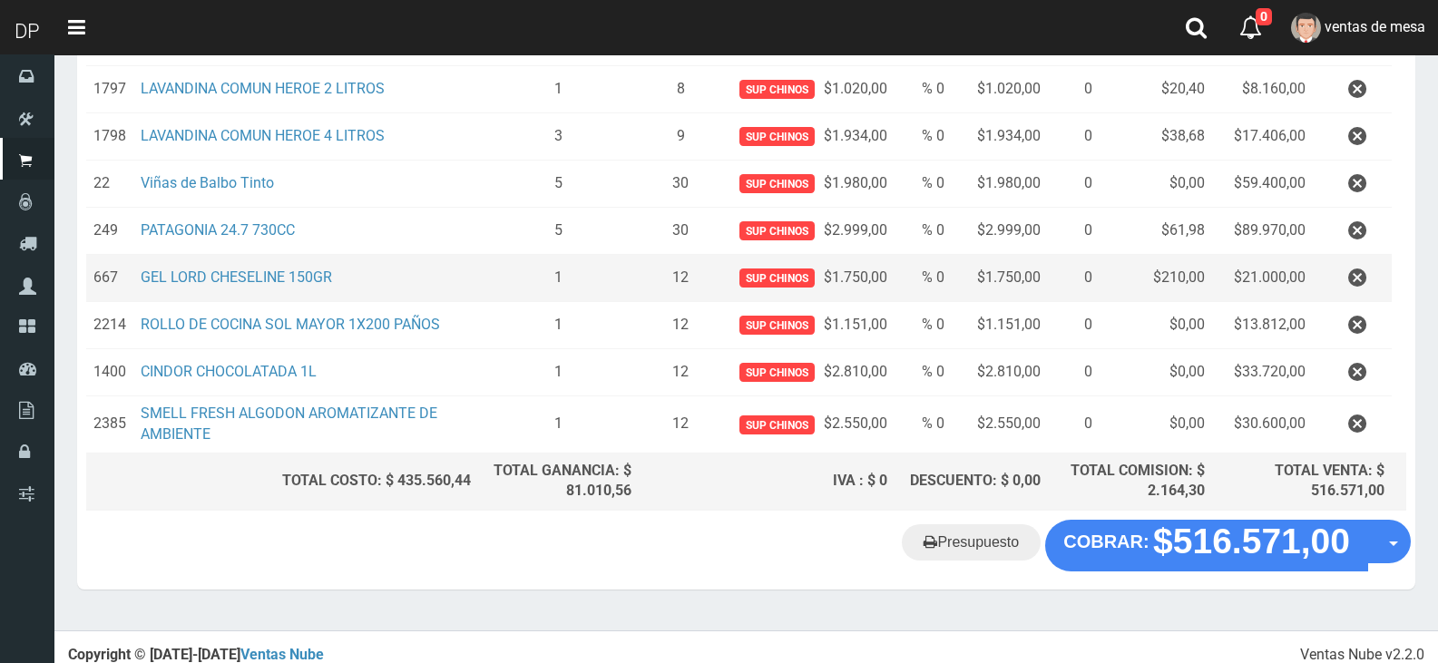
click at [1328, 273] on td at bounding box center [1352, 277] width 79 height 47
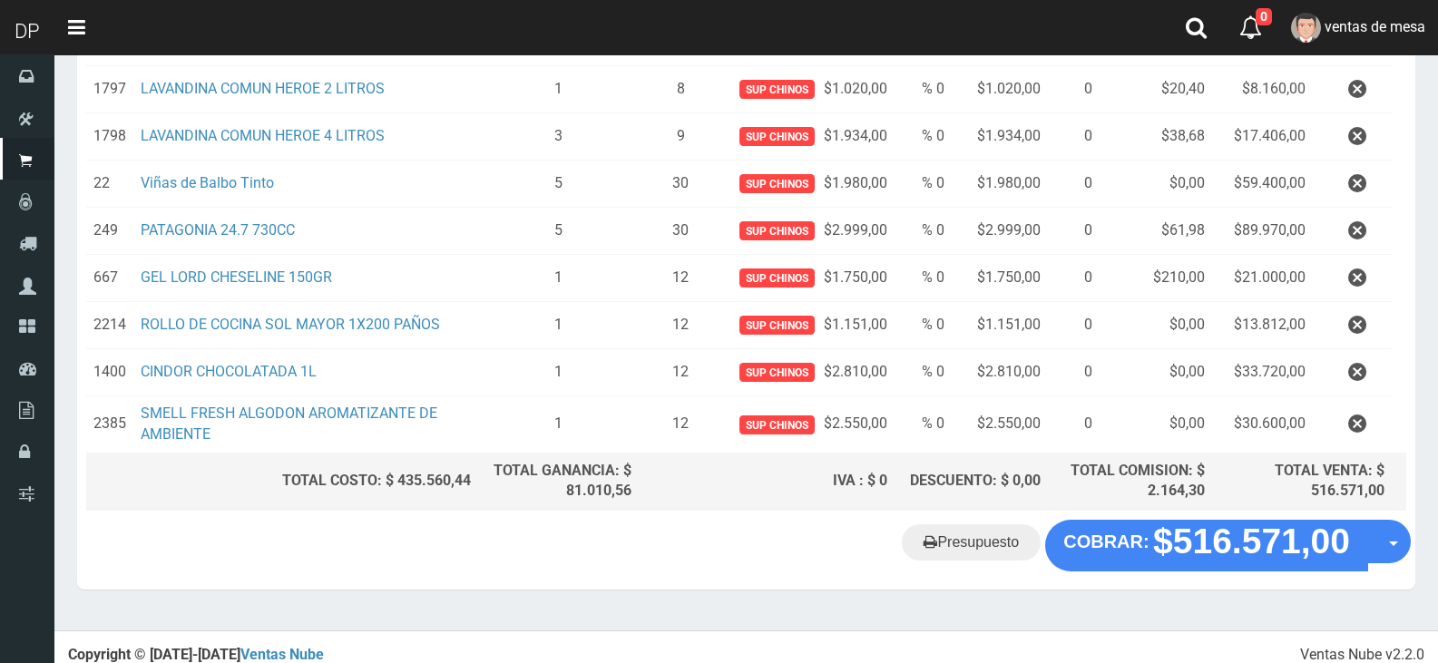
click at [1334, 273] on button "button" at bounding box center [1357, 278] width 54 height 32
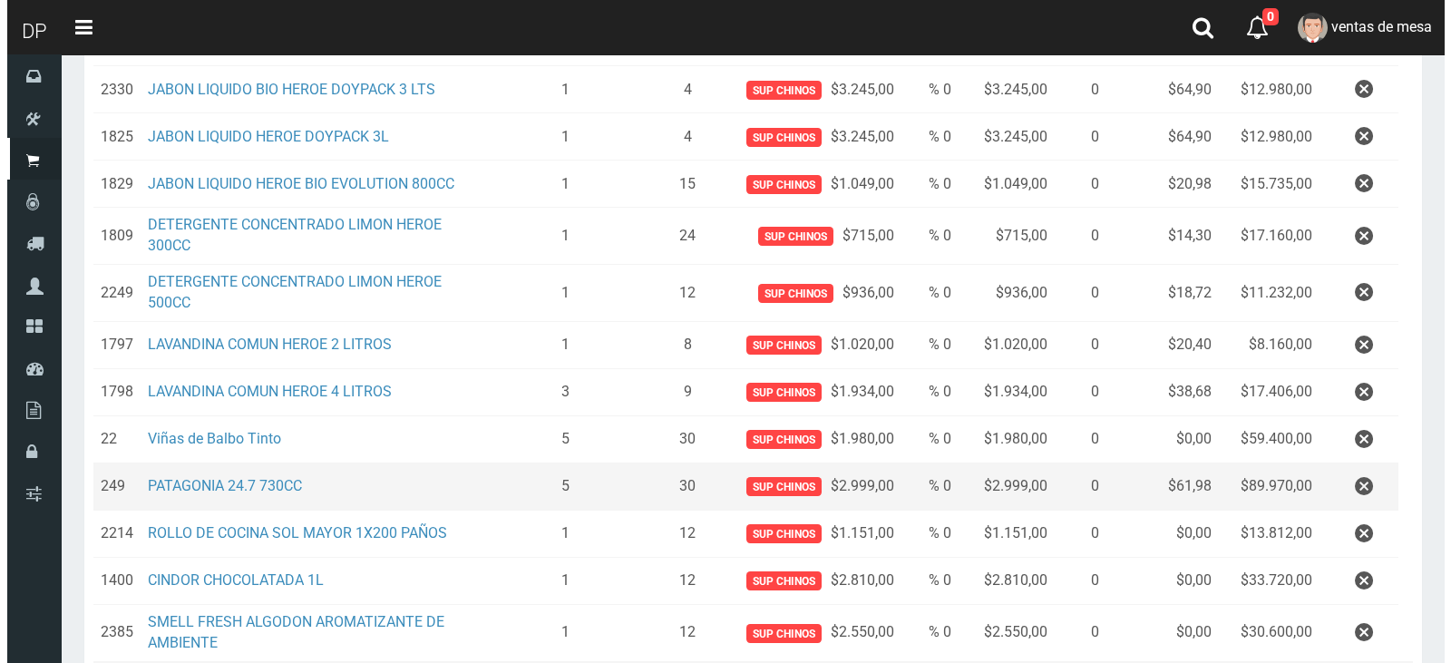
scroll to position [844, 0]
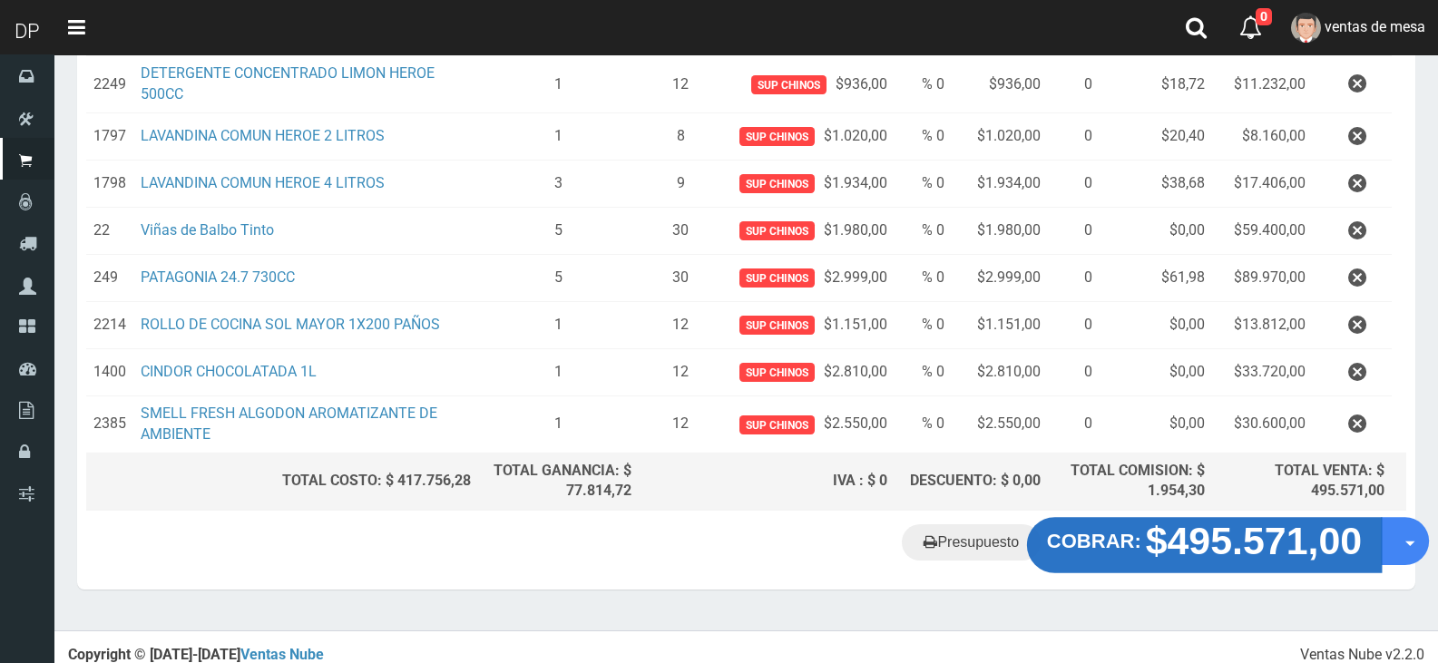
click at [1211, 534] on strong "$495.571,00" at bounding box center [1254, 541] width 217 height 43
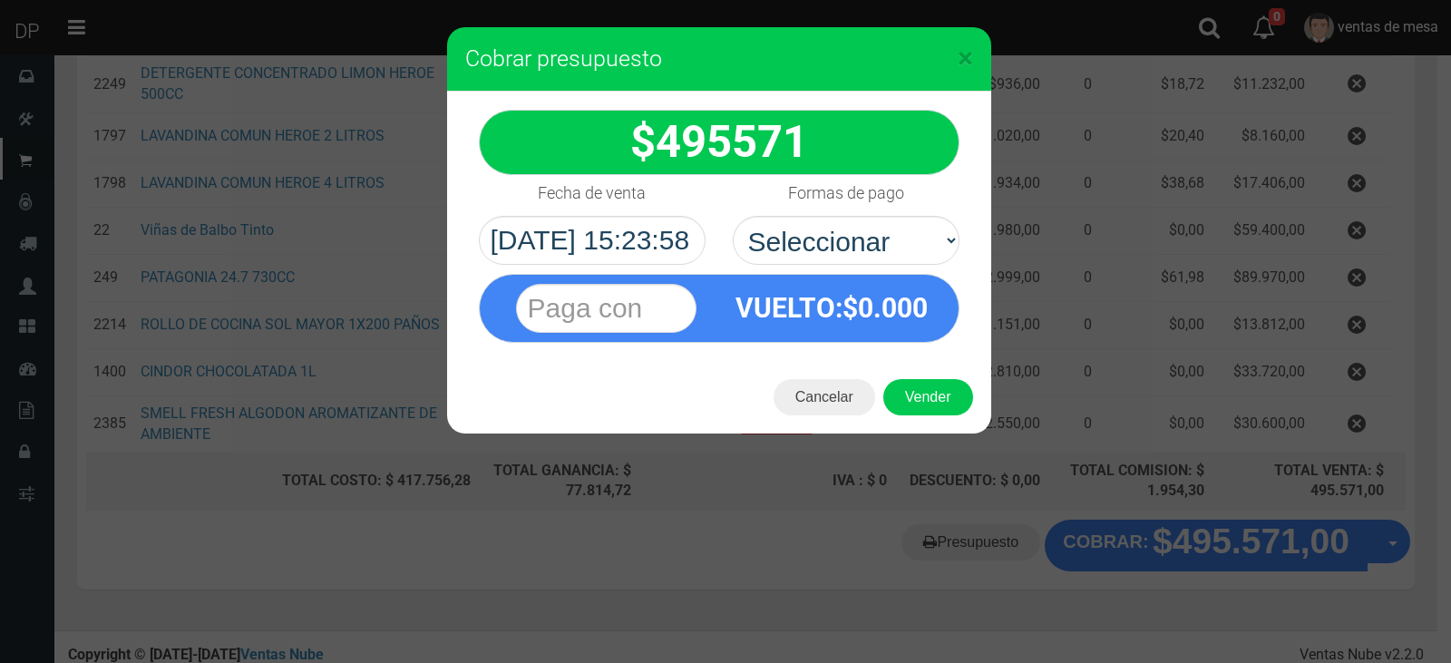
drag, startPoint x: 922, startPoint y: 246, endPoint x: 907, endPoint y: 288, distance: 45.0
click at [922, 246] on select "Seleccionar Efectivo Tarjeta de Crédito Depósito Débito" at bounding box center [846, 240] width 227 height 49
click at [906, 263] on div "495571 :$" at bounding box center [719, 226] width 544 height 269
click at [916, 246] on select "Seleccionar Efectivo Tarjeta de Crédito Depósito Débito" at bounding box center [846, 240] width 227 height 49
select select "Efectivo"
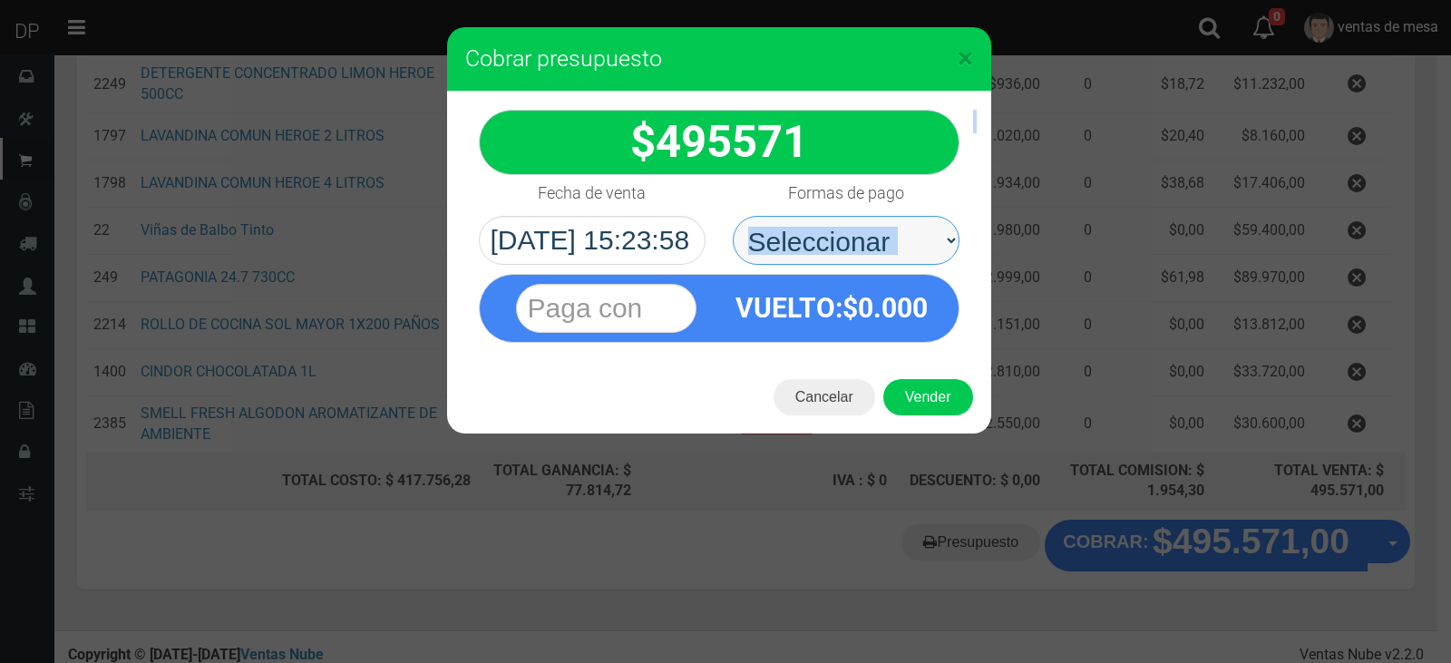
click at [733, 216] on select "Seleccionar Efectivo Tarjeta de Crédito Depósito Débito" at bounding box center [846, 240] width 227 height 49
click at [928, 384] on button "Vender" at bounding box center [929, 397] width 90 height 36
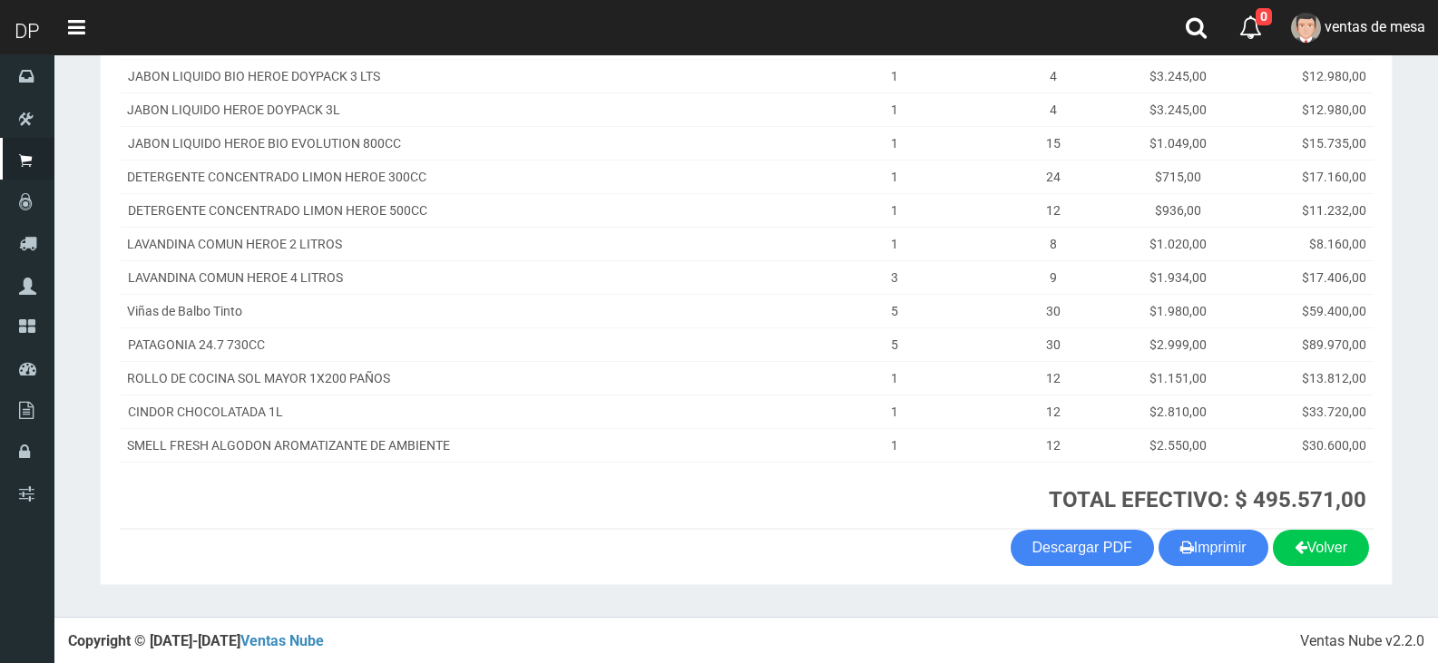
scroll to position [507, 0]
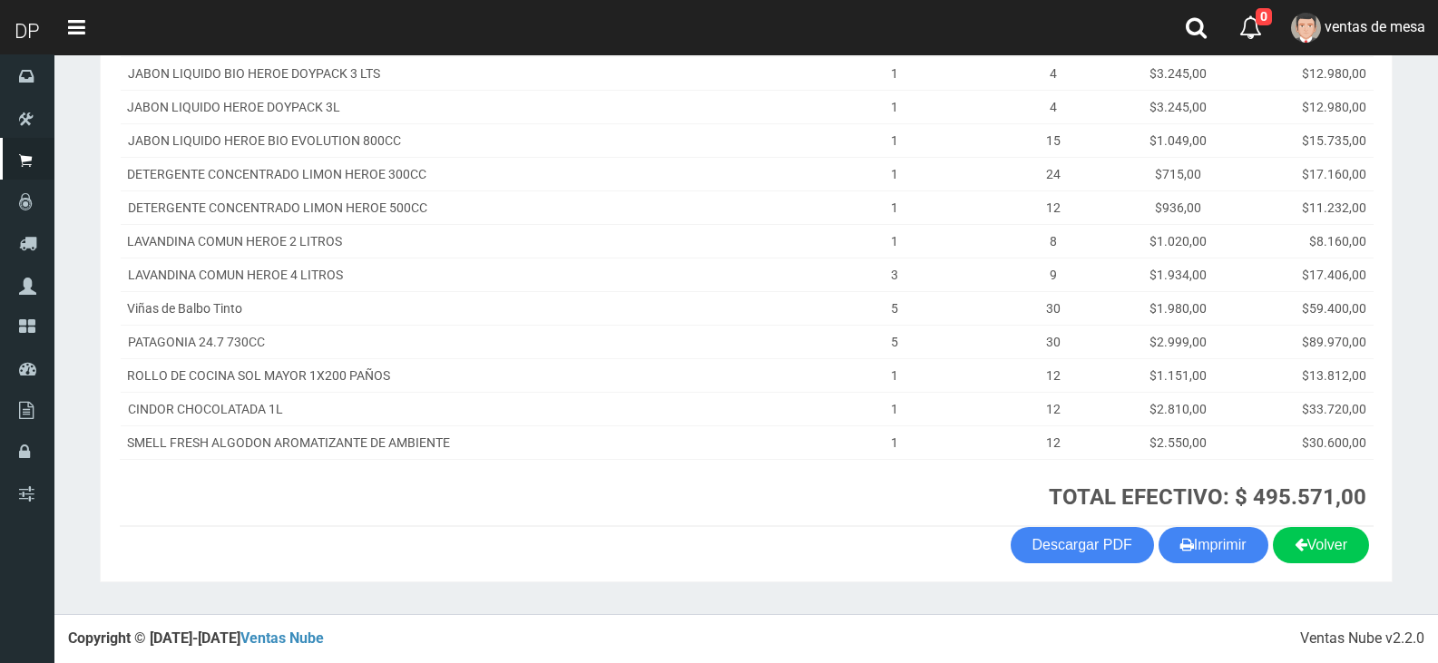
drag, startPoint x: 1194, startPoint y: 548, endPoint x: 1161, endPoint y: 526, distance: 39.2
click at [1194, 548] on button "Imprimir" at bounding box center [1213, 545] width 110 height 36
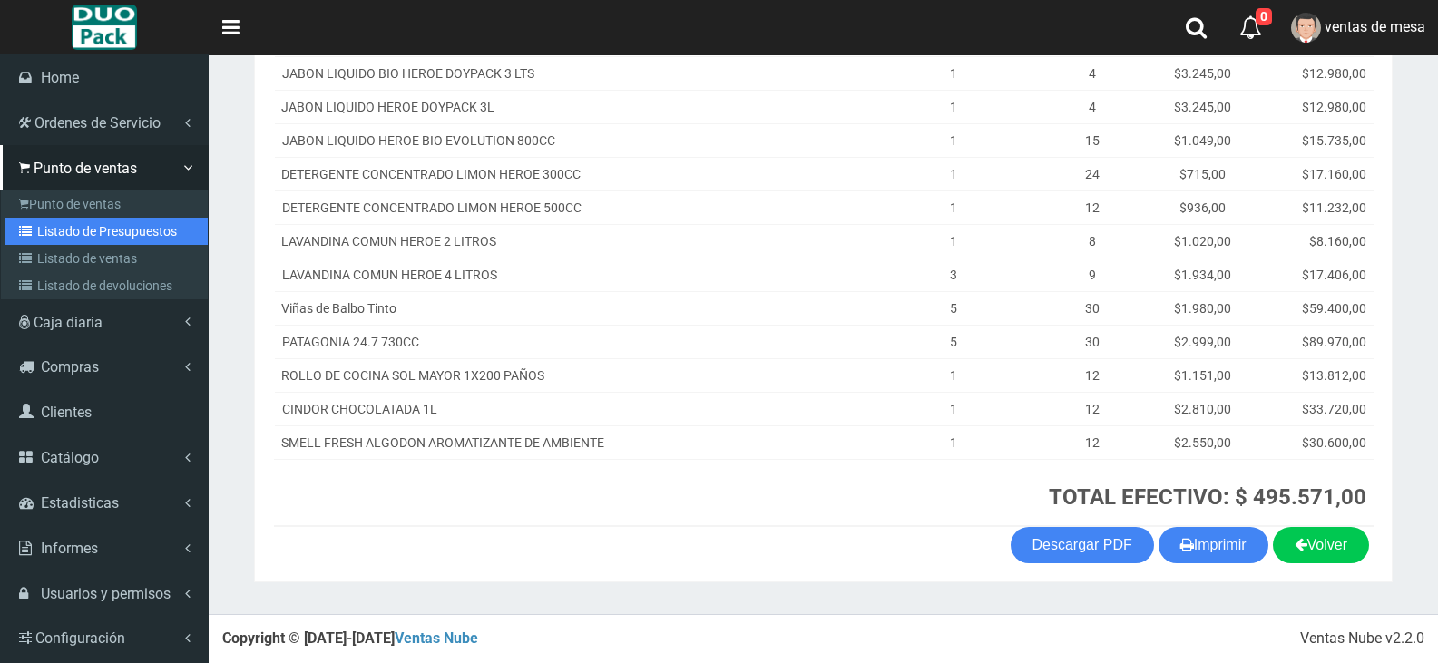
click at [47, 224] on link "Listado de Presupuestos" at bounding box center [106, 231] width 202 height 27
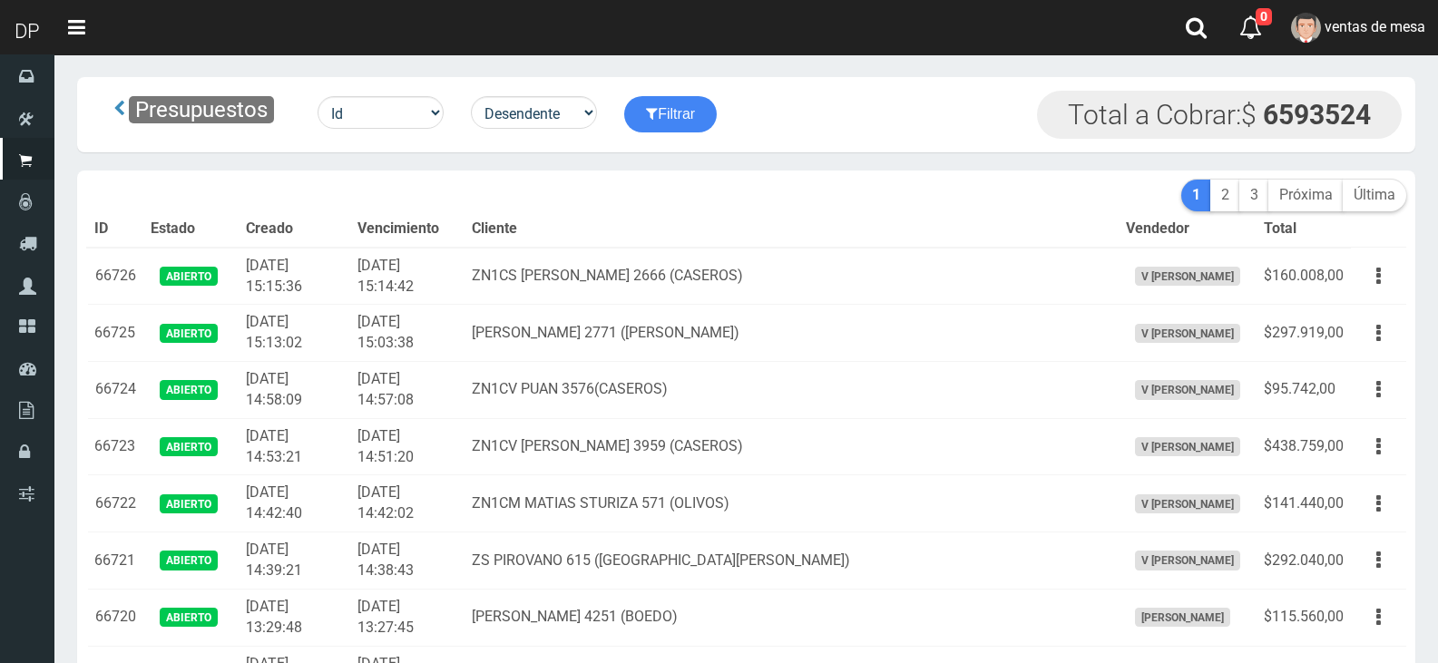
click at [767, 230] on th "Cliente" at bounding box center [790, 229] width 653 height 36
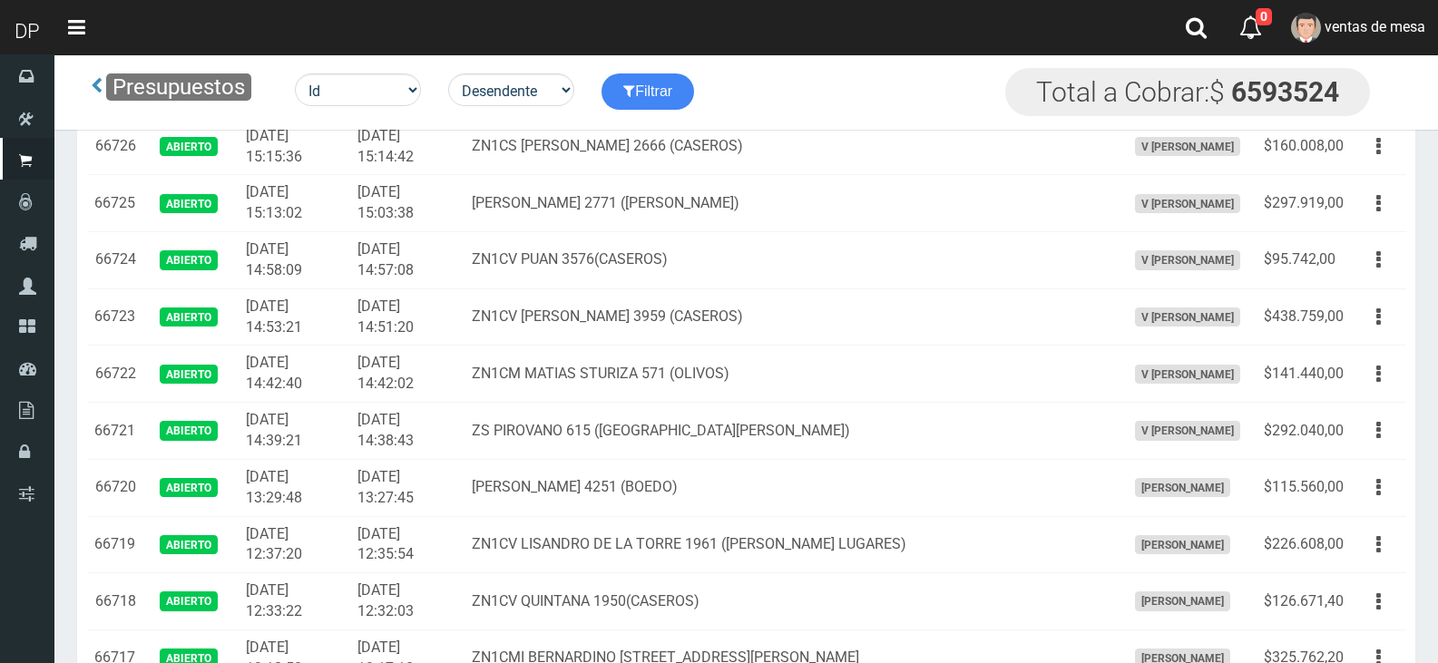
scroll to position [2617, 0]
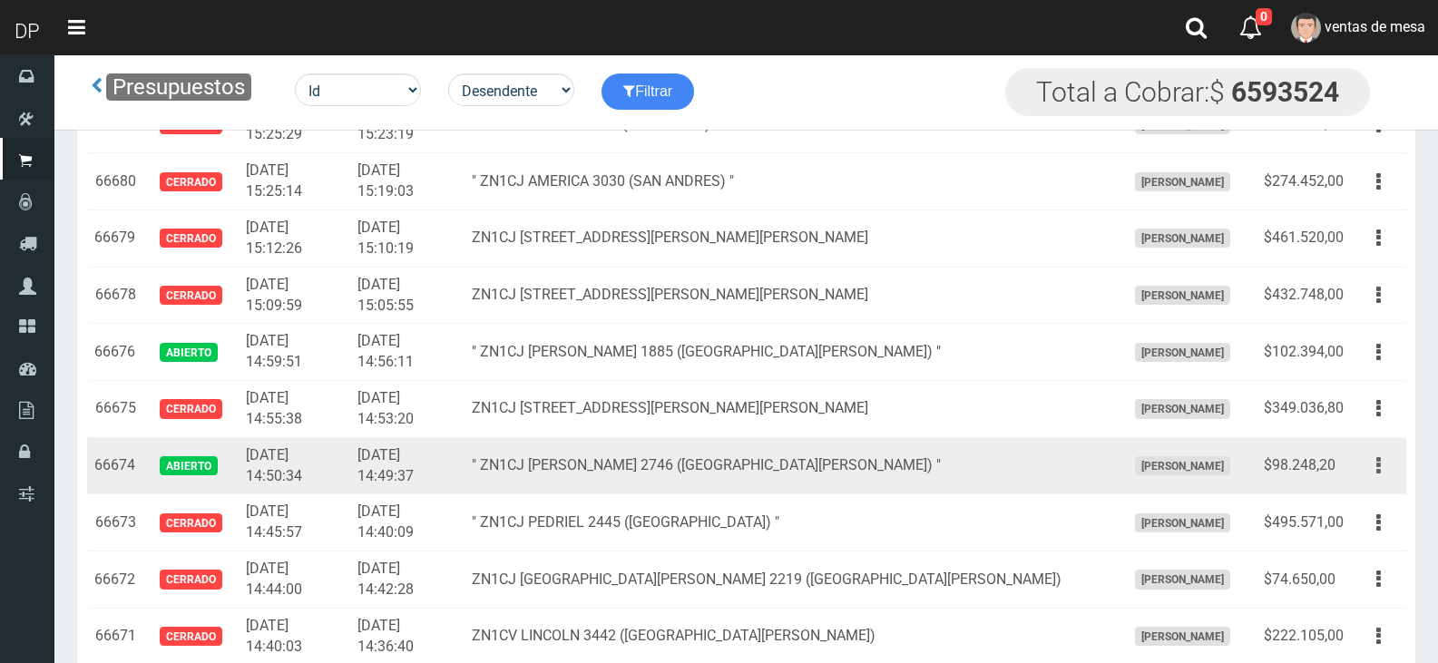
click at [1385, 470] on button "button" at bounding box center [1378, 466] width 41 height 32
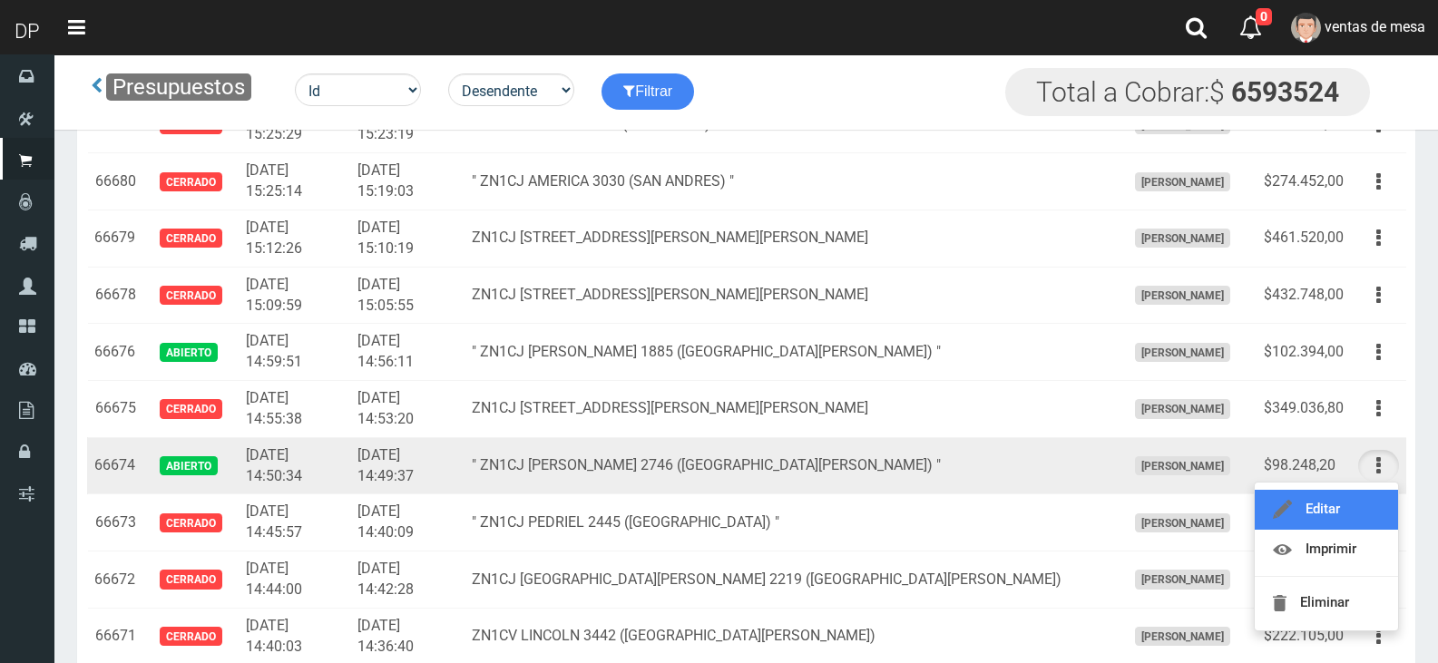
click at [1373, 507] on link "Editar" at bounding box center [1326, 510] width 143 height 40
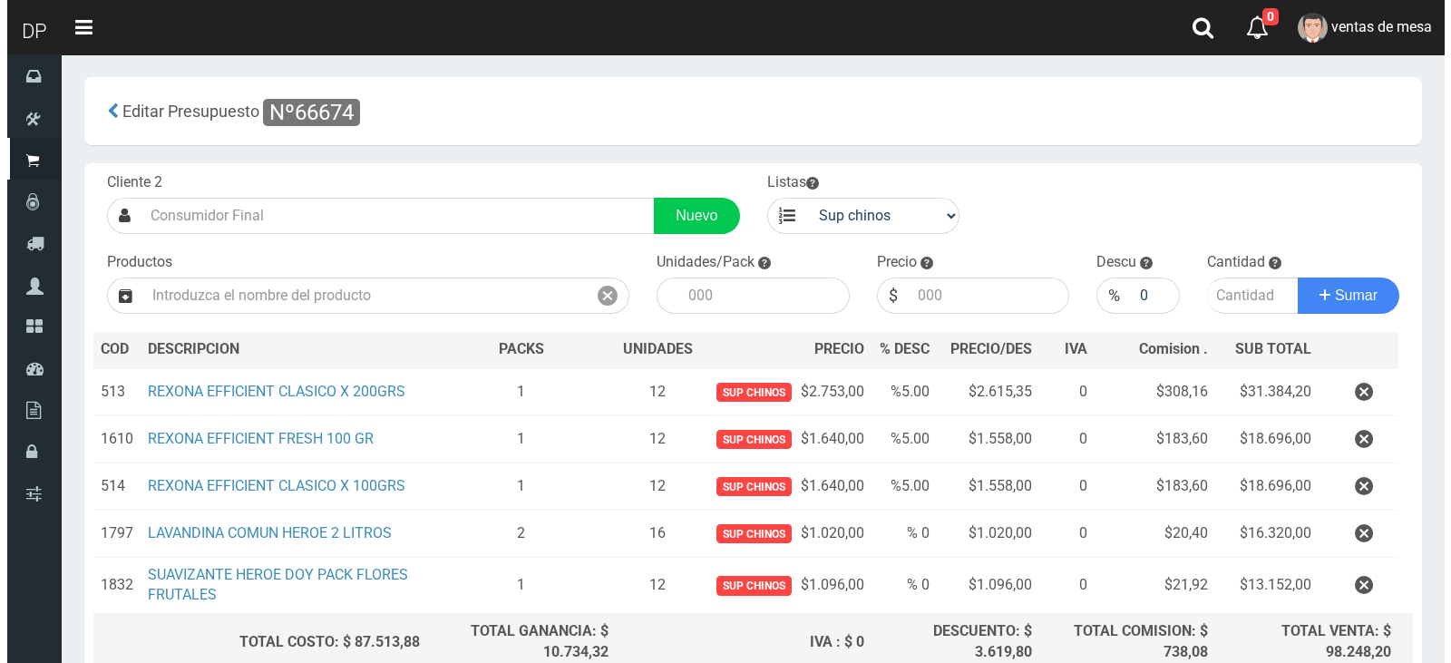
scroll to position [171, 0]
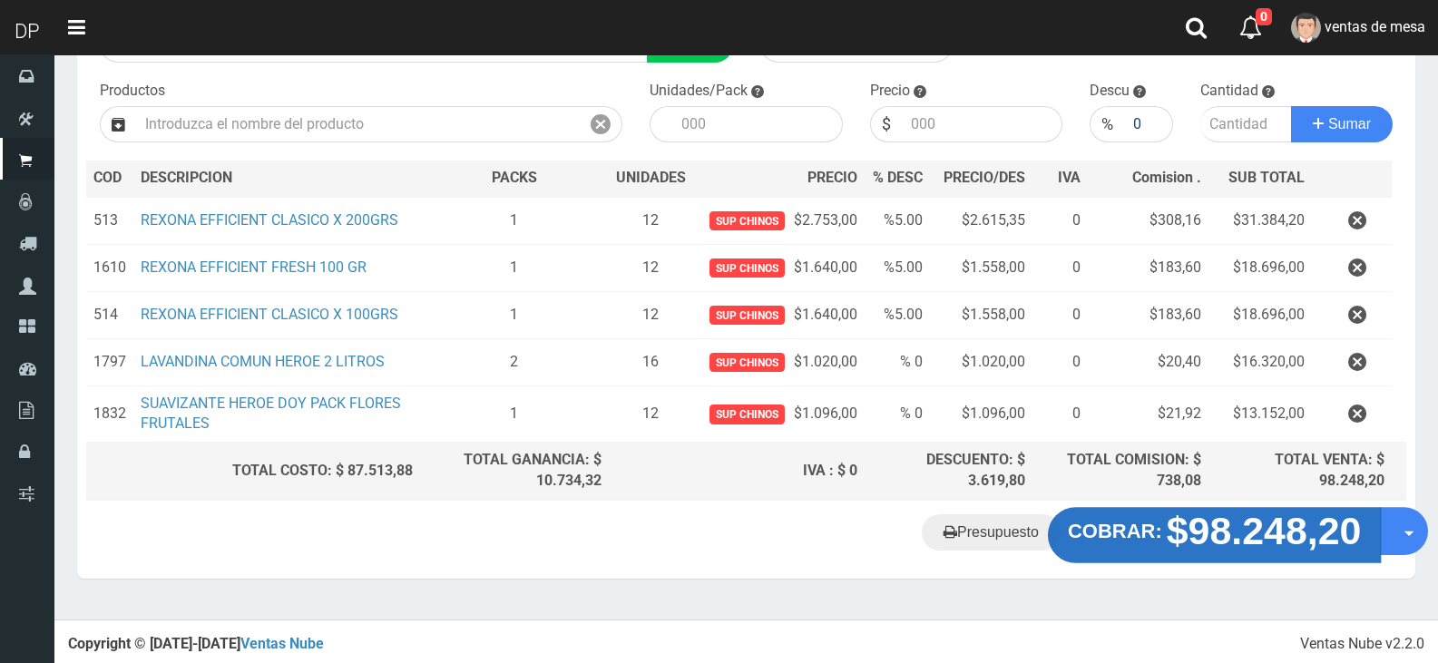
click at [1081, 548] on button "COBRAR: $98.248,20" at bounding box center [1215, 535] width 334 height 56
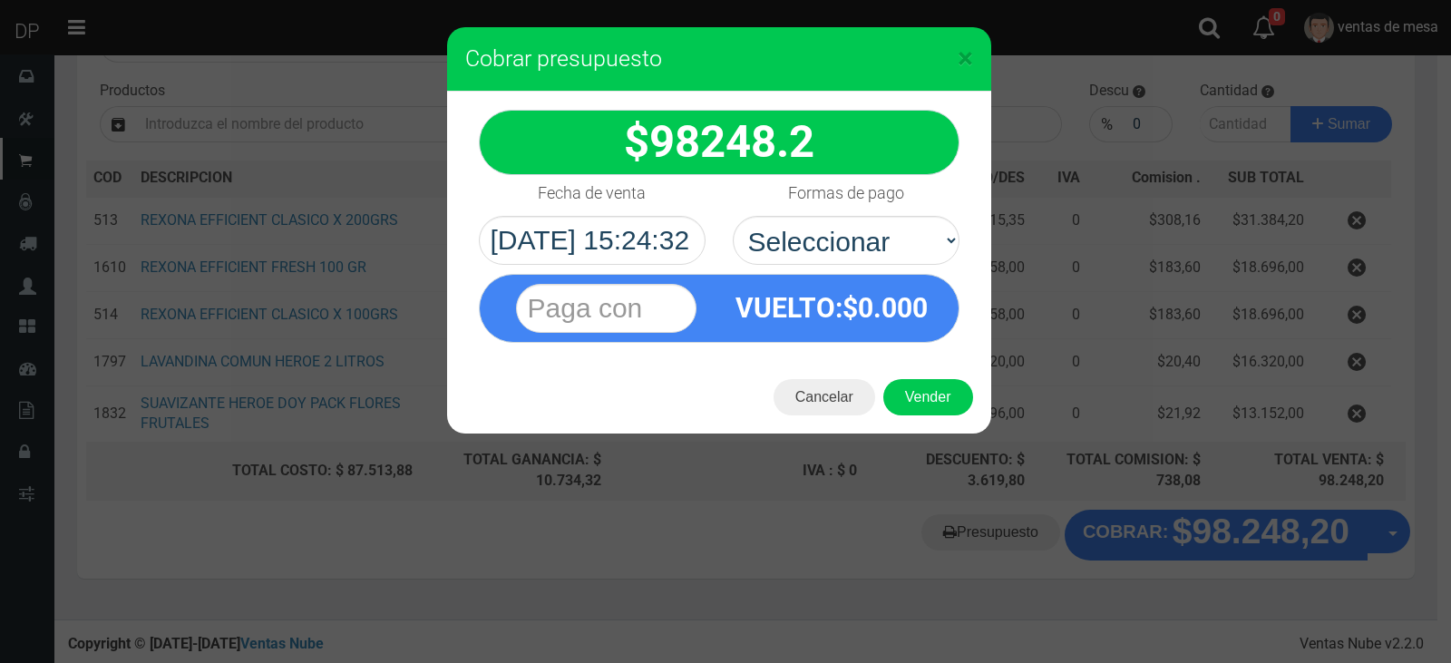
select select "Efectivo"
click at [733, 216] on select "Seleccionar Efectivo Tarjeta de Crédito Depósito Débito" at bounding box center [846, 240] width 227 height 49
click at [921, 393] on button "Vender" at bounding box center [929, 397] width 90 height 36
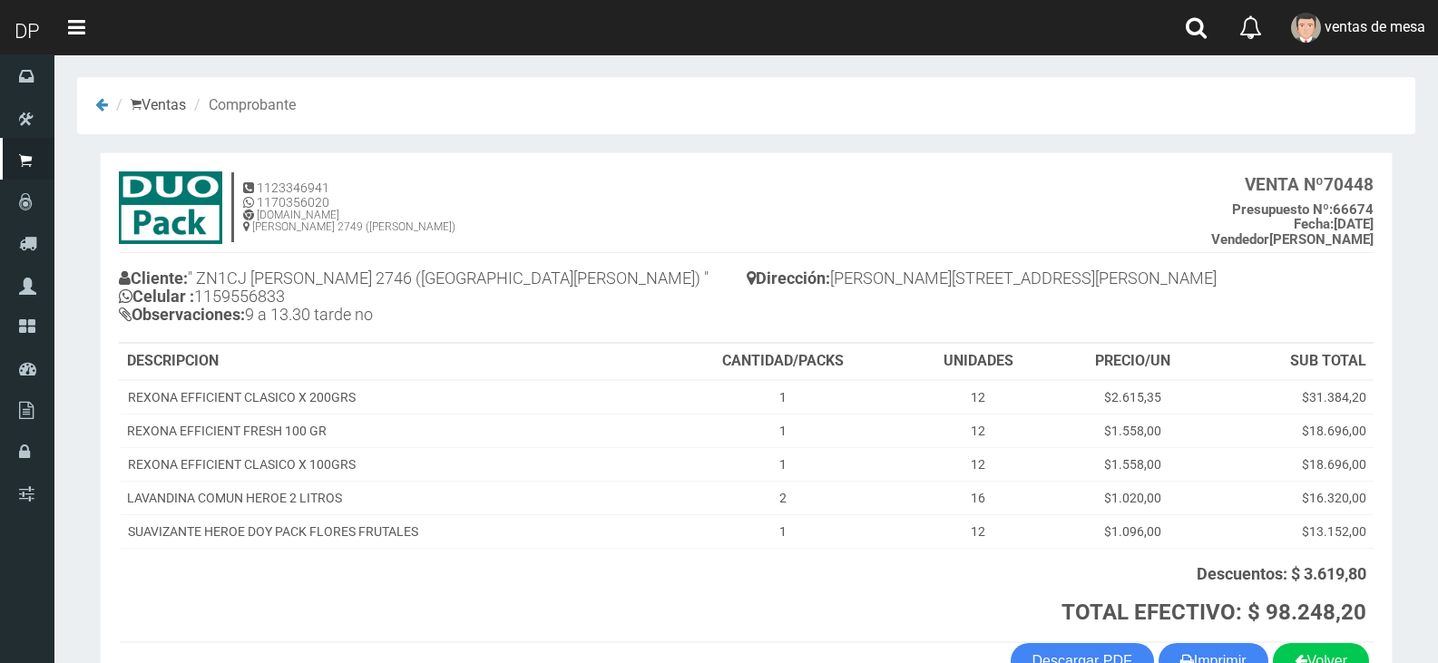
scroll to position [116, 0]
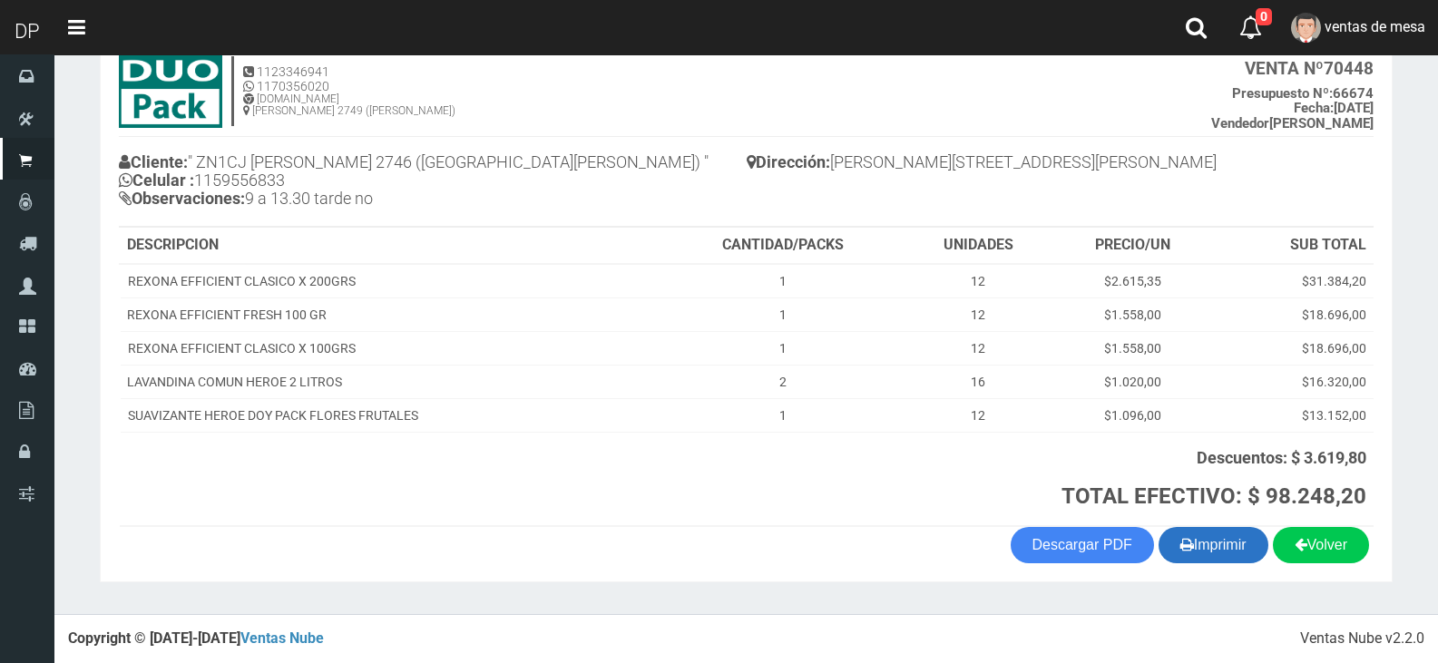
click at [1188, 552] on button "Imprimir" at bounding box center [1213, 545] width 110 height 36
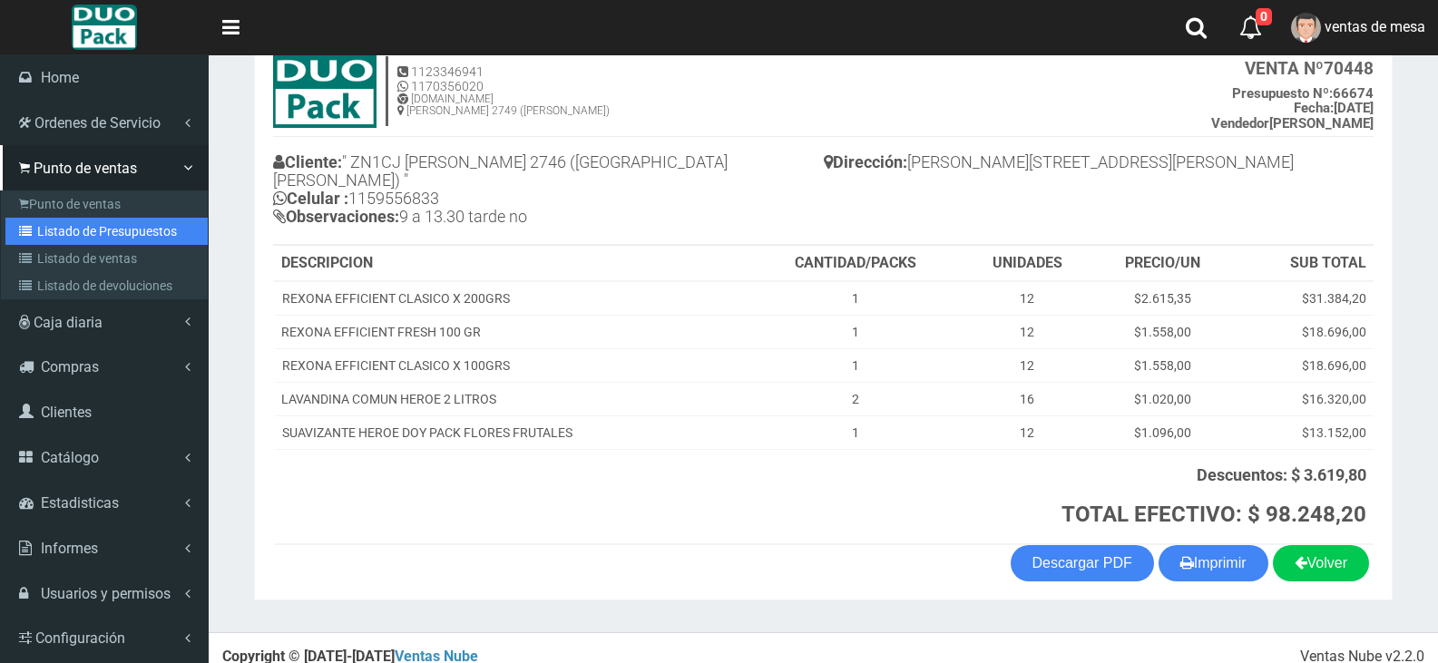
click at [45, 231] on link "Listado de Presupuestos" at bounding box center [106, 231] width 202 height 27
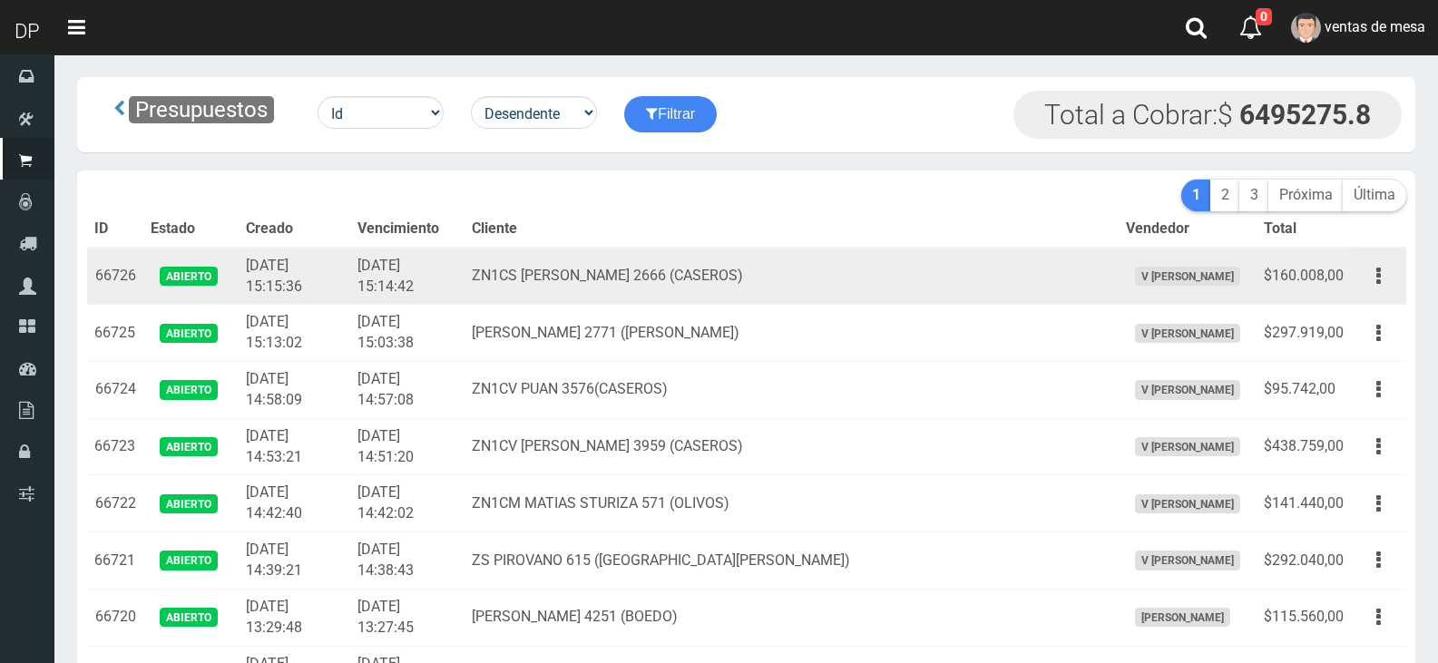
scroll to position [2617, 0]
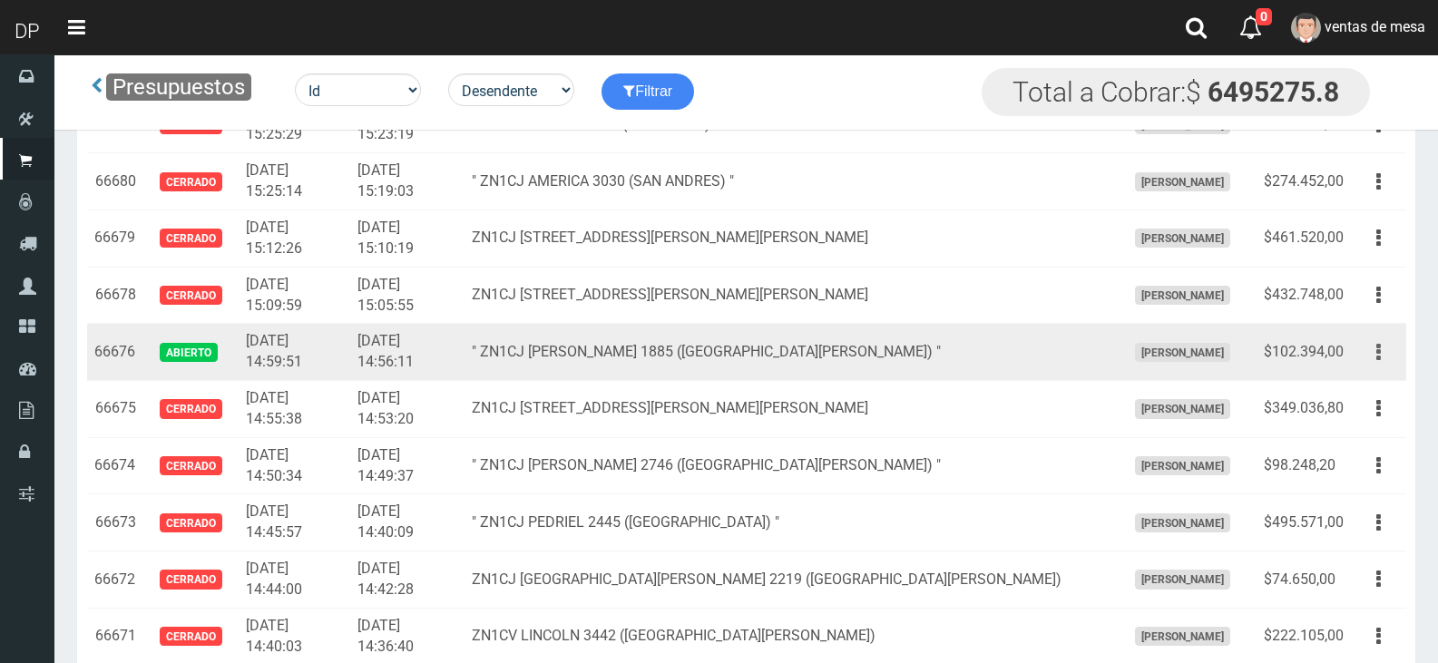
click at [1393, 350] on button "button" at bounding box center [1378, 353] width 41 height 32
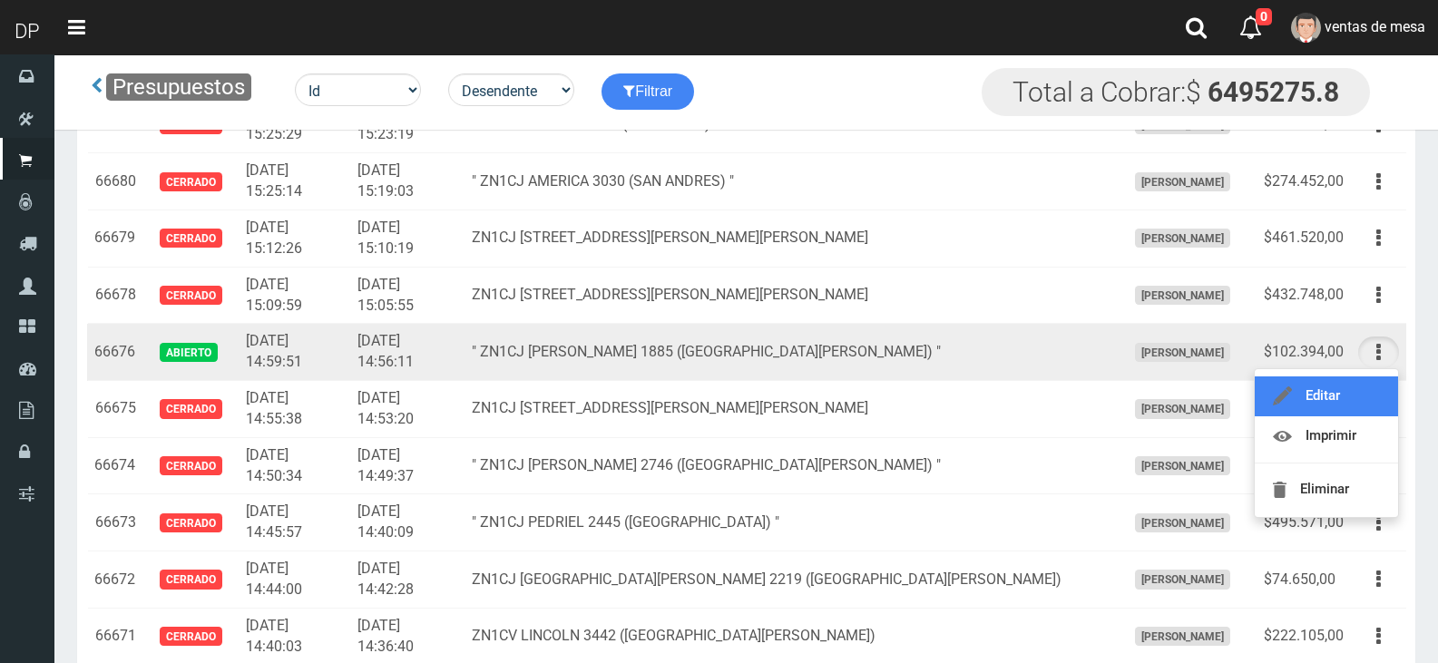
click at [1371, 383] on link "Editar" at bounding box center [1326, 396] width 143 height 40
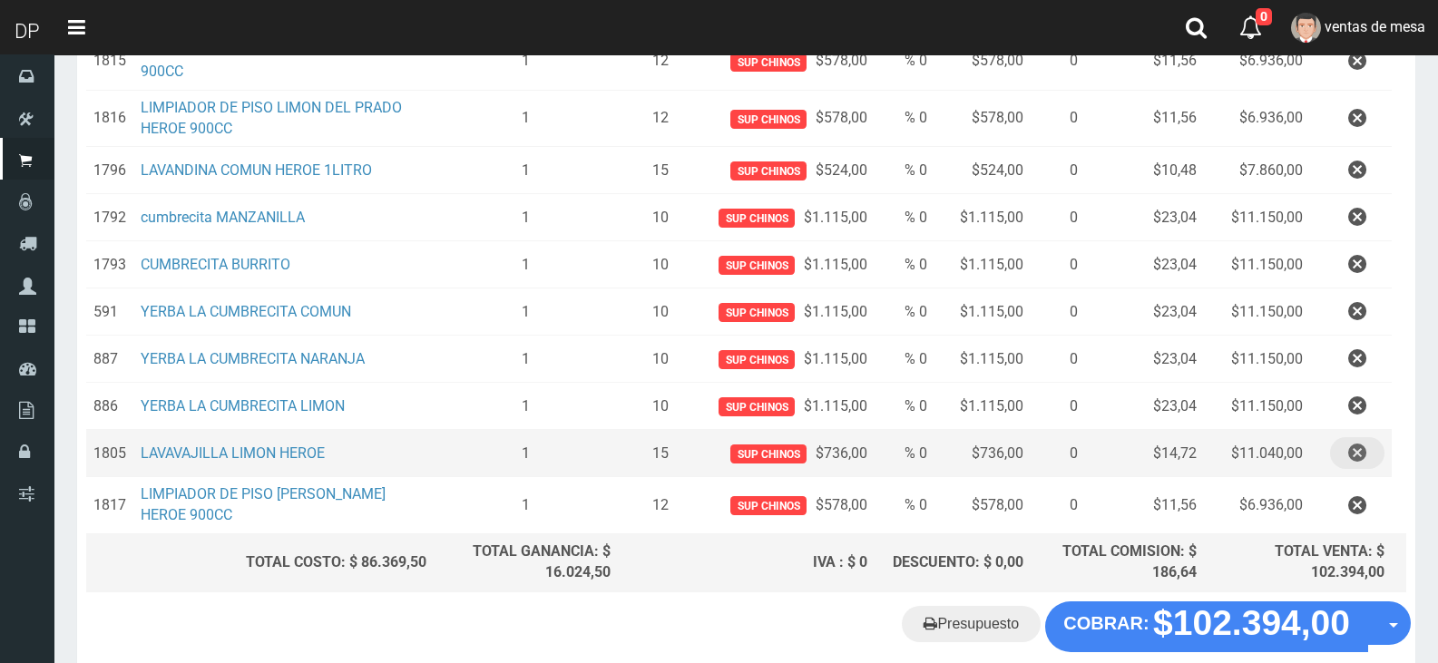
scroll to position [454, 0]
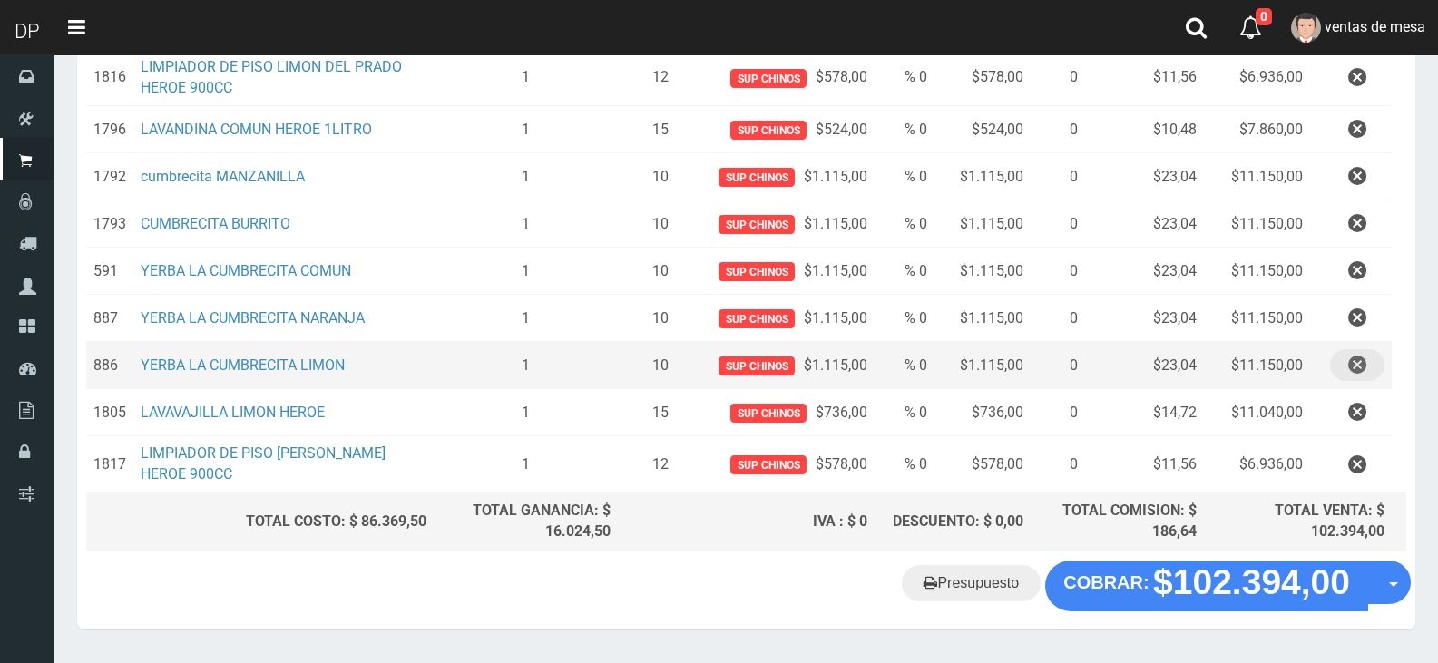
click at [1373, 365] on button "button" at bounding box center [1357, 365] width 54 height 32
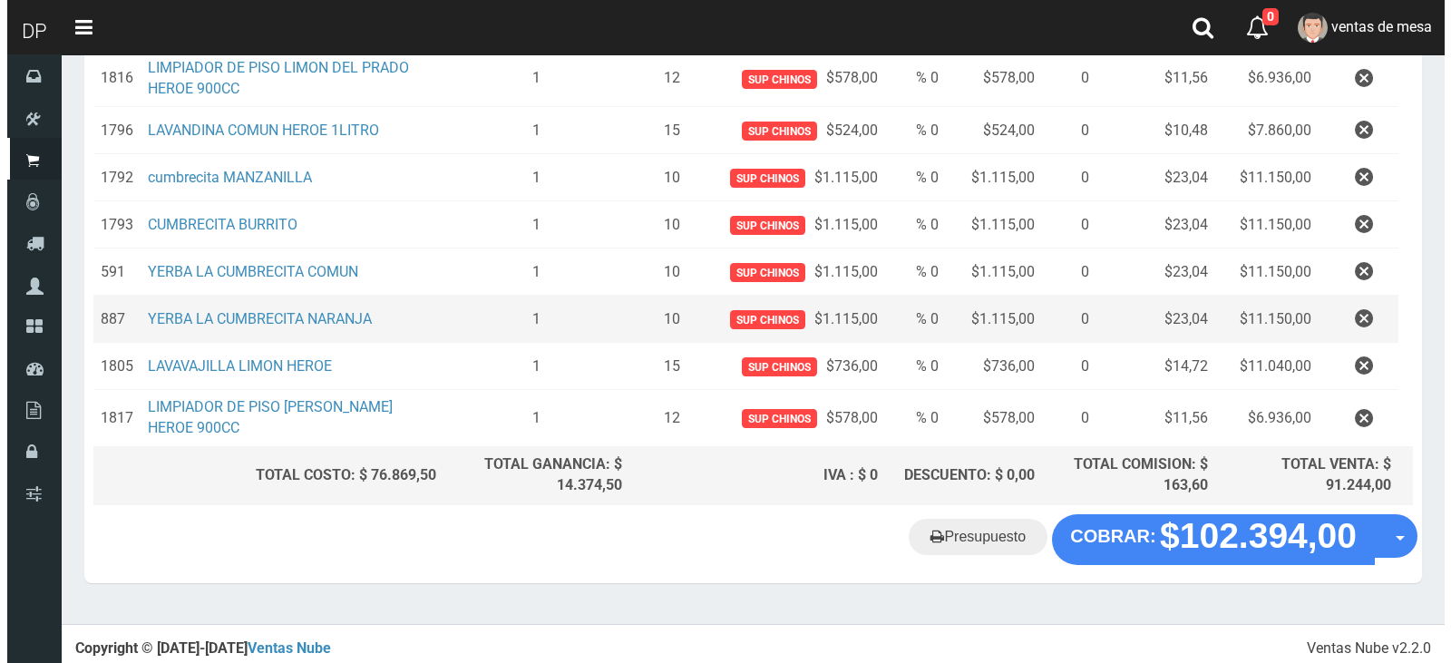
scroll to position [457, 0]
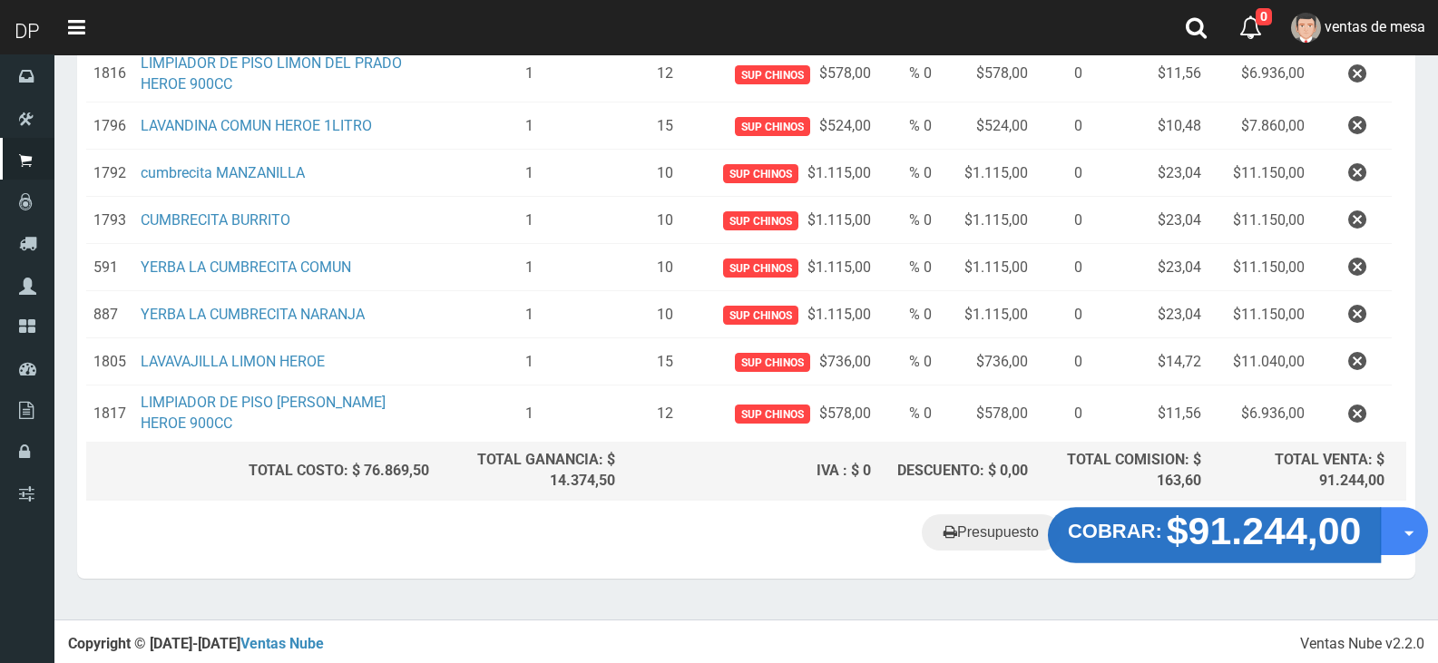
click at [1155, 523] on strong "COBRAR:" at bounding box center [1115, 531] width 94 height 22
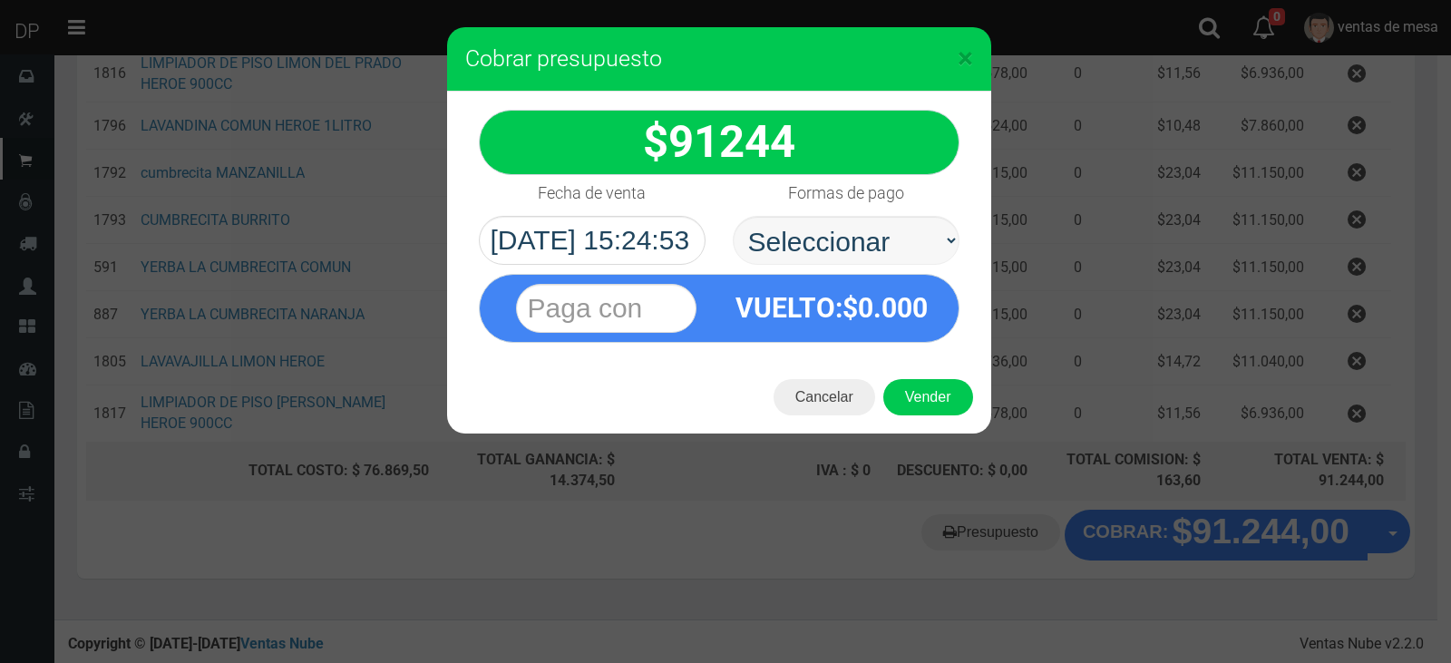
click at [808, 262] on select "Seleccionar Efectivo Tarjeta de Crédito Depósito Débito" at bounding box center [846, 240] width 227 height 49
select select "Efectivo"
click at [733, 216] on select "Seleccionar Efectivo Tarjeta de Crédito Depósito Débito" at bounding box center [846, 240] width 227 height 49
click at [933, 409] on button "Vender" at bounding box center [929, 397] width 90 height 36
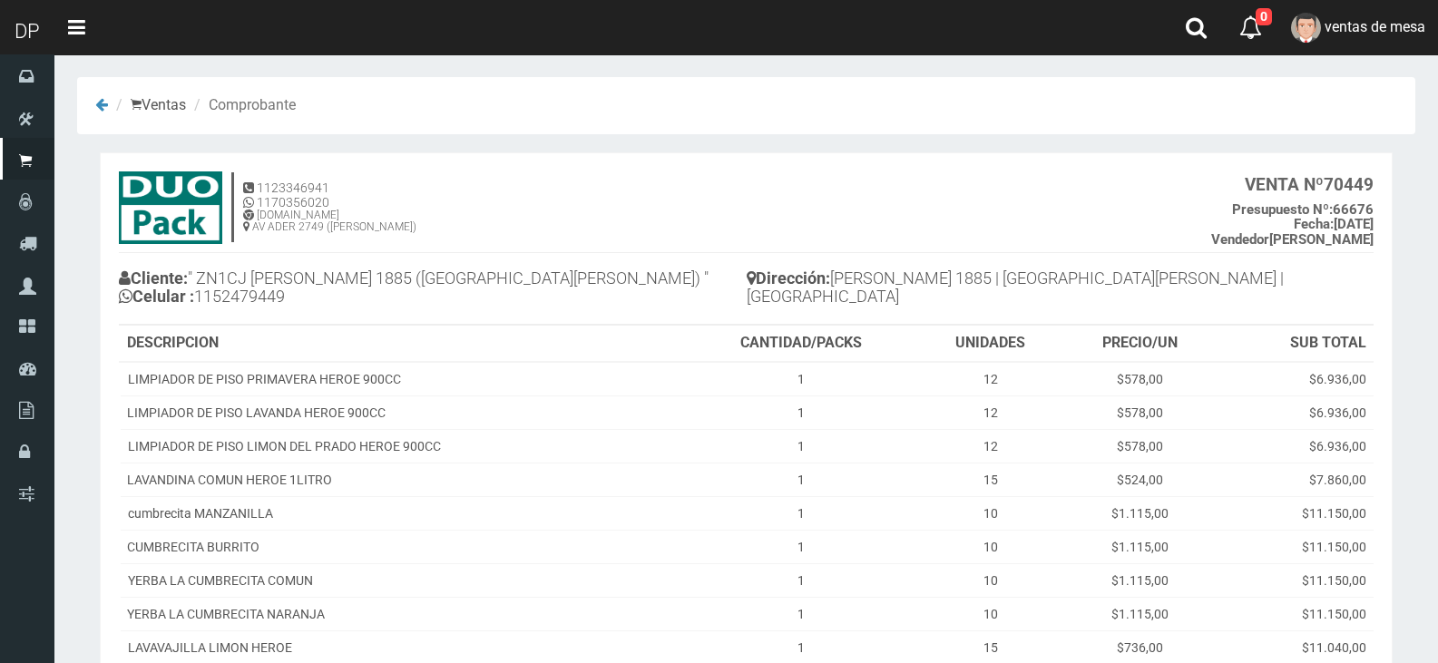
scroll to position [239, 0]
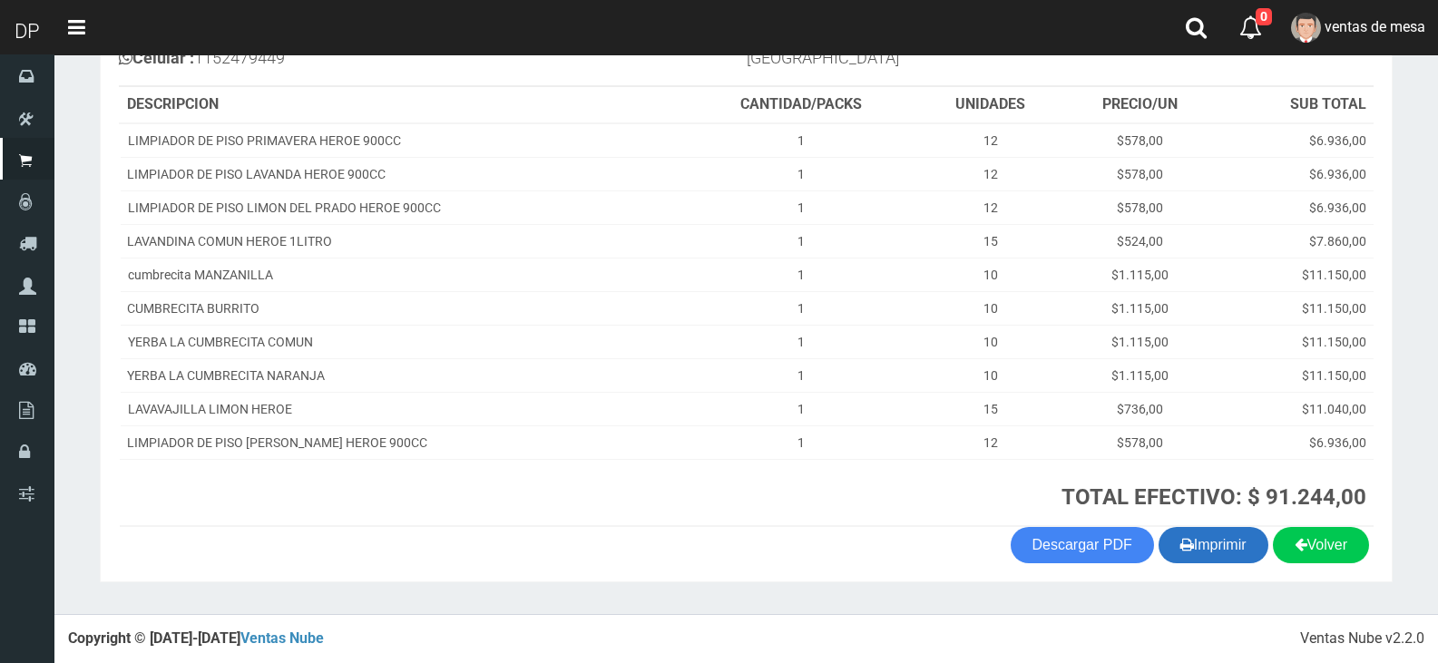
click at [1235, 553] on button "Imprimir" at bounding box center [1213, 545] width 110 height 36
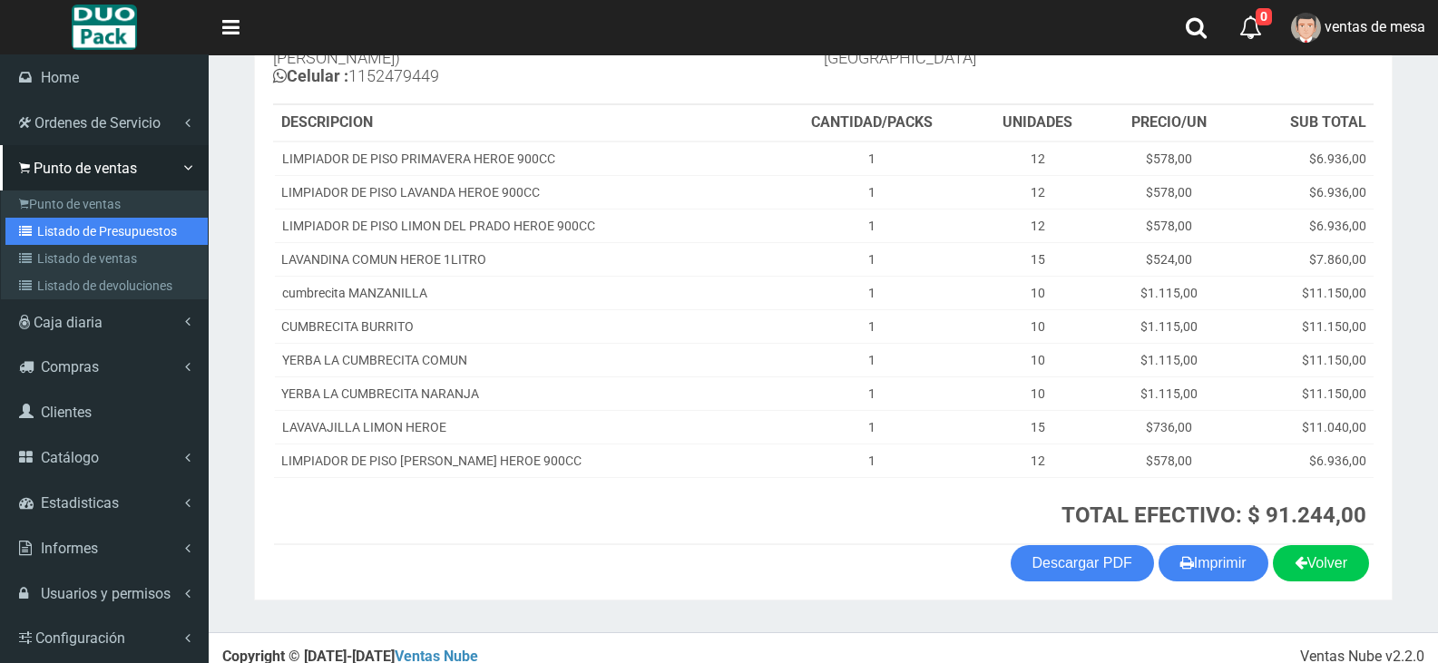
click at [108, 220] on link "Listado de Presupuestos" at bounding box center [106, 231] width 202 height 27
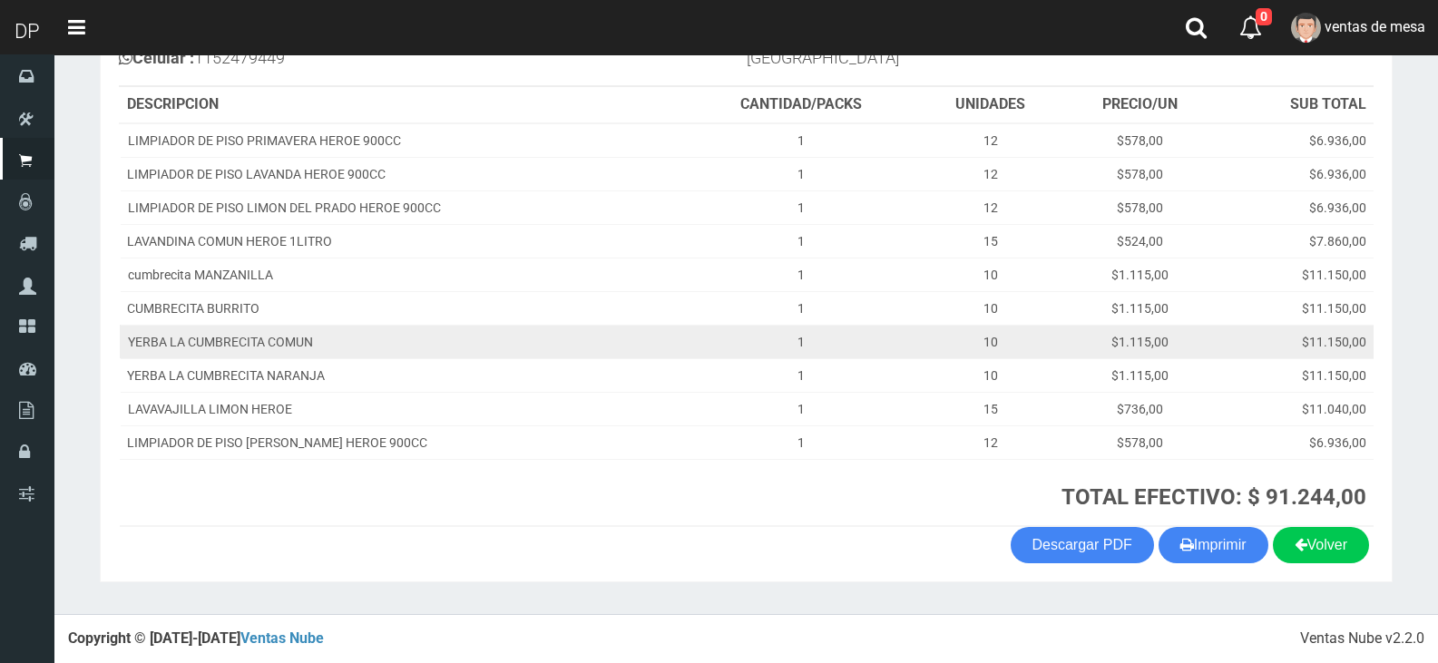
click at [704, 327] on td "1" at bounding box center [801, 342] width 234 height 34
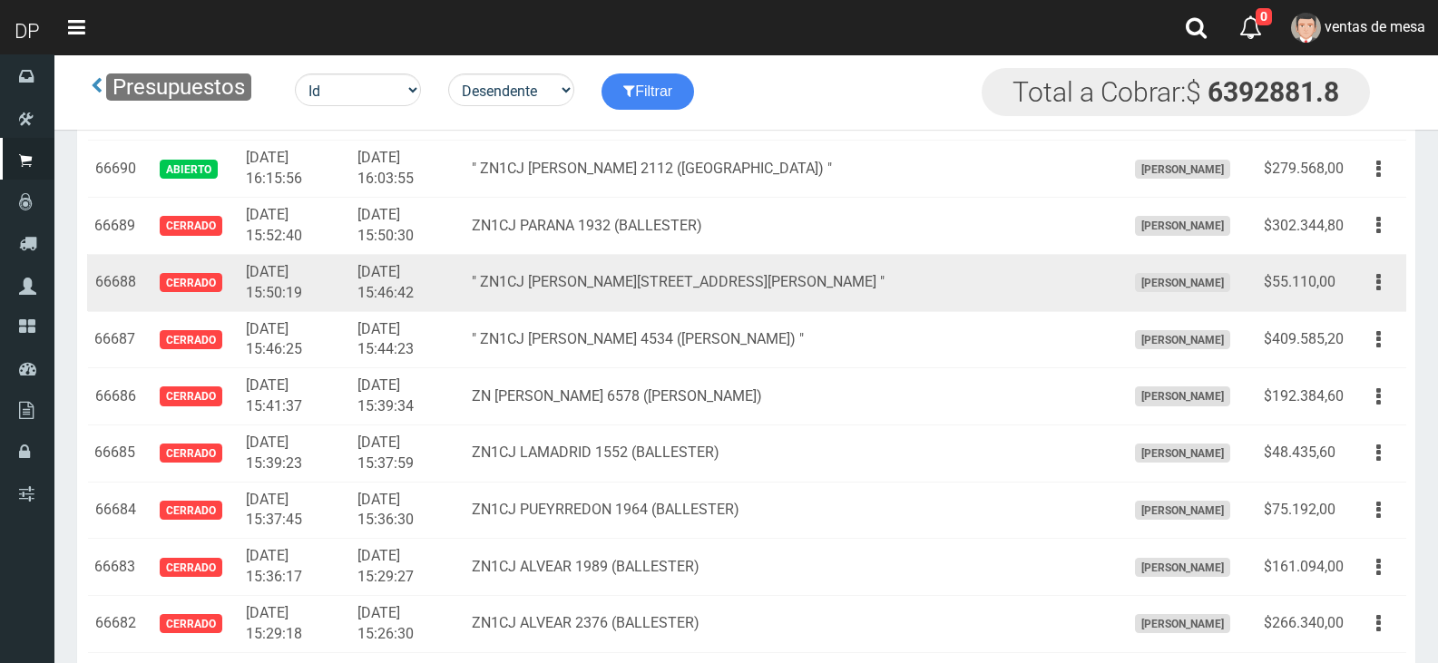
scroll to position [2037, 0]
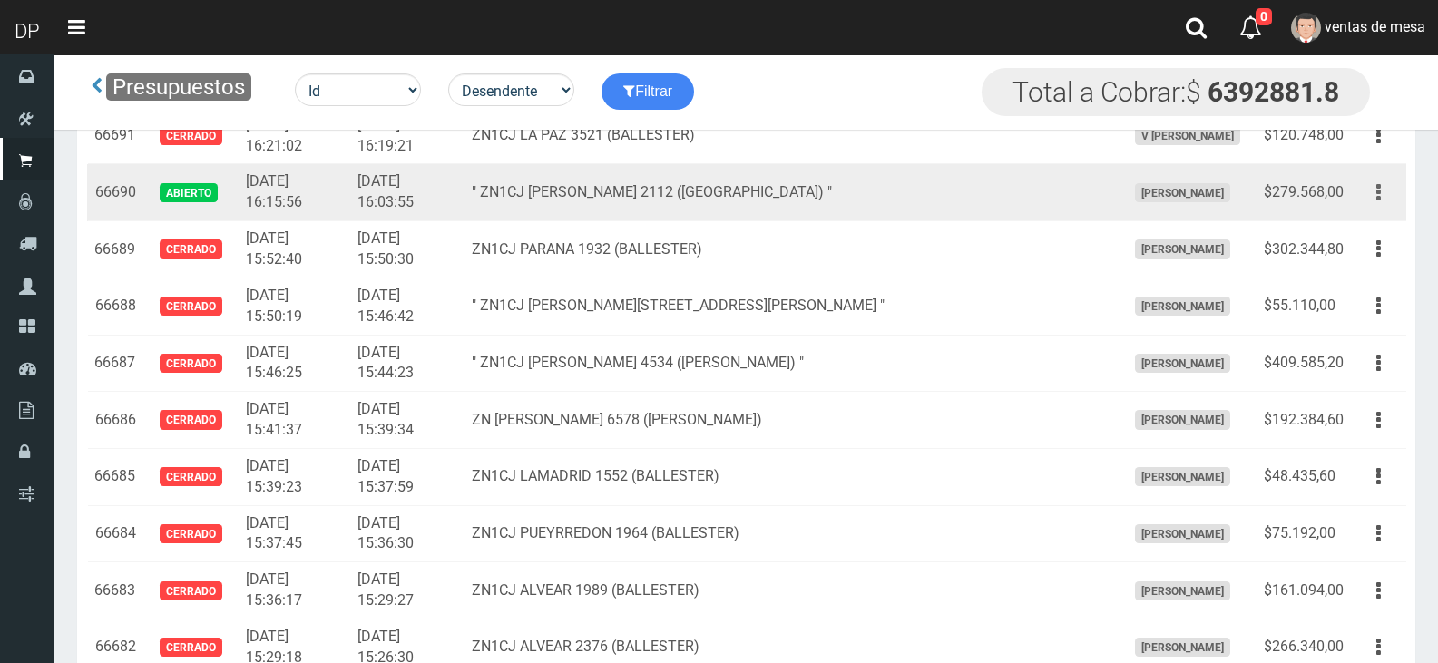
click at [1388, 187] on button "button" at bounding box center [1378, 193] width 41 height 32
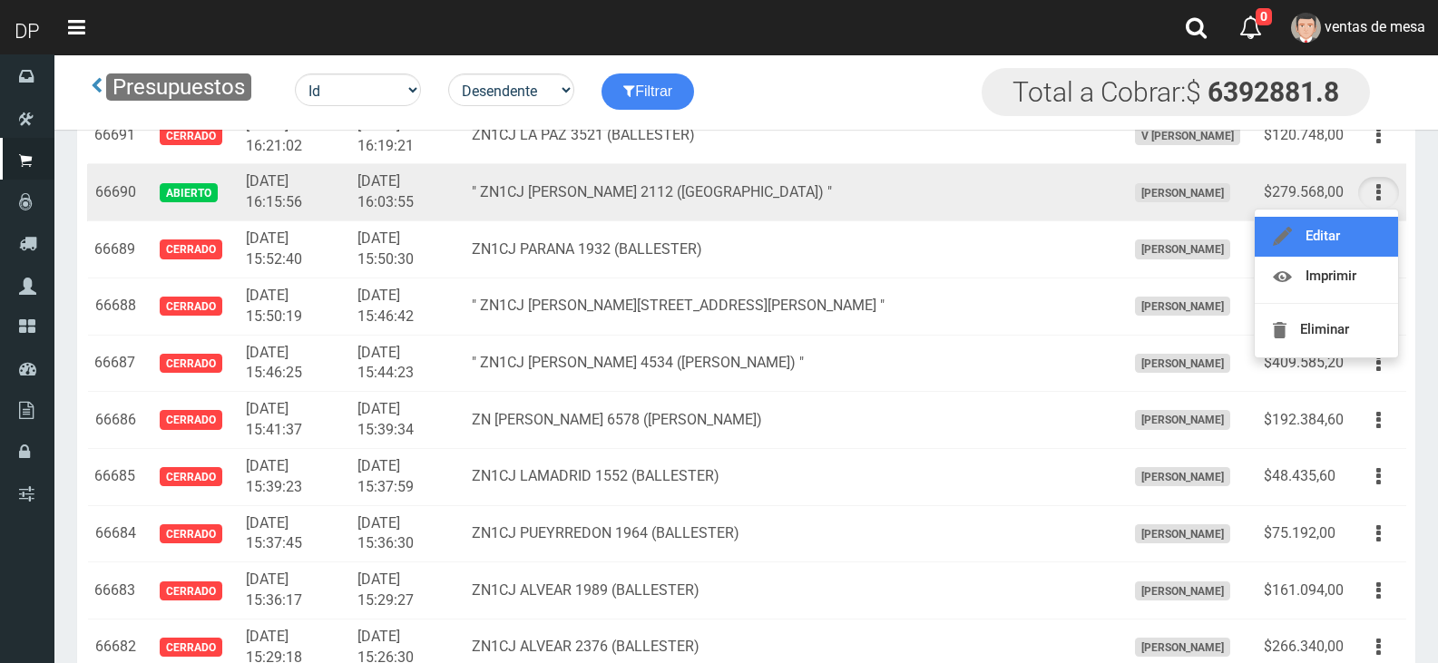
click at [1371, 239] on link "Editar" at bounding box center [1326, 237] width 143 height 40
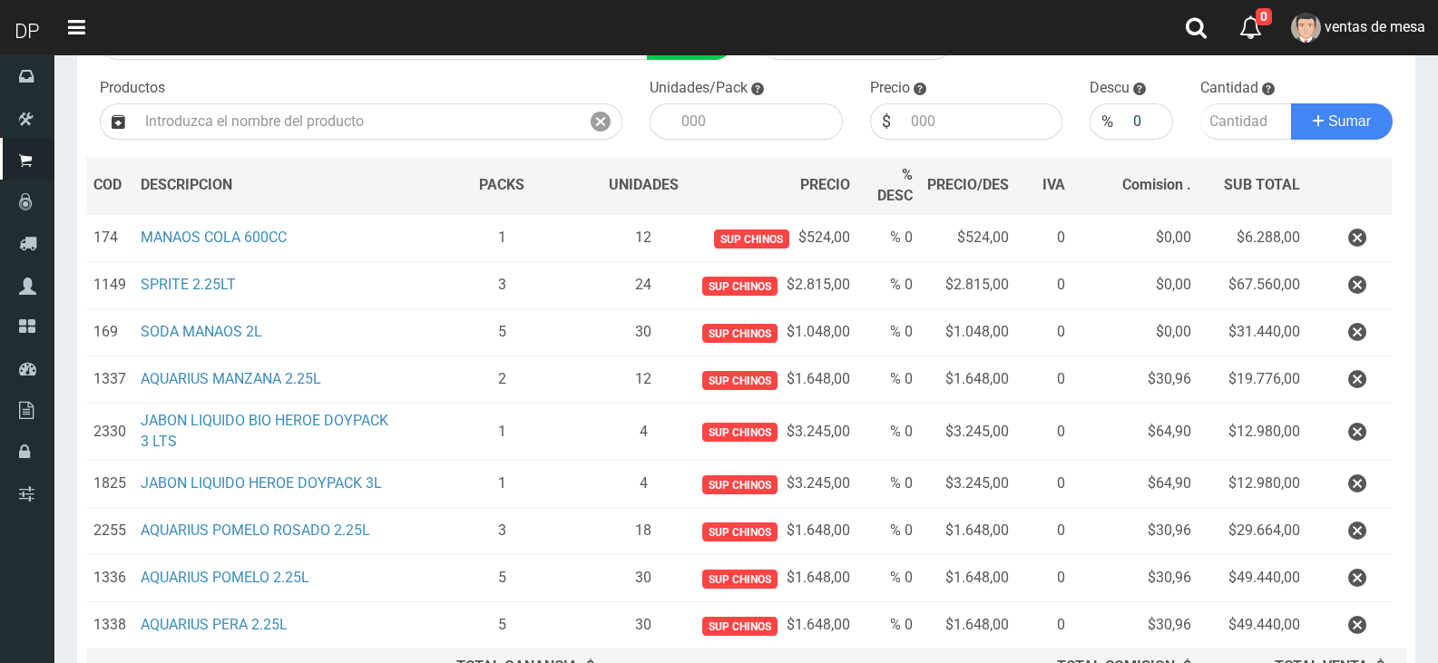
scroll to position [381, 0]
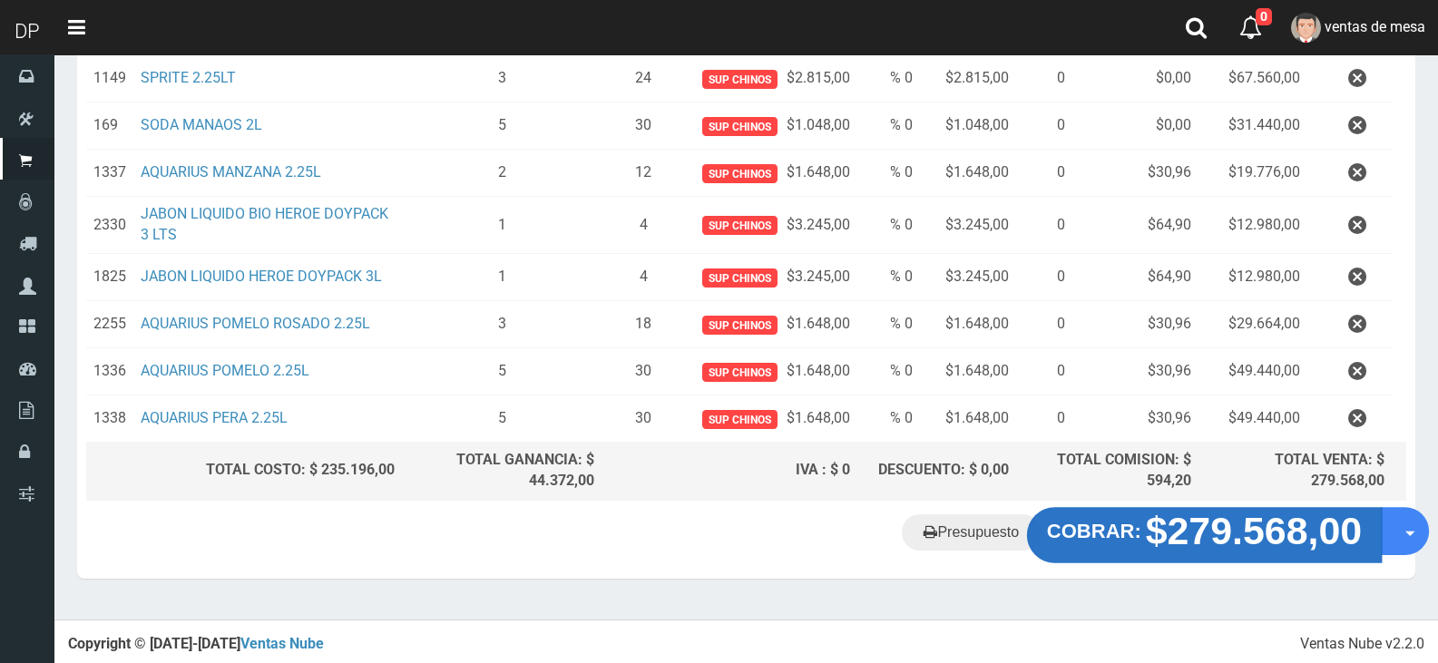
click at [1228, 519] on strong "$279.568,00" at bounding box center [1254, 530] width 217 height 43
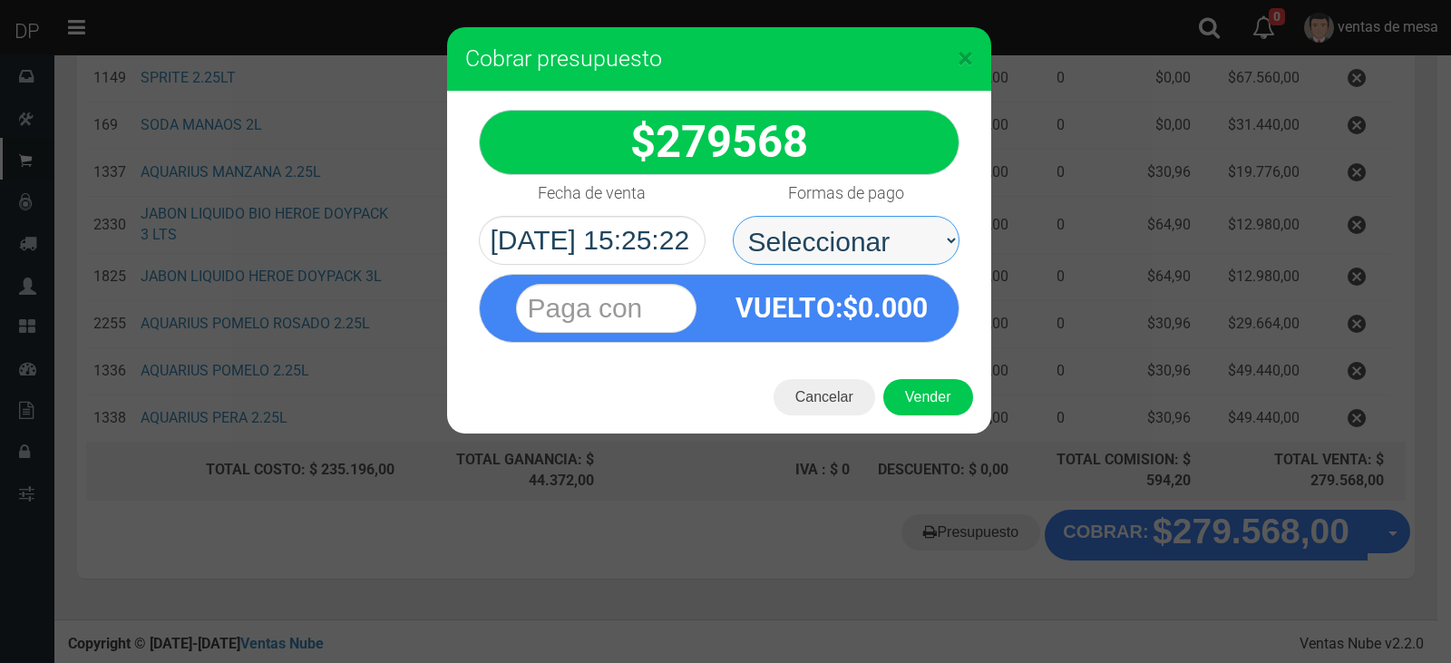
click at [825, 227] on select "Seleccionar Efectivo Tarjeta de Crédito Depósito Débito" at bounding box center [846, 240] width 227 height 49
select select "Efectivo"
click at [733, 216] on select "Seleccionar Efectivo Tarjeta de Crédito Depósito Débito" at bounding box center [846, 240] width 227 height 49
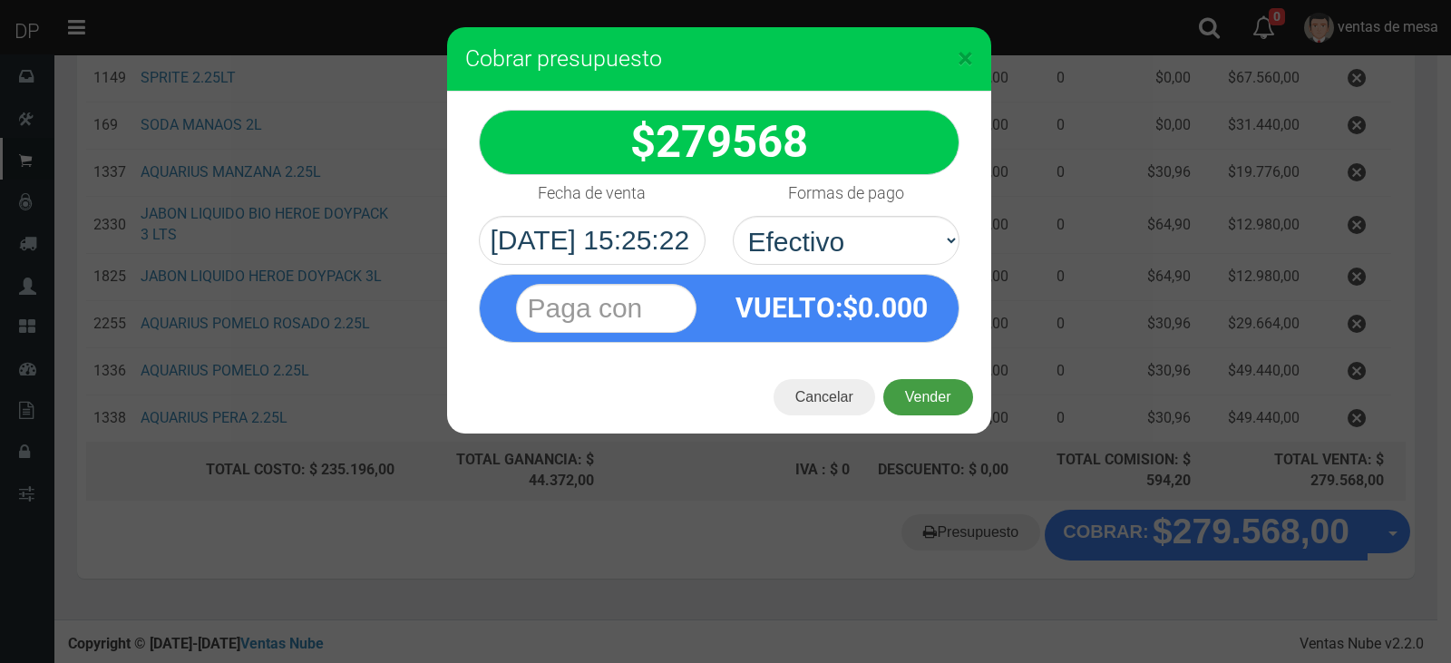
click at [944, 405] on button "Vender" at bounding box center [929, 397] width 90 height 36
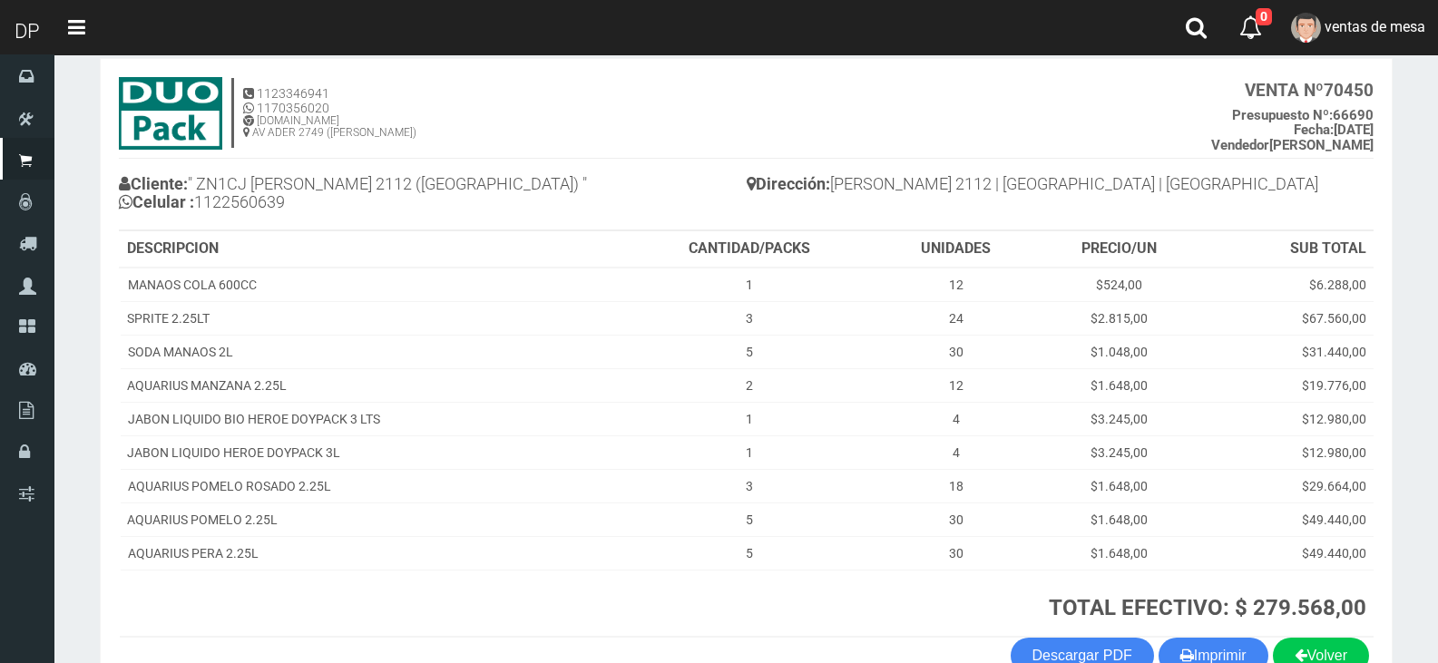
scroll to position [205, 0]
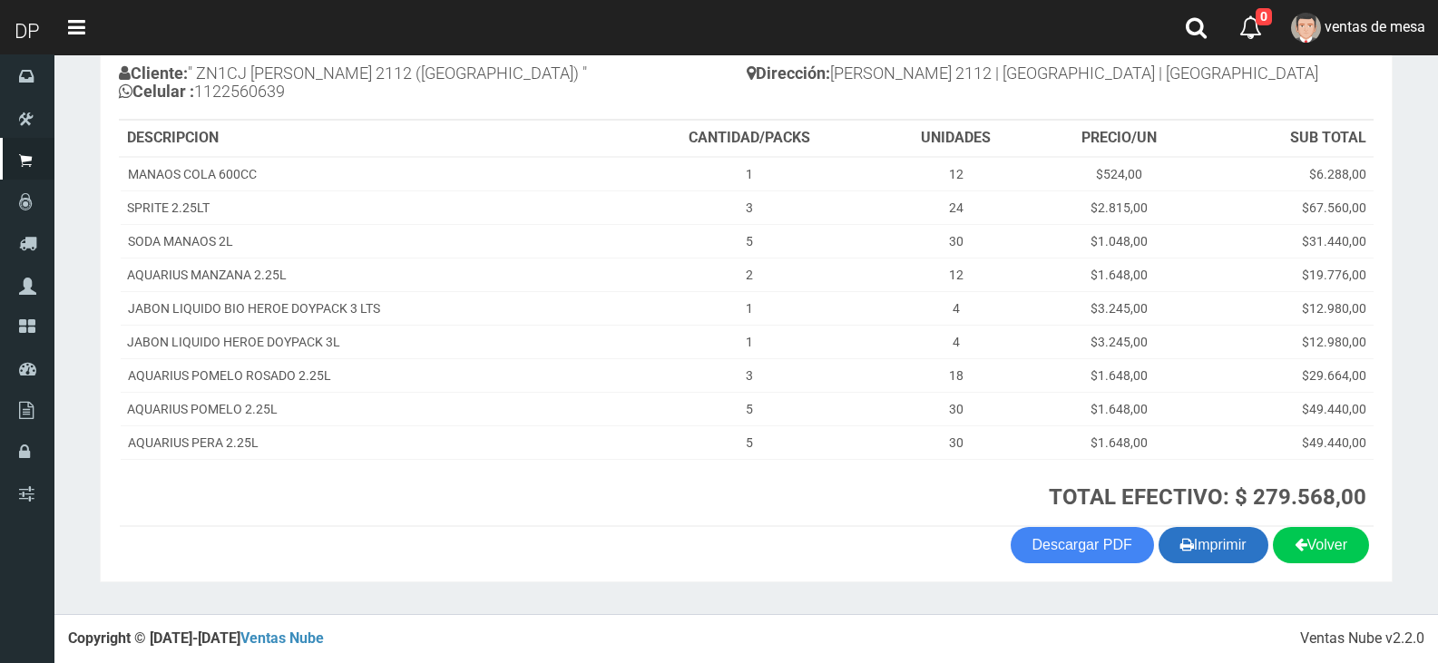
click at [1240, 552] on button "Imprimir" at bounding box center [1213, 545] width 110 height 36
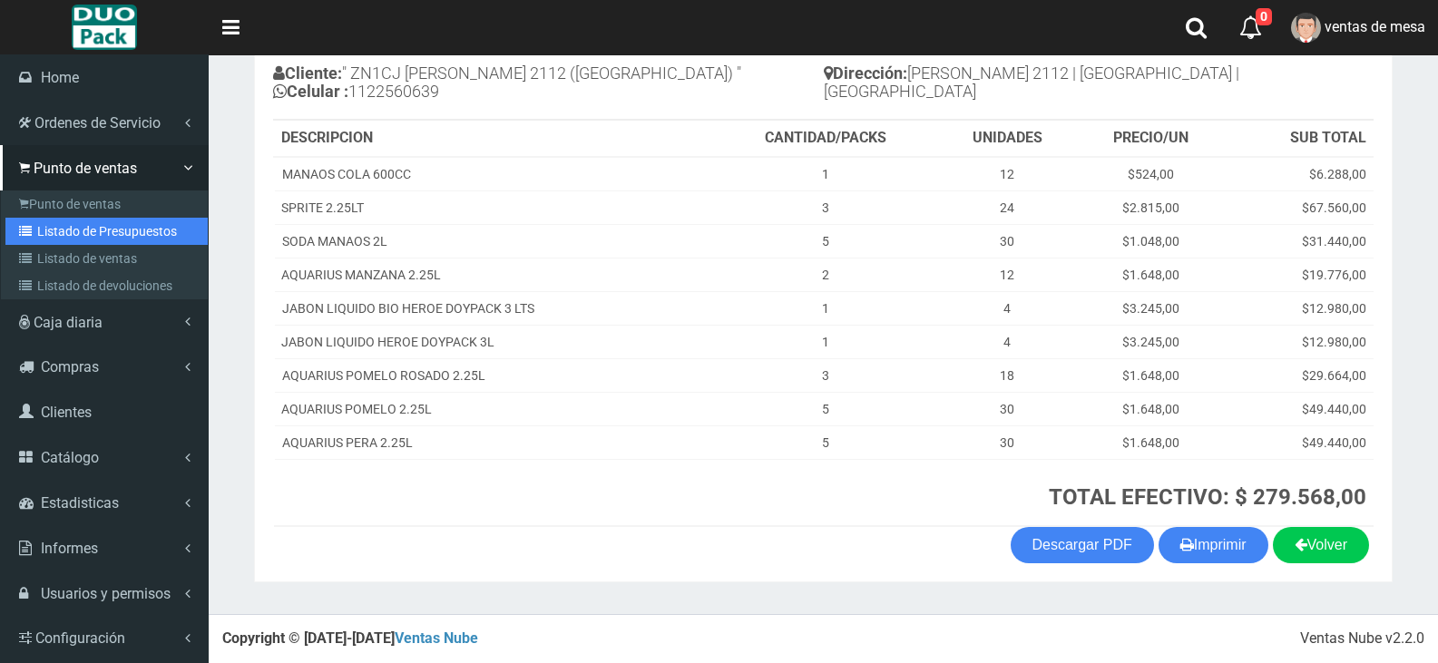
click at [51, 231] on link "Listado de Presupuestos" at bounding box center [106, 231] width 202 height 27
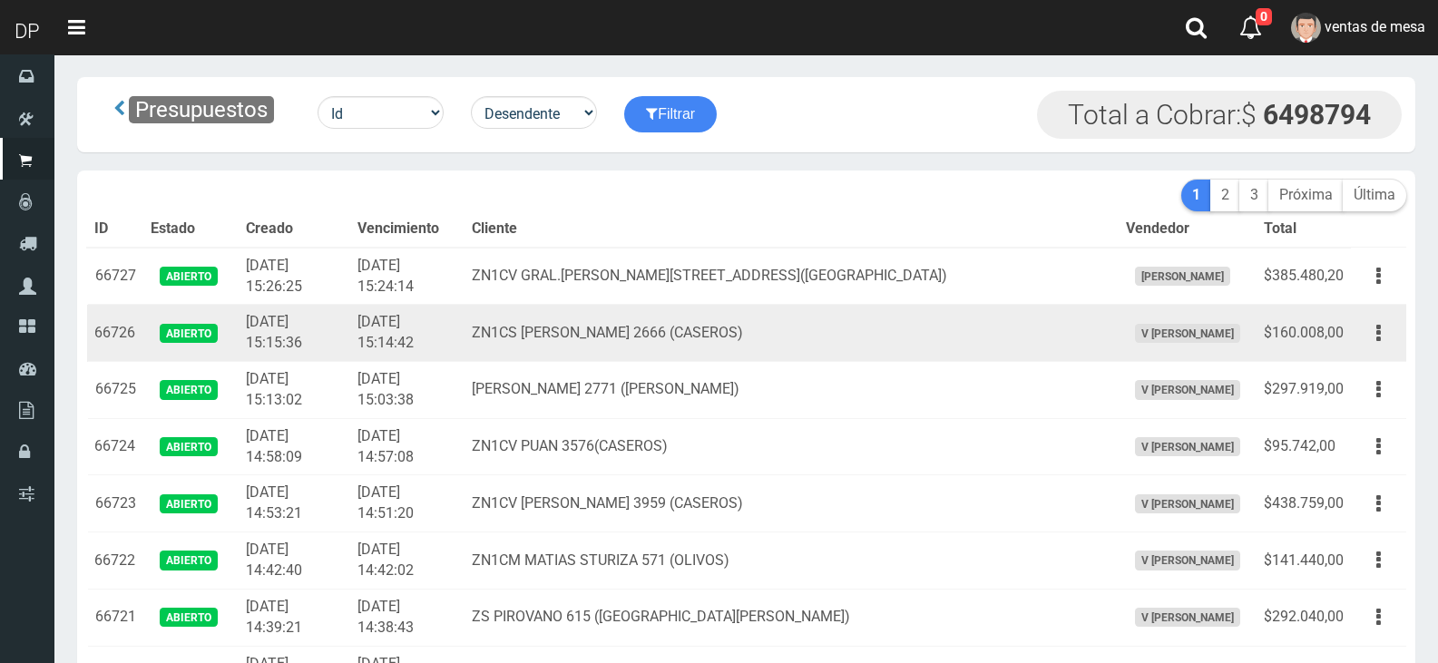
click at [730, 318] on td "ZN1CS ANDRES FERREYRA 2666 (CASEROS)" at bounding box center [790, 333] width 653 height 57
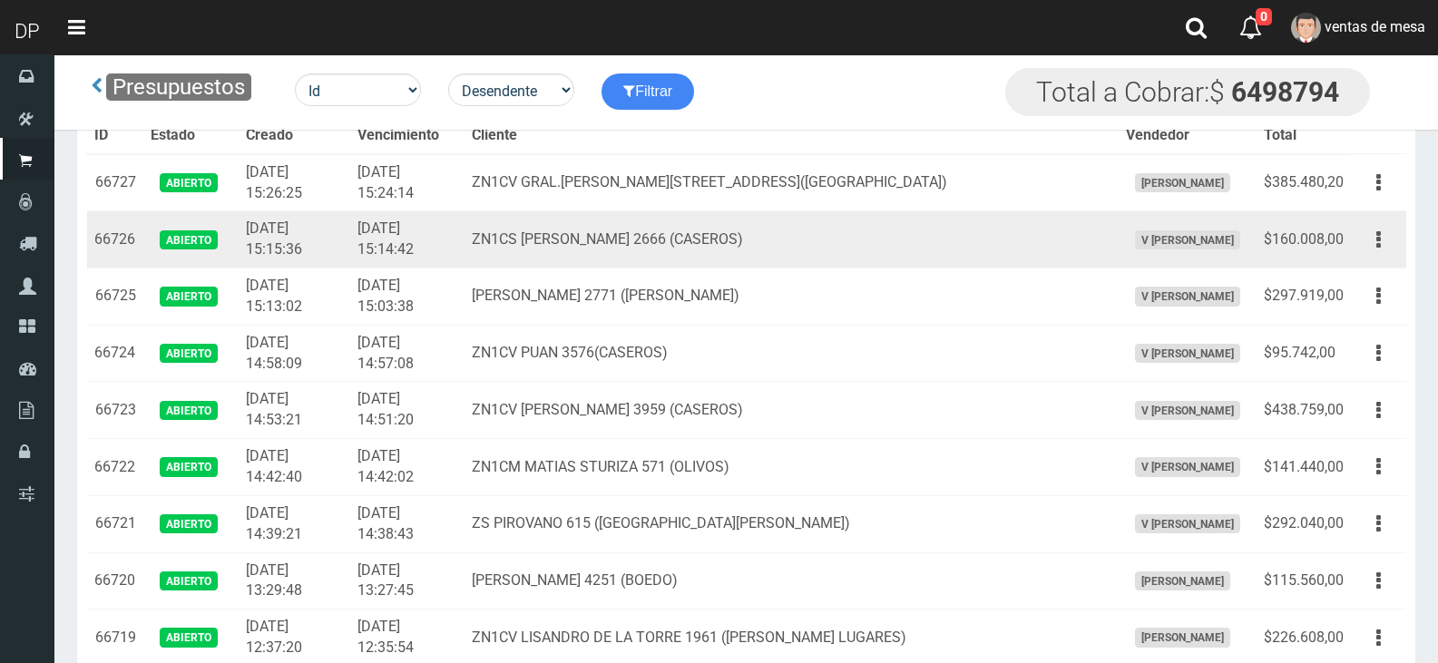
scroll to position [968, 0]
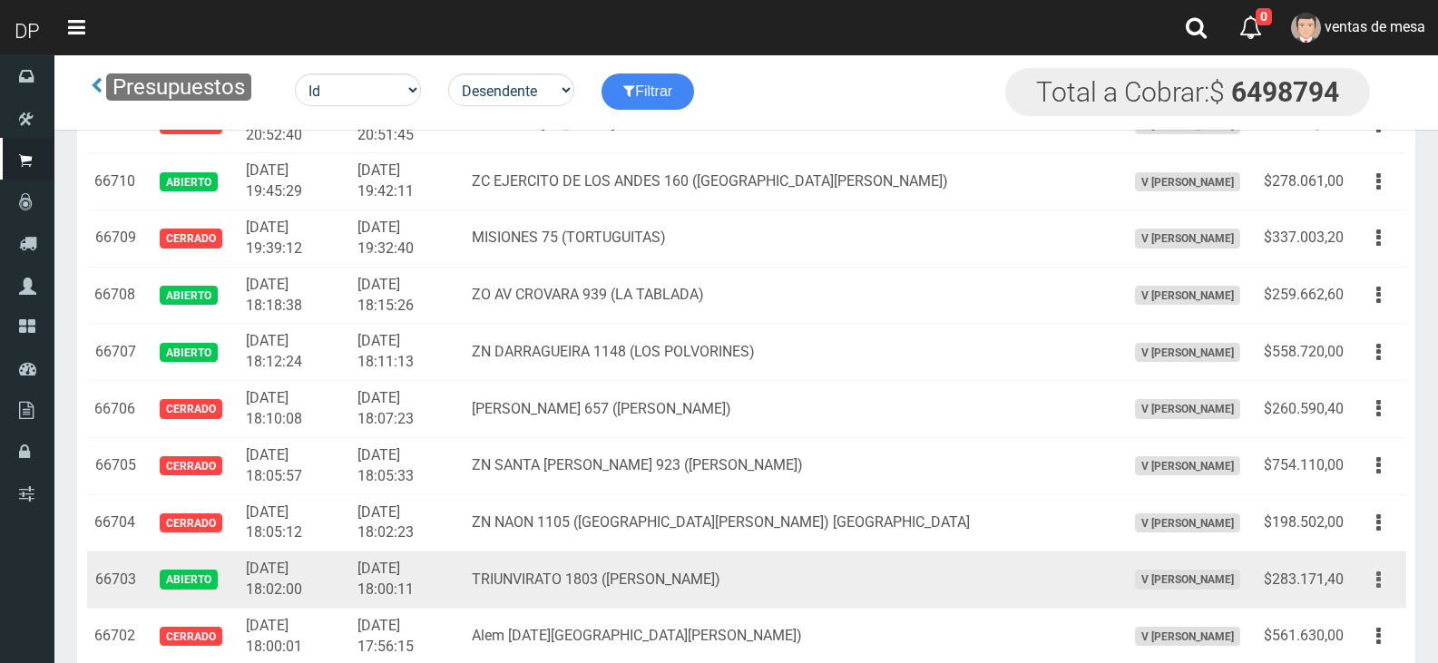
click at [1394, 576] on button "button" at bounding box center [1378, 580] width 41 height 32
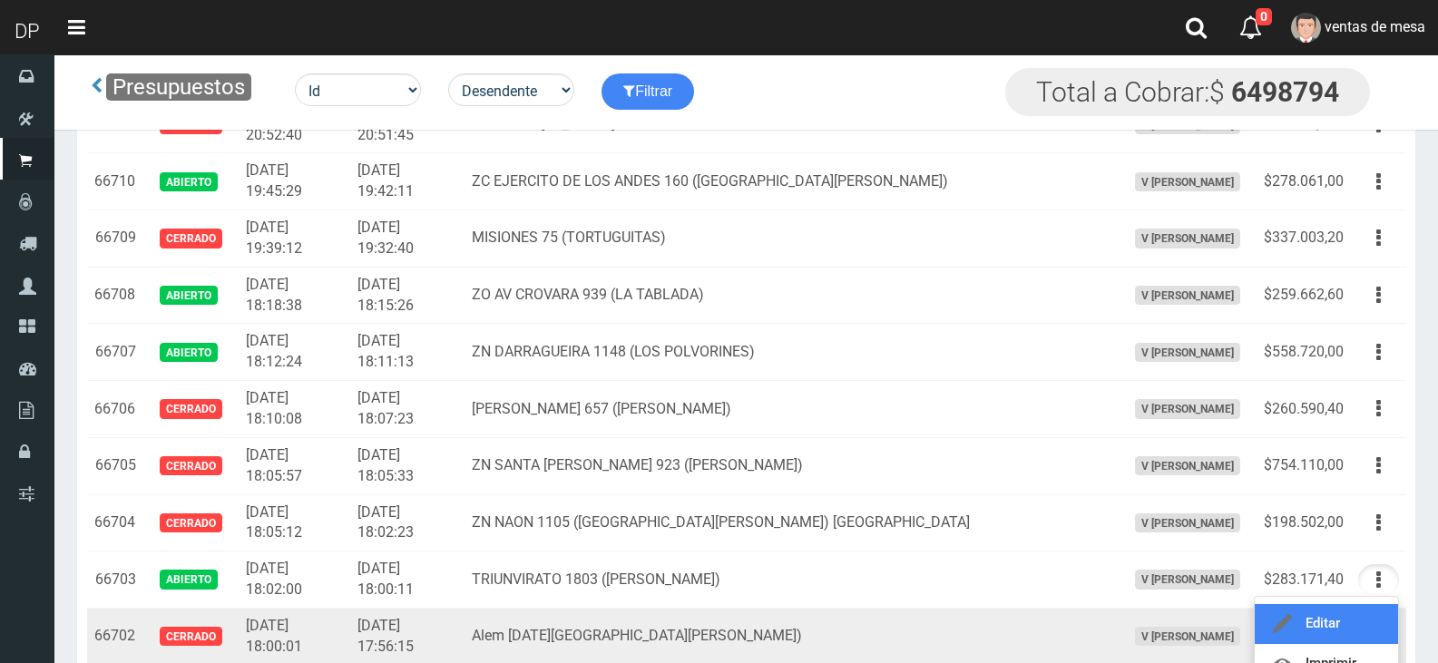
click at [1371, 615] on link "Editar" at bounding box center [1326, 624] width 143 height 40
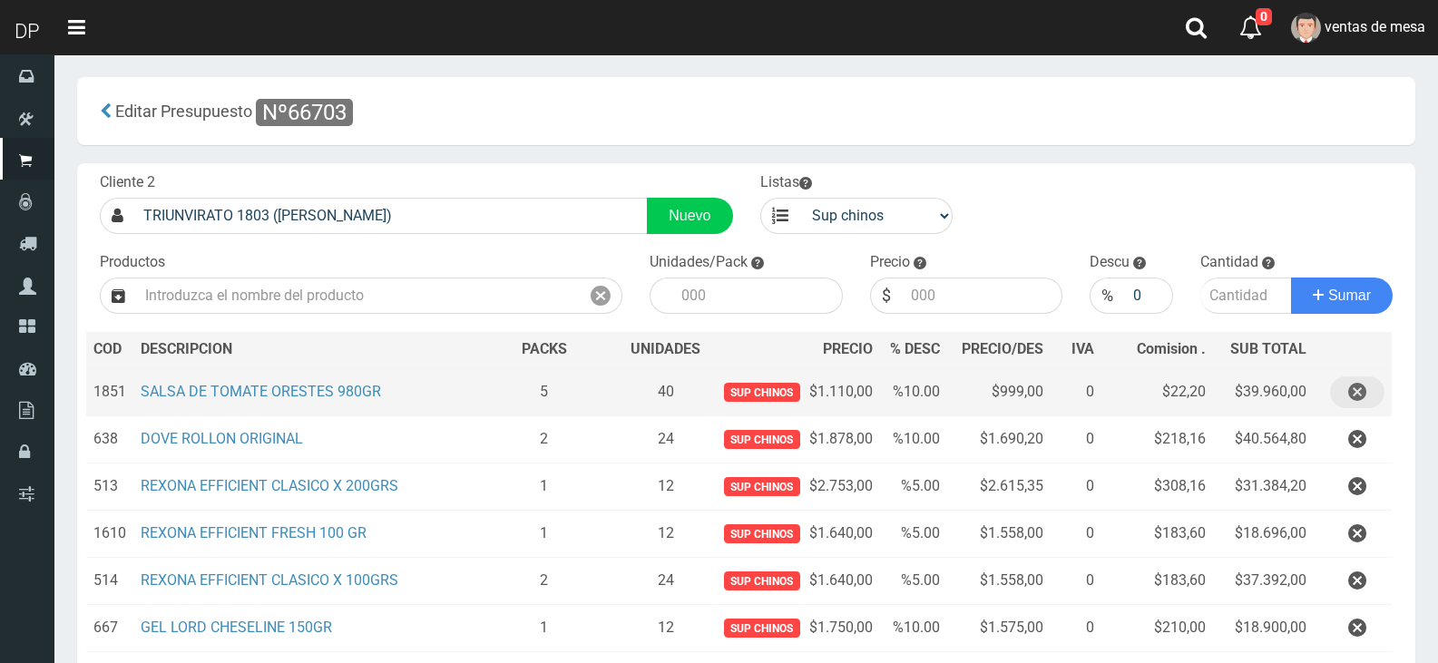
click at [1372, 395] on button "button" at bounding box center [1357, 392] width 54 height 32
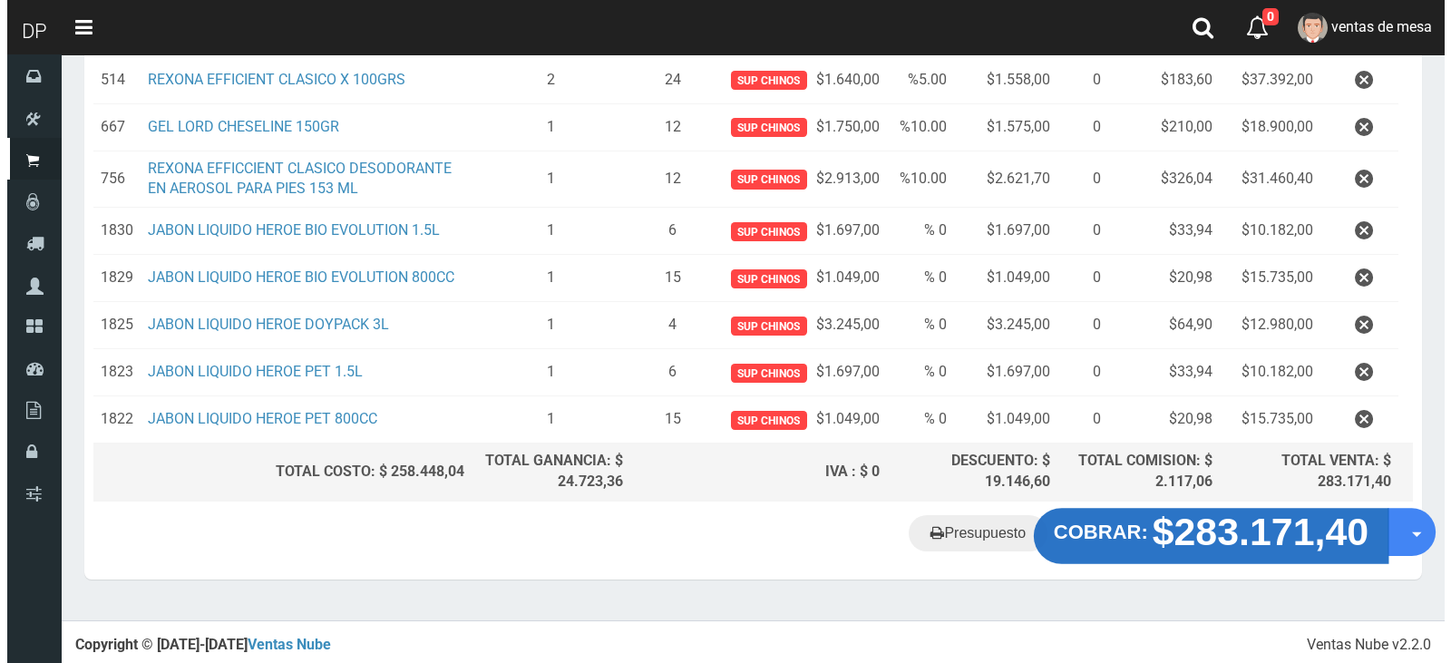
scroll to position [454, 0]
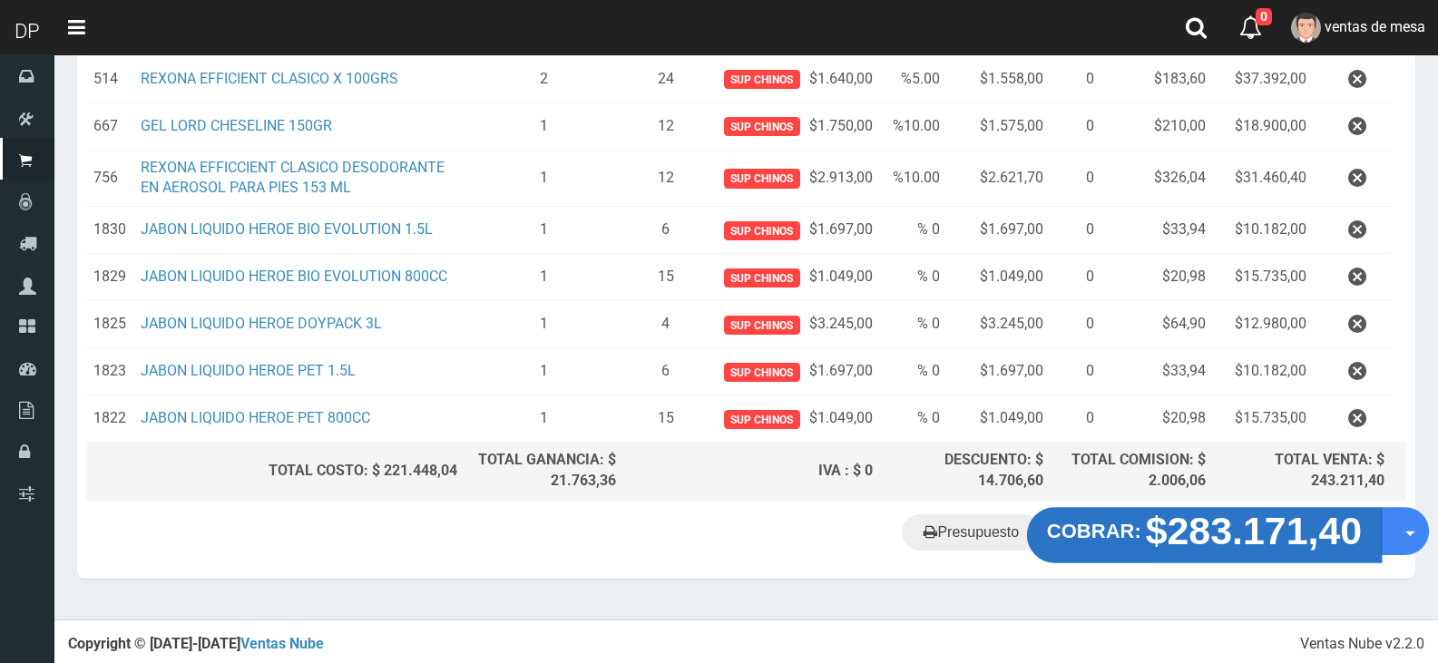
click at [1241, 535] on strong "$283.171,40" at bounding box center [1254, 531] width 217 height 43
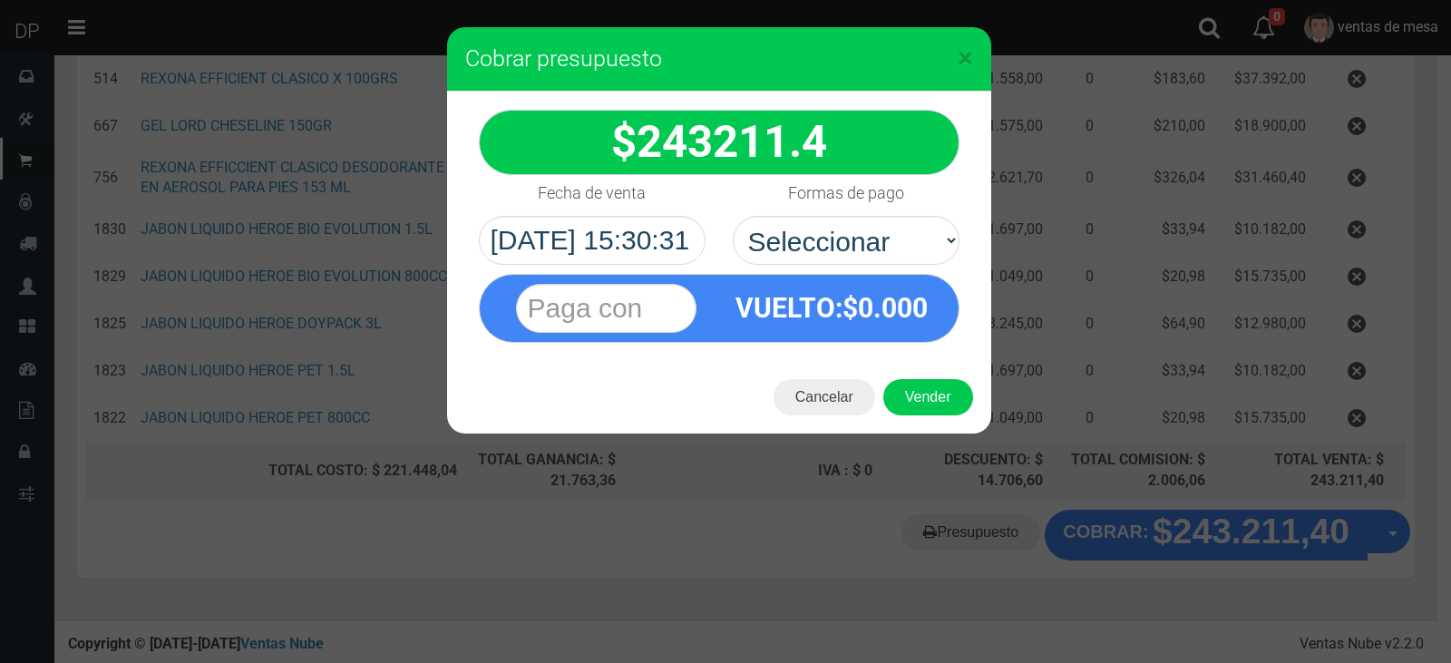
click at [870, 283] on div "VUELTO :$ 0.000" at bounding box center [832, 308] width 226 height 66
click at [871, 260] on select "Seleccionar Efectivo Tarjeta de Crédito Depósito Débito" at bounding box center [846, 240] width 227 height 49
select select "Efectivo"
click at [733, 216] on select "Seleccionar Efectivo Tarjeta de Crédito Depósito Débito" at bounding box center [846, 240] width 227 height 49
click at [914, 386] on button "Vender" at bounding box center [929, 397] width 90 height 36
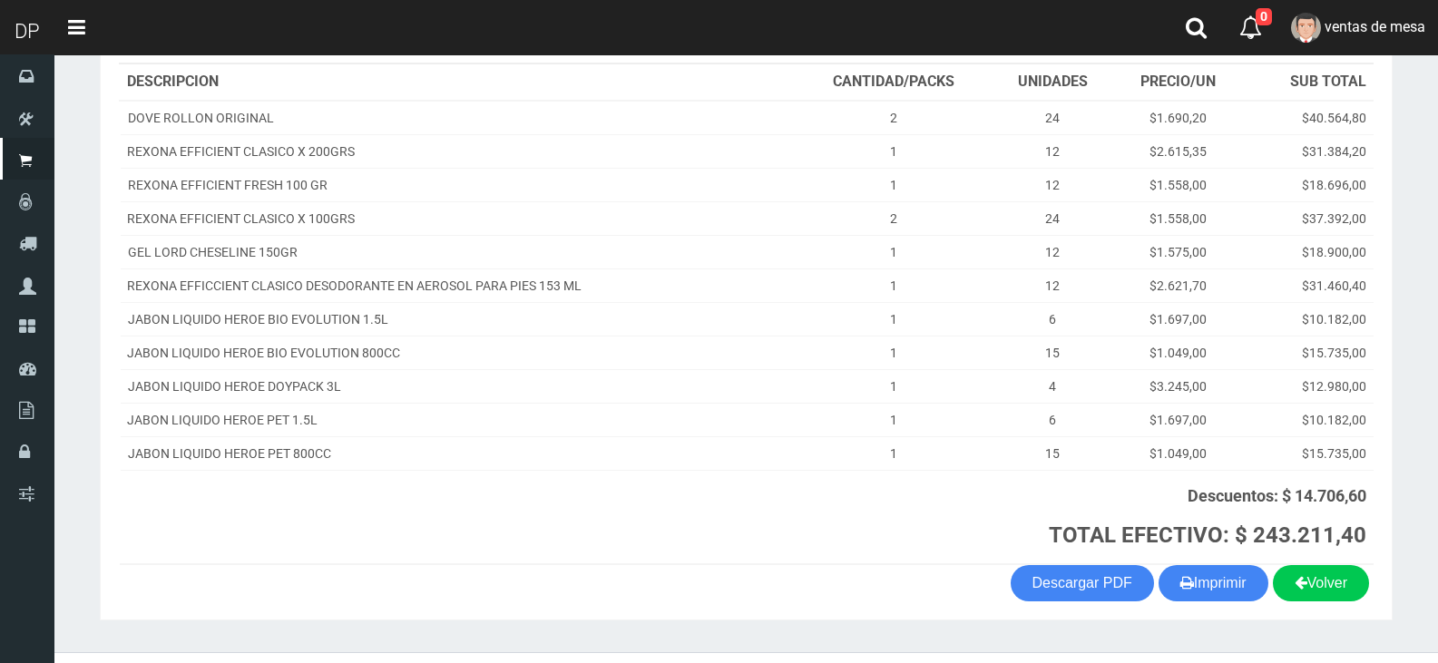
scroll to position [299, 0]
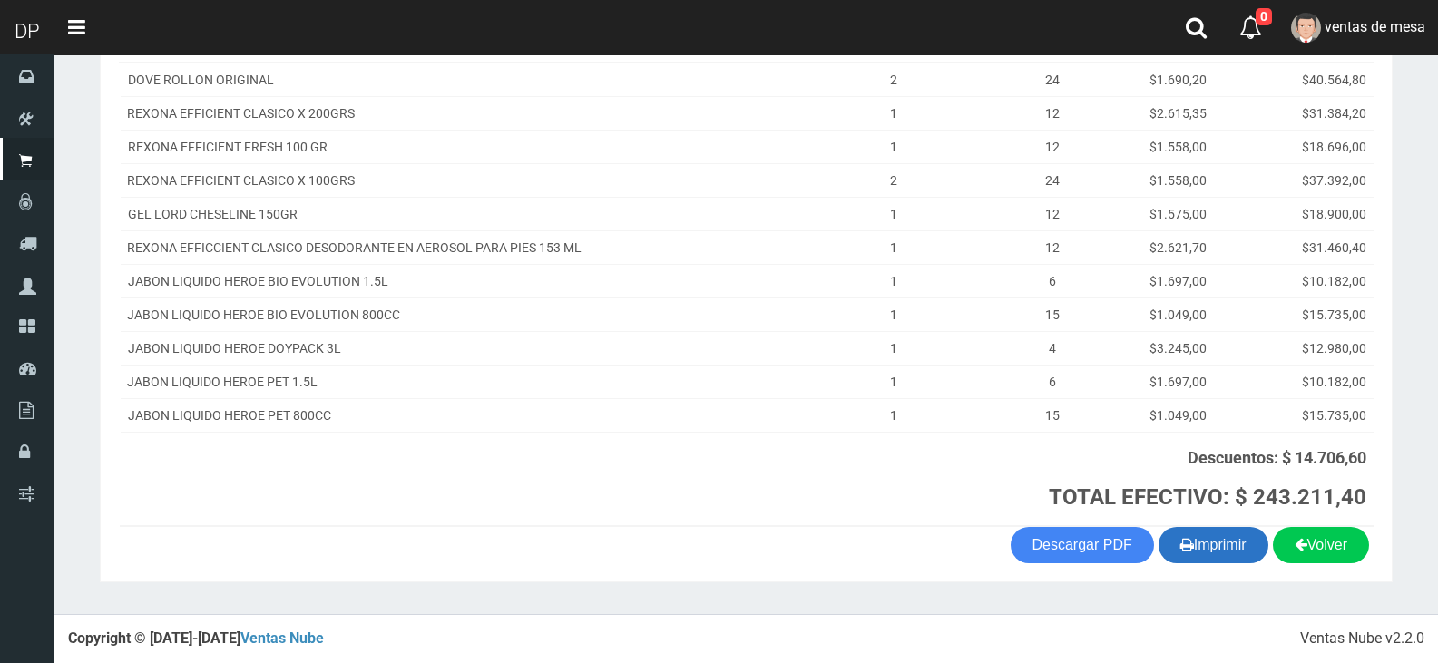
drag, startPoint x: 1216, startPoint y: 556, endPoint x: 1209, endPoint y: 535, distance: 21.8
click at [1216, 556] on button "Imprimir" at bounding box center [1213, 545] width 110 height 36
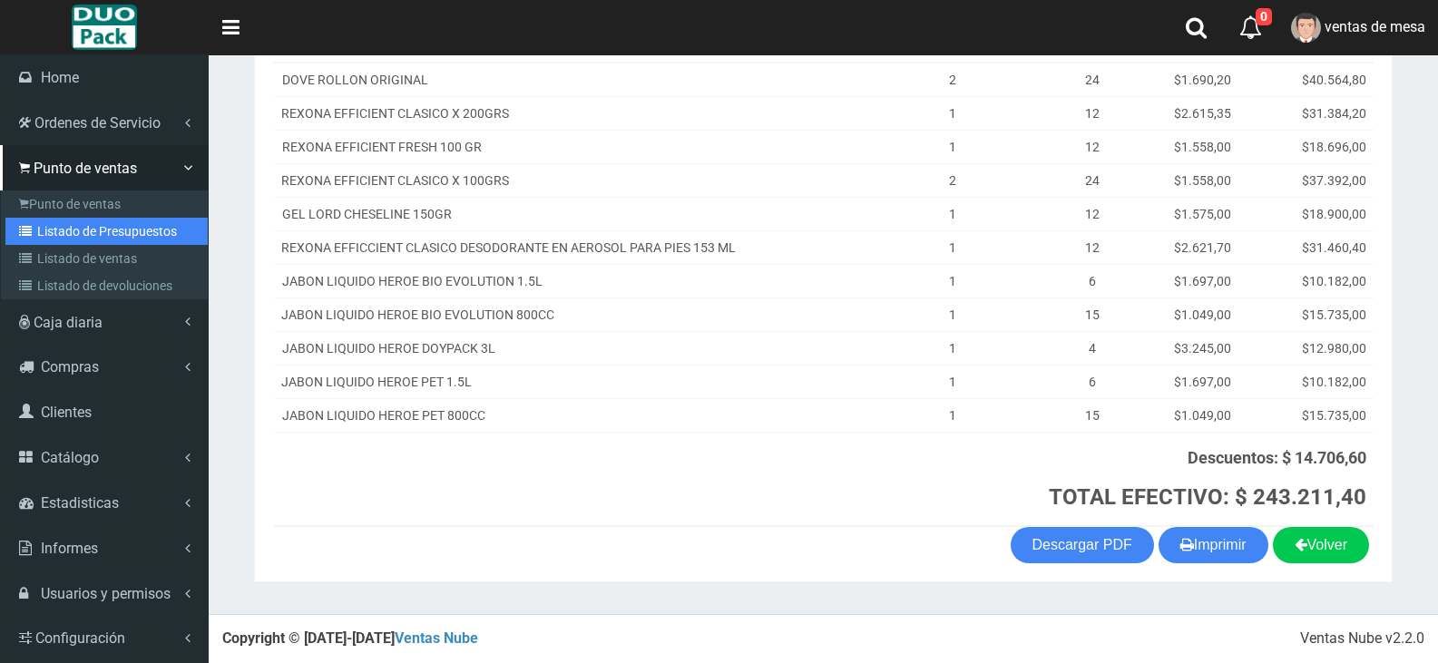
click at [58, 220] on link "Listado de Presupuestos" at bounding box center [106, 231] width 202 height 27
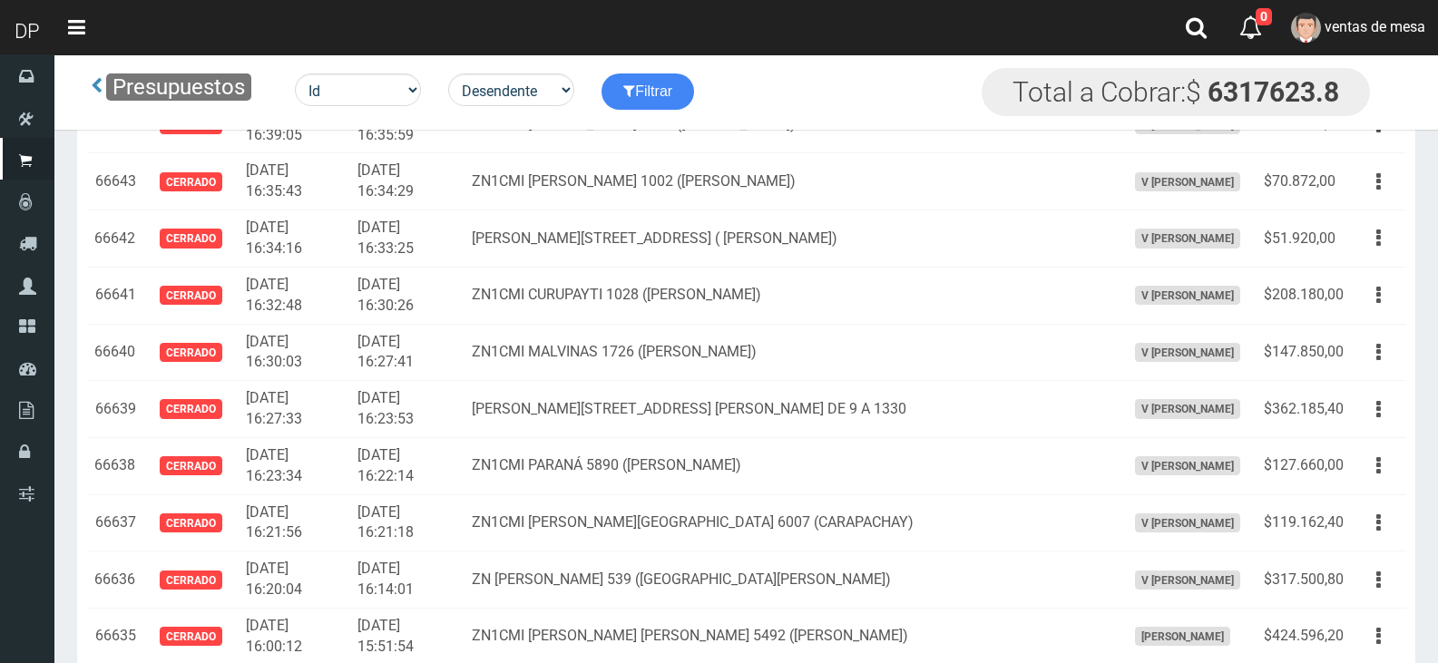
scroll to position [16853, 0]
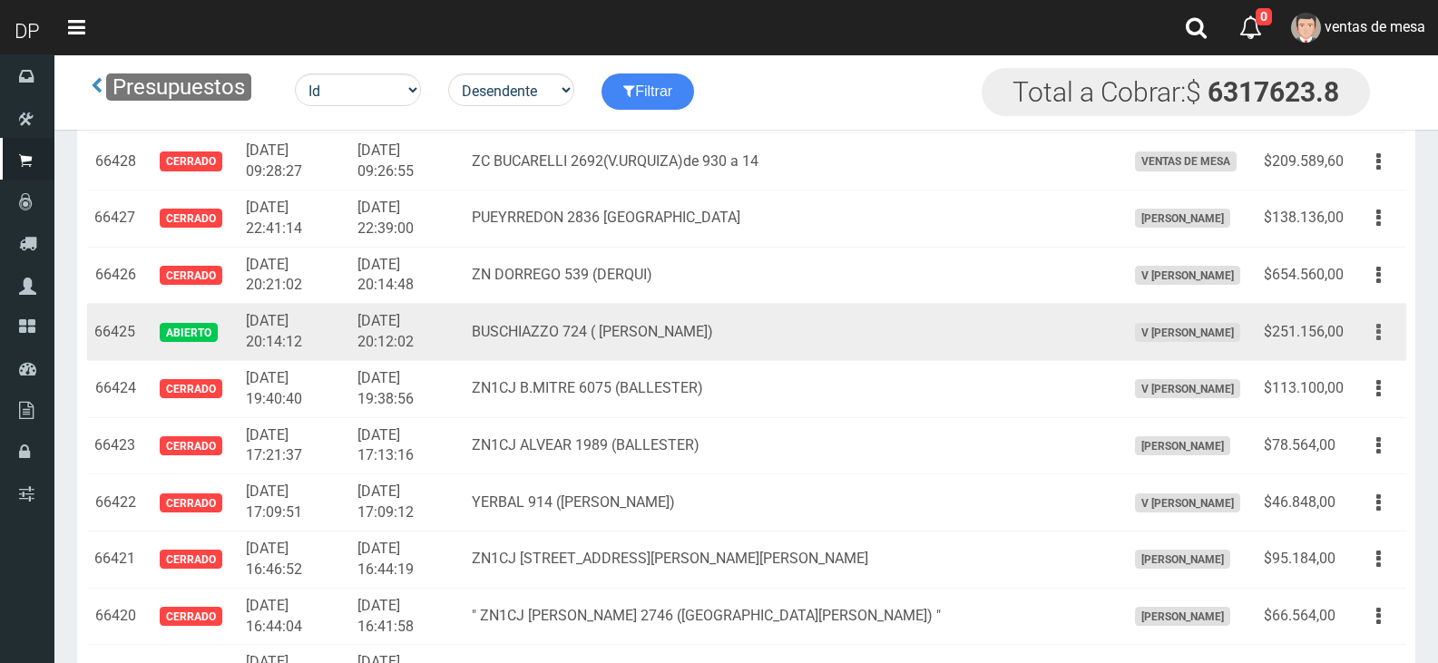
click at [1383, 344] on button "button" at bounding box center [1378, 333] width 41 height 32
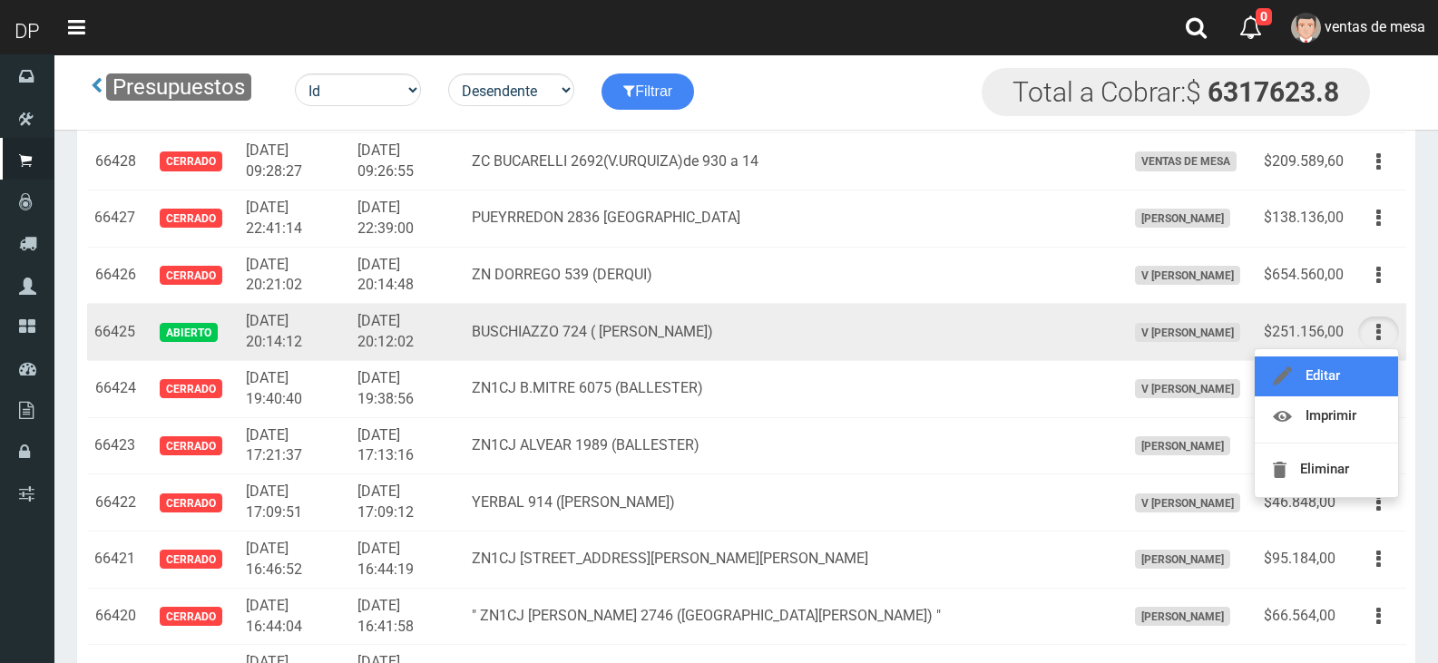
click at [1367, 366] on link "Editar" at bounding box center [1326, 376] width 143 height 40
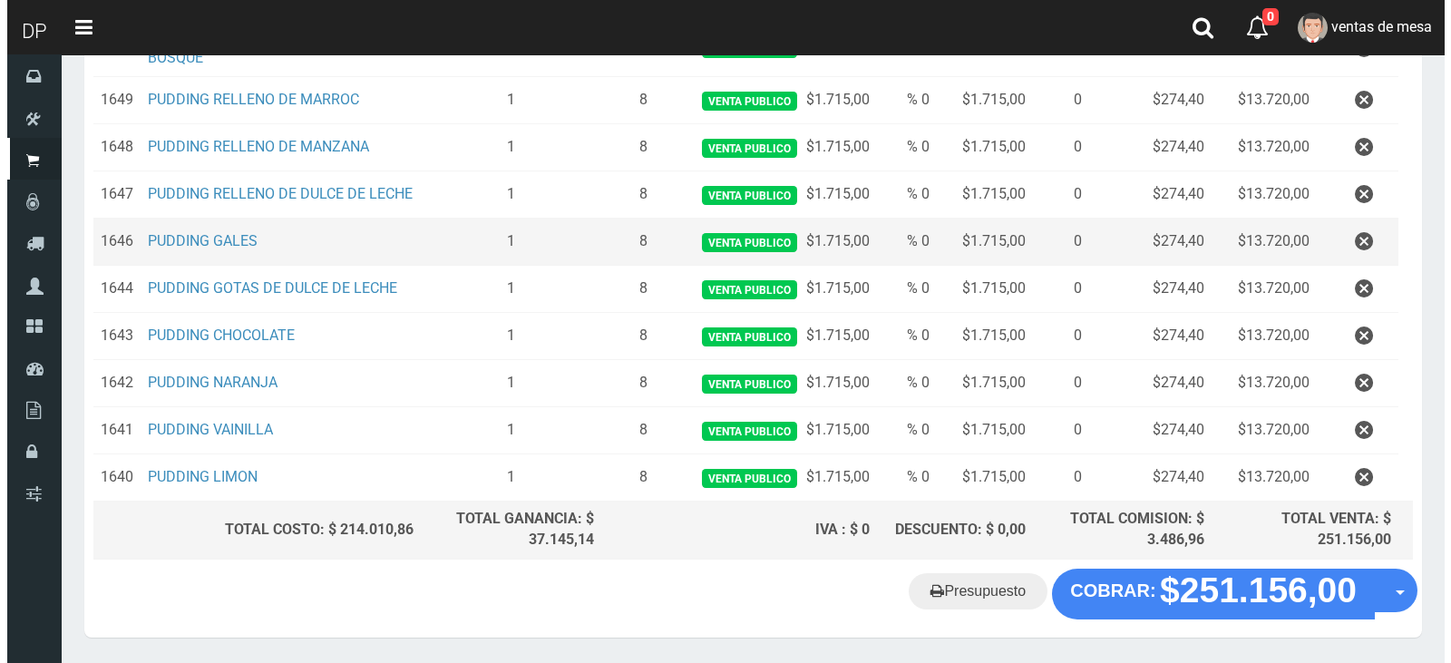
scroll to position [693, 0]
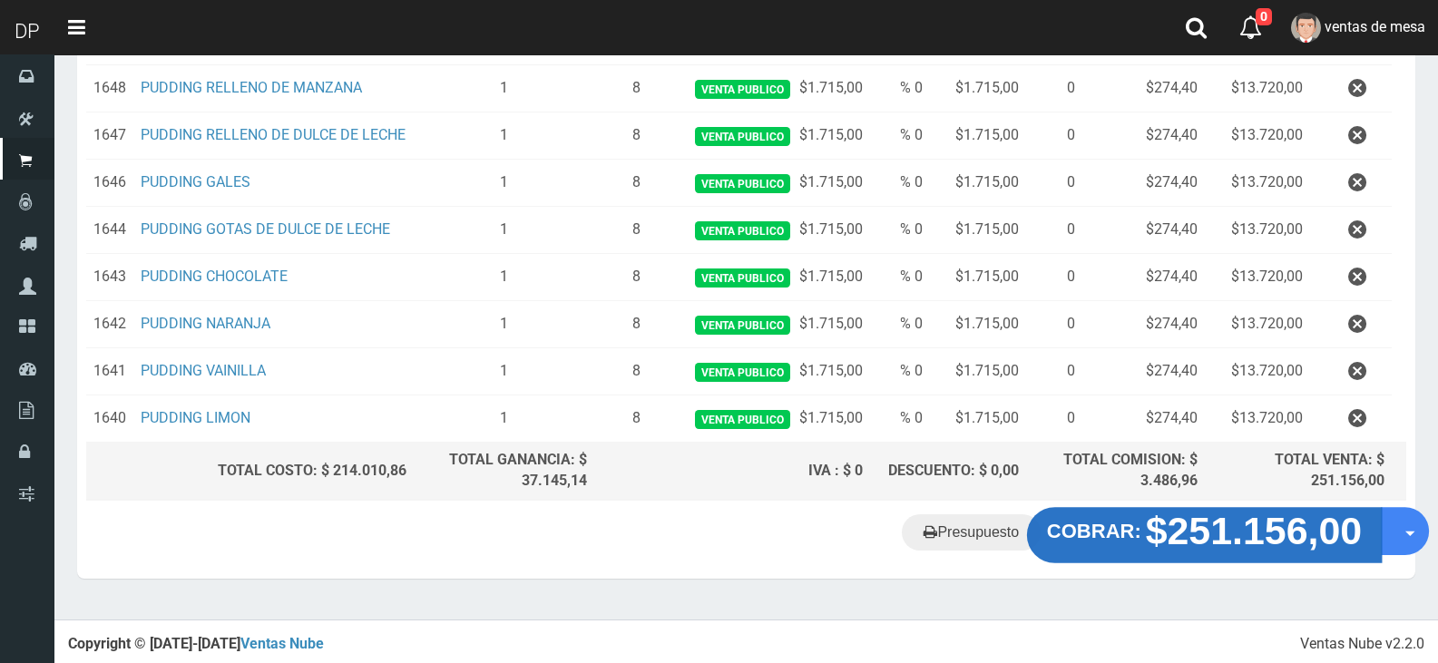
click at [1279, 538] on strong "$251.156,00" at bounding box center [1254, 531] width 217 height 43
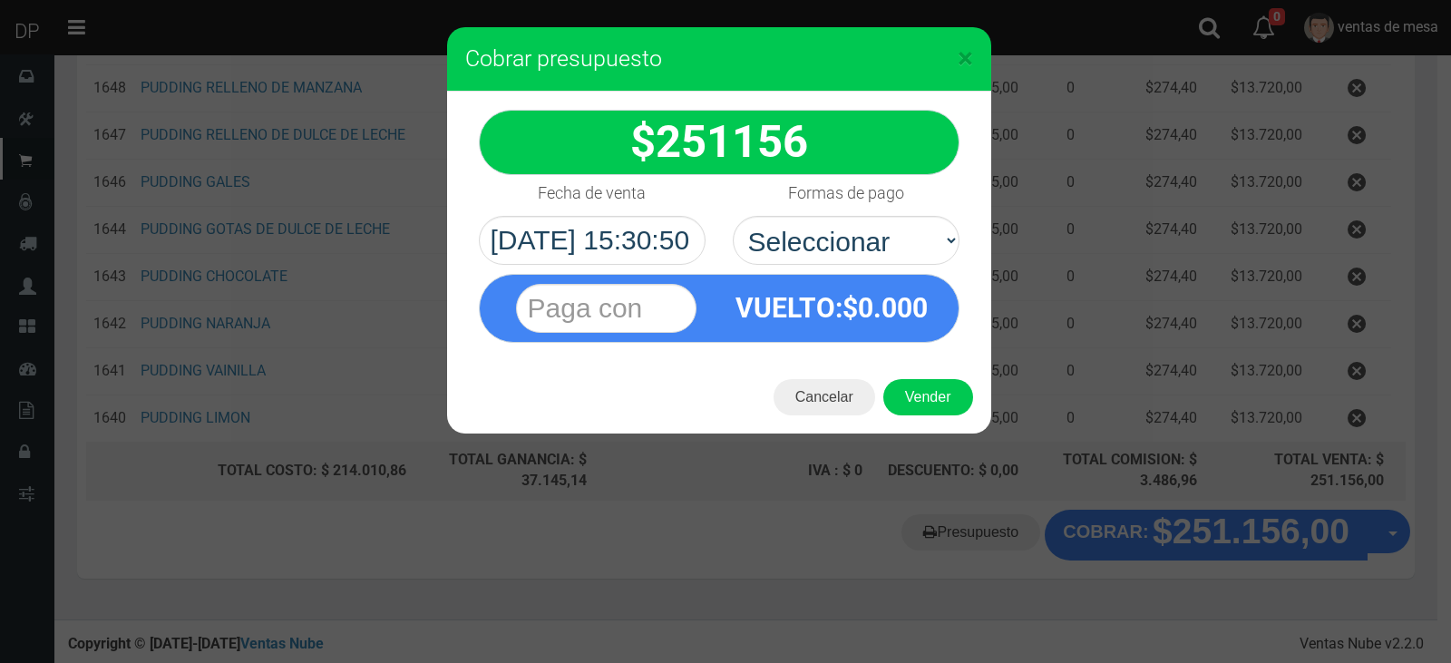
click at [950, 298] on div "VUELTO :$ 0.000" at bounding box center [719, 308] width 481 height 69
click at [923, 265] on div "VUELTO :$ 0.000" at bounding box center [719, 304] width 508 height 78
click at [910, 255] on select "Seleccionar Efectivo Tarjeta de Crédito Depósito Débito" at bounding box center [846, 240] width 227 height 49
select select "Efectivo"
click at [733, 216] on select "Seleccionar Efectivo Tarjeta de Crédito Depósito Débito" at bounding box center [846, 240] width 227 height 49
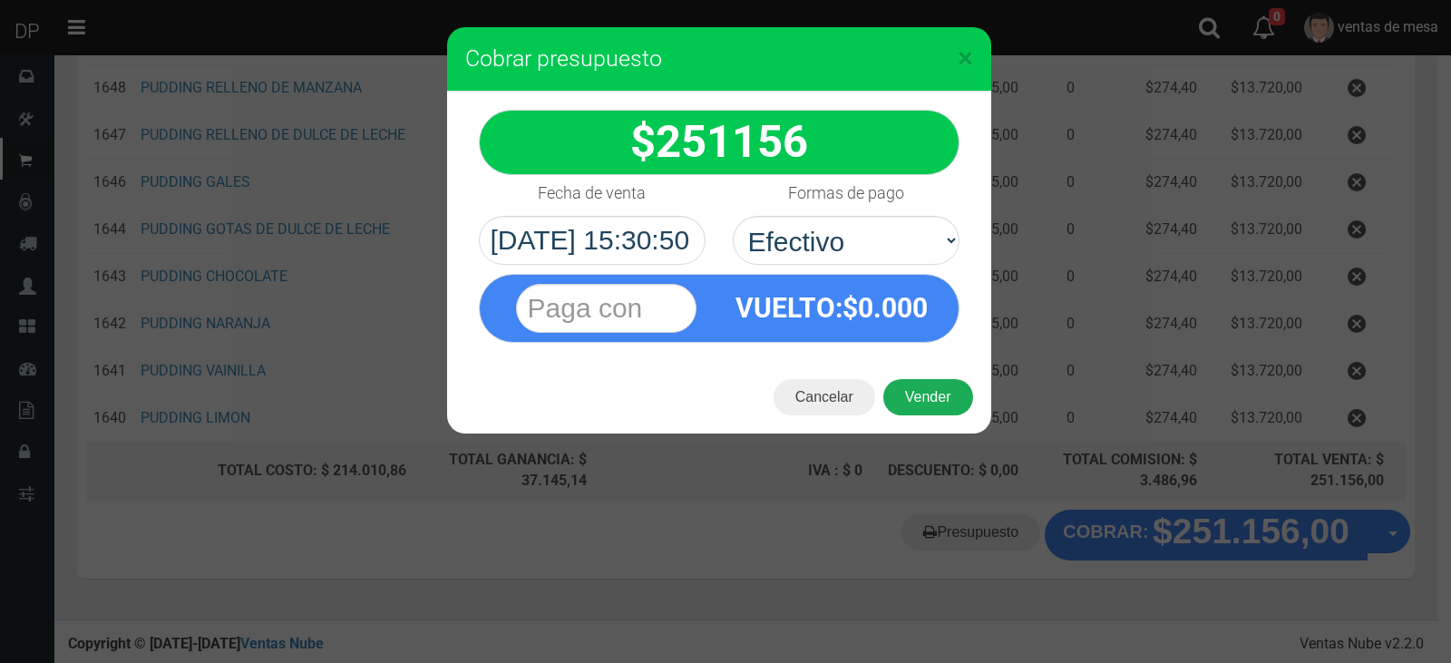
click at [944, 411] on button "Vender" at bounding box center [929, 397] width 90 height 36
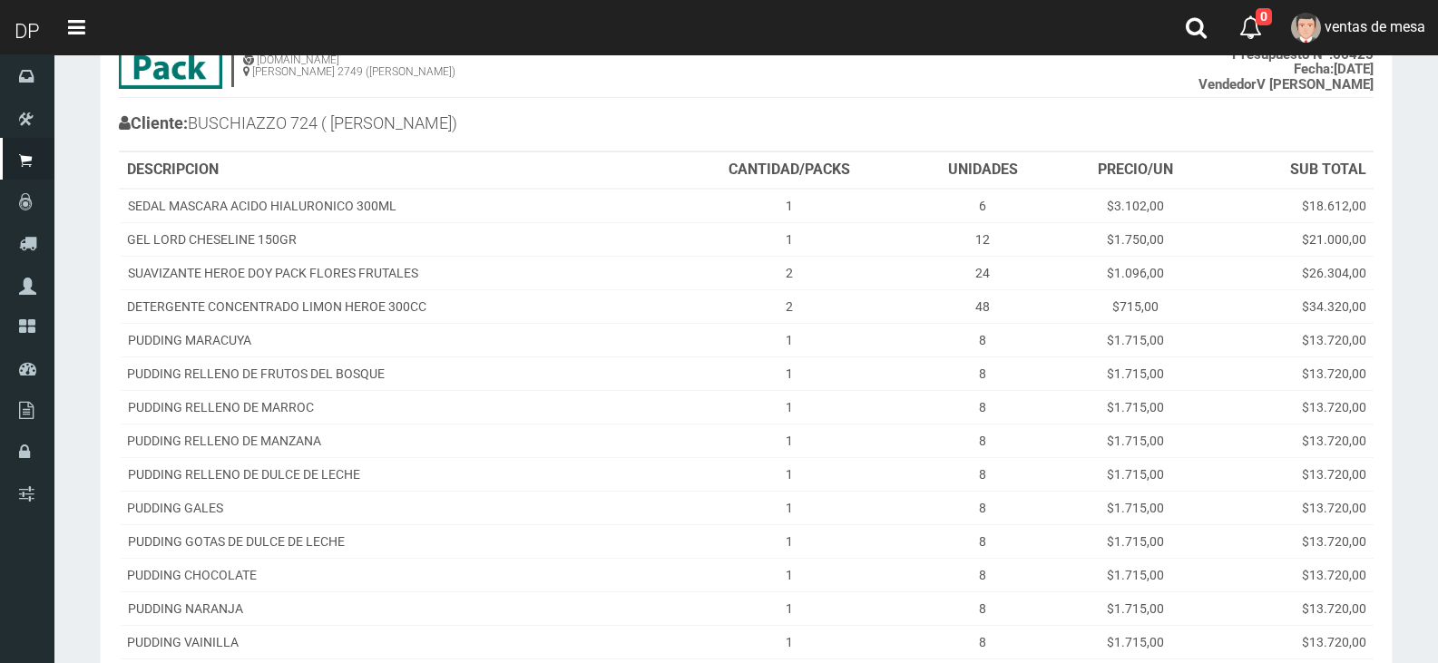
scroll to position [388, 0]
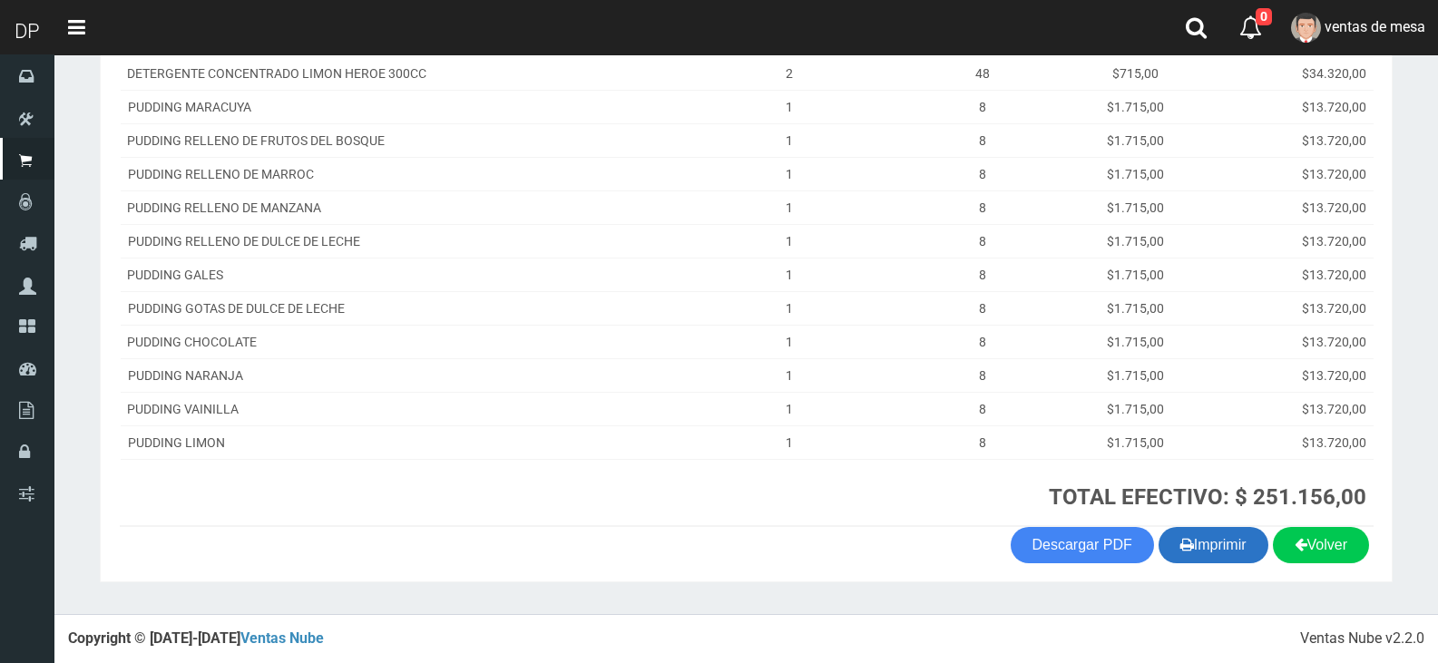
click at [1206, 542] on button "Imprimir" at bounding box center [1213, 545] width 110 height 36
